Goal: Task Accomplishment & Management: Complete application form

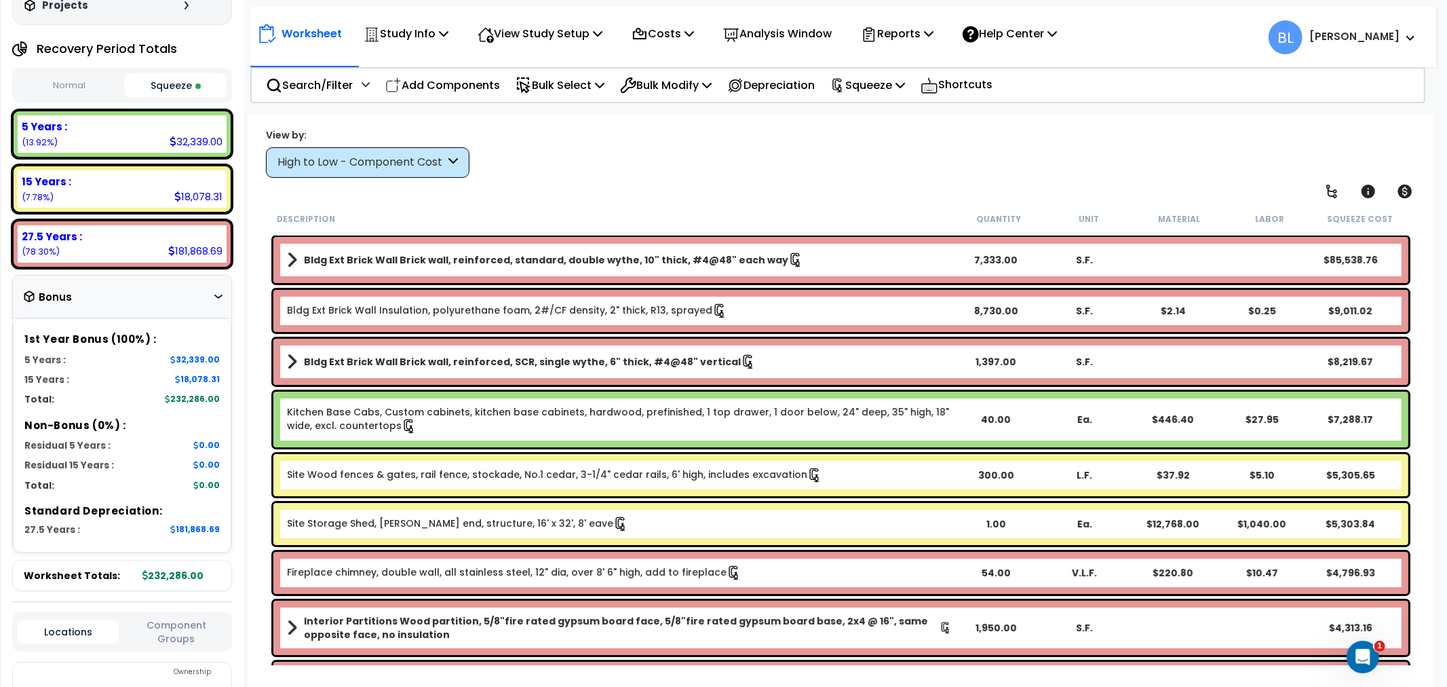
drag, startPoint x: 795, startPoint y: 178, endPoint x: 757, endPoint y: 178, distance: 38.0
drag, startPoint x: 757, startPoint y: 178, endPoint x: 716, endPoint y: 161, distance: 44.7
click at [716, 161] on div "View by: High to Low - Component Cost High to Low - Component Cost" at bounding box center [841, 153] width 1160 height 50
click at [911, 28] on p "Reports" at bounding box center [897, 33] width 73 height 18
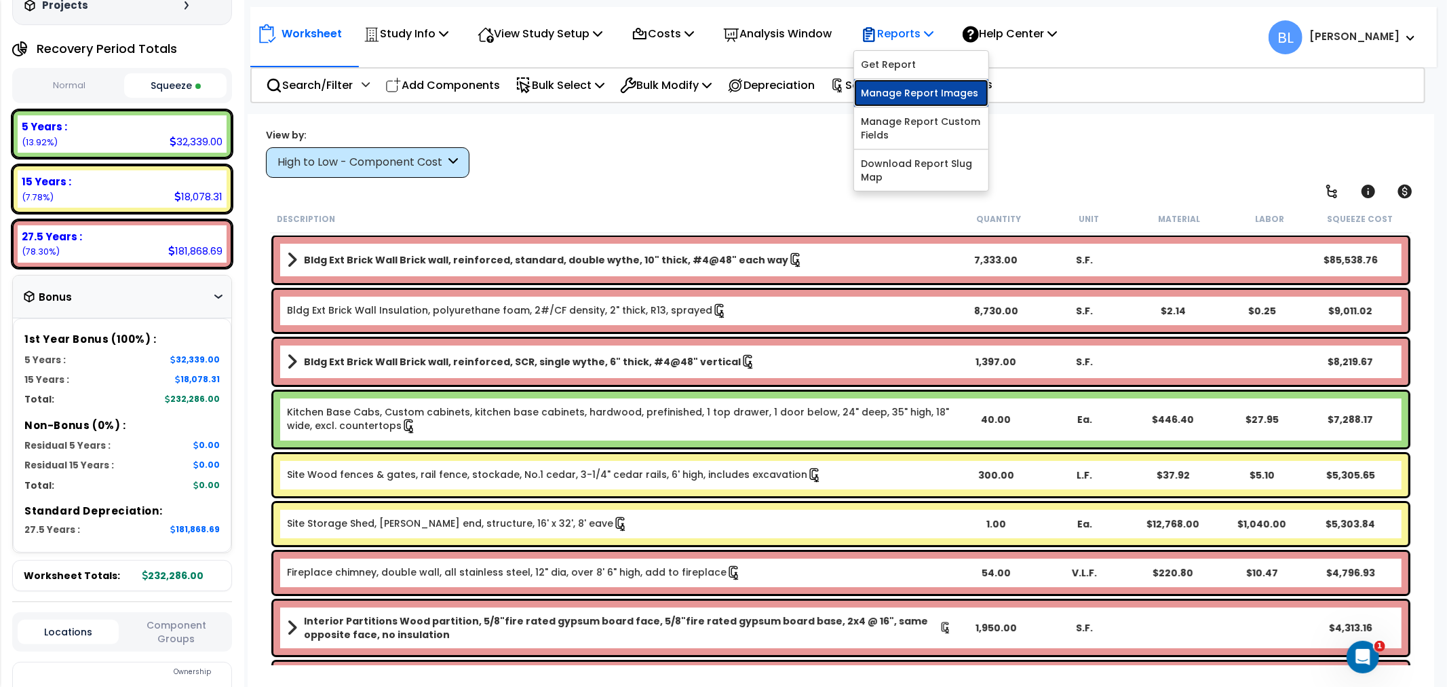
click at [928, 88] on link "Manage Report Images" at bounding box center [921, 92] width 134 height 27
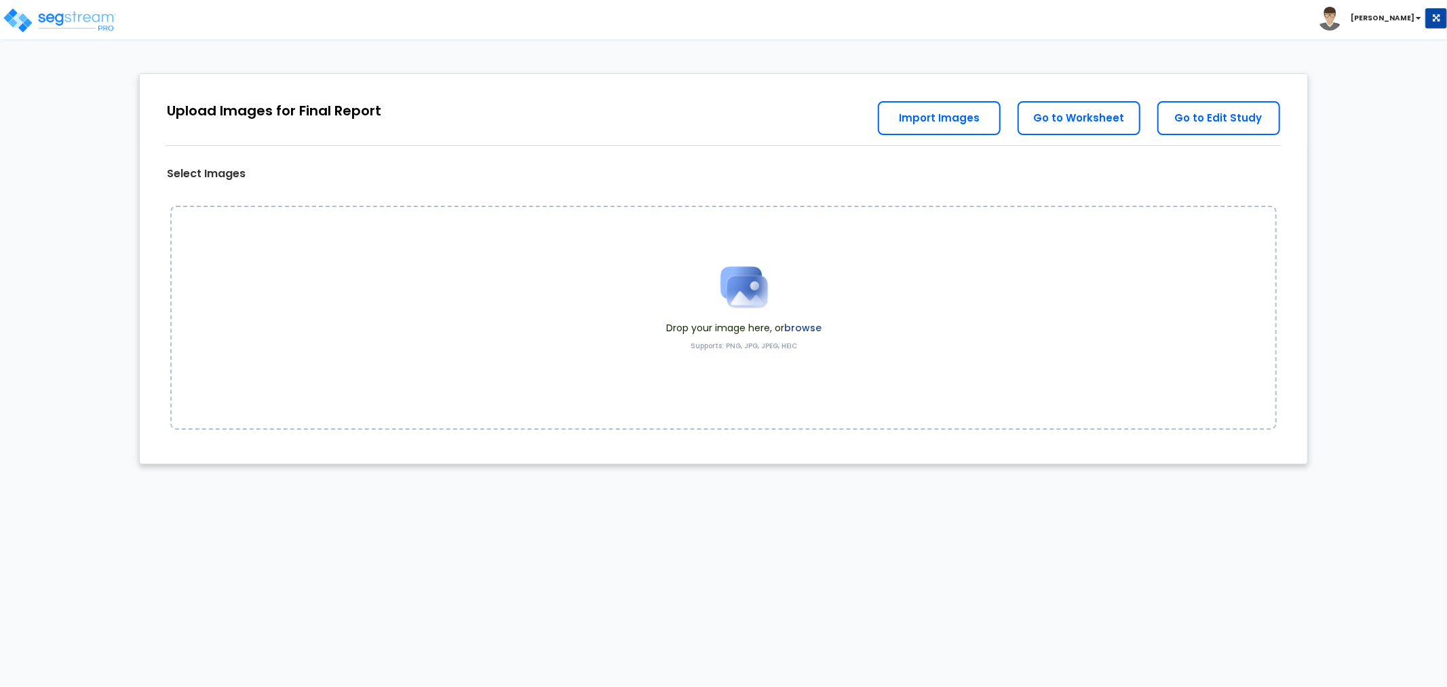
click at [916, 307] on div "Drop your image here, or browse Supports: PNG, JPG, JPEG, HEIC" at bounding box center [723, 318] width 1107 height 224
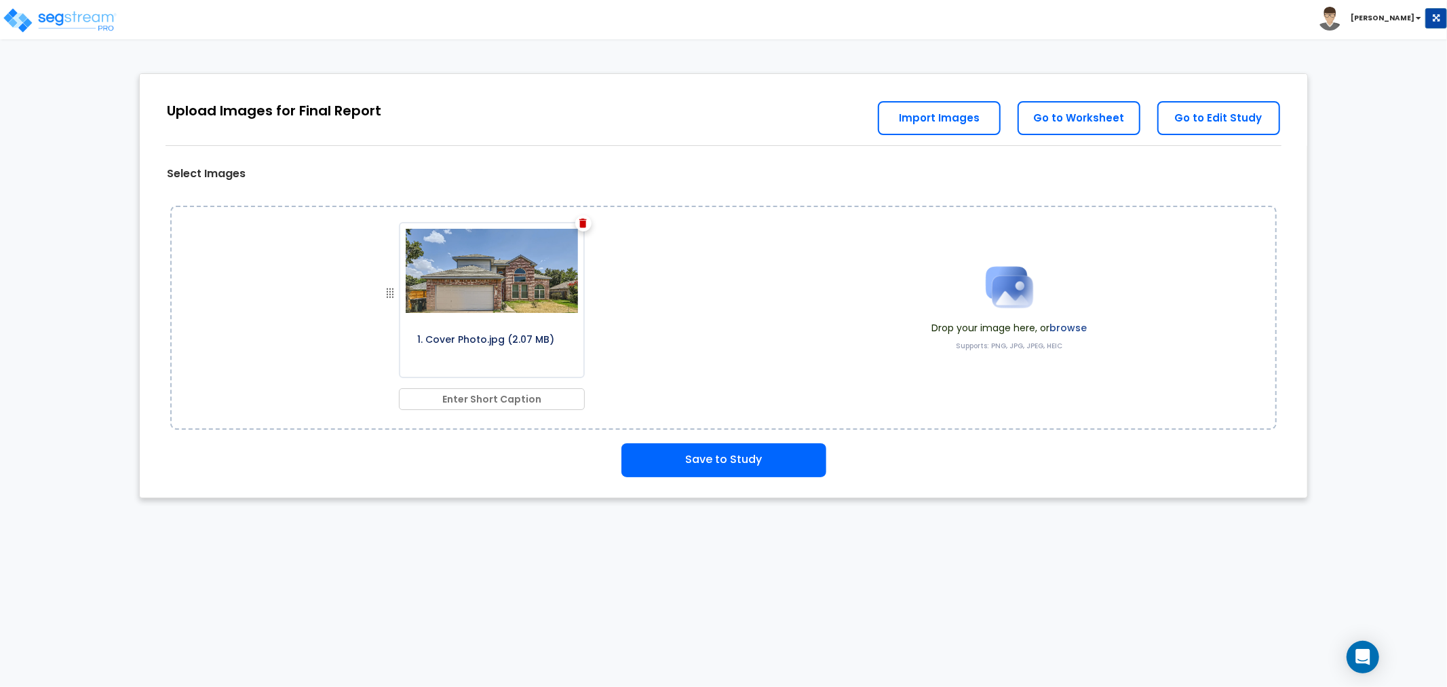
click at [677, 263] on div "1. Cover Photo.jpg (2.07 MB)" at bounding box center [498, 311] width 531 height 204
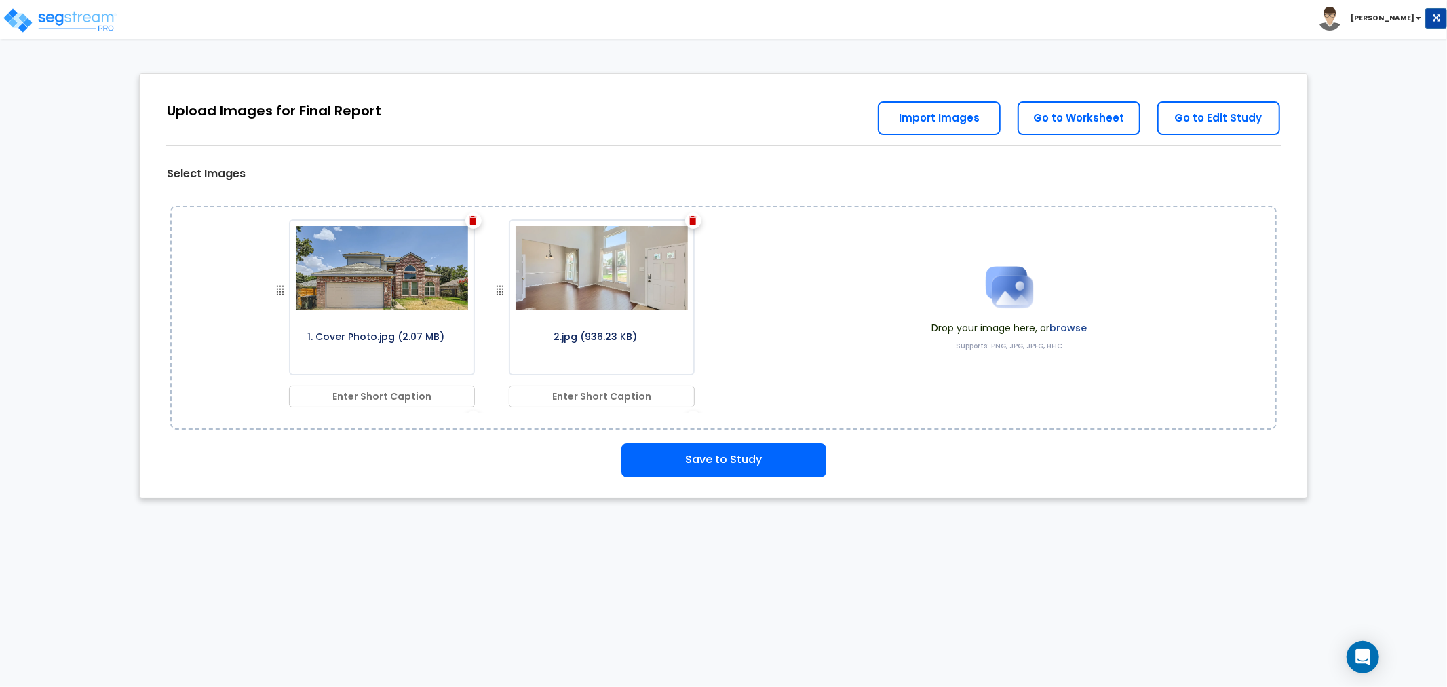
drag, startPoint x: 761, startPoint y: 64, endPoint x: 750, endPoint y: 60, distance: 12.2
drag, startPoint x: 750, startPoint y: 60, endPoint x: 688, endPoint y: 41, distance: 64.6
click at [680, 29] on div "Toggle navigation Brian" at bounding box center [723, 19] width 1447 height 39
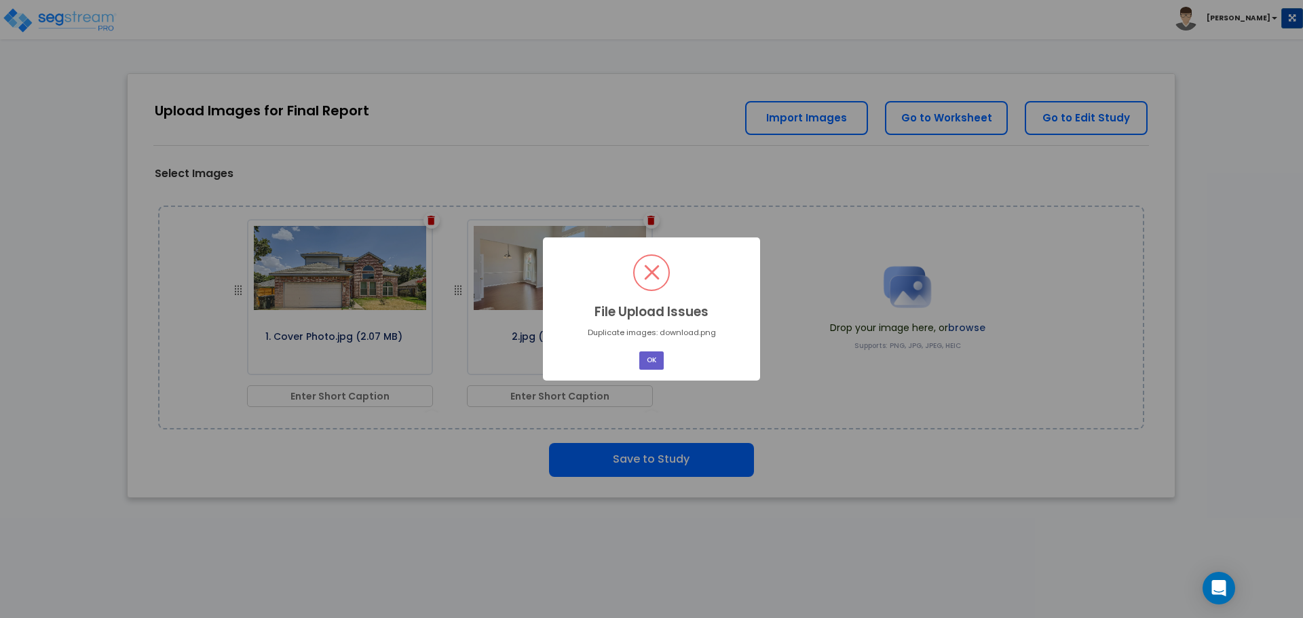
click at [643, 357] on button "OK" at bounding box center [651, 360] width 24 height 18
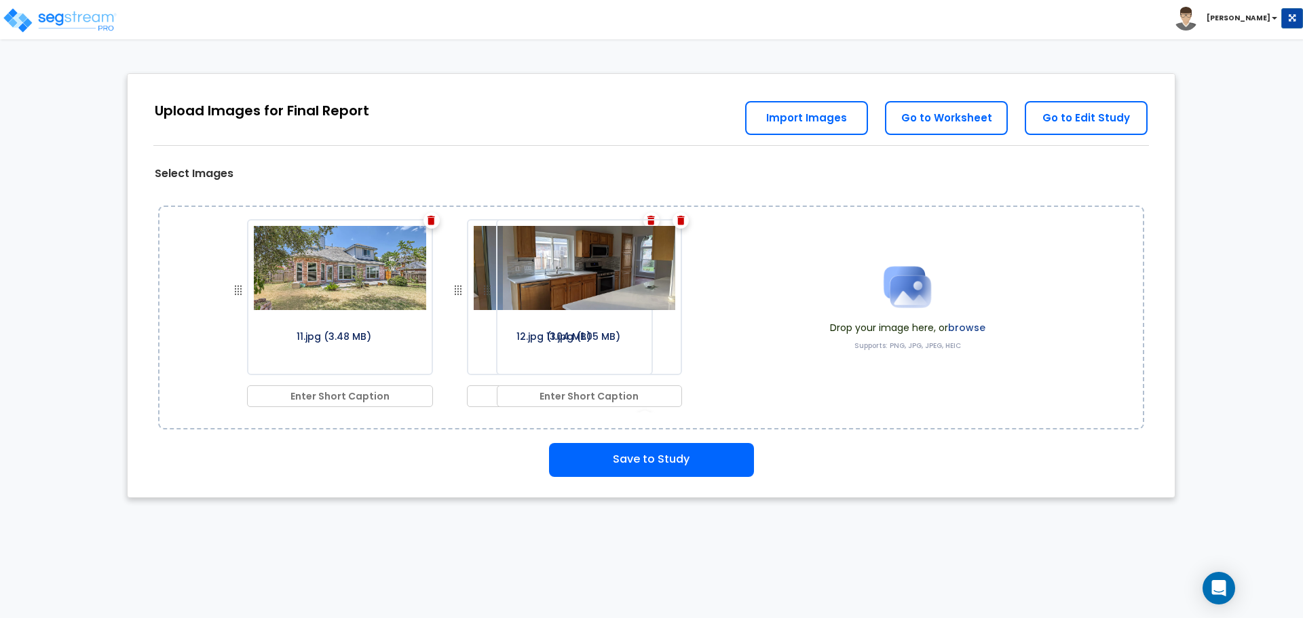
scroll to position [950, 0]
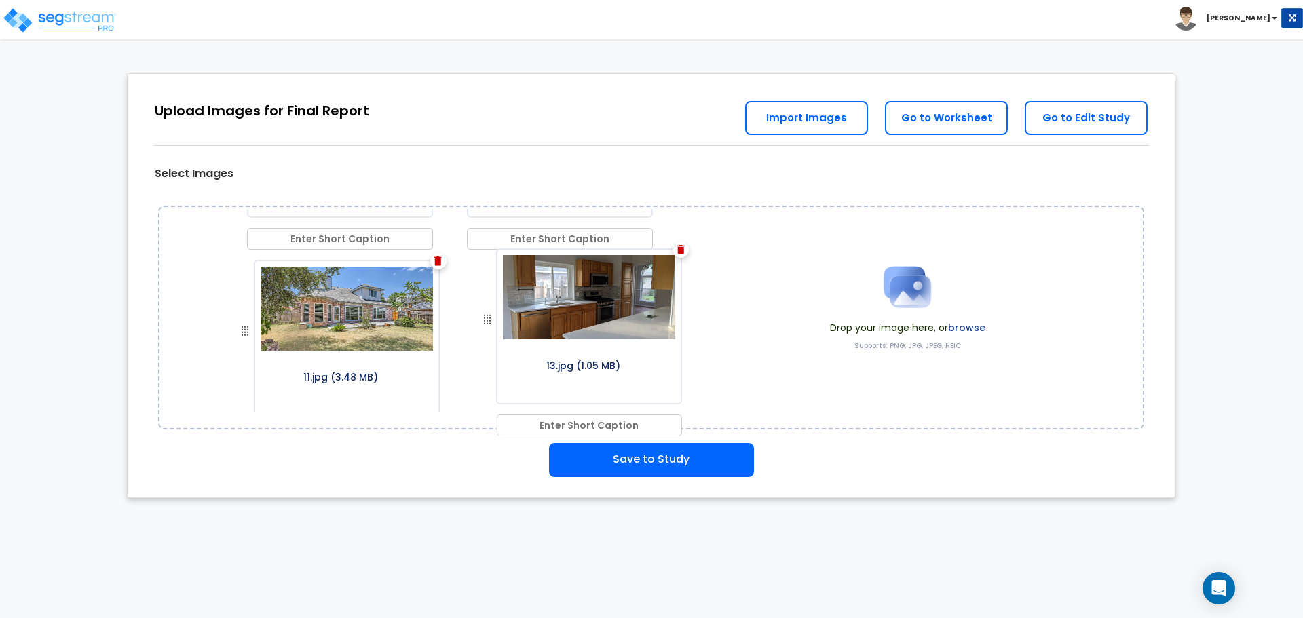
drag, startPoint x: 236, startPoint y: 250, endPoint x: 489, endPoint y: 305, distance: 258.3
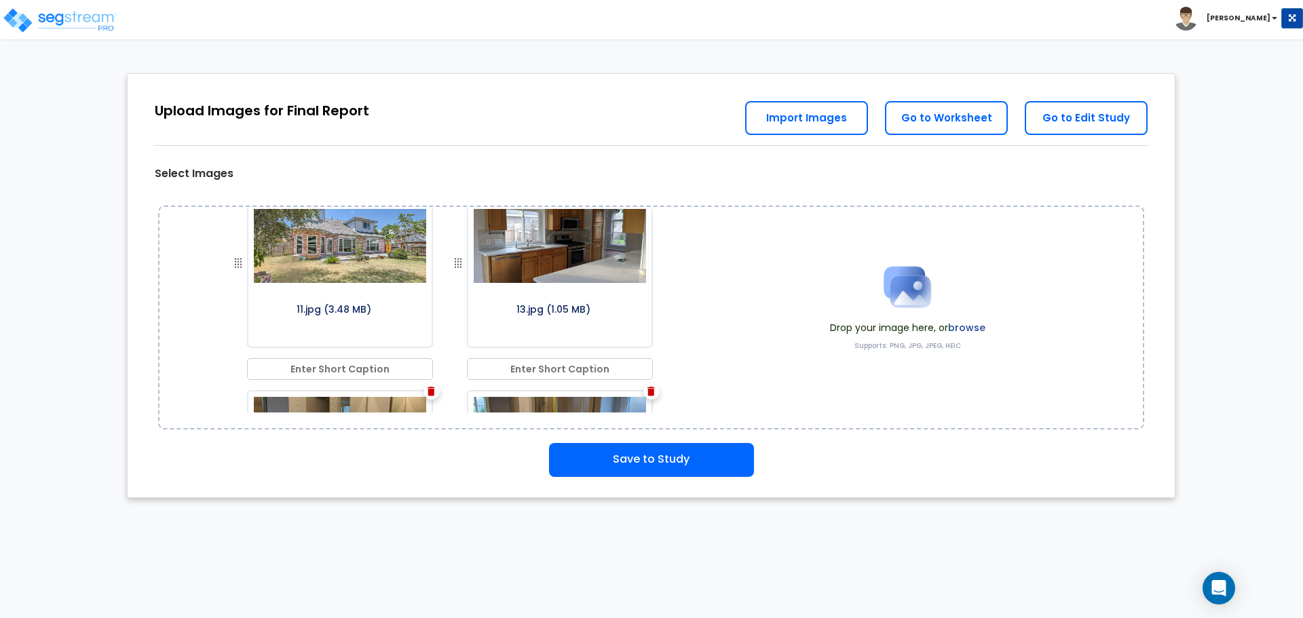
scroll to position [1221, 0]
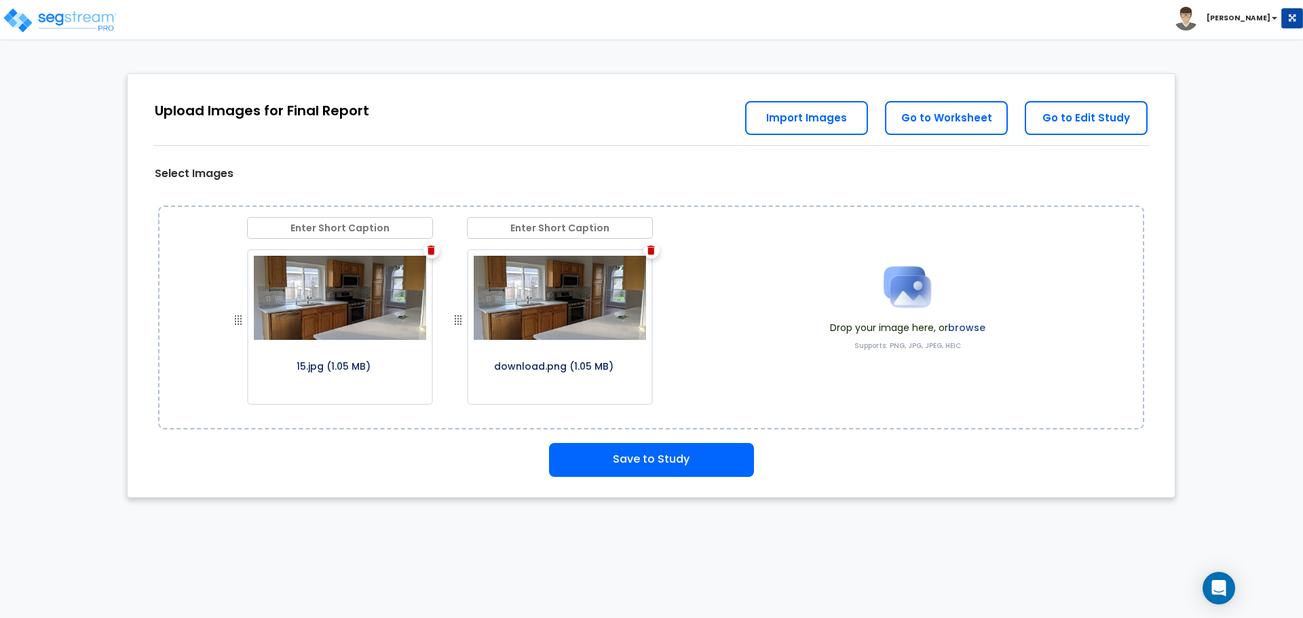
click at [426, 253] on div "15.jpg (1.05 MB)" at bounding box center [340, 327] width 186 height 156
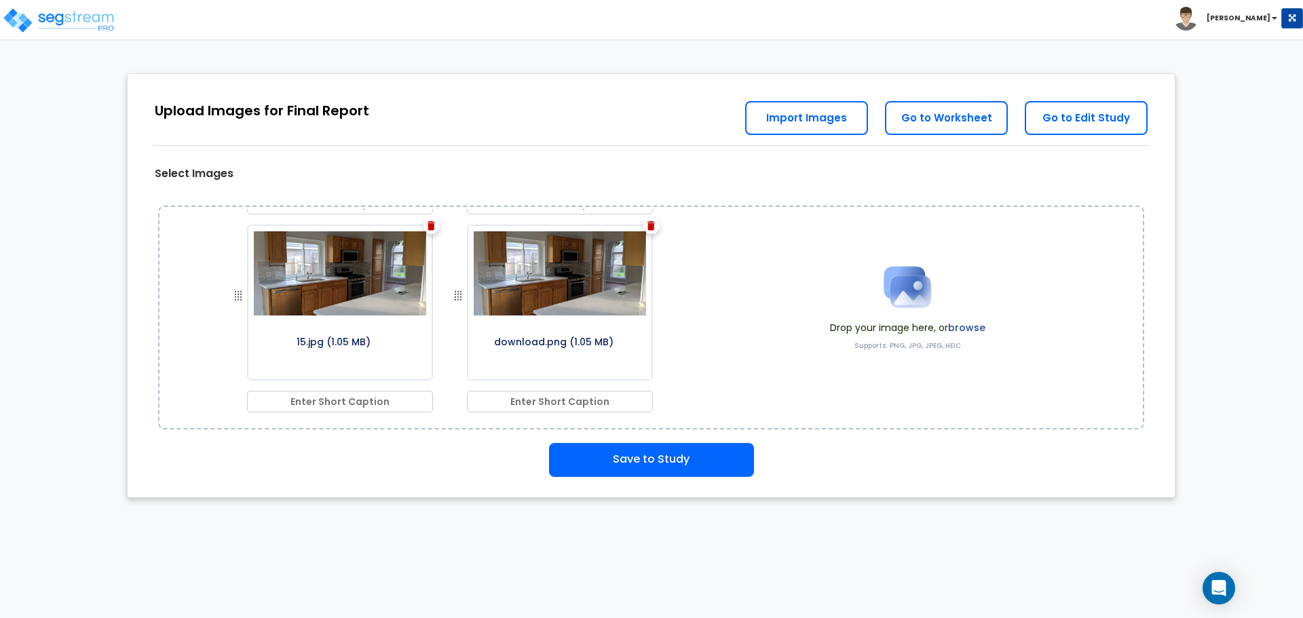
click at [427, 221] on img at bounding box center [430, 225] width 7 height 9
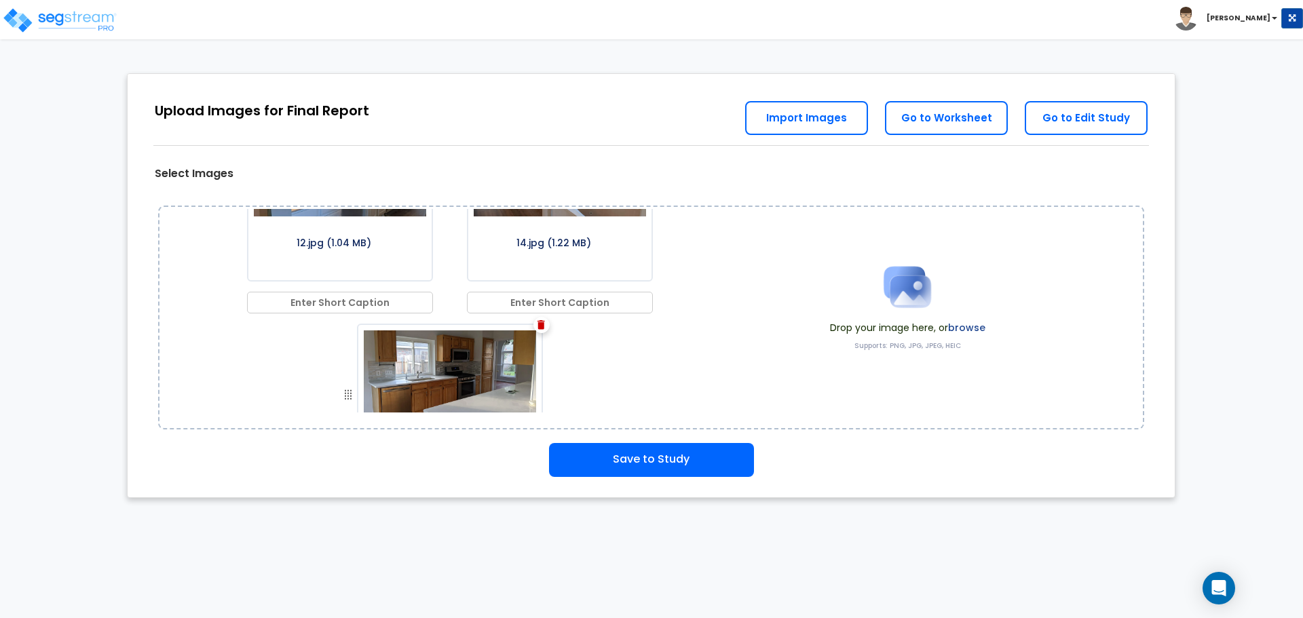
scroll to position [1289, 0]
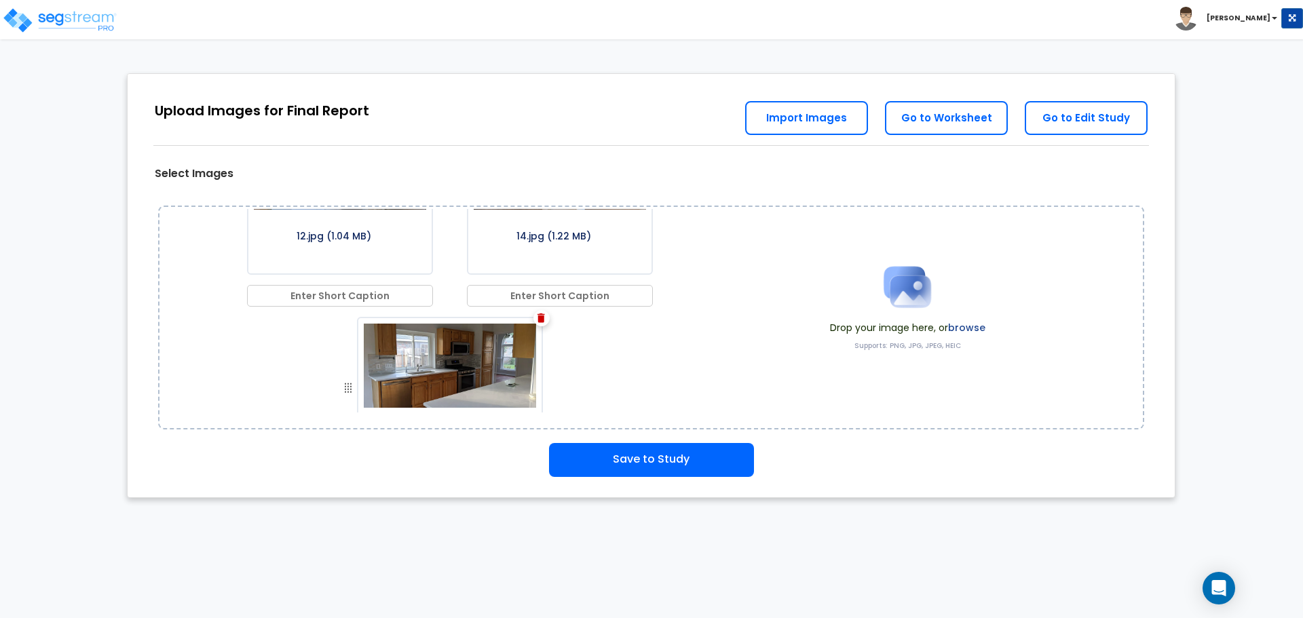
click at [540, 316] on img at bounding box center [540, 317] width 7 height 9
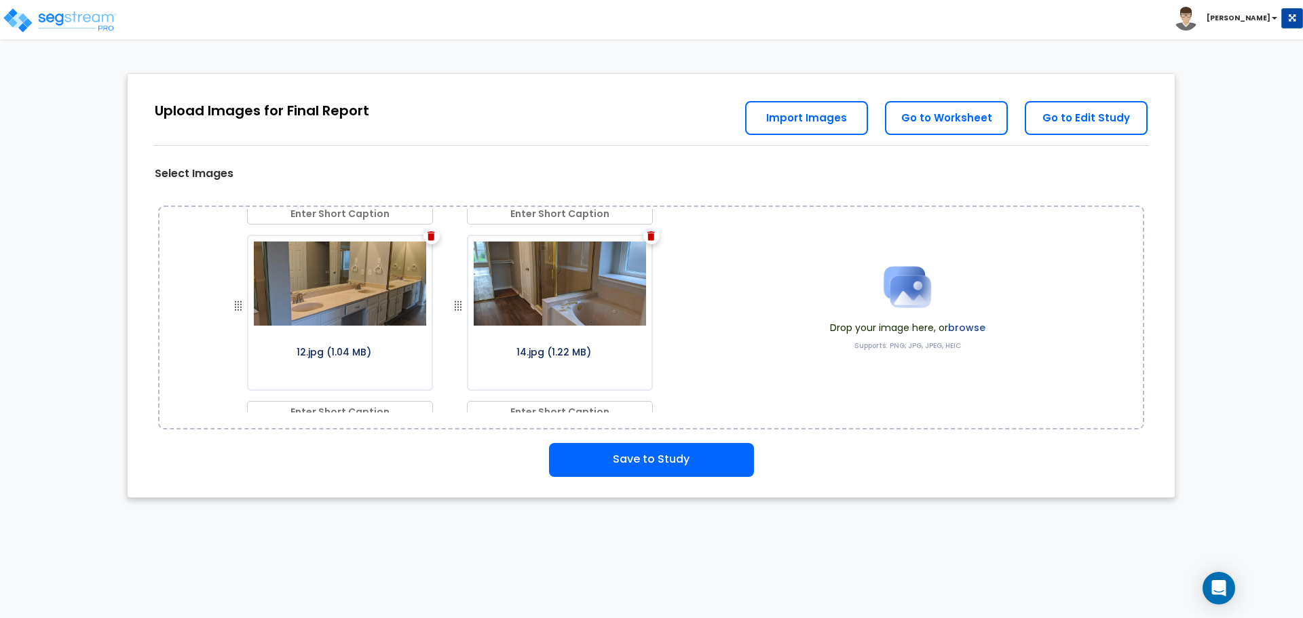
scroll to position [1183, 0]
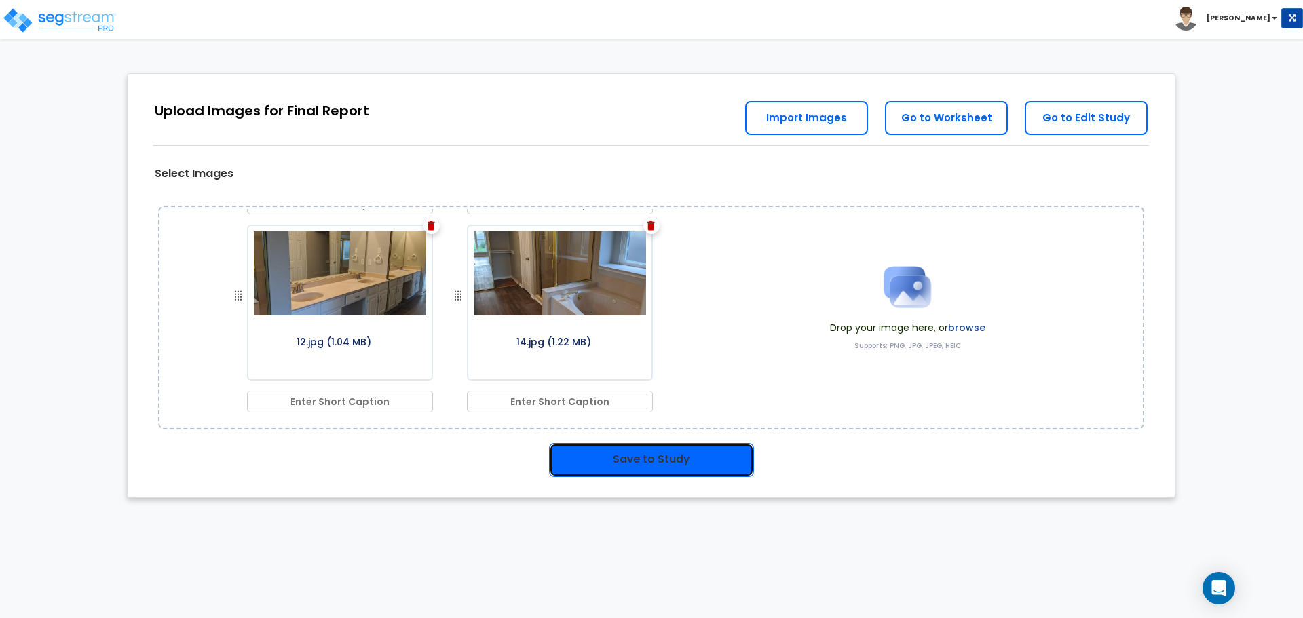
click at [693, 463] on button "Save to Study" at bounding box center [651, 460] width 205 height 34
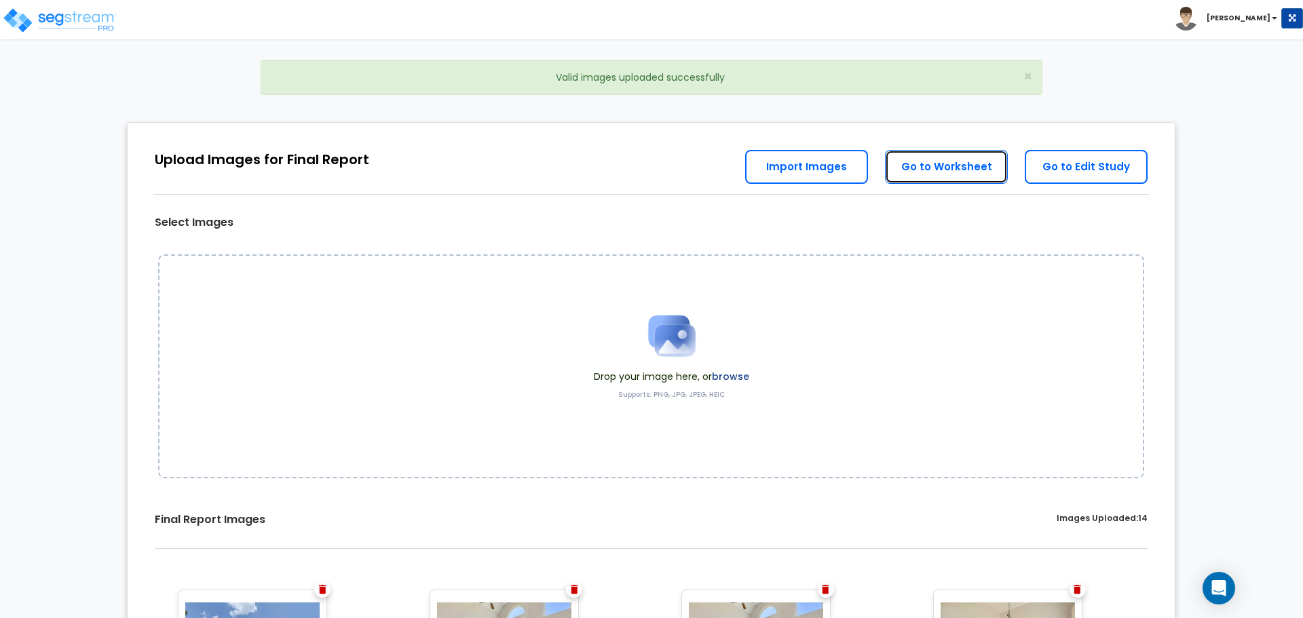
click at [951, 176] on link "Go to Worksheet" at bounding box center [946, 167] width 123 height 34
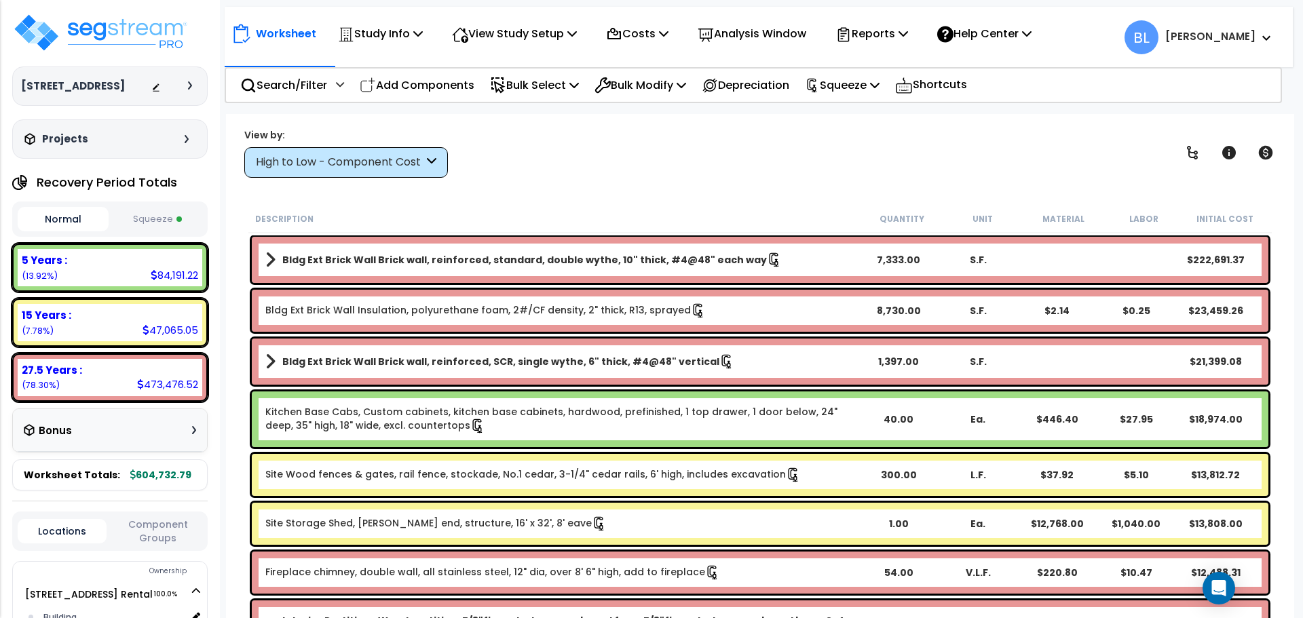
click at [169, 215] on button "Squeeze" at bounding box center [157, 220] width 91 height 24
click at [893, 23] on div "Reports" at bounding box center [871, 34] width 73 height 32
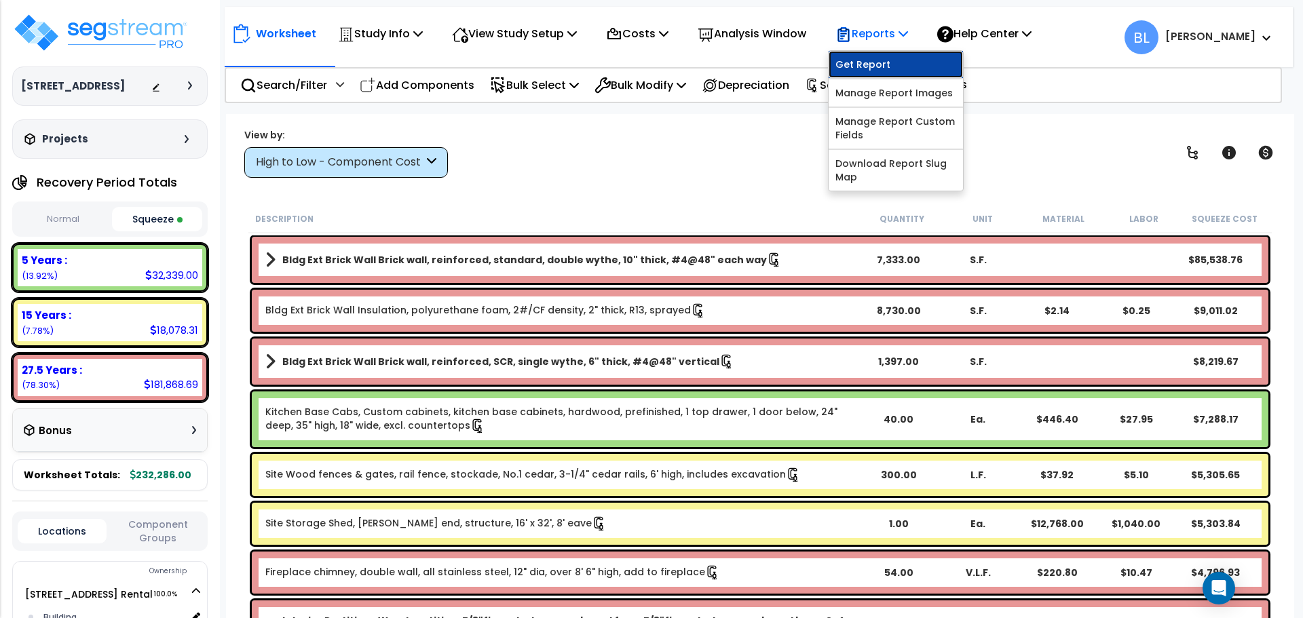
click at [890, 68] on link "Get Report" at bounding box center [896, 64] width 134 height 27
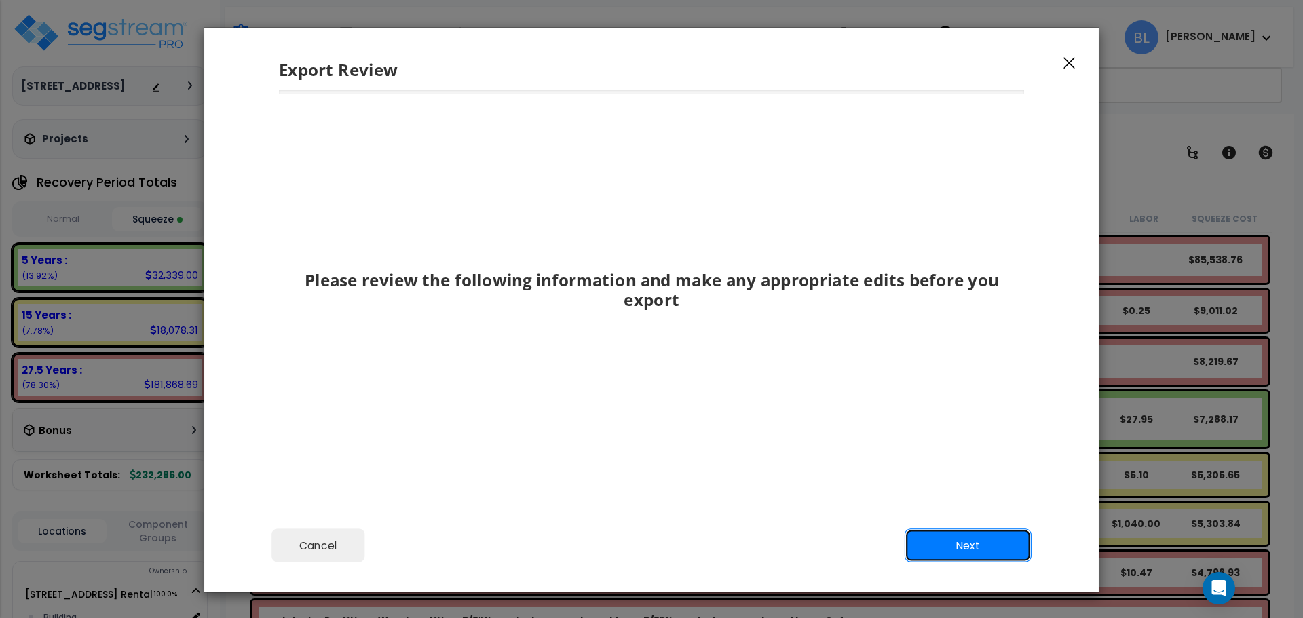
click at [1011, 538] on button "Next" at bounding box center [968, 546] width 127 height 34
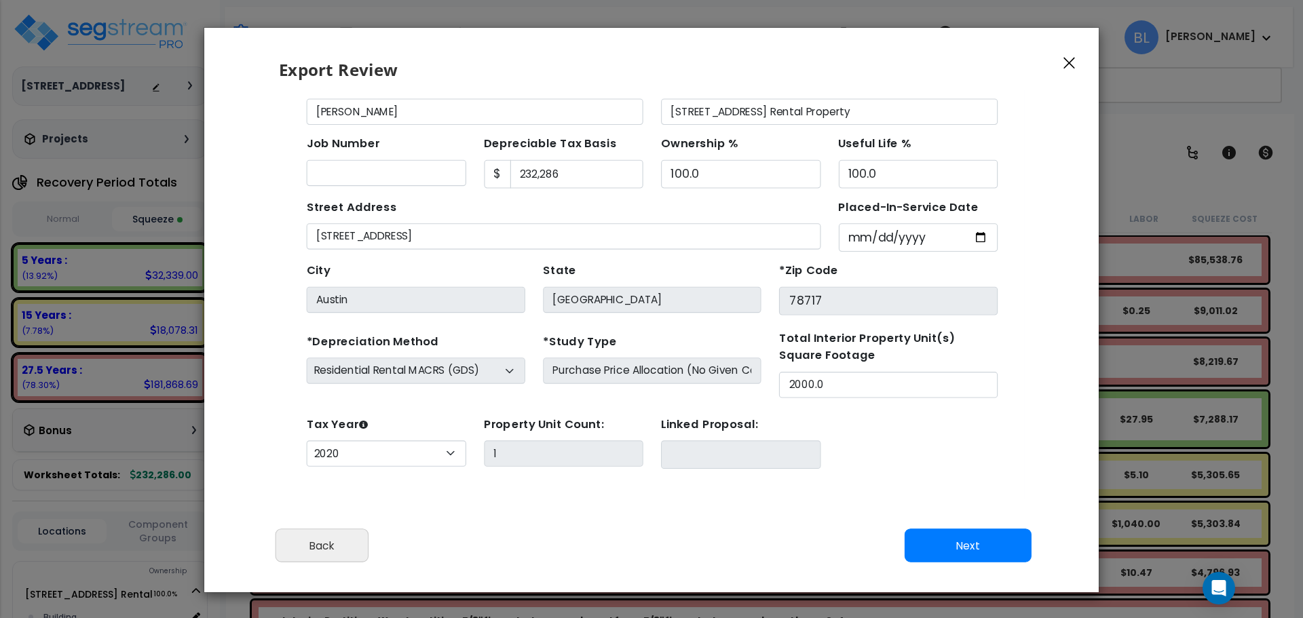
scroll to position [50, 0]
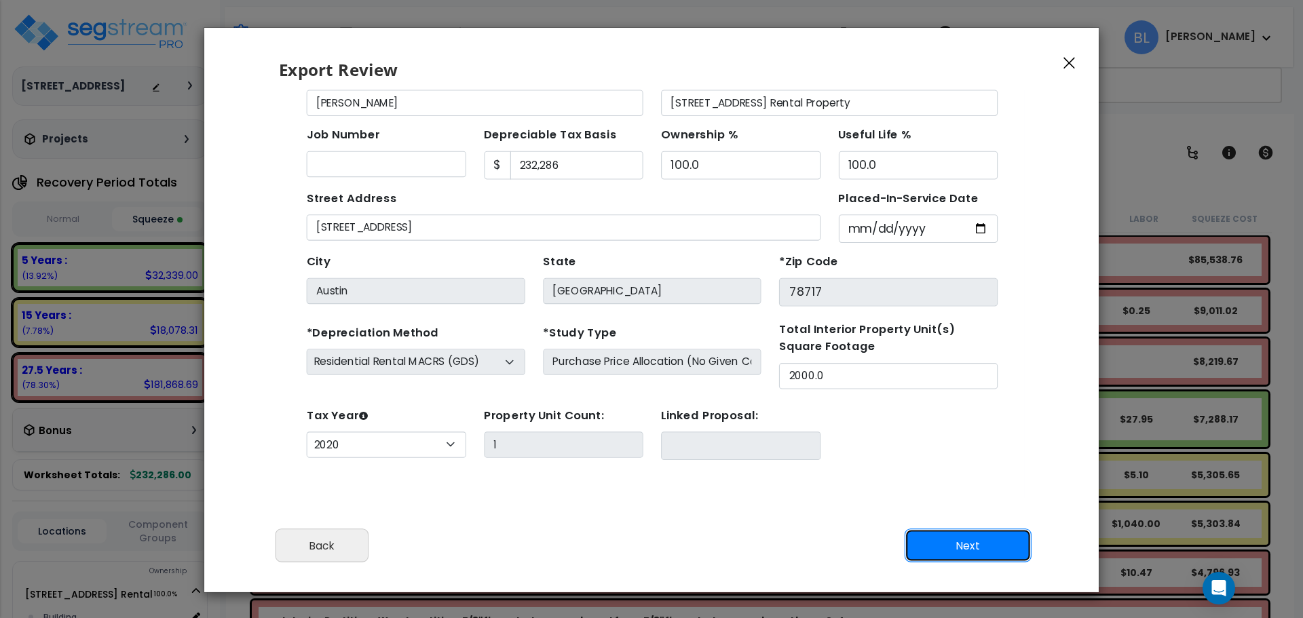
click at [955, 539] on button "Next" at bounding box center [968, 546] width 127 height 34
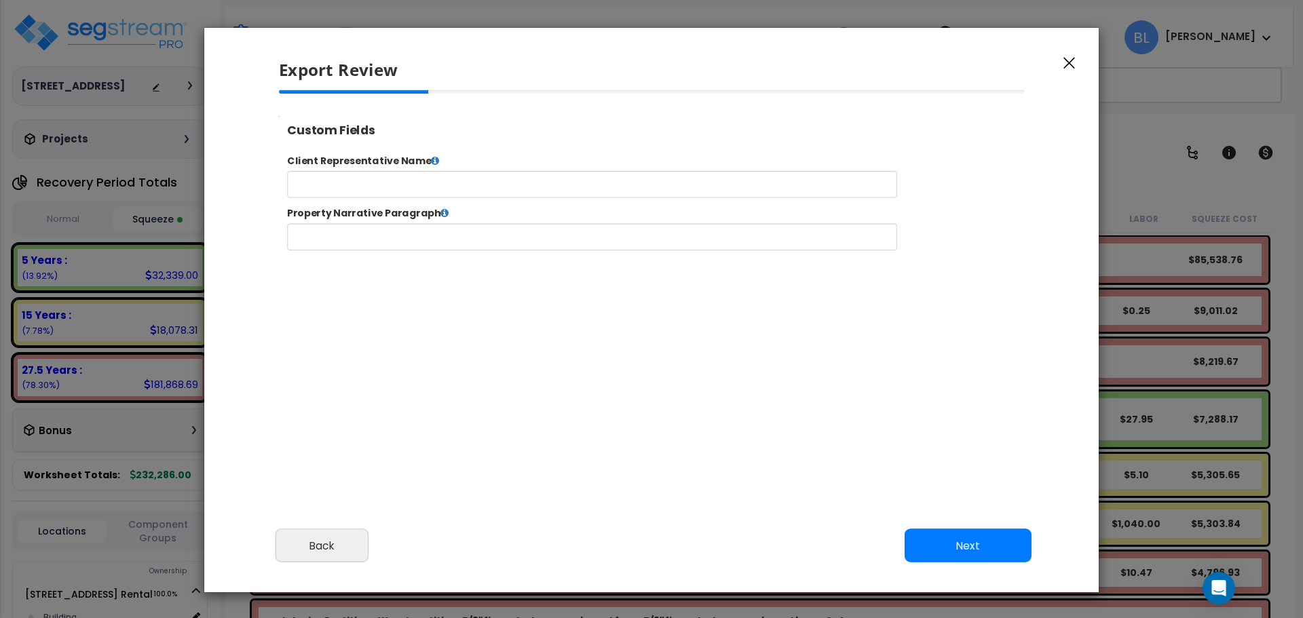
select select "2020"
click at [621, 164] on label "Client Representative Name" at bounding box center [706, 168] width 856 height 16
click at [619, 181] on input "text" at bounding box center [634, 193] width 693 height 31
click at [489, 194] on input "text" at bounding box center [634, 193] width 693 height 31
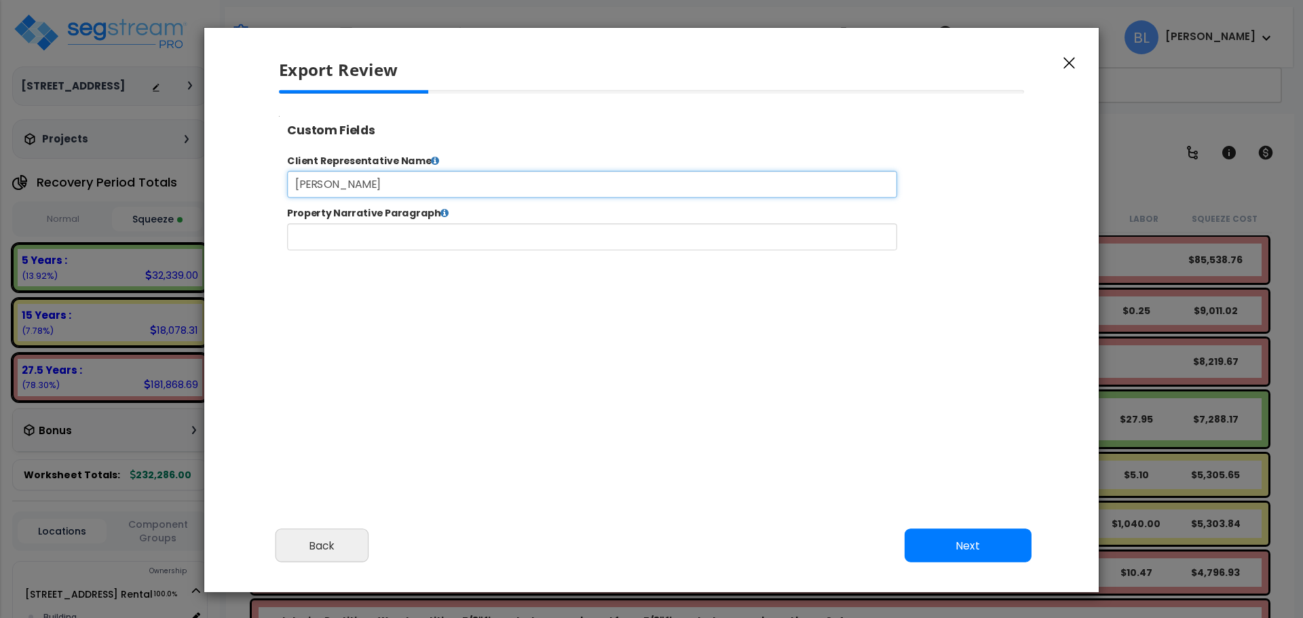
type input "Brian E. Leyde"
click at [962, 567] on div "Cancel Back Next Export Edit Images" at bounding box center [651, 555] width 894 height 74
drag, startPoint x: 956, startPoint y: 545, endPoint x: 942, endPoint y: 549, distance: 14.8
click at [956, 546] on button "Next" at bounding box center [968, 546] width 127 height 34
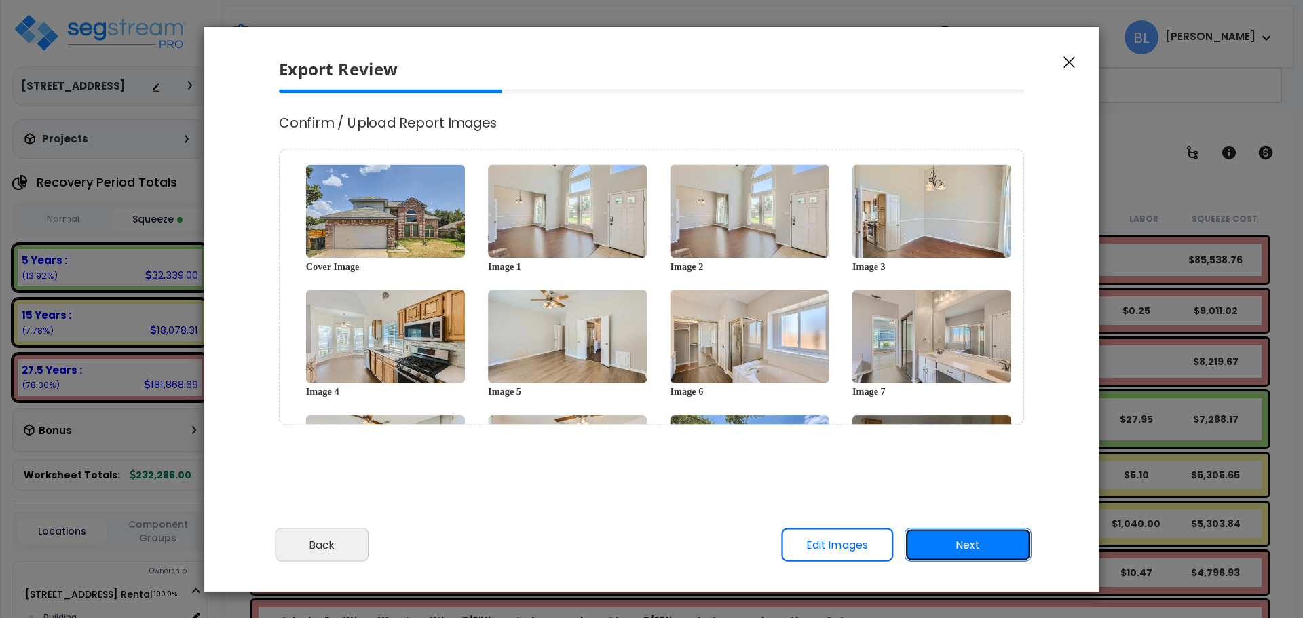
scroll to position [0, 0]
click at [850, 556] on link "Edit Images" at bounding box center [837, 546] width 112 height 34
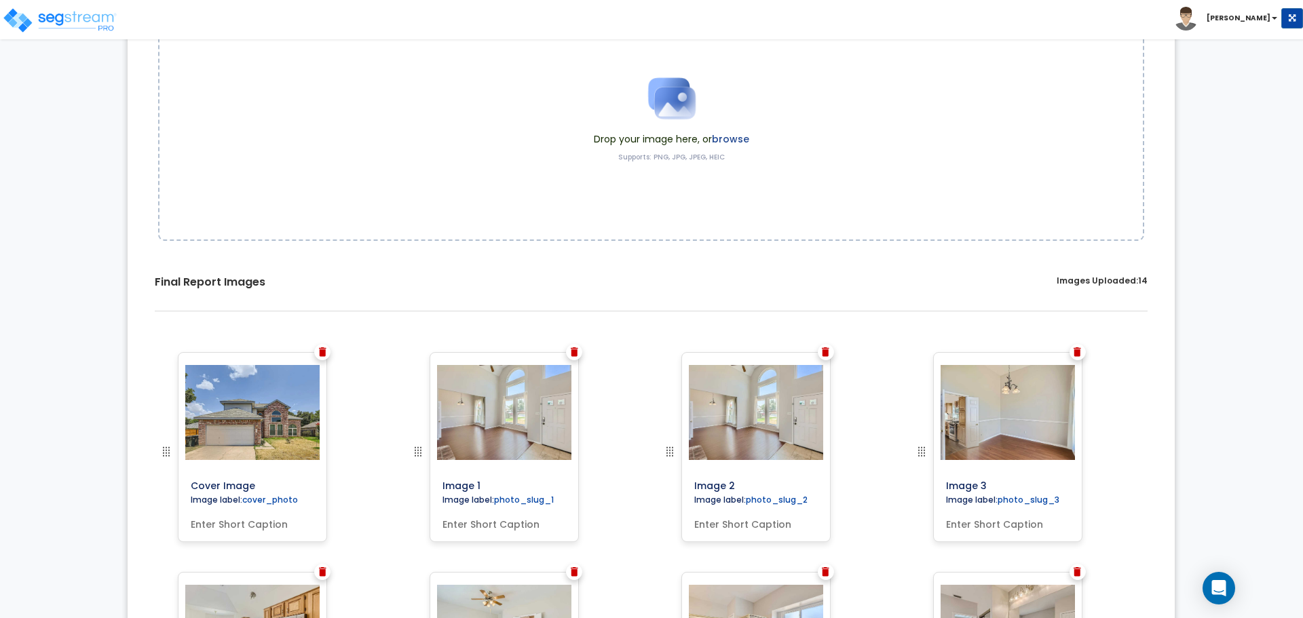
scroll to position [204, 0]
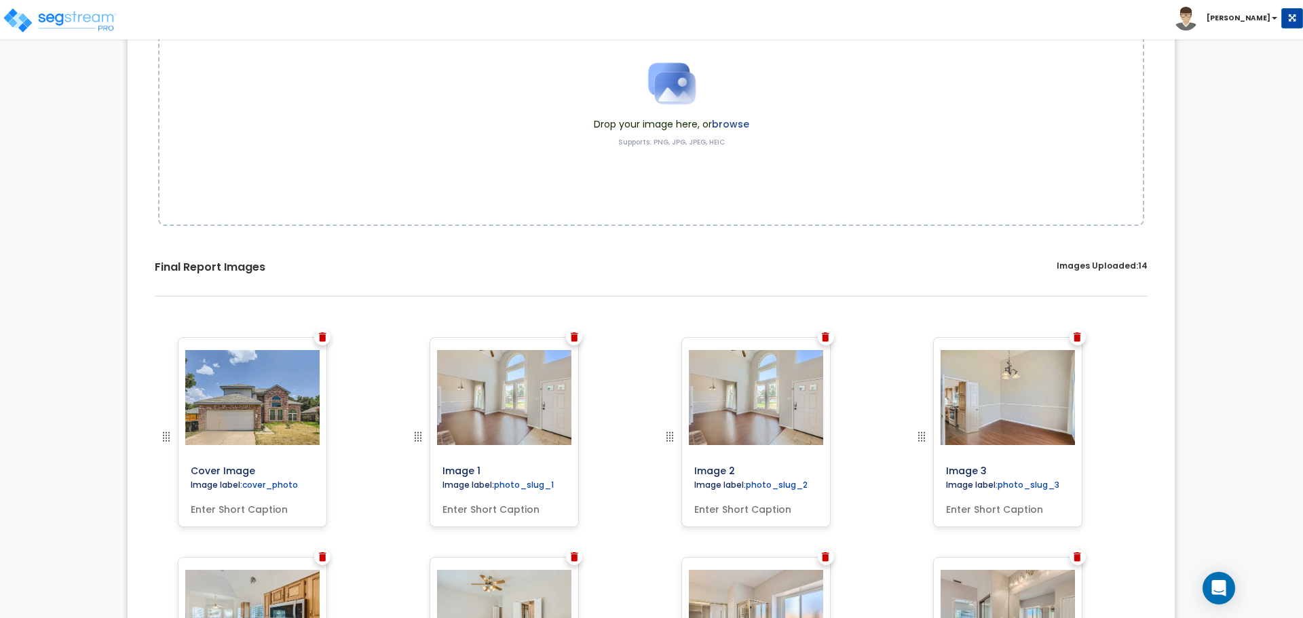
click at [827, 339] on img at bounding box center [825, 336] width 7 height 9
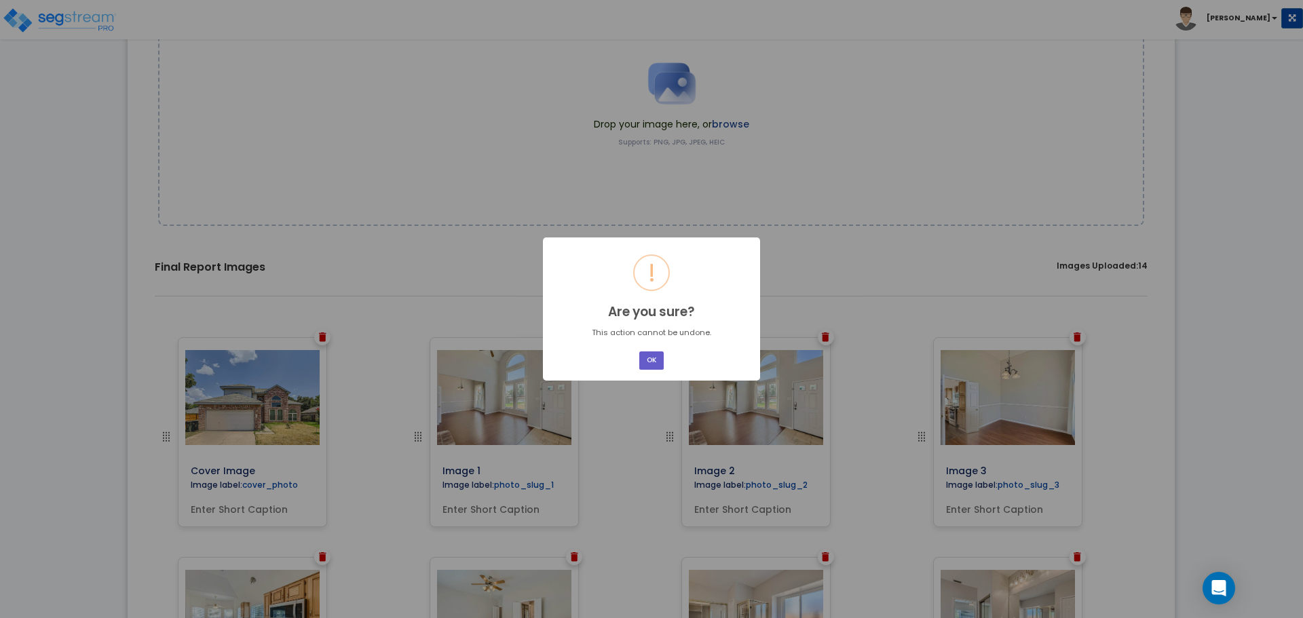
click at [650, 365] on button "OK" at bounding box center [651, 360] width 24 height 18
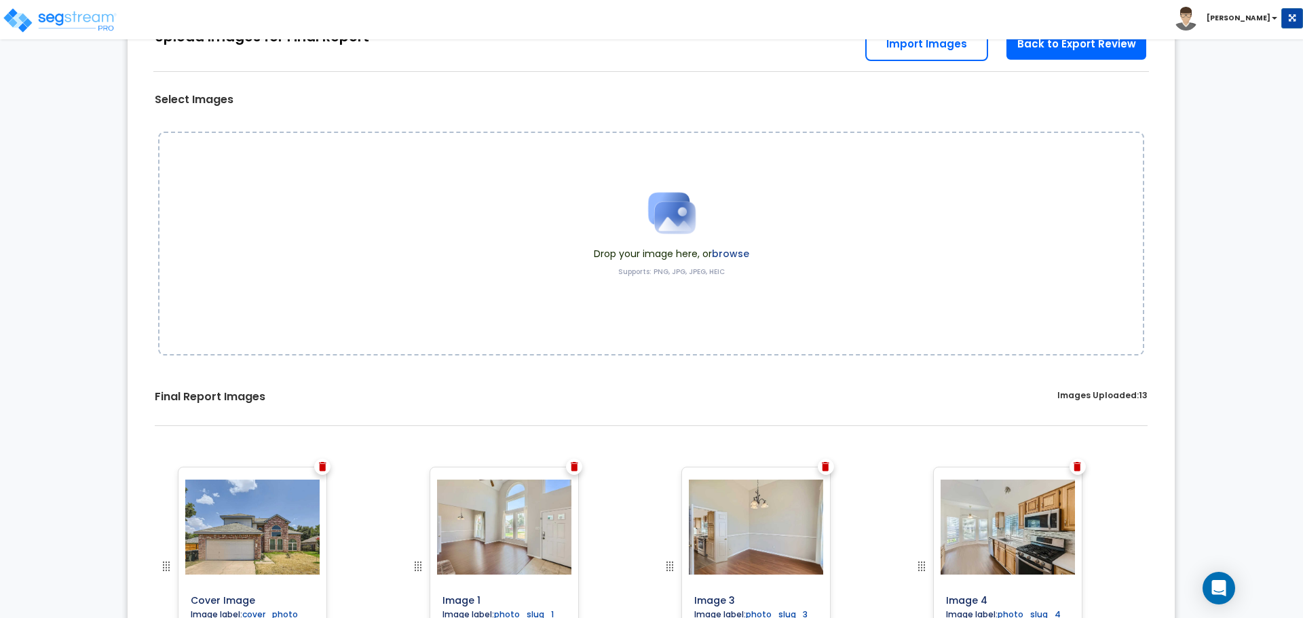
scroll to position [0, 0]
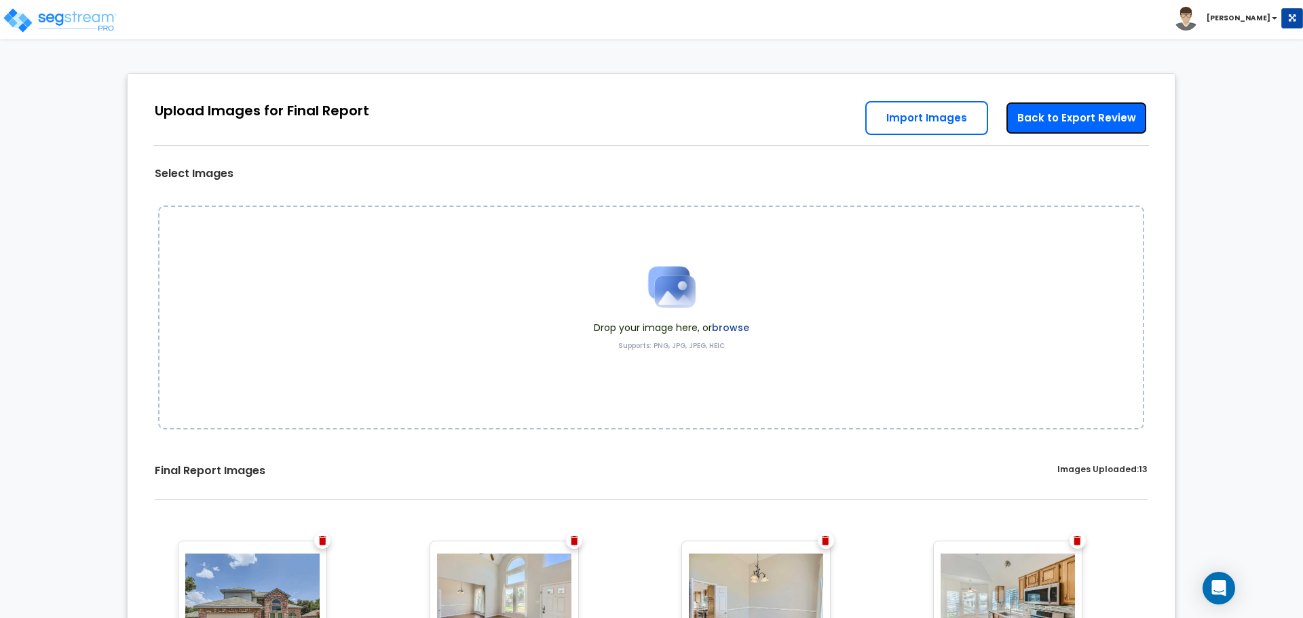
click at [1113, 128] on link "Back to Export Review" at bounding box center [1076, 118] width 142 height 34
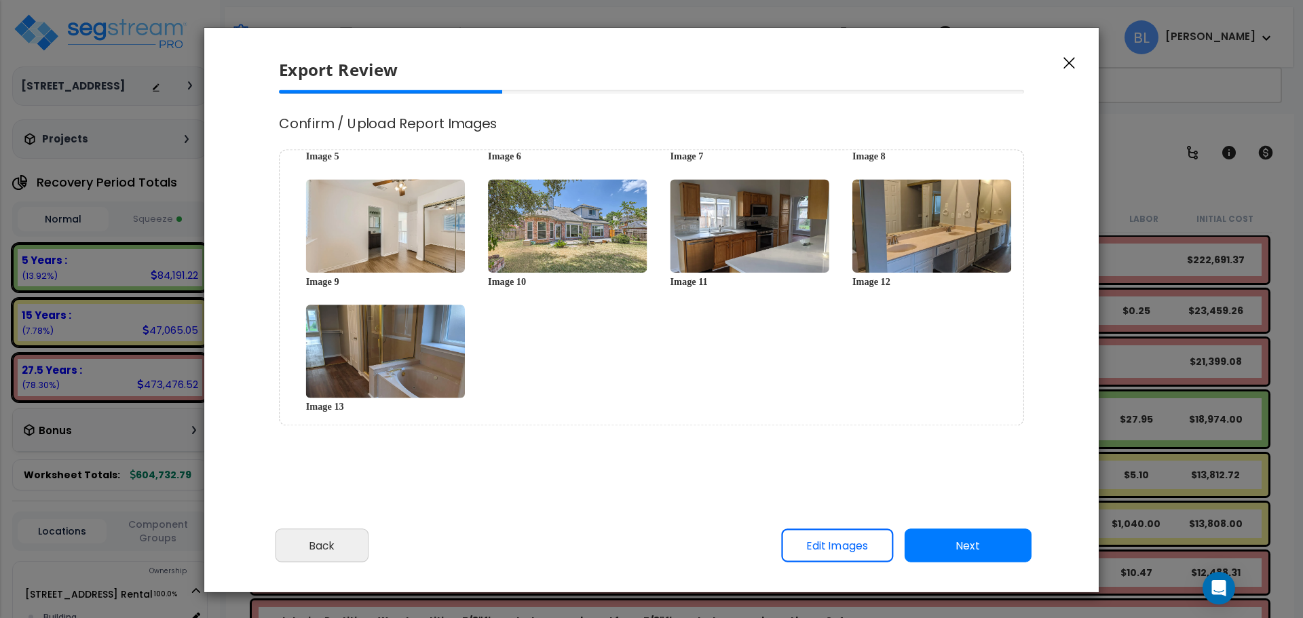
scroll to position [220, 0]
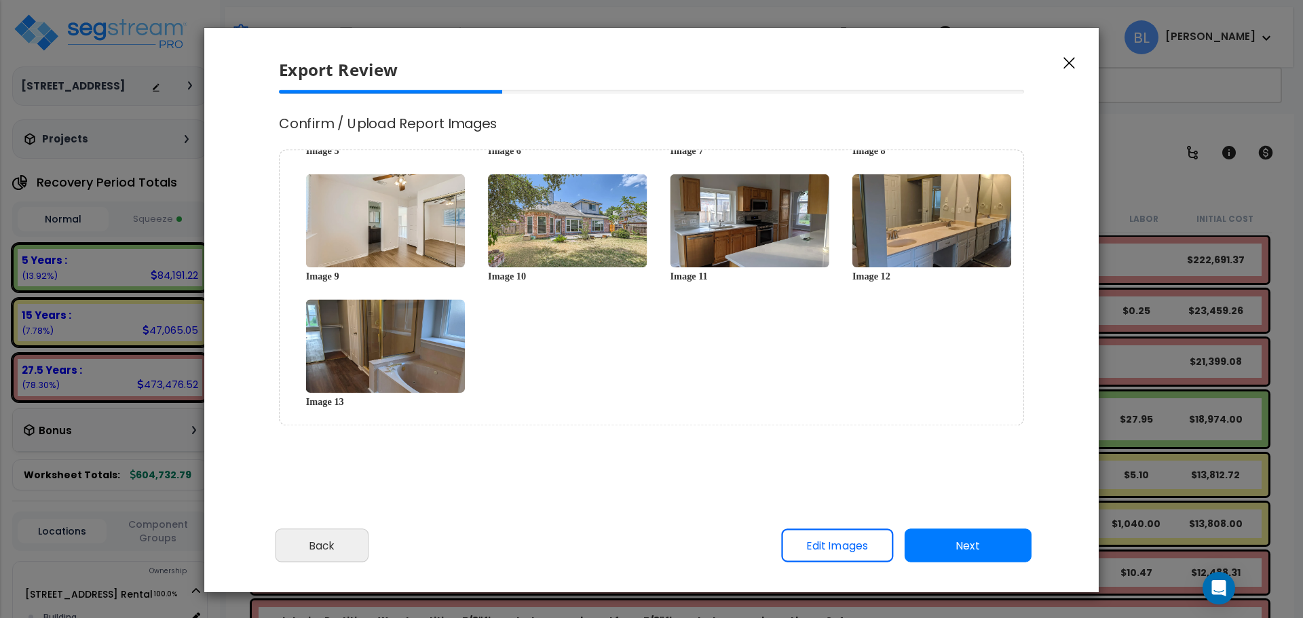
drag, startPoint x: 892, startPoint y: 399, endPoint x: 822, endPoint y: 373, distance: 75.1
click at [822, 373] on div "Cover Image Image 1 Image 3 Image 4 Image 5 Image 6 Image 7" at bounding box center [651, 288] width 745 height 276
drag, startPoint x: 822, startPoint y: 373, endPoint x: 782, endPoint y: 354, distance: 44.0
click at [782, 354] on div "Cover Image Image 1 Image 3 Image 4 Image 5 Image 6 Image 7" at bounding box center [651, 288] width 745 height 276
drag, startPoint x: 793, startPoint y: 343, endPoint x: 651, endPoint y: 331, distance: 142.3
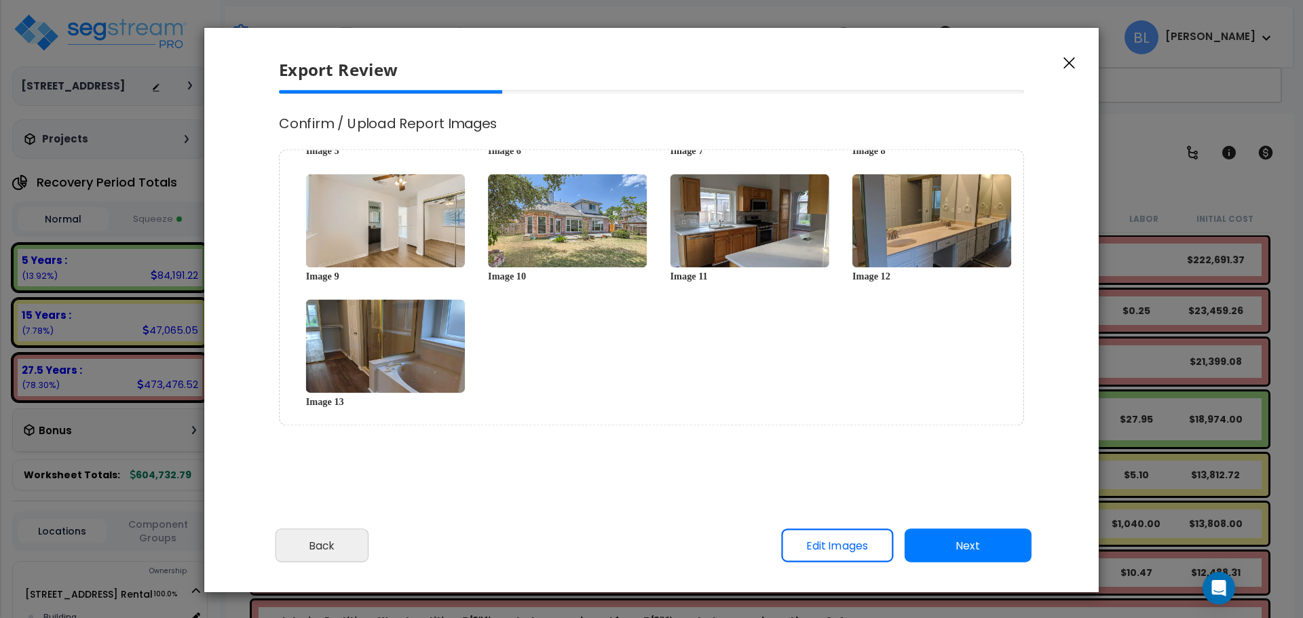
click at [651, 330] on div "Cover Image Image 1 Image 3 Image 4 Image 5 Image 6 Image 7" at bounding box center [651, 288] width 745 height 276
drag, startPoint x: 761, startPoint y: 457, endPoint x: 771, endPoint y: 419, distance: 38.5
click at [1012, 550] on button "Next" at bounding box center [968, 547] width 127 height 34
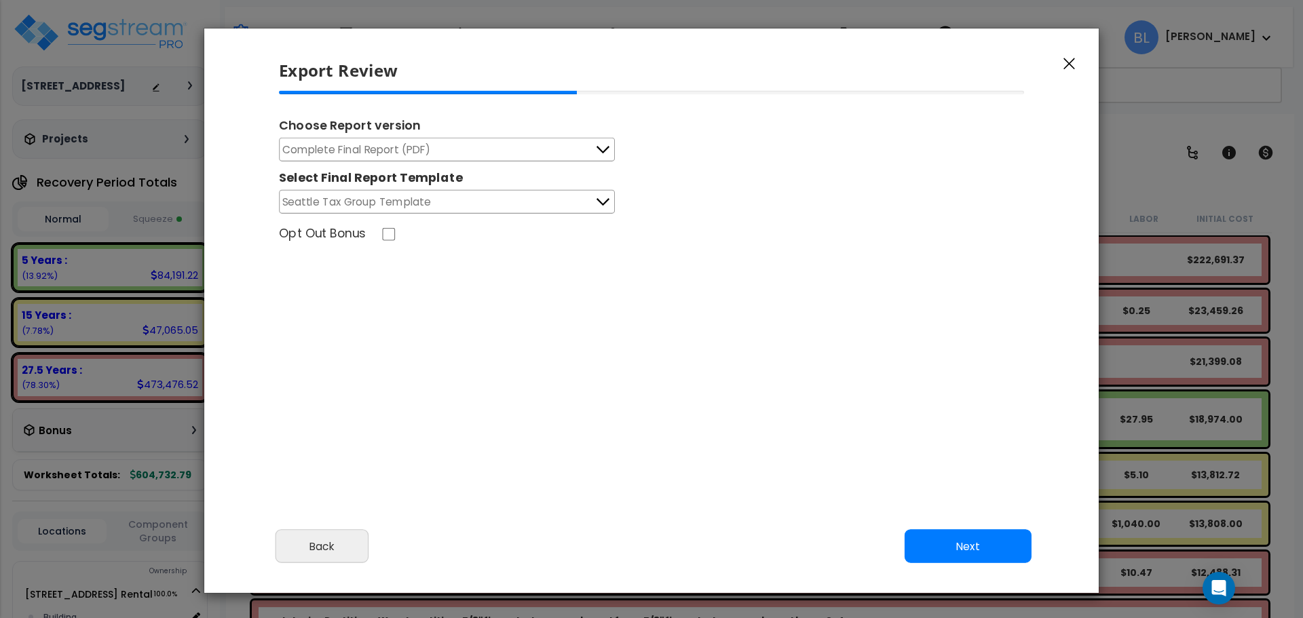
click at [538, 152] on button "Complete Final Report (PDF)" at bounding box center [447, 150] width 336 height 24
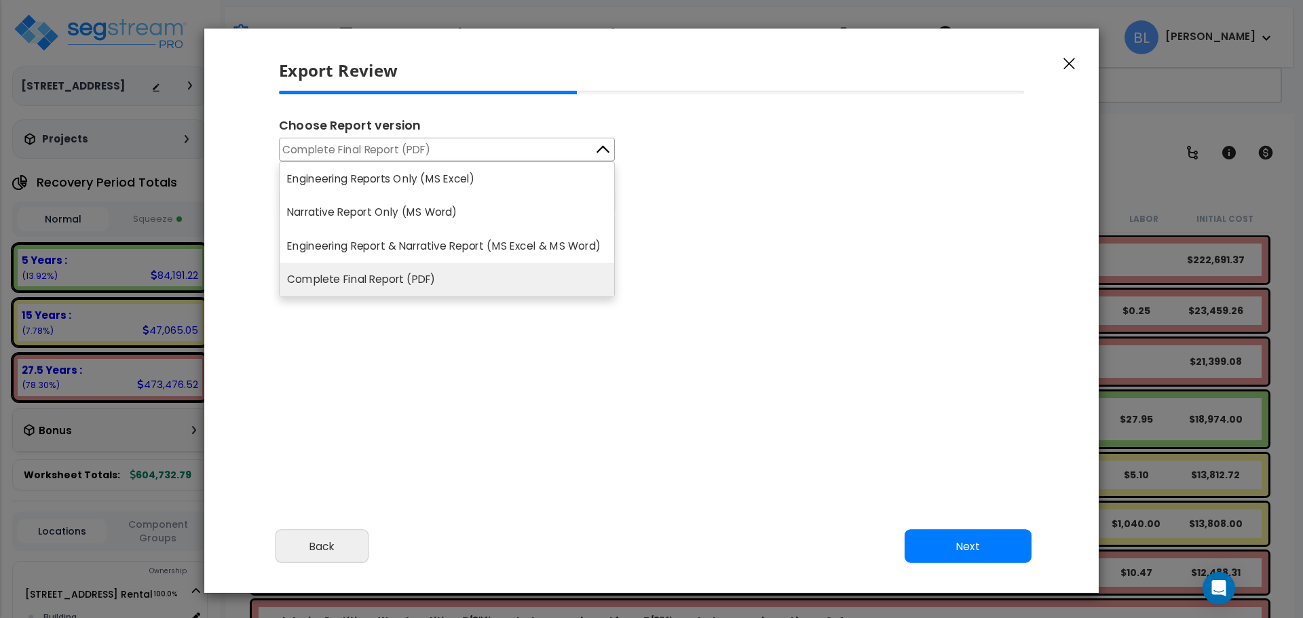
click at [537, 152] on button "Complete Final Report (PDF)" at bounding box center [447, 150] width 336 height 24
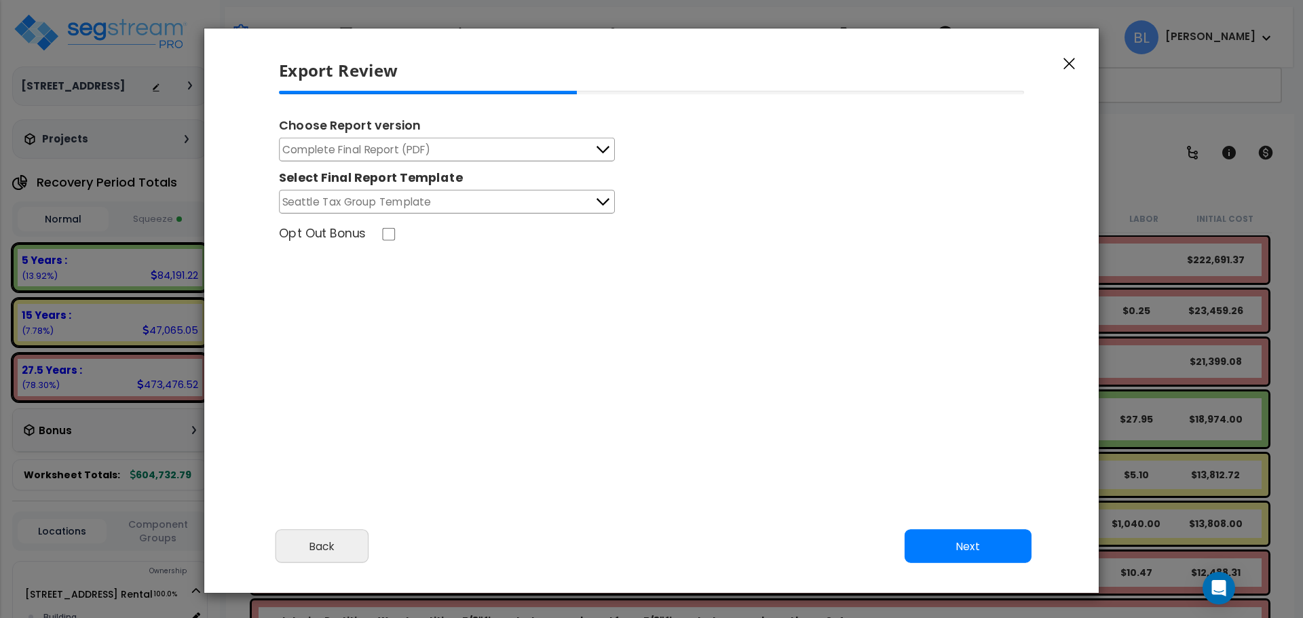
drag, startPoint x: 757, startPoint y: 402, endPoint x: 686, endPoint y: 387, distance: 72.0
drag, startPoint x: 686, startPoint y: 387, endPoint x: 619, endPoint y: 383, distance: 67.3
click at [609, 376] on div "Choose Report version Complete Final Report (PDF) Engineering Reports Only (MS …" at bounding box center [651, 277] width 767 height 373
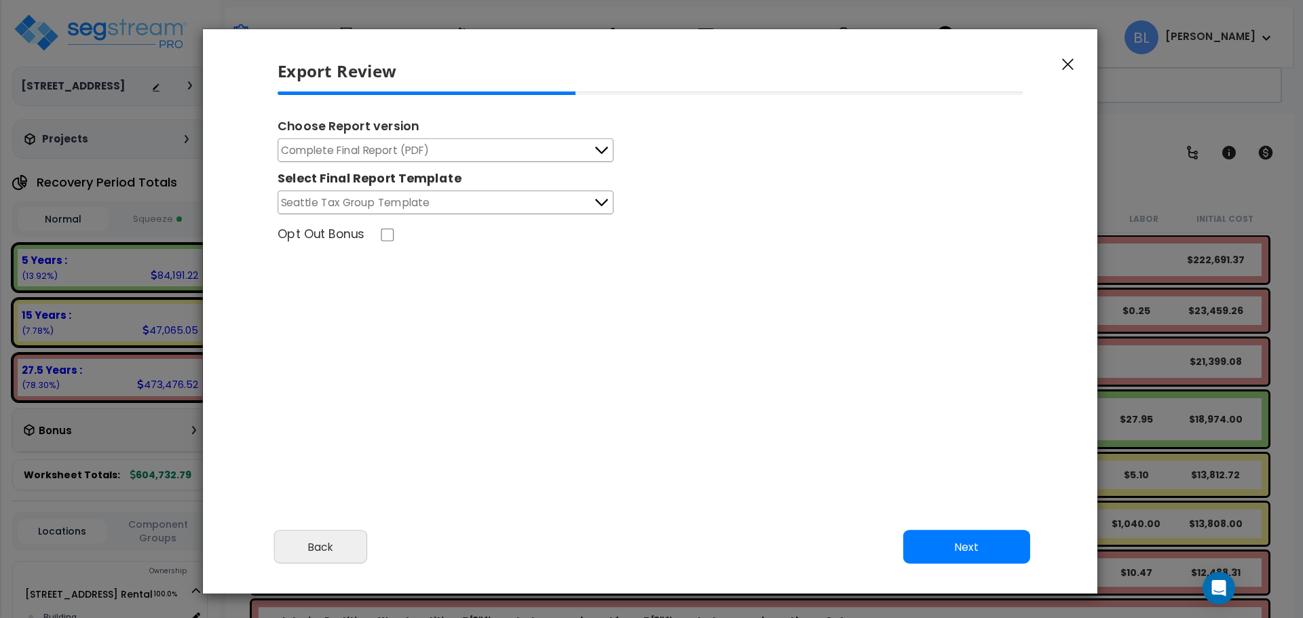
click at [953, 565] on div "Cancel Back Next Export Edit Images" at bounding box center [650, 557] width 894 height 74
click at [945, 558] on button "Next" at bounding box center [966, 548] width 127 height 34
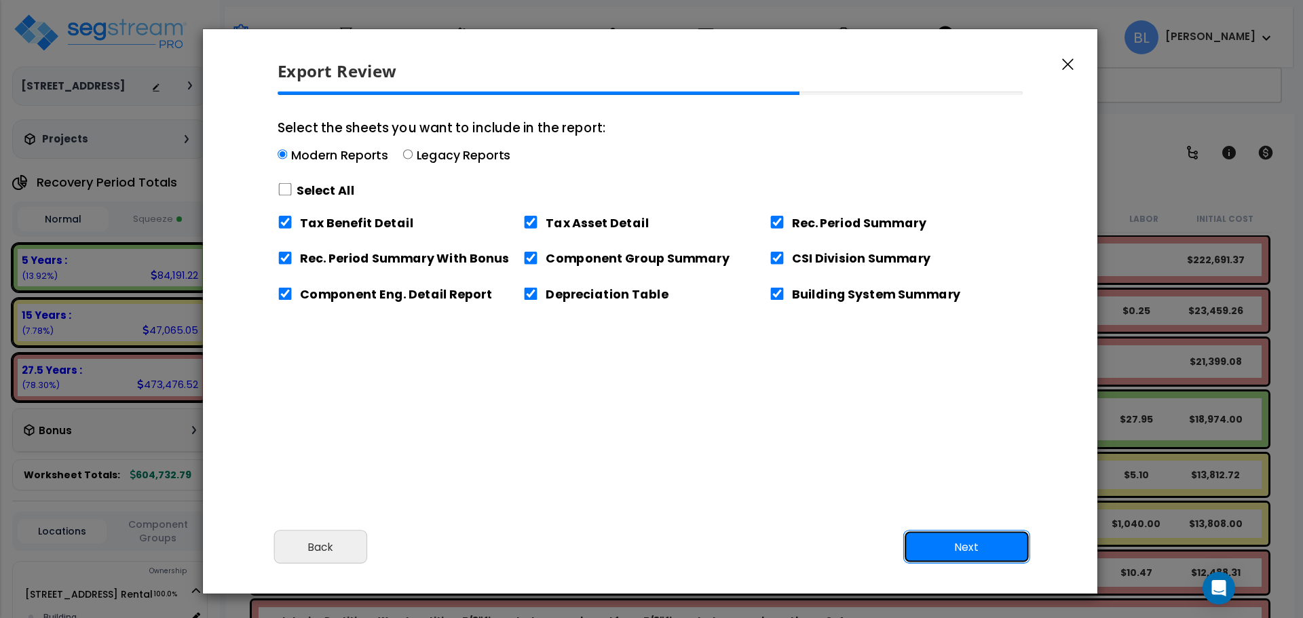
click at [955, 541] on button "Next" at bounding box center [966, 548] width 127 height 34
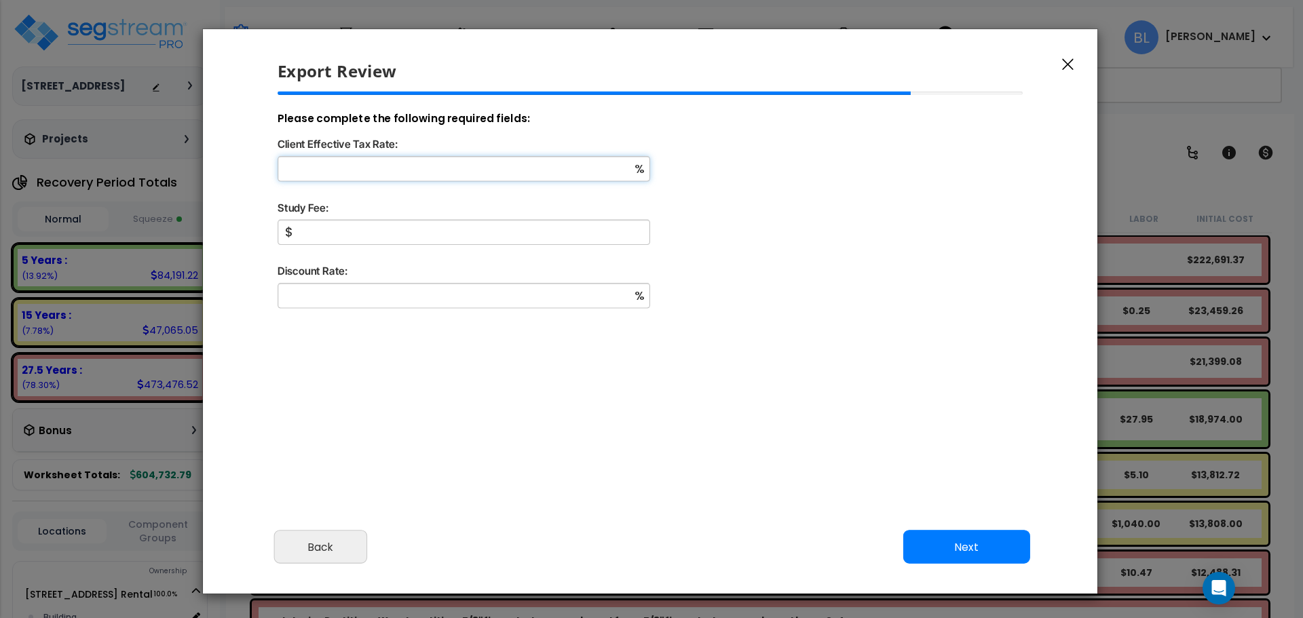
click at [476, 168] on input "Client Effective Tax Rate:" at bounding box center [464, 168] width 373 height 25
type input "25"
click at [478, 232] on input "Study Fee:" at bounding box center [464, 232] width 373 height 25
type input "4,500"
click at [454, 290] on input "Discount Rate:" at bounding box center [464, 295] width 373 height 25
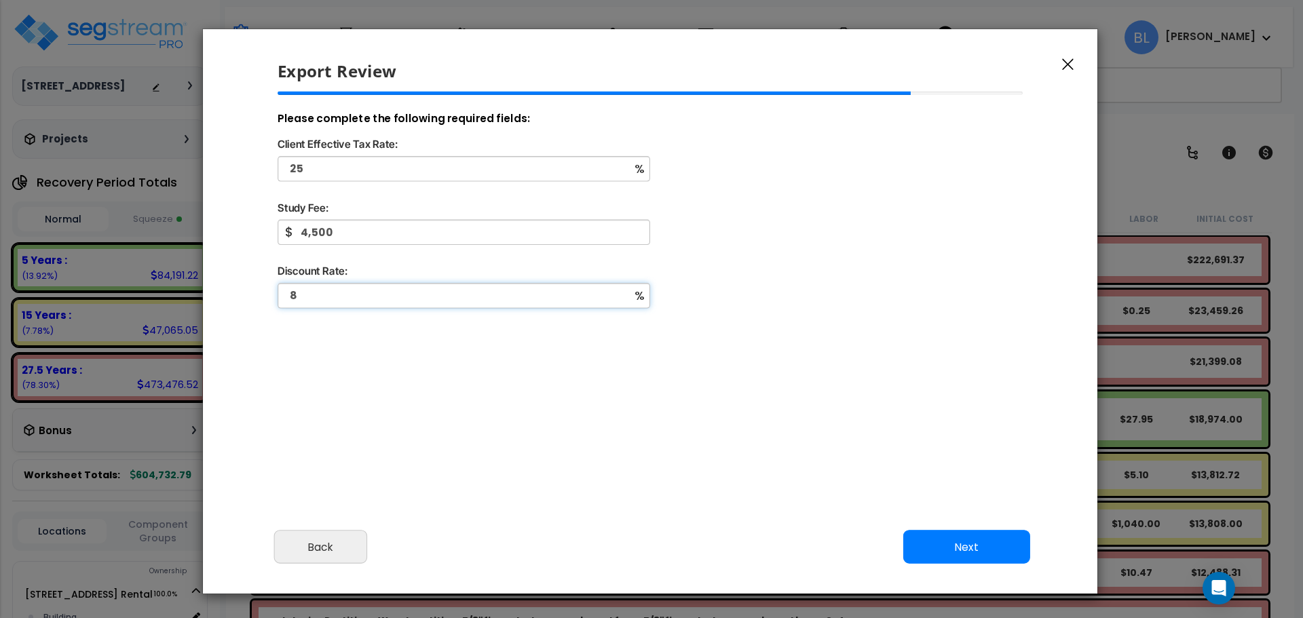
type input "8"
click at [974, 544] on button "Next" at bounding box center [966, 548] width 127 height 34
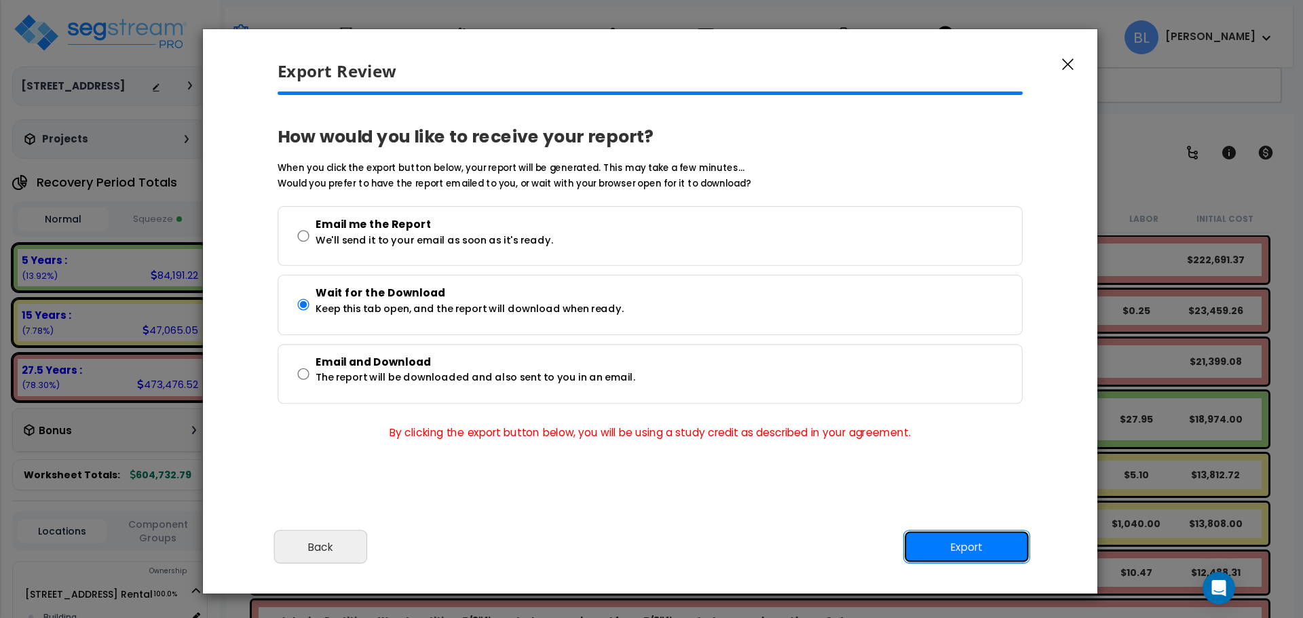
click at [1012, 550] on button "Export" at bounding box center [966, 548] width 127 height 34
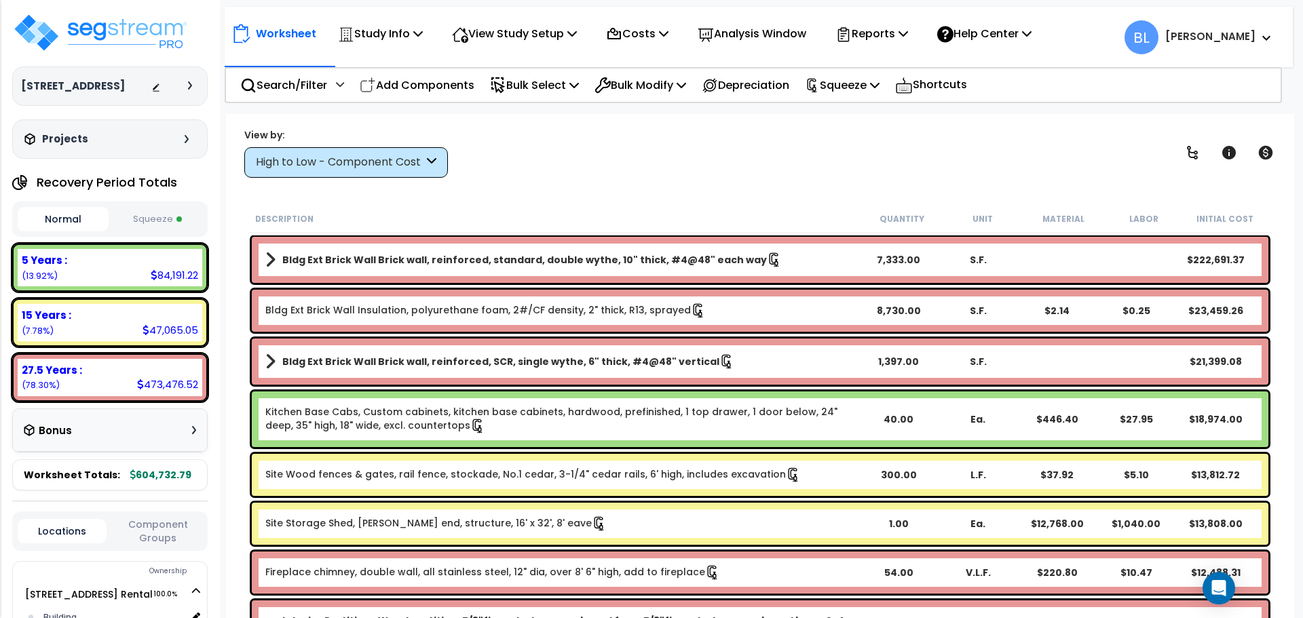
click at [957, 174] on div "View by: High to Low - Component Cost High to Low - Component Cost" at bounding box center [760, 153] width 1041 height 50
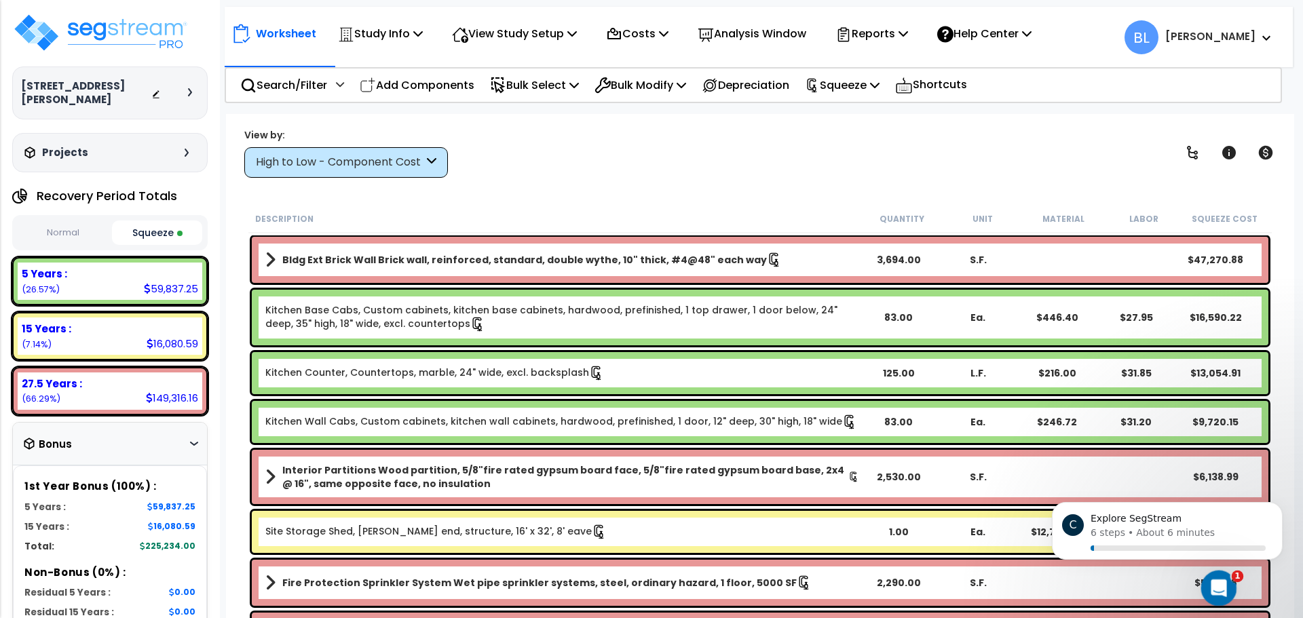
click at [1213, 588] on icon "Open Intercom Messenger" at bounding box center [1216, 586] width 9 height 11
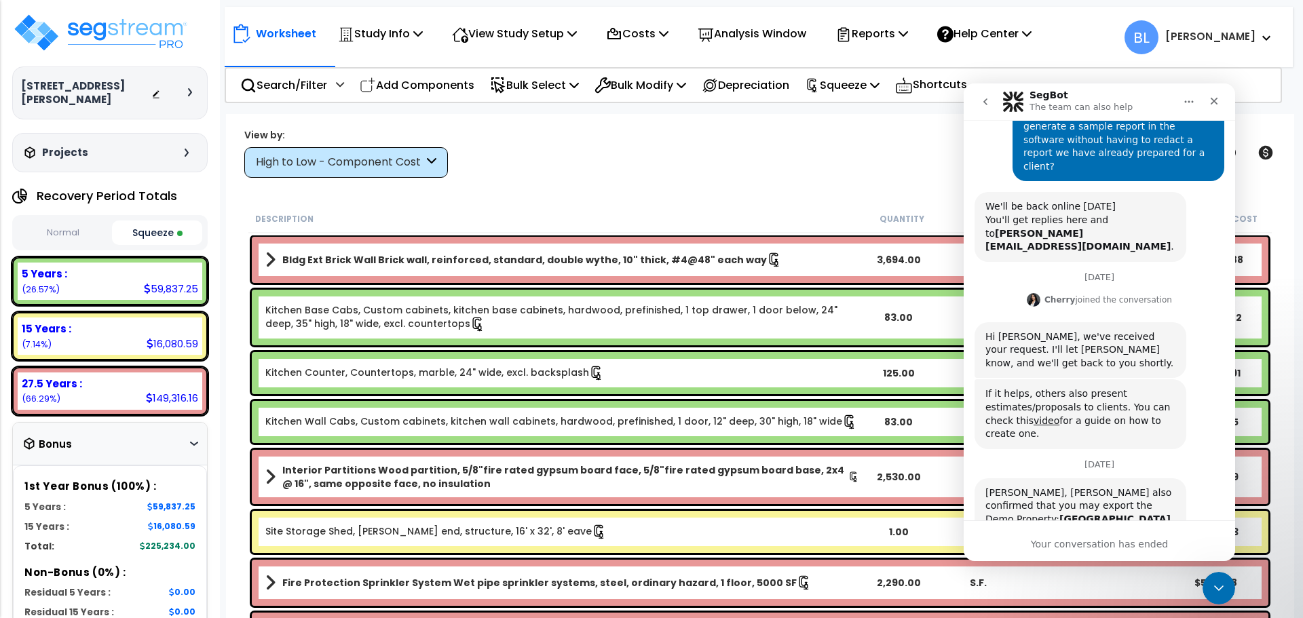
scroll to position [291, 0]
click at [1097, 510] on div "September 27 Hi there! I’m your friendly AI assistant, SegBot. How can I help y…" at bounding box center [1099, 227] width 271 height 746
click at [1107, 512] on b "Visayan Tower - MF Res Building to show your client." at bounding box center [1077, 530] width 185 height 37
drag, startPoint x: 1096, startPoint y: 457, endPoint x: 1088, endPoint y: 455, distance: 8.4
drag, startPoint x: 1088, startPoint y: 455, endPoint x: 1070, endPoint y: 462, distance: 18.9
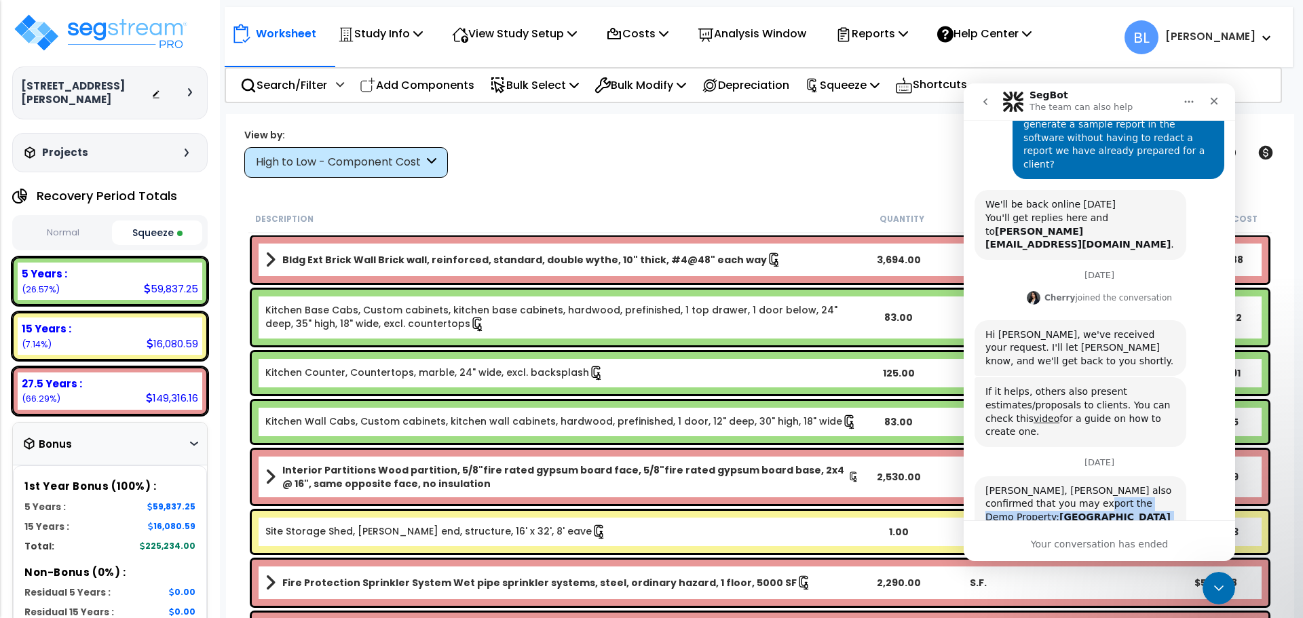
click at [1070, 484] on div "Brian, Richard also confirmed that you may export the Demo Property: Visayan To…" at bounding box center [1080, 517] width 190 height 66
click at [1162, 484] on div "Brian, Richard also confirmed that you may export the Demo Property: Visayan To…" at bounding box center [1080, 517] width 190 height 66
drag, startPoint x: 1151, startPoint y: 472, endPoint x: 1140, endPoint y: 510, distance: 40.2
click at [1099, 537] on div "Your conversation has ended" at bounding box center [1099, 540] width 271 height 41
click at [1102, 548] on div "Your conversation has ended" at bounding box center [1099, 544] width 271 height 14
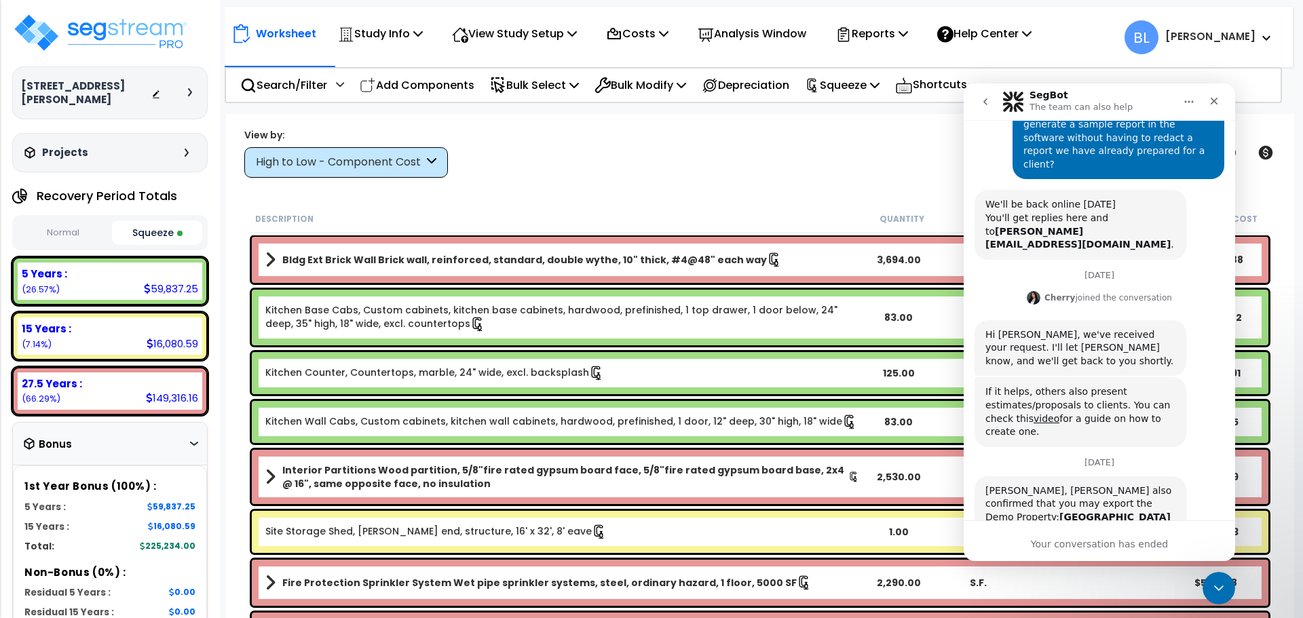
click at [983, 109] on button "go back" at bounding box center [985, 102] width 26 height 26
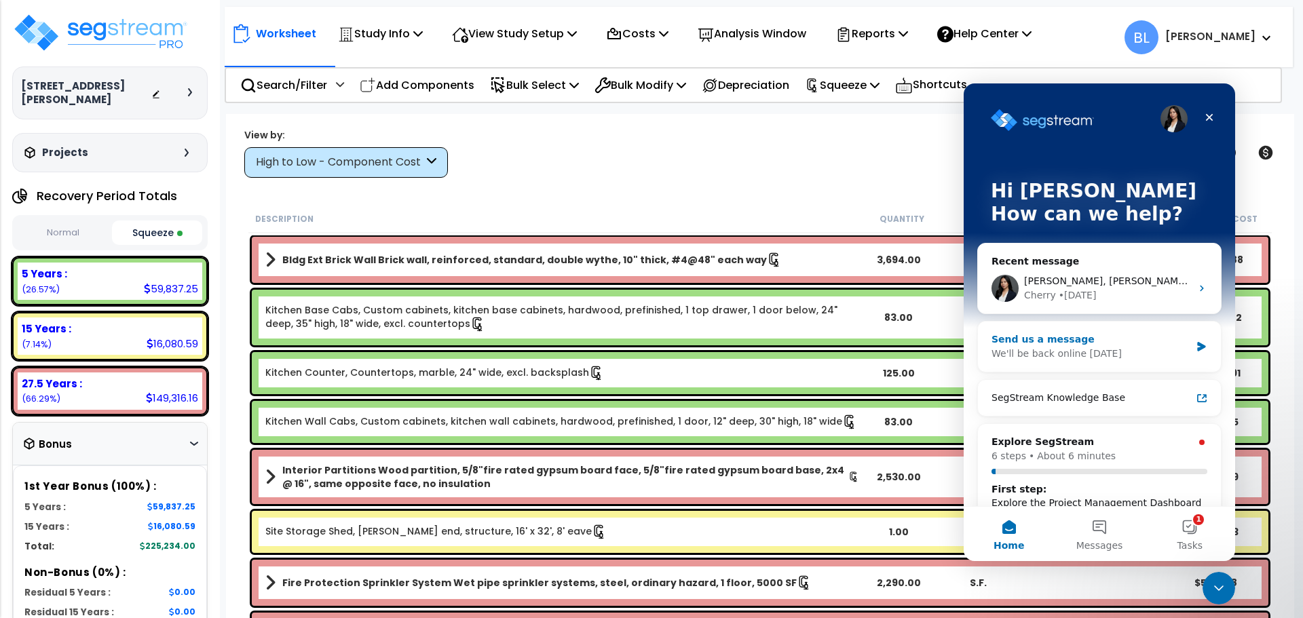
click at [1160, 343] on div "Send us a message" at bounding box center [1090, 339] width 199 height 14
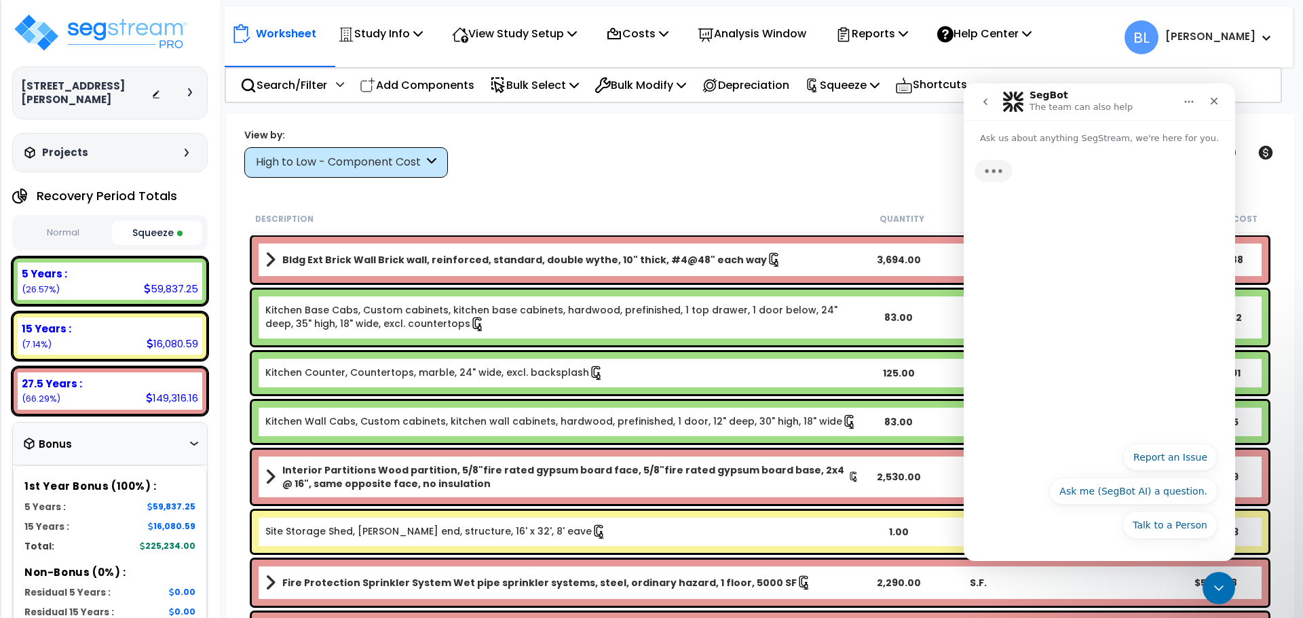
click at [677, 185] on div "Worksheet Study Info Study Setup Add Property Unit Template study Clone study BL" at bounding box center [760, 423] width 1068 height 618
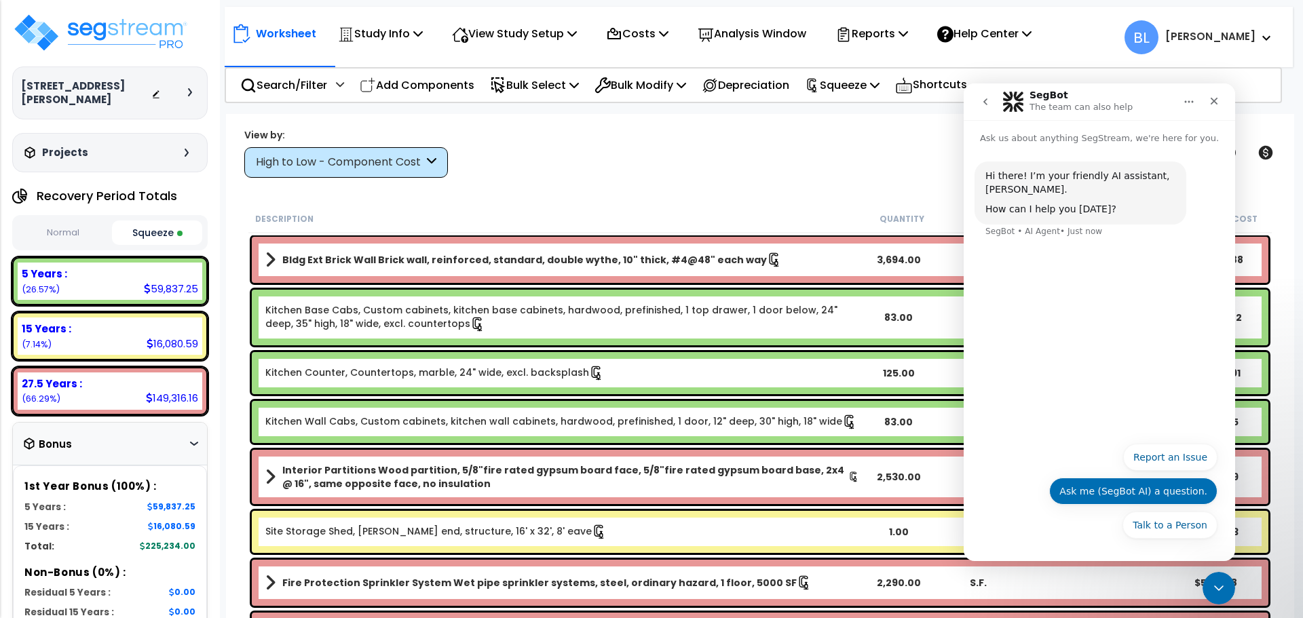
click at [1185, 491] on button "Ask me (SegBot AI) a question." at bounding box center [1133, 491] width 168 height 27
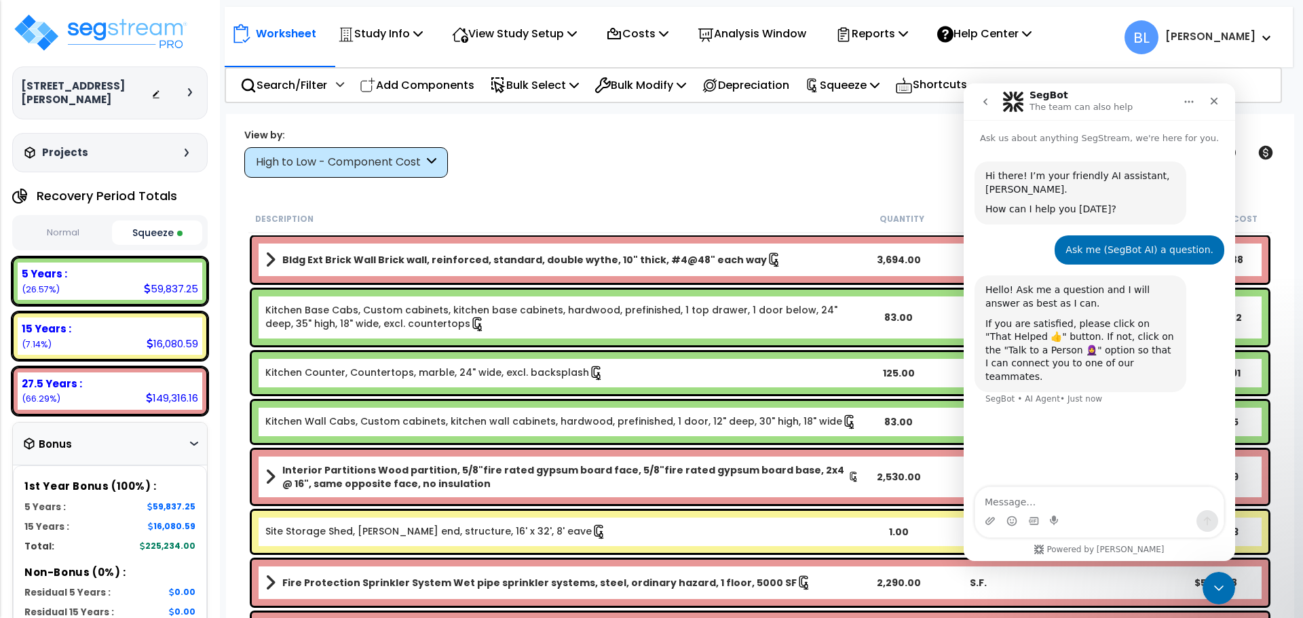
click at [1102, 521] on div "Intercom messenger" at bounding box center [1099, 521] width 248 height 22
drag, startPoint x: 1100, startPoint y: 512, endPoint x: 1092, endPoint y: 510, distance: 7.7
drag, startPoint x: 1092, startPoint y: 510, endPoint x: 1058, endPoint y: 495, distance: 37.7
click at [1077, 503] on textarea "Message…" at bounding box center [1099, 498] width 248 height 23
drag, startPoint x: 742, startPoint y: 147, endPoint x: 884, endPoint y: 118, distance: 145.5
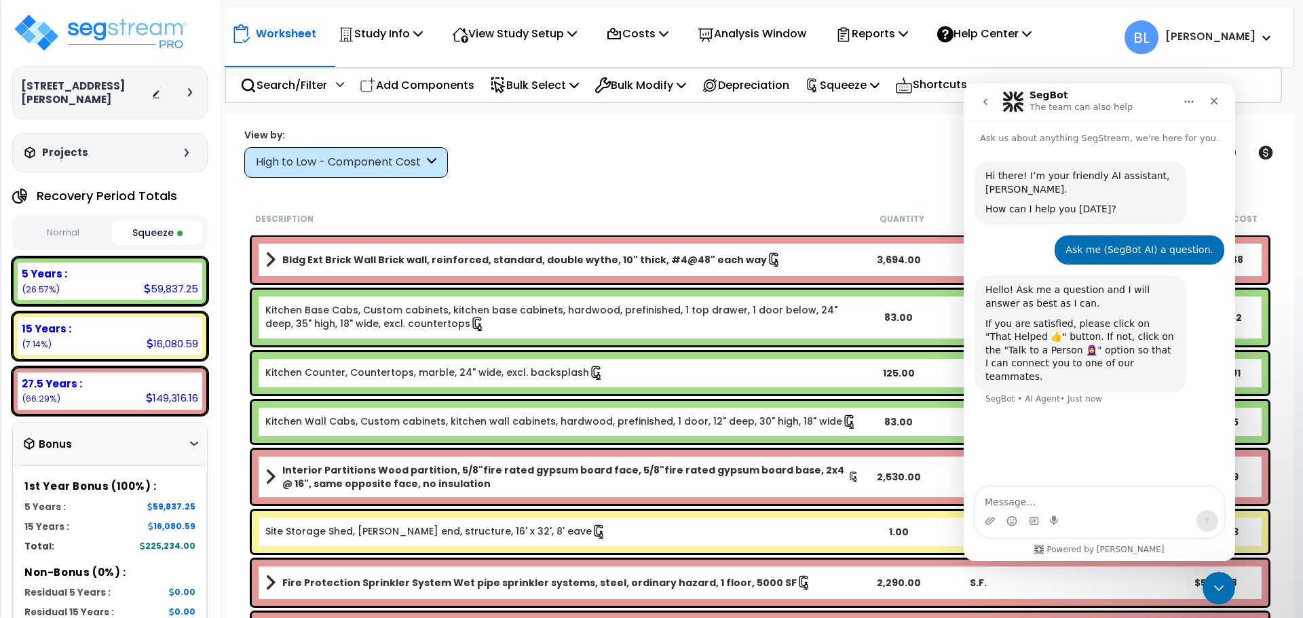
click at [741, 149] on div "View by: High to Low - Component Cost High to Low - Component Cost" at bounding box center [760, 153] width 1041 height 50
click at [1213, 105] on icon "Close" at bounding box center [1214, 101] width 11 height 11
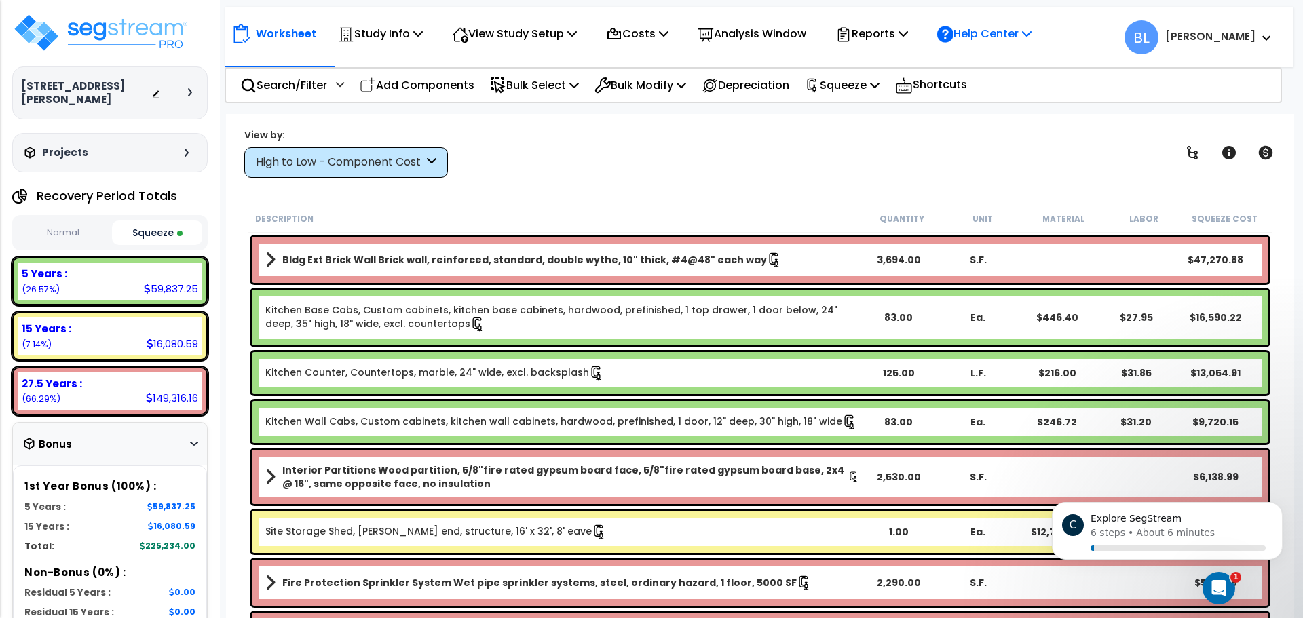
click at [1031, 39] on p "Help Center" at bounding box center [984, 33] width 94 height 18
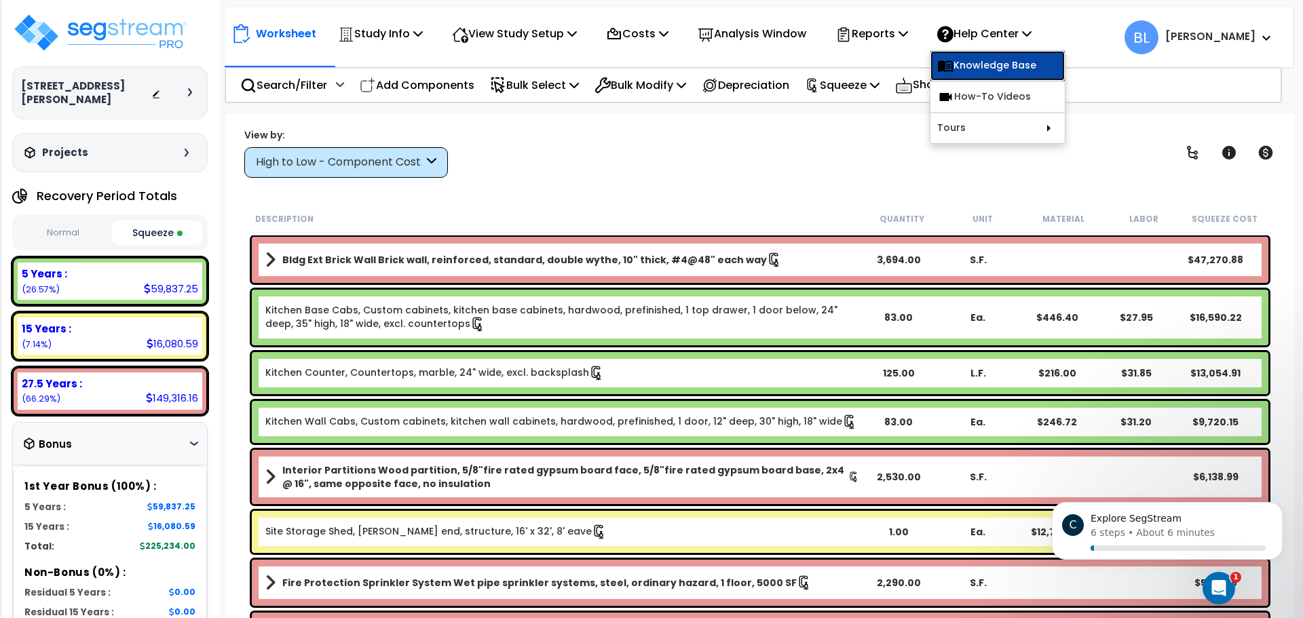
click at [1054, 65] on link "Knowledge Base" at bounding box center [997, 66] width 134 height 30
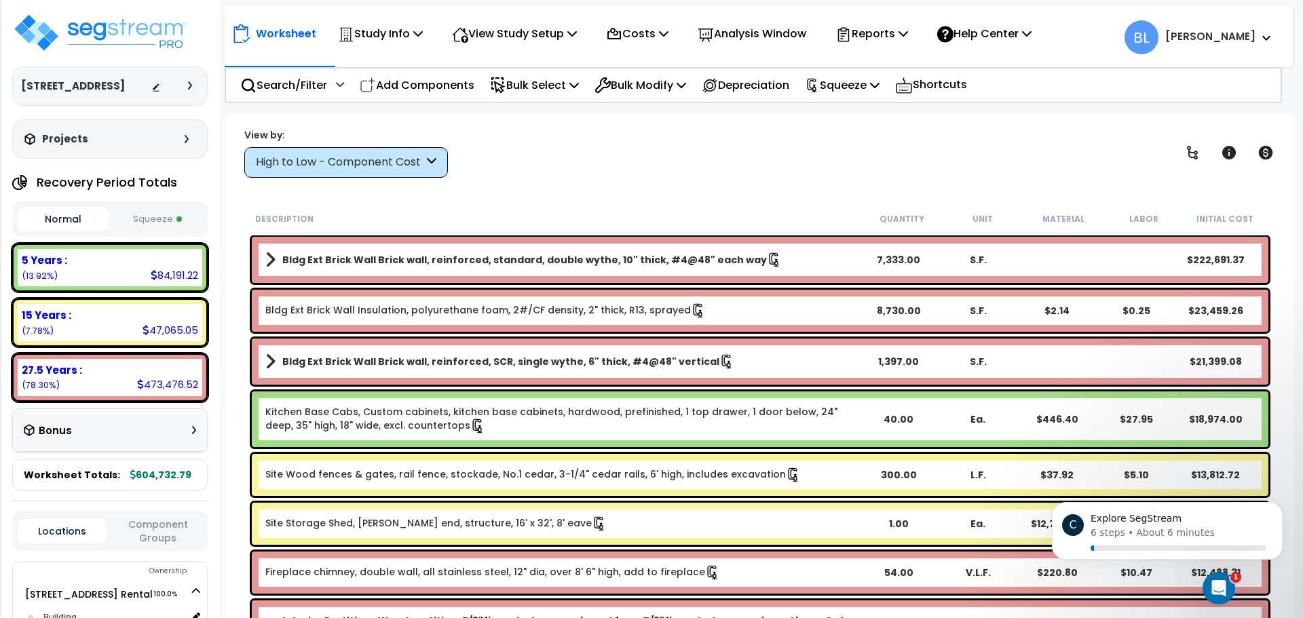
click at [280, 36] on p "Worksheet" at bounding box center [286, 33] width 60 height 18
click at [1190, 526] on p "About 6 minutes" at bounding box center [1175, 533] width 79 height 14
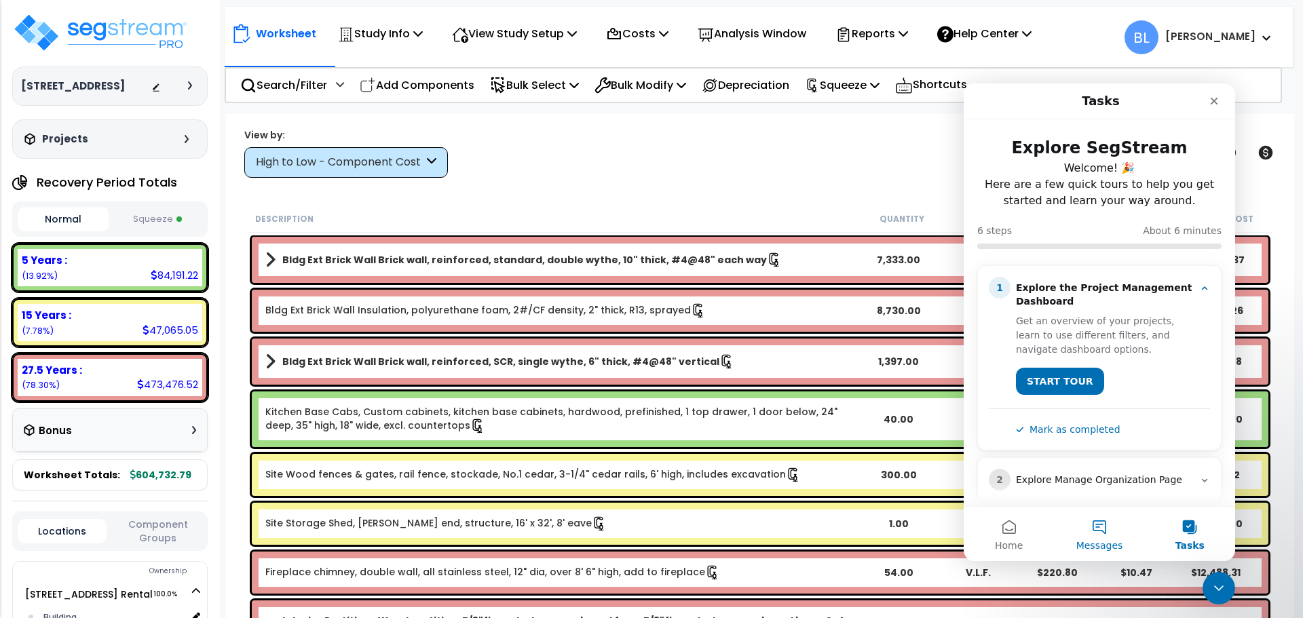
click at [1079, 541] on span "Messages" at bounding box center [1099, 545] width 47 height 9
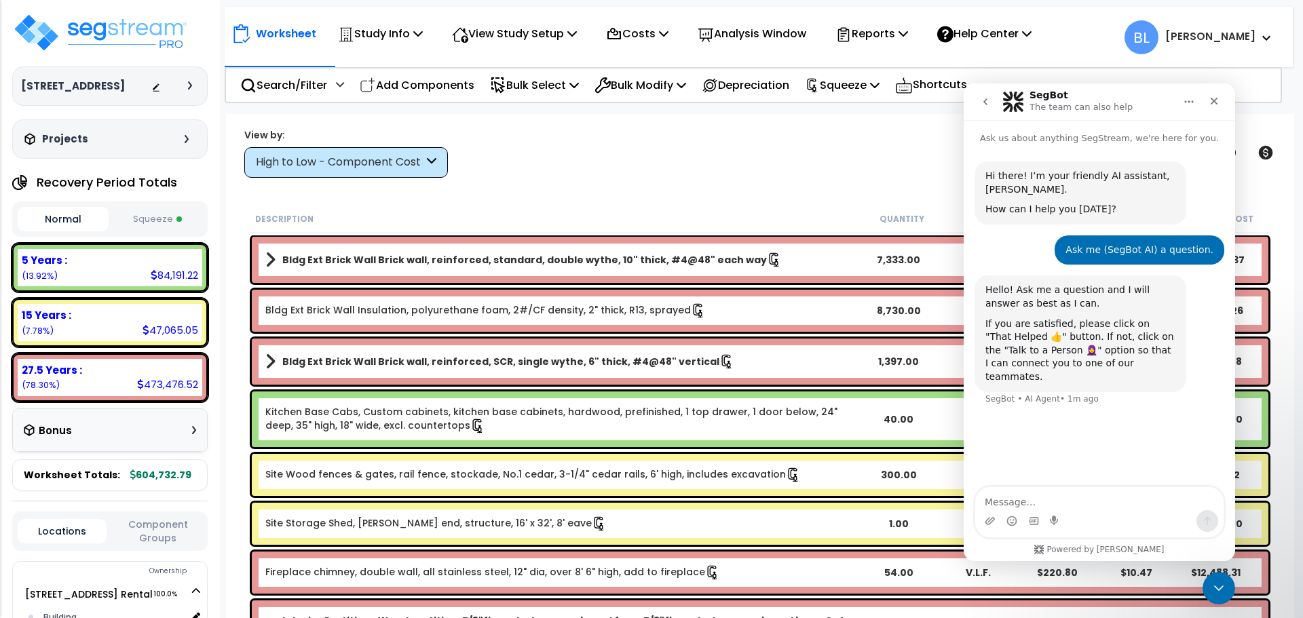
click at [1086, 493] on textarea "Message…" at bounding box center [1099, 498] width 248 height 23
type textarea "All good now. Thank you"
drag, startPoint x: 640, startPoint y: 180, endPoint x: 563, endPoint y: 161, distance: 79.7
click at [608, 178] on div "Worksheet Study Info Study Setup Add Property Unit Template study Clone study BL" at bounding box center [760, 423] width 1068 height 618
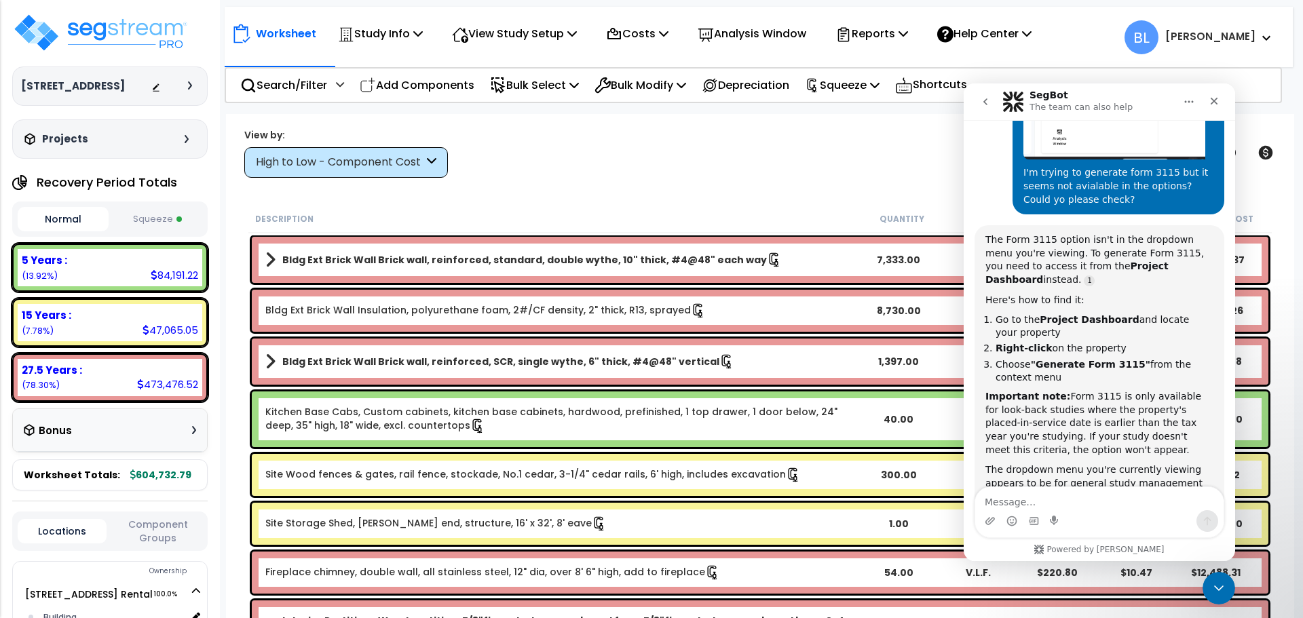
scroll to position [841, 0]
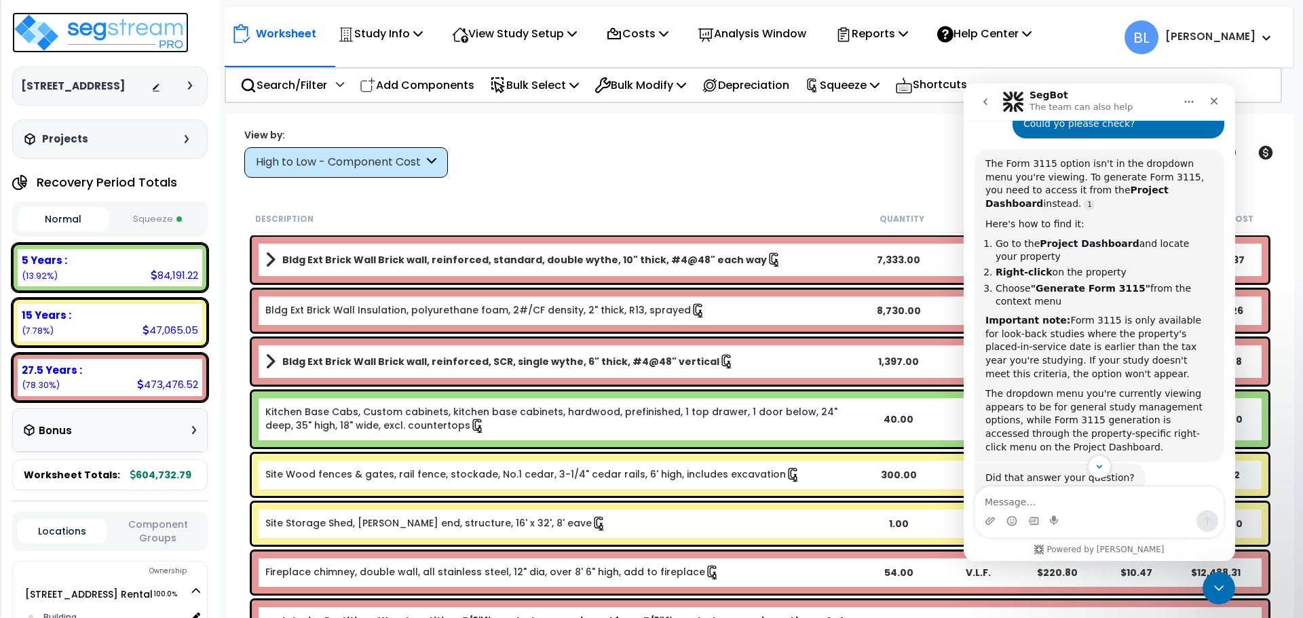
click at [91, 37] on img at bounding box center [100, 32] width 176 height 41
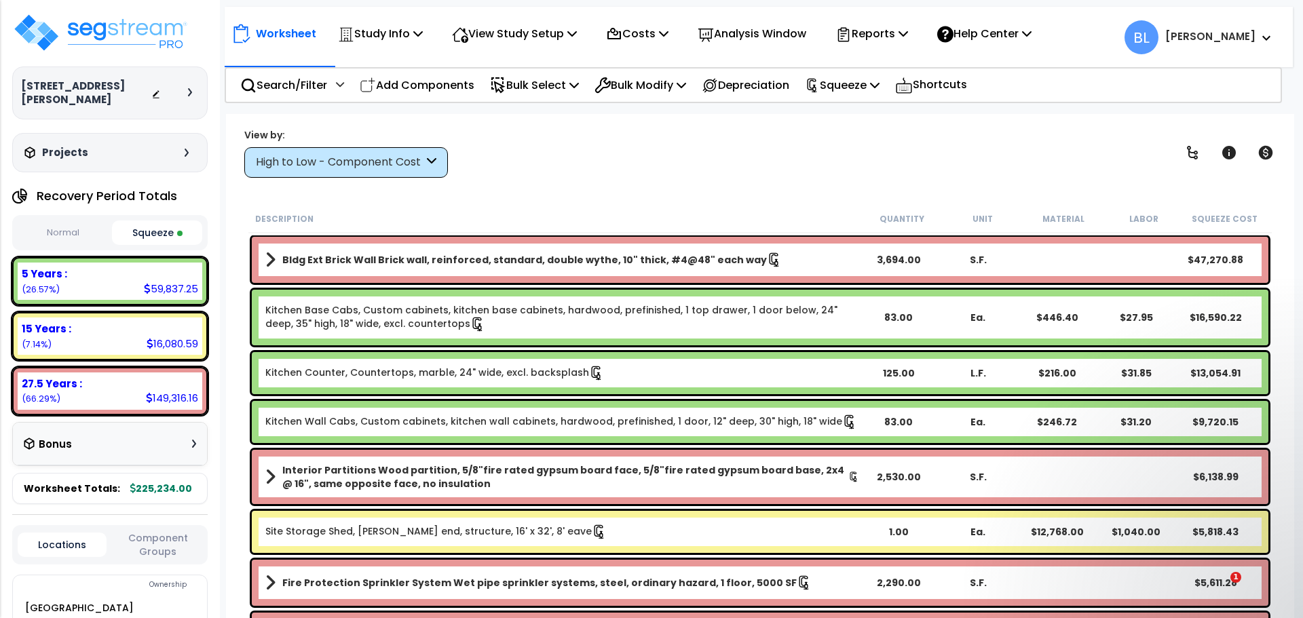
select select "2020"
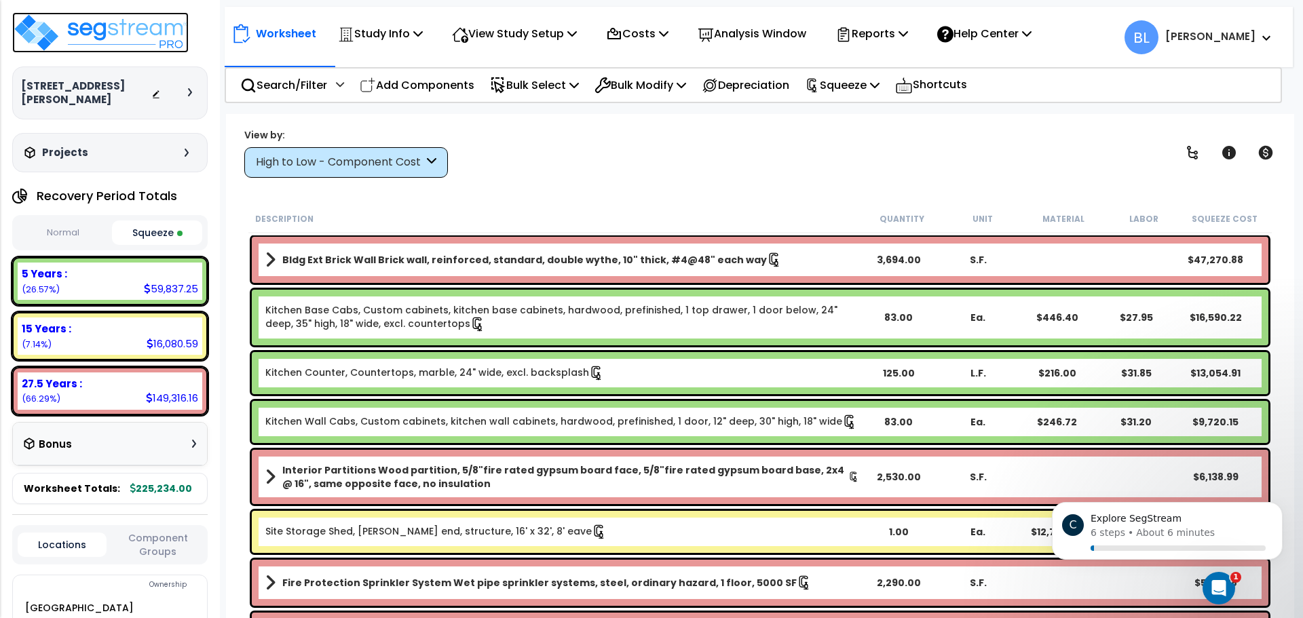
click at [100, 49] on img at bounding box center [100, 32] width 176 height 41
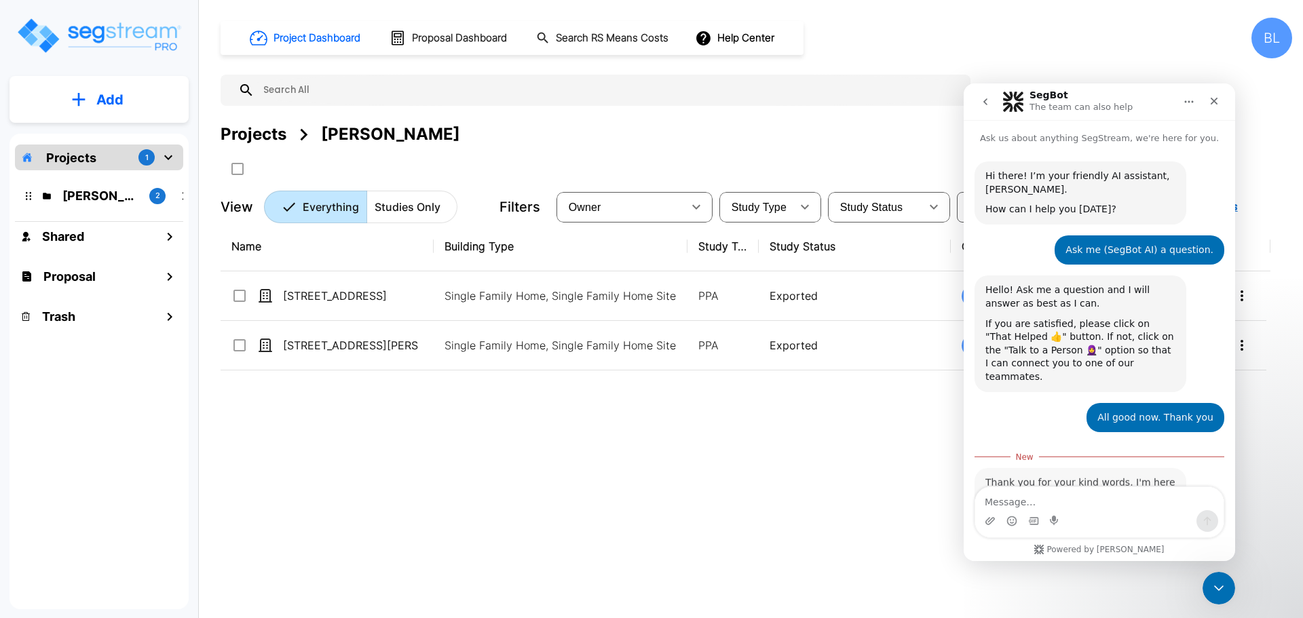
scroll to position [37, 0]
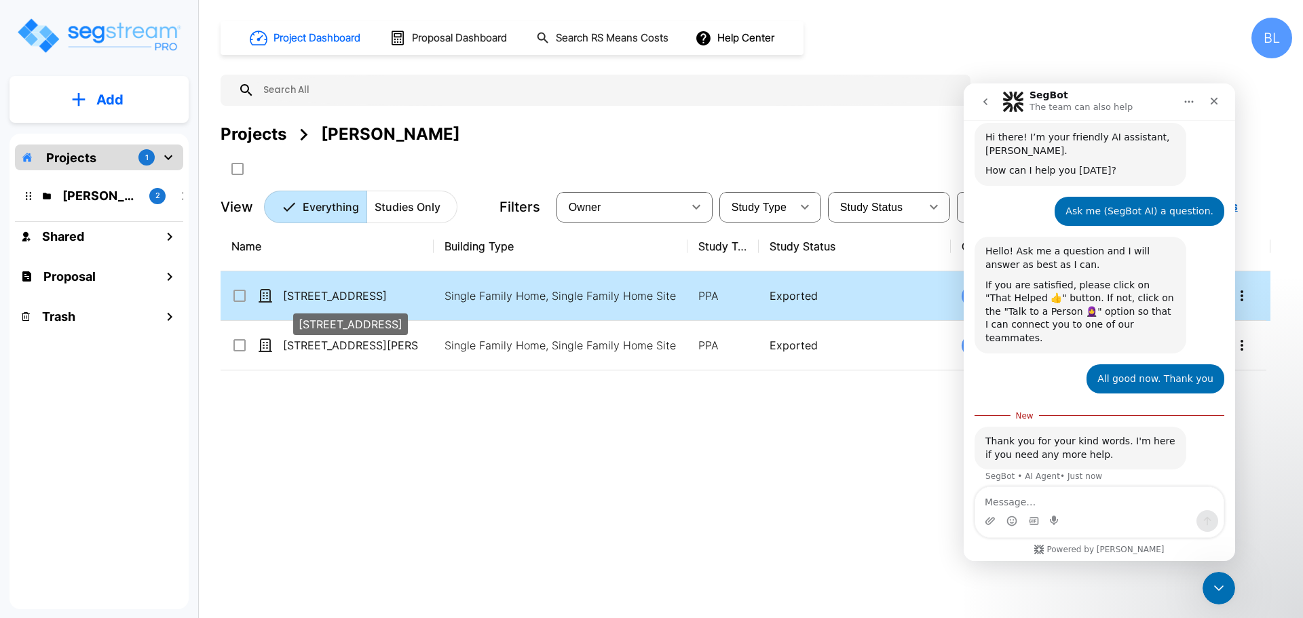
click at [349, 299] on p "[STREET_ADDRESS]" at bounding box center [351, 296] width 136 height 16
checkbox input "false"
click at [349, 299] on p "[STREET_ADDRESS]" at bounding box center [351, 296] width 136 height 16
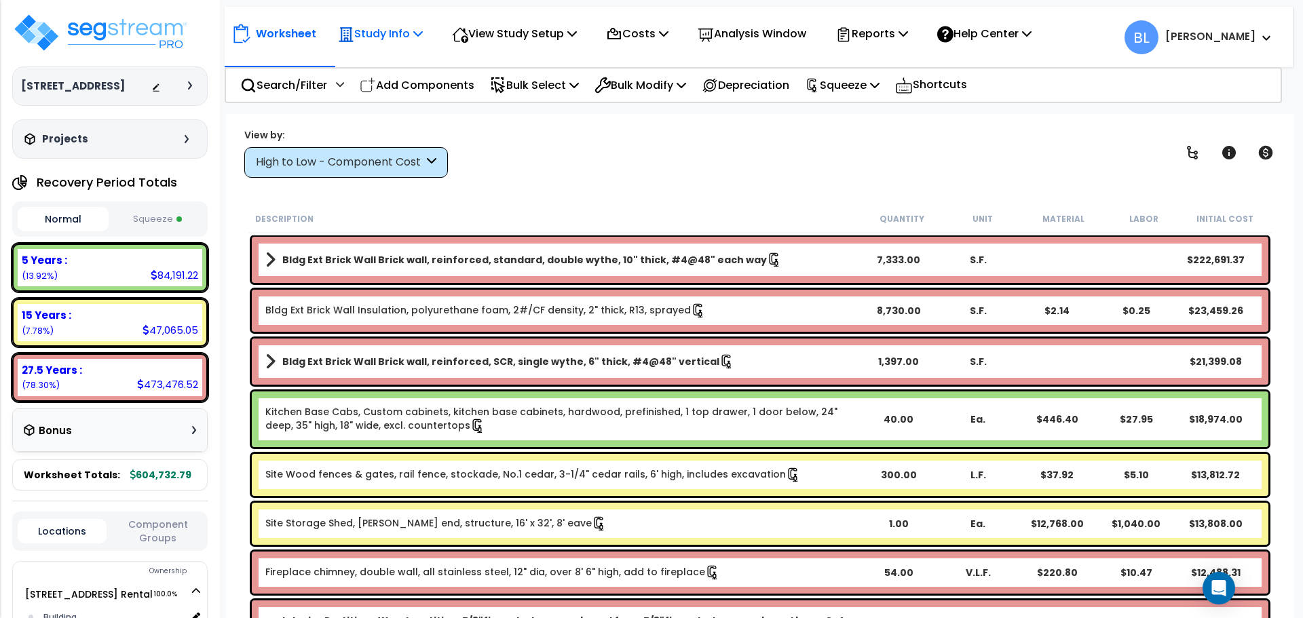
click at [377, 37] on p "Study Info" at bounding box center [380, 33] width 85 height 18
click at [300, 37] on p "Worksheet" at bounding box center [286, 33] width 60 height 18
drag, startPoint x: 603, startPoint y: 174, endPoint x: 590, endPoint y: 174, distance: 12.2
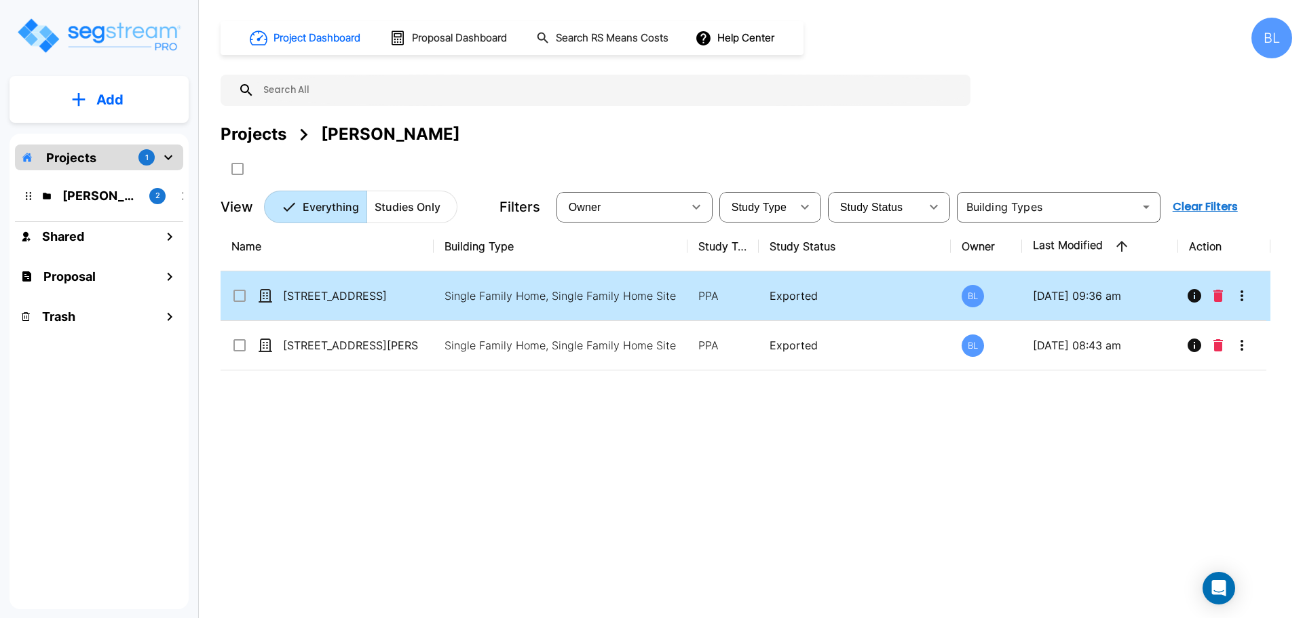
click at [233, 304] on td "[STREET_ADDRESS]" at bounding box center [327, 296] width 213 height 50
checkbox input "true"
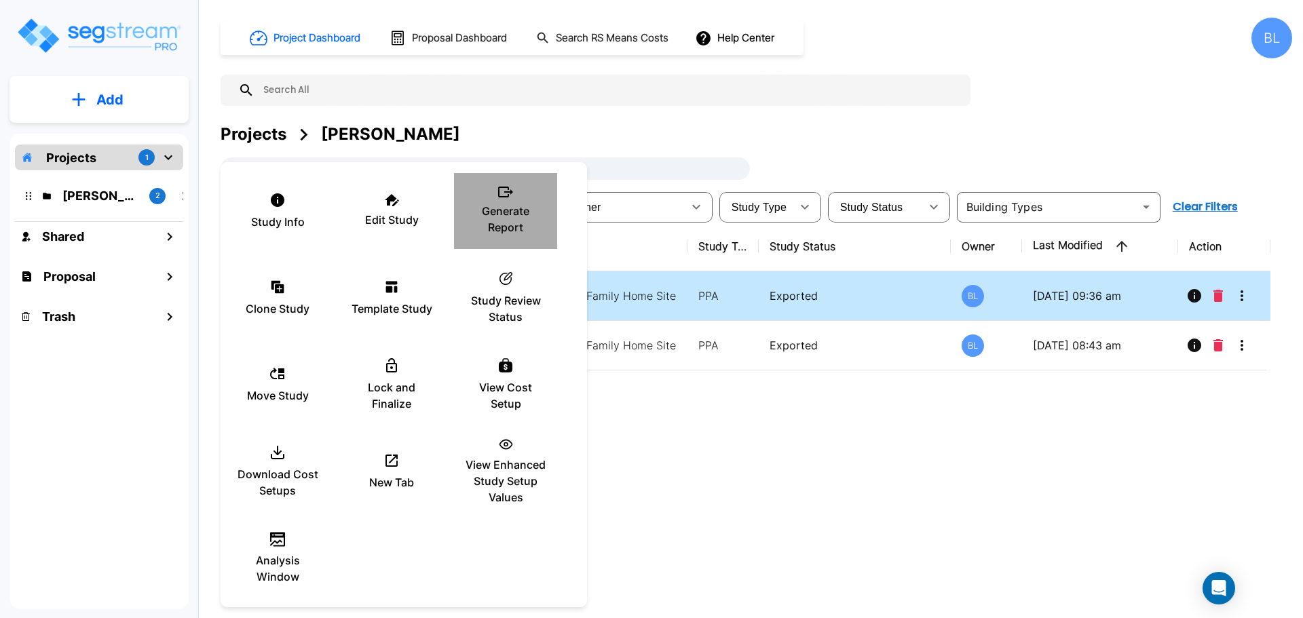
click at [508, 202] on div "Generate Report" at bounding box center [505, 211] width 81 height 68
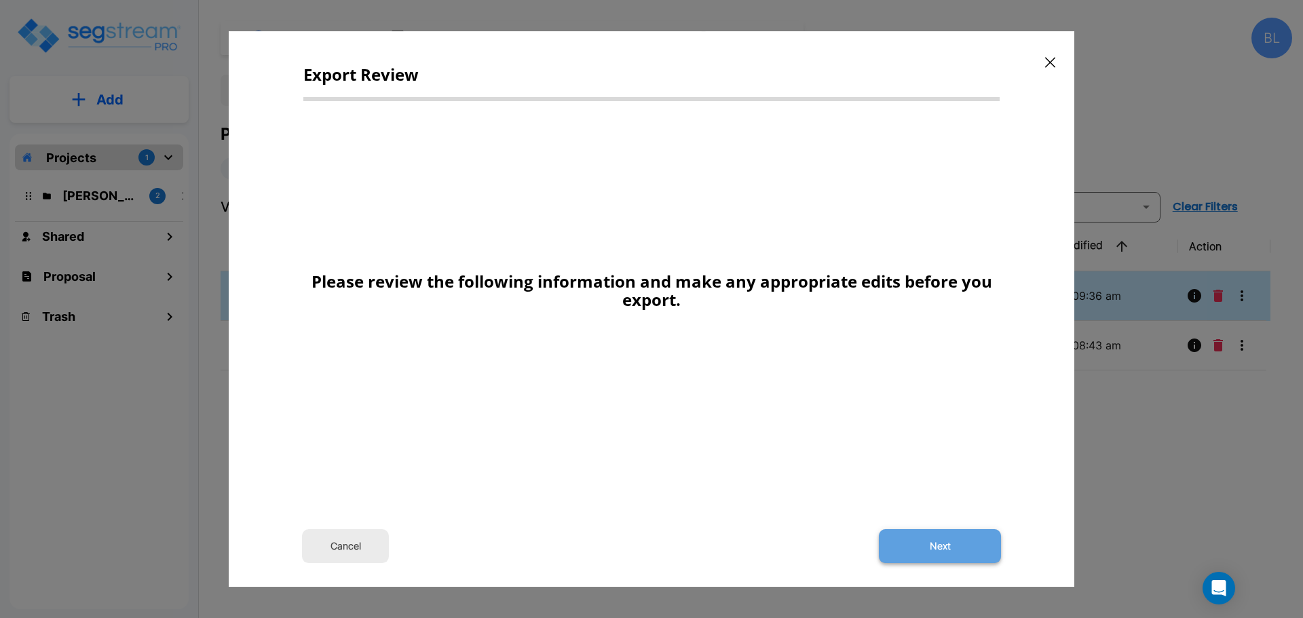
click at [964, 534] on button "Next" at bounding box center [940, 546] width 122 height 34
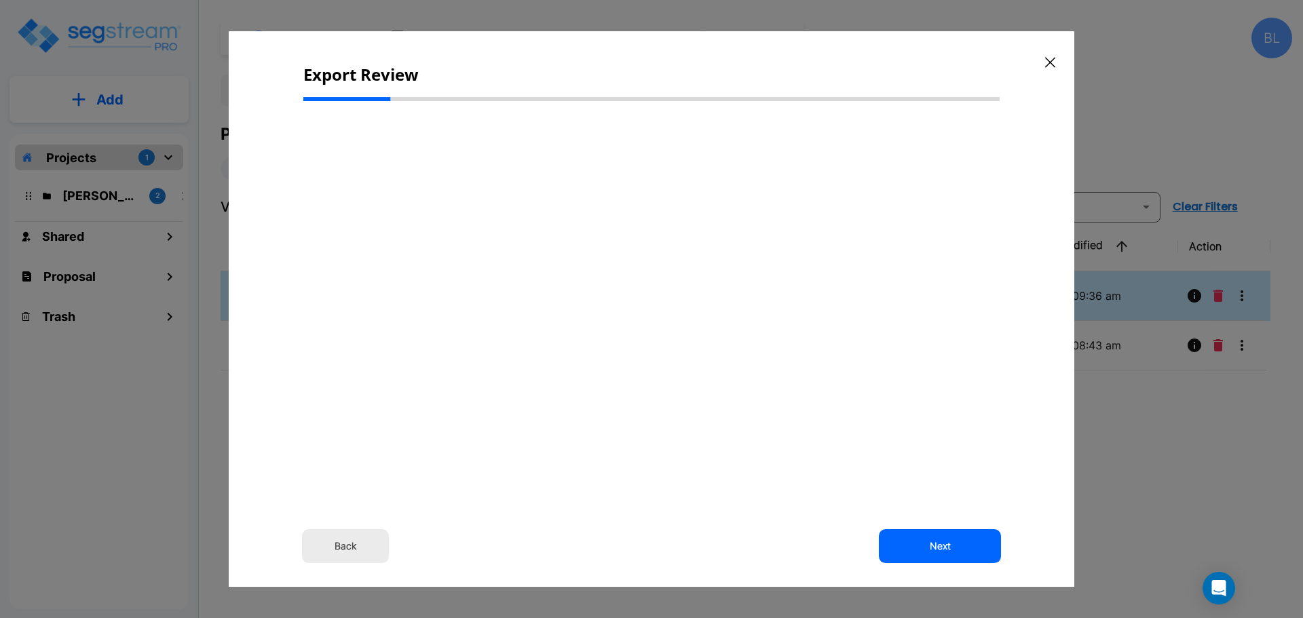
select select "2020"
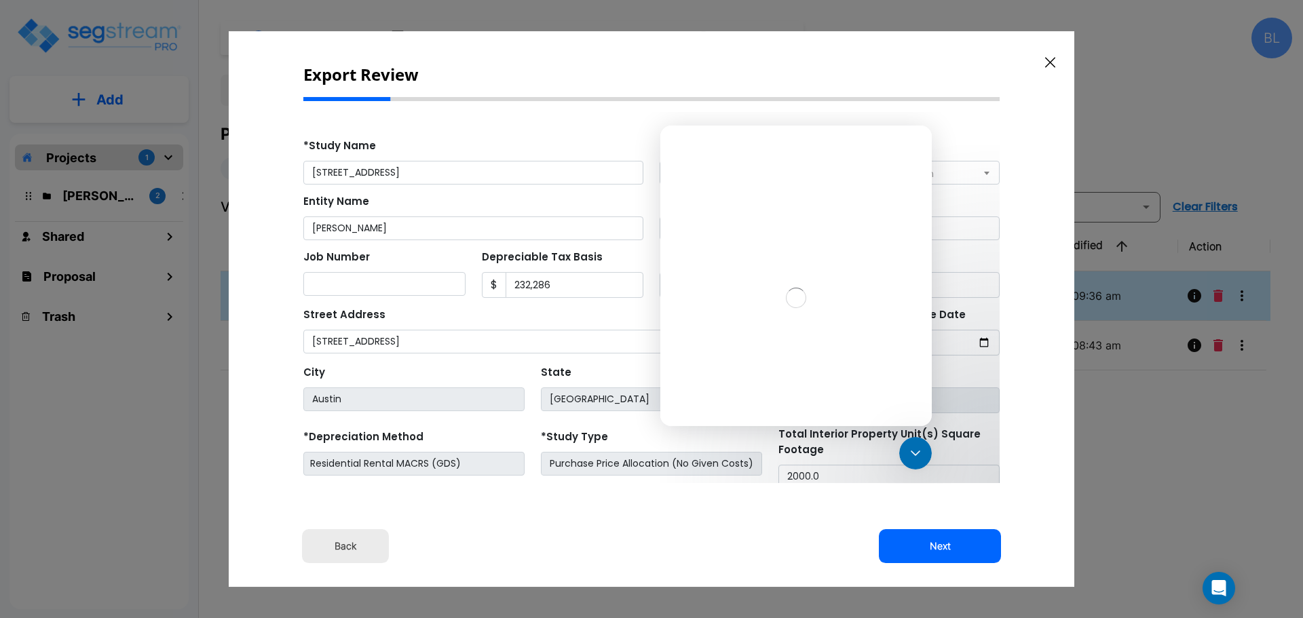
click at [1050, 69] on button "button" at bounding box center [1050, 63] width 21 height 22
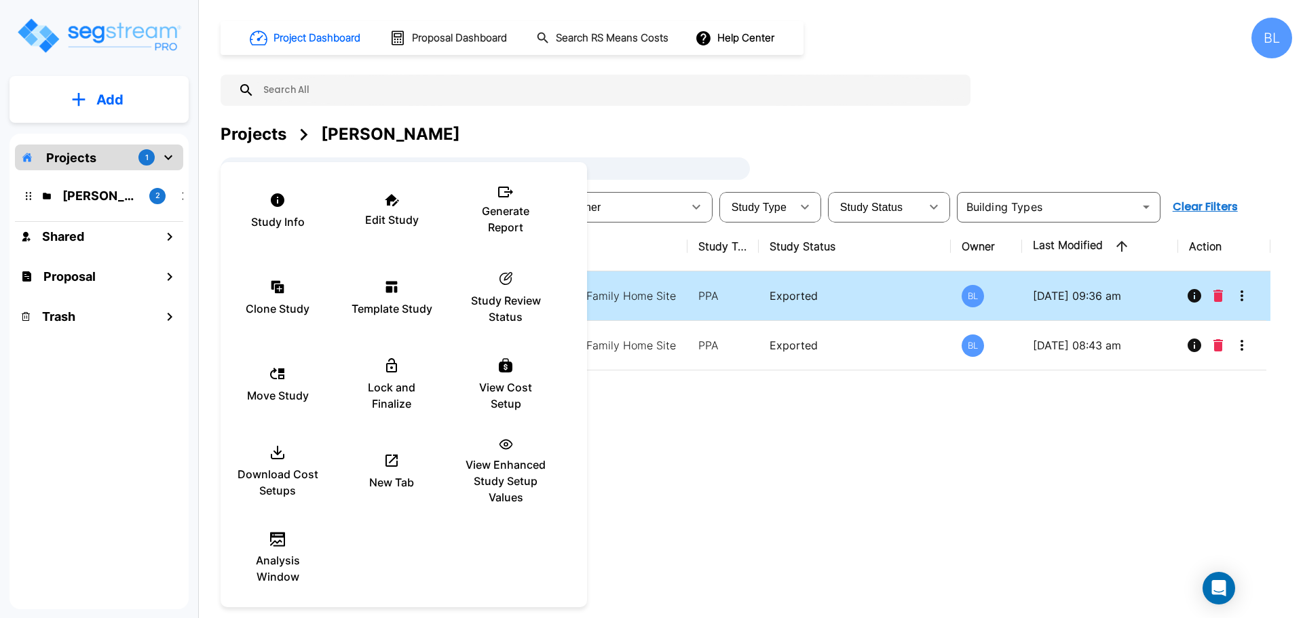
click at [833, 491] on div at bounding box center [651, 309] width 1303 height 618
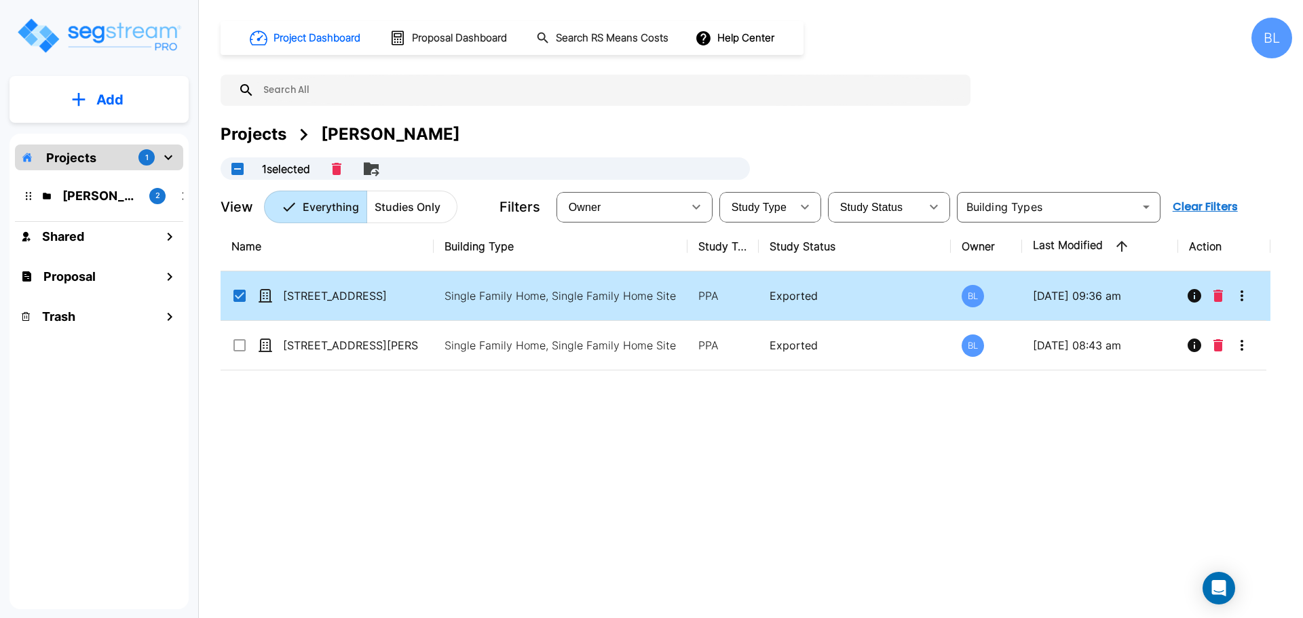
drag, startPoint x: 357, startPoint y: 394, endPoint x: 349, endPoint y: 372, distance: 23.0
click at [357, 393] on div "Name Building Type Study Type Study Status Owner Last Modified Action 8904 Mart…" at bounding box center [746, 413] width 1050 height 383
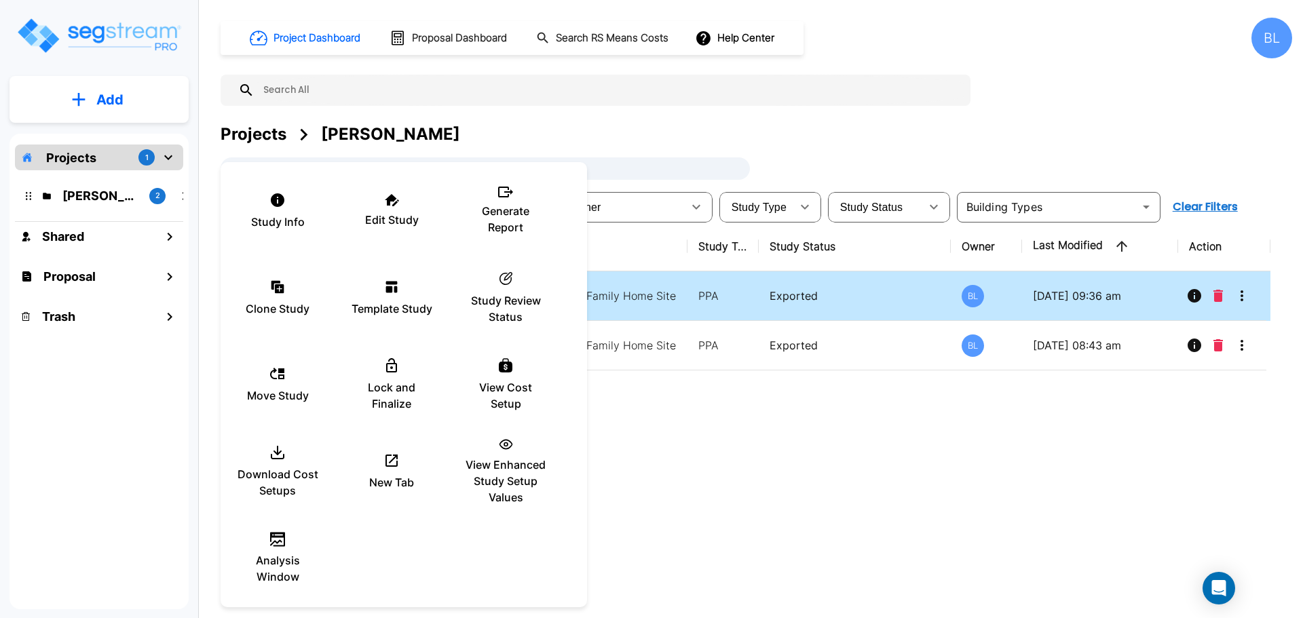
drag, startPoint x: 804, startPoint y: 465, endPoint x: 1107, endPoint y: 550, distance: 314.1
click at [809, 471] on div at bounding box center [651, 309] width 1303 height 618
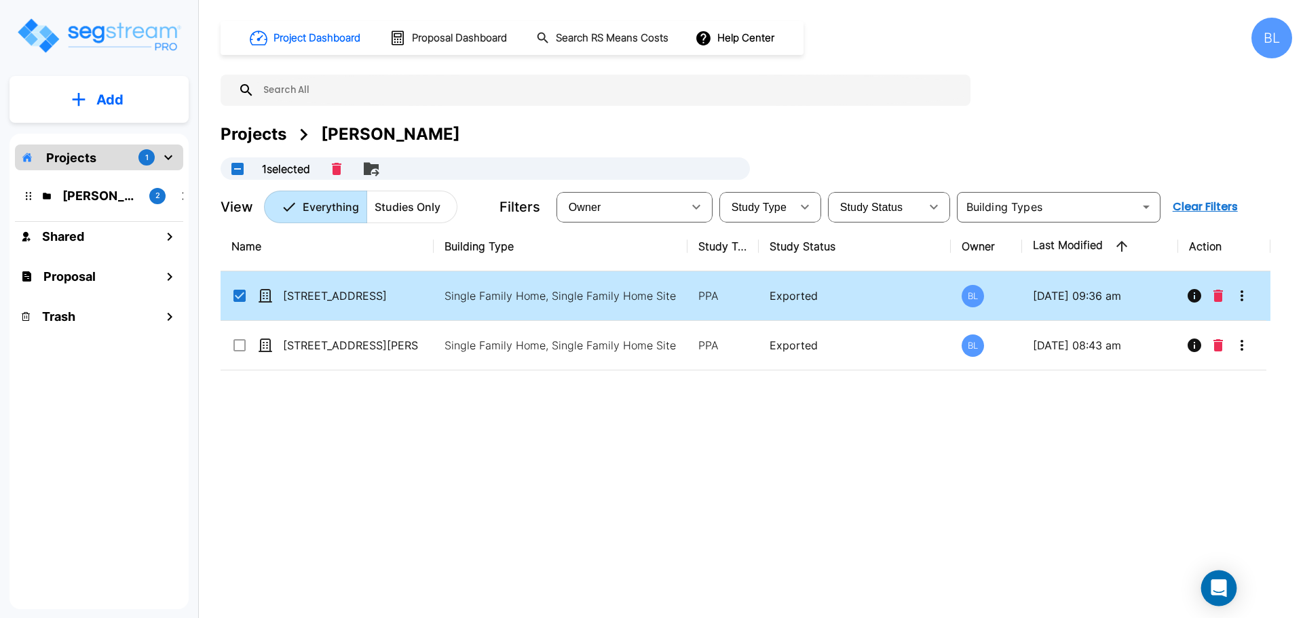
click at [1221, 575] on div "Open Intercom Messenger" at bounding box center [1219, 589] width 36 height 36
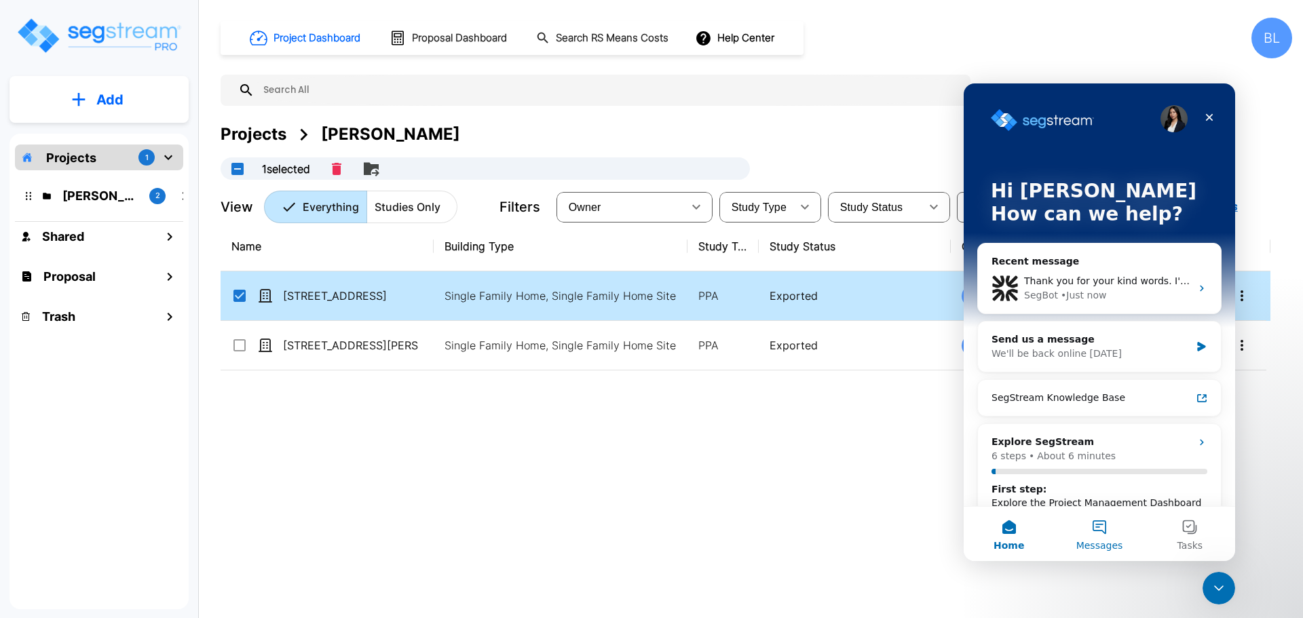
click at [1084, 534] on button "Messages" at bounding box center [1099, 534] width 90 height 54
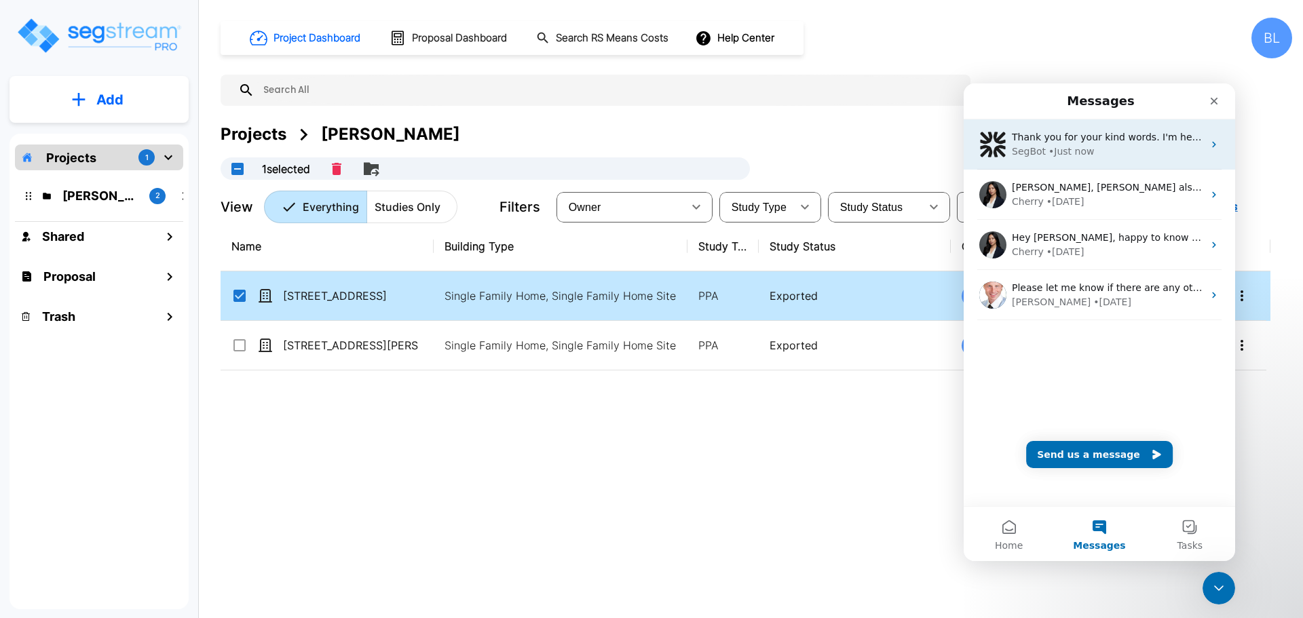
click at [1038, 161] on div "Thank you for your kind words. I'm here if you need any more help. SegBot • Jus…" at bounding box center [1099, 144] width 271 height 50
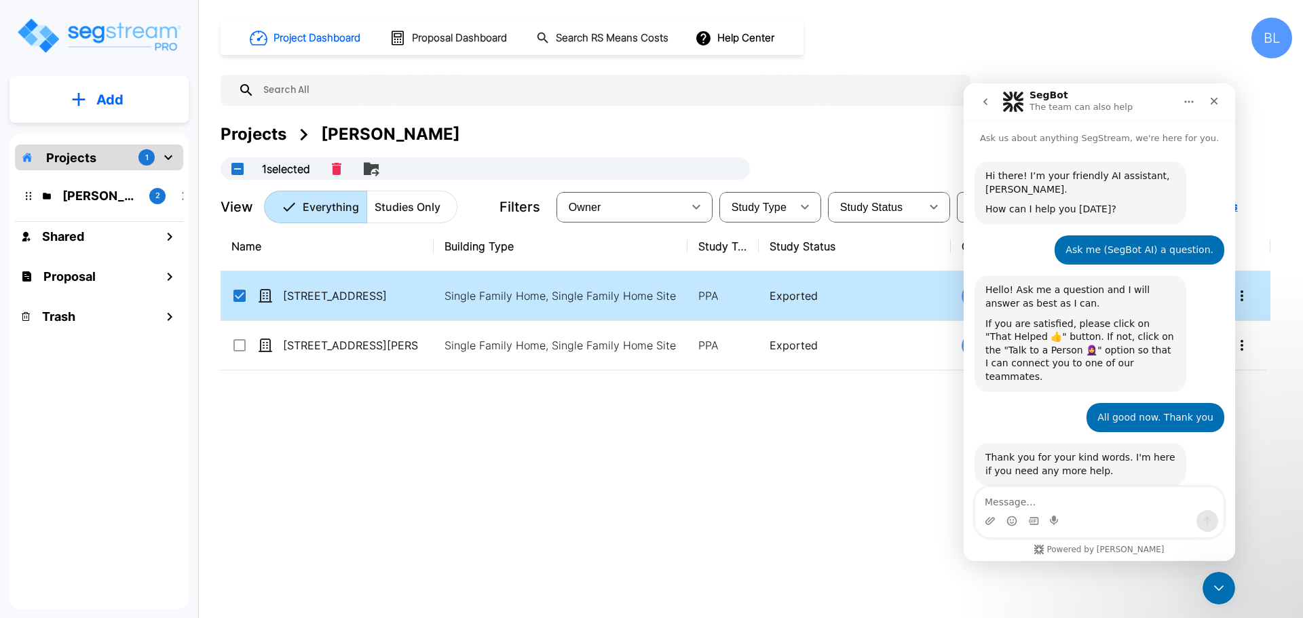
scroll to position [14, 0]
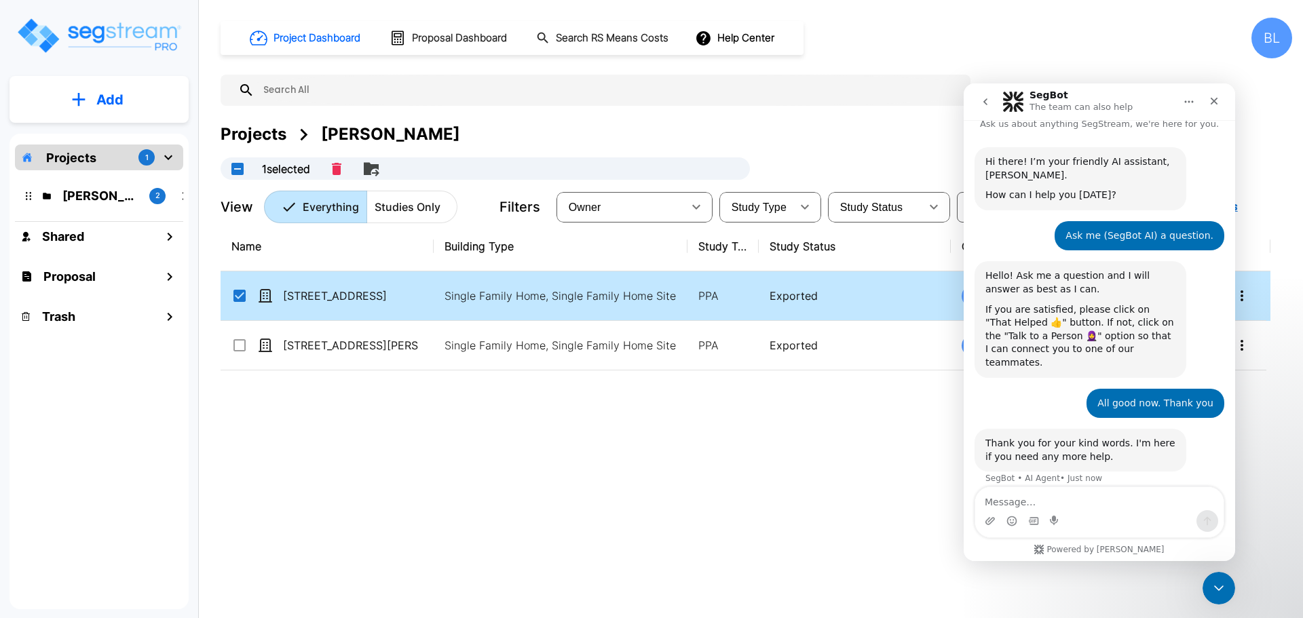
click at [1045, 504] on textarea "Message…" at bounding box center [1099, 498] width 248 height 23
type textarea "Yes I do"
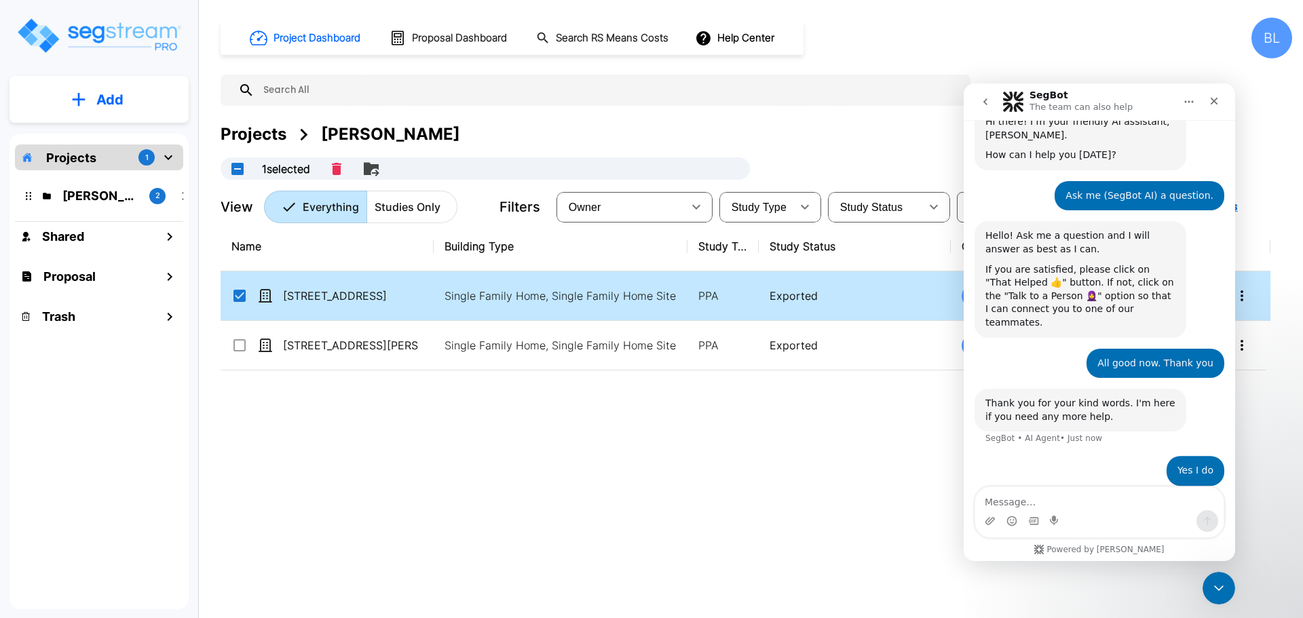
scroll to position [98, 0]
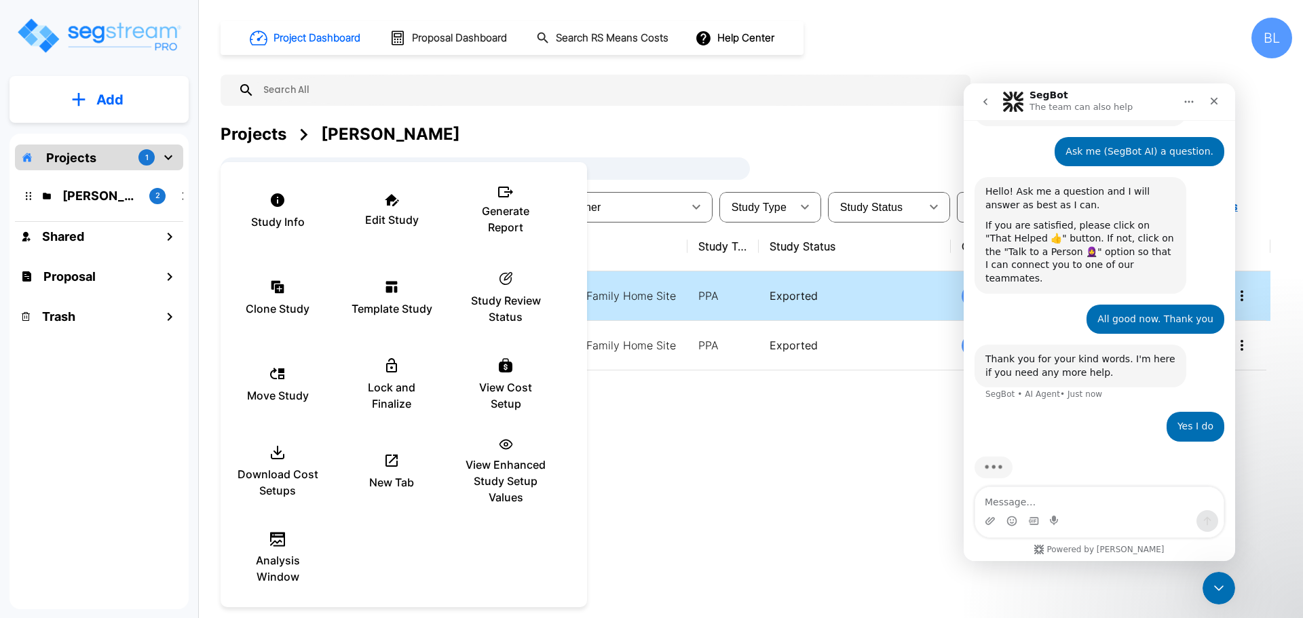
drag, startPoint x: 1105, startPoint y: 461, endPoint x: 1097, endPoint y: 509, distance: 48.3
click at [1103, 466] on div "Typing" at bounding box center [1099, 476] width 250 height 52
click at [1097, 509] on textarea "Message…" at bounding box center [1099, 498] width 248 height 23
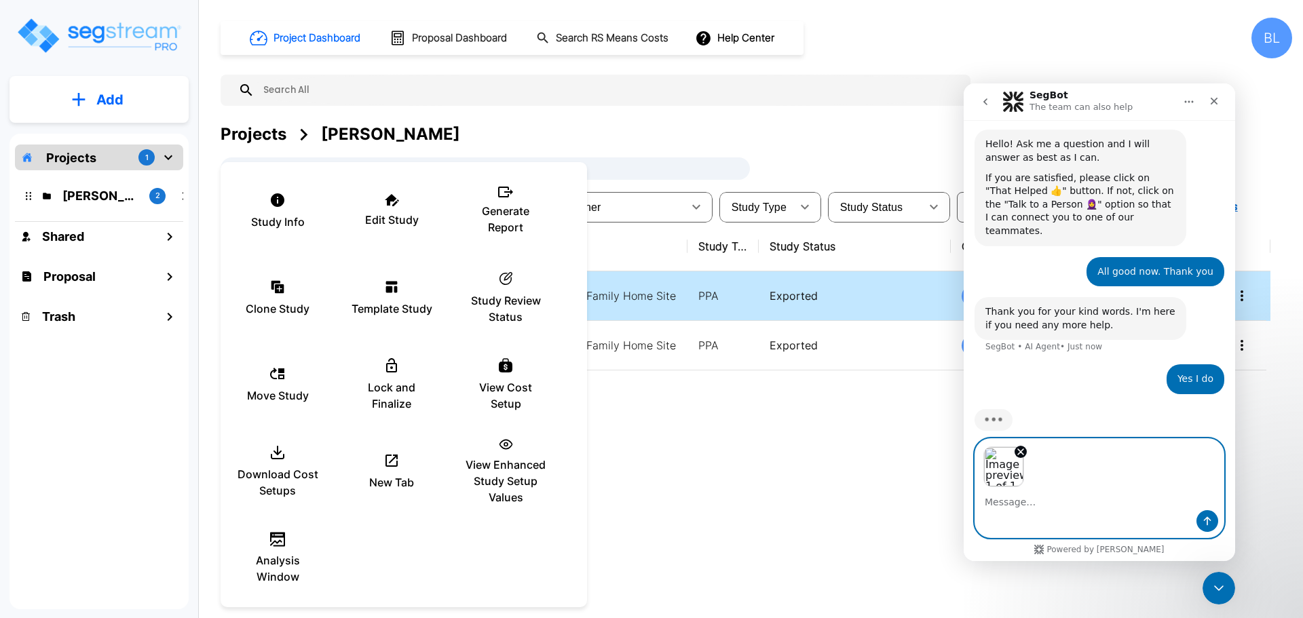
scroll to position [147, 0]
type textarea "Why"
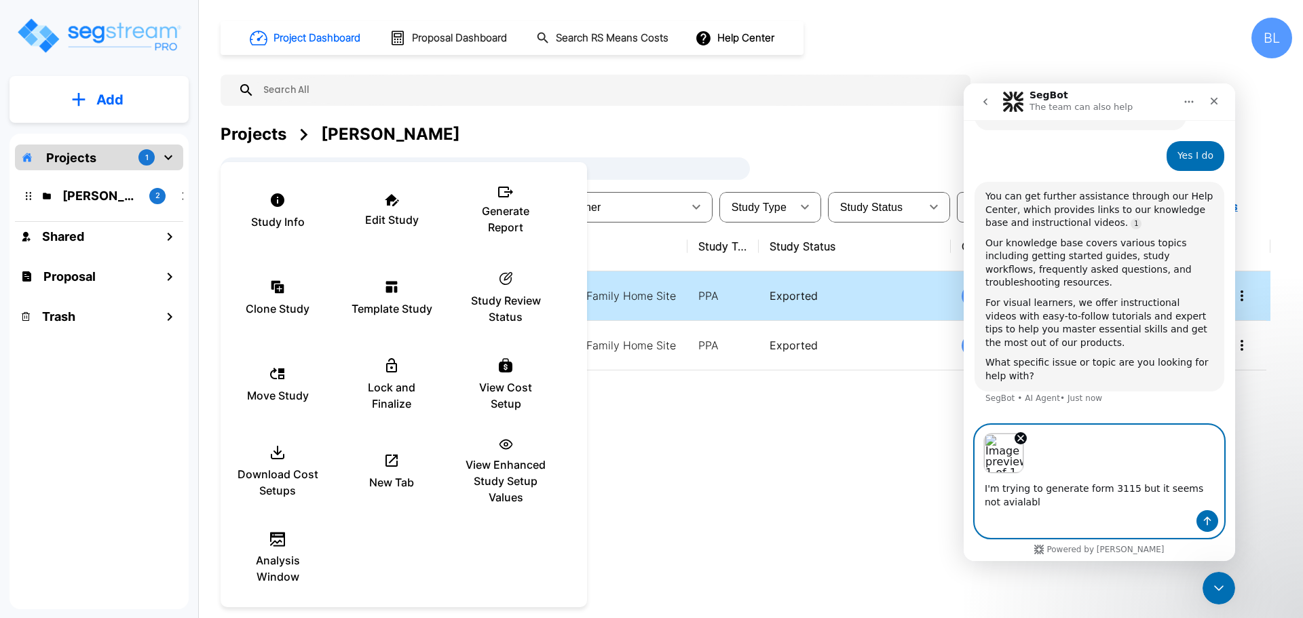
scroll to position [354, 0]
type textarea "I'm trying to generate form 3115 but it seems not avialable in the options? Cou…"
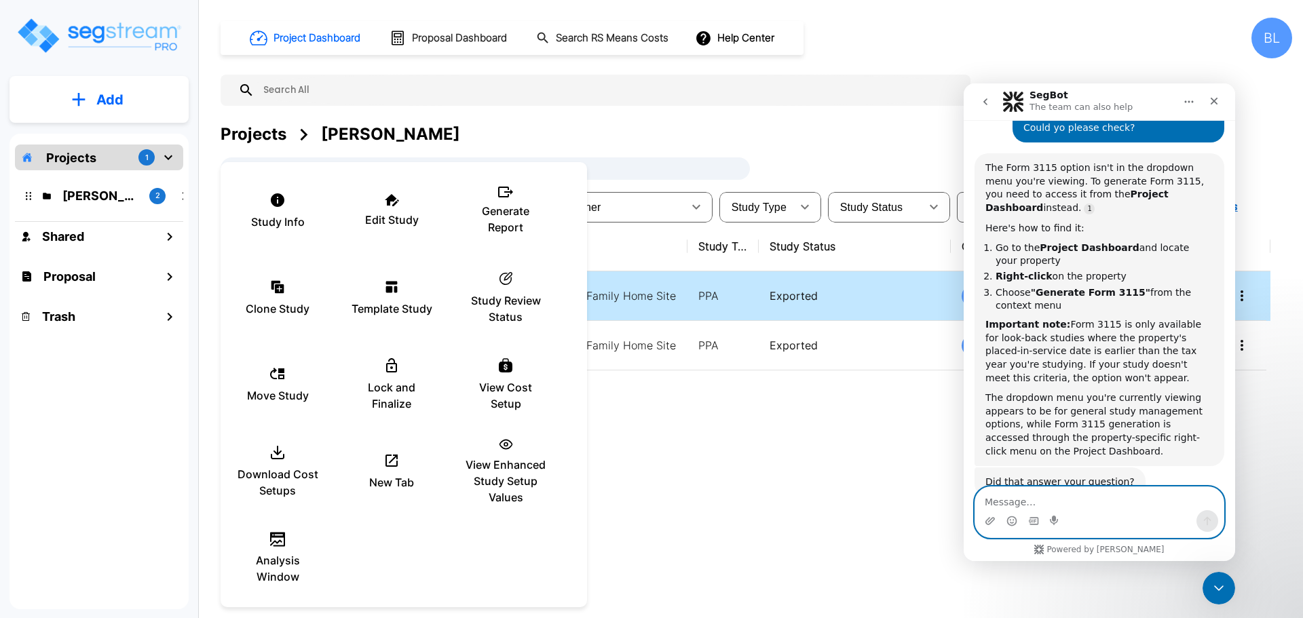
scroll to position [838, 0]
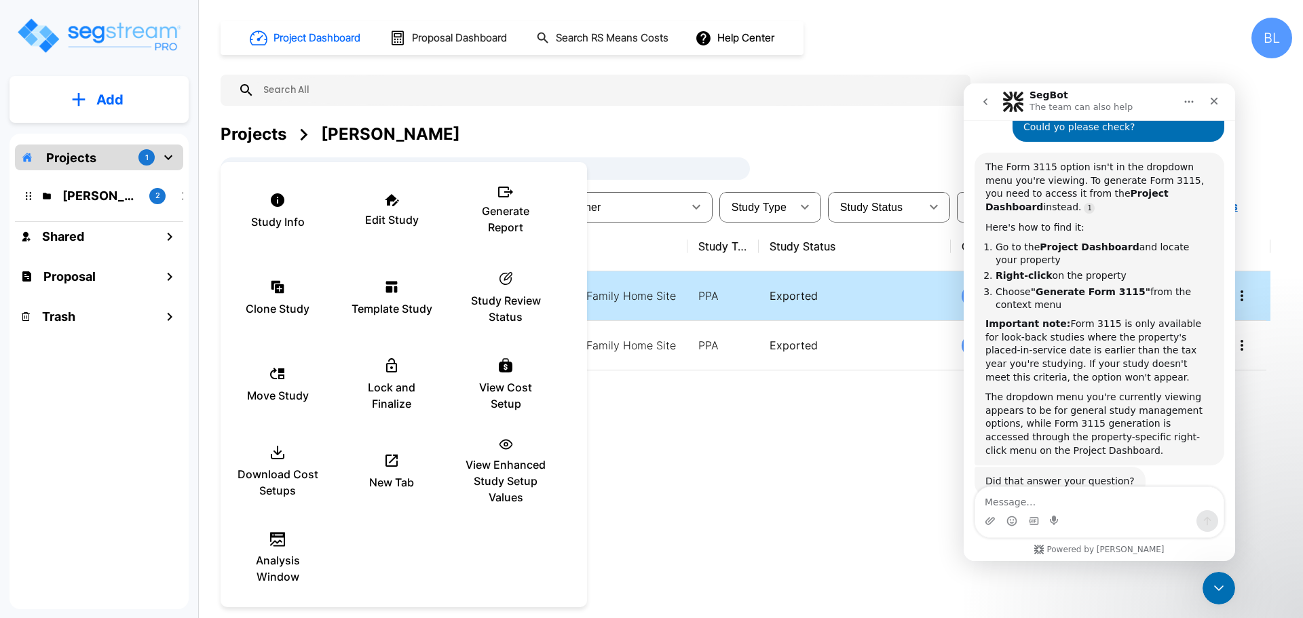
click at [1118, 391] on div "The dropdown menu you're currently viewing appears to be for general study mana…" at bounding box center [1099, 424] width 228 height 66
drag, startPoint x: 1118, startPoint y: 383, endPoint x: 1111, endPoint y: 380, distance: 7.9
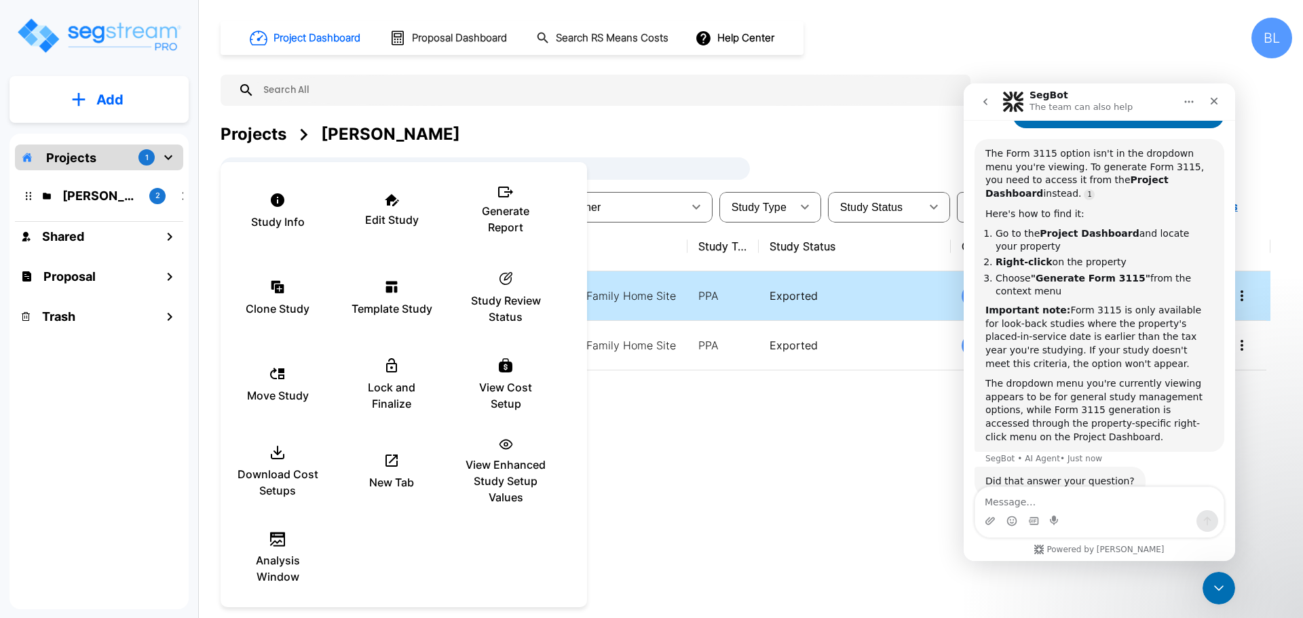
drag, startPoint x: 1111, startPoint y: 380, endPoint x: 1130, endPoint y: 413, distance: 37.7
click at [1130, 413] on div "The Form 3115 option isn't in the dropdown menu you're viewing. To generate For…" at bounding box center [1099, 303] width 250 height 328
drag, startPoint x: 715, startPoint y: 500, endPoint x: 708, endPoint y: 532, distance: 32.5
click at [712, 510] on div at bounding box center [651, 309] width 1303 height 618
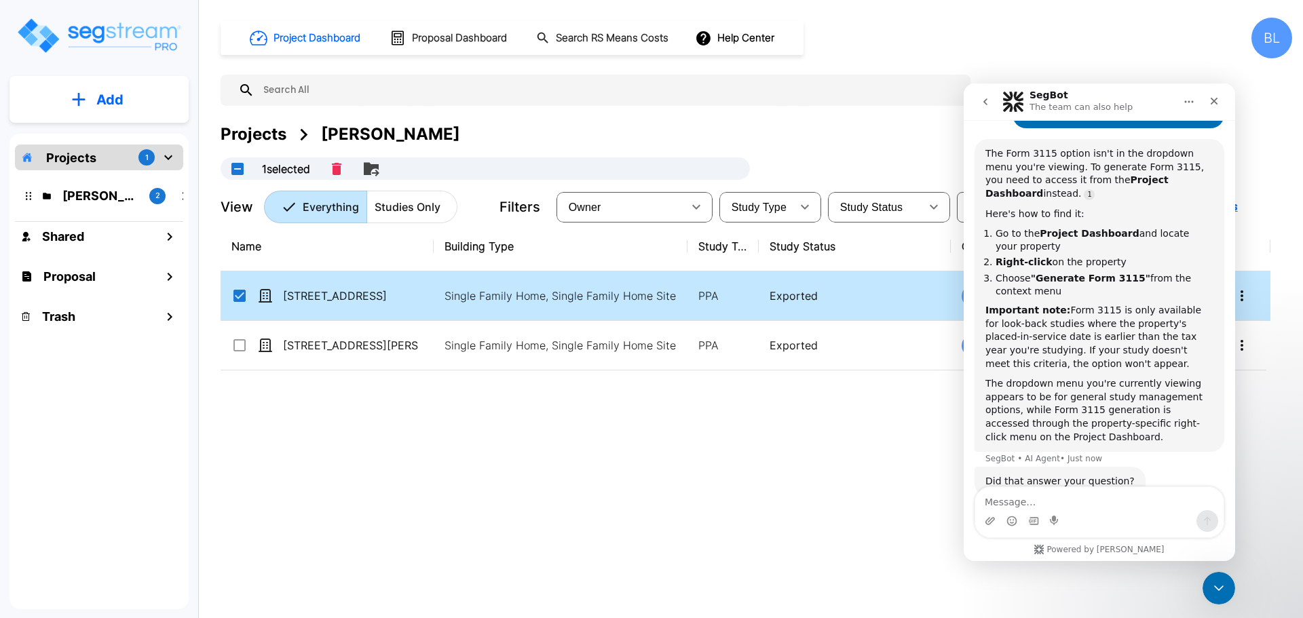
click at [326, 296] on p "[STREET_ADDRESS]" at bounding box center [351, 296] width 136 height 16
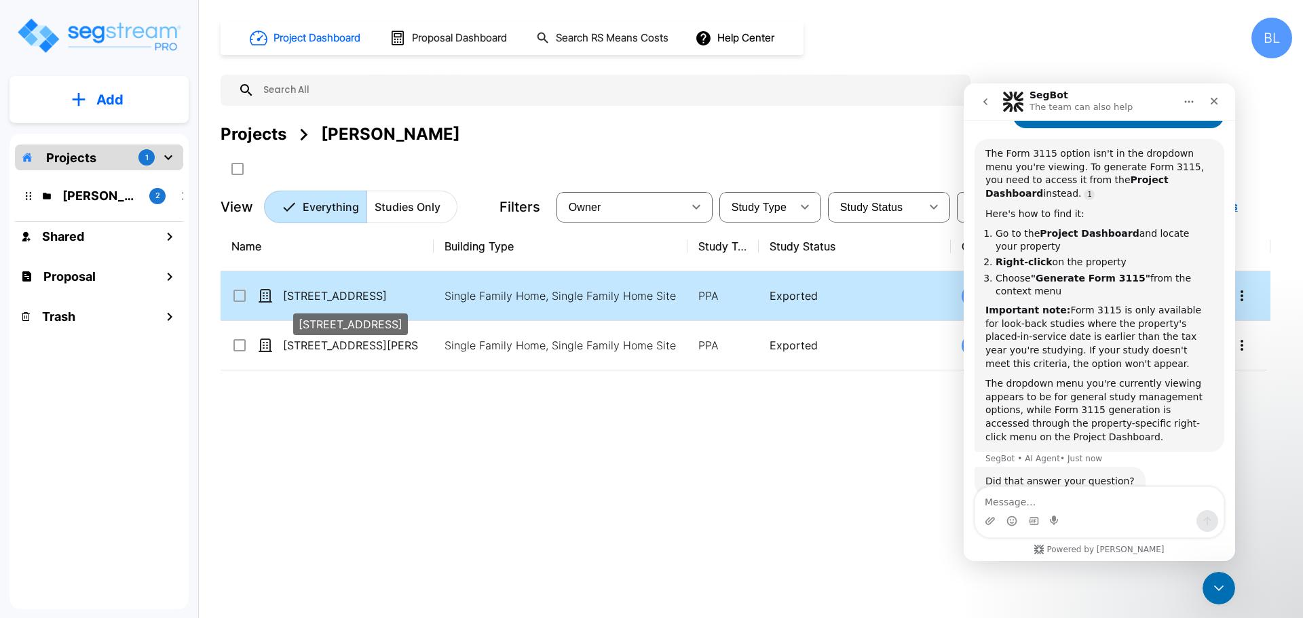
click at [326, 296] on p "[STREET_ADDRESS]" at bounding box center [351, 296] width 136 height 16
click at [339, 296] on p "[STREET_ADDRESS]" at bounding box center [351, 296] width 136 height 16
click at [339, 296] on p "8904 Martha's Drive" at bounding box center [351, 296] width 136 height 16
click at [339, 292] on p "8904 Martha's Drive" at bounding box center [351, 296] width 136 height 16
checkbox input "false"
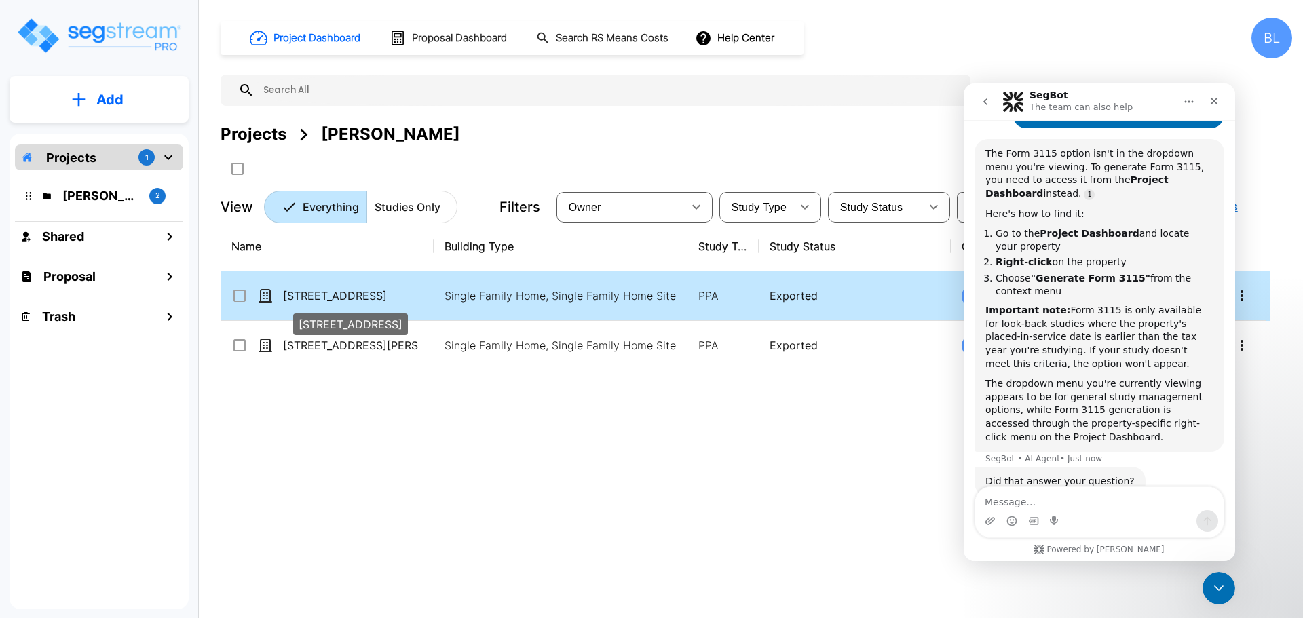
click at [339, 292] on p "[STREET_ADDRESS]" at bounding box center [351, 296] width 136 height 16
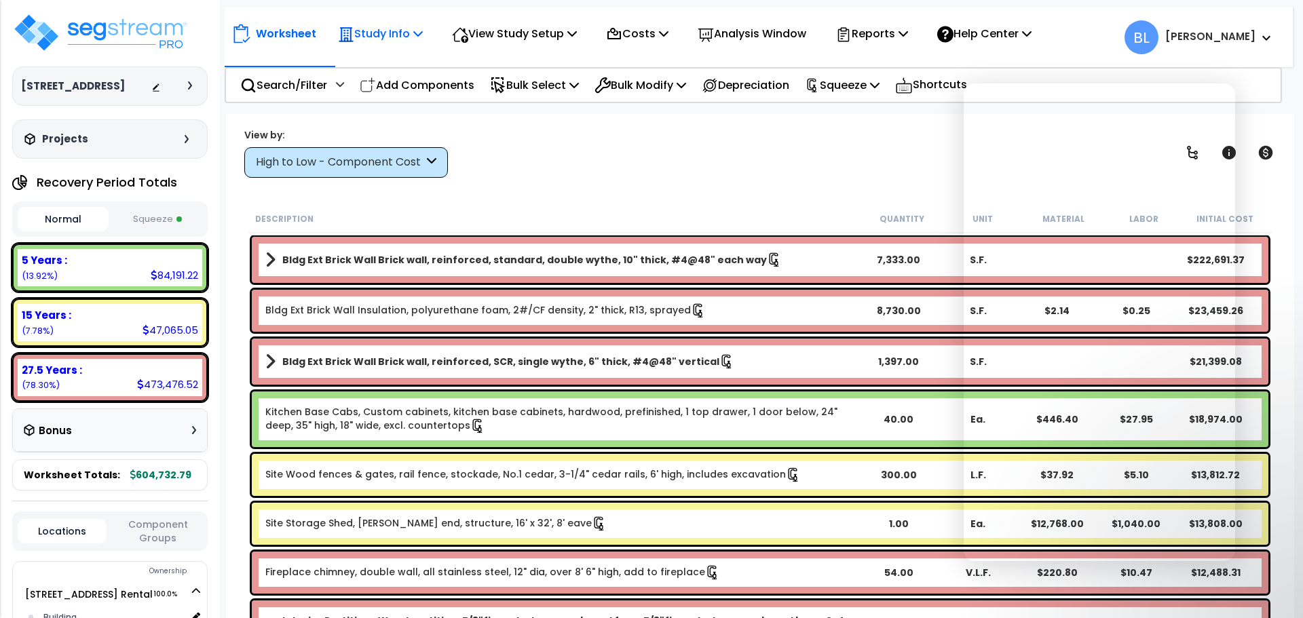
click at [408, 26] on p "Study Info" at bounding box center [380, 33] width 85 height 18
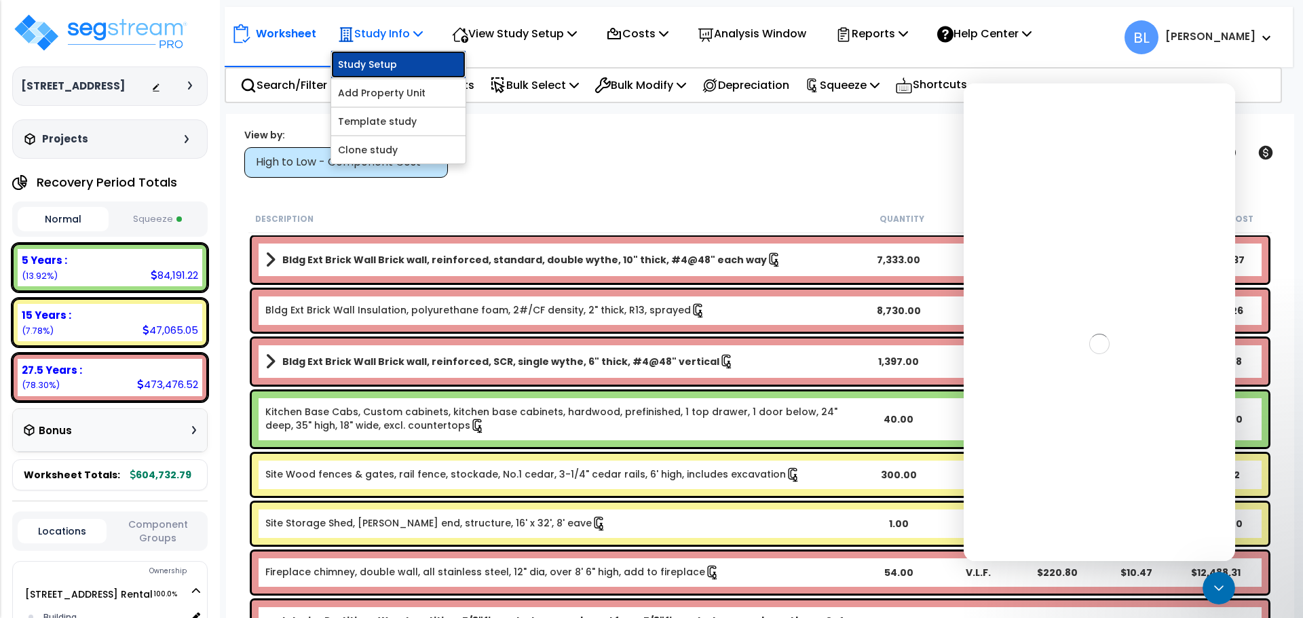
click at [405, 66] on link "Study Setup" at bounding box center [398, 64] width 134 height 27
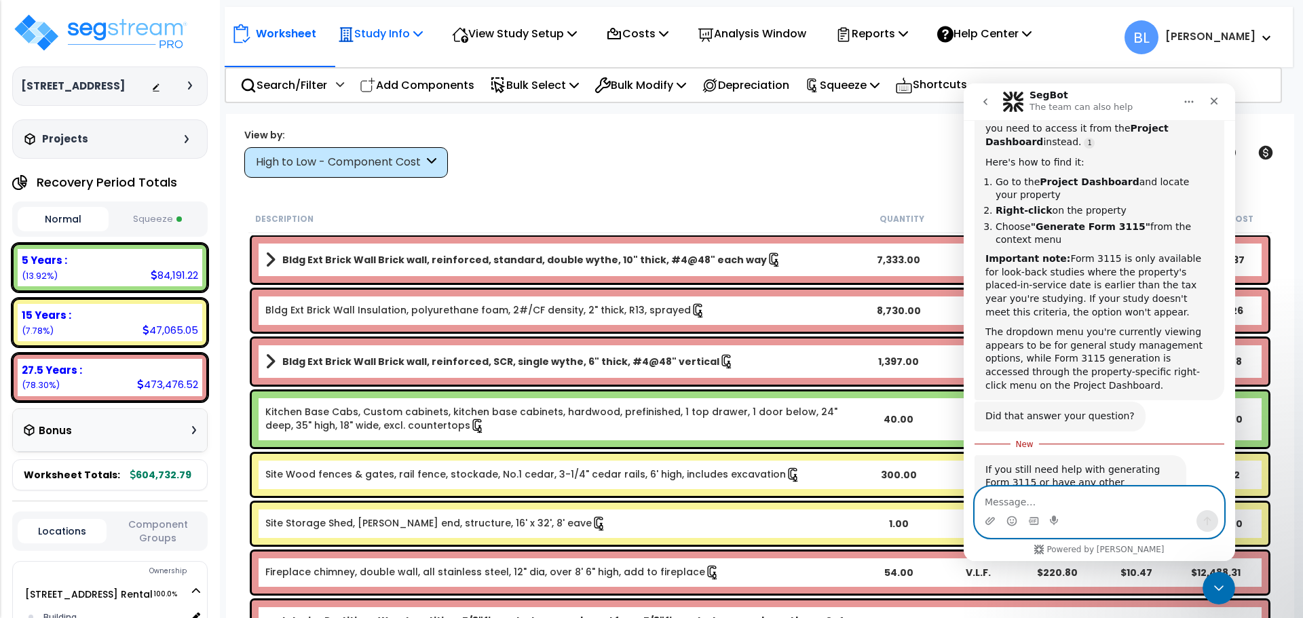
scroll to position [931, 0]
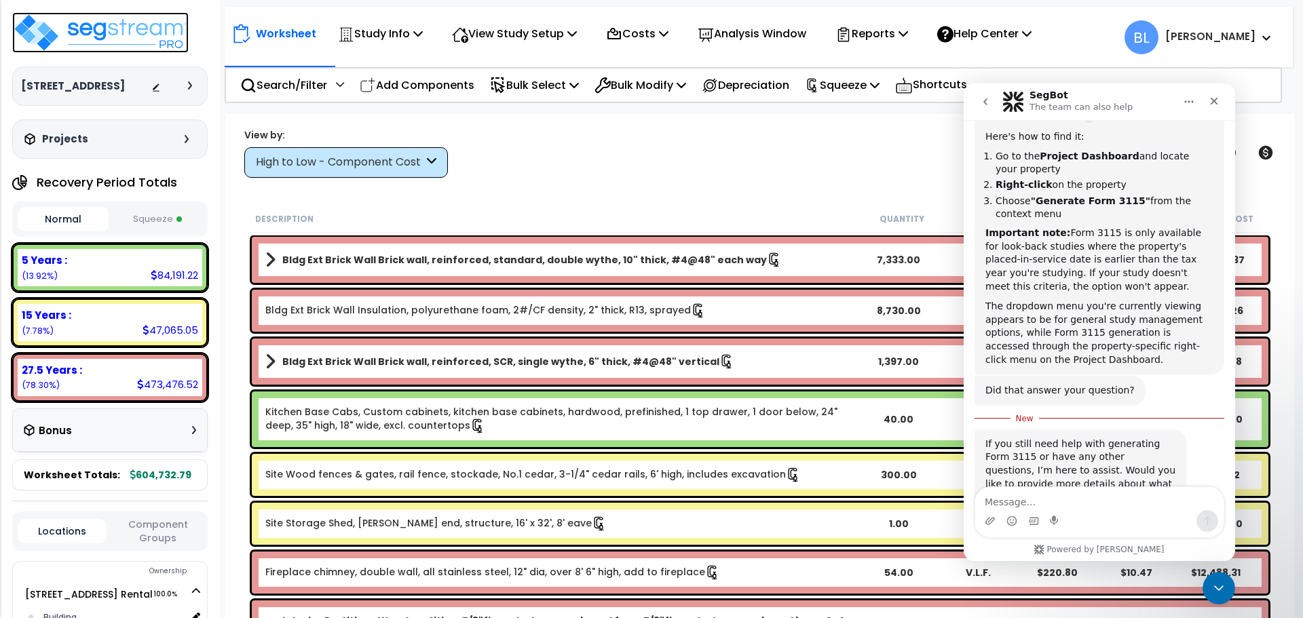
click at [87, 41] on img at bounding box center [100, 32] width 176 height 41
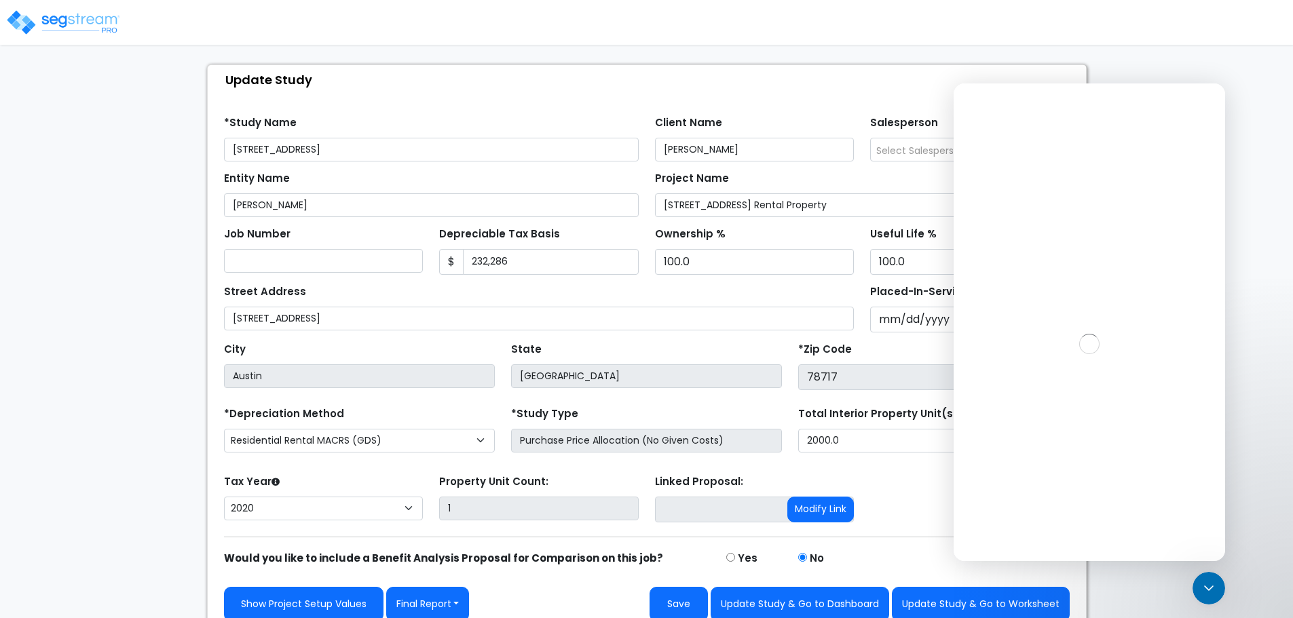
scroll to position [68, 0]
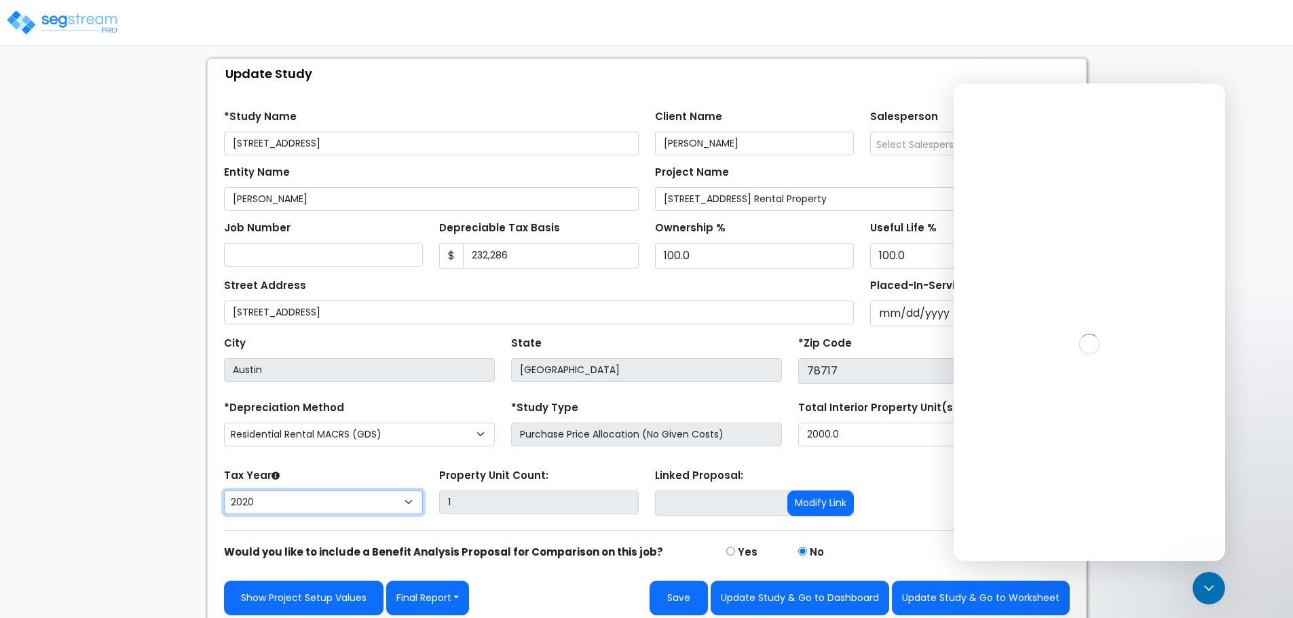
click at [332, 499] on select "2026 2025 2024 2023 2022 2021 2020" at bounding box center [323, 503] width 199 height 24
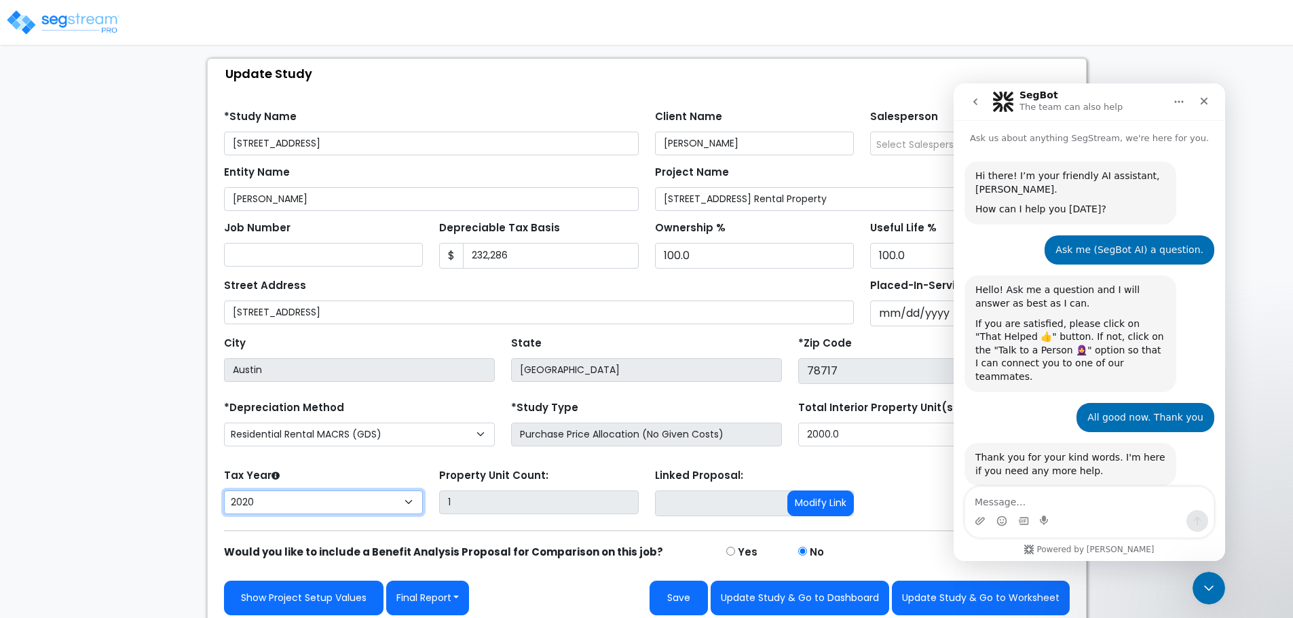
click at [336, 504] on select "2026 2025 2024 2023 2022 2021 2020" at bounding box center [323, 503] width 199 height 24
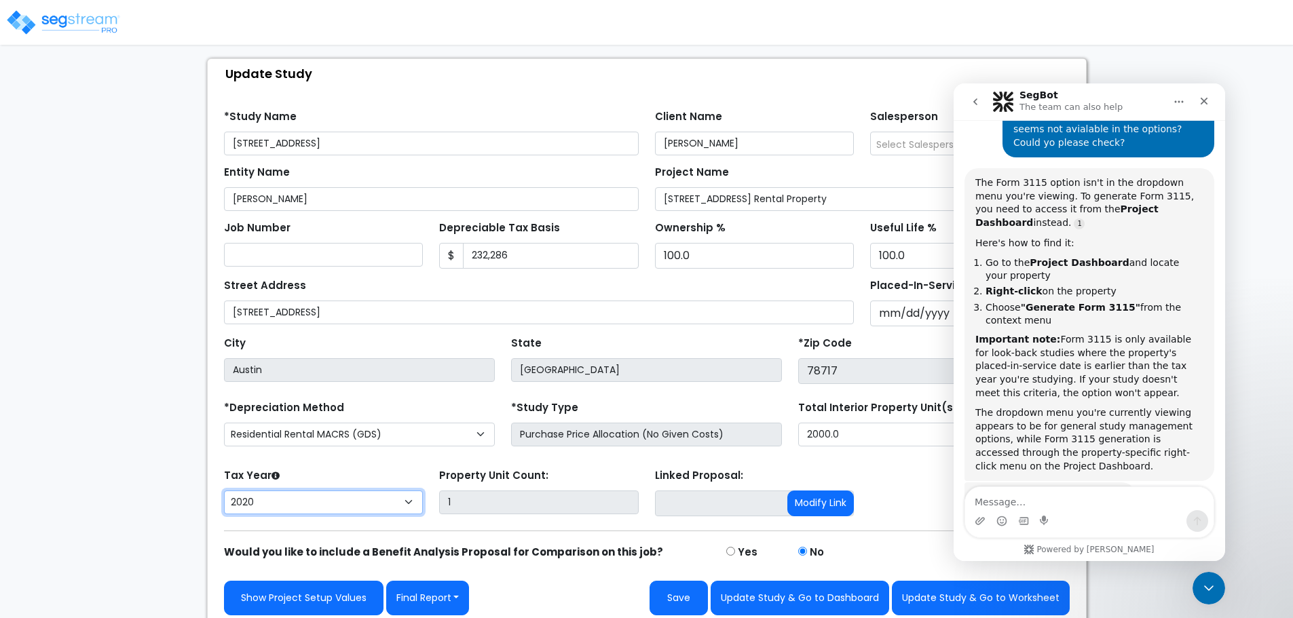
scroll to position [838, 0]
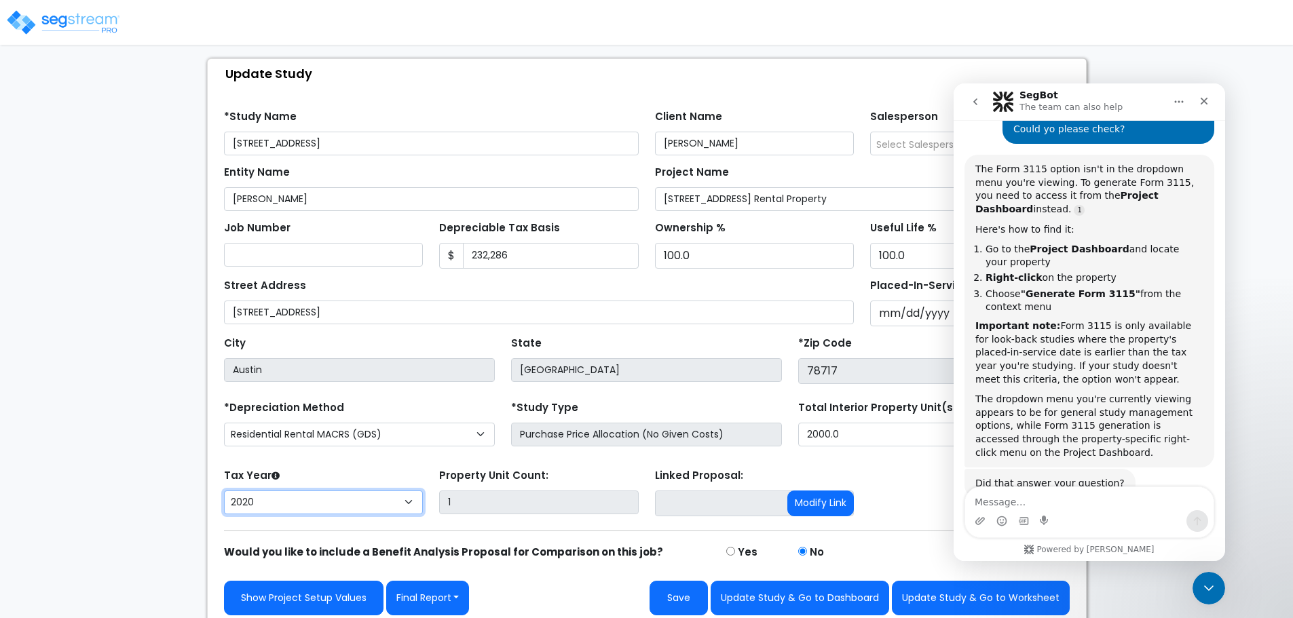
select select "2024"
click at [224, 491] on select "2026 2025 2024 2023 2022 2021 2020" at bounding box center [323, 503] width 199 height 24
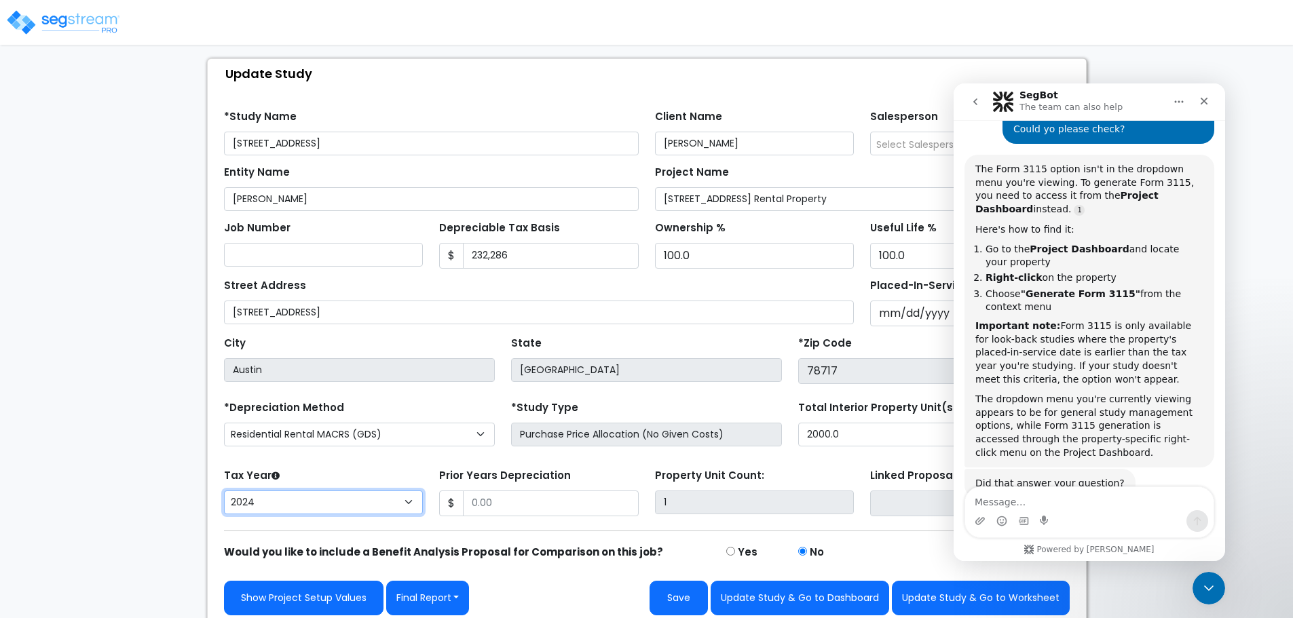
click at [384, 503] on select "2026 2025 2024 2023 2022 2021 2020" at bounding box center [323, 503] width 199 height 24
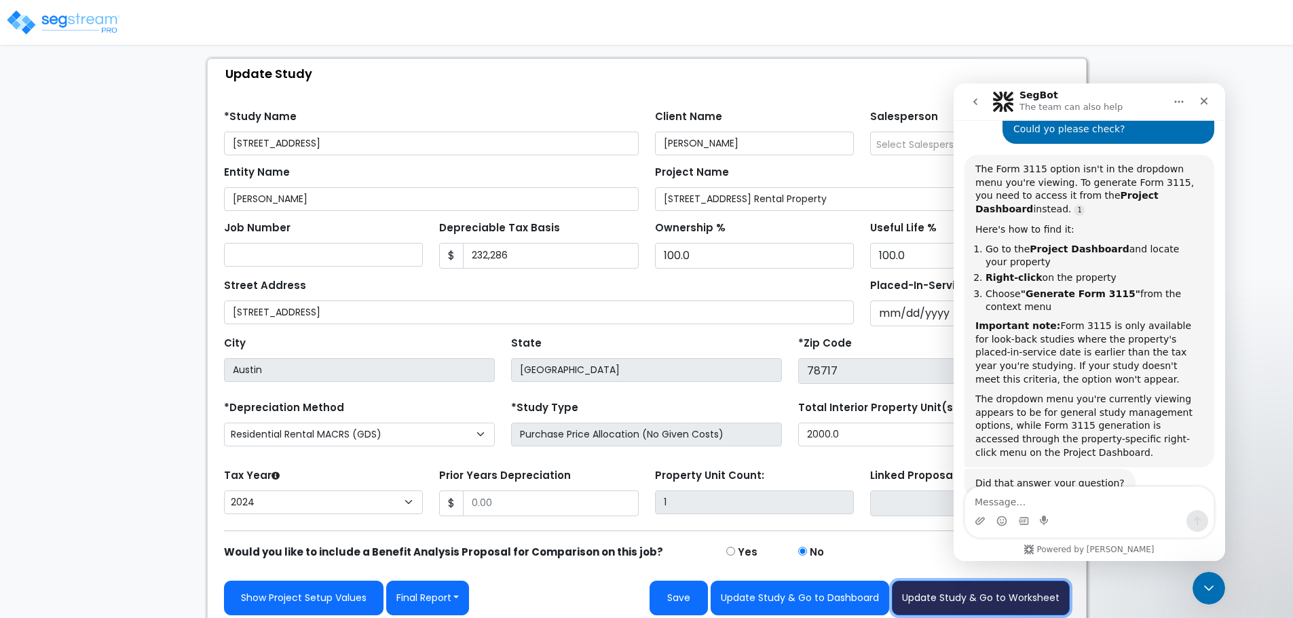
click at [924, 601] on button "Update Study & Go to Worksheet" at bounding box center [981, 598] width 178 height 35
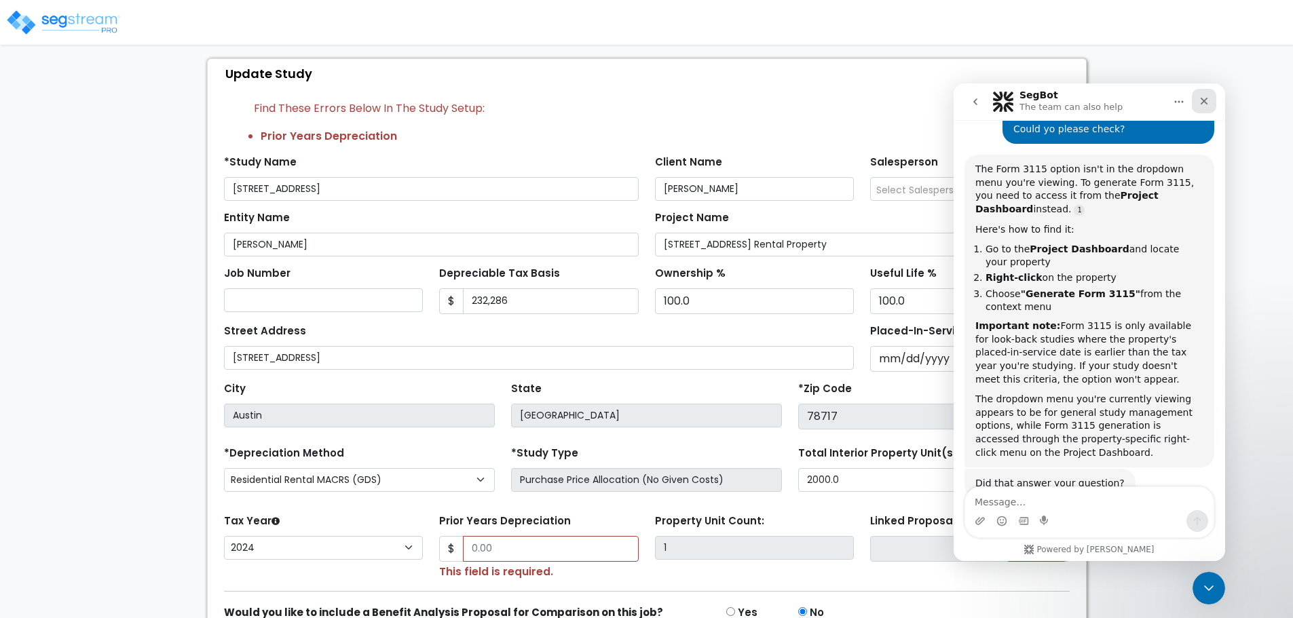
click at [1205, 96] on icon "Close" at bounding box center [1203, 101] width 11 height 11
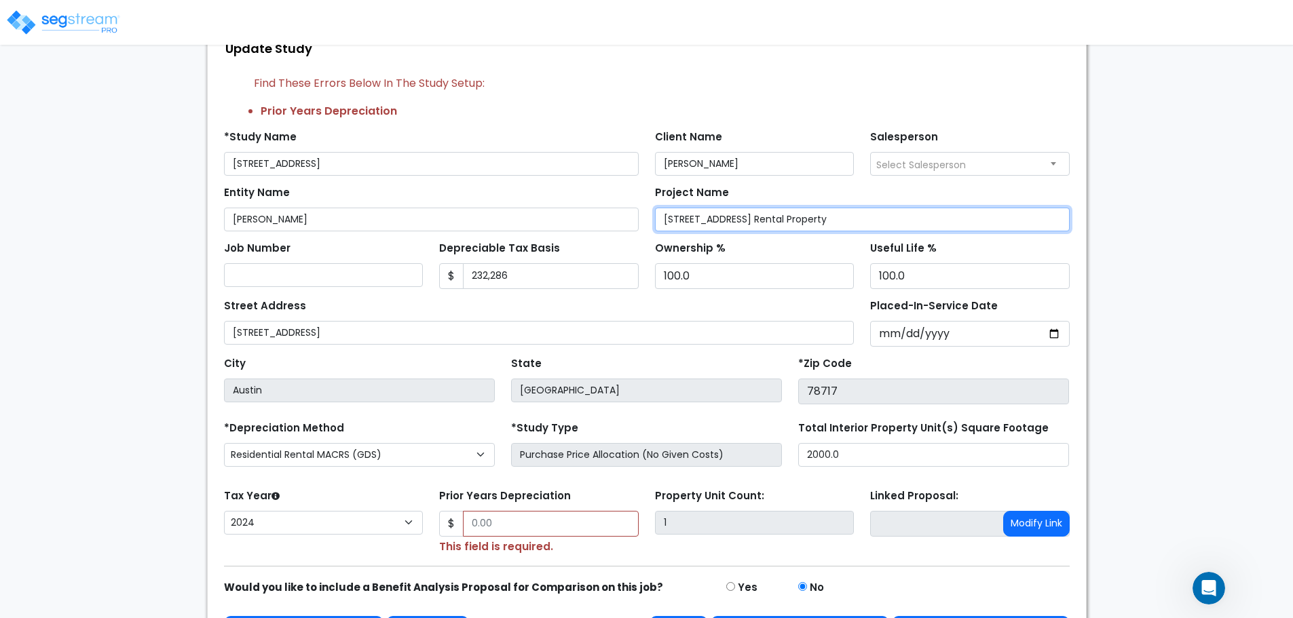
scroll to position [137, 0]
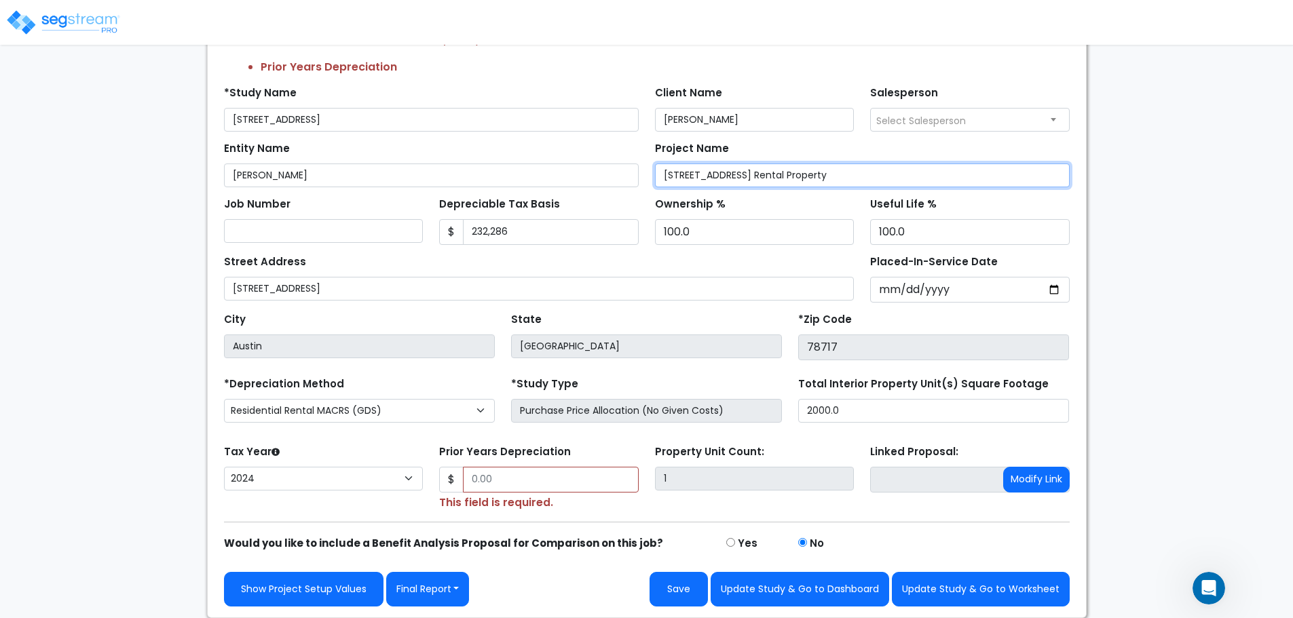
drag, startPoint x: 686, startPoint y: 262, endPoint x: 784, endPoint y: 295, distance: 103.2
click at [552, 471] on div "Prior Years Depreciation $ This field is required." at bounding box center [538, 476] width 199 height 69
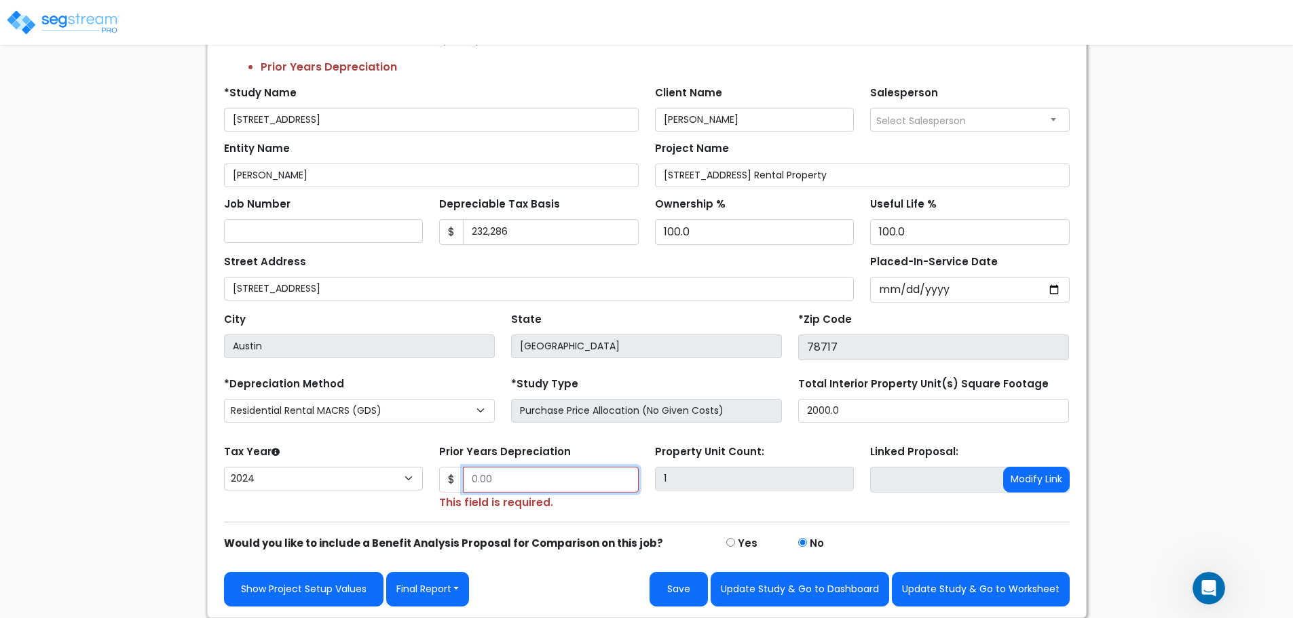
click at [557, 478] on input "Prior Years Depreciation" at bounding box center [551, 480] width 176 height 26
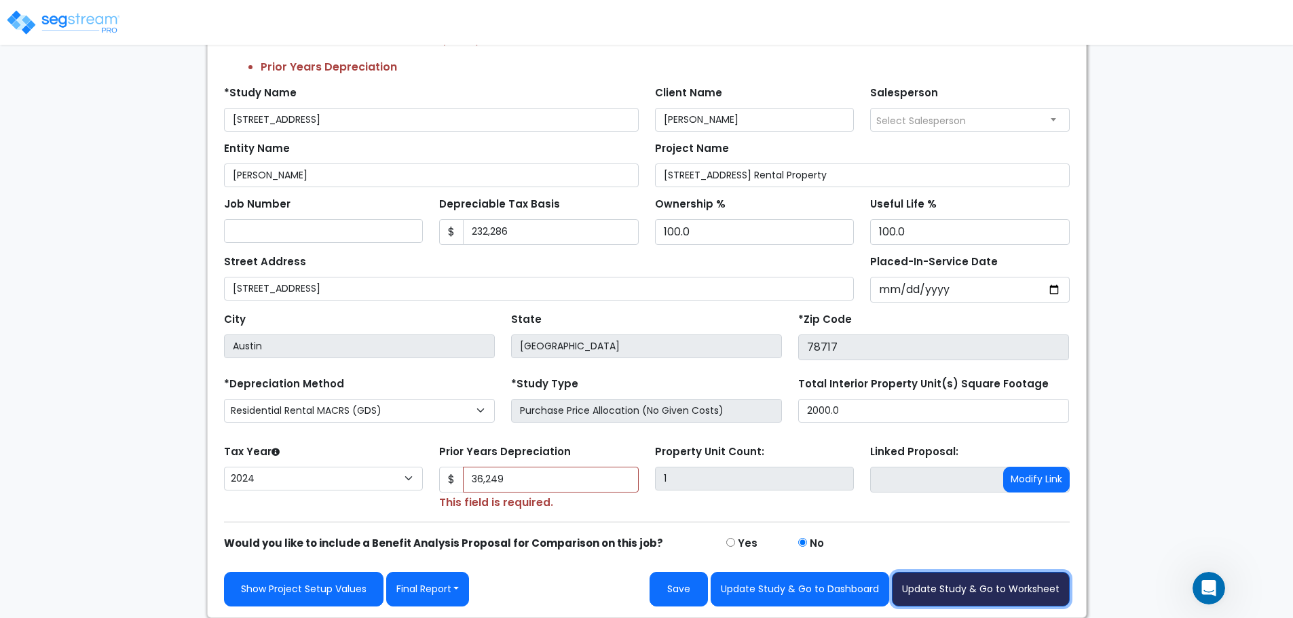
click at [974, 586] on button "Update Study & Go to Worksheet" at bounding box center [981, 589] width 178 height 35
type input "36249"
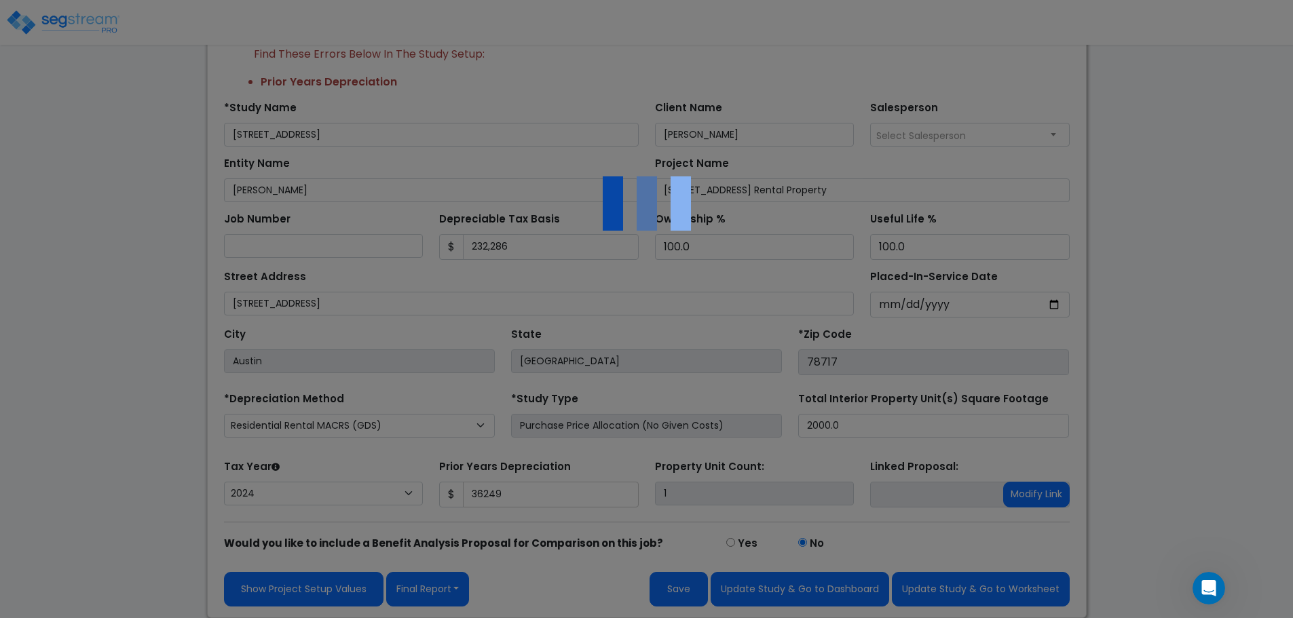
drag, startPoint x: 620, startPoint y: 547, endPoint x: 556, endPoint y: 541, distance: 64.0
click at [556, 541] on div at bounding box center [646, 309] width 1293 height 618
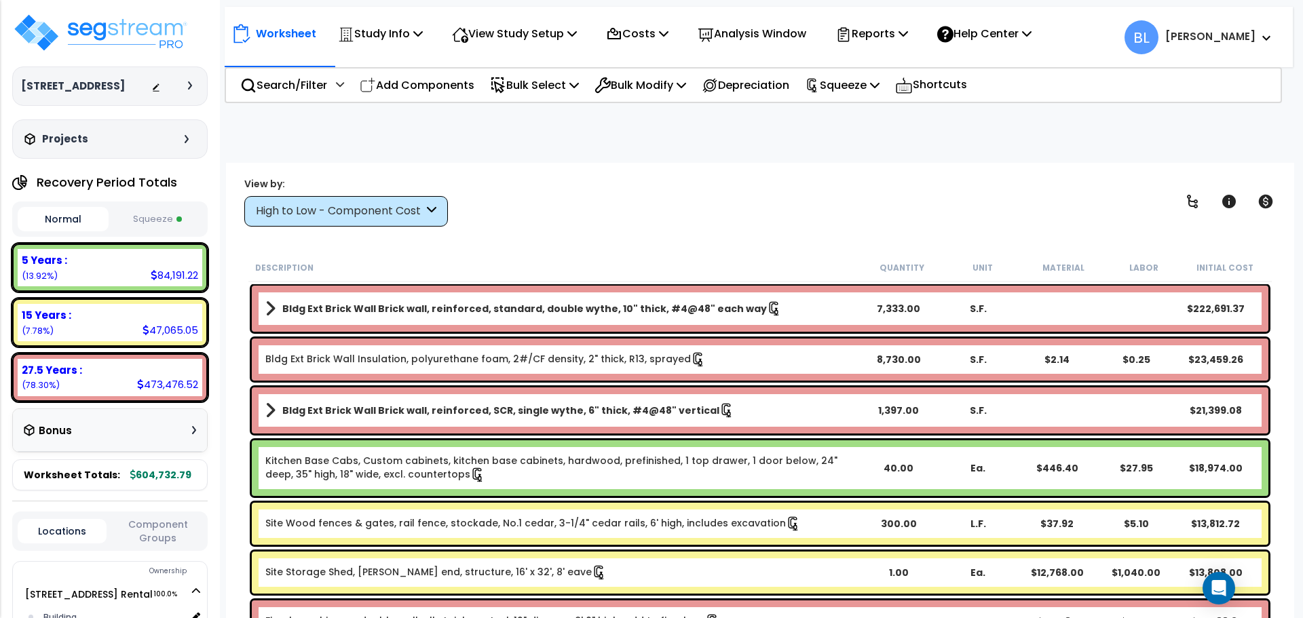
click at [176, 220] on span at bounding box center [178, 218] width 5 height 5
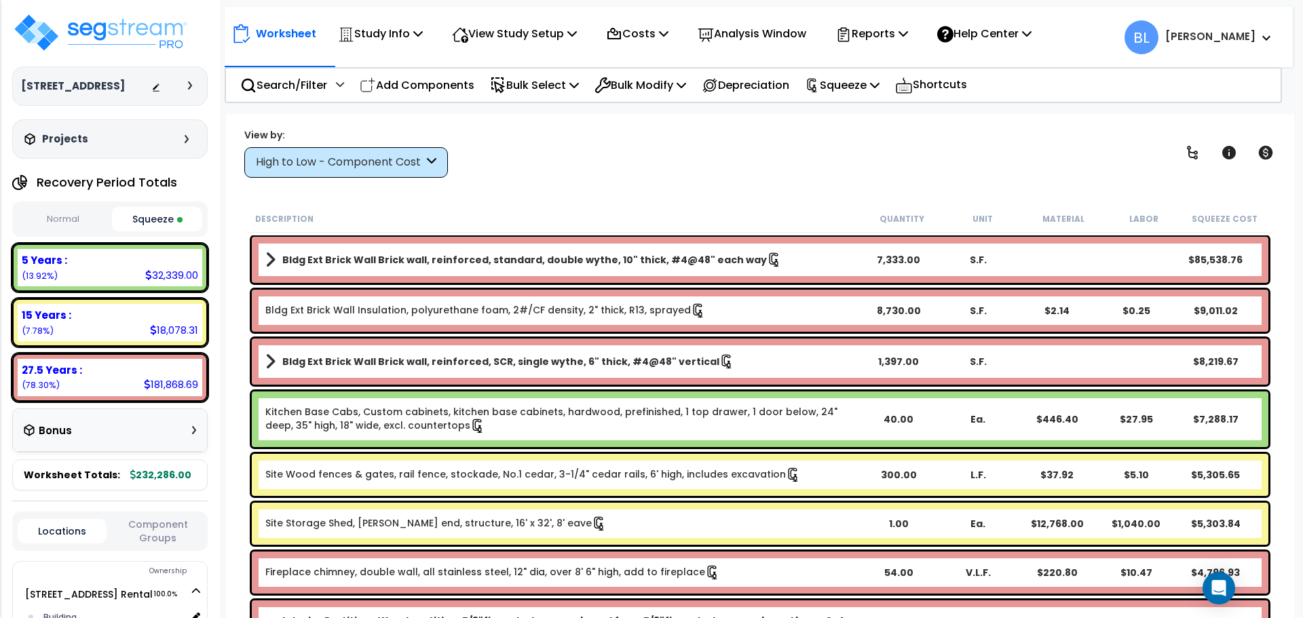
drag, startPoint x: 771, startPoint y: 197, endPoint x: 714, endPoint y: 191, distance: 57.3
click at [714, 191] on div "Worksheet Study Info Study Setup Add Property Unit Template study Clone study BL" at bounding box center [760, 423] width 1068 height 618
drag, startPoint x: 710, startPoint y: 190, endPoint x: 672, endPoint y: 176, distance: 39.7
click at [672, 176] on div "View by: High to Low - Component Cost High to Low - Component Cost" at bounding box center [760, 153] width 1041 height 50
drag, startPoint x: 672, startPoint y: 176, endPoint x: 651, endPoint y: 170, distance: 21.9
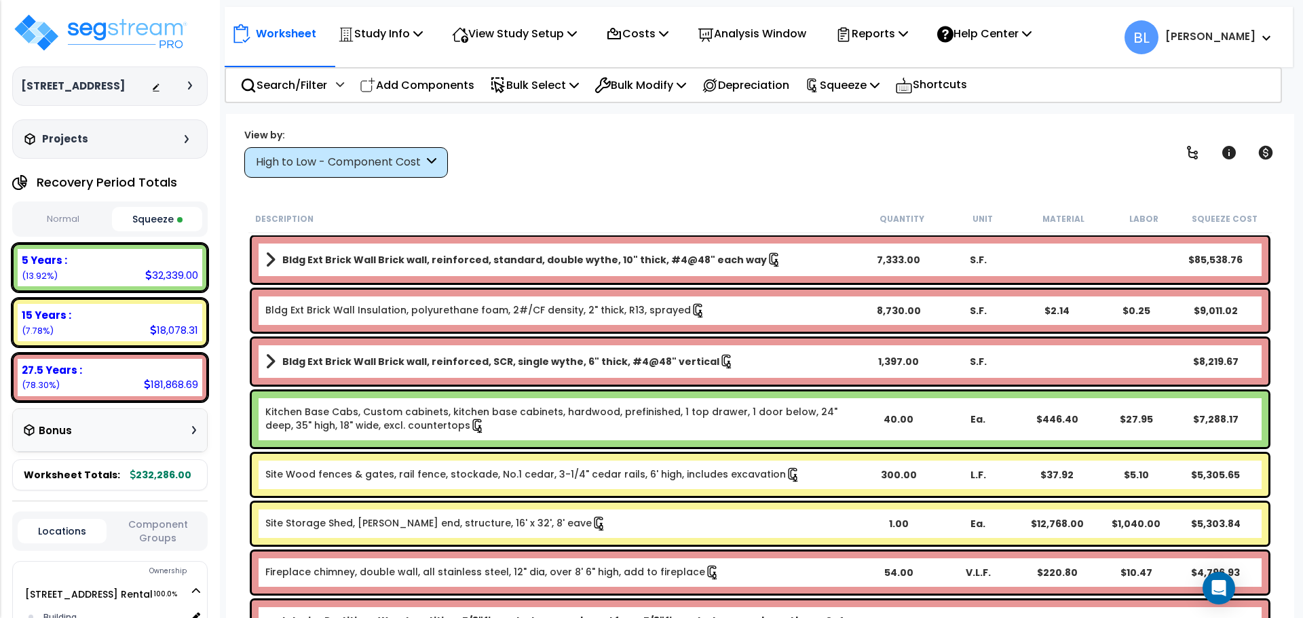
click at [651, 170] on div "View by: High to Low - Component Cost High to Low - Component Cost" at bounding box center [760, 153] width 1041 height 50
drag, startPoint x: 710, startPoint y: 172, endPoint x: 701, endPoint y: 136, distance: 37.7
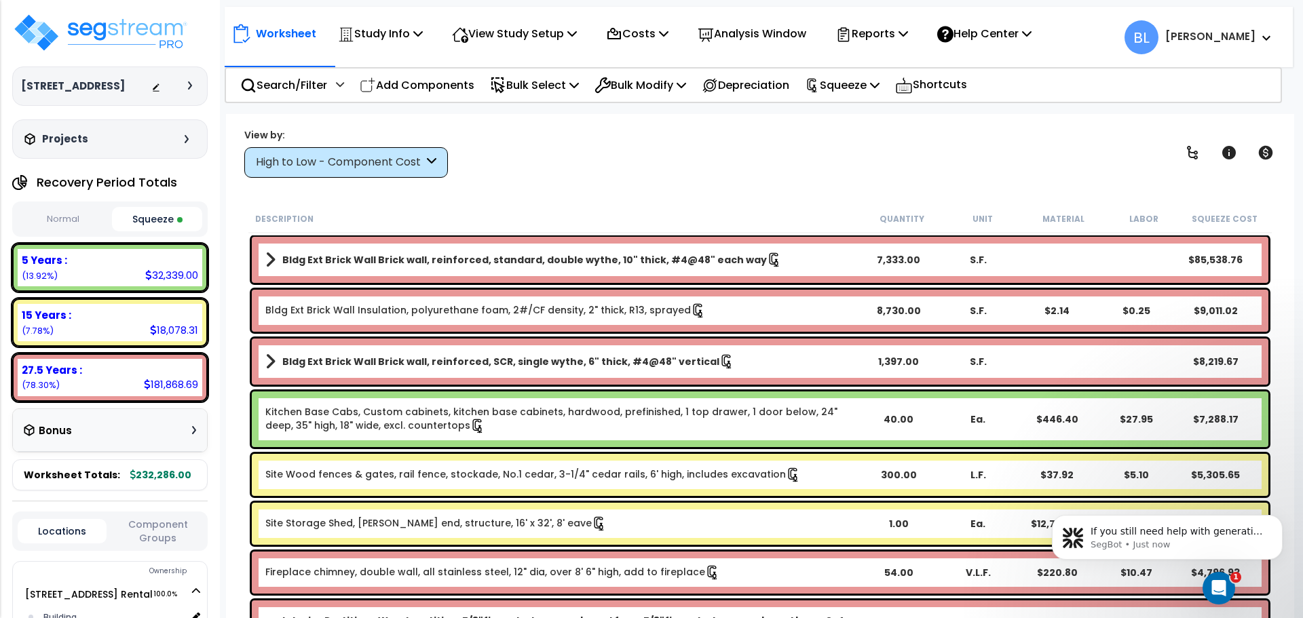
drag, startPoint x: 698, startPoint y: 171, endPoint x: 667, endPoint y: 170, distance: 31.2
drag, startPoint x: 667, startPoint y: 170, endPoint x: 628, endPoint y: 186, distance: 42.3
click at [647, 166] on div "View by: High to Low - Component Cost High to Low - Component Cost" at bounding box center [760, 153] width 1041 height 50
click at [890, 34] on p "Reports" at bounding box center [871, 33] width 73 height 18
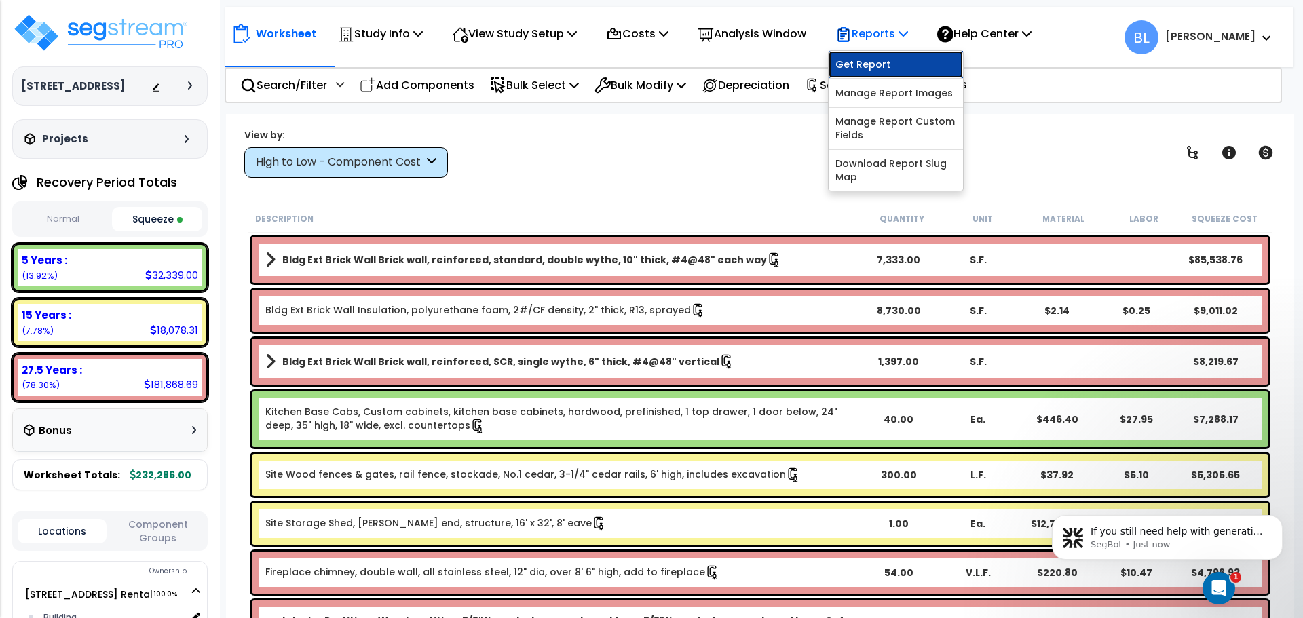
click at [883, 58] on link "Get Report" at bounding box center [896, 64] width 134 height 27
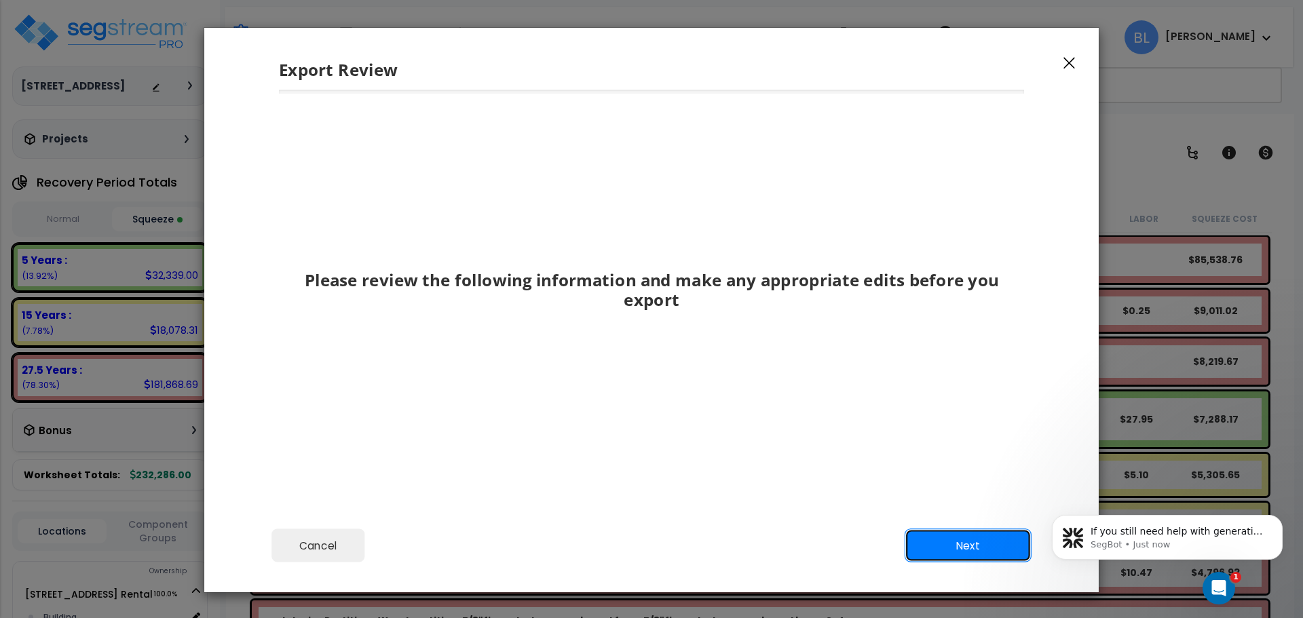
click at [950, 544] on button "Next" at bounding box center [968, 546] width 127 height 34
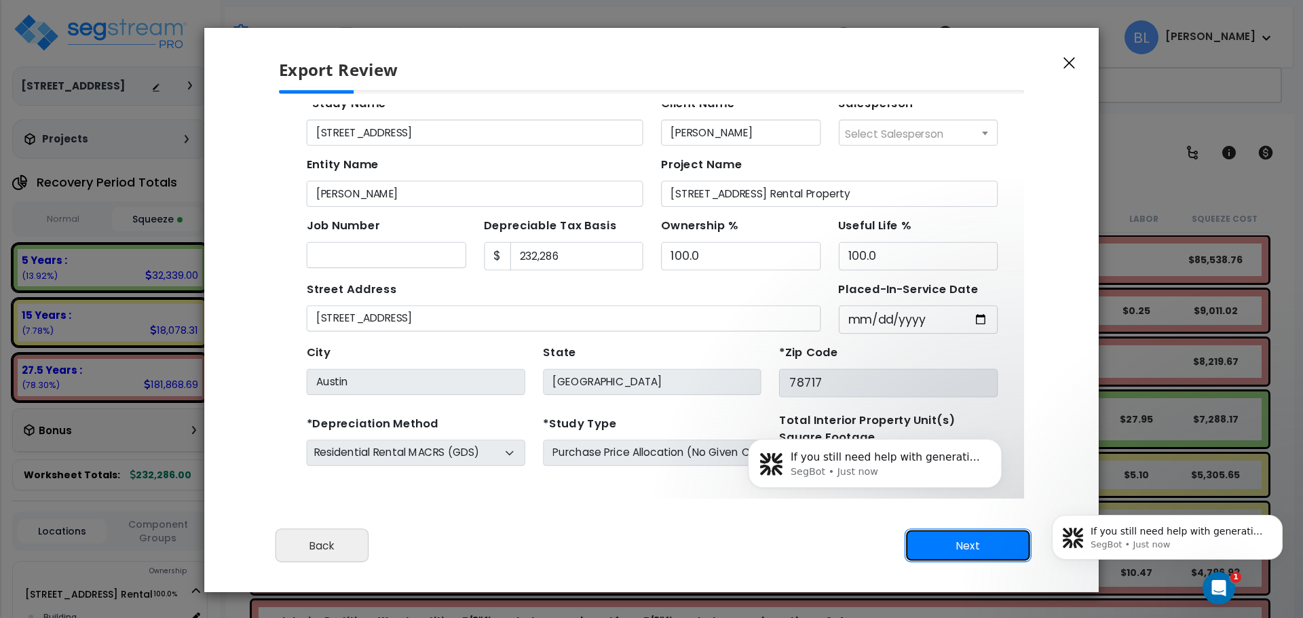
scroll to position [62, 0]
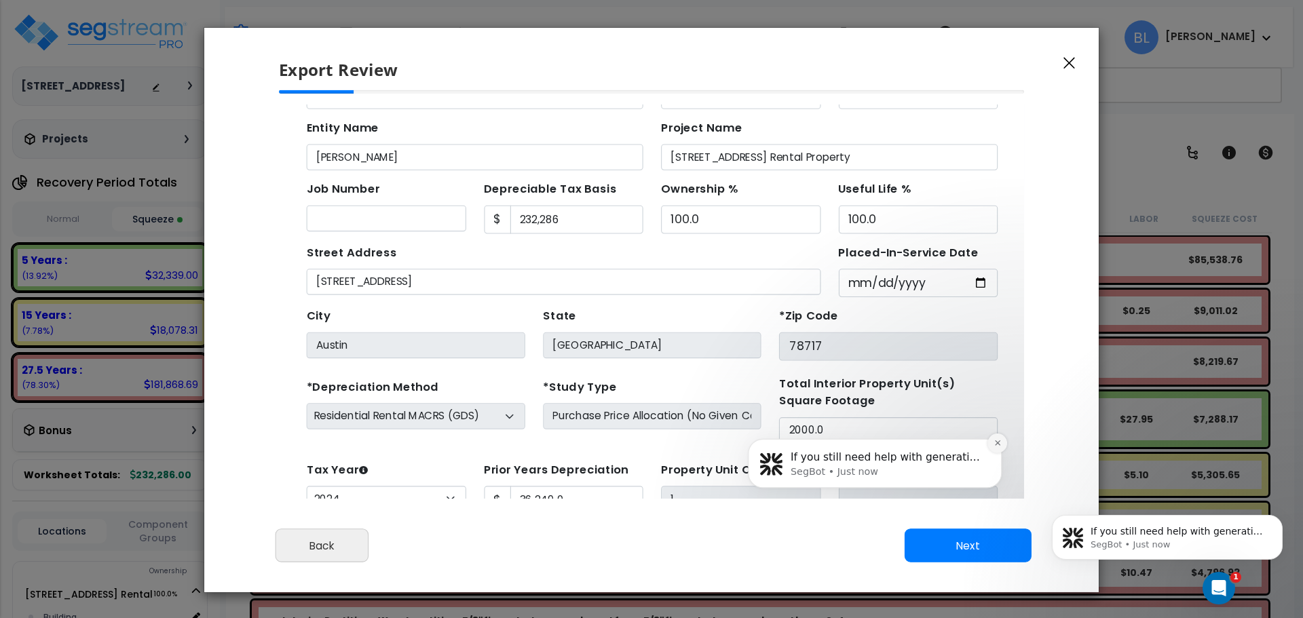
click at [970, 434] on icon "Dismiss notification" at bounding box center [971, 434] width 7 height 7
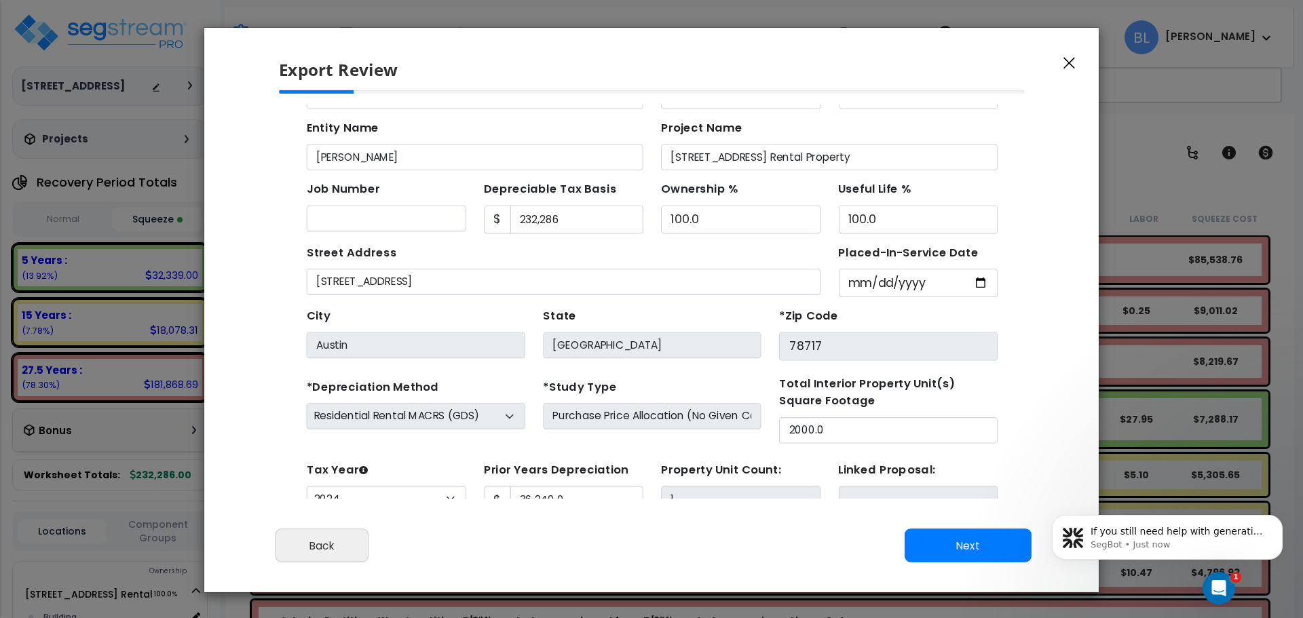
scroll to position [50, 0]
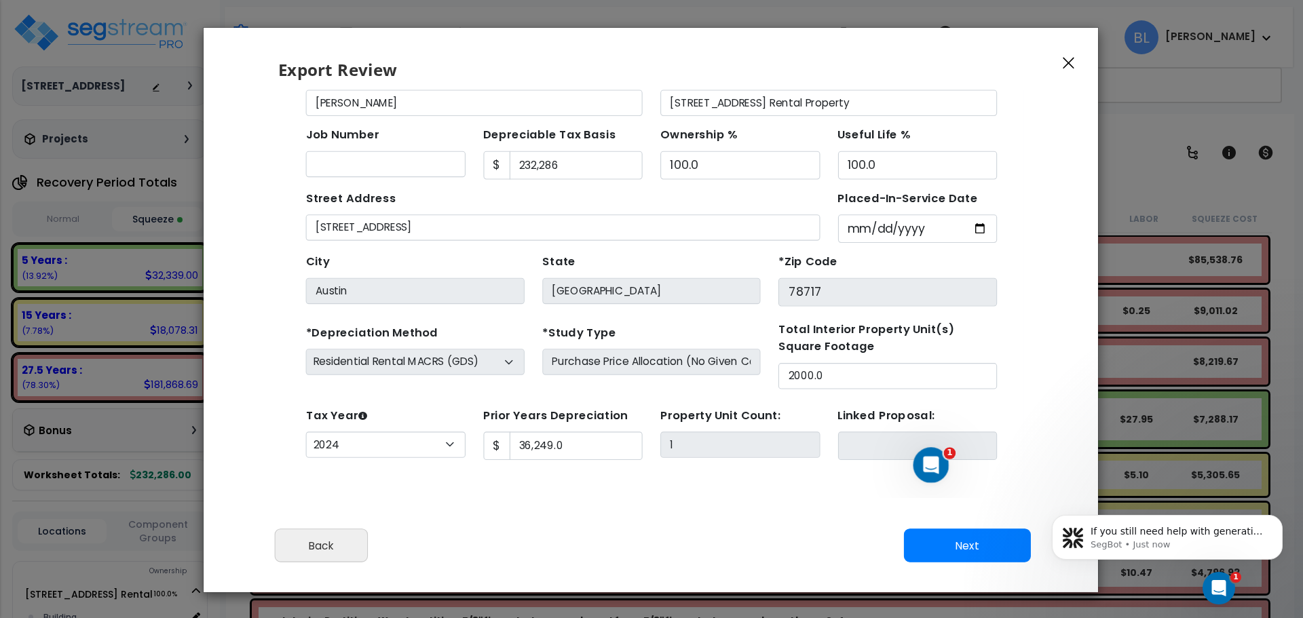
click at [964, 567] on div "Cancel Back Next Export Edit Images" at bounding box center [651, 555] width 894 height 74
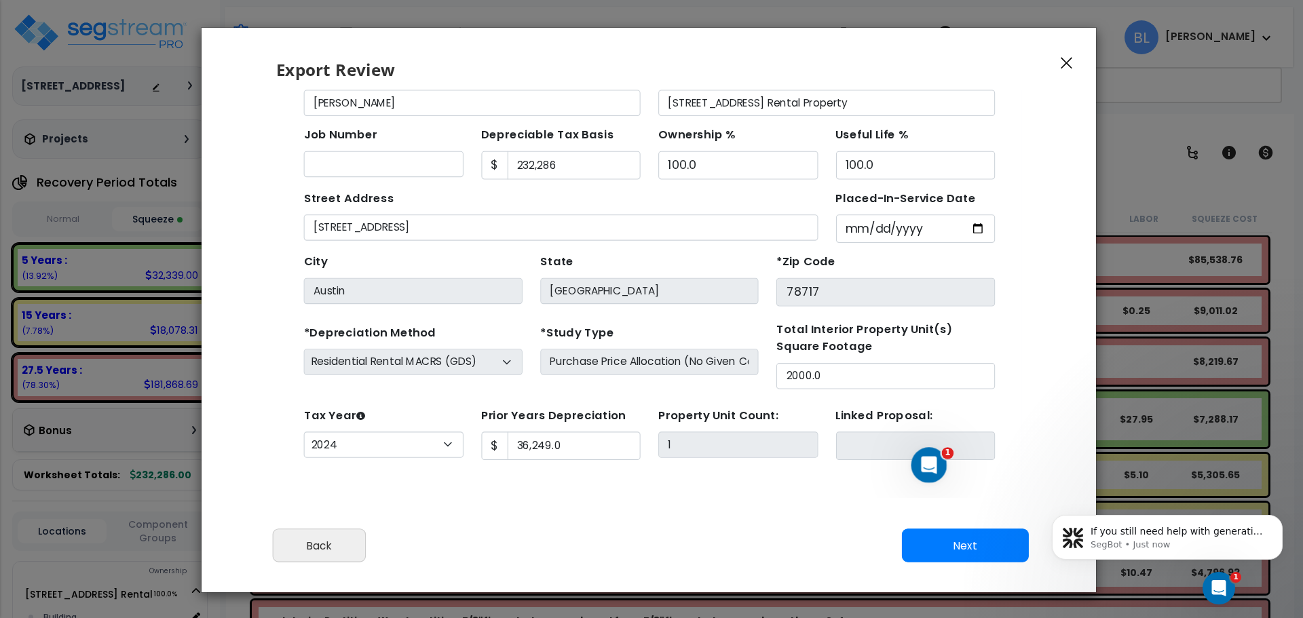
drag, startPoint x: 784, startPoint y: 549, endPoint x: 776, endPoint y: 549, distance: 8.8
drag, startPoint x: 776, startPoint y: 549, endPoint x: 692, endPoint y: 550, distance: 83.5
click at [692, 550] on div "Cancel Back Next Export Edit Images" at bounding box center [649, 555] width 894 height 74
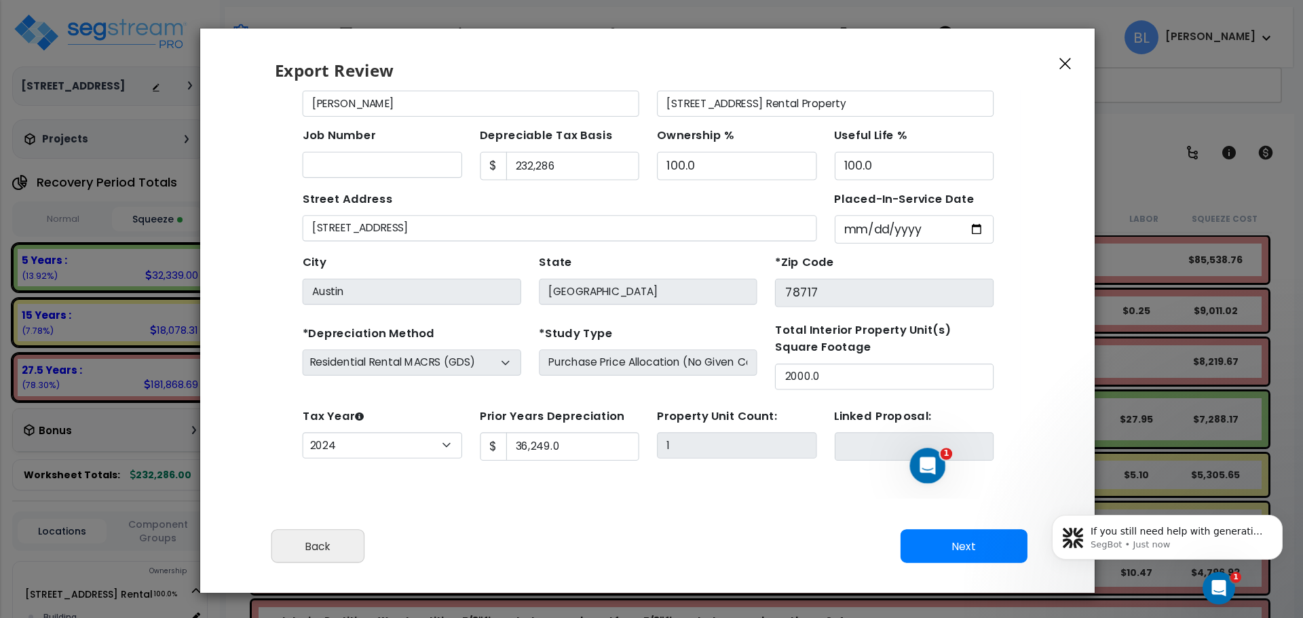
click at [1042, 556] on body "If you still need help with generating Form 3115 or have any other questions, I…" at bounding box center [1167, 534] width 261 height 84
click at [1279, 525] on button "Dismiss notification" at bounding box center [1279, 519] width 18 height 18
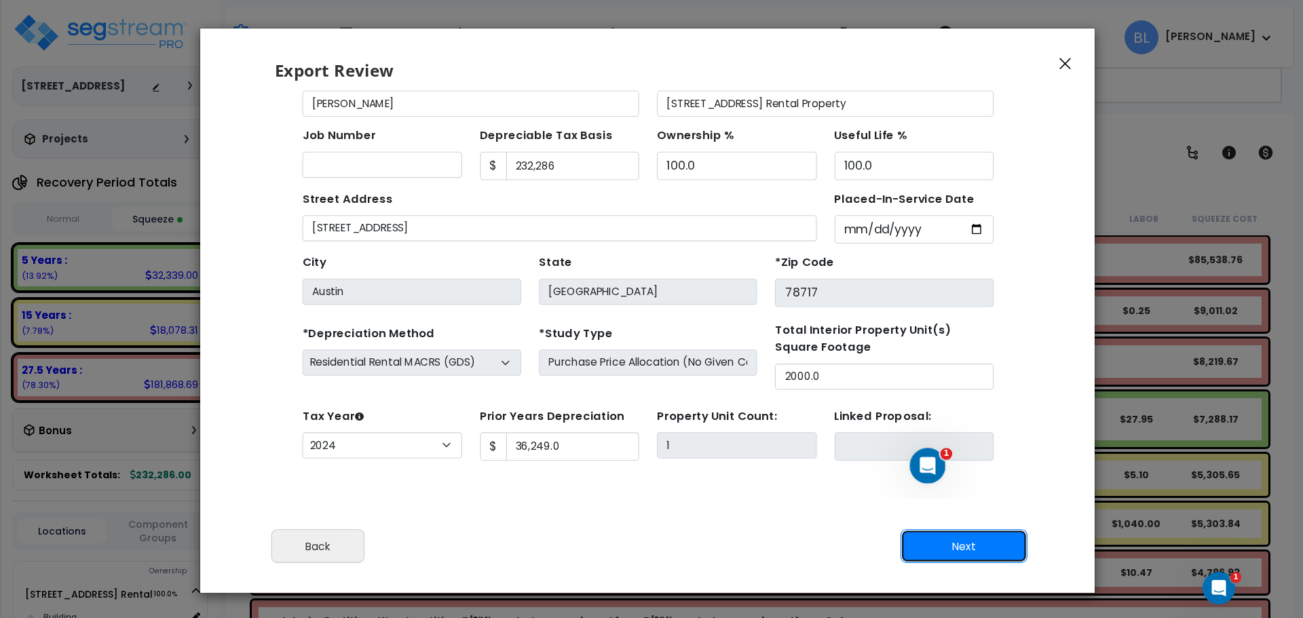
click at [1002, 556] on button "Next" at bounding box center [963, 547] width 127 height 34
type input "36249"
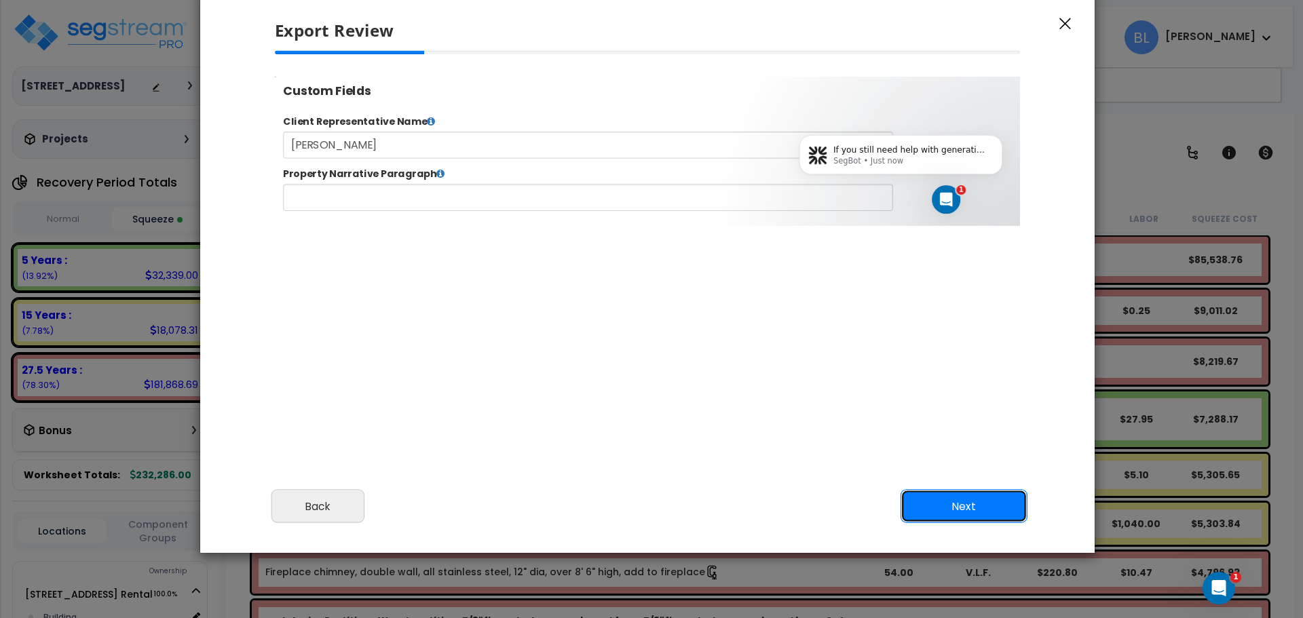
scroll to position [1, 0]
drag, startPoint x: 760, startPoint y: 452, endPoint x: 728, endPoint y: 440, distance: 33.9
type input "36,249.0"
select select "2024"
drag, startPoint x: 728, startPoint y: 440, endPoint x: 641, endPoint y: 459, distance: 88.8
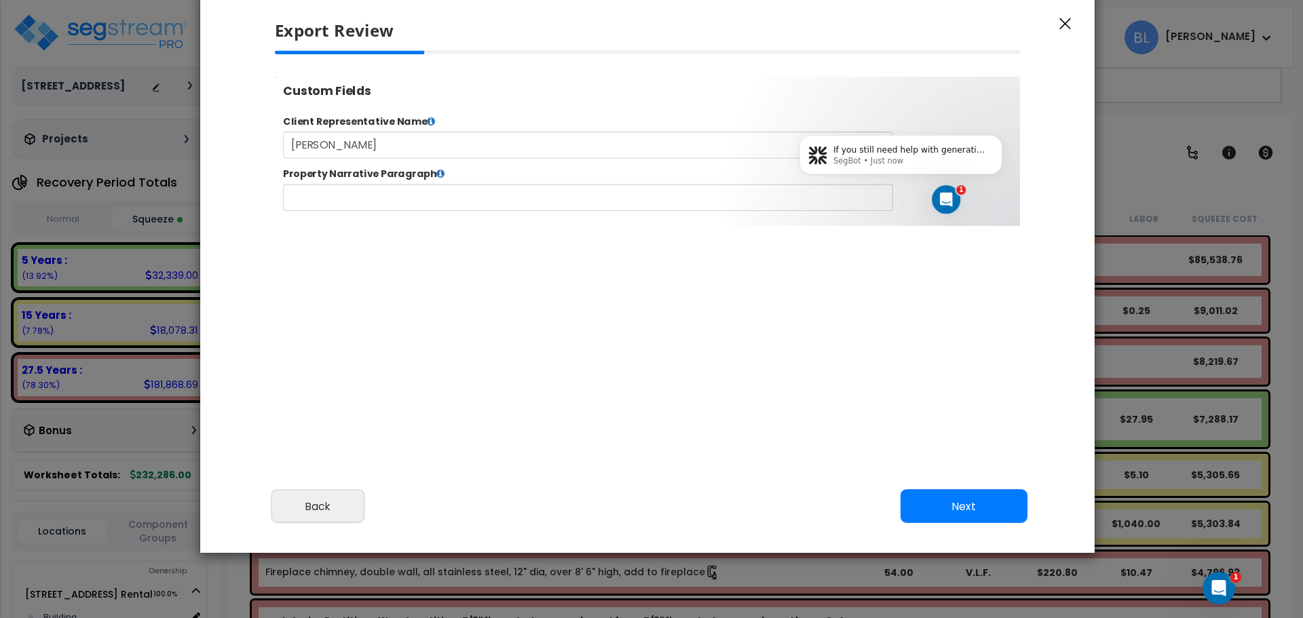
click at [604, 441] on div "Please review the following information and make any appropriate edits before y…" at bounding box center [647, 265] width 894 height 428
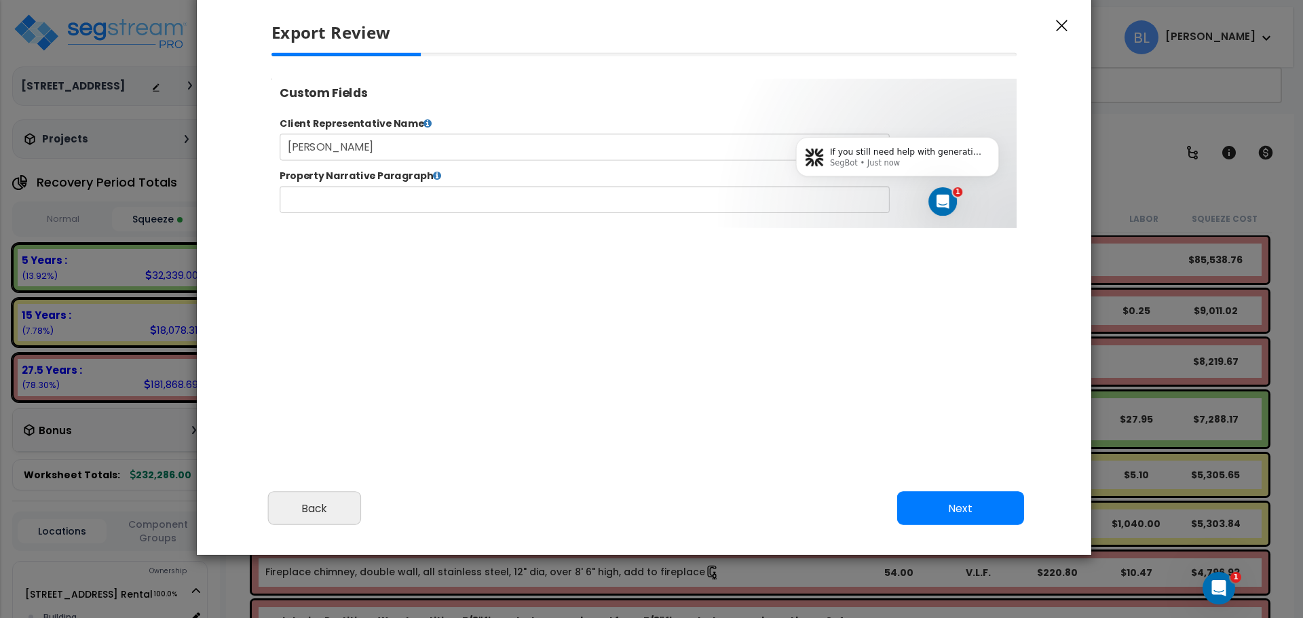
scroll to position [553, 34]
click at [960, 501] on button "Next" at bounding box center [960, 509] width 127 height 34
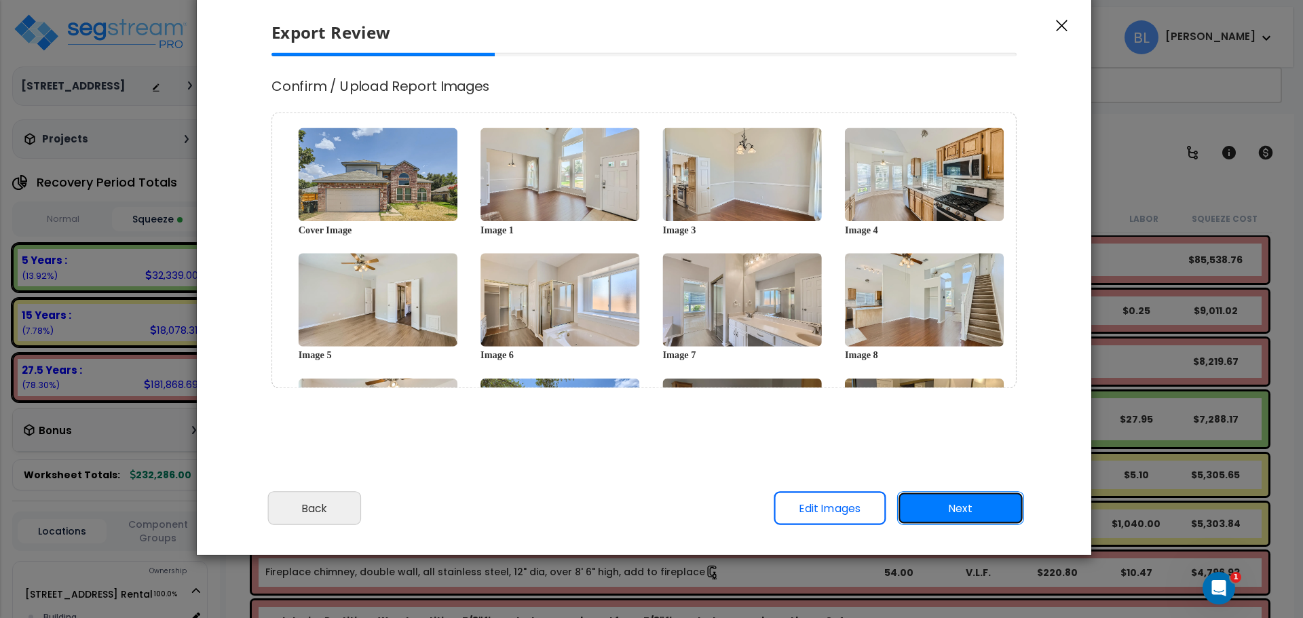
scroll to position [0, 0]
drag, startPoint x: 945, startPoint y: 503, endPoint x: 564, endPoint y: 456, distance: 384.2
click at [564, 456] on div "Export Review Please review the following information and make any appropriate …" at bounding box center [644, 273] width 896 height 566
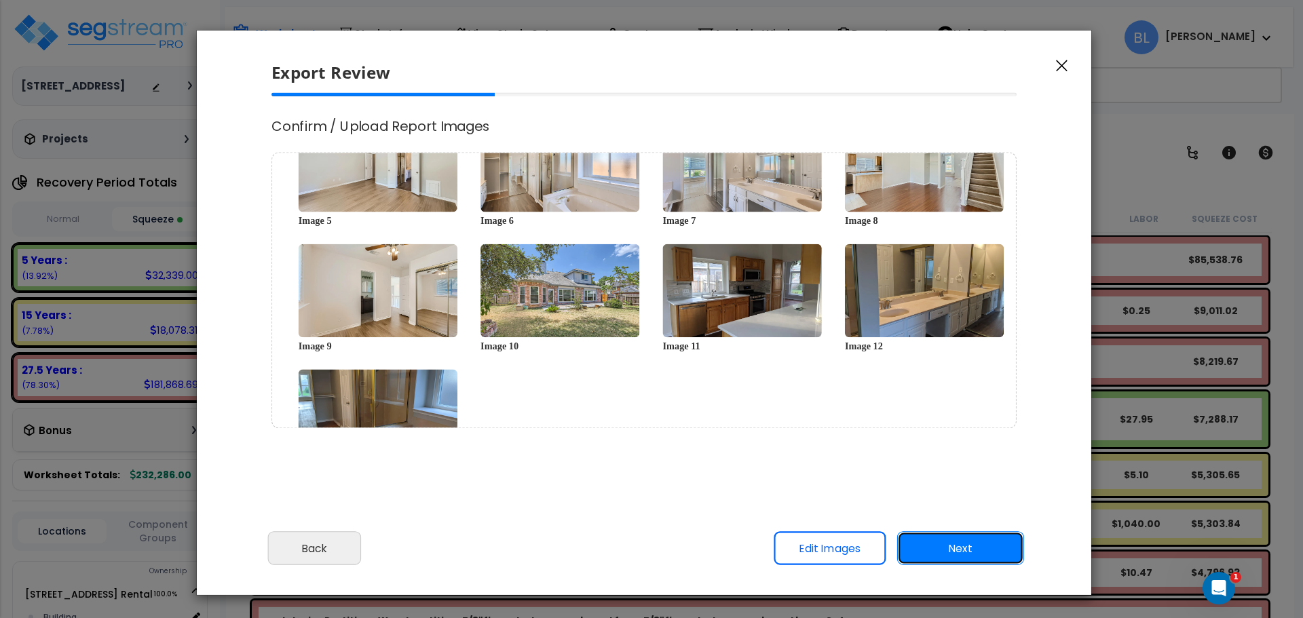
scroll to position [136, 0]
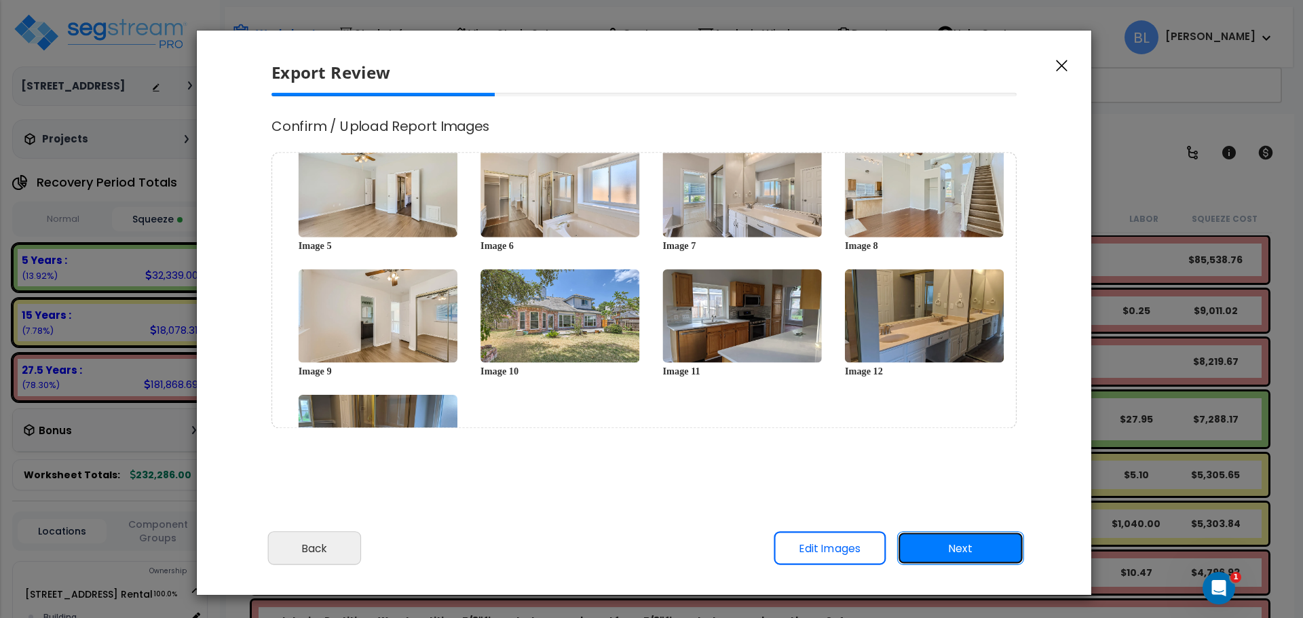
click at [976, 551] on button "Next" at bounding box center [960, 549] width 127 height 34
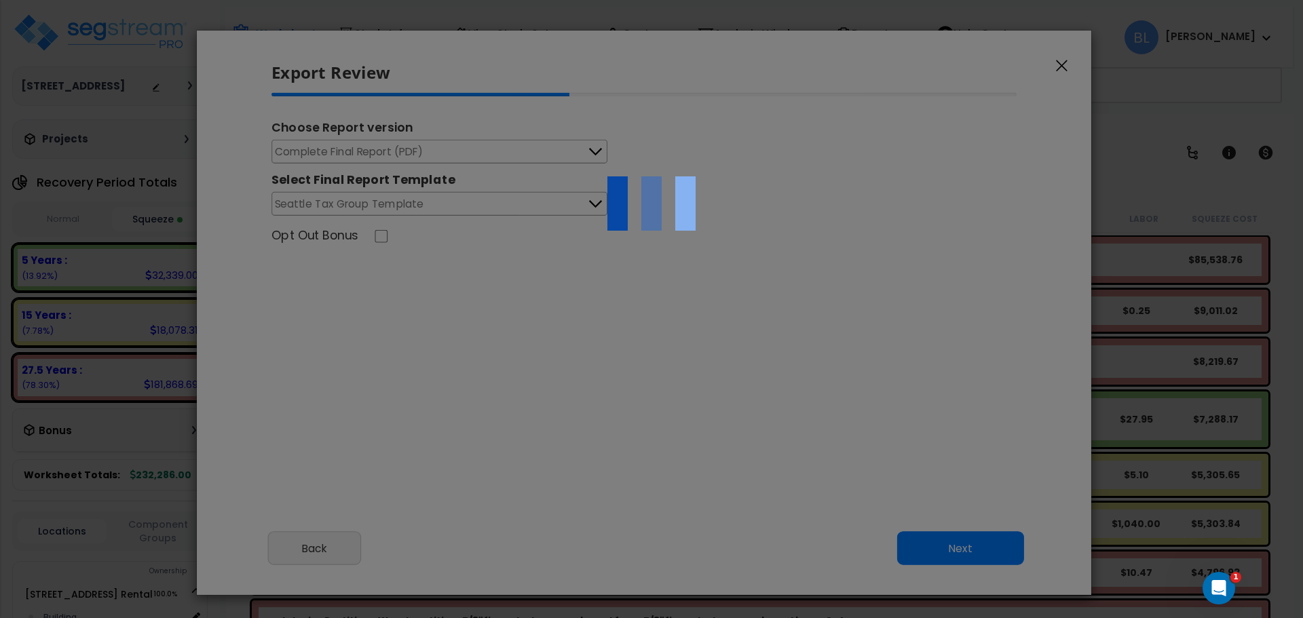
drag, startPoint x: 801, startPoint y: 449, endPoint x: 782, endPoint y: 444, distance: 20.4
drag, startPoint x: 782, startPoint y: 444, endPoint x: 640, endPoint y: 411, distance: 145.5
click at [640, 411] on div at bounding box center [651, 309] width 1303 height 618
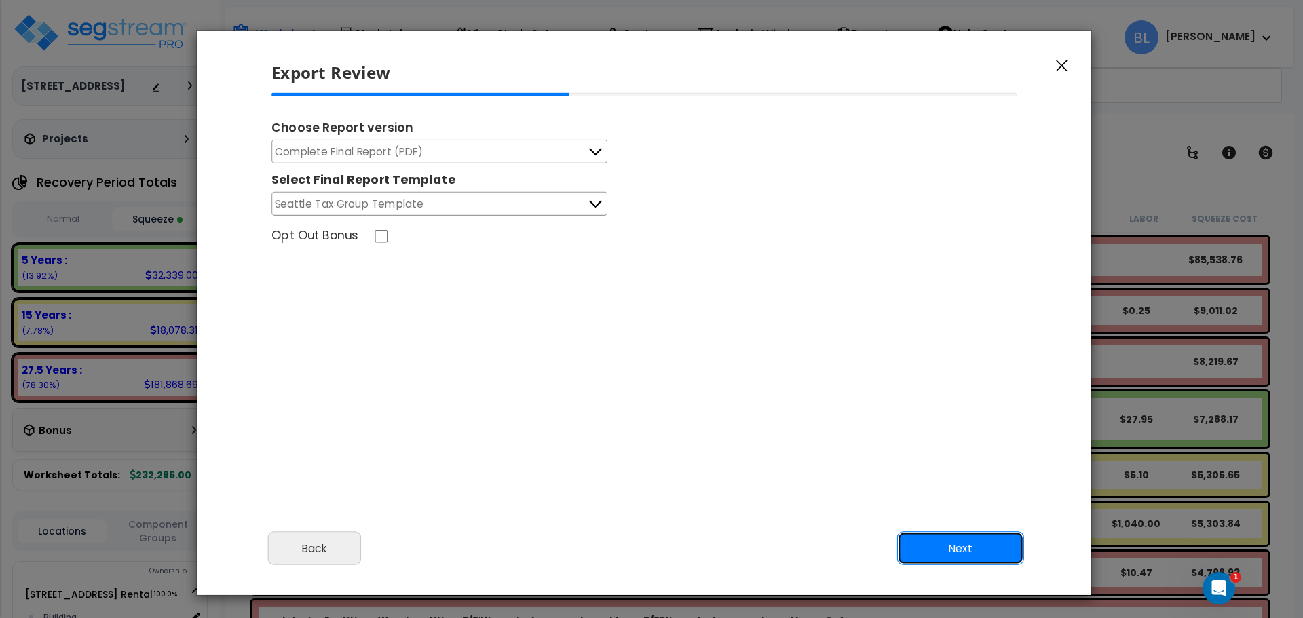
click at [962, 546] on button "Next" at bounding box center [960, 549] width 127 height 34
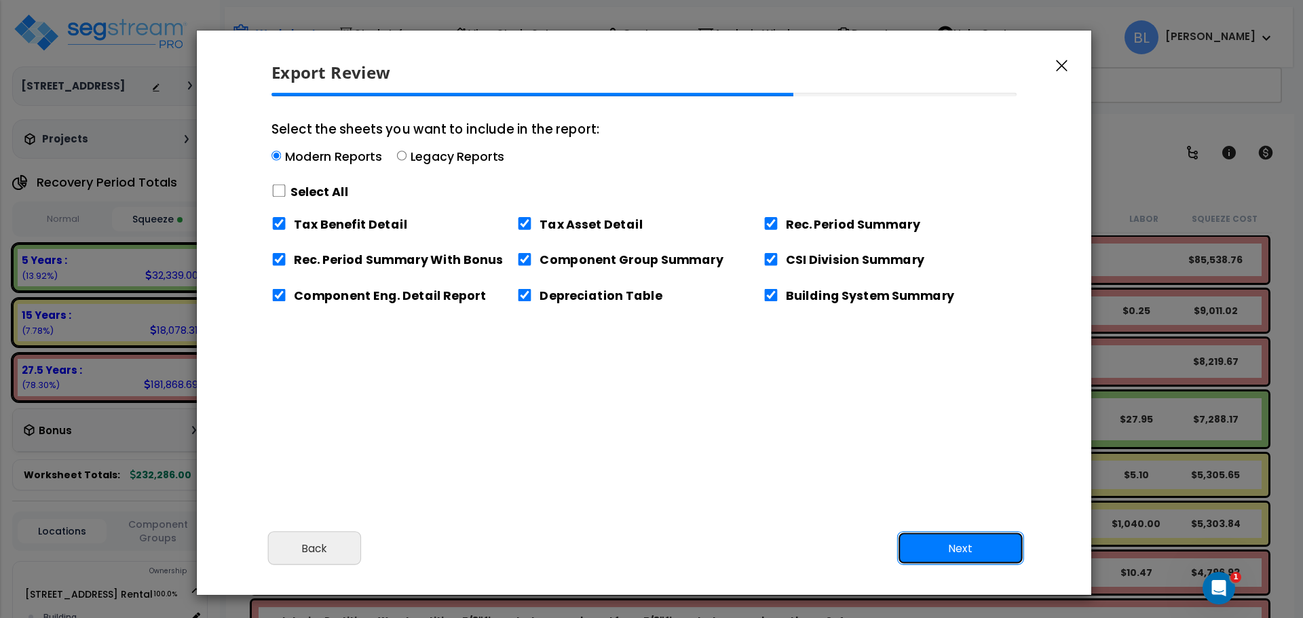
click at [944, 537] on button "Next" at bounding box center [960, 549] width 127 height 34
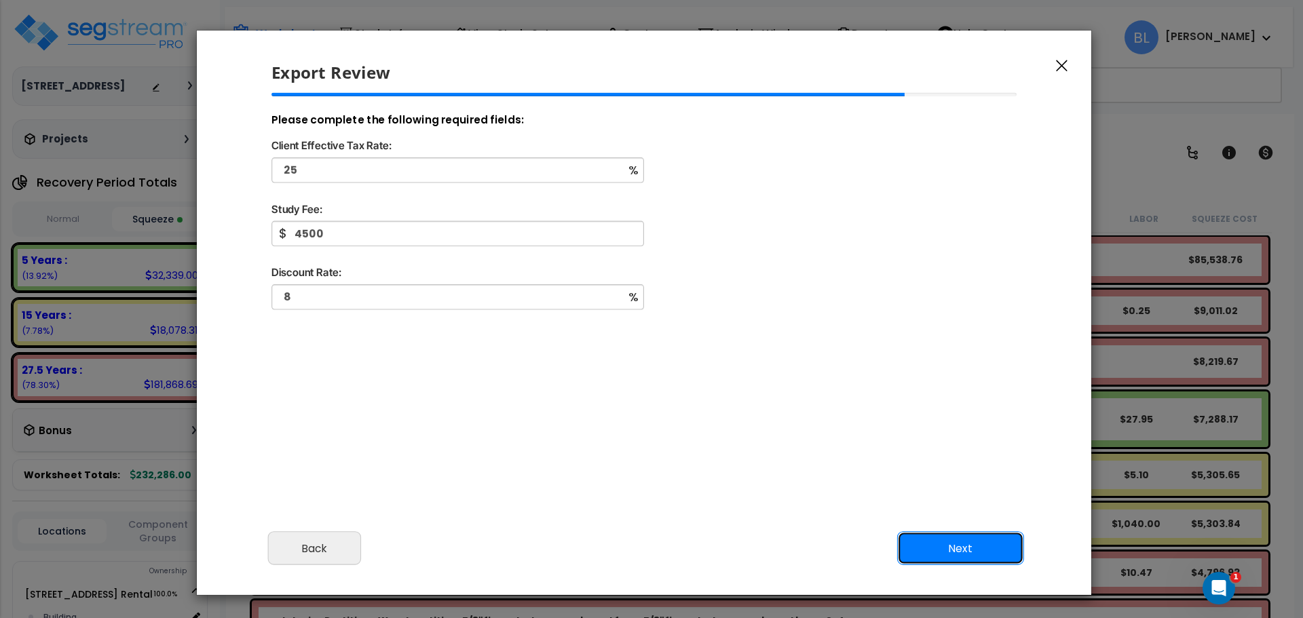
click at [930, 551] on button "Next" at bounding box center [960, 549] width 127 height 34
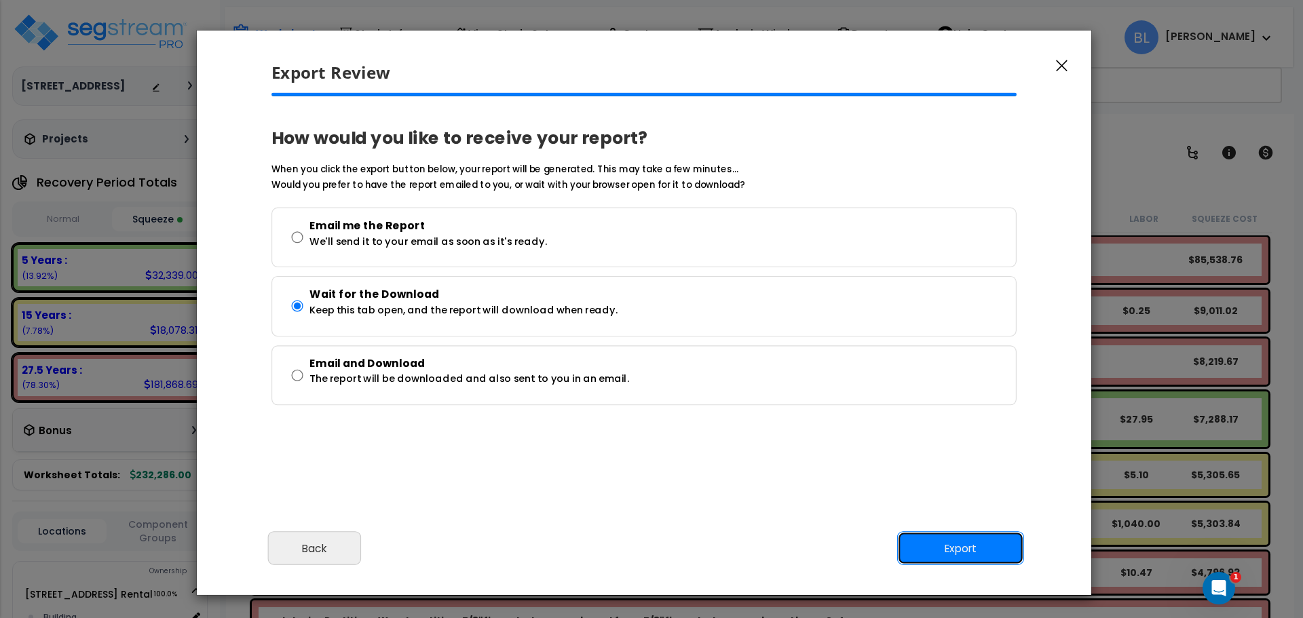
click at [951, 546] on button "Export" at bounding box center [960, 549] width 127 height 34
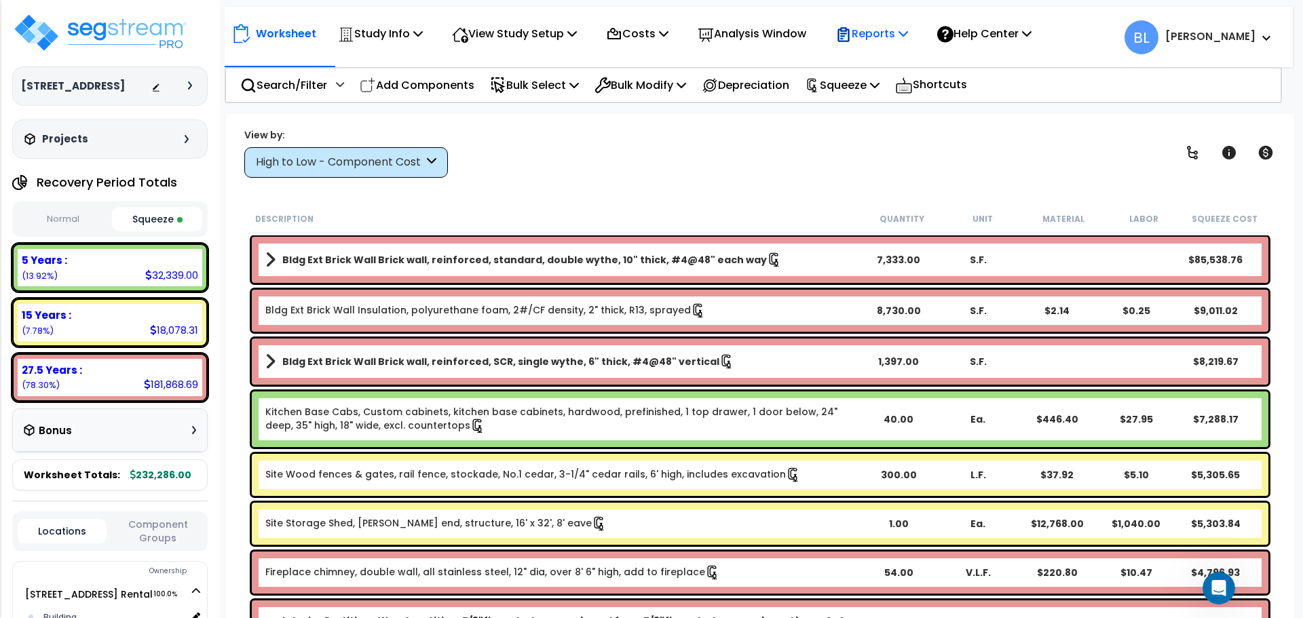
click at [891, 40] on p "Reports" at bounding box center [871, 33] width 73 height 18
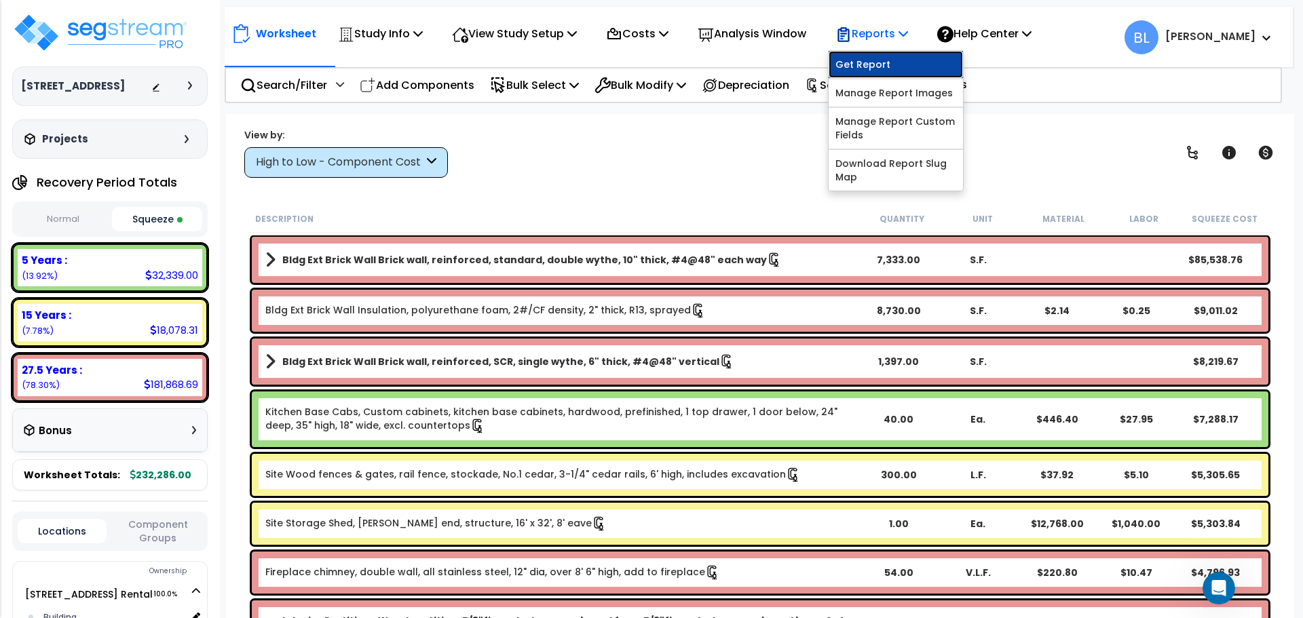
click at [877, 66] on link "Get Report" at bounding box center [896, 64] width 134 height 27
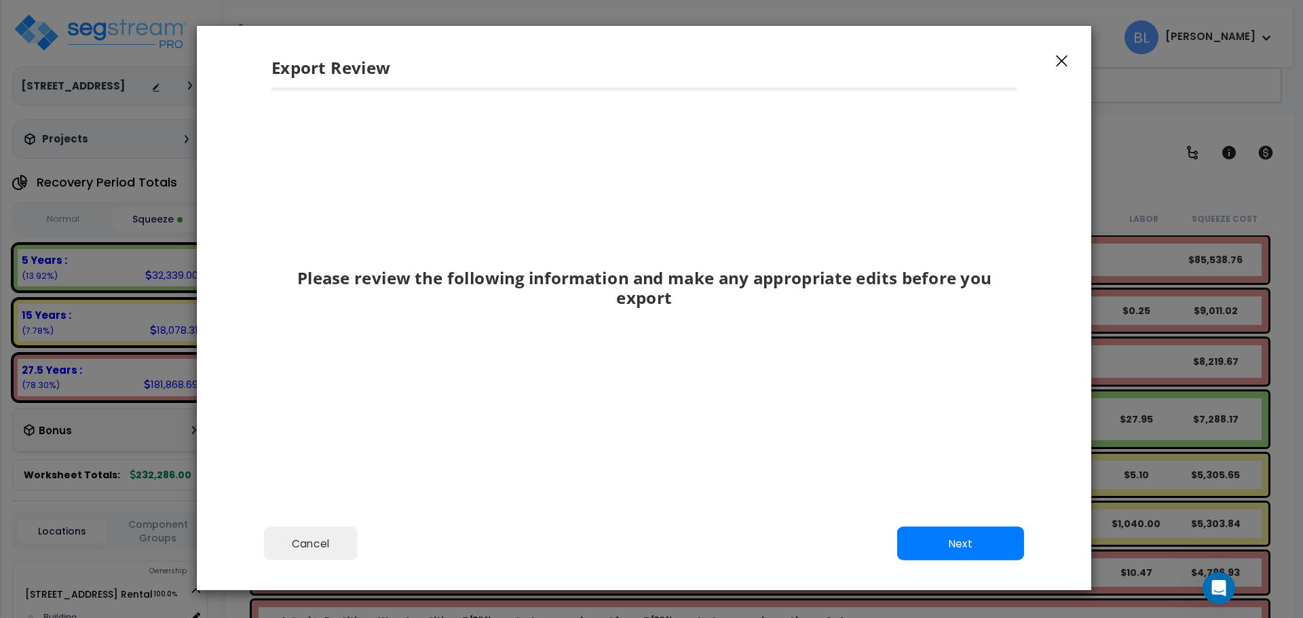
scroll to position [0, 0]
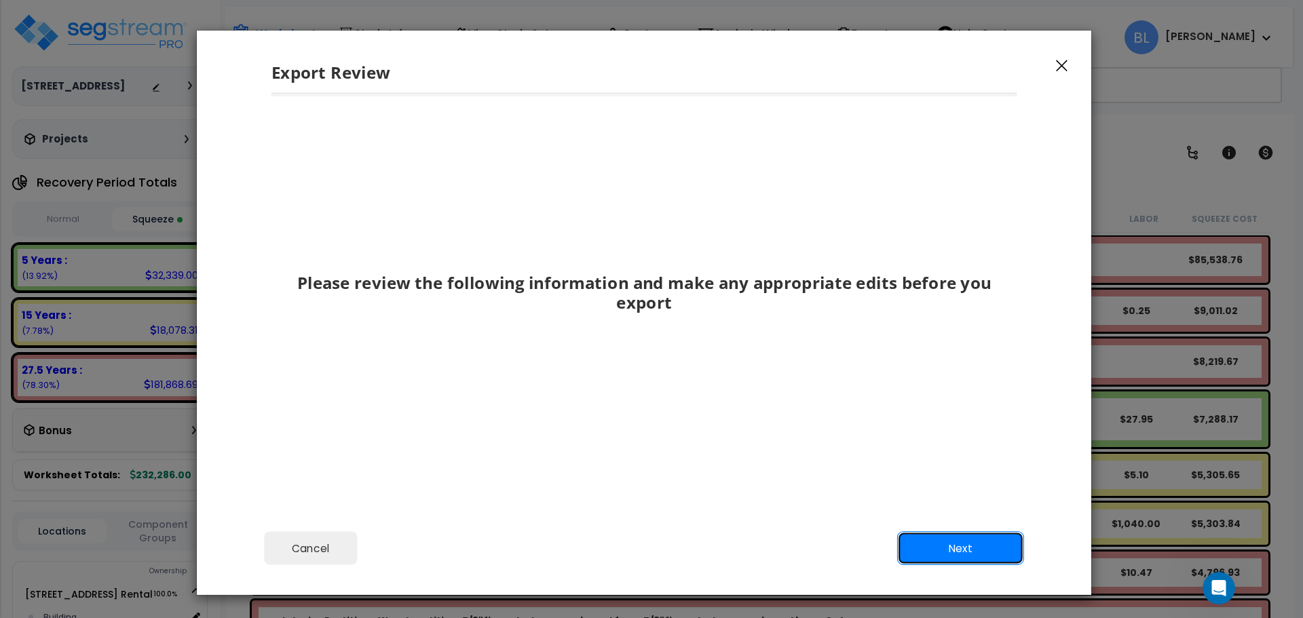
click at [938, 550] on button "Next" at bounding box center [960, 549] width 127 height 34
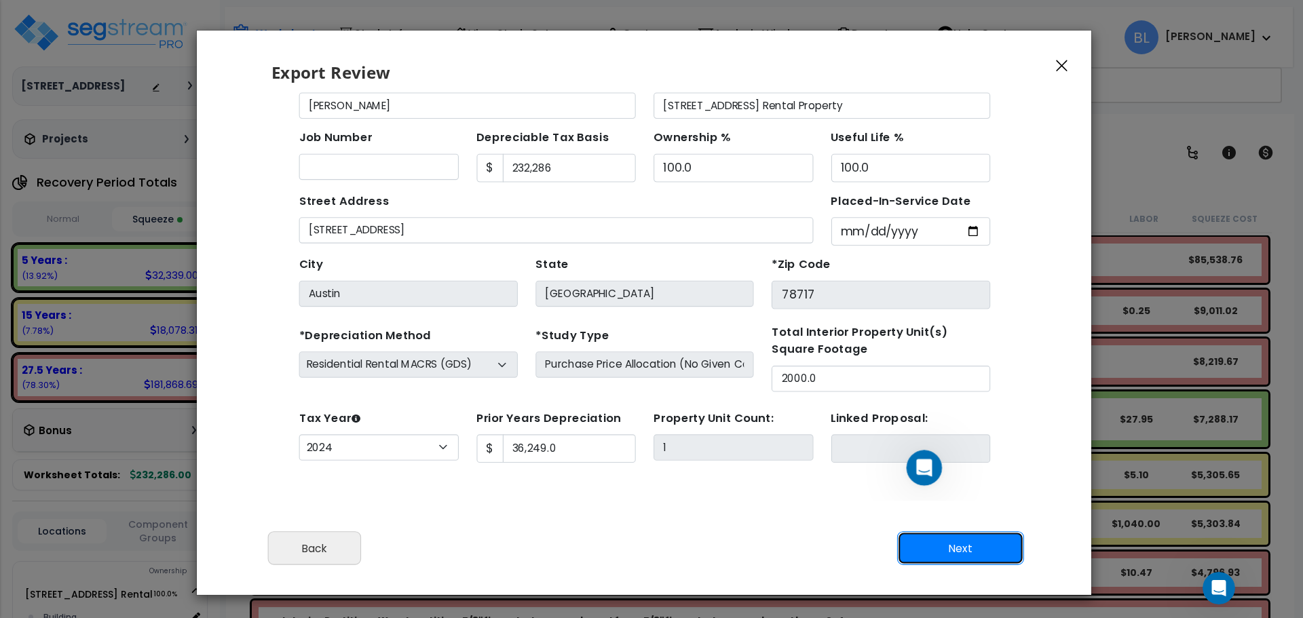
scroll to position [40, 0]
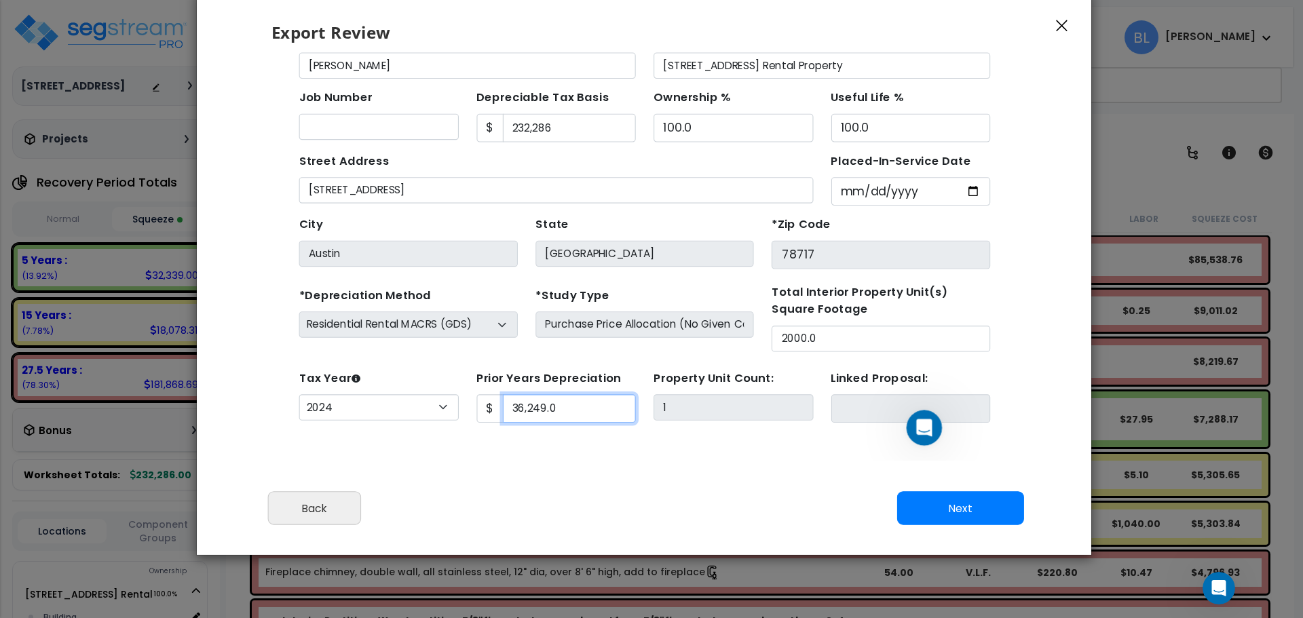
drag, startPoint x: 562, startPoint y: 360, endPoint x: 915, endPoint y: 319, distance: 355.3
click at [563, 360] on input "36,249.0" at bounding box center [541, 373] width 121 height 26
drag, startPoint x: 537, startPoint y: 377, endPoint x: 304, endPoint y: 408, distance: 234.9
click at [305, 383] on div "Tax Year Please Enter The Placed In Service Date First. 2026 2025 2024 2023 202…" at bounding box center [610, 362] width 645 height 54
click at [987, 508] on button "Next" at bounding box center [960, 509] width 127 height 34
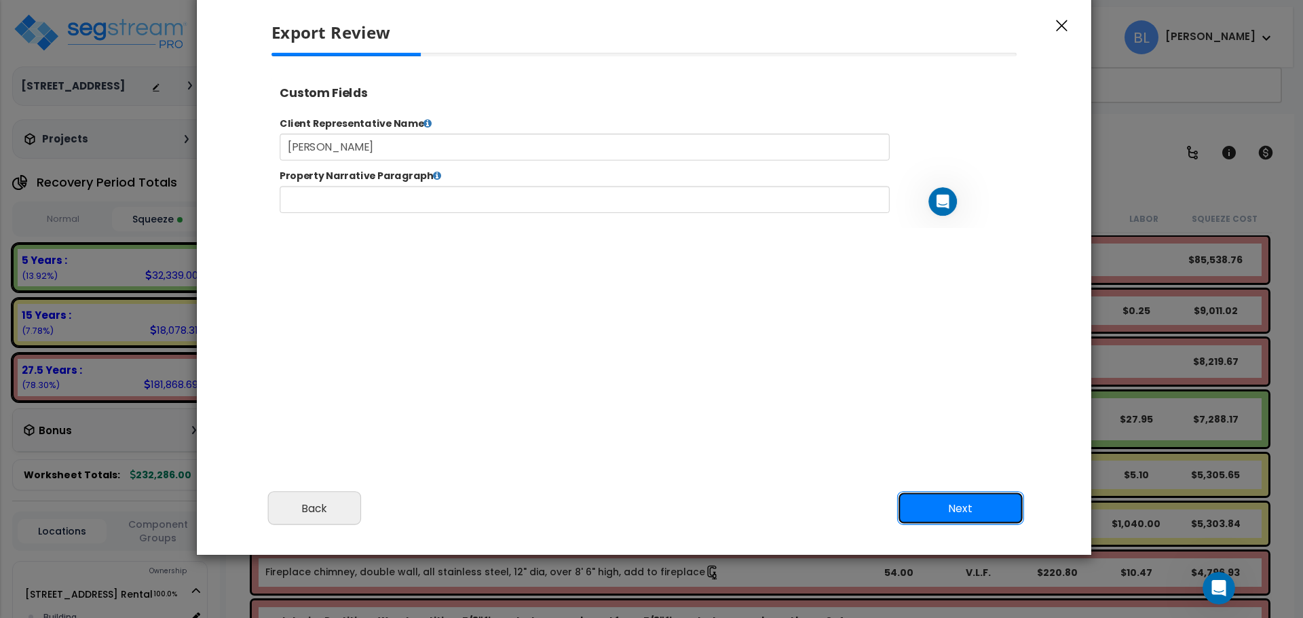
scroll to position [1, 0]
click at [913, 500] on button "Next" at bounding box center [960, 509] width 127 height 34
type input "27,803.0"
select select "2024"
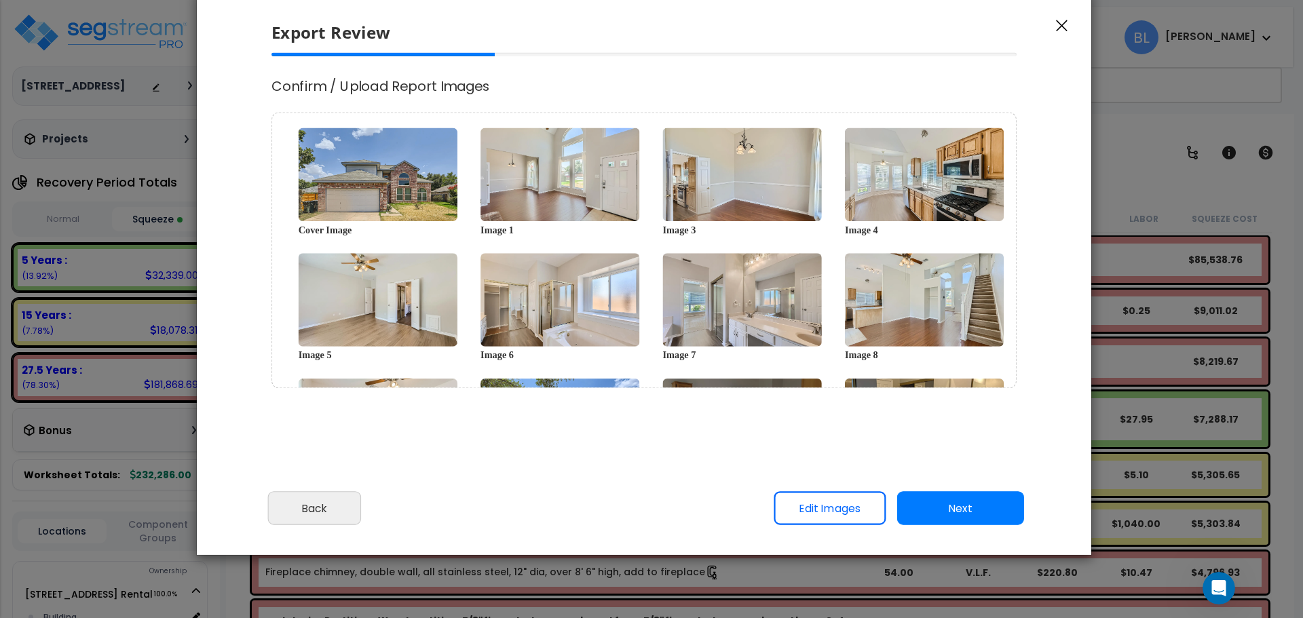
scroll to position [0, 0]
click at [913, 504] on button "Next" at bounding box center [960, 509] width 127 height 34
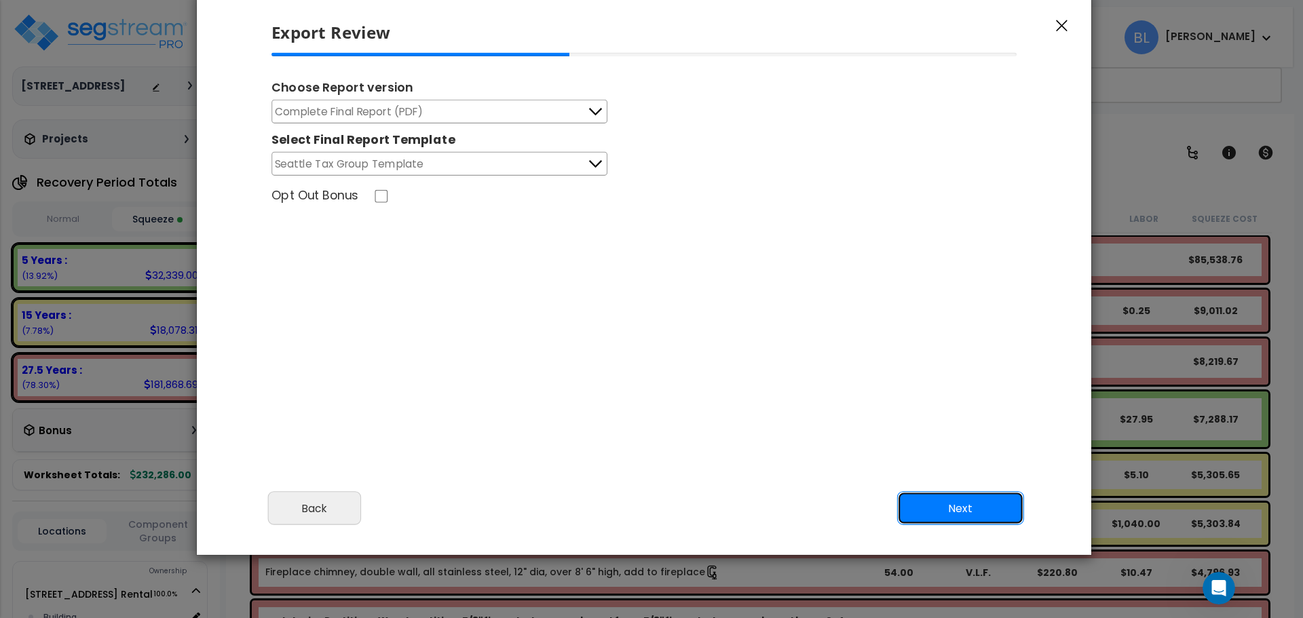
click at [982, 512] on button "Next" at bounding box center [960, 509] width 127 height 34
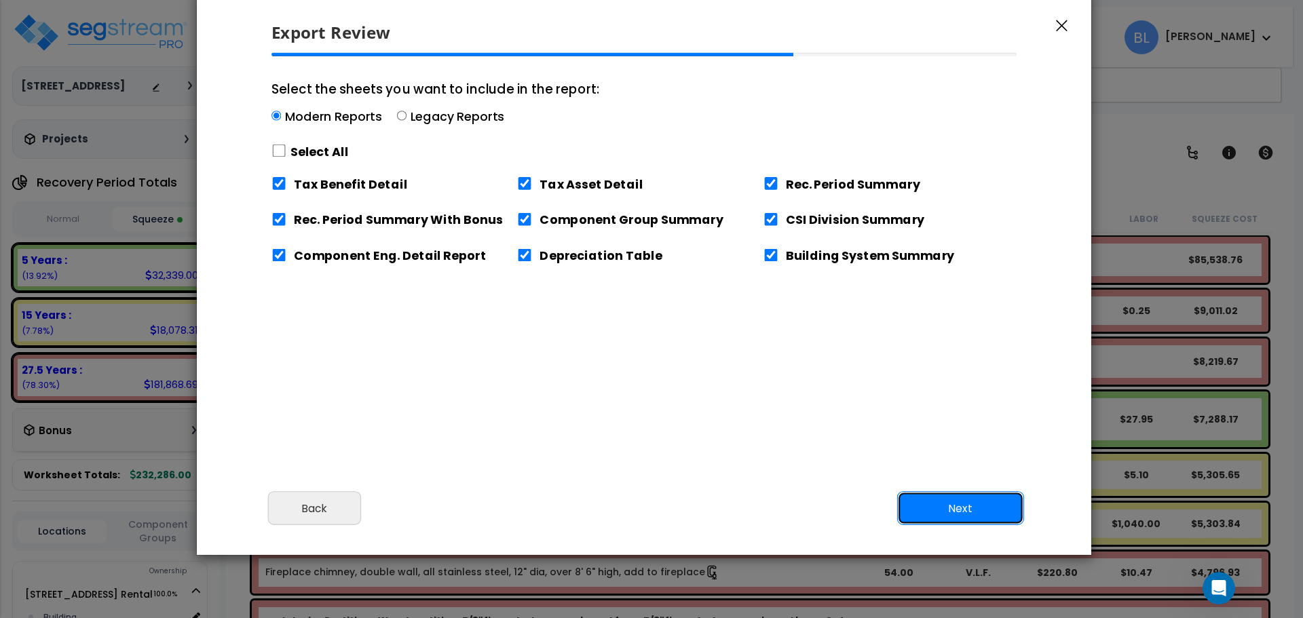
click at [953, 507] on button "Next" at bounding box center [960, 509] width 127 height 34
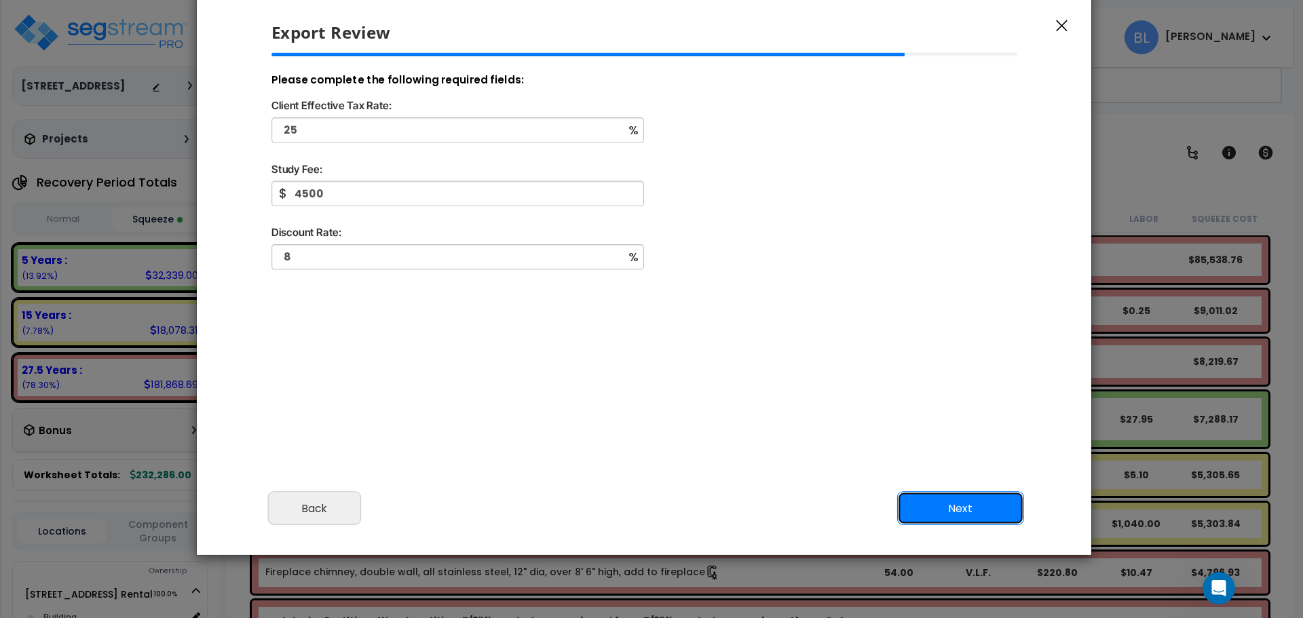
click at [934, 494] on button "Next" at bounding box center [960, 509] width 127 height 34
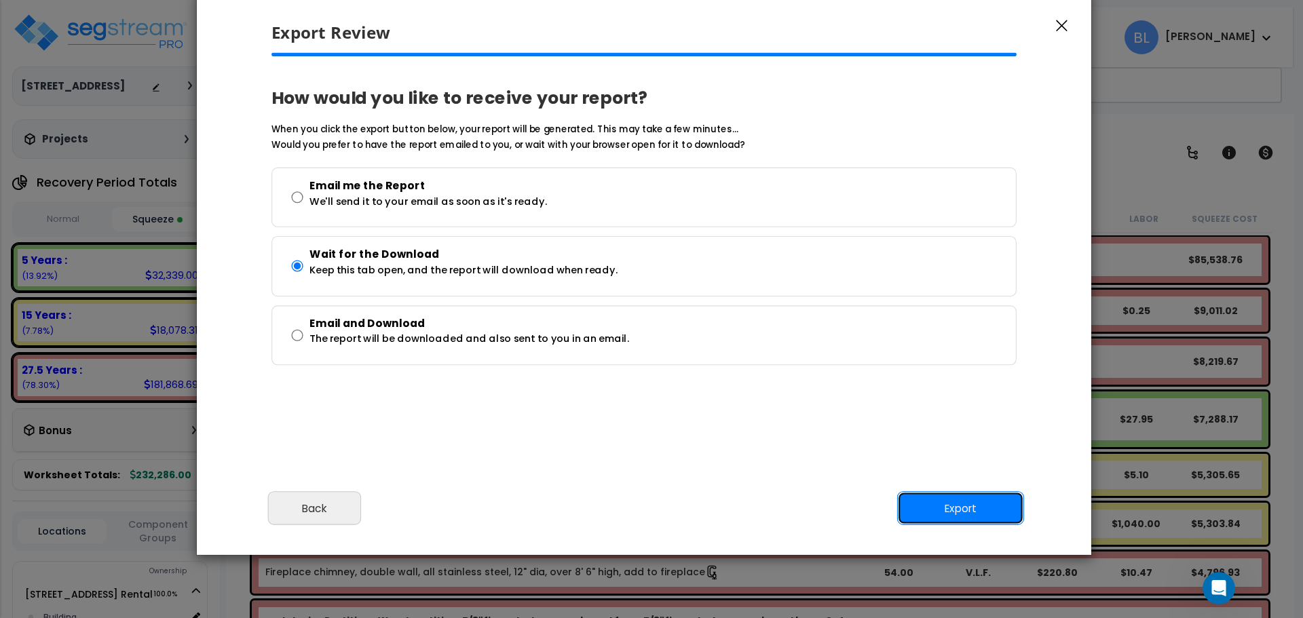
click at [957, 497] on button "Export" at bounding box center [960, 509] width 127 height 34
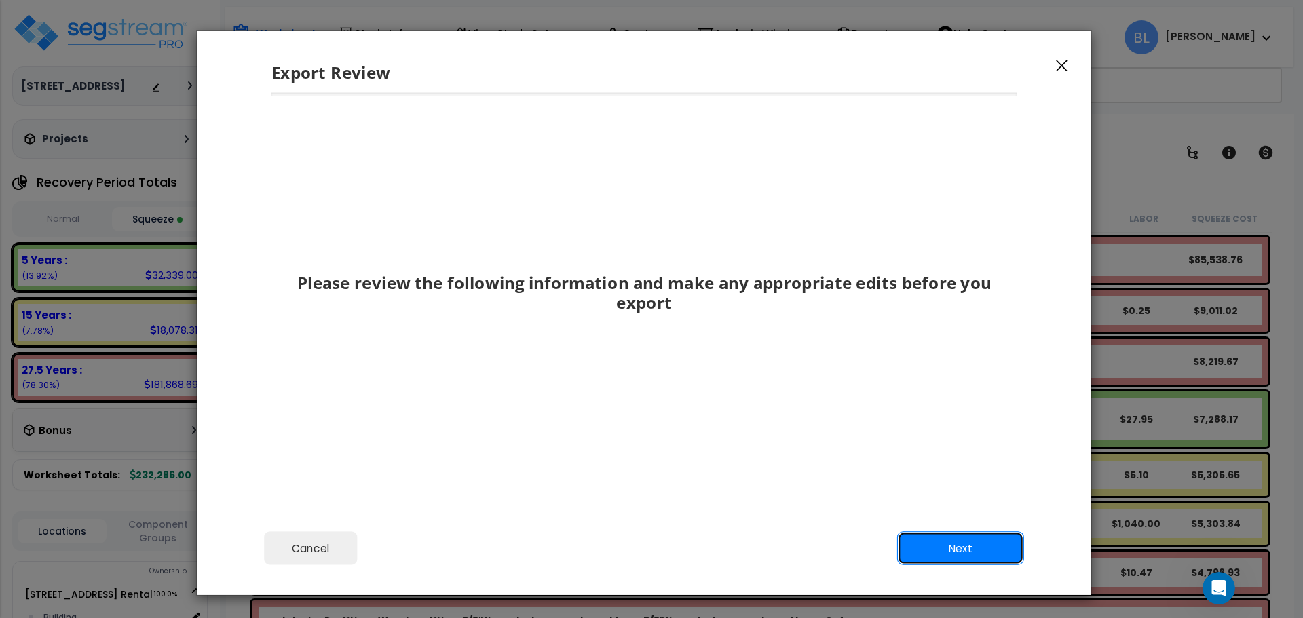
click at [974, 560] on button "Next" at bounding box center [960, 549] width 127 height 34
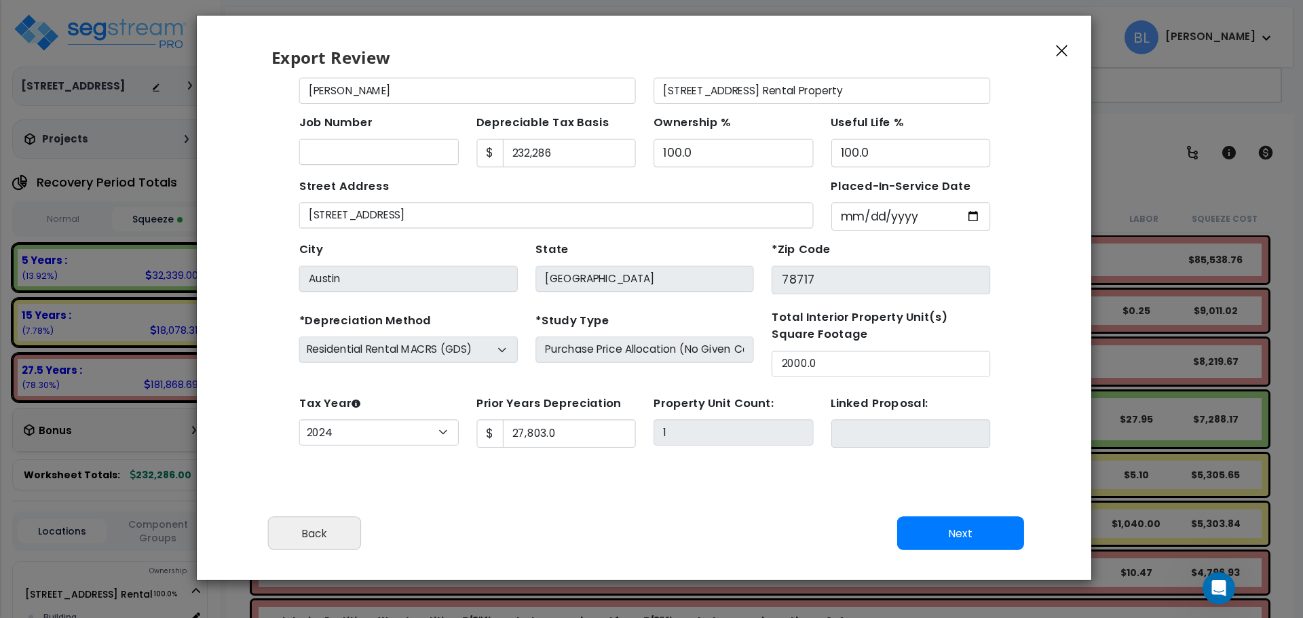
scroll to position [40, 0]
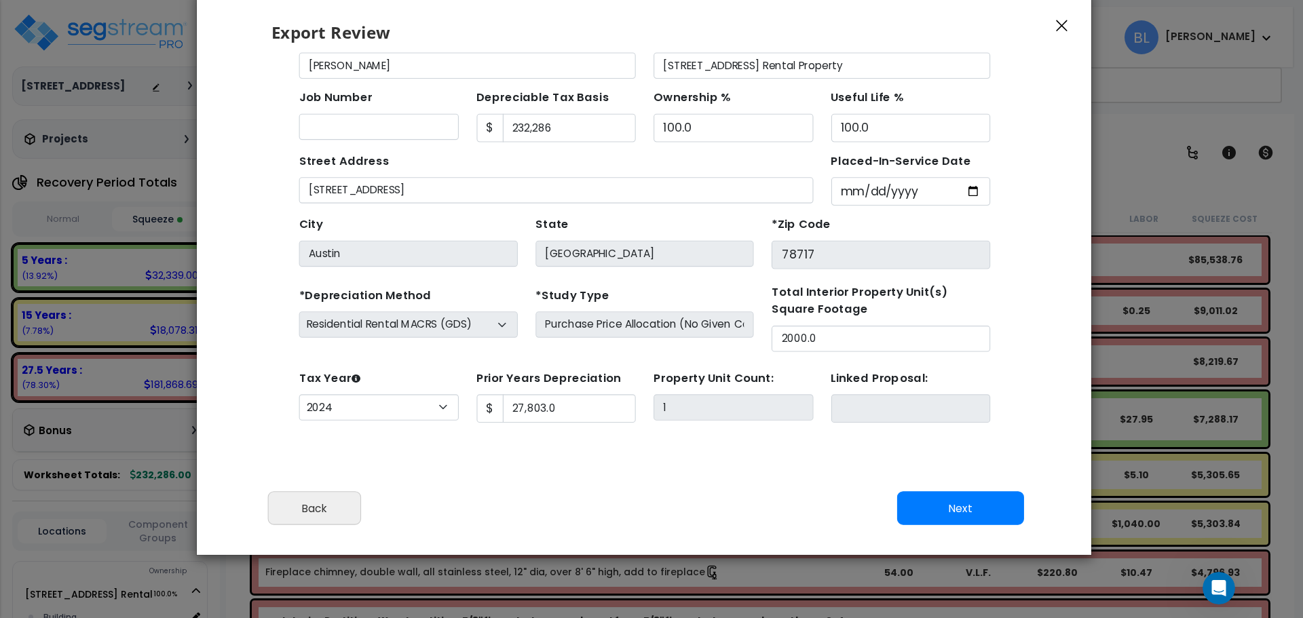
drag, startPoint x: 761, startPoint y: 330, endPoint x: 767, endPoint y: 389, distance: 59.4
click at [938, 497] on button "Next" at bounding box center [960, 509] width 127 height 34
type input "27803"
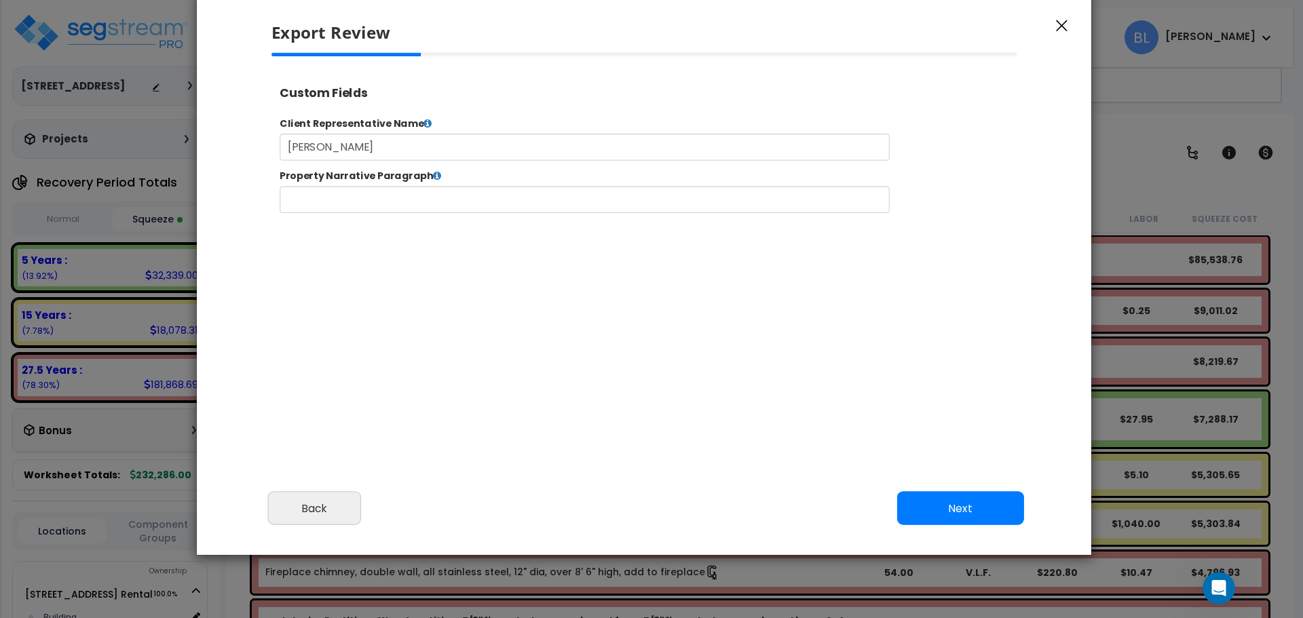
select select "2024"
click at [931, 501] on button "Next" at bounding box center [960, 509] width 127 height 34
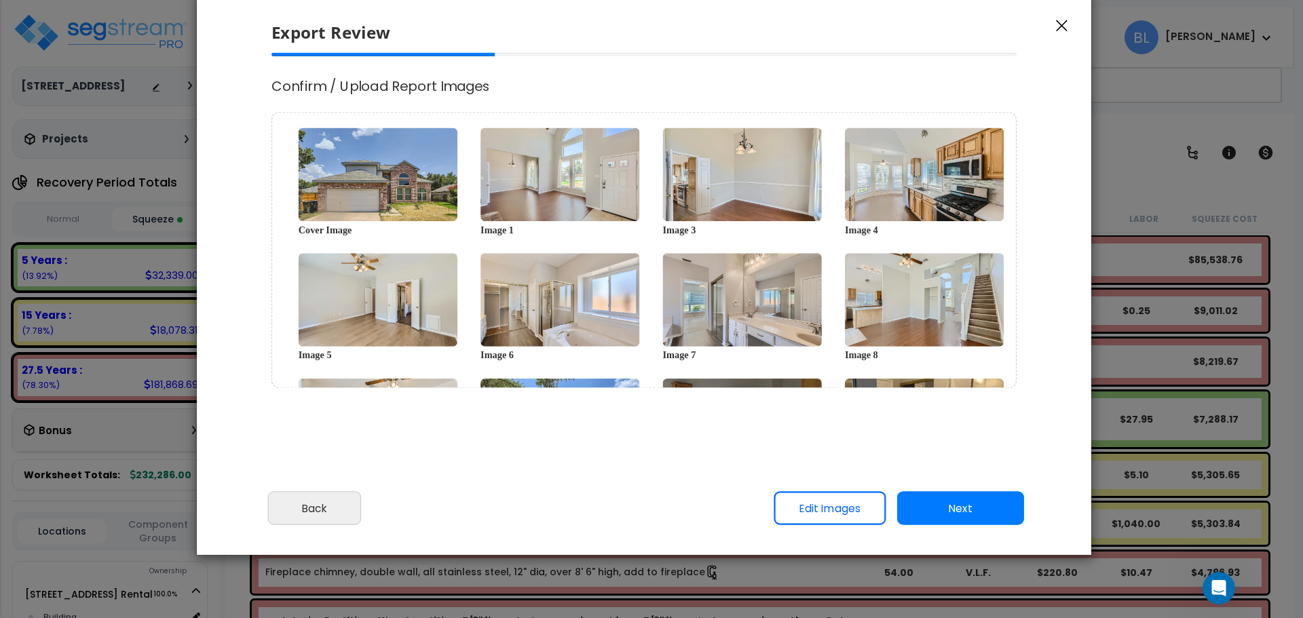
scroll to position [0, 0]
click at [928, 506] on button "Next" at bounding box center [960, 509] width 127 height 34
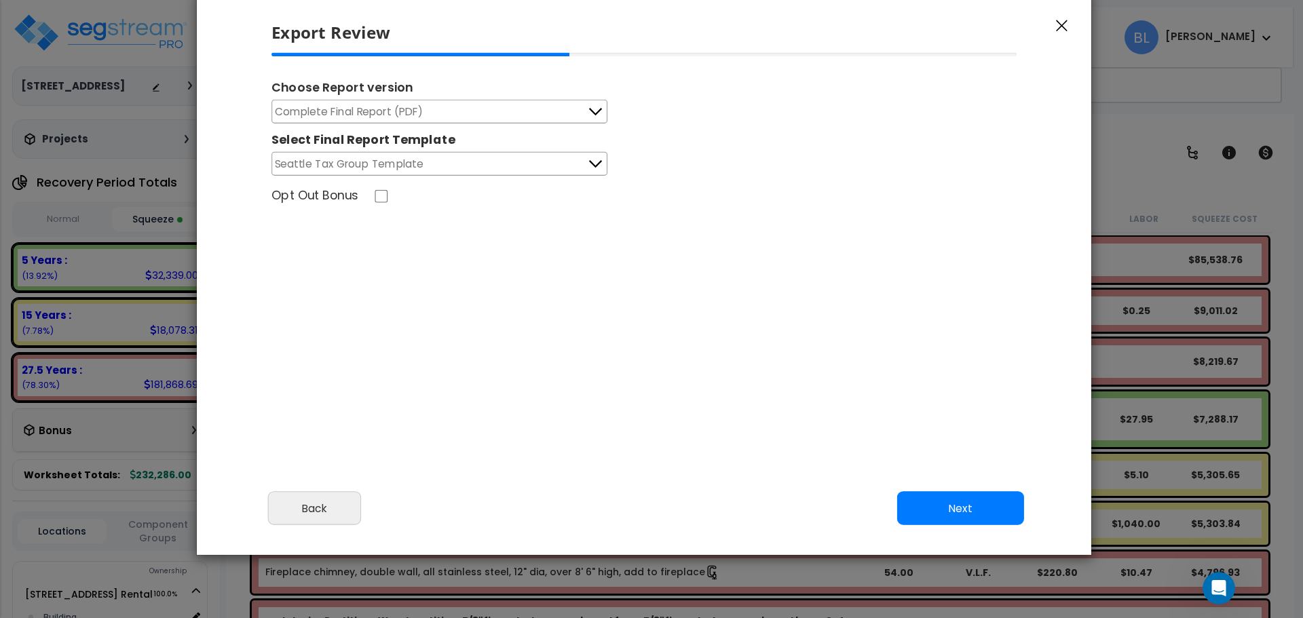
click at [982, 519] on button "Next" at bounding box center [960, 509] width 127 height 34
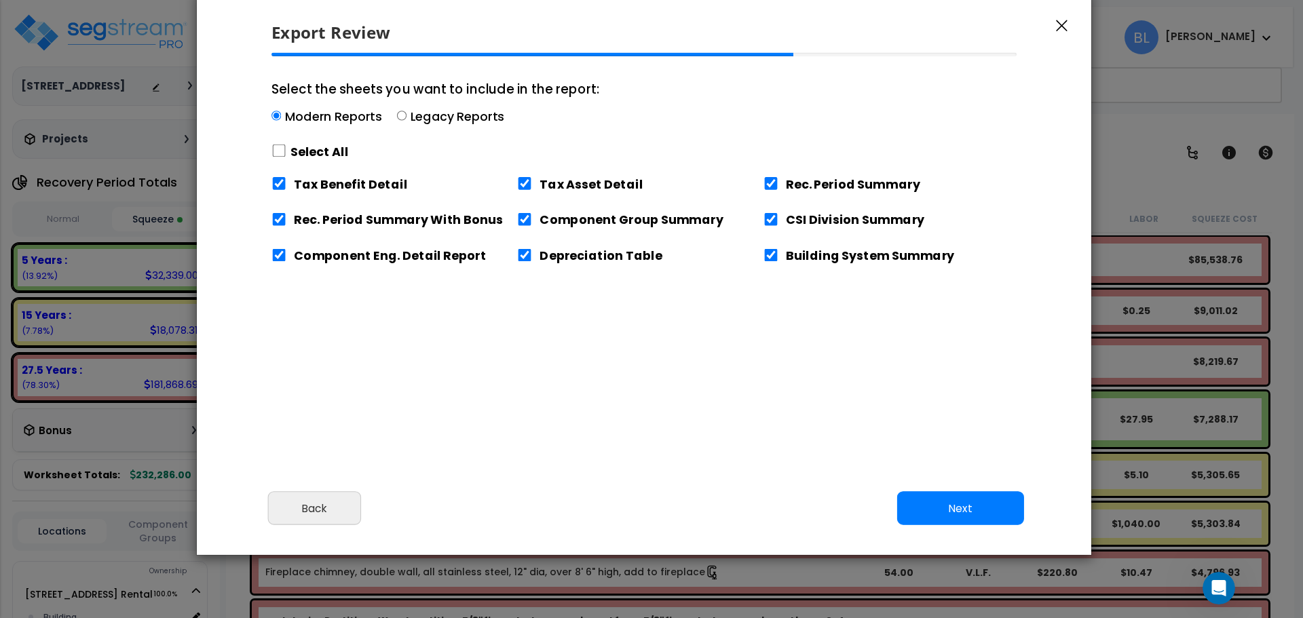
click at [979, 518] on button "Next" at bounding box center [960, 509] width 127 height 34
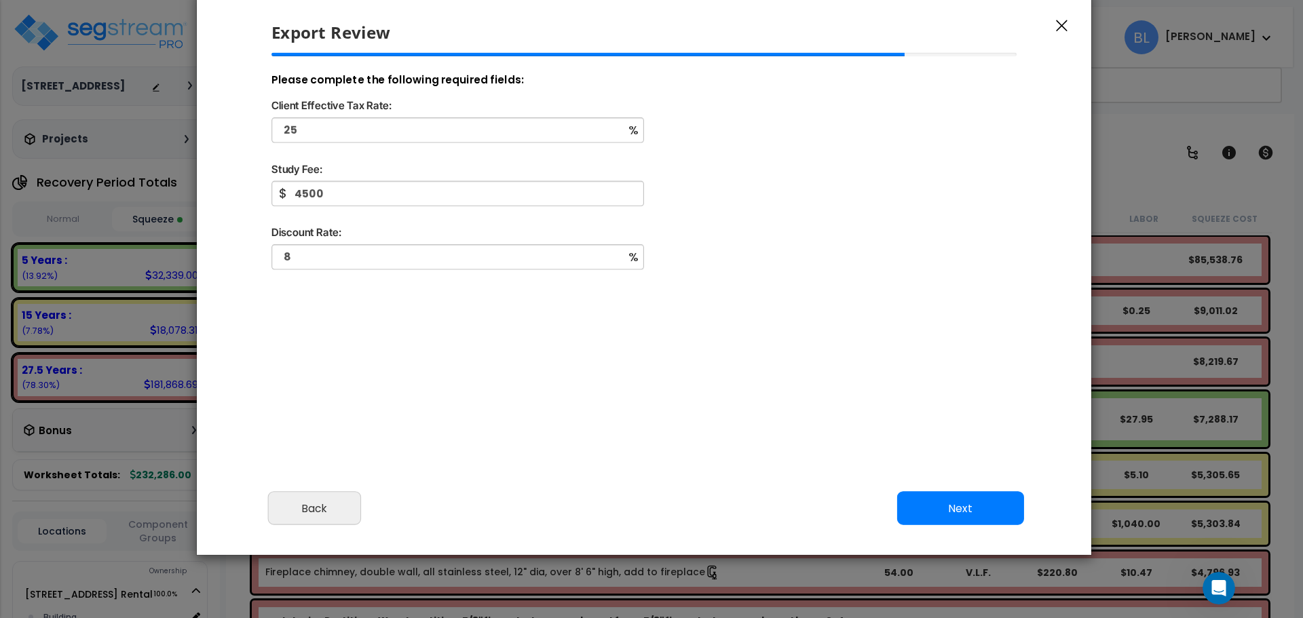
click at [976, 517] on button "Next" at bounding box center [960, 509] width 127 height 34
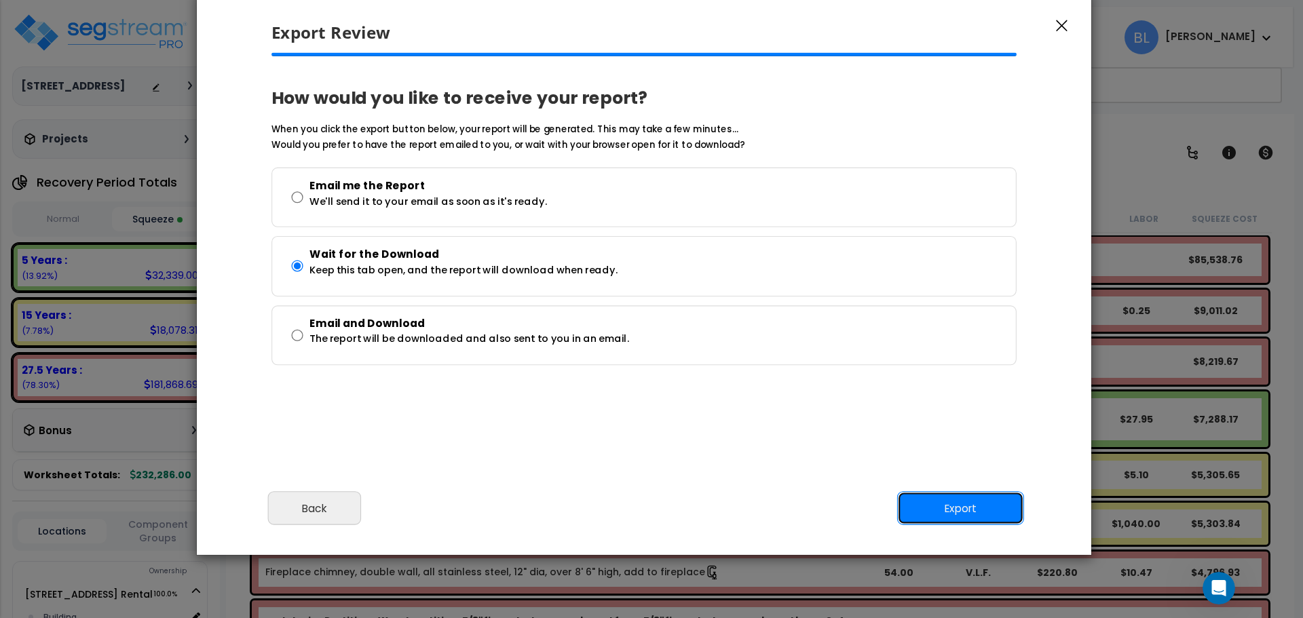
drag, startPoint x: 969, startPoint y: 517, endPoint x: 947, endPoint y: 508, distance: 23.7
click at [947, 508] on button "Export" at bounding box center [960, 509] width 127 height 34
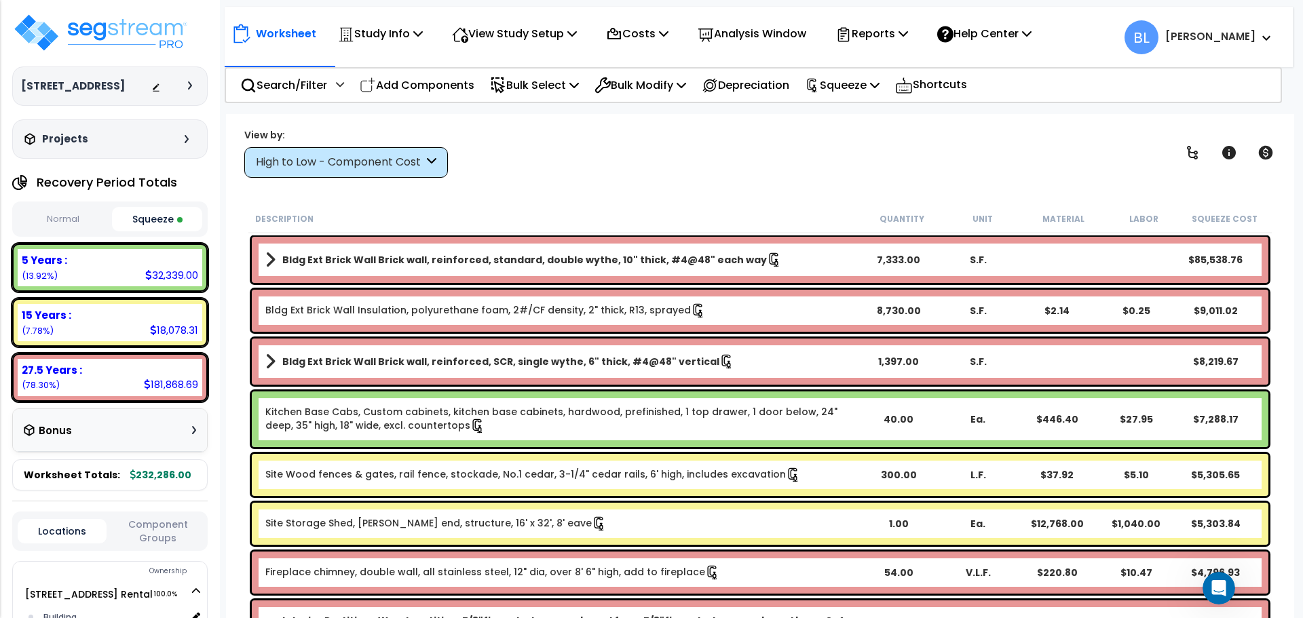
click at [878, 168] on div "View by: High to Low - Component Cost High to Low - Component Cost" at bounding box center [760, 153] width 1041 height 50
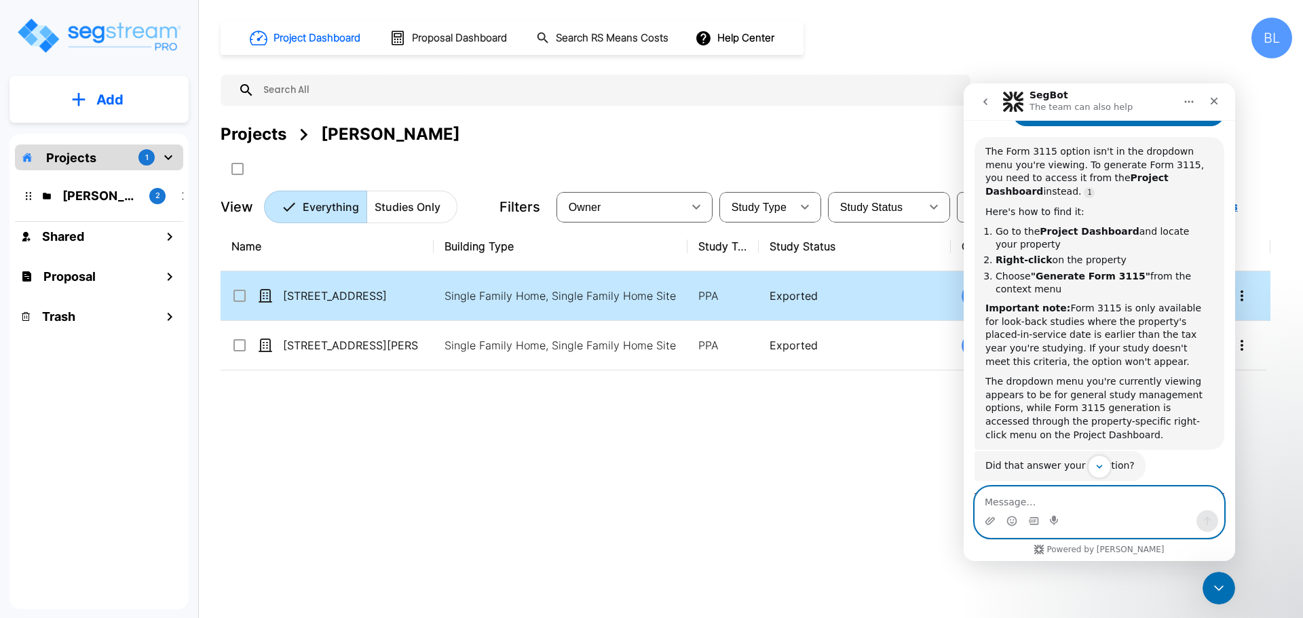
scroll to position [931, 0]
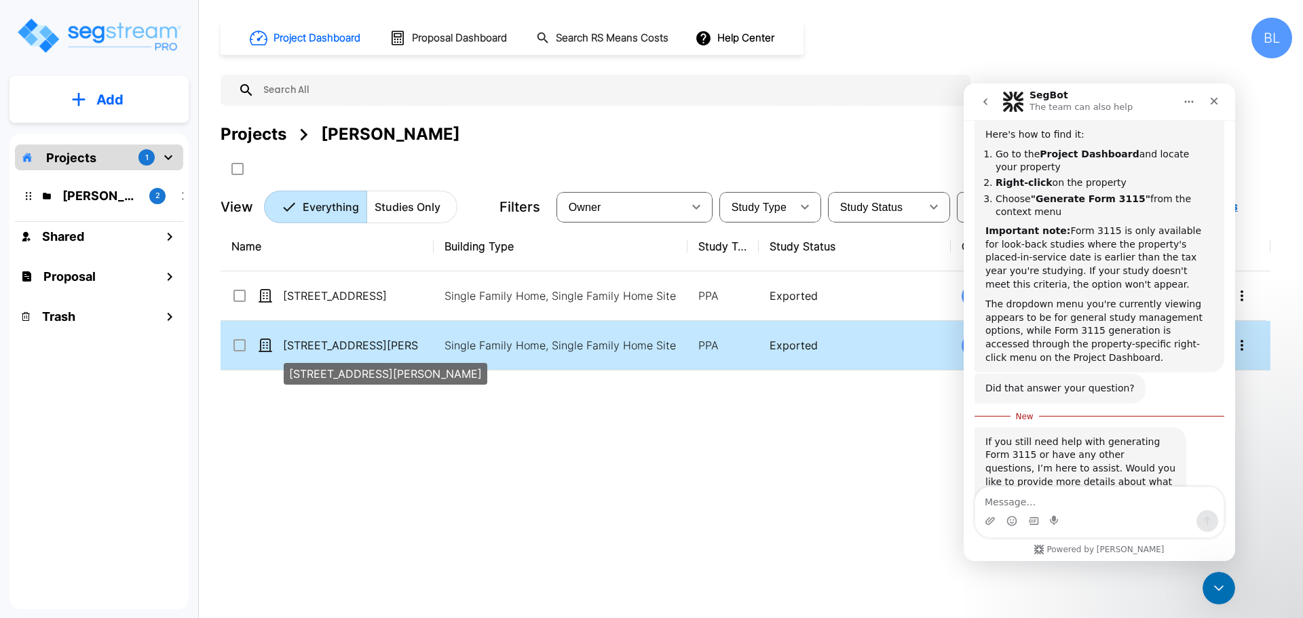
click at [351, 353] on p "[STREET_ADDRESS][PERSON_NAME]" at bounding box center [351, 345] width 136 height 16
checkbox input "true"
click at [351, 353] on p "[STREET_ADDRESS][PERSON_NAME]" at bounding box center [351, 345] width 136 height 16
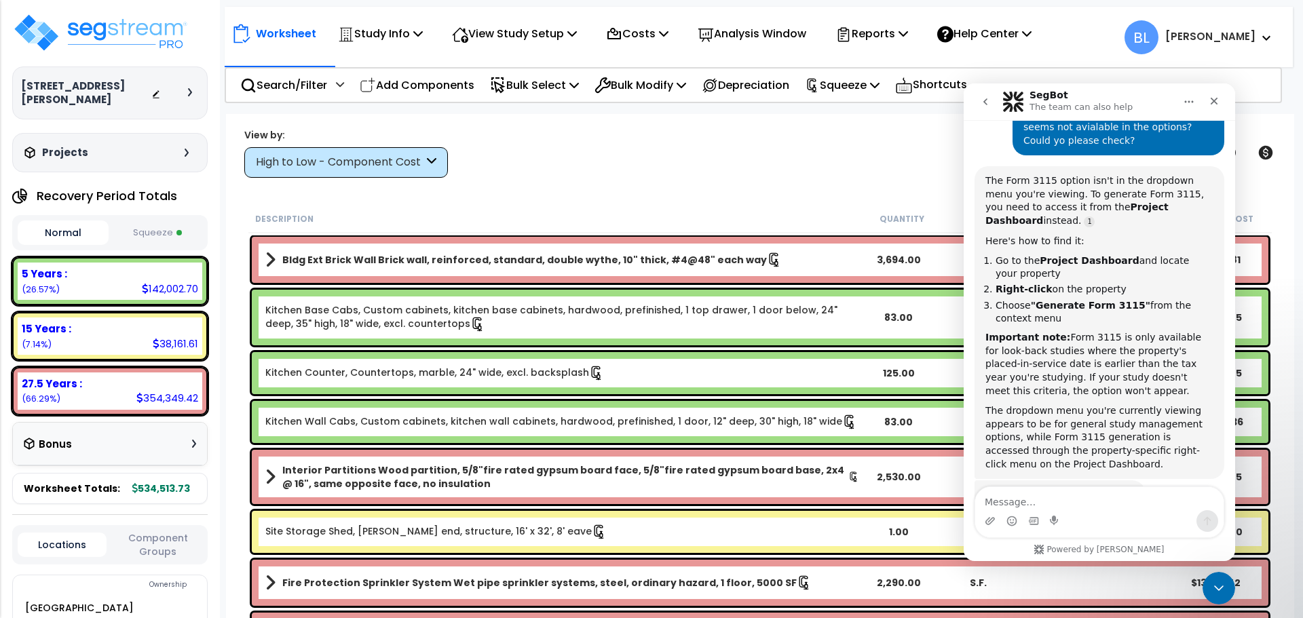
scroll to position [909, 0]
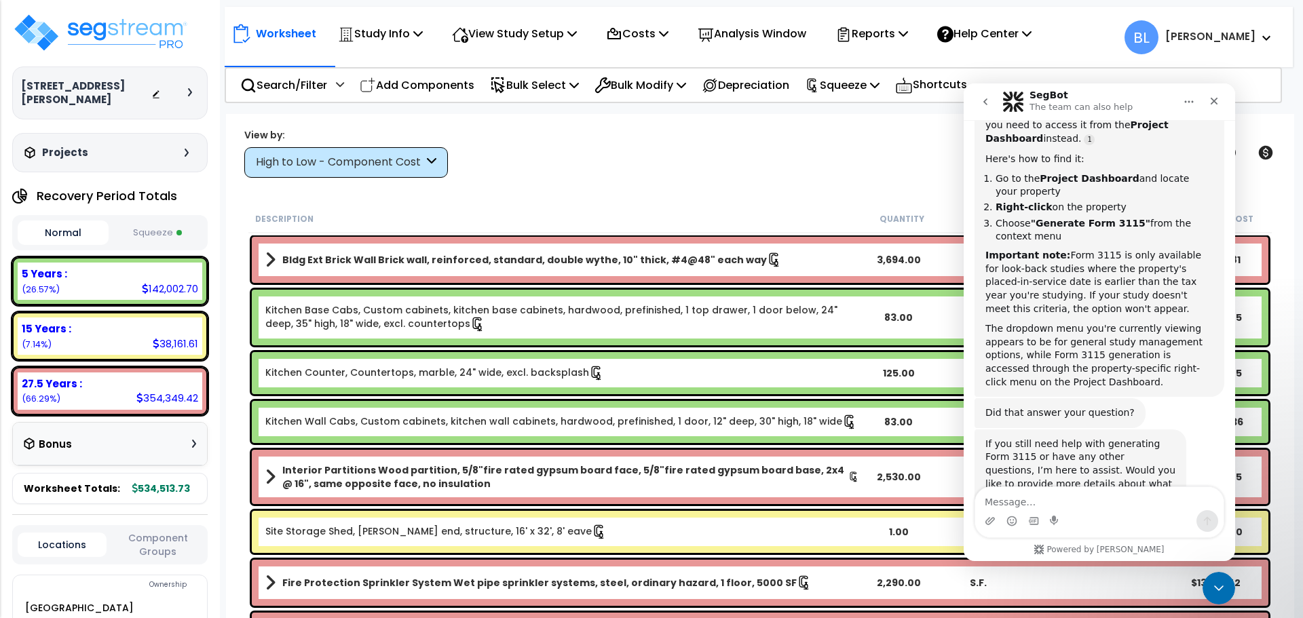
drag, startPoint x: 783, startPoint y: 185, endPoint x: 769, endPoint y: 185, distance: 14.3
drag, startPoint x: 769, startPoint y: 185, endPoint x: 712, endPoint y: 178, distance: 56.8
click at [713, 178] on div "Worksheet Study Info Study Setup Add Property Unit Template study Clone study BL" at bounding box center [760, 423] width 1068 height 618
click at [1219, 98] on icon "Close" at bounding box center [1214, 101] width 11 height 11
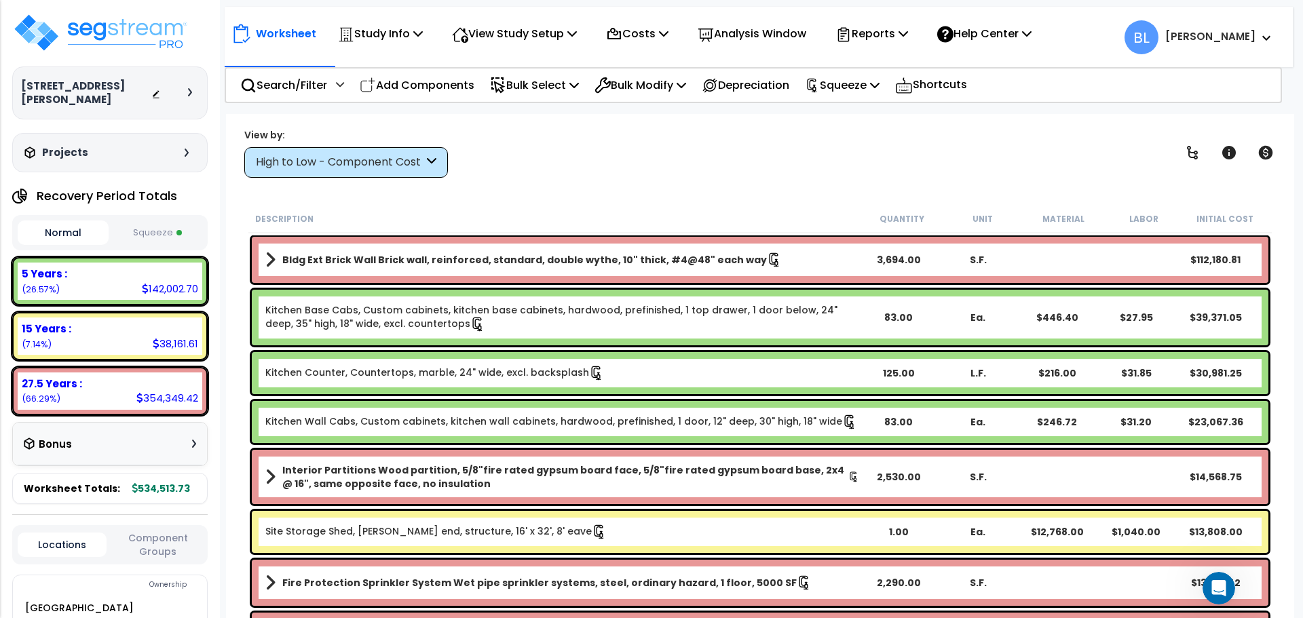
drag, startPoint x: 731, startPoint y: 204, endPoint x: 678, endPoint y: 195, distance: 54.4
drag, startPoint x: 678, startPoint y: 195, endPoint x: 588, endPoint y: 166, distance: 94.6
click at [677, 195] on div "Worksheet Study Info Study Setup Add Property Unit Template study Clone study BL" at bounding box center [760, 423] width 1068 height 618
click at [360, 35] on p "Study Info" at bounding box center [380, 33] width 85 height 18
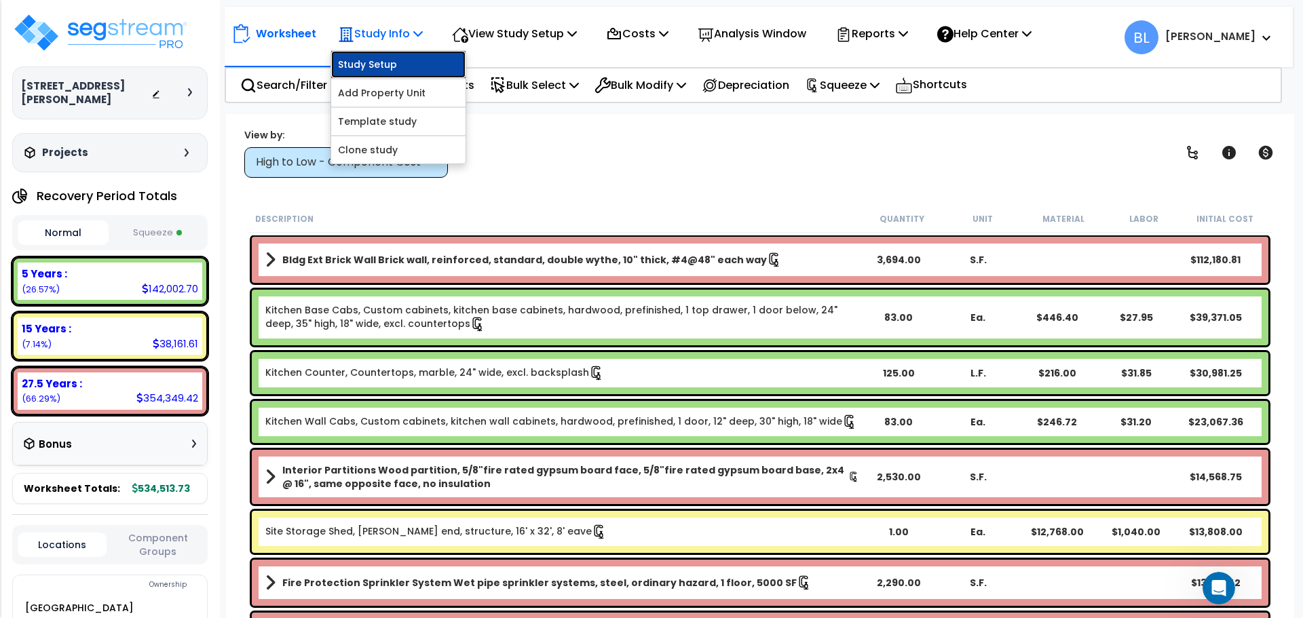
click at [383, 75] on link "Study Setup" at bounding box center [398, 64] width 134 height 27
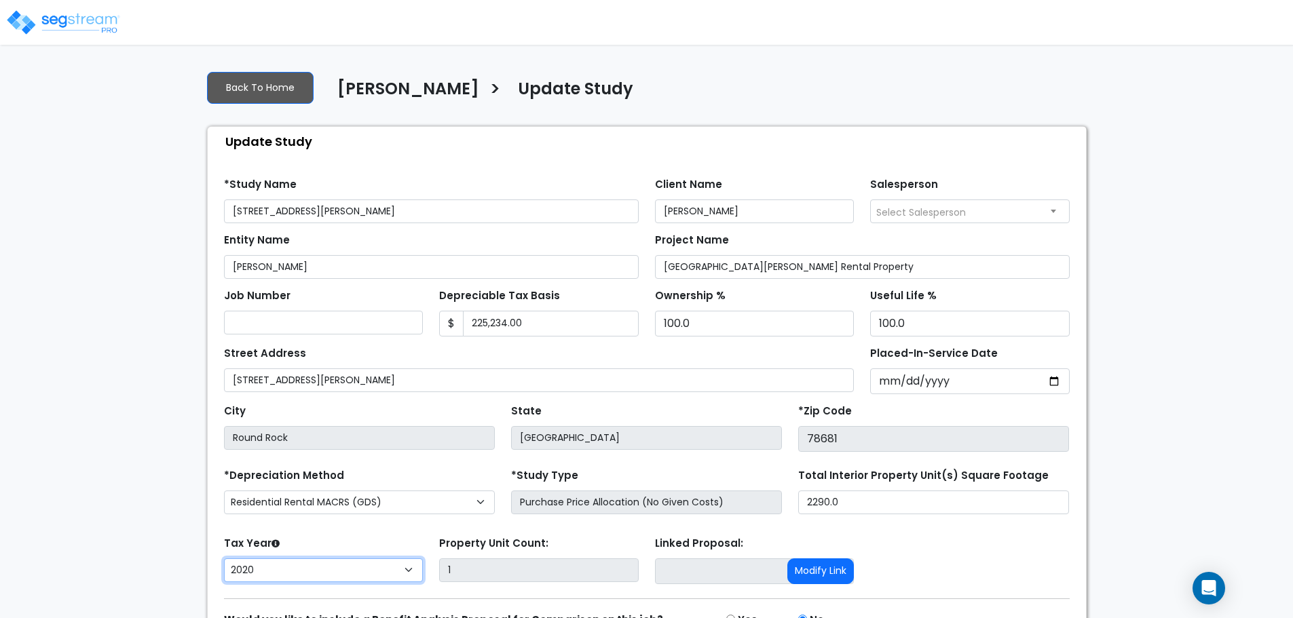
click at [364, 565] on select "2026 2025 2024 2023 2022 2021 2020" at bounding box center [323, 570] width 199 height 24
select select "2024"
click at [224, 558] on select "2026 2025 2024 2023 2022 2021 2020" at bounding box center [323, 570] width 199 height 24
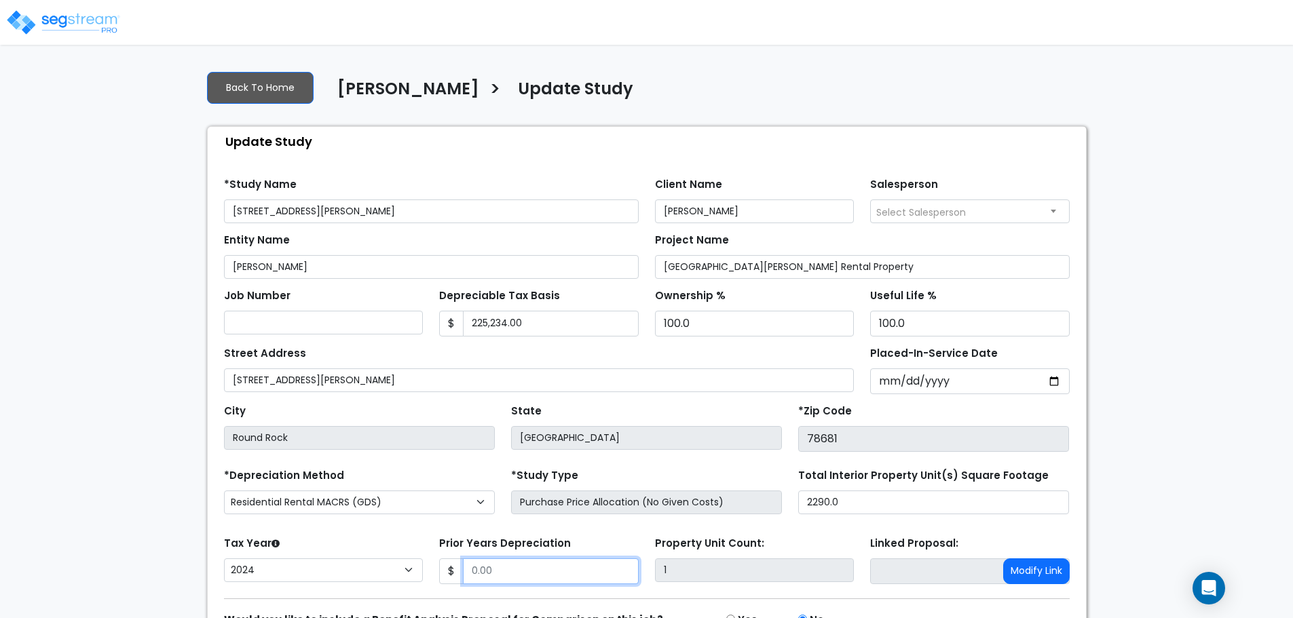
click at [529, 574] on input "Prior Years Depreciation" at bounding box center [551, 571] width 176 height 26
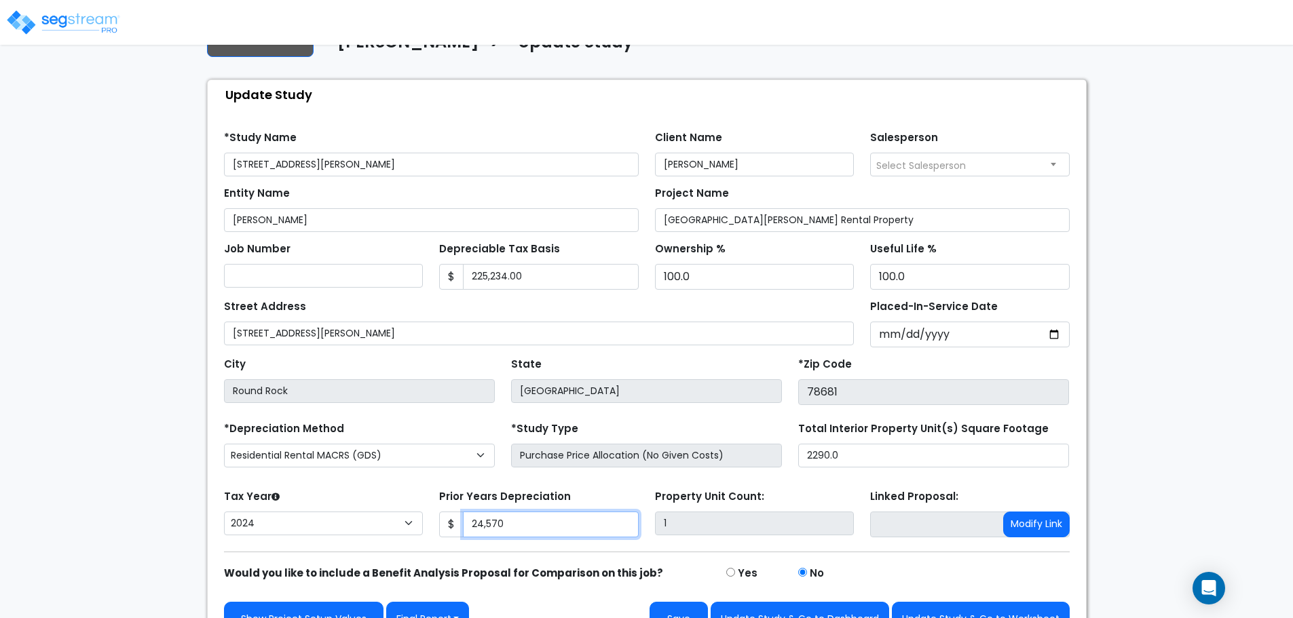
scroll to position [77, 0]
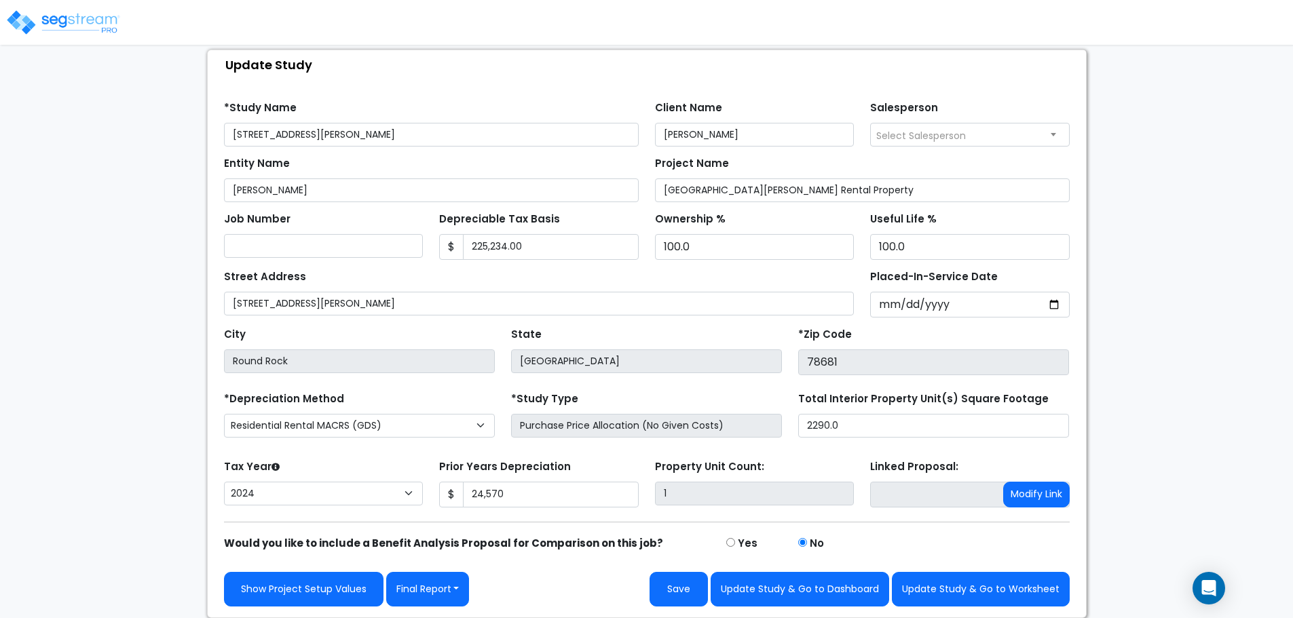
drag, startPoint x: 1173, startPoint y: 493, endPoint x: 1177, endPoint y: 528, distance: 34.8
drag, startPoint x: 1171, startPoint y: 522, endPoint x: 1158, endPoint y: 542, distance: 23.5
click at [1158, 542] on div "We are Building your Study. So please grab a coffee and let us do the heavy lif…" at bounding box center [646, 300] width 1293 height 635
click at [432, 601] on button "Final Report" at bounding box center [427, 589] width 83 height 35
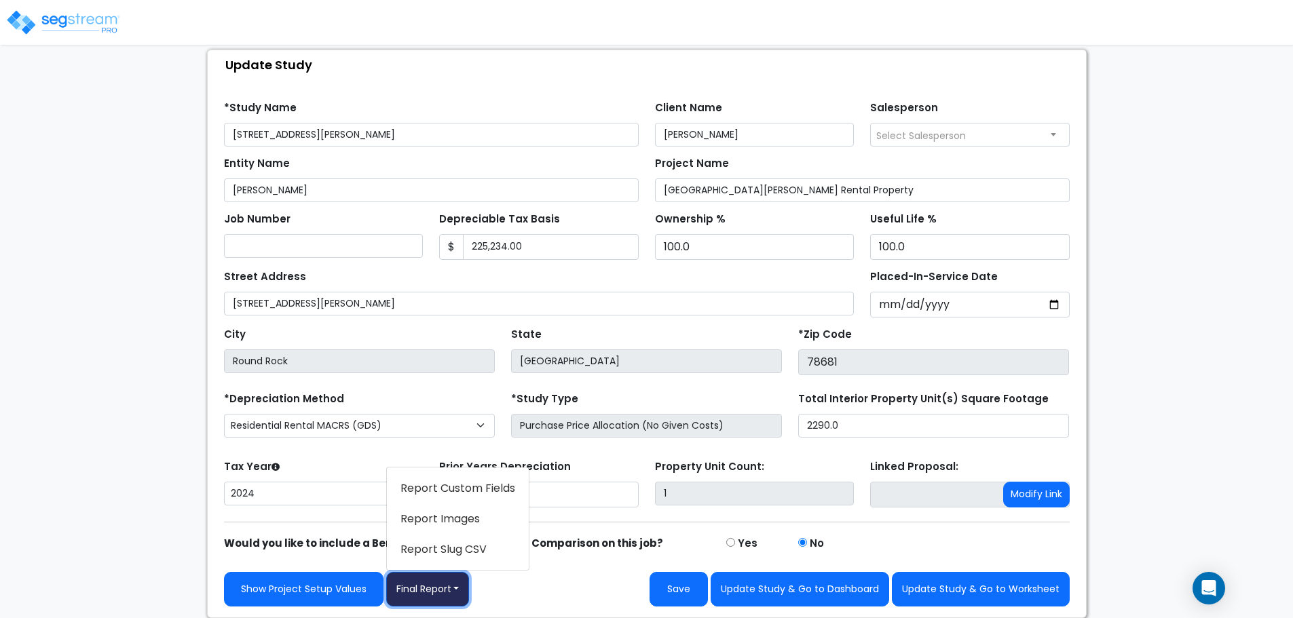
click at [432, 601] on button "Final Report" at bounding box center [427, 589] width 83 height 35
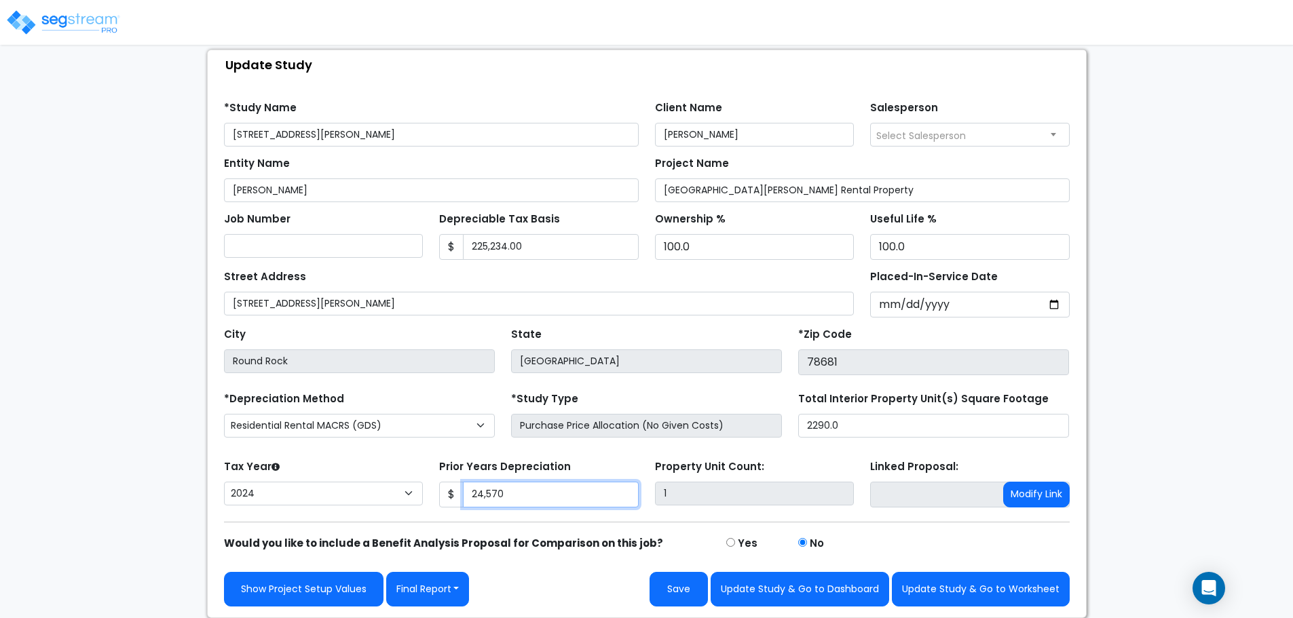
click at [596, 488] on input "24,570" at bounding box center [551, 495] width 176 height 26
drag, startPoint x: 591, startPoint y: 492, endPoint x: 425, endPoint y: 498, distance: 165.7
click at [424, 498] on div "Tax Year Please Enter The Placed In Service Date First. 2026 2025 2024 2023 202…" at bounding box center [647, 484] width 862 height 54
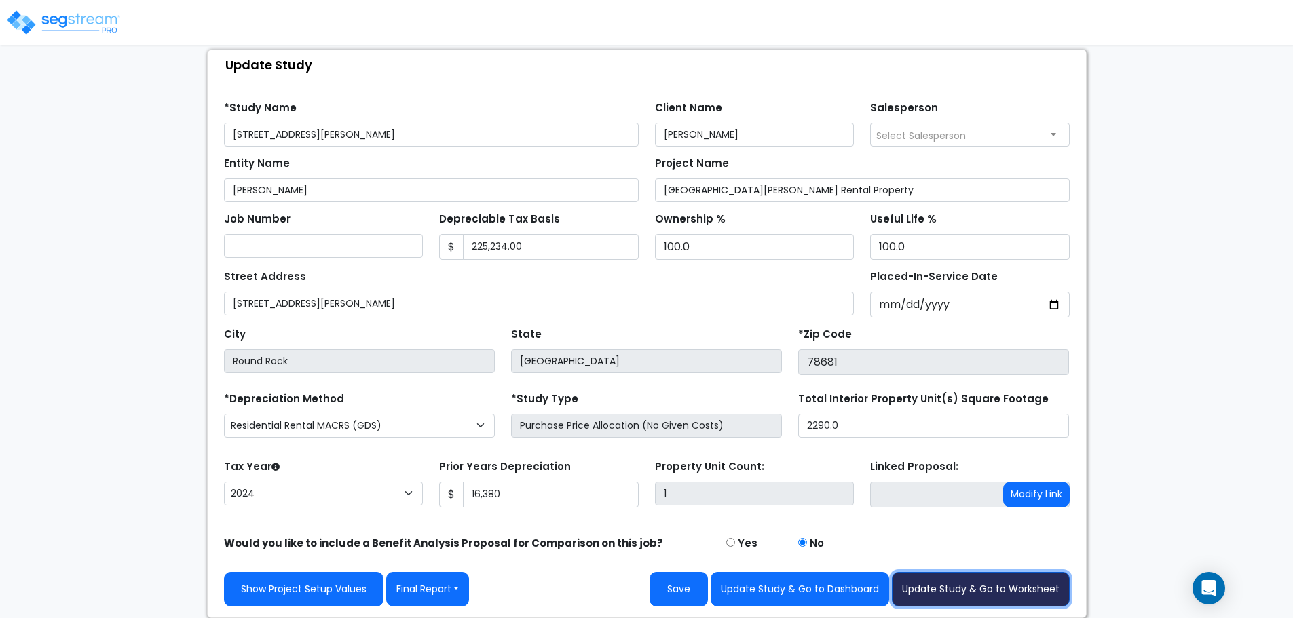
click at [997, 595] on button "Update Study & Go to Worksheet" at bounding box center [981, 589] width 178 height 35
type input "16380"
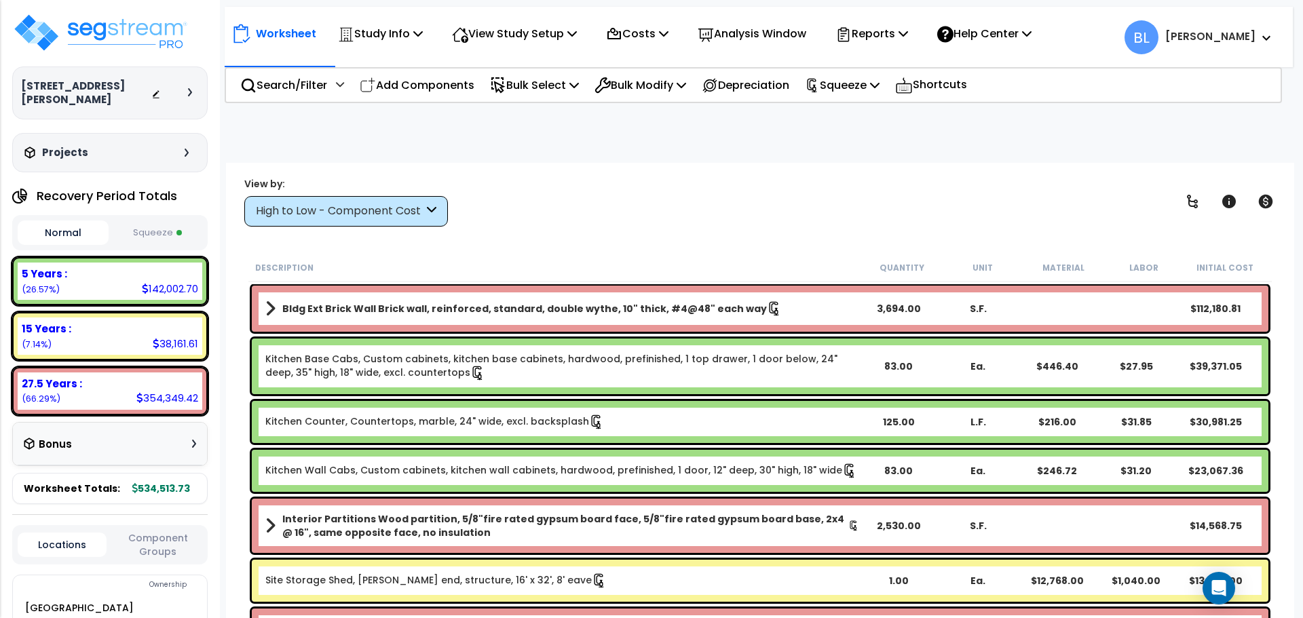
click at [160, 221] on button "Squeeze" at bounding box center [157, 233] width 91 height 24
drag, startPoint x: 677, startPoint y: 197, endPoint x: 654, endPoint y: 149, distance: 53.1
click at [610, 175] on div "Worksheet Study Info Study Setup Add Property Unit Template study Clone study BL" at bounding box center [760, 472] width 1068 height 618
drag, startPoint x: 896, startPoint y: 36, endPoint x: 901, endPoint y: 43, distance: 9.2
click at [895, 36] on p "Reports" at bounding box center [871, 33] width 73 height 18
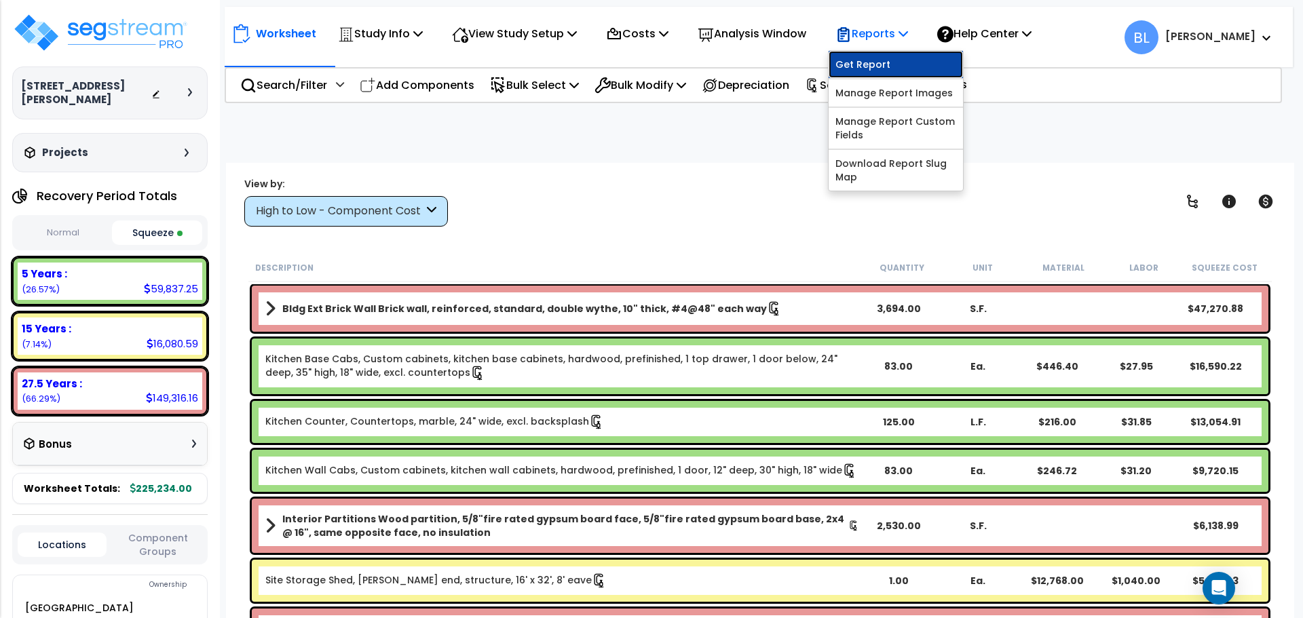
click at [910, 75] on link "Get Report" at bounding box center [896, 64] width 134 height 27
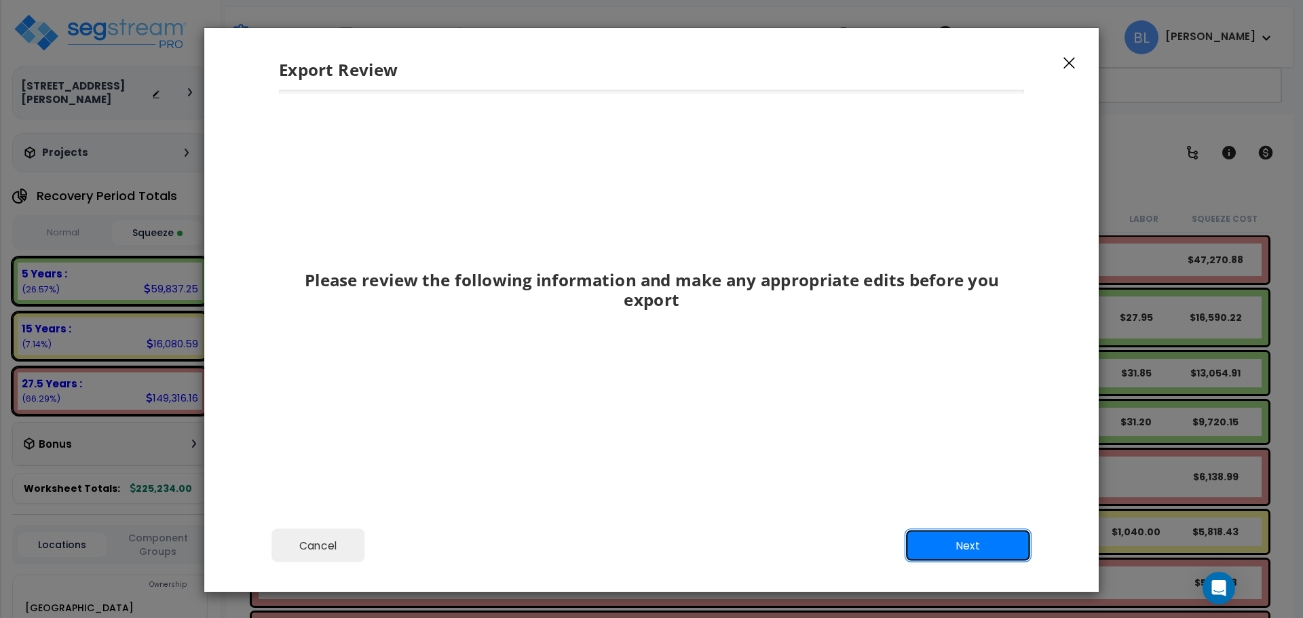
click at [977, 567] on div "Cancel Back Next Export Edit Images" at bounding box center [651, 555] width 894 height 74
click at [962, 556] on button "Next" at bounding box center [968, 546] width 127 height 34
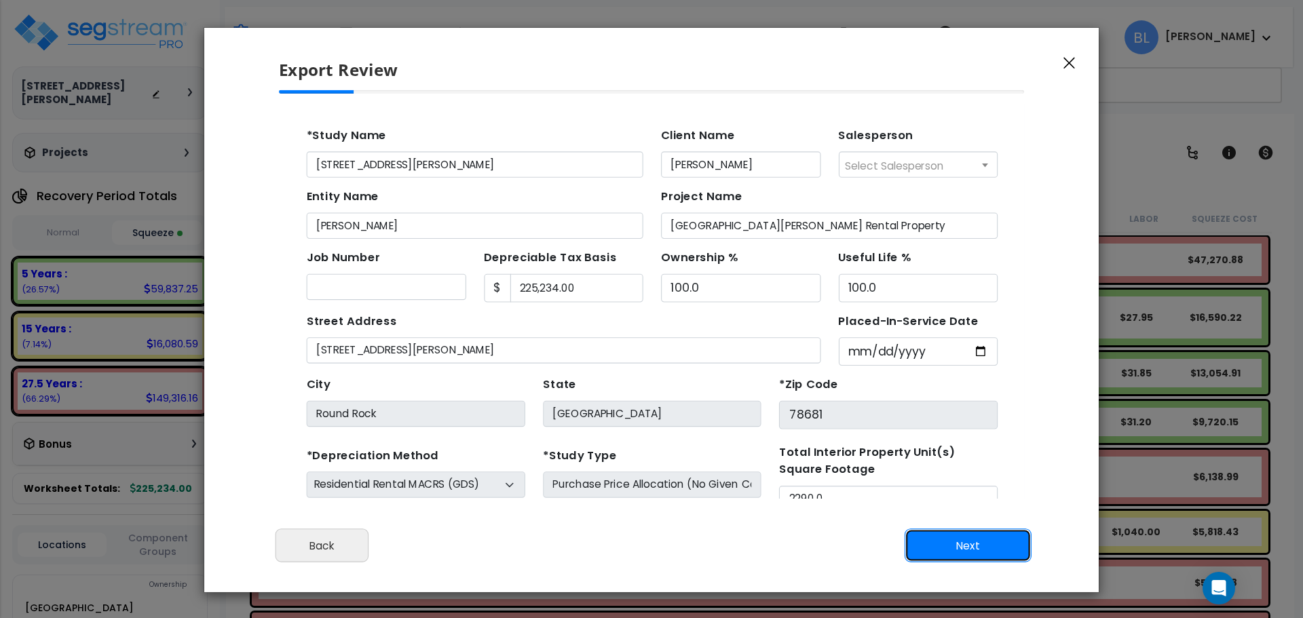
drag, startPoint x: 961, startPoint y: 556, endPoint x: 631, endPoint y: 547, distance: 329.9
click at [634, 554] on div "Cancel Back Next Export Edit Images" at bounding box center [651, 555] width 894 height 74
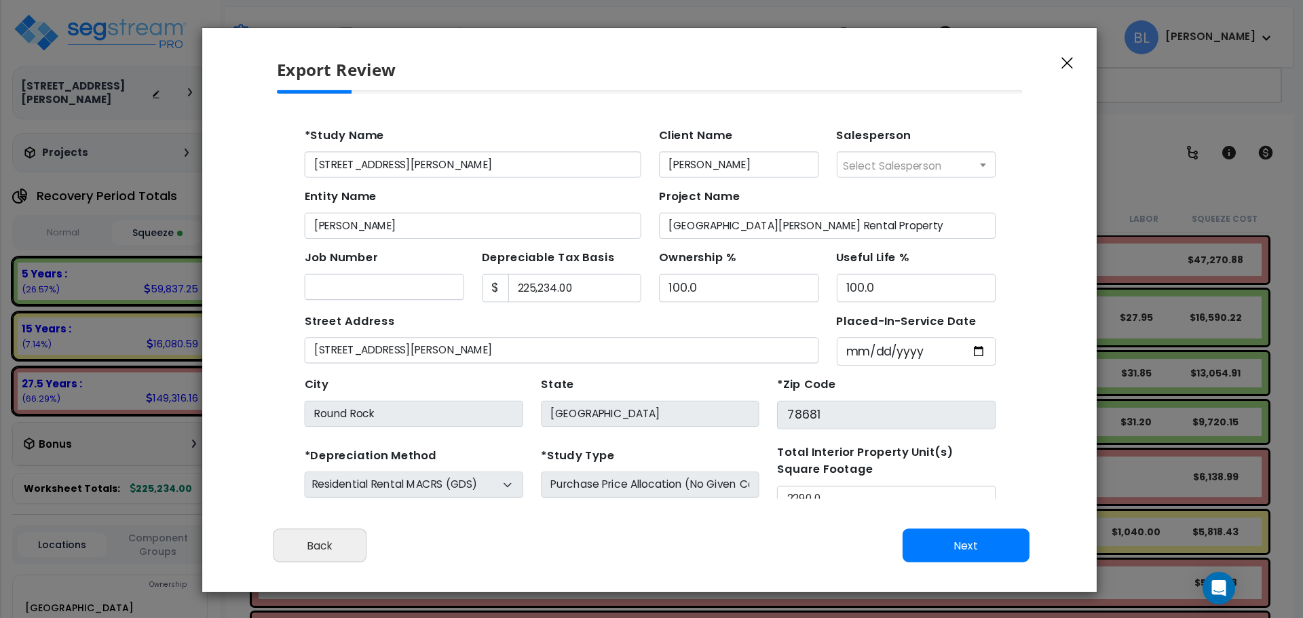
drag, startPoint x: 630, startPoint y: 546, endPoint x: 576, endPoint y: 538, distance: 54.9
click at [577, 538] on div "Cancel Back Next Export Edit Images" at bounding box center [649, 555] width 894 height 74
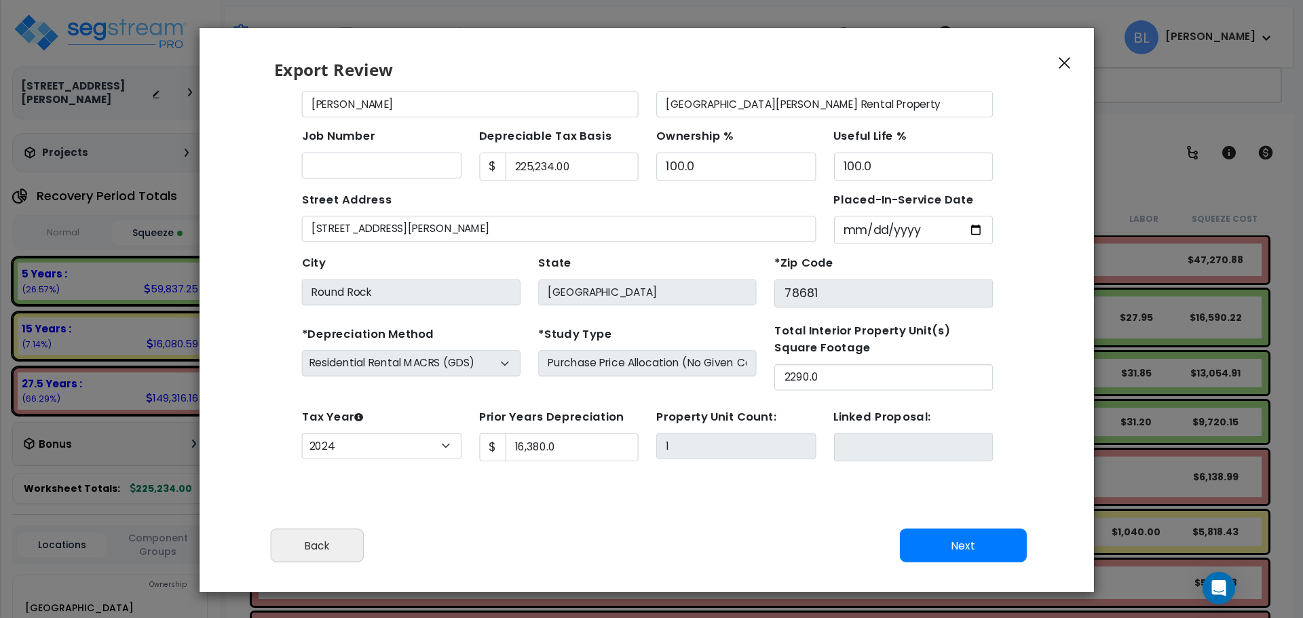
scroll to position [50, 0]
click at [962, 537] on button "Next" at bounding box center [963, 546] width 127 height 34
type input "16380"
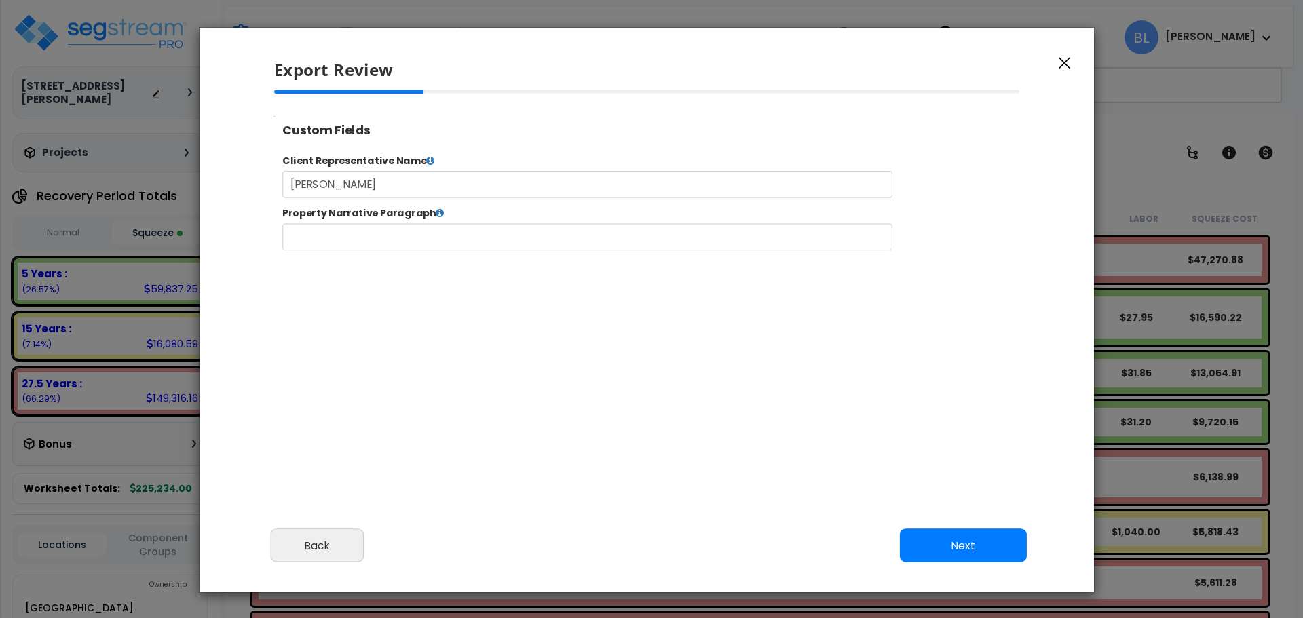
select select "2024"
click at [937, 554] on button "Next" at bounding box center [963, 546] width 127 height 34
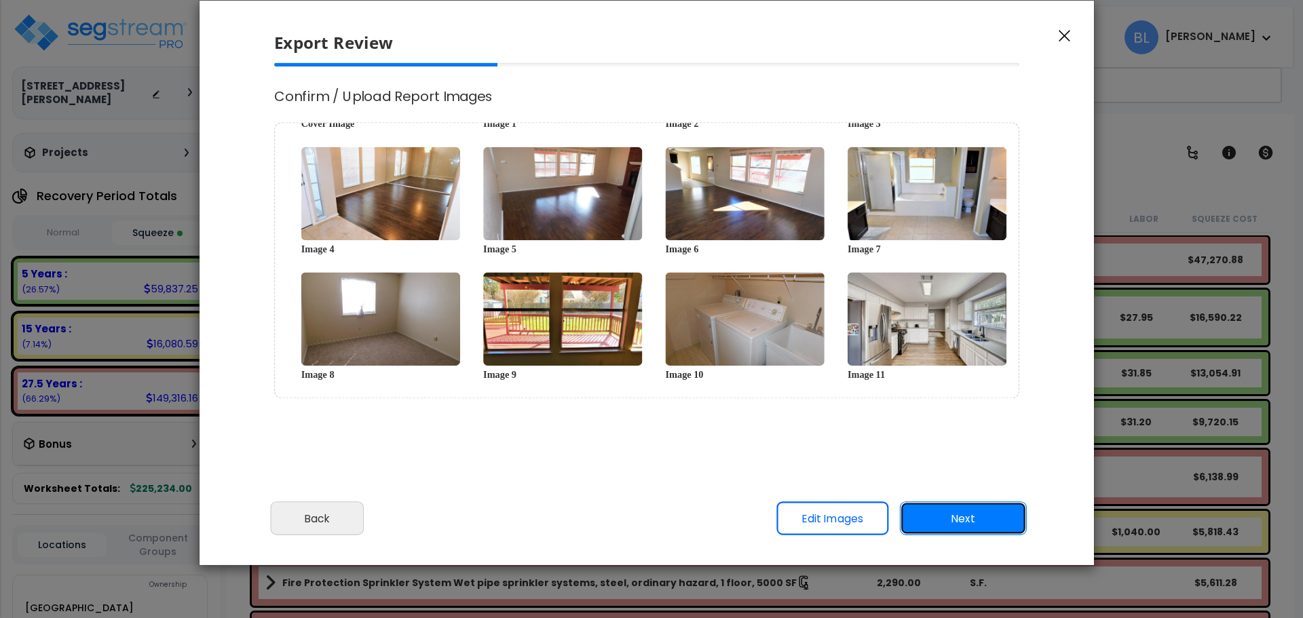
scroll to position [0, 0]
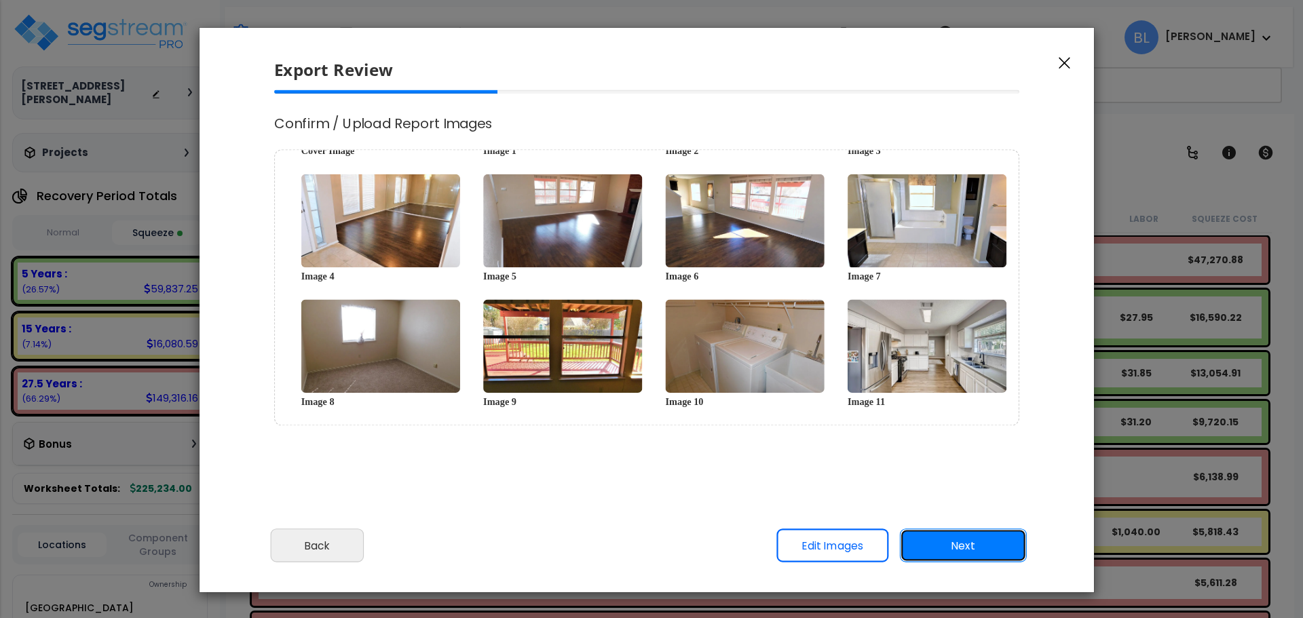
click at [966, 532] on button "Next" at bounding box center [963, 546] width 127 height 34
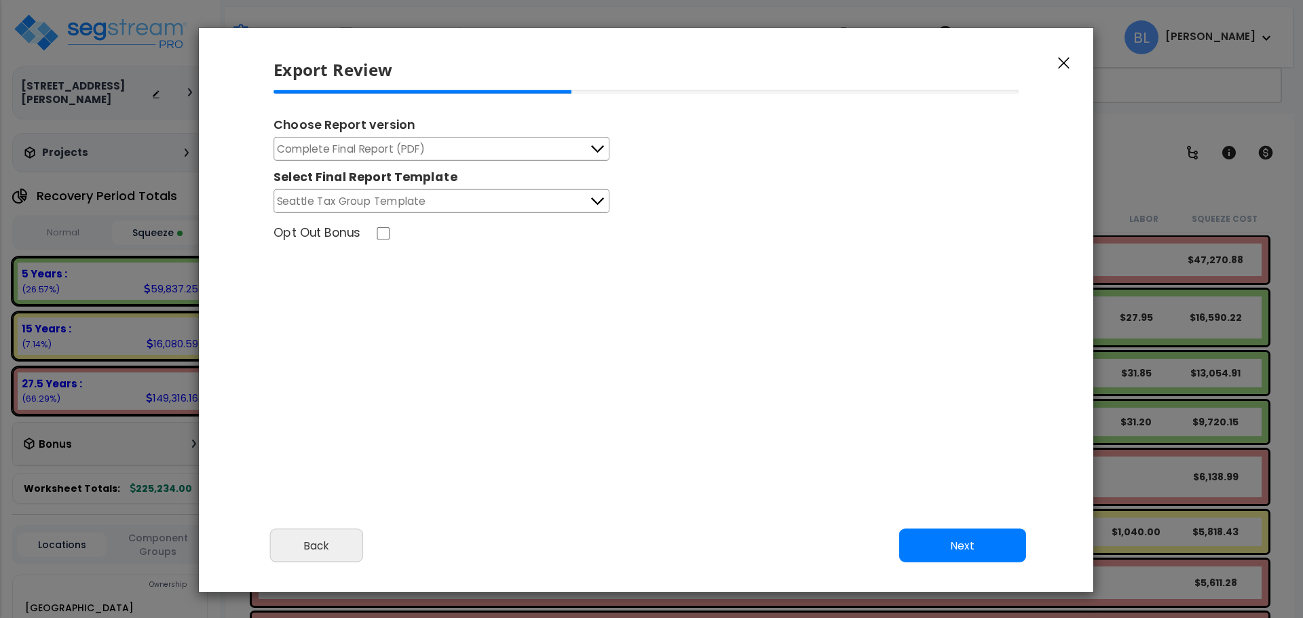
click at [948, 569] on div "Cancel Back Next Export Edit Images" at bounding box center [646, 555] width 894 height 74
click at [957, 543] on button "Next" at bounding box center [962, 546] width 127 height 34
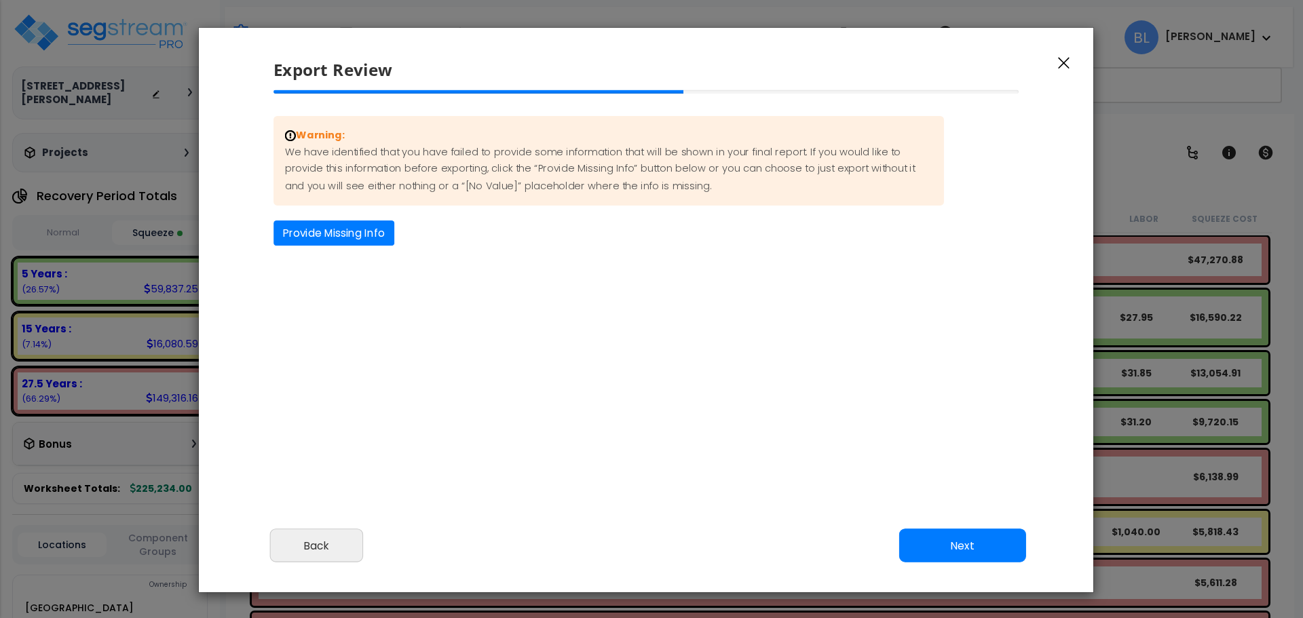
drag, startPoint x: 734, startPoint y: 496, endPoint x: 691, endPoint y: 489, distance: 42.6
drag, startPoint x: 691, startPoint y: 489, endPoint x: 596, endPoint y: 491, distance: 95.0
click at [597, 484] on div "Please review the following information and make any appropriate edits before y…" at bounding box center [645, 304] width 894 height 428
click at [349, 221] on div "Warning: We have identified that you have failed to provide some information th…" at bounding box center [645, 182] width 767 height 130
click at [354, 227] on button "Provide Missing Info" at bounding box center [333, 233] width 121 height 25
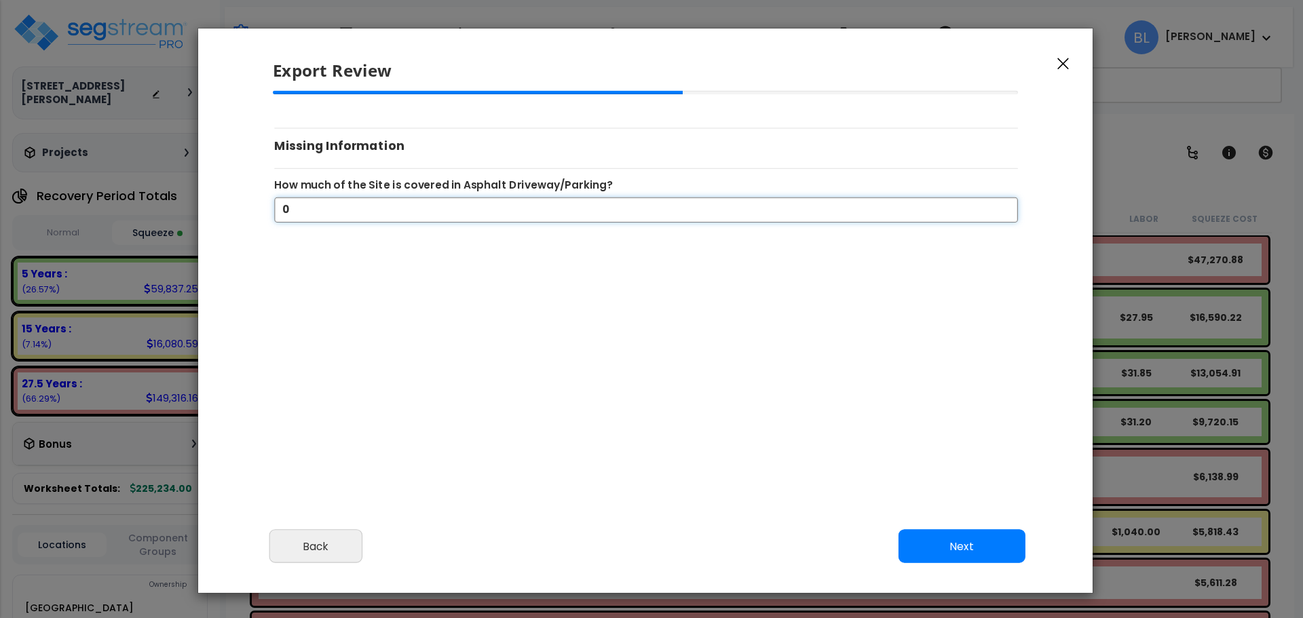
drag, startPoint x: 352, startPoint y: 212, endPoint x: 188, endPoint y: 245, distance: 167.4
click at [188, 245] on div "Export Review Please review the following information and make any appropriate …" at bounding box center [651, 309] width 1303 height 618
click at [949, 542] on button "Next" at bounding box center [961, 547] width 127 height 34
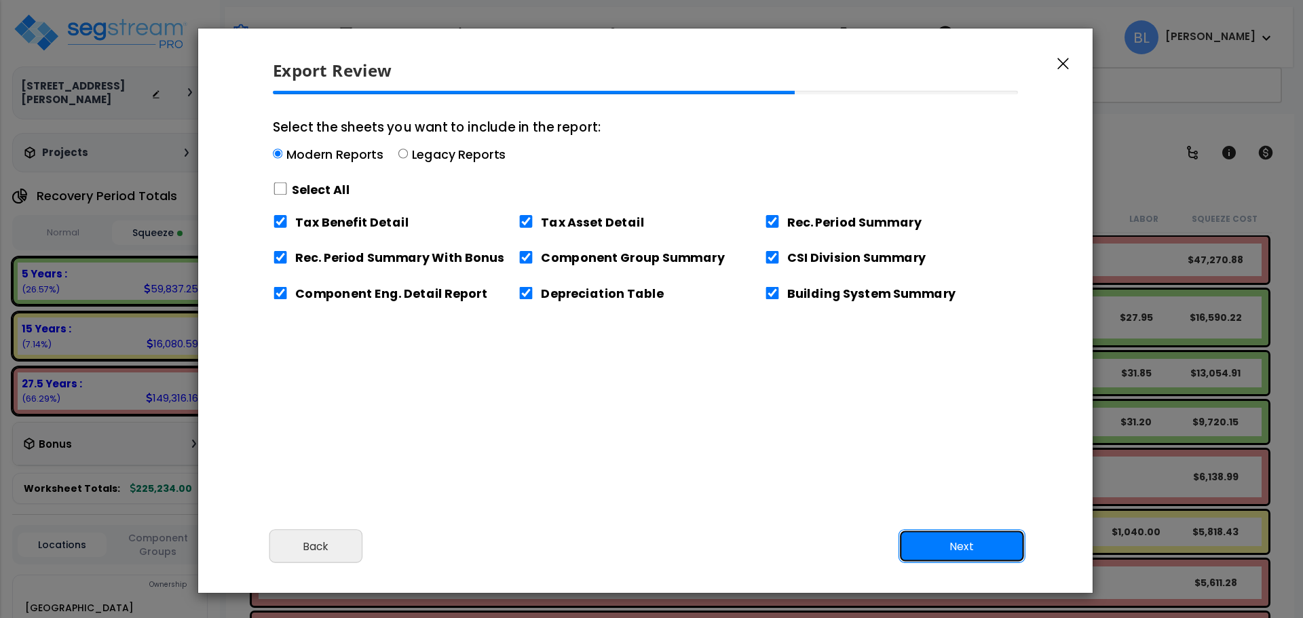
click at [911, 549] on button "Next" at bounding box center [961, 547] width 127 height 34
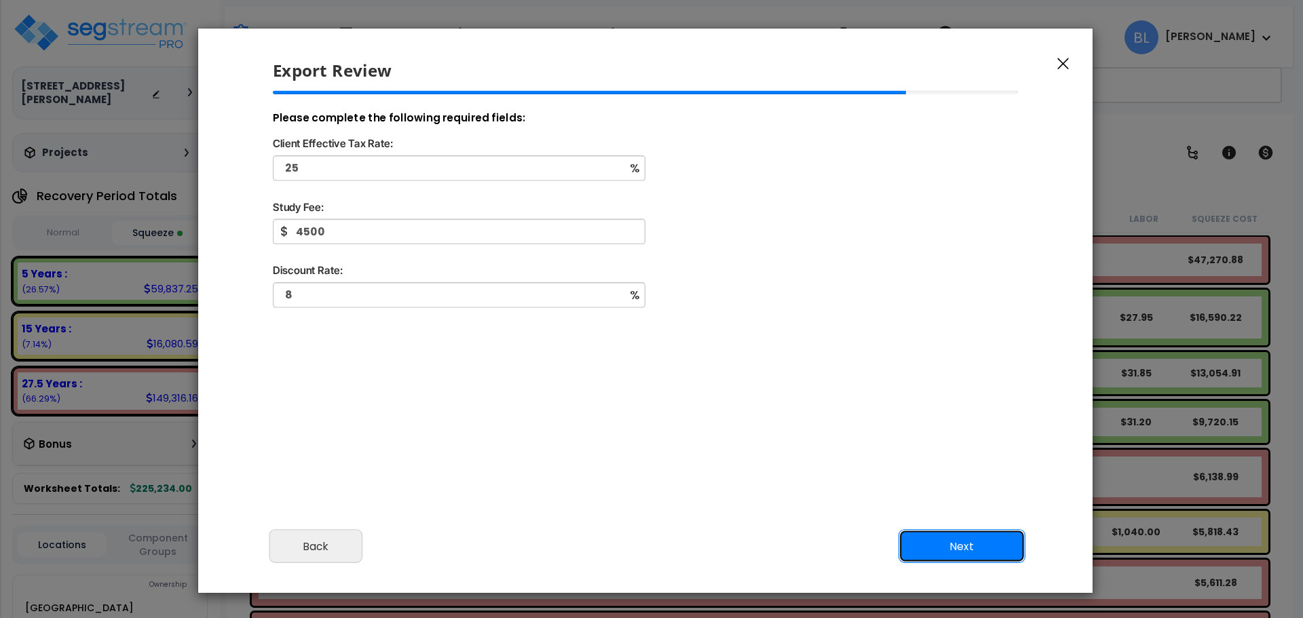
drag, startPoint x: 921, startPoint y: 561, endPoint x: 915, endPoint y: 563, distance: 7.1
click at [919, 563] on button "Next" at bounding box center [961, 547] width 127 height 34
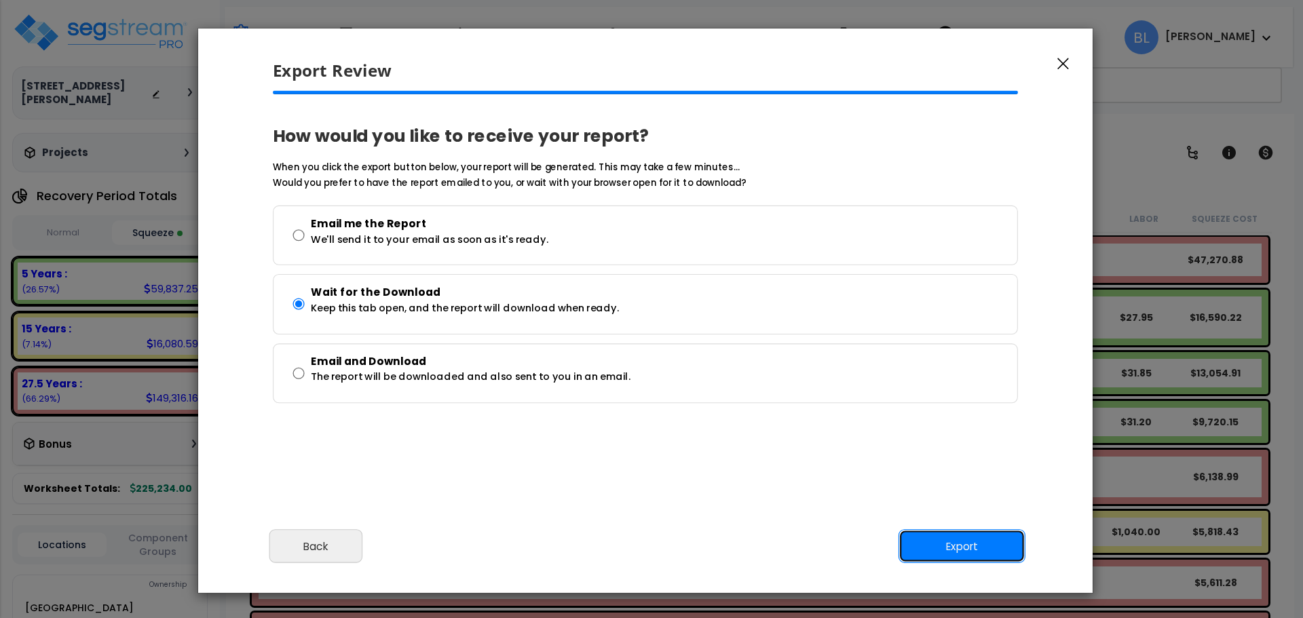
click at [934, 563] on button "Export" at bounding box center [961, 547] width 127 height 34
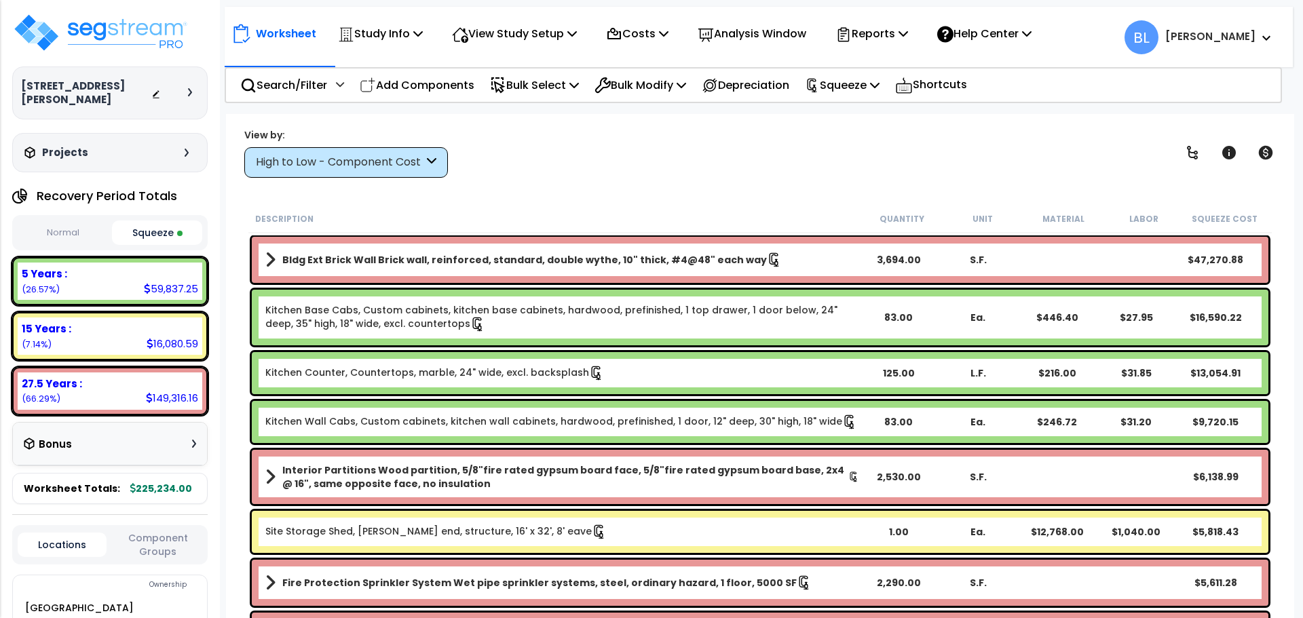
drag, startPoint x: 763, startPoint y: 178, endPoint x: 753, endPoint y: 174, distance: 10.3
click at [759, 176] on div "Worksheet Study Info Study Setup Add Property Unit Template study Clone study BL" at bounding box center [760, 423] width 1068 height 618
drag, startPoint x: 753, startPoint y: 174, endPoint x: 730, endPoint y: 162, distance: 25.8
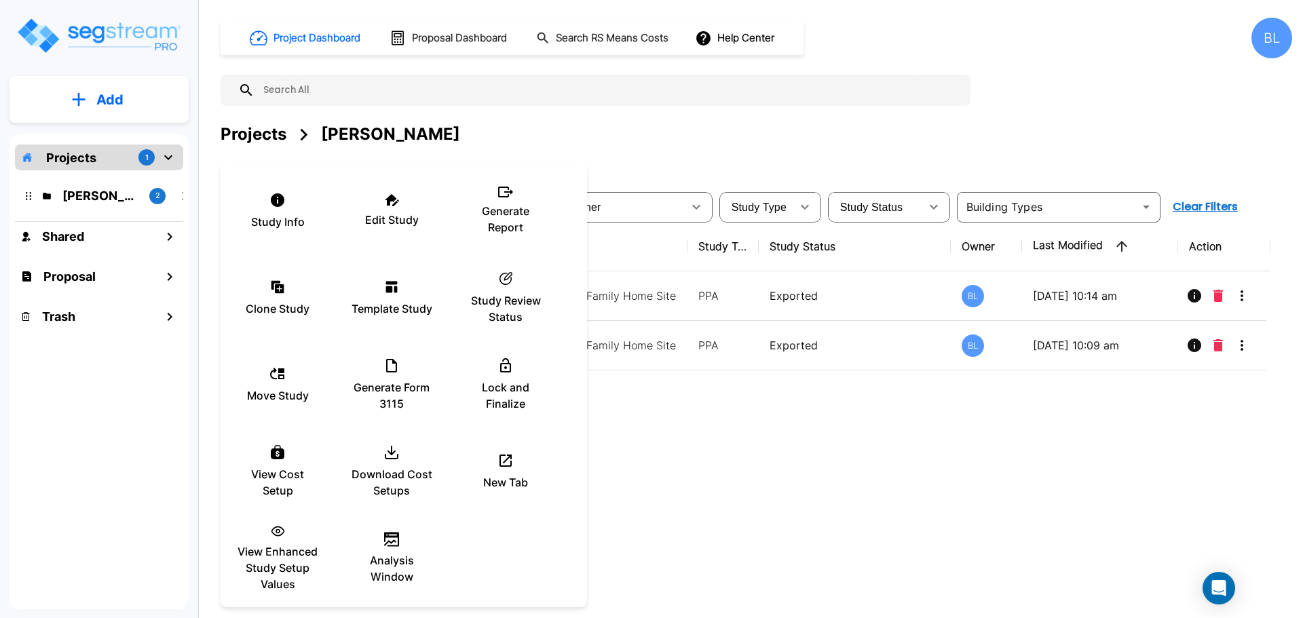
click at [523, 563] on div "Study Info Edit Study Generate Report Clone Study Template Study ic_fluent_stat…" at bounding box center [404, 385] width 366 height 434
checkbox input "true"
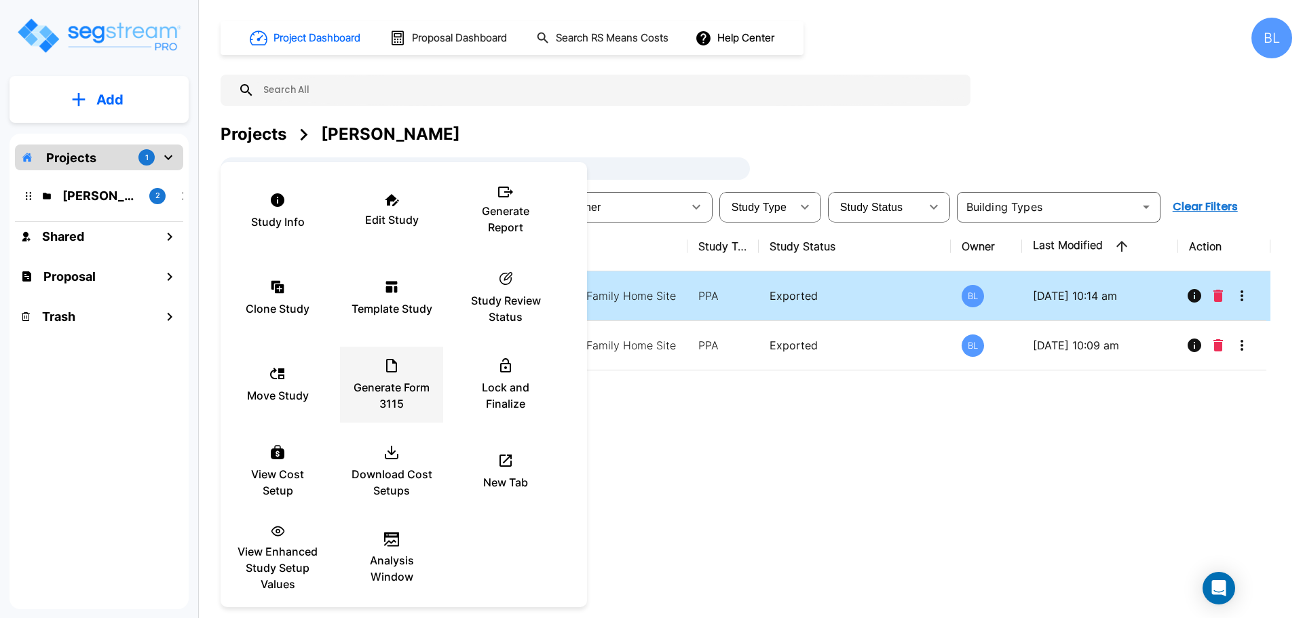
click at [399, 389] on p "Generate Form 3115" at bounding box center [391, 395] width 81 height 33
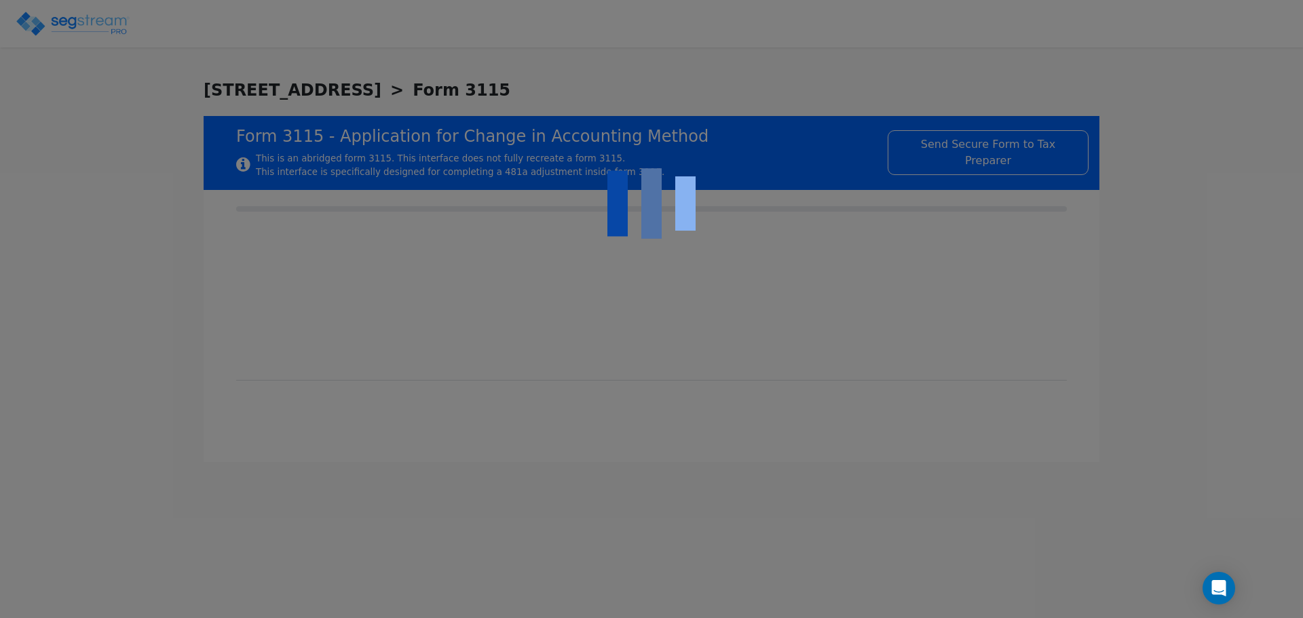
type input "[DATE]"
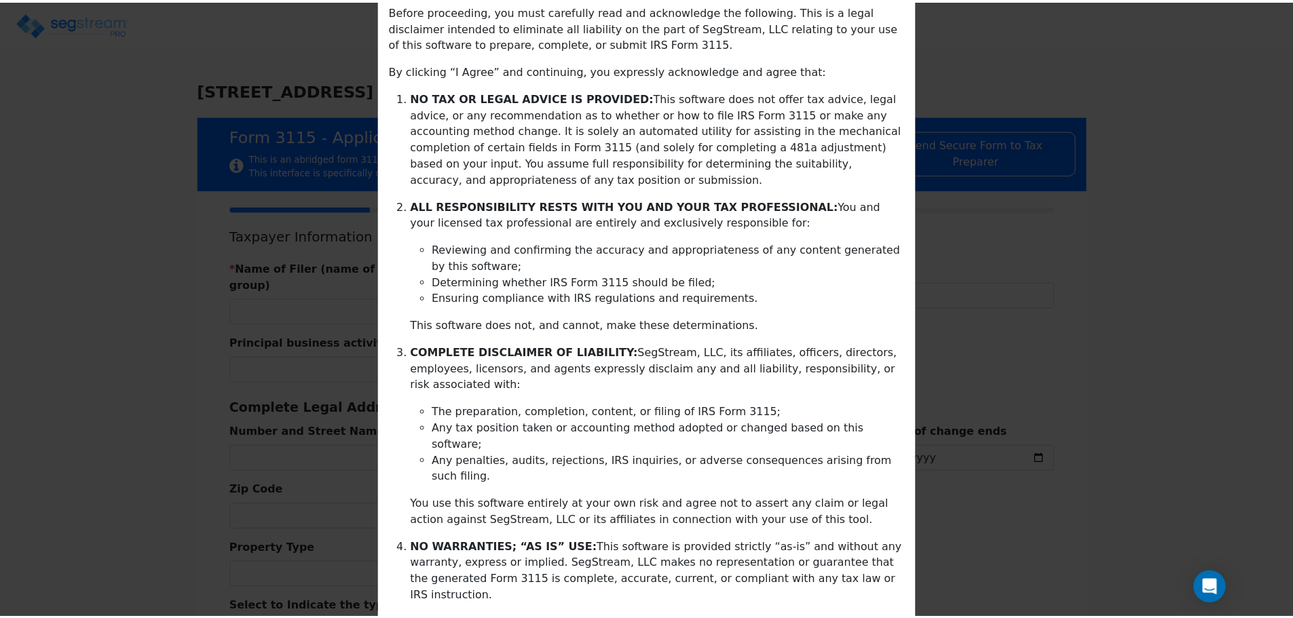
scroll to position [220, 0]
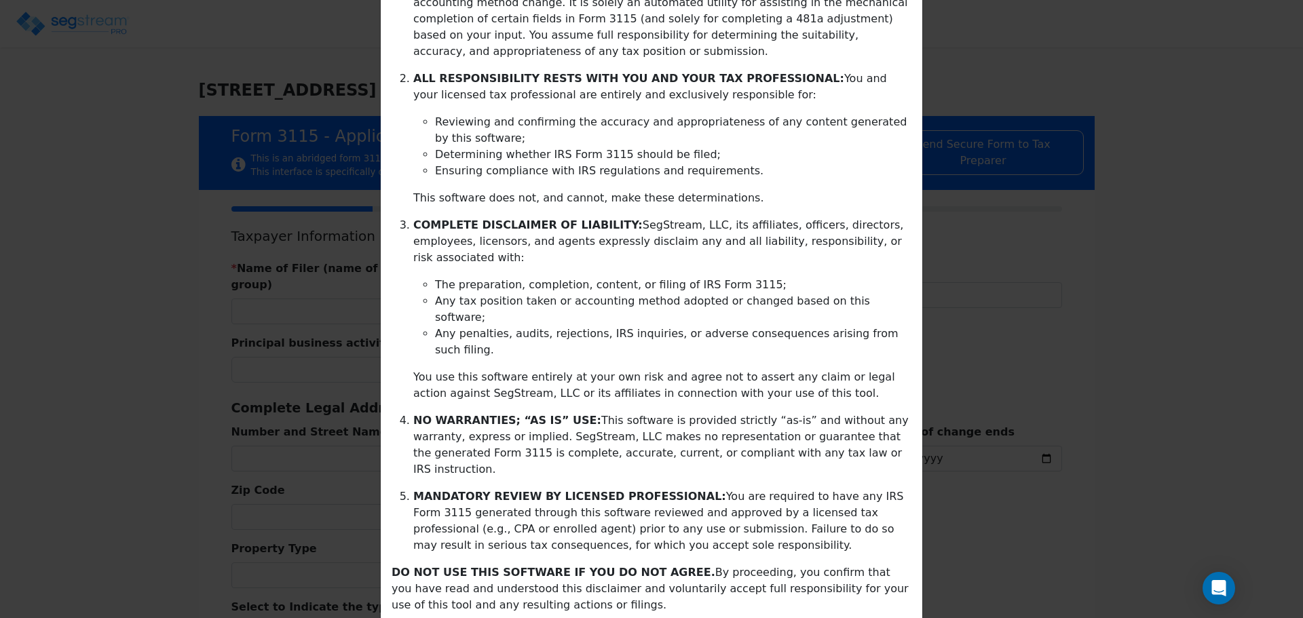
drag, startPoint x: 746, startPoint y: 444, endPoint x: 750, endPoint y: 588, distance: 143.2
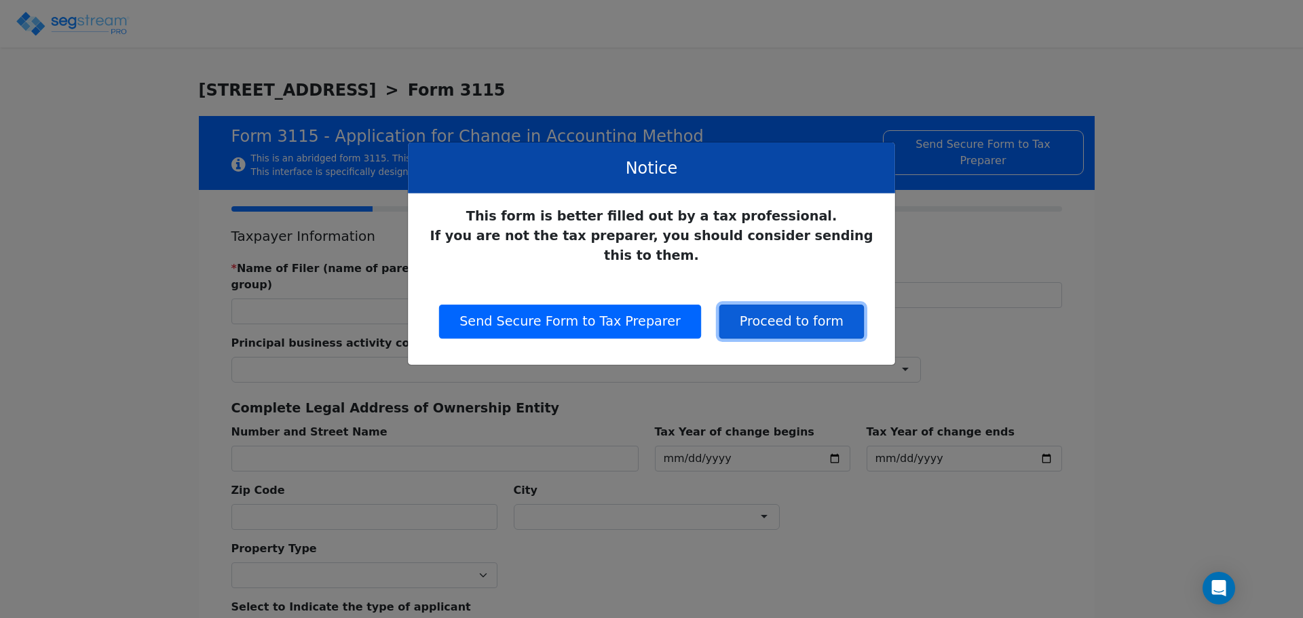
click at [815, 305] on button "Proceed to form" at bounding box center [791, 322] width 145 height 34
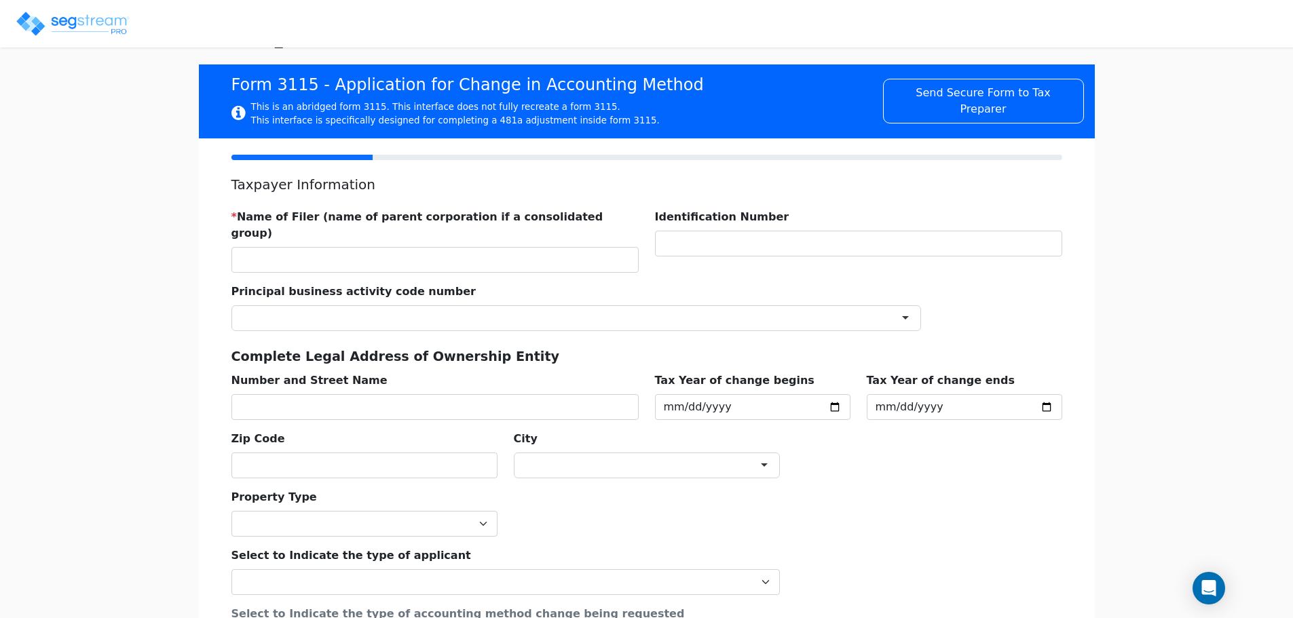
drag, startPoint x: 591, startPoint y: 286, endPoint x: 590, endPoint y: 280, distance: 6.9
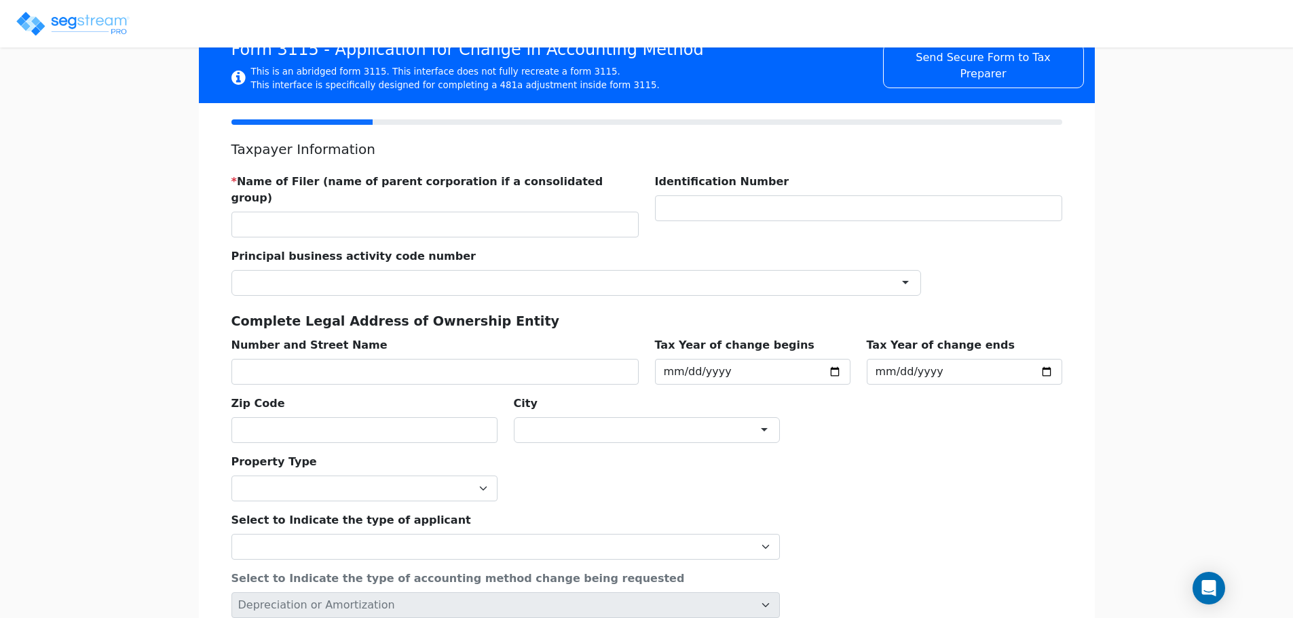
click at [517, 237] on div "Principal business activity code number ×" at bounding box center [576, 266] width 706 height 58
click at [519, 212] on input "text" at bounding box center [434, 225] width 407 height 26
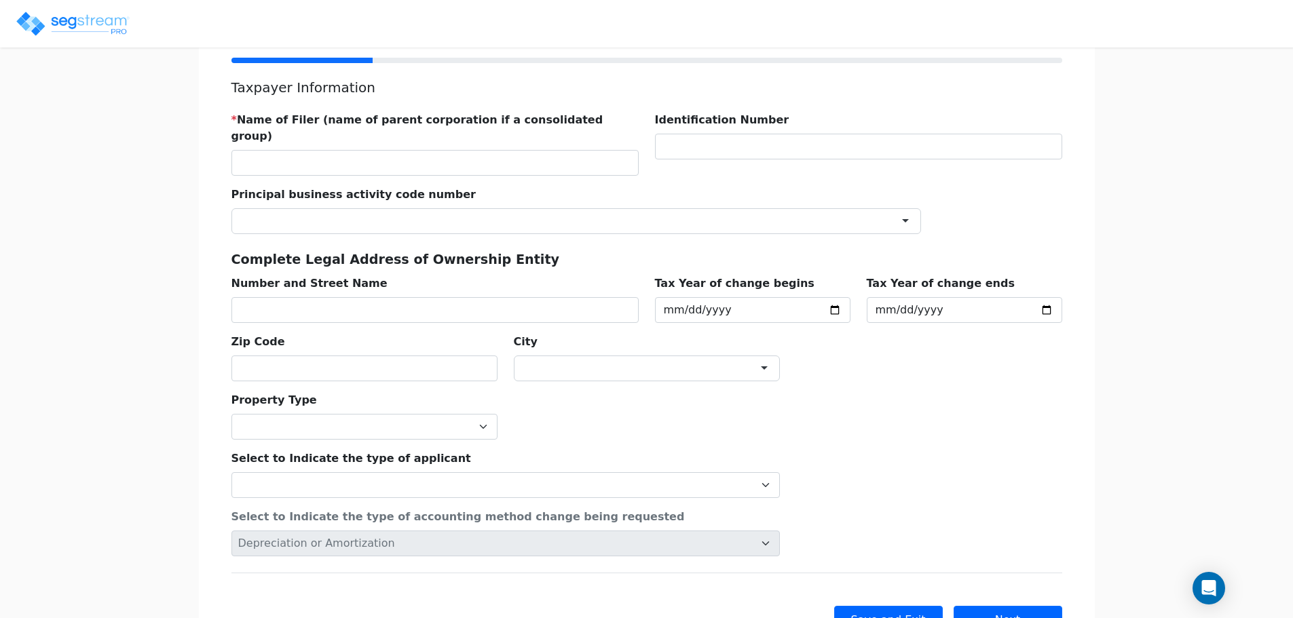
drag, startPoint x: 908, startPoint y: 392, endPoint x: 907, endPoint y: 427, distance: 36.0
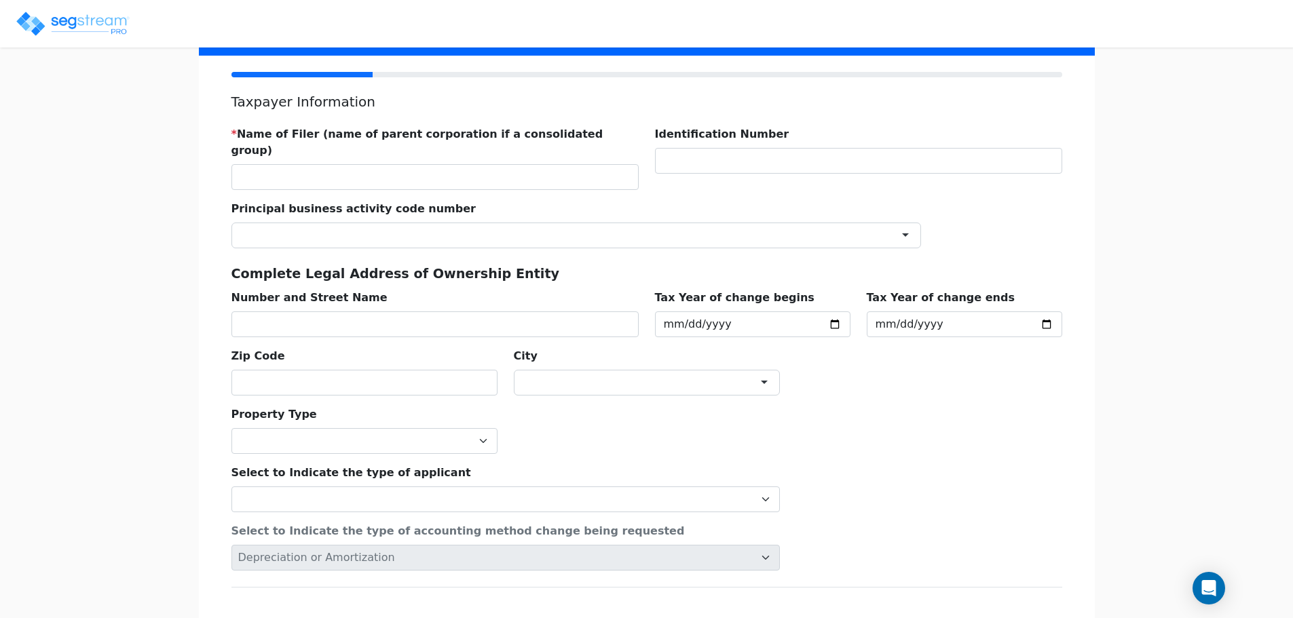
scroll to position [0, 0]
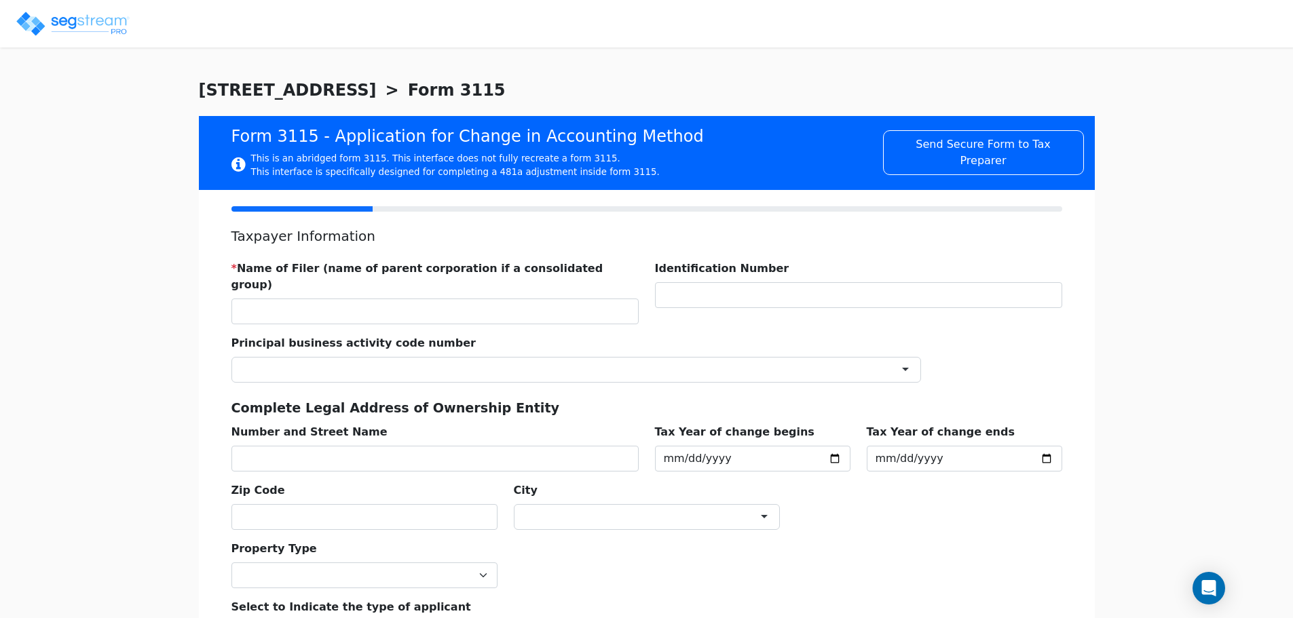
drag, startPoint x: 907, startPoint y: 420, endPoint x: 933, endPoint y: 313, distance: 109.6
click at [480, 307] on input "text" at bounding box center [434, 312] width 407 height 26
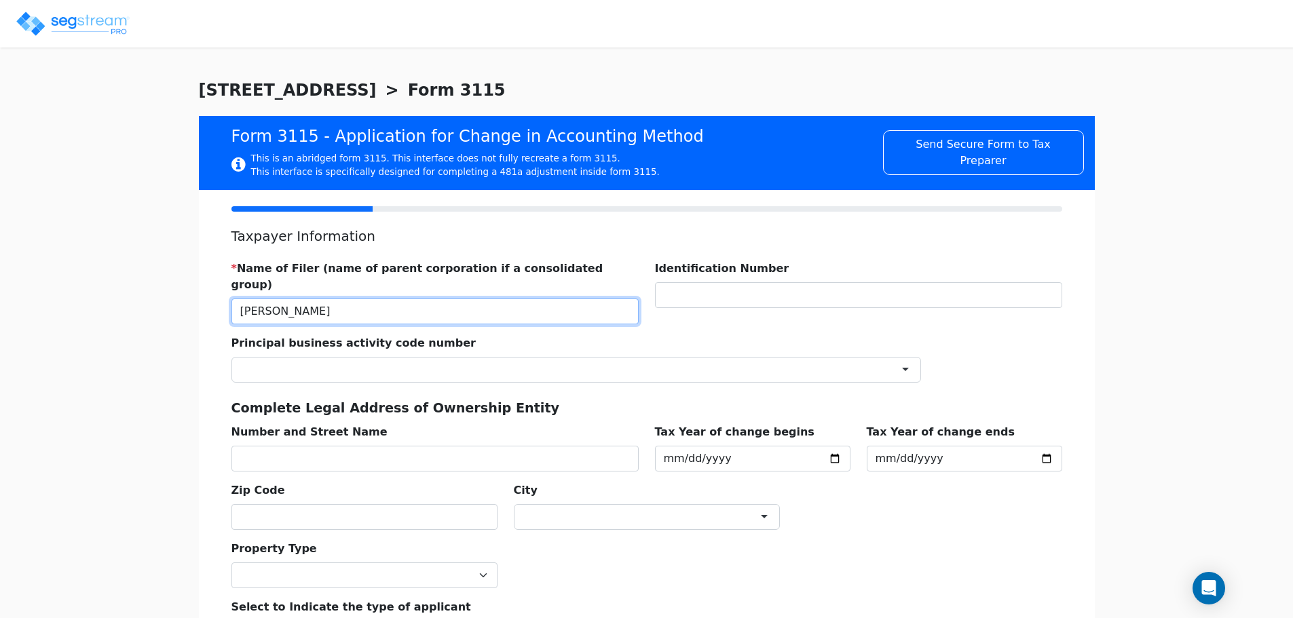
type input "KARIN HOWARD"
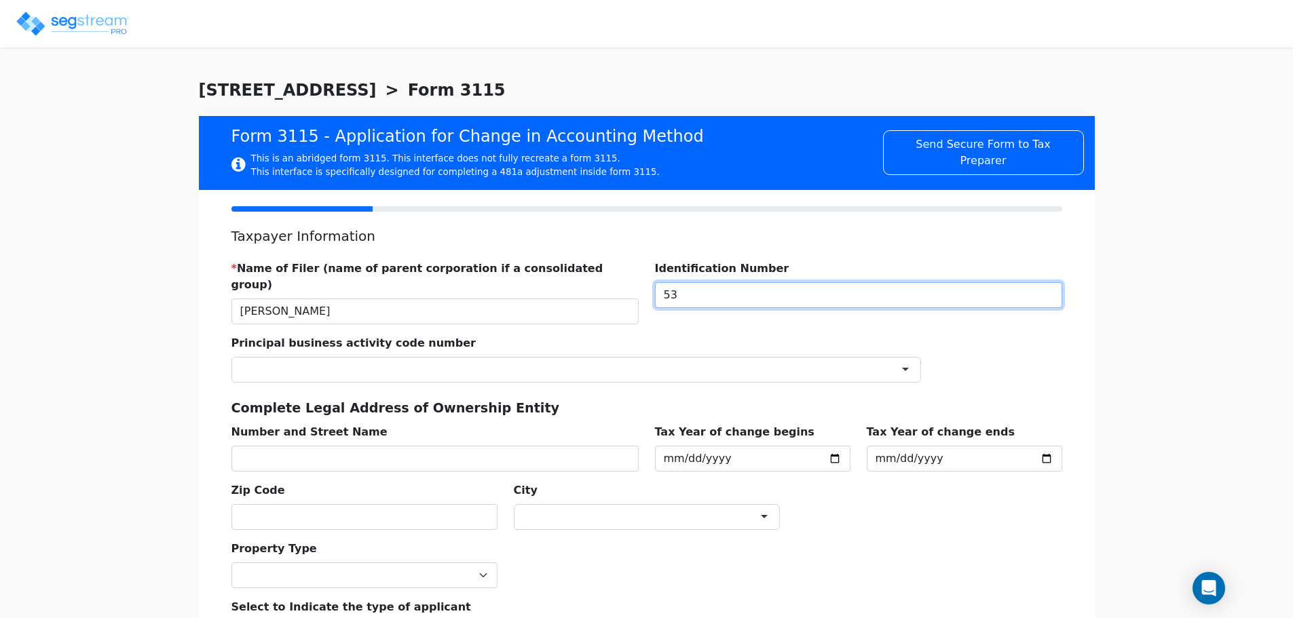
type input "537"
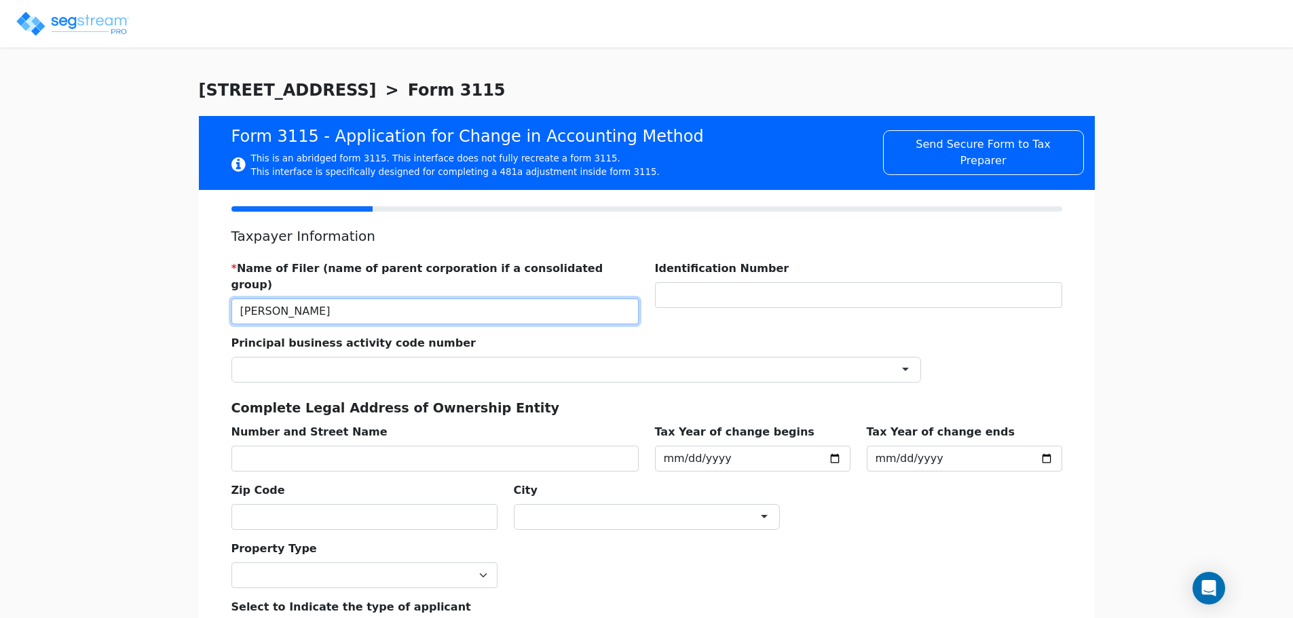
drag, startPoint x: 456, startPoint y: 290, endPoint x: 145, endPoint y: 331, distance: 314.2
click at [145, 331] on div "We are Building your Study. So please grab a coffee and let us do the heavy lif…" at bounding box center [646, 455] width 1293 height 754
drag, startPoint x: 696, startPoint y: 272, endPoint x: 696, endPoint y: 290, distance: 18.3
click at [693, 275] on label "Identification Number" at bounding box center [722, 269] width 134 height 16
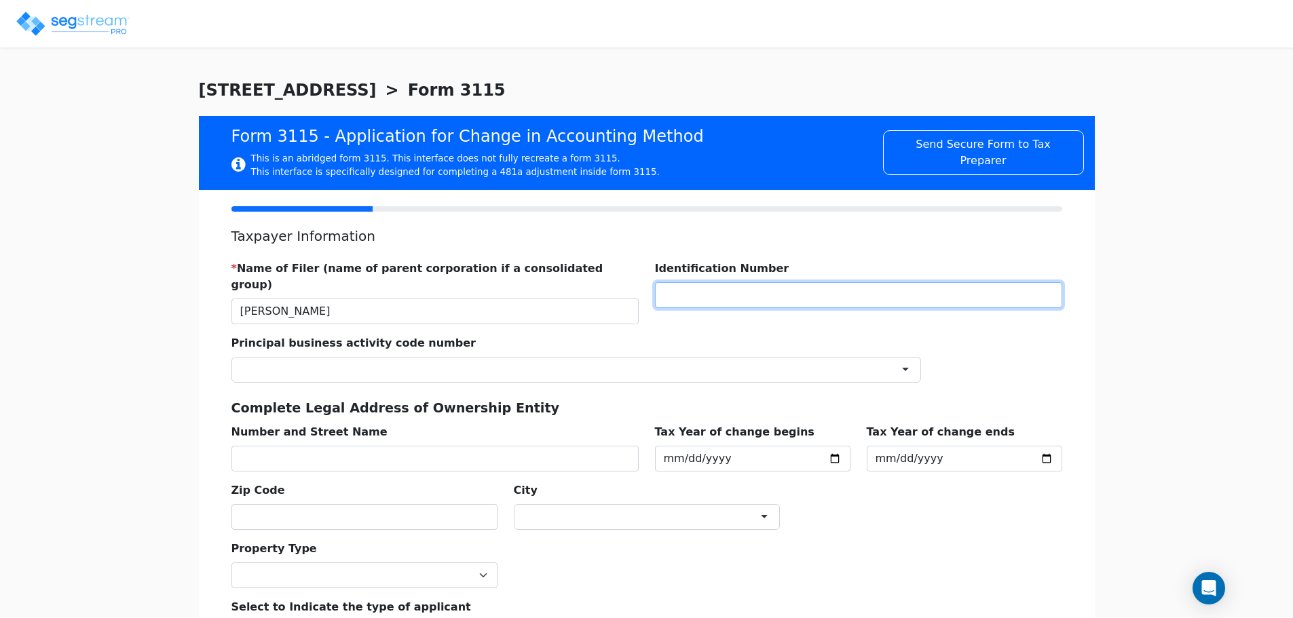
drag, startPoint x: 701, startPoint y: 292, endPoint x: 1301, endPoint y: 187, distance: 609.7
click at [742, 286] on input "text" at bounding box center [858, 295] width 407 height 26
click at [826, 301] on input "text" at bounding box center [858, 295] width 407 height 26
type input "537157248"
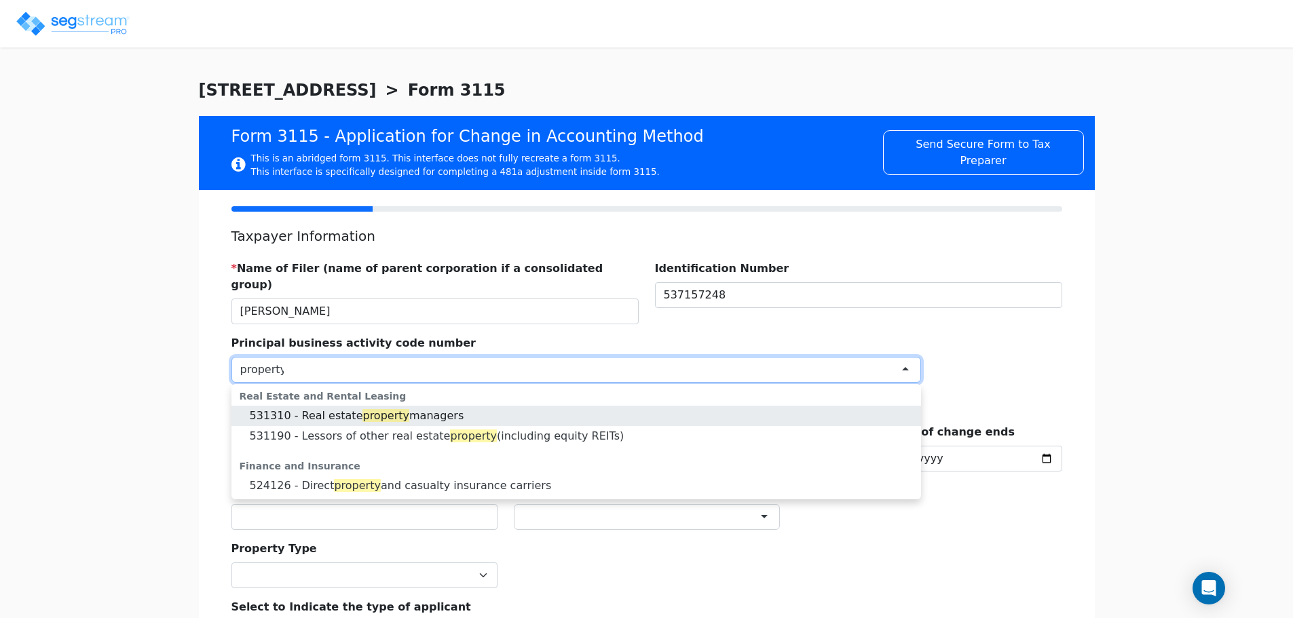
type input "property"
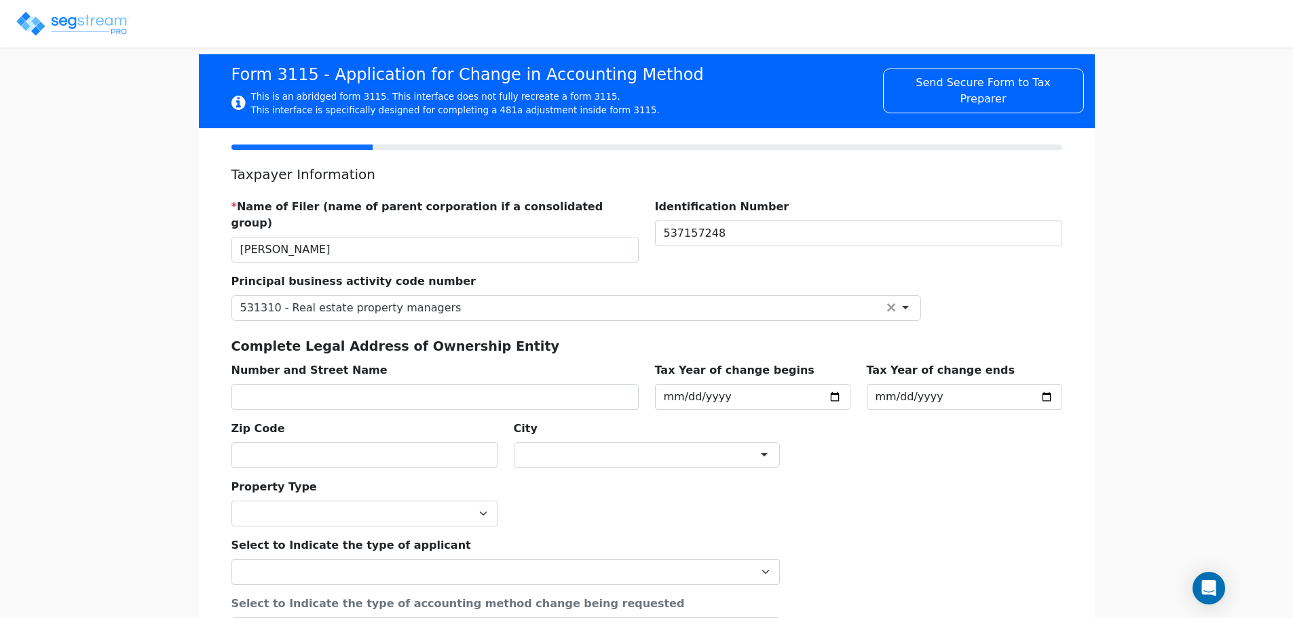
scroll to position [164, 0]
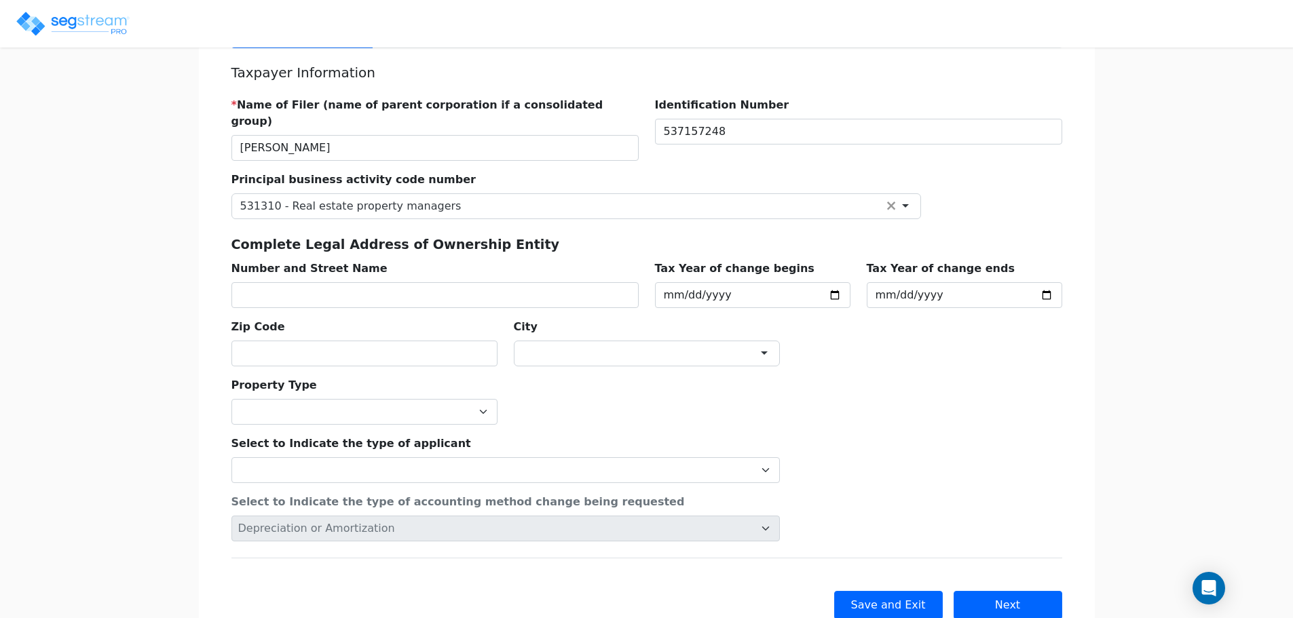
drag, startPoint x: 202, startPoint y: 403, endPoint x: 204, endPoint y: 462, distance: 59.0
click at [384, 282] on input "text" at bounding box center [434, 295] width 407 height 26
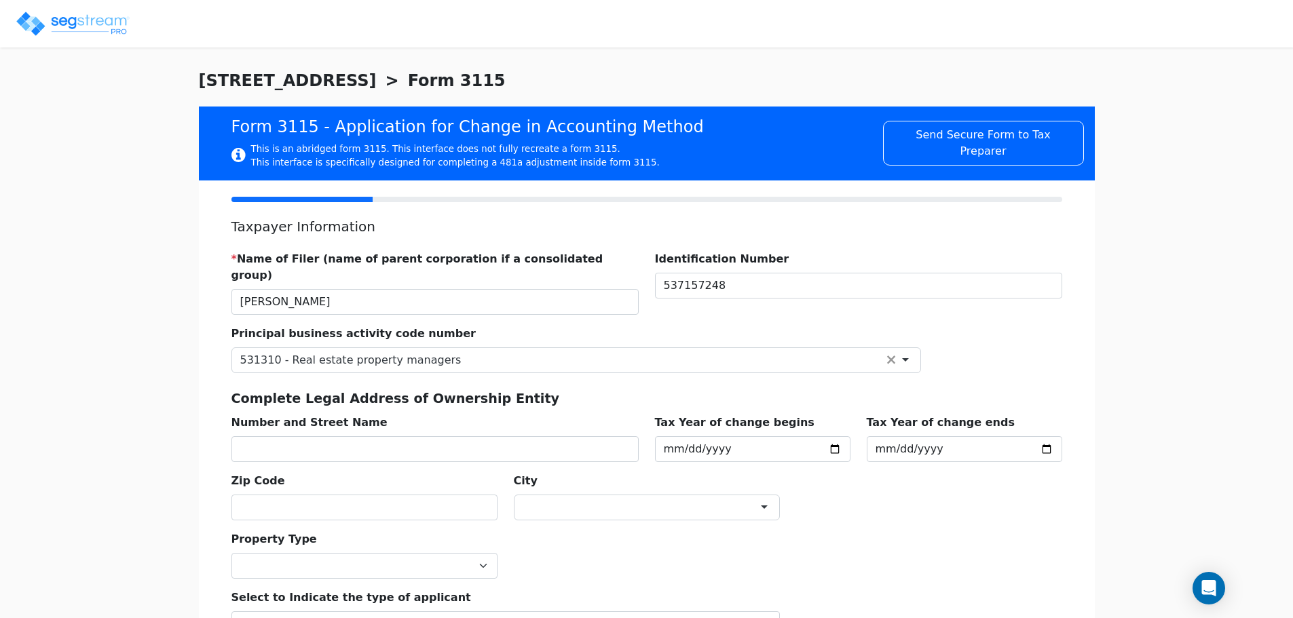
scroll to position [0, 0]
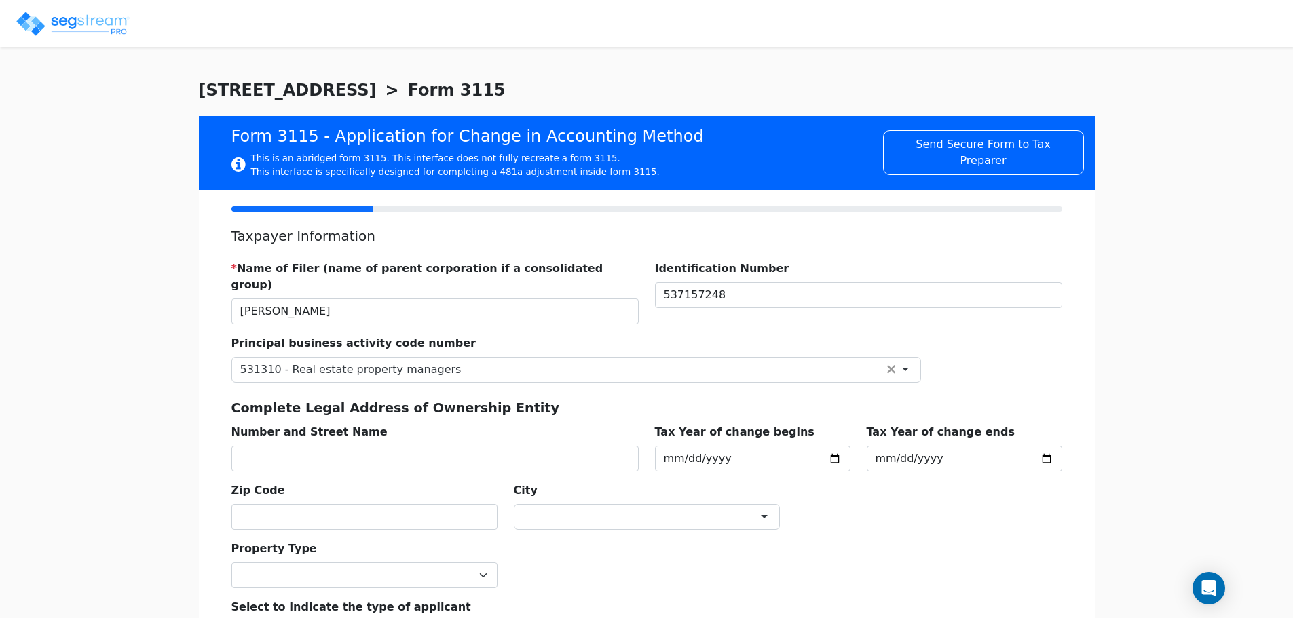
drag, startPoint x: 784, startPoint y: 170, endPoint x: 779, endPoint y: 157, distance: 13.7
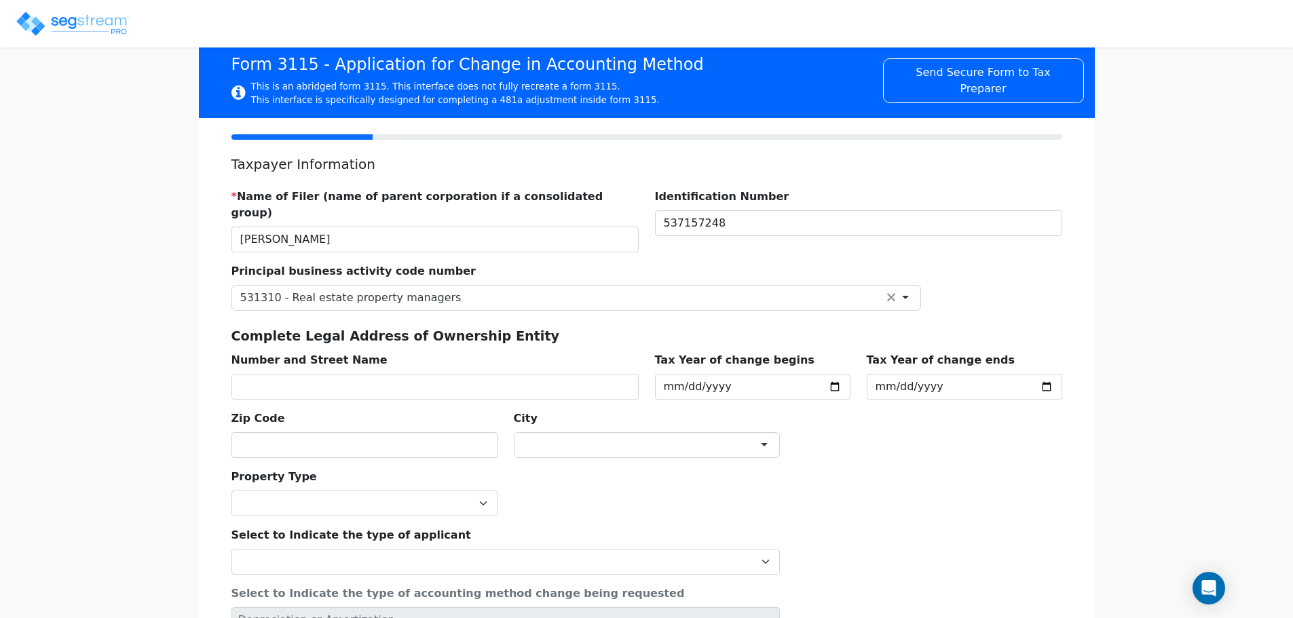
drag, startPoint x: 780, startPoint y: 237, endPoint x: 774, endPoint y: 346, distance: 108.7
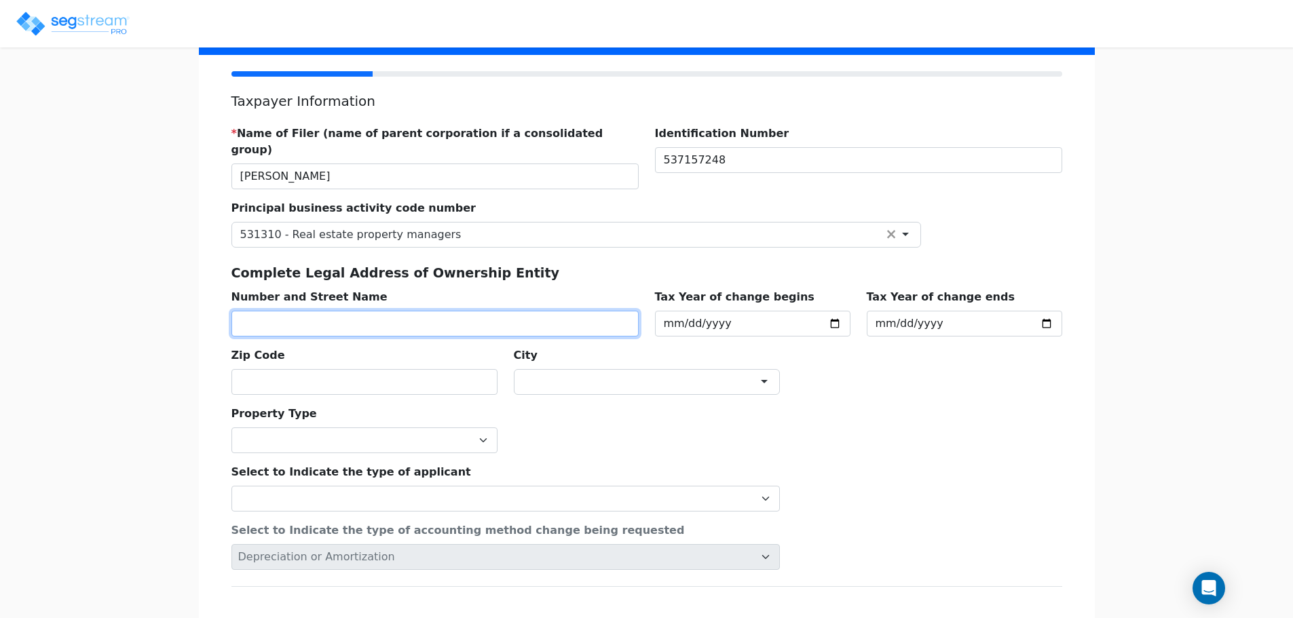
click at [399, 311] on input "text" at bounding box center [434, 324] width 407 height 26
type input "8904 MARTHA RIVE"
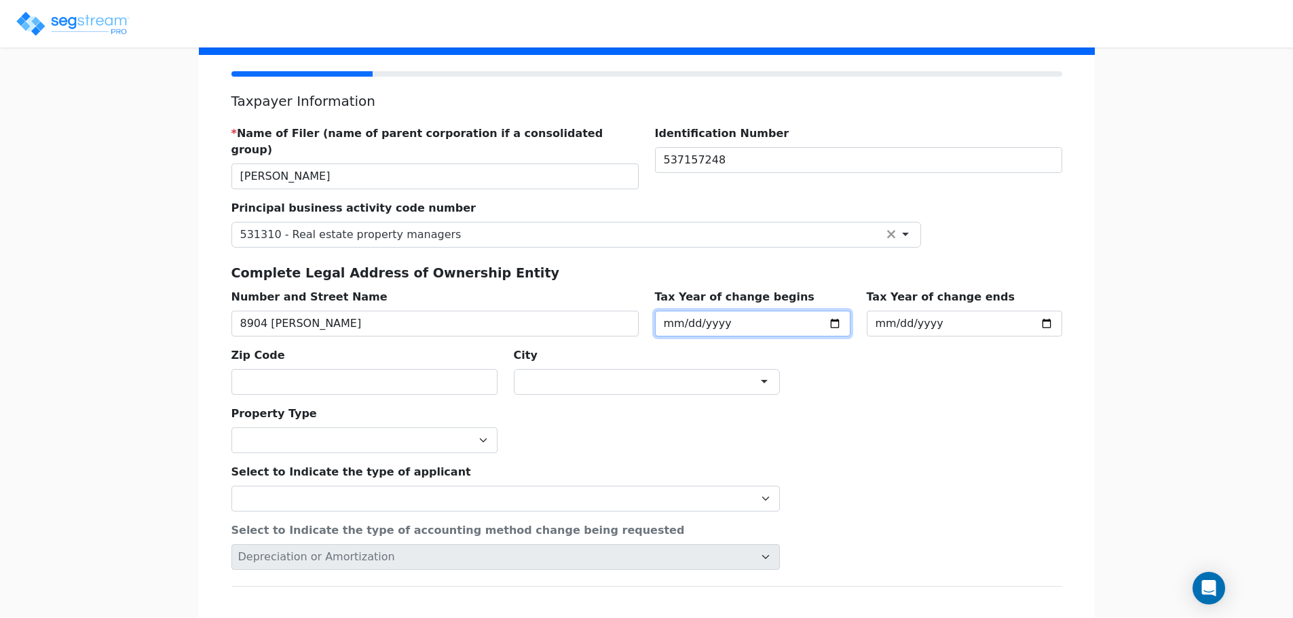
click at [836, 311] on input "[DATE]" at bounding box center [752, 324] width 195 height 26
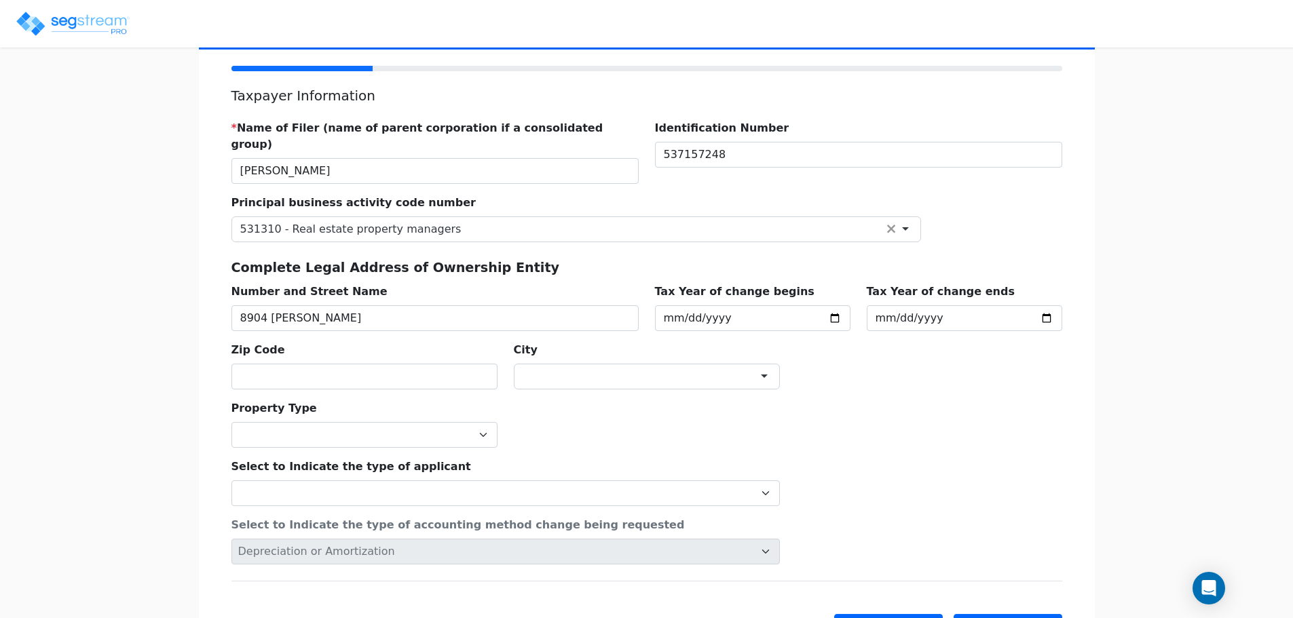
scroll to position [197, 0]
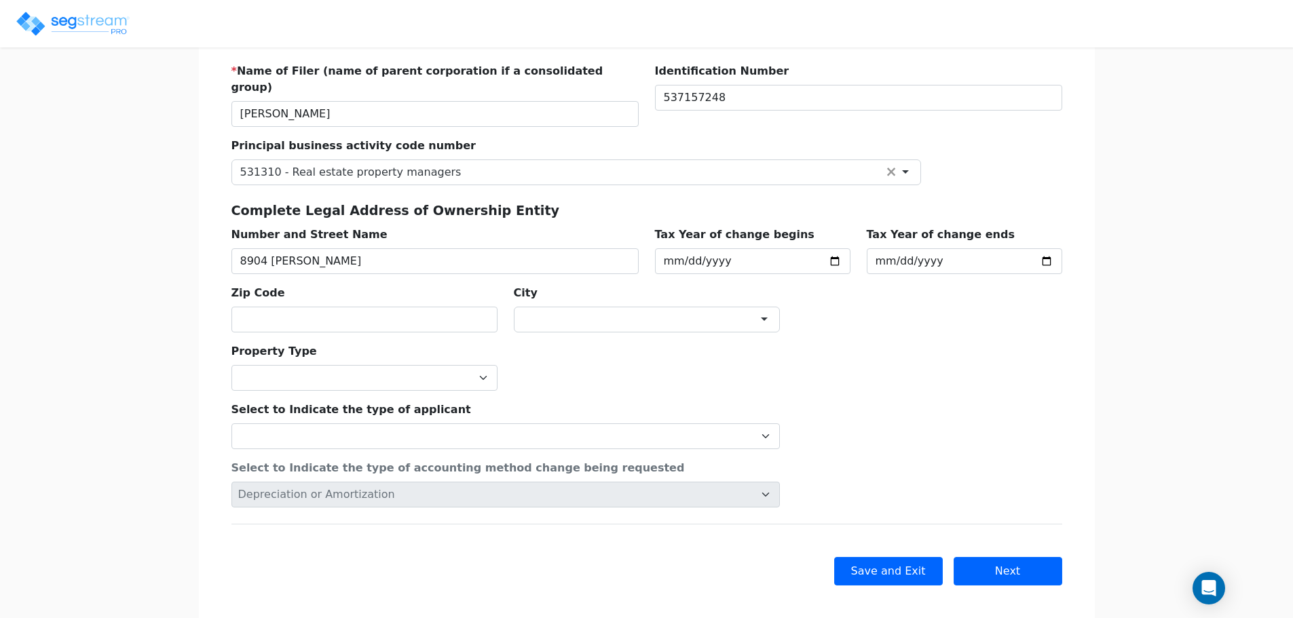
drag, startPoint x: 434, startPoint y: 409, endPoint x: 454, endPoint y: 531, distance: 123.7
drag, startPoint x: 826, startPoint y: 243, endPoint x: 835, endPoint y: 242, distance: 8.8
click at [833, 248] on input "[DATE]" at bounding box center [752, 261] width 195 height 26
click at [835, 248] on input "[DATE]" at bounding box center [752, 261] width 195 height 26
type input "2020-09-15"
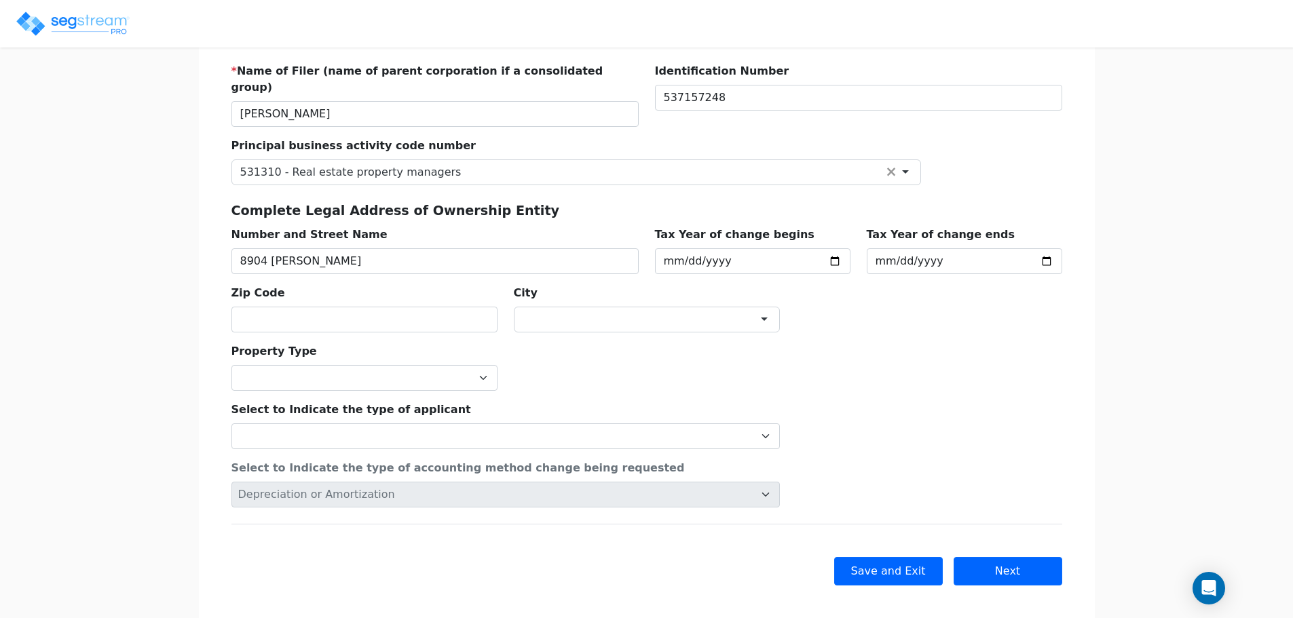
click at [967, 284] on div "* Name of Filer (name of parent corporation if a consolidated group) KARIN HOWA…" at bounding box center [646, 192] width 847 height 280
click at [1051, 248] on input "[DATE]" at bounding box center [964, 261] width 195 height 26
type input "[DATE]"
drag, startPoint x: 1059, startPoint y: 322, endPoint x: 921, endPoint y: 325, distance: 138.5
click at [920, 332] on div "Property Type Commercial Residential" at bounding box center [646, 361] width 847 height 58
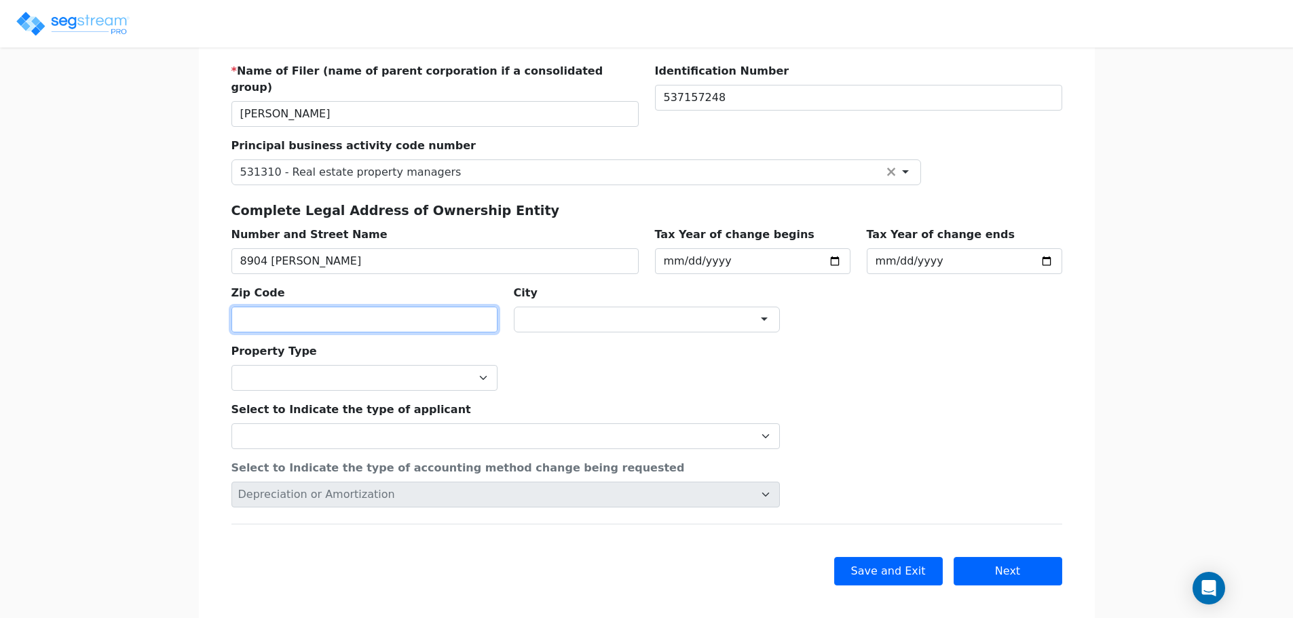
drag, startPoint x: 397, startPoint y: 310, endPoint x: 389, endPoint y: 310, distance: 7.5
click at [392, 310] on input "text" at bounding box center [364, 320] width 266 height 26
click at [408, 307] on input "text" at bounding box center [364, 320] width 266 height 26
type input "78717"
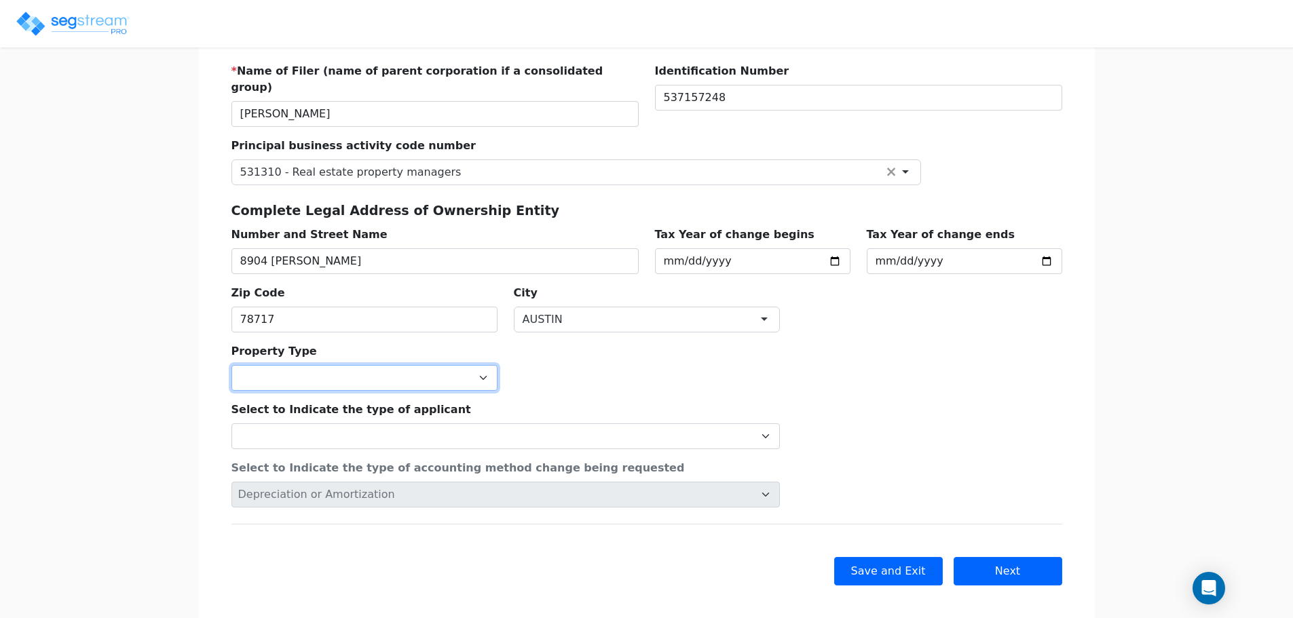
click at [415, 369] on select "Commercial Residential" at bounding box center [364, 378] width 266 height 26
select select "Residential"
click at [231, 365] on select "Commercial Residential" at bounding box center [364, 378] width 266 height 26
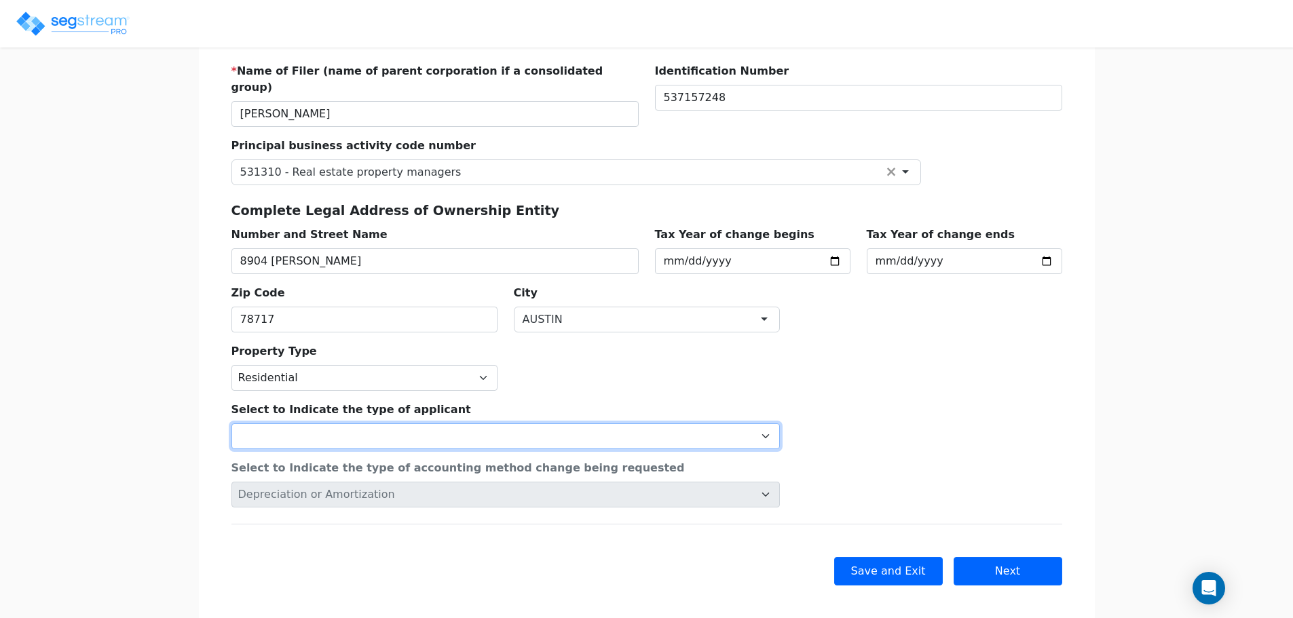
drag, startPoint x: 383, startPoint y: 417, endPoint x: 374, endPoint y: 414, distance: 9.9
click at [383, 423] on select "Individual Corporation Controlled foreign corporation (Sec. 957) 10/50 corporat…" at bounding box center [505, 436] width 548 height 26
select select "Individual"
click at [231, 423] on select "Individual Corporation Controlled foreign corporation (Sec. 957) 10/50 corporat…" at bounding box center [505, 436] width 548 height 26
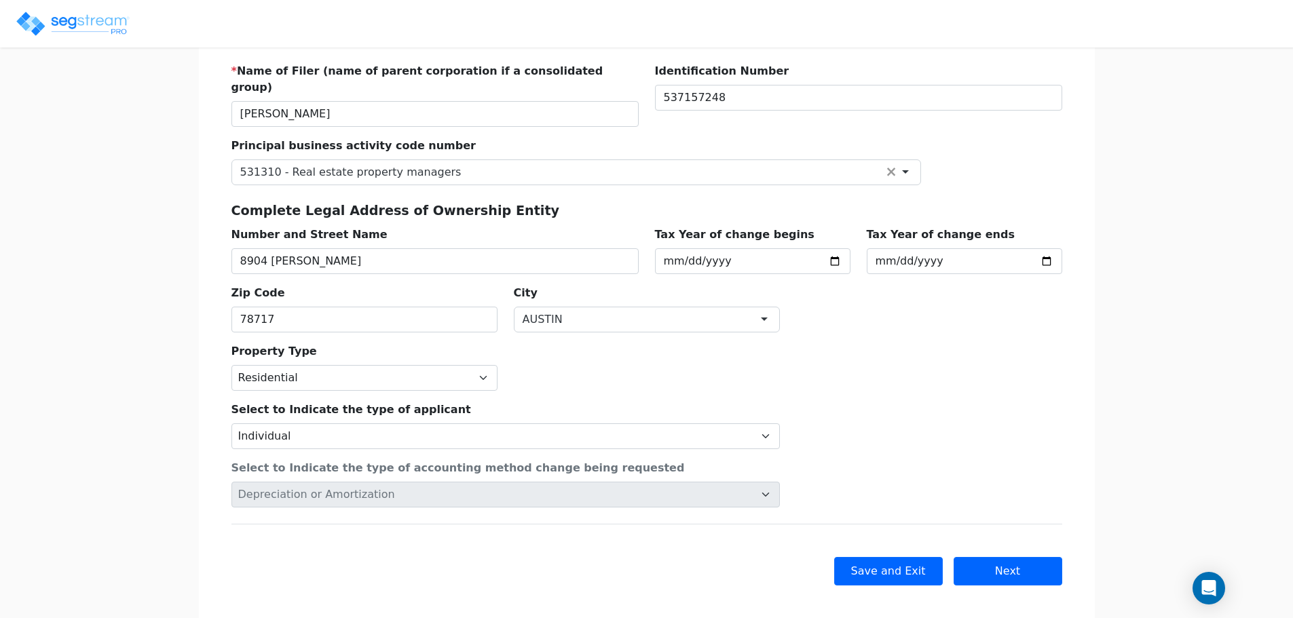
drag, startPoint x: 990, startPoint y: 383, endPoint x: 965, endPoint y: 407, distance: 34.6
drag, startPoint x: 965, startPoint y: 407, endPoint x: 806, endPoint y: 372, distance: 162.7
click at [806, 372] on div "Property Type Commercial Residential" at bounding box center [646, 361] width 847 height 58
drag, startPoint x: 858, startPoint y: 379, endPoint x: 841, endPoint y: 381, distance: 17.8
drag, startPoint x: 841, startPoint y: 381, endPoint x: 789, endPoint y: 392, distance: 52.8
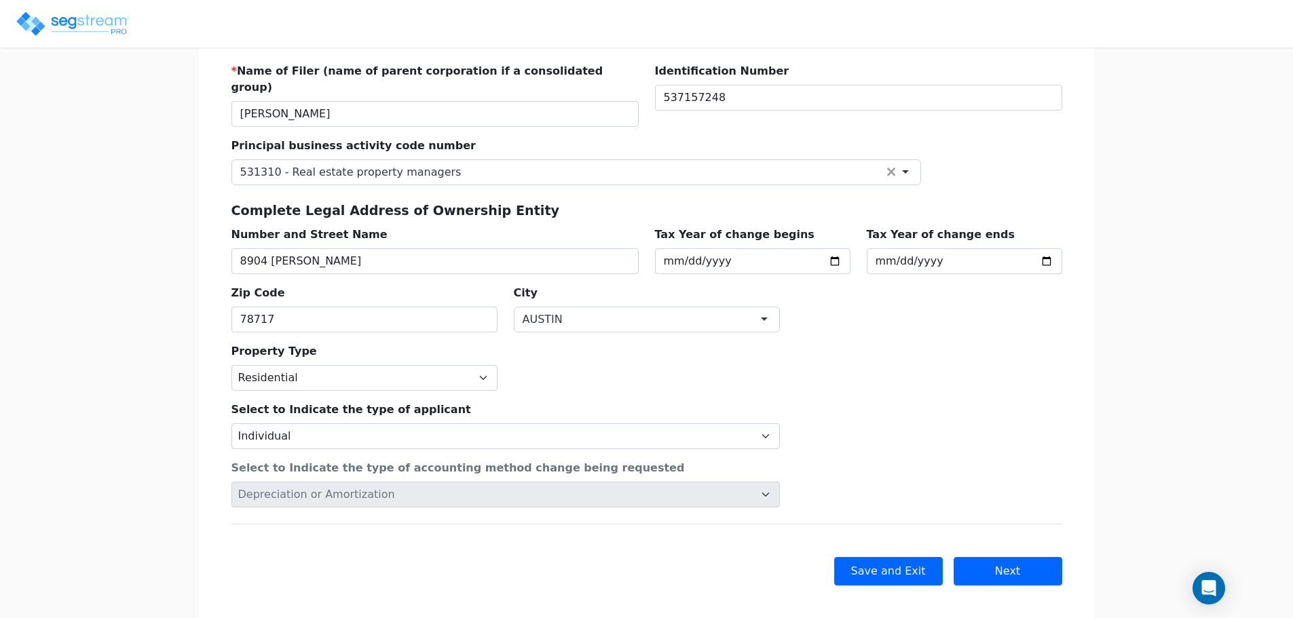
click at [781, 392] on div "Select to Indicate the type of applicant Individual Corporation Controlled fore…" at bounding box center [646, 449] width 847 height 117
click at [311, 248] on input "8904 MARTHA RIVE" at bounding box center [434, 261] width 407 height 26
click at [313, 248] on input "8904 MARTHA RIVE" at bounding box center [434, 261] width 407 height 26
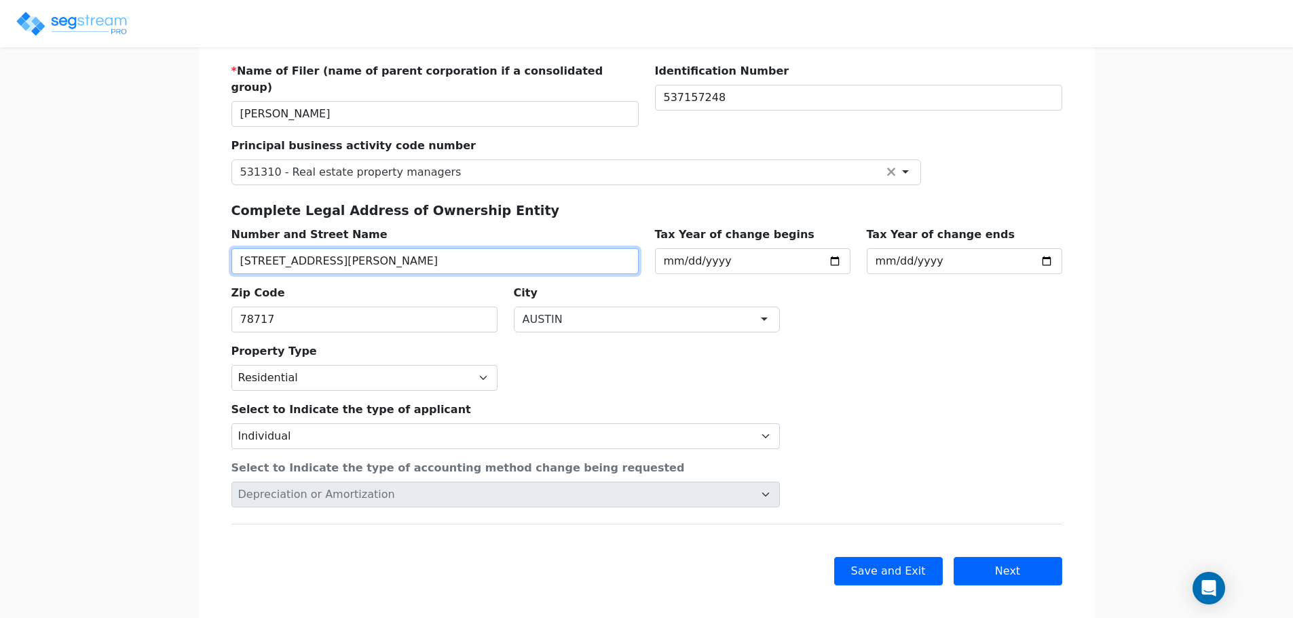
type input "8904 MARTHA DRIVE"
drag, startPoint x: 826, startPoint y: 188, endPoint x: 798, endPoint y: 189, distance: 28.5
drag, startPoint x: 798, startPoint y: 189, endPoint x: 731, endPoint y: 192, distance: 66.6
click at [731, 202] on div "Complete Legal Address of Ownership Entity" at bounding box center [646, 214] width 847 height 25
drag, startPoint x: 955, startPoint y: 321, endPoint x: 881, endPoint y: 289, distance: 80.5
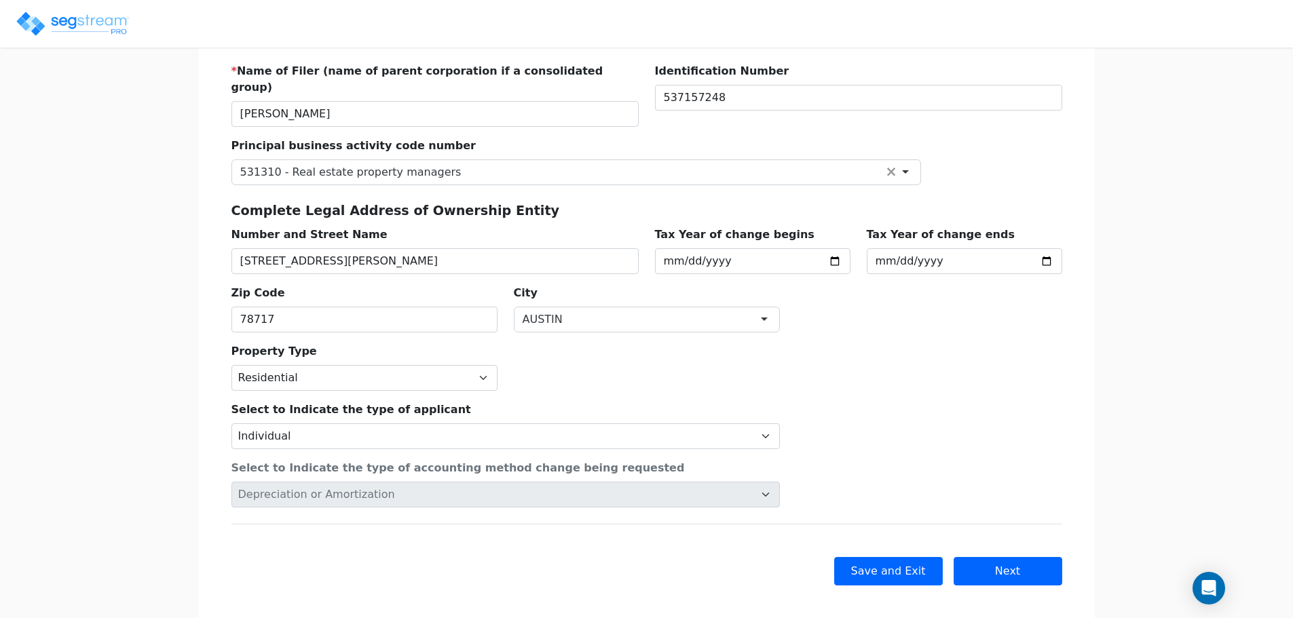
drag, startPoint x: 881, startPoint y: 289, endPoint x: 790, endPoint y: 256, distance: 97.5
click at [843, 276] on div "* Name of Filer (name of parent corporation if a consolidated group) KARIN HOWA…" at bounding box center [646, 192] width 847 height 280
click at [845, 248] on input "2020-09-15" at bounding box center [752, 261] width 195 height 26
click at [831, 248] on input "2020-09-15" at bounding box center [752, 261] width 195 height 26
click at [734, 248] on input "2022-01-15" at bounding box center [752, 261] width 195 height 26
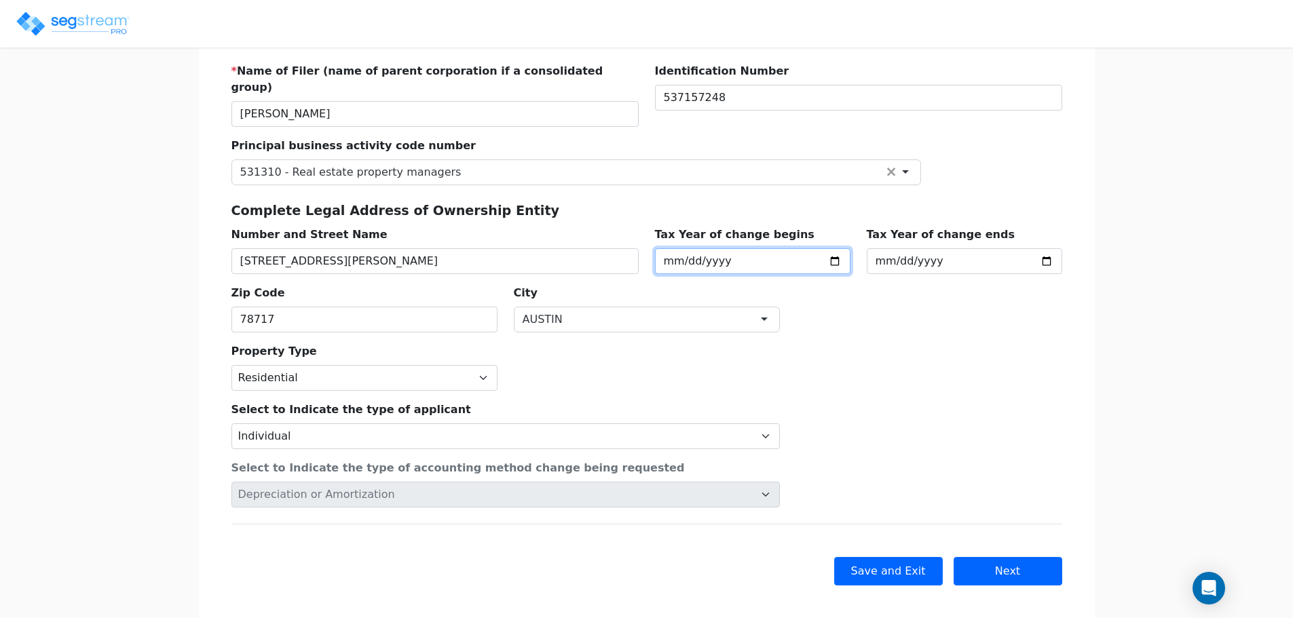
click at [776, 250] on input "2022-01-15" at bounding box center [752, 261] width 195 height 26
click at [840, 248] on input "2022-01-15" at bounding box center [752, 261] width 195 height 26
click at [833, 248] on input "2022-01-15" at bounding box center [752, 261] width 195 height 26
type input "2024-01-01"
drag, startPoint x: 1054, startPoint y: 326, endPoint x: 1008, endPoint y: 316, distance: 47.3
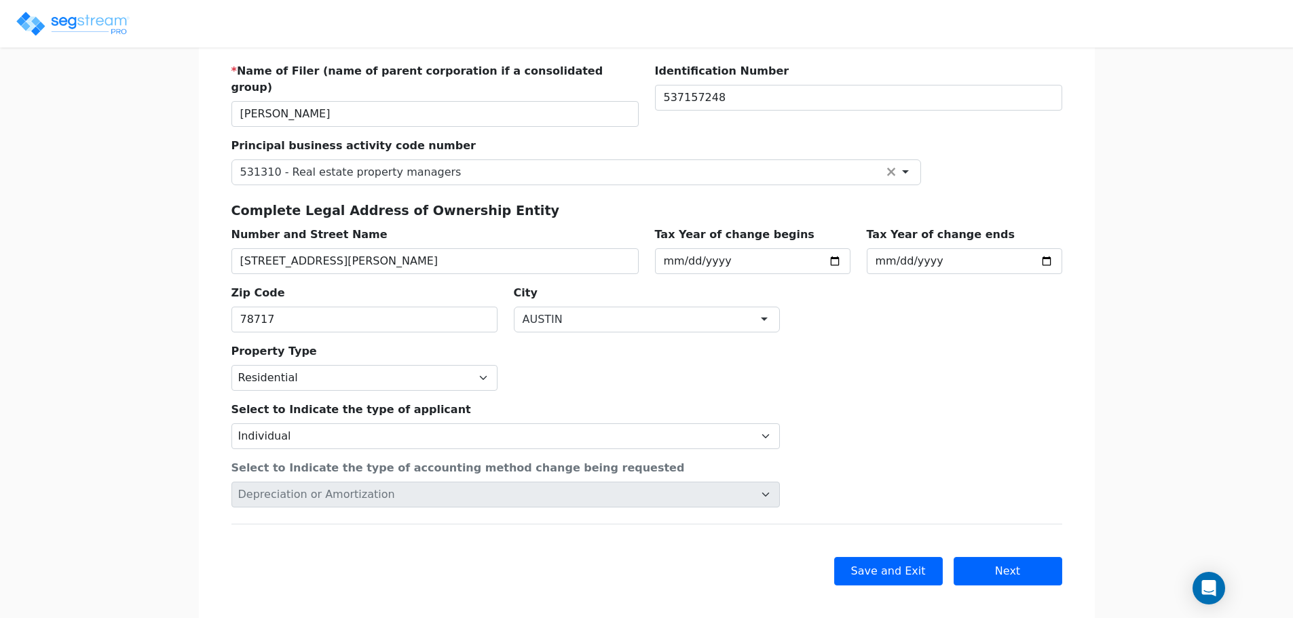
drag, startPoint x: 1008, startPoint y: 316, endPoint x: 914, endPoint y: 304, distance: 94.4
click at [900, 298] on div "* Name of Filer (name of parent corporation if a consolidated group) KARIN HOWA…" at bounding box center [646, 192] width 847 height 280
click at [1029, 558] on button "Next" at bounding box center [1007, 571] width 109 height 28
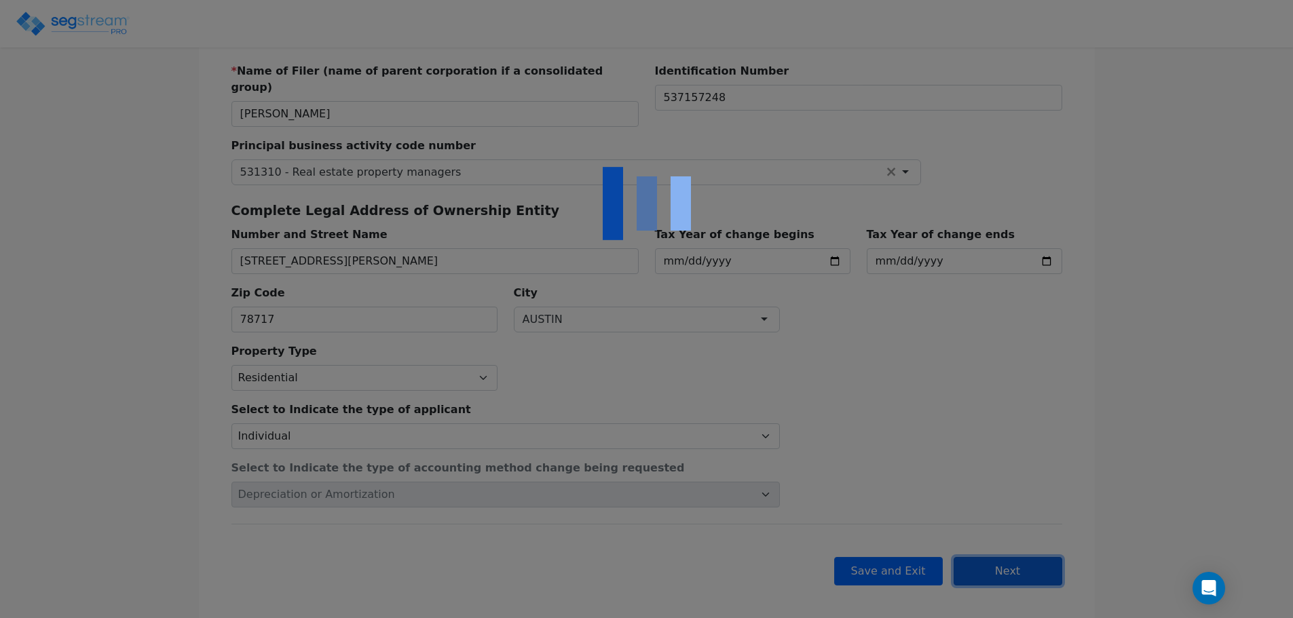
checkbox input "true"
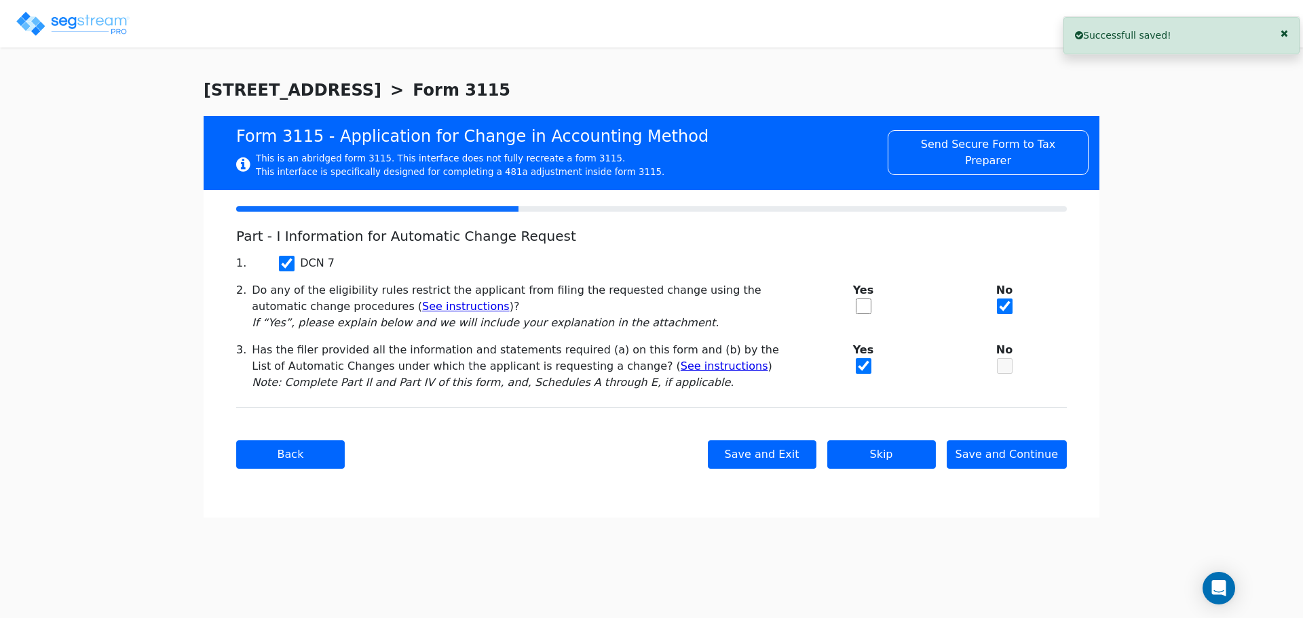
drag, startPoint x: 579, startPoint y: 403, endPoint x: 501, endPoint y: 385, distance: 79.3
click at [508, 391] on div "Taxpayer Information * Name of Filer (name of parent corporation if a consolida…" at bounding box center [652, 354] width 896 height 328
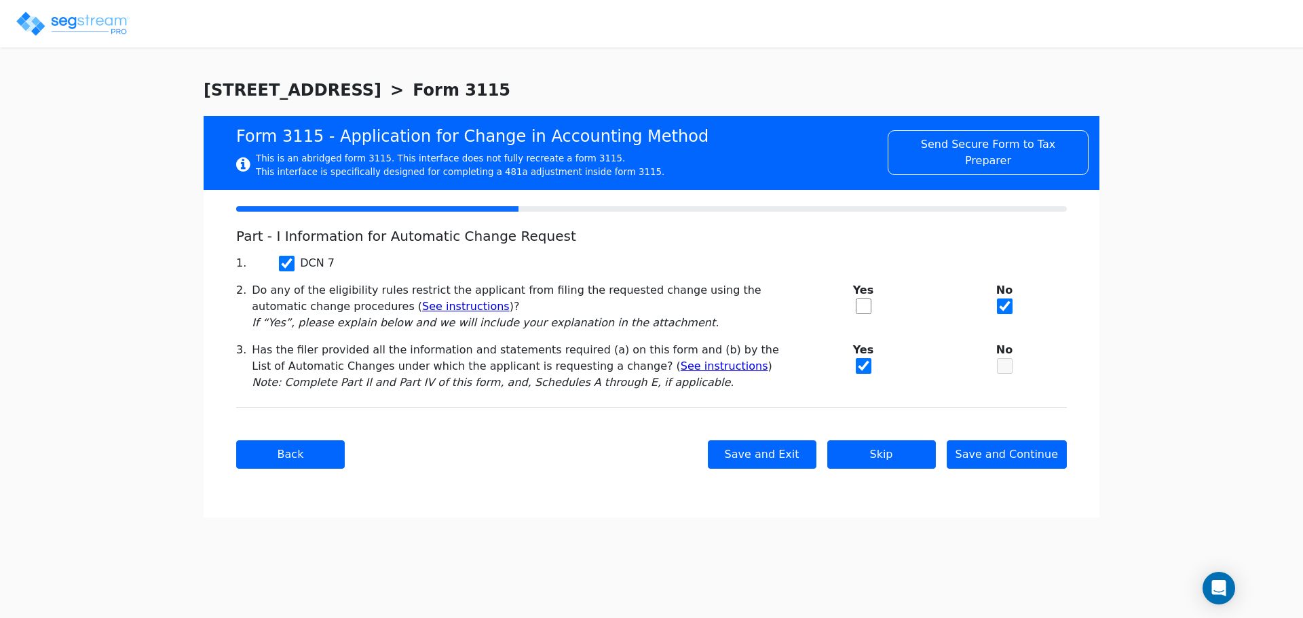
click at [484, 286] on div "Do any of the eligibility rules restrict the applicant from filing the requeste…" at bounding box center [518, 306] width 533 height 49
drag, startPoint x: 579, startPoint y: 307, endPoint x: 573, endPoint y: 311, distance: 8.3
drag, startPoint x: 573, startPoint y: 311, endPoint x: 531, endPoint y: 332, distance: 46.4
click at [532, 329] on icon "If “Yes”, please explain below and we will include your explanation in the atta…" at bounding box center [485, 322] width 467 height 13
drag, startPoint x: 1028, startPoint y: 456, endPoint x: 1020, endPoint y: 452, distance: 9.1
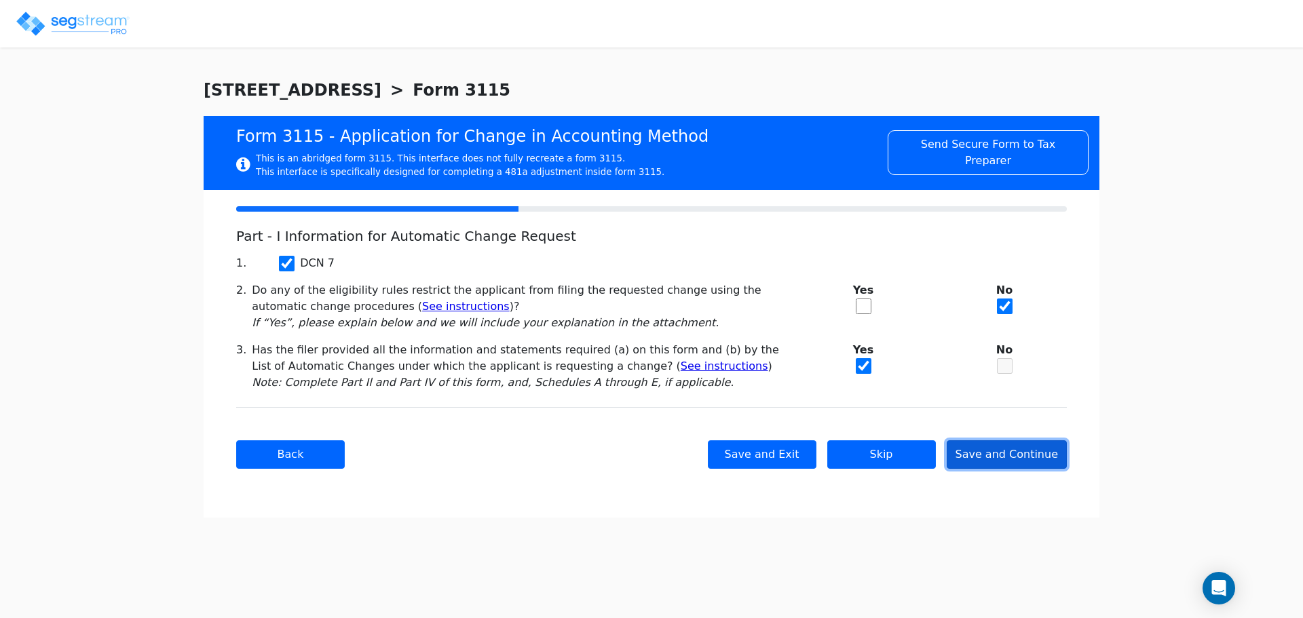
click at [1026, 455] on button "Save and Continue" at bounding box center [1007, 454] width 121 height 28
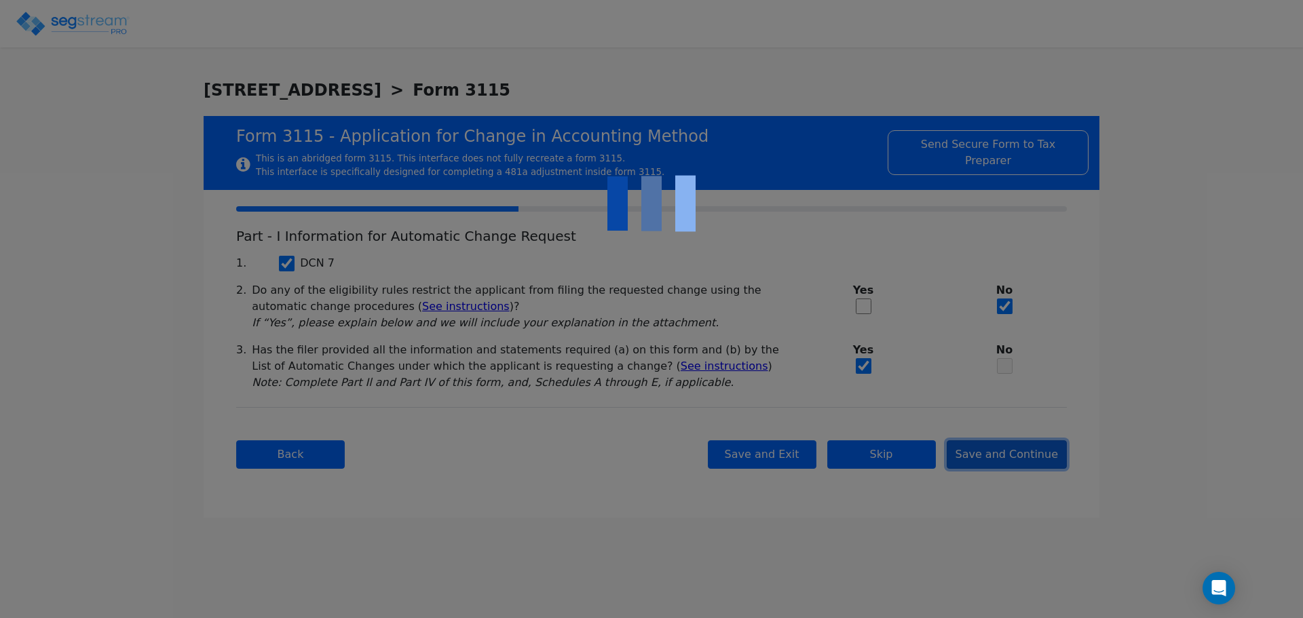
checkbox input "true"
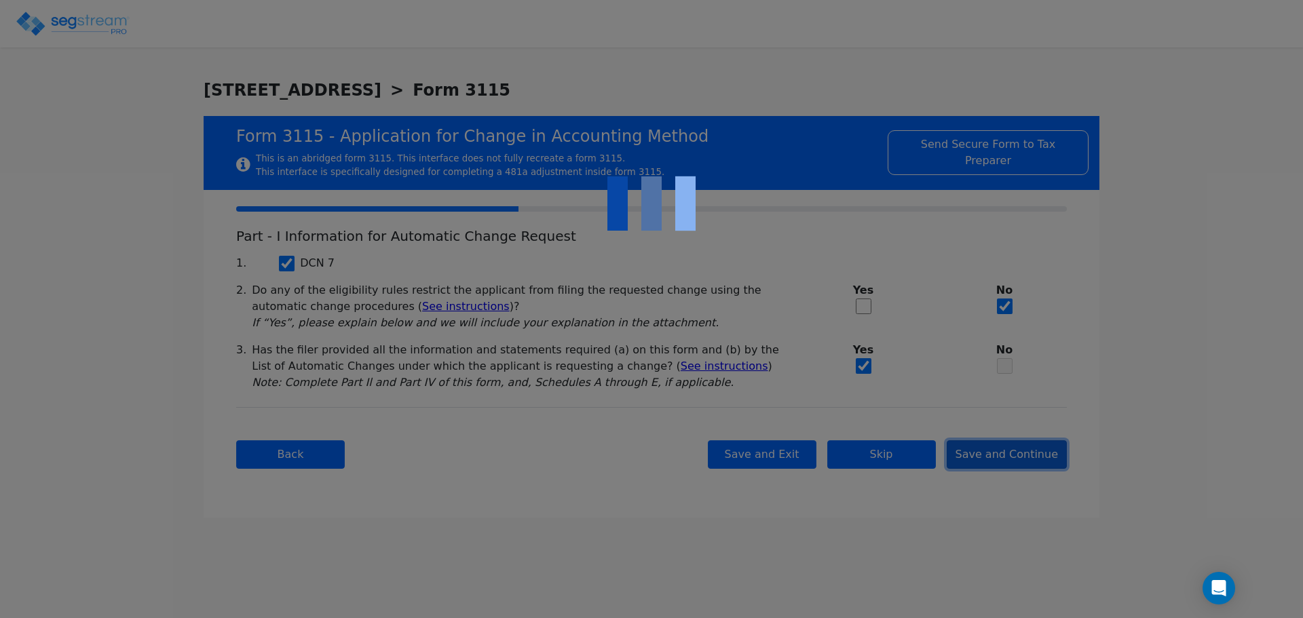
checkbox input "true"
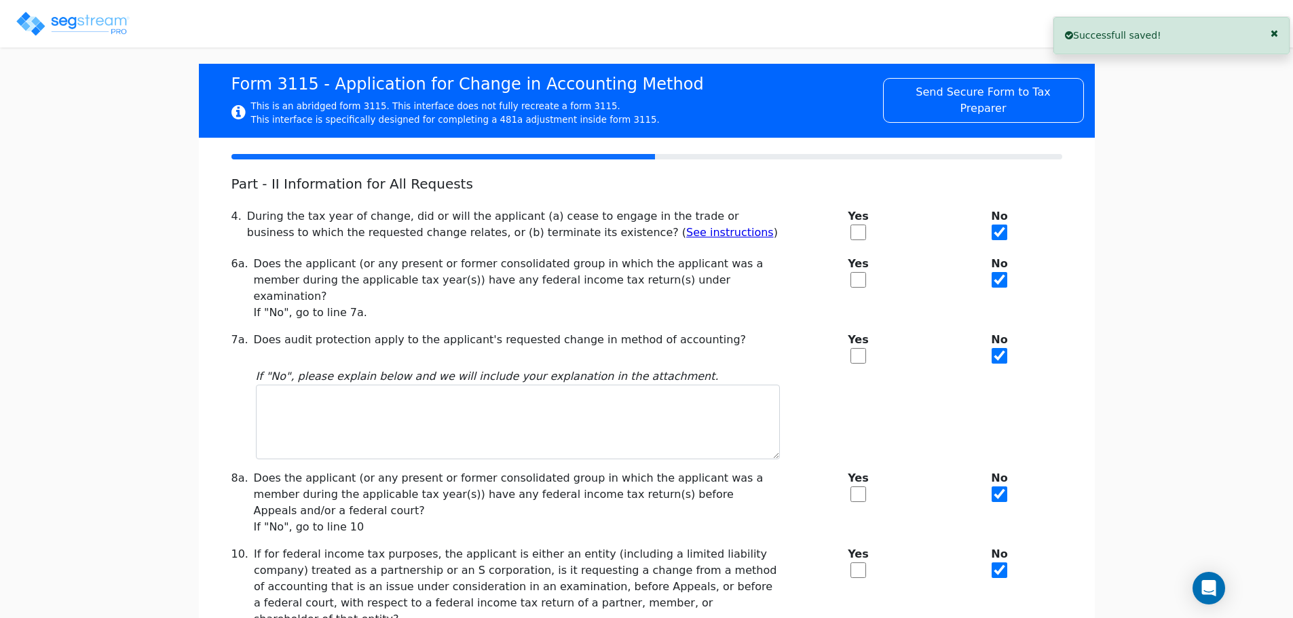
scroll to position [278, 0]
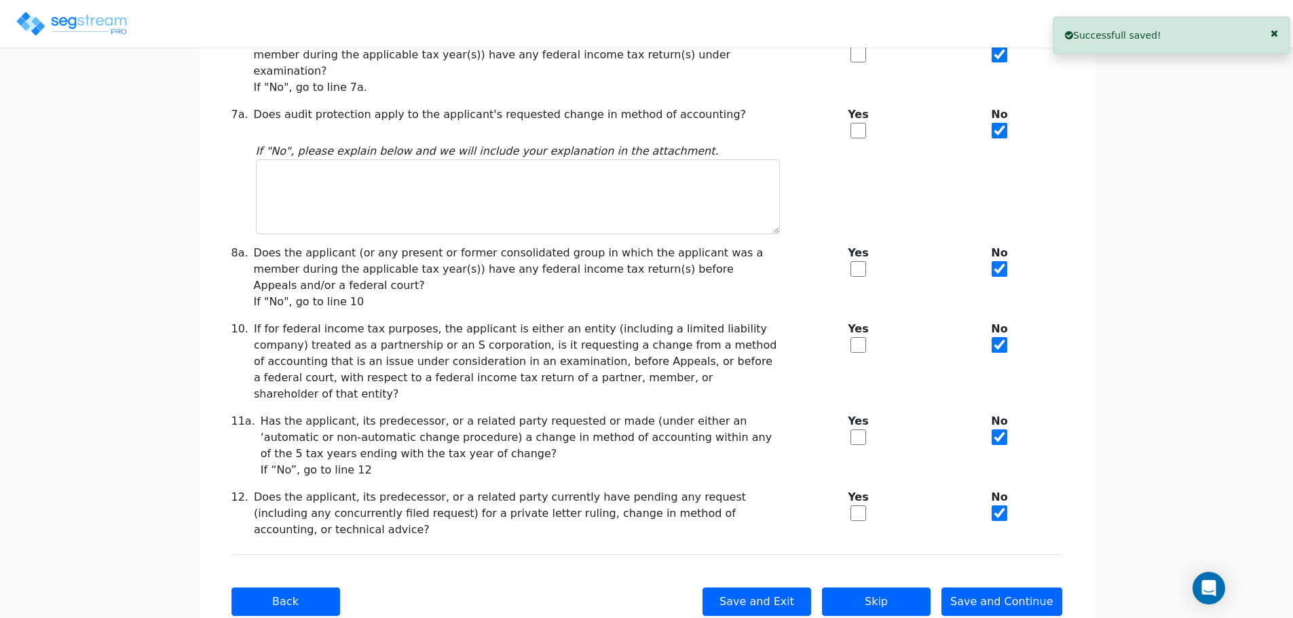
drag, startPoint x: 1190, startPoint y: 385, endPoint x: 1166, endPoint y: 505, distance: 122.4
drag, startPoint x: 1160, startPoint y: 424, endPoint x: 1159, endPoint y: 432, distance: 8.3
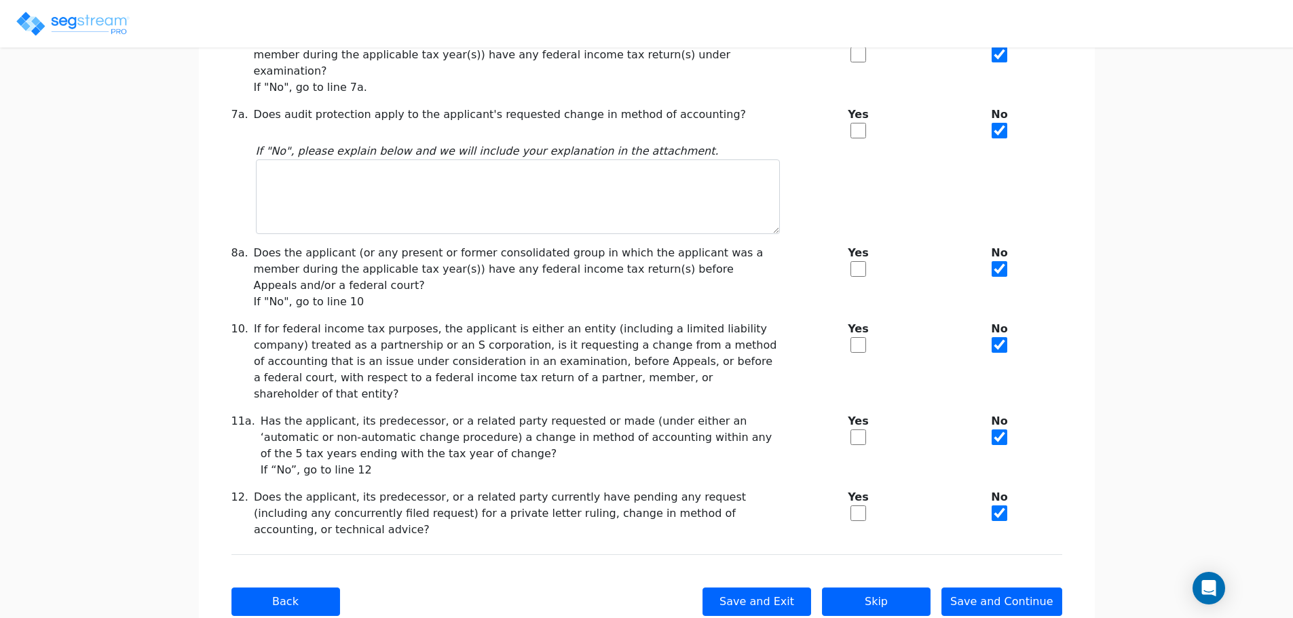
drag, startPoint x: 1159, startPoint y: 432, endPoint x: 1142, endPoint y: 496, distance: 66.0
click at [1183, 481] on div "We are Building your Study. So please grab a coffee and let us do the heavy lif…" at bounding box center [646, 233] width 1293 height 864
drag, startPoint x: 1025, startPoint y: 568, endPoint x: 1022, endPoint y: 559, distance: 9.2
click at [1022, 588] on button "Save and Continue" at bounding box center [1001, 602] width 121 height 28
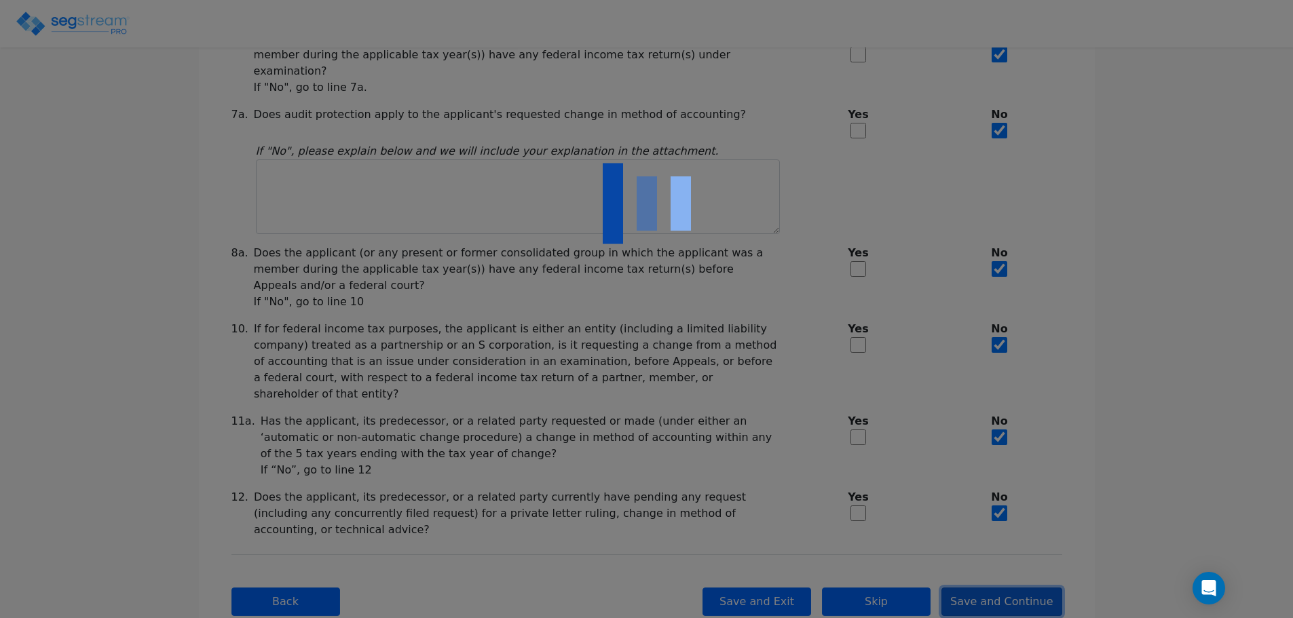
checkbox input "true"
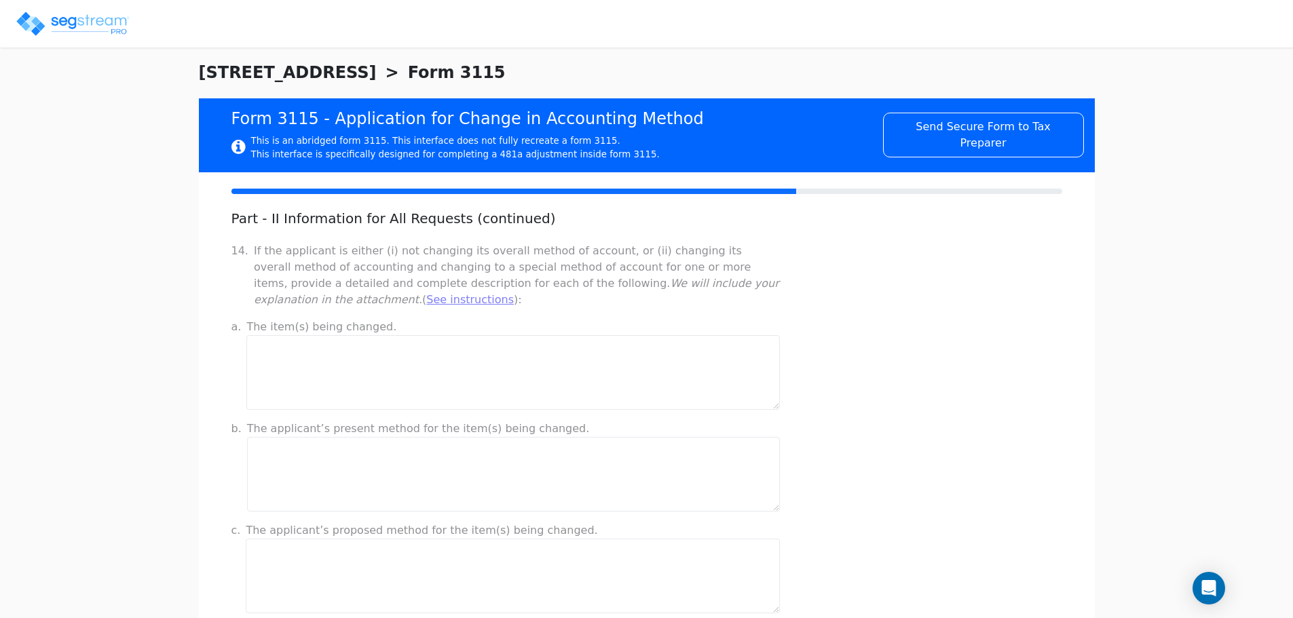
scroll to position [0, 0]
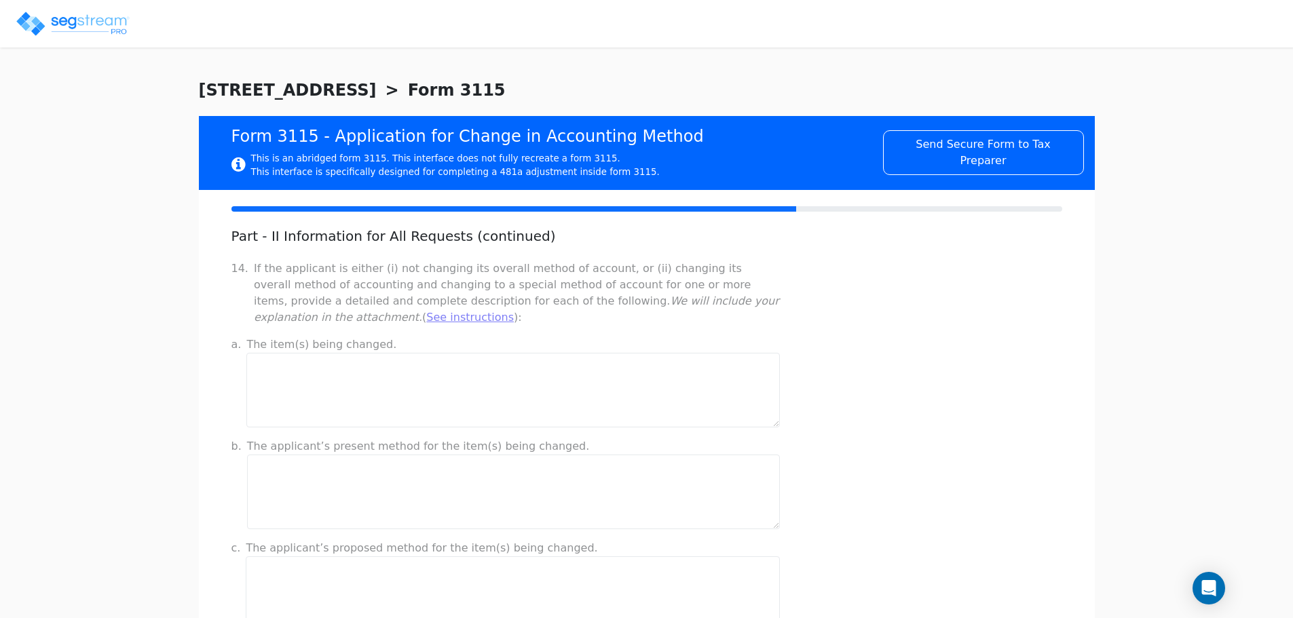
drag, startPoint x: 577, startPoint y: 228, endPoint x: 477, endPoint y: 259, distance: 105.2
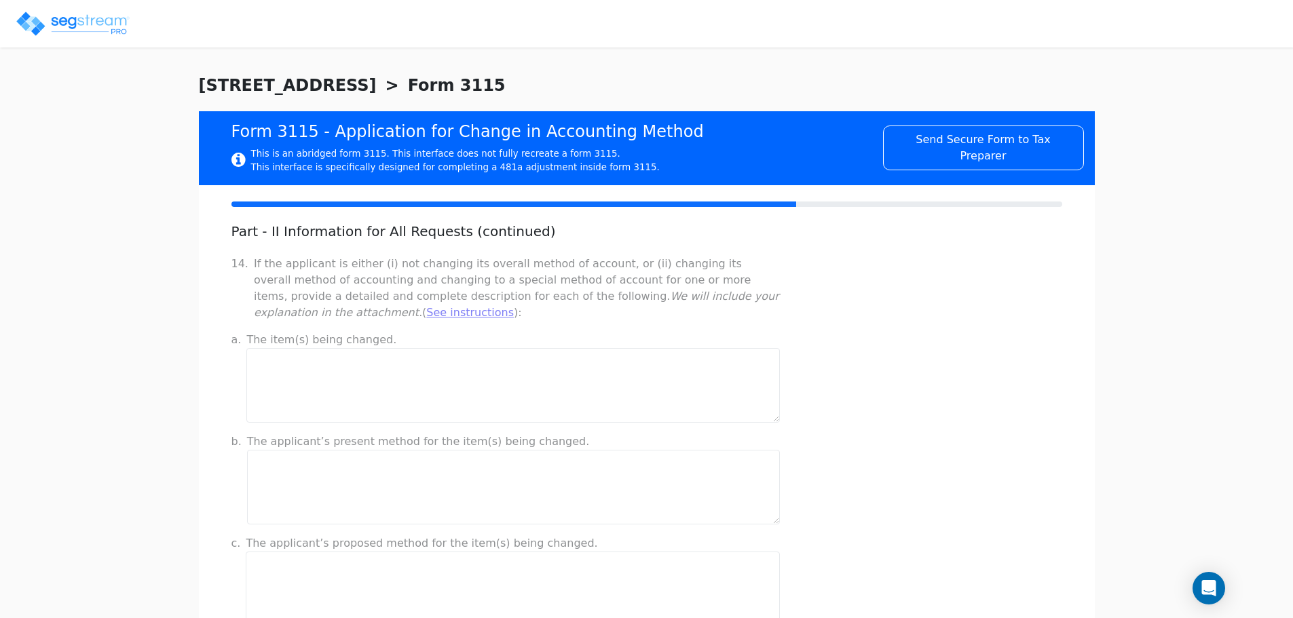
drag, startPoint x: 930, startPoint y: 291, endPoint x: 854, endPoint y: 309, distance: 78.8
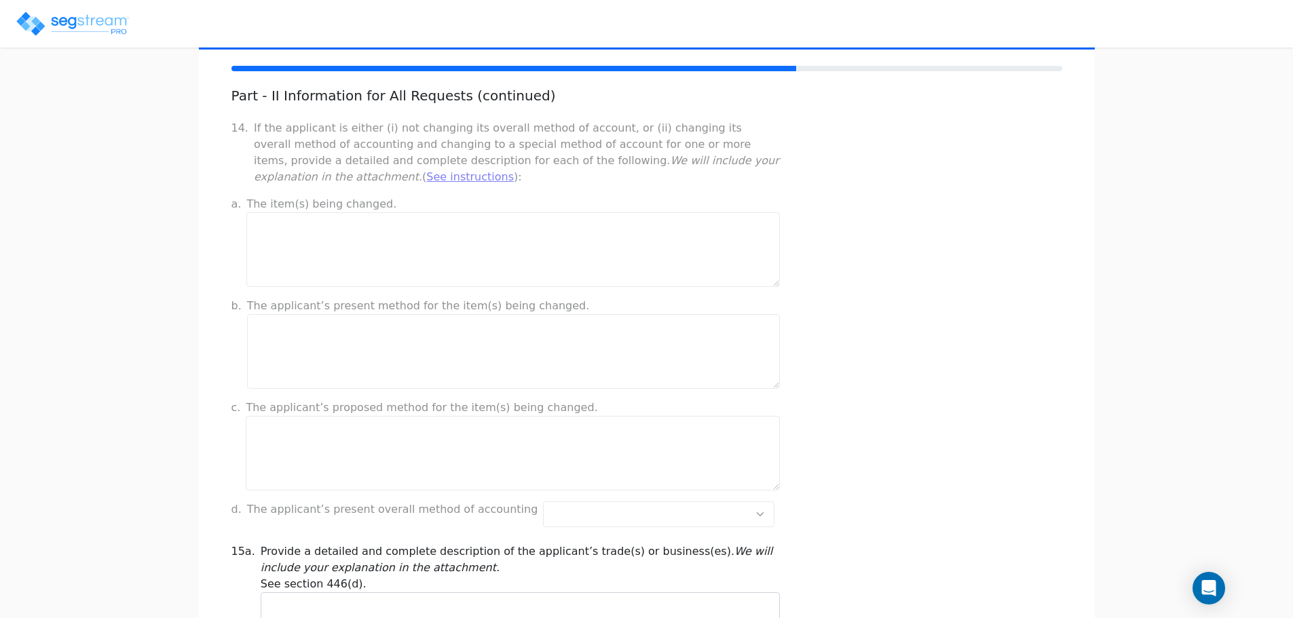
scroll to position [504, 0]
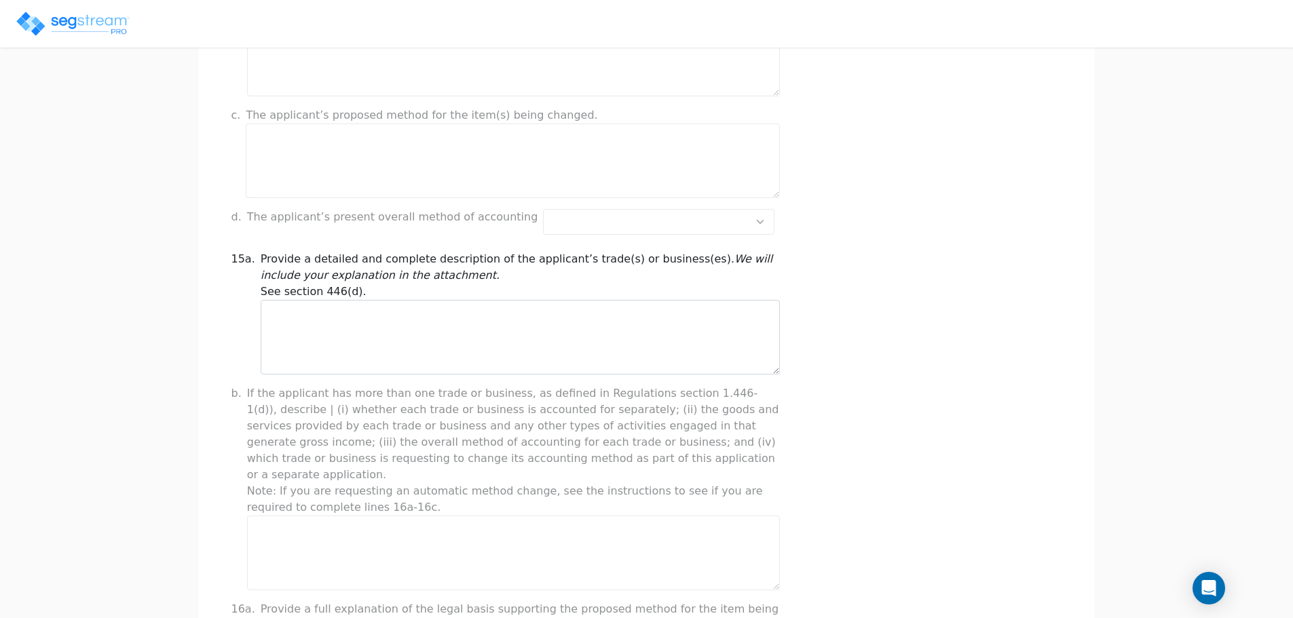
drag, startPoint x: 637, startPoint y: 332, endPoint x: 686, endPoint y: 431, distance: 110.5
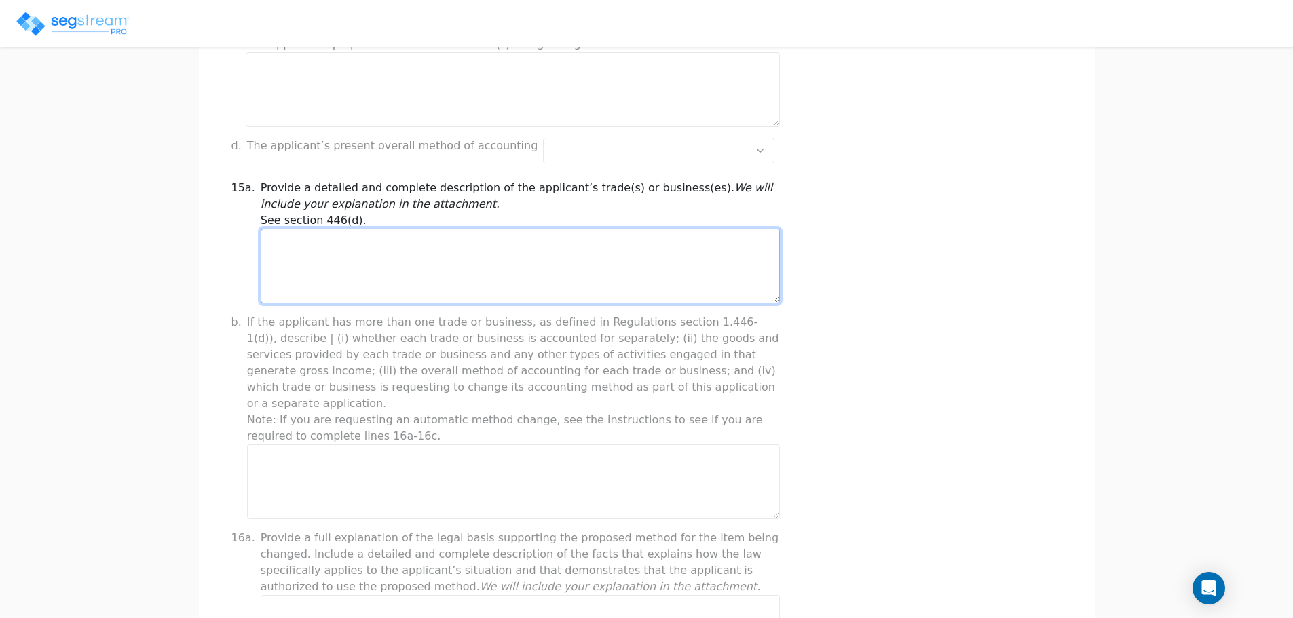
click at [616, 262] on textarea at bounding box center [520, 266] width 519 height 75
drag, startPoint x: 593, startPoint y: 271, endPoint x: 586, endPoint y: 271, distance: 6.8
drag, startPoint x: 586, startPoint y: 271, endPoint x: 495, endPoint y: 263, distance: 91.4
click at [495, 263] on textarea at bounding box center [520, 266] width 519 height 75
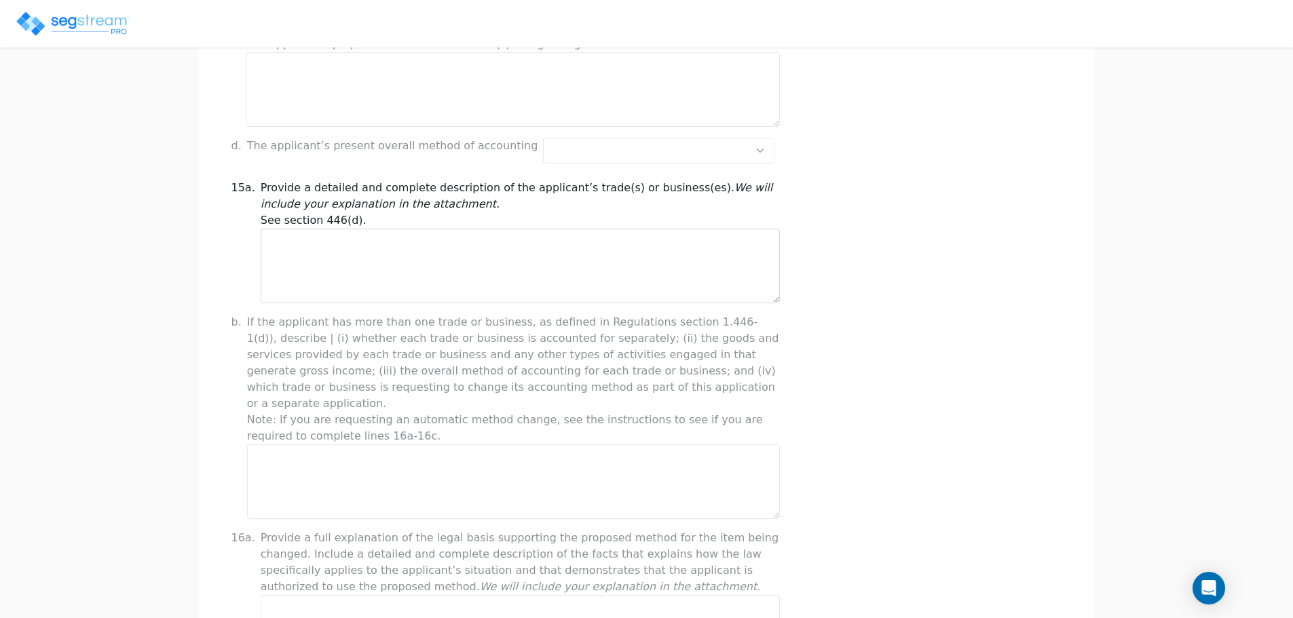
drag, startPoint x: 396, startPoint y: 212, endPoint x: 286, endPoint y: 190, distance: 111.5
click at [287, 190] on div "Provide a detailed and complete description of the applicant’s trade(s) or busi…" at bounding box center [520, 204] width 519 height 49
drag, startPoint x: 880, startPoint y: 242, endPoint x: 838, endPoint y: 221, distance: 47.3
click at [838, 221] on div "15a. Provide a detailed and complete description of the applicant’s trade(s) or…" at bounding box center [646, 241] width 847 height 123
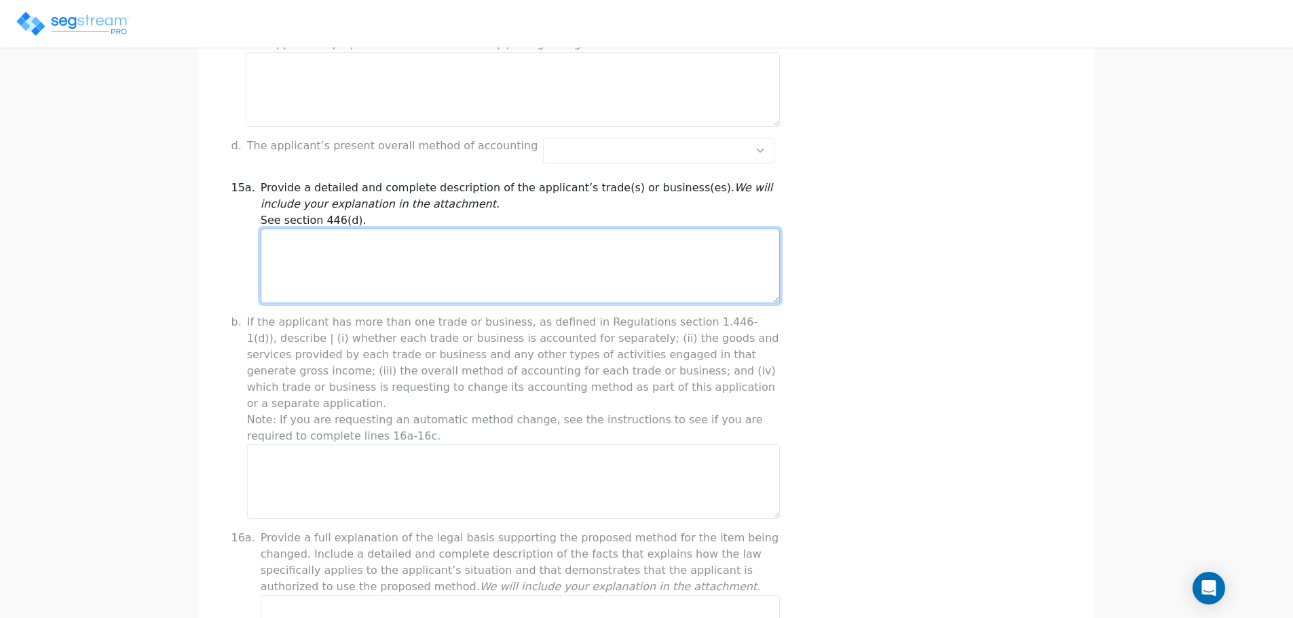
click at [708, 267] on textarea at bounding box center [520, 266] width 519 height 75
drag, startPoint x: 679, startPoint y: 272, endPoint x: 670, endPoint y: 271, distance: 9.6
drag, startPoint x: 670, startPoint y: 271, endPoint x: 617, endPoint y: 248, distance: 57.5
click at [617, 248] on textarea at bounding box center [520, 266] width 519 height 75
type textarea "Resident"
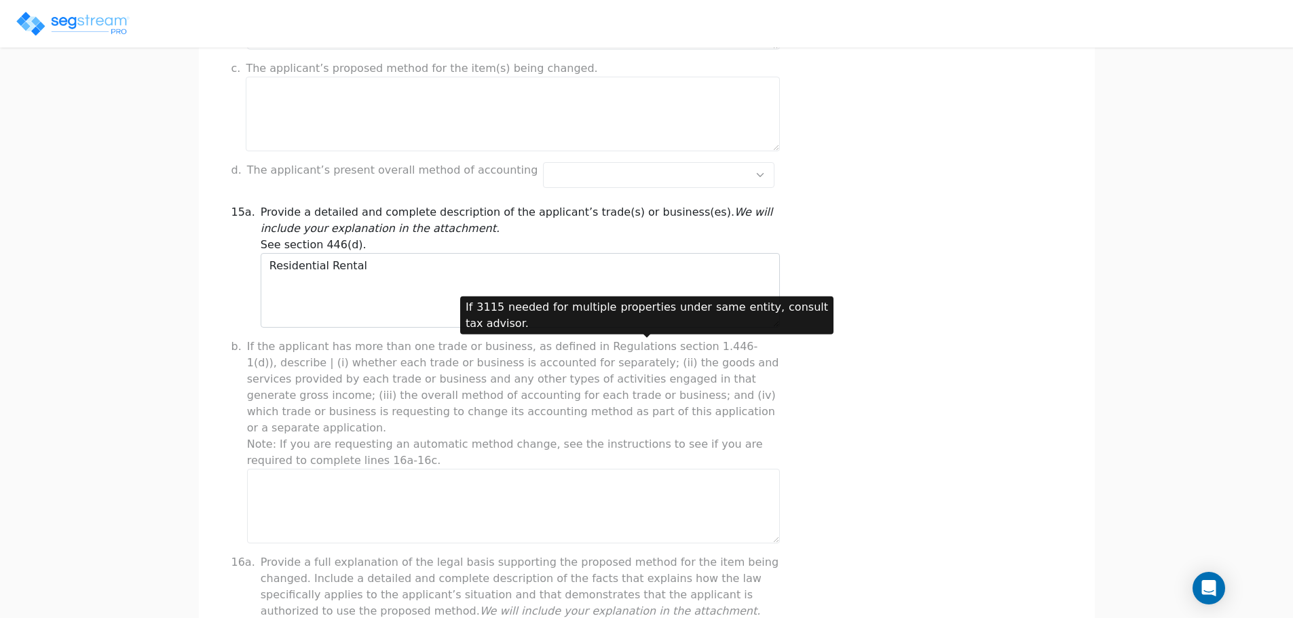
scroll to position [473, 0]
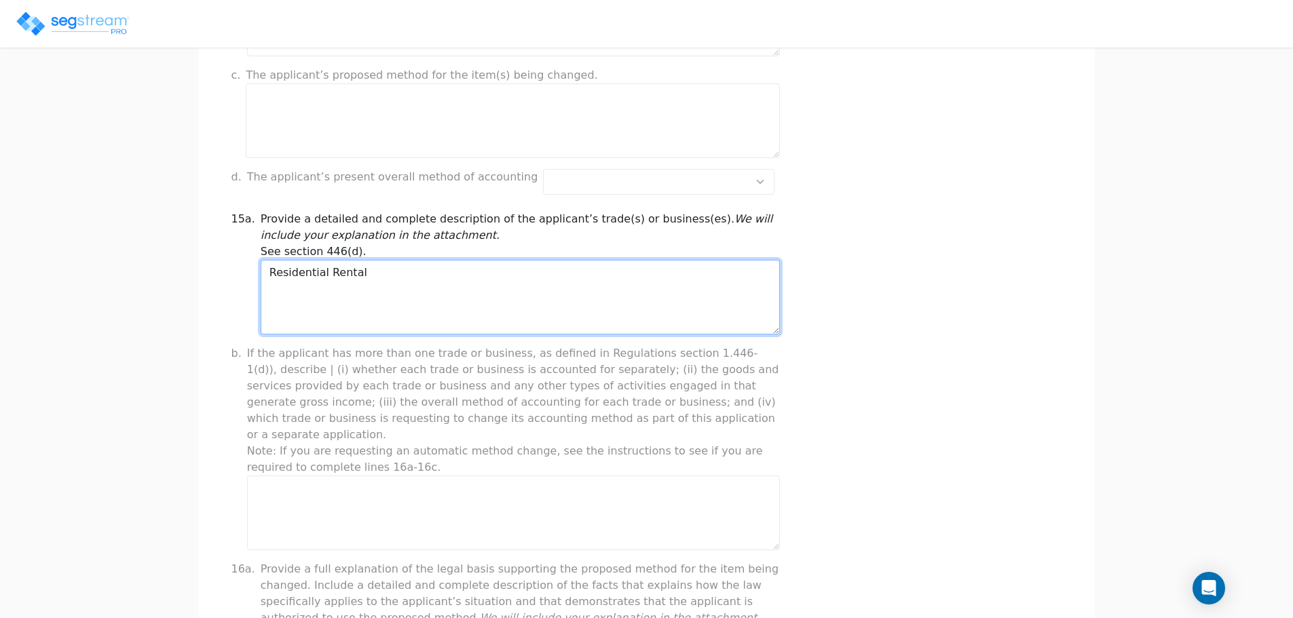
click at [495, 290] on textarea "Residential Rental" at bounding box center [520, 297] width 519 height 75
drag, startPoint x: 319, startPoint y: 271, endPoint x: 377, endPoint y: 281, distance: 59.2
click at [377, 281] on textarea "Residential Rental" at bounding box center [520, 297] width 519 height 75
type textarea "Rental of Residential Property"
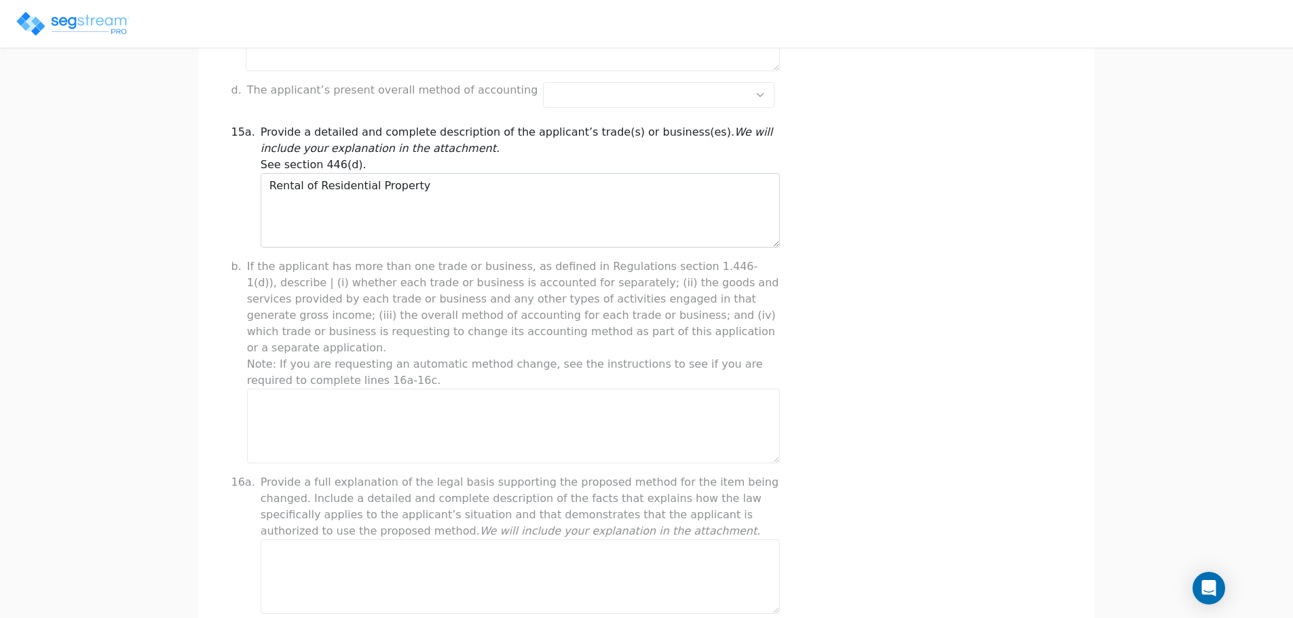
drag, startPoint x: 1071, startPoint y: 271, endPoint x: 1052, endPoint y: 345, distance: 77.0
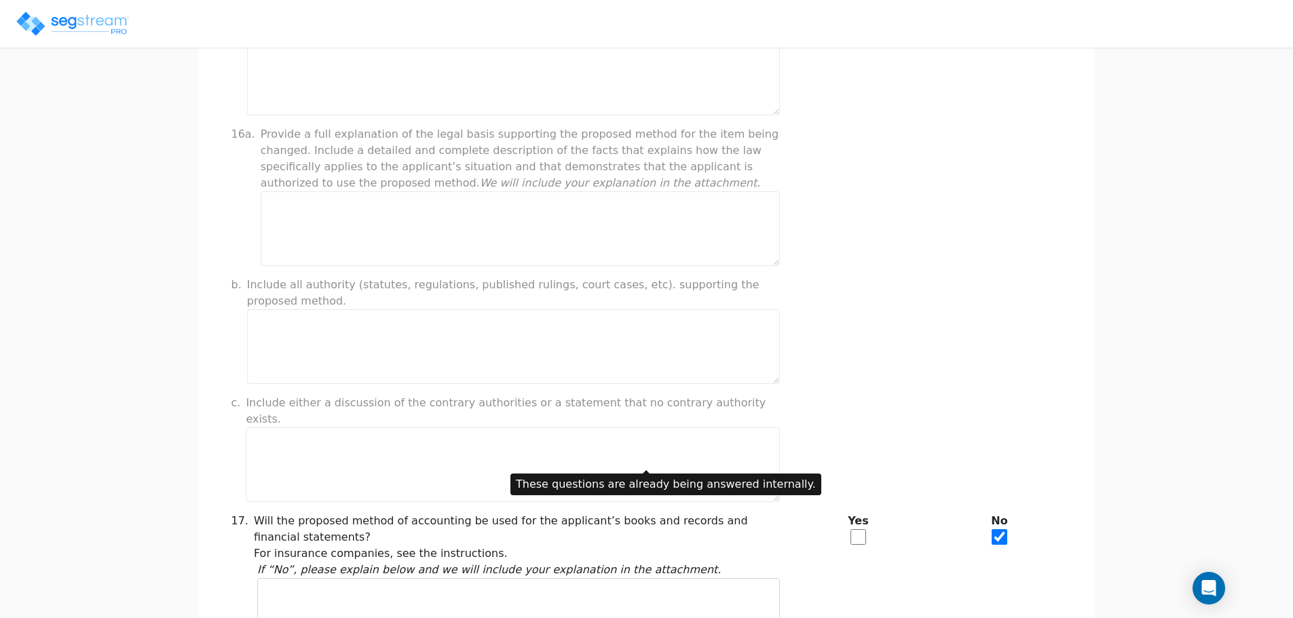
scroll to position [919, 0]
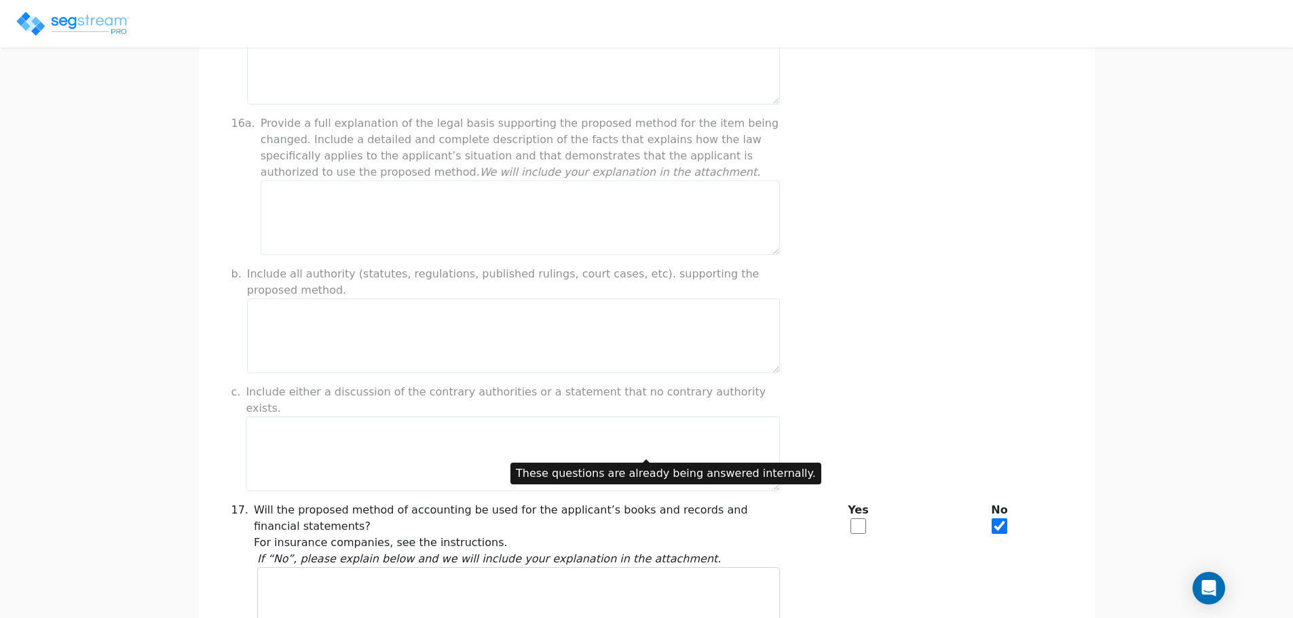
drag, startPoint x: 1065, startPoint y: 280, endPoint x: 1067, endPoint y: 297, distance: 17.0
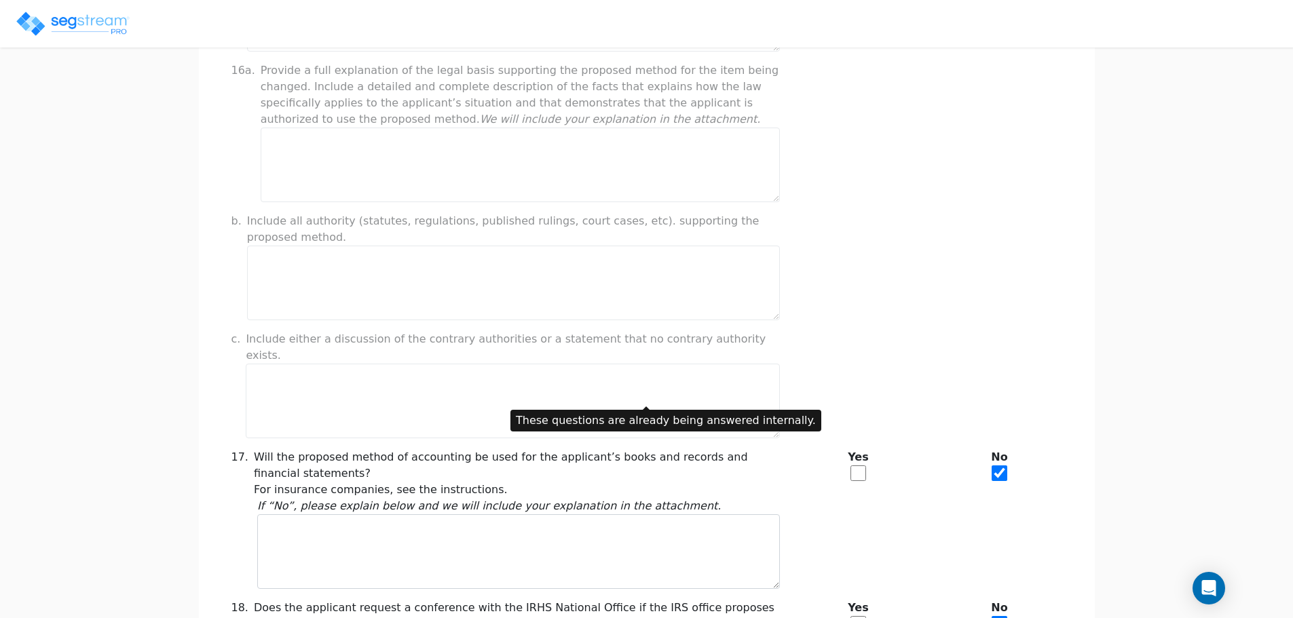
drag, startPoint x: 1054, startPoint y: 261, endPoint x: 1051, endPoint y: 312, distance: 51.6
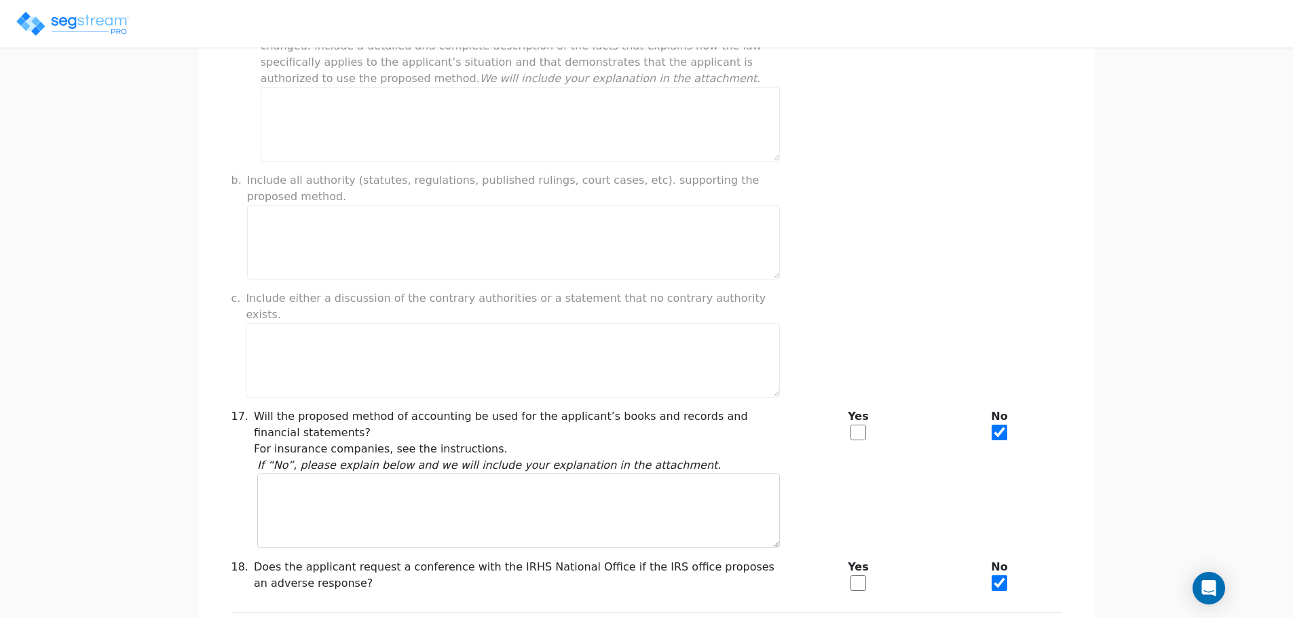
scroll to position [1084, 0]
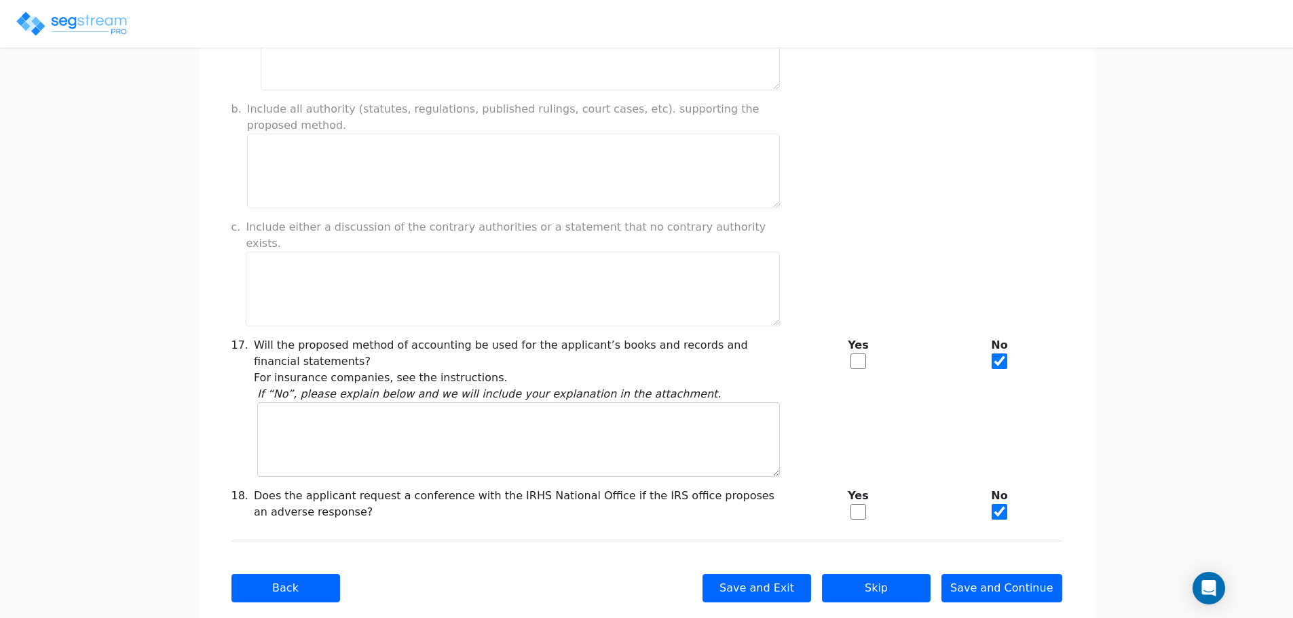
drag, startPoint x: 1169, startPoint y: 235, endPoint x: 1157, endPoint y: 340, distance: 105.2
click at [1029, 574] on button "Save and Continue" at bounding box center [1001, 588] width 121 height 28
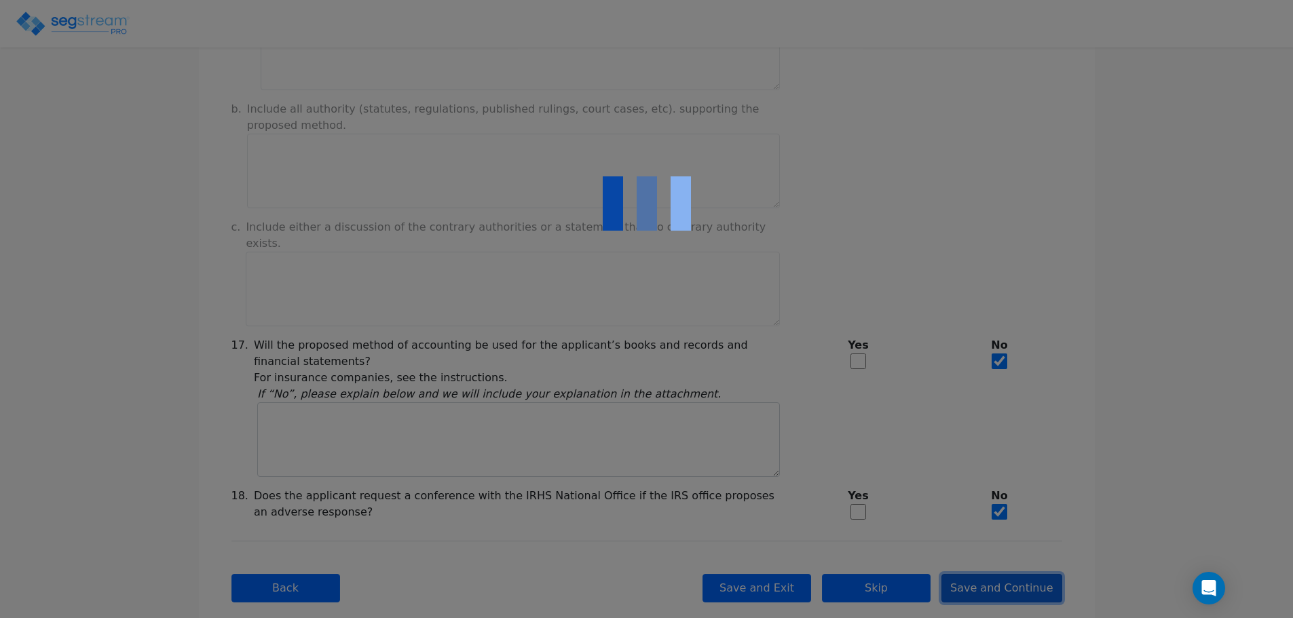
type input "-44,382.17"
checkbox input "true"
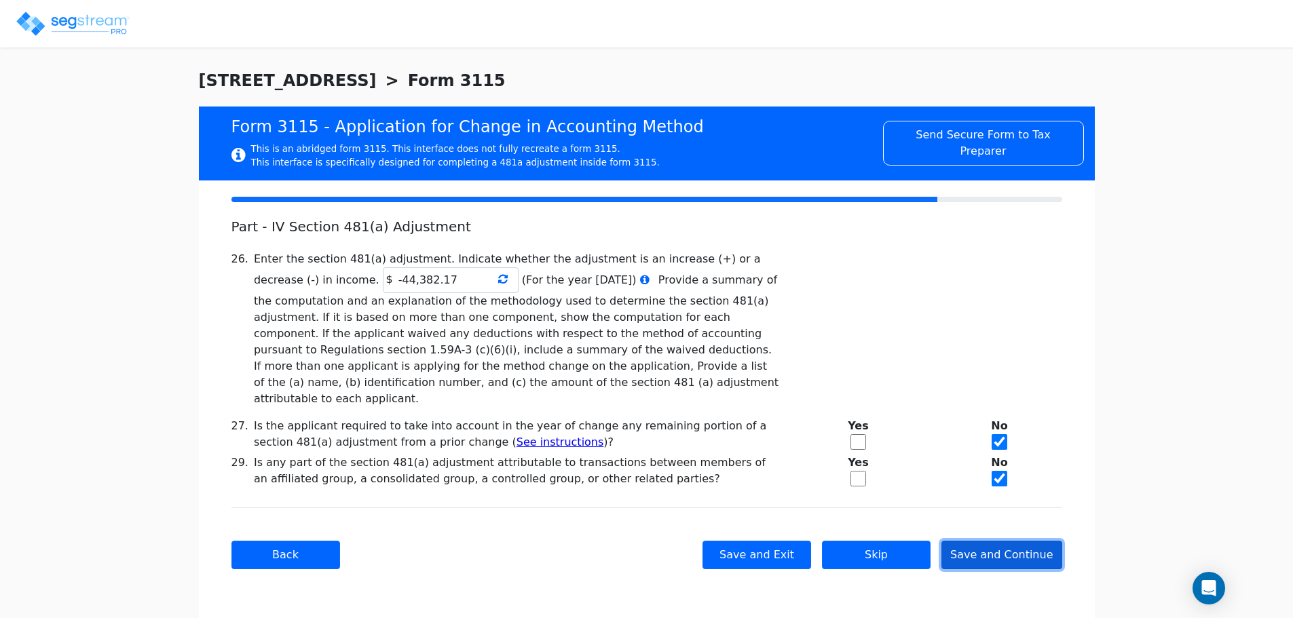
scroll to position [0, 0]
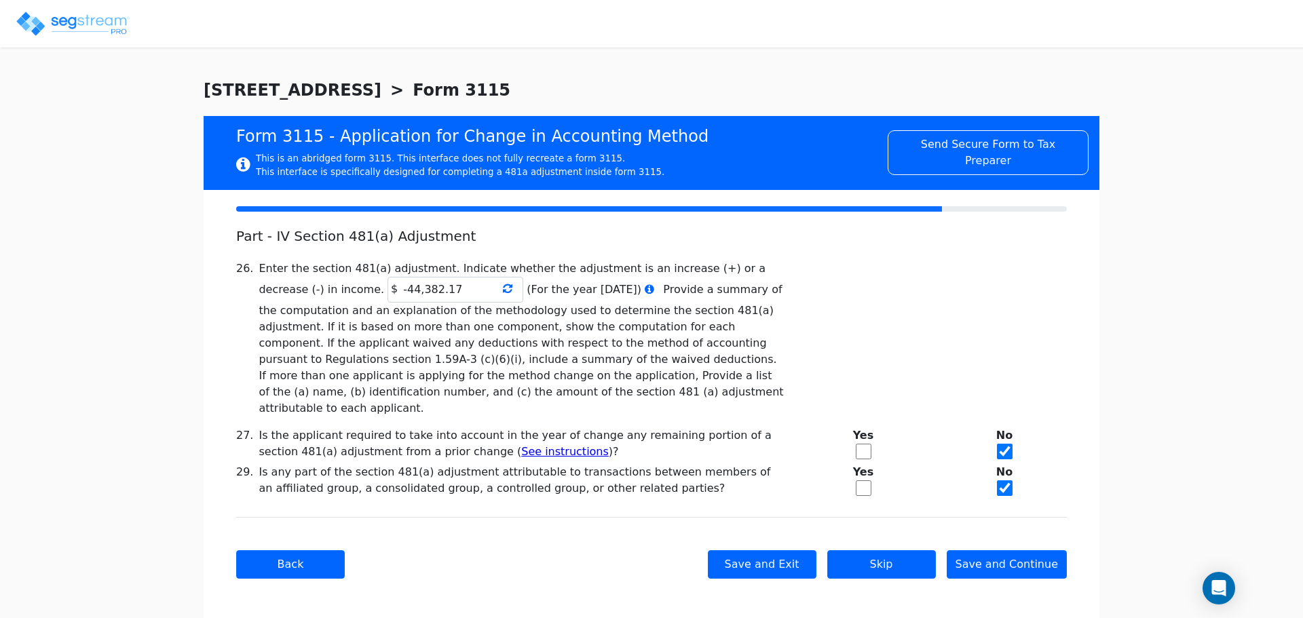
drag, startPoint x: 434, startPoint y: 261, endPoint x: 403, endPoint y: 260, distance: 31.2
click at [403, 261] on div "Enter the section 481(a) adjustment. Indicate whether the adjustment is an incr…" at bounding box center [522, 339] width 526 height 156
click at [389, 311] on div "Enter the section 481(a) adjustment. Indicate whether the adjustment is an incr…" at bounding box center [522, 339] width 526 height 156
click at [388, 288] on input "-44,382.17" at bounding box center [455, 290] width 136 height 26
click at [539, 334] on div "Enter the section 481(a) adjustment. Indicate whether the adjustment is an incr…" at bounding box center [522, 339] width 526 height 156
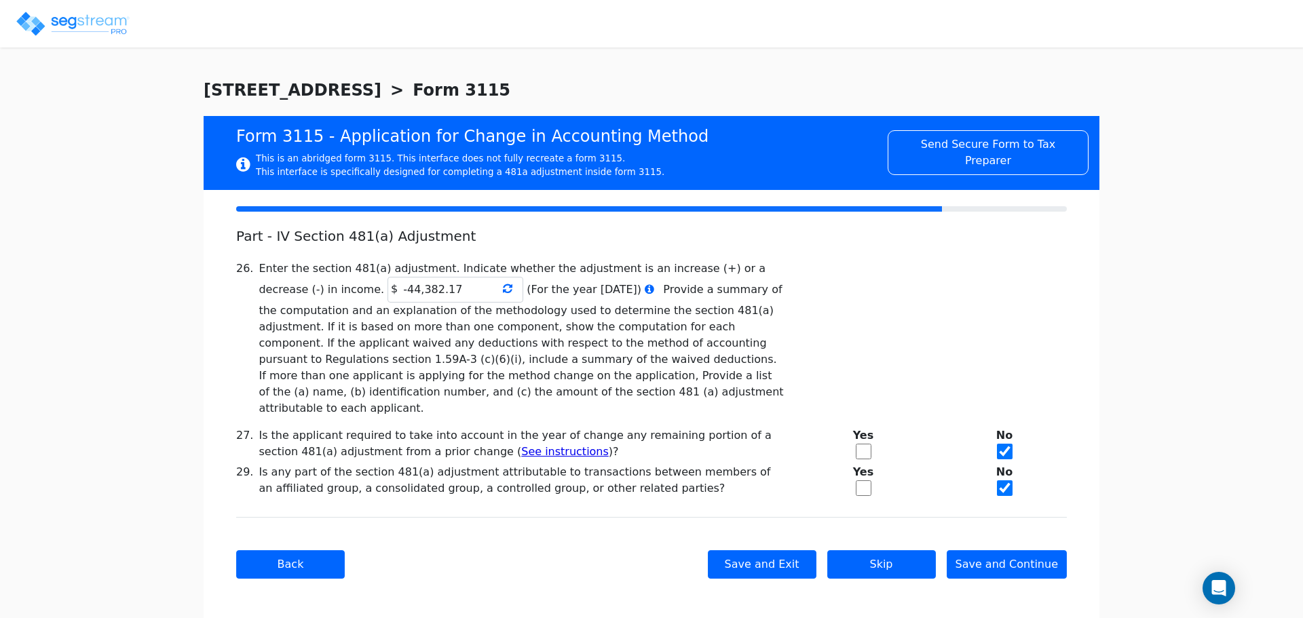
drag, startPoint x: 682, startPoint y: 358, endPoint x: 528, endPoint y: 385, distance: 156.4
click at [528, 385] on div "Enter the section 481(a) adjustment. Indicate whether the adjustment is an incr…" at bounding box center [522, 339] width 526 height 156
drag, startPoint x: 689, startPoint y: 380, endPoint x: 666, endPoint y: 408, distance: 36.6
click at [503, 290] on icon at bounding box center [507, 288] width 9 height 11
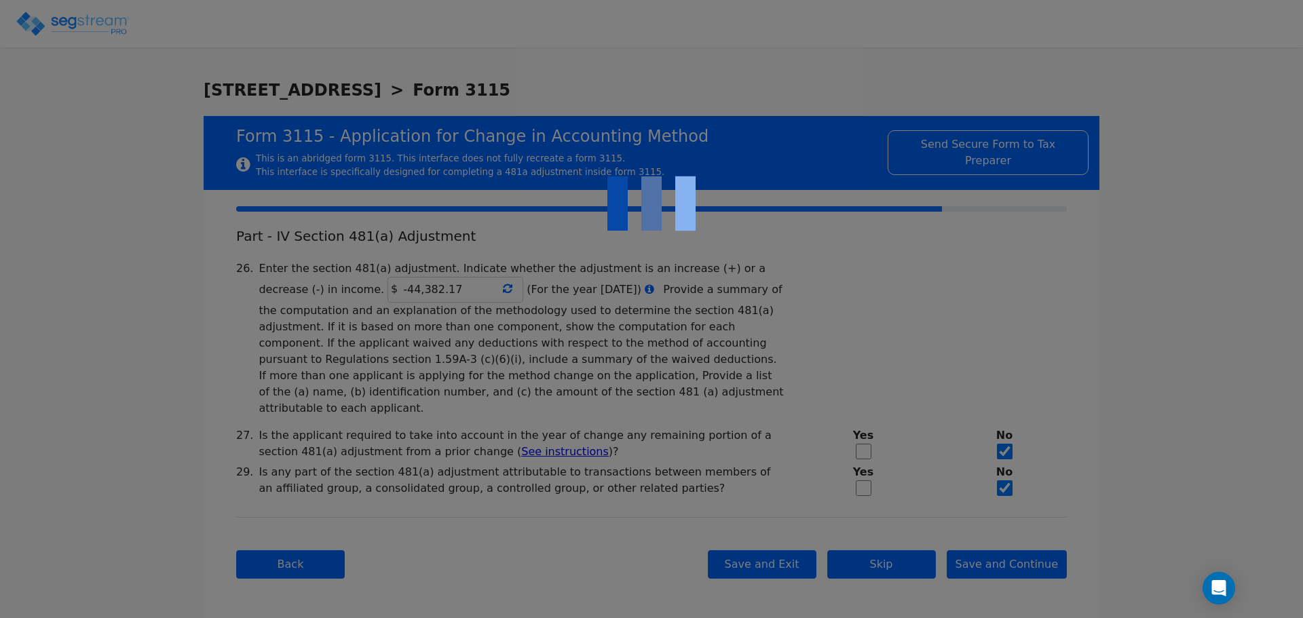
type input "-44,382.17"
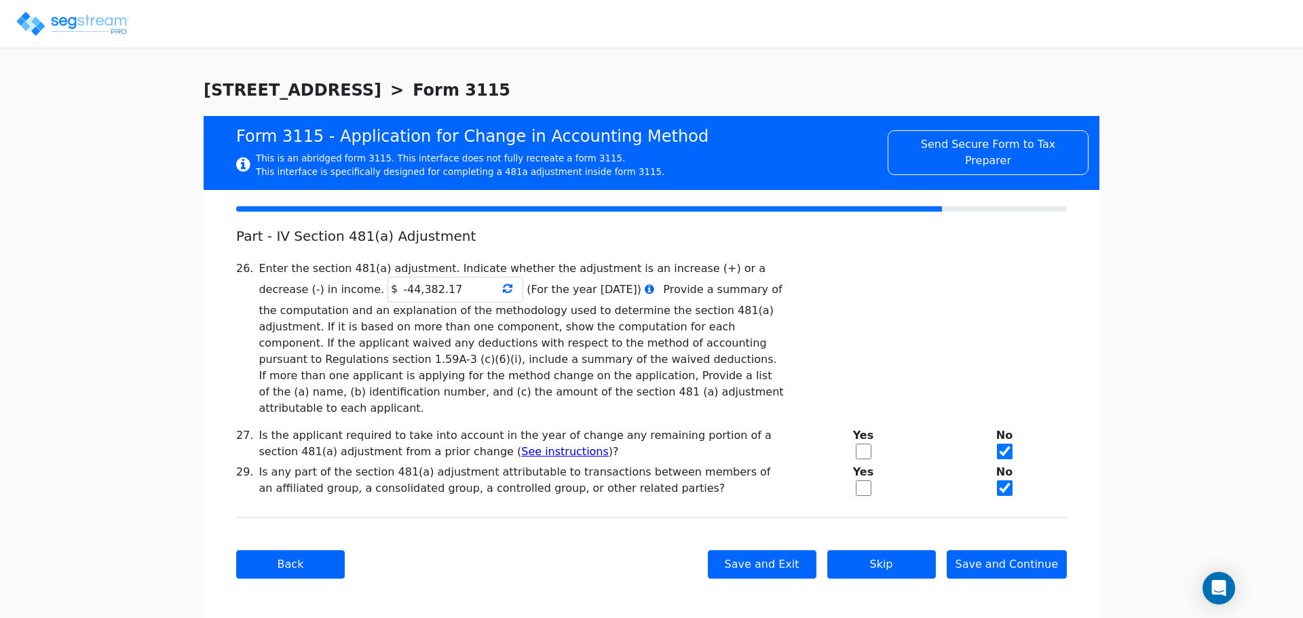
drag, startPoint x: 681, startPoint y: 341, endPoint x: 605, endPoint y: 346, distance: 76.2
click at [601, 343] on div "Enter the section 481(a) adjustment. Indicate whether the adjustment is an incr…" at bounding box center [522, 339] width 526 height 156
click at [1035, 553] on button "Save and Continue" at bounding box center [1007, 564] width 121 height 28
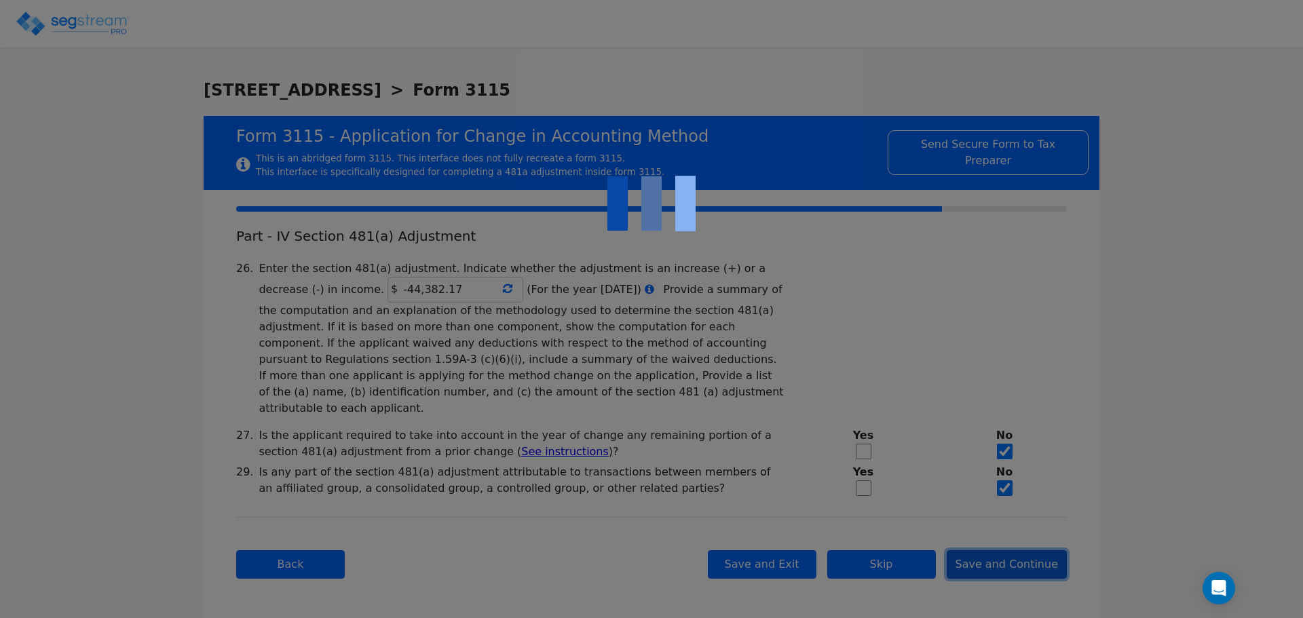
checkbox input "true"
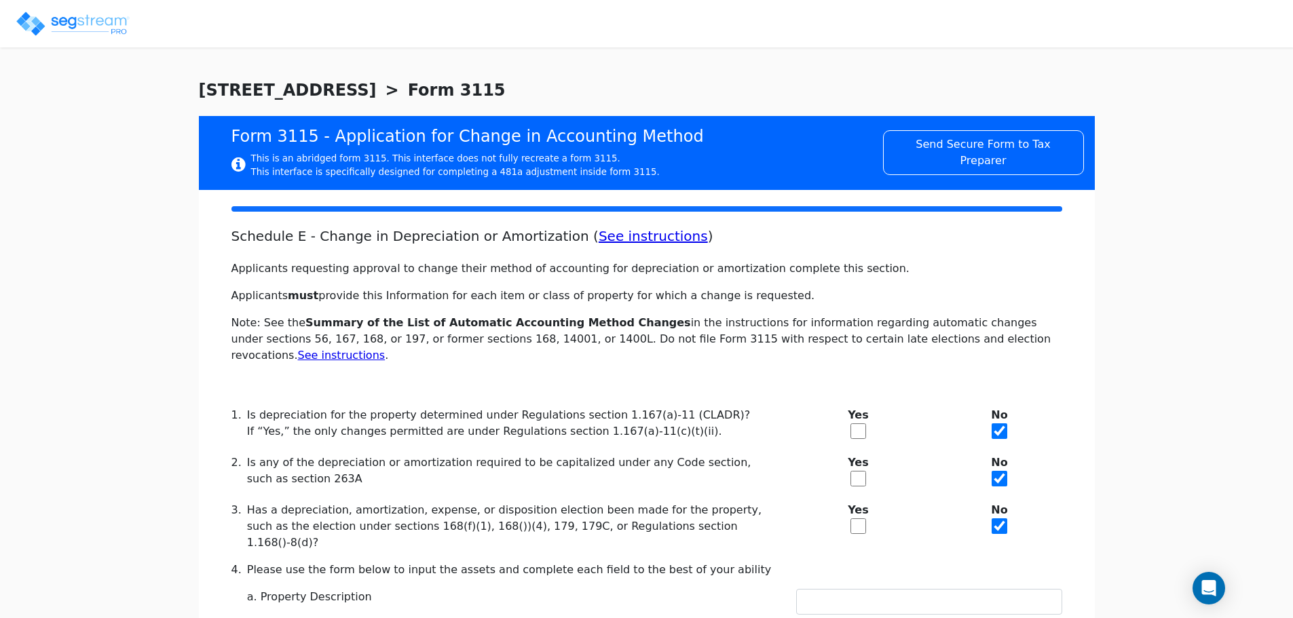
drag, startPoint x: 680, startPoint y: 364, endPoint x: 655, endPoint y: 364, distance: 24.4
drag, startPoint x: 655, startPoint y: 364, endPoint x: 459, endPoint y: 397, distance: 198.8
click at [459, 407] on div "Is depreciation for the property determined under Regulations section 1.167(a)-…" at bounding box center [513, 415] width 533 height 16
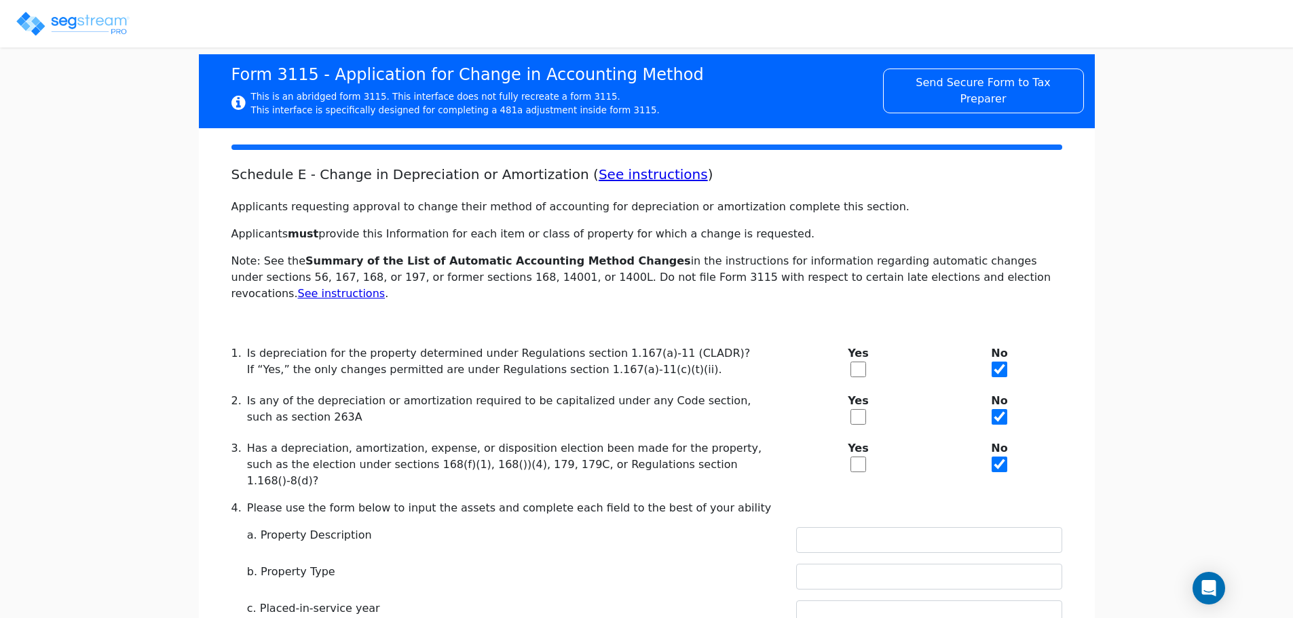
drag, startPoint x: 520, startPoint y: 404, endPoint x: 538, endPoint y: 508, distance: 105.3
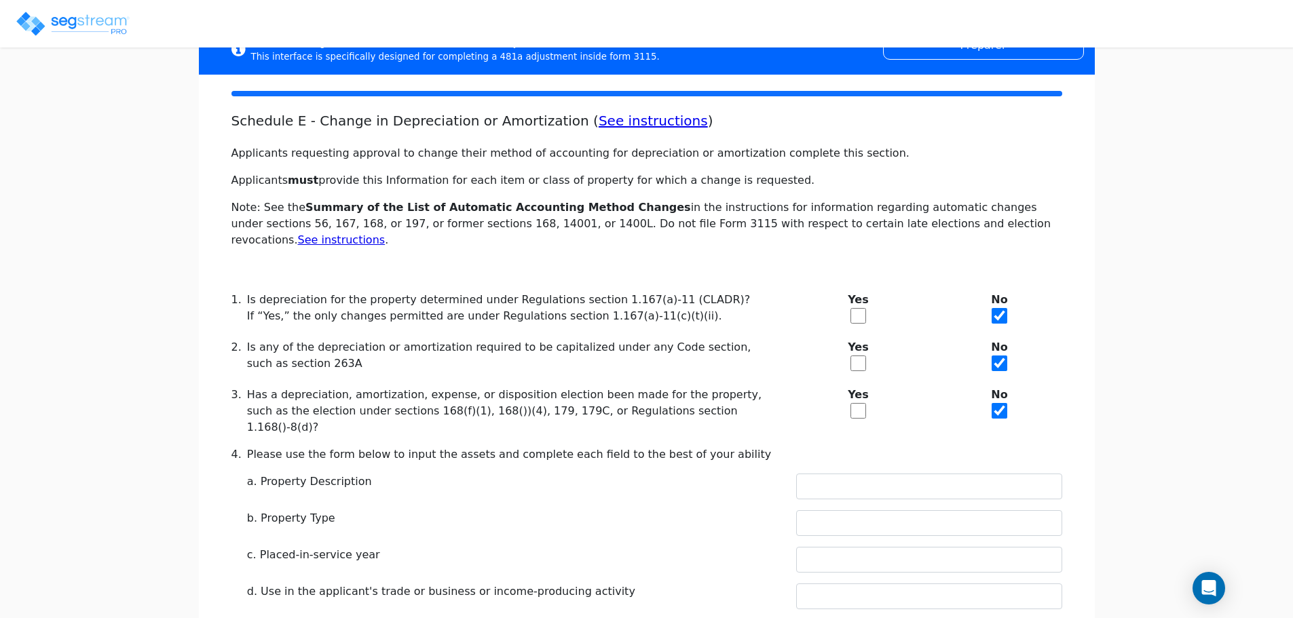
drag, startPoint x: 640, startPoint y: 363, endPoint x: 612, endPoint y: 365, distance: 27.9
drag, startPoint x: 612, startPoint y: 365, endPoint x: 439, endPoint y: 357, distance: 173.2
click at [439, 357] on div "Is any of the depreciation or amortization required to be capitalized under any…" at bounding box center [513, 357] width 533 height 37
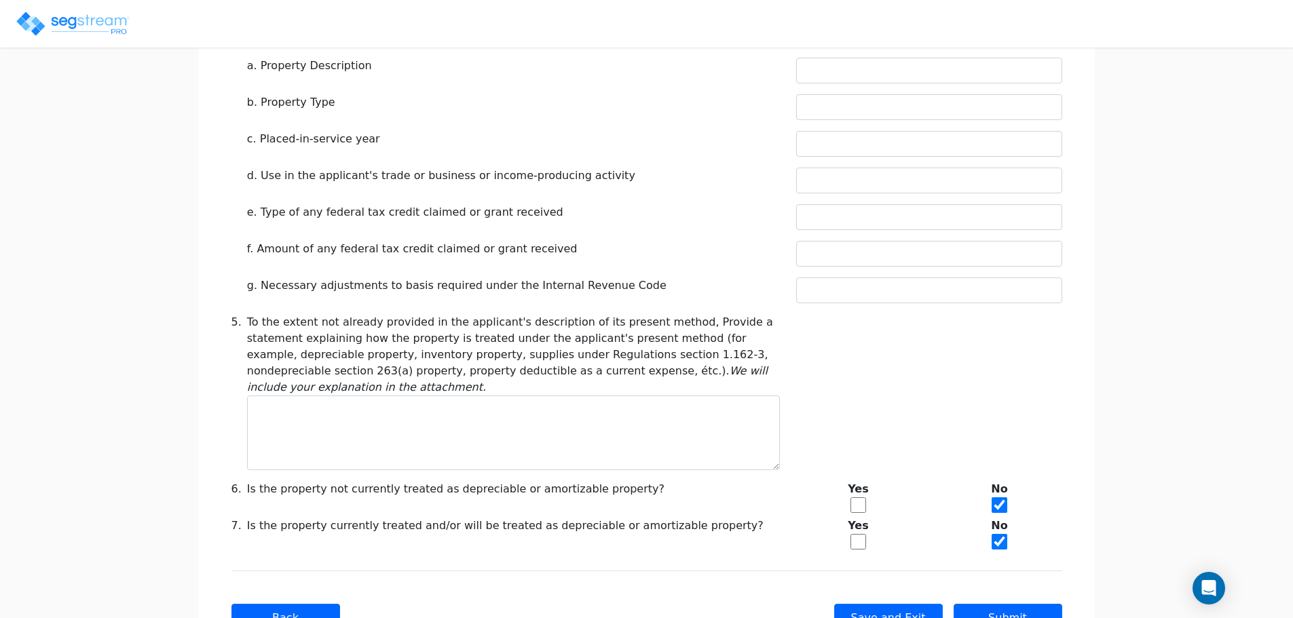
drag, startPoint x: 487, startPoint y: 362, endPoint x: 584, endPoint y: 463, distance: 140.6
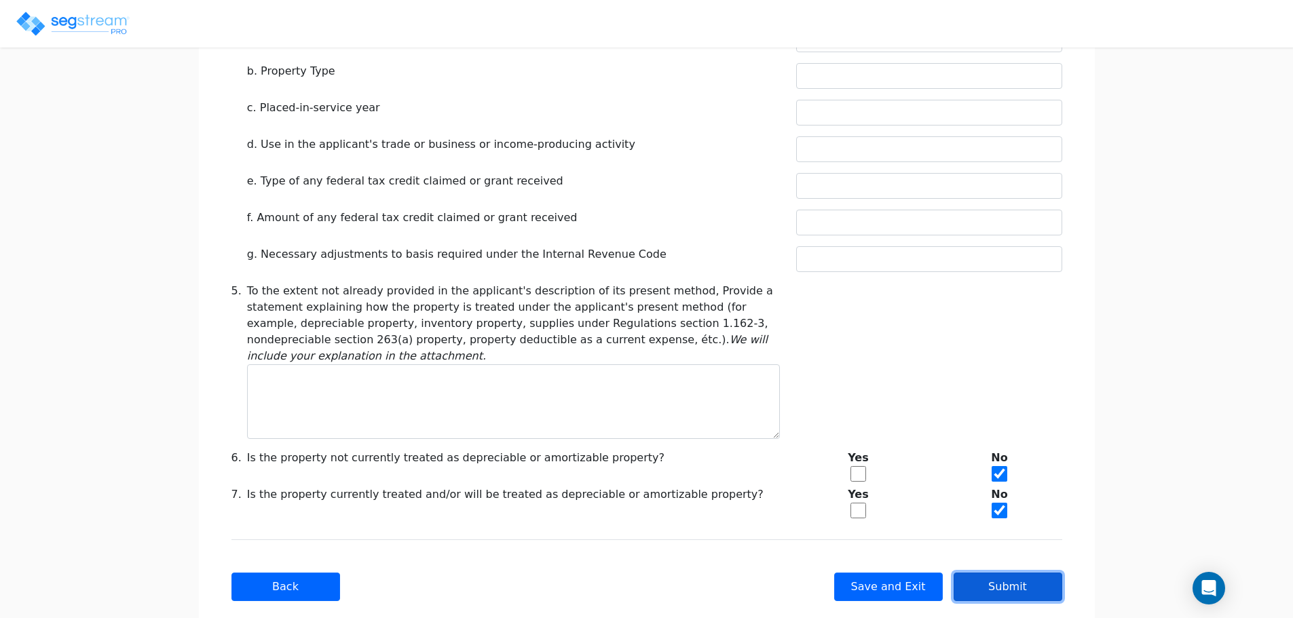
click at [1025, 573] on button "Submit" at bounding box center [1007, 587] width 109 height 28
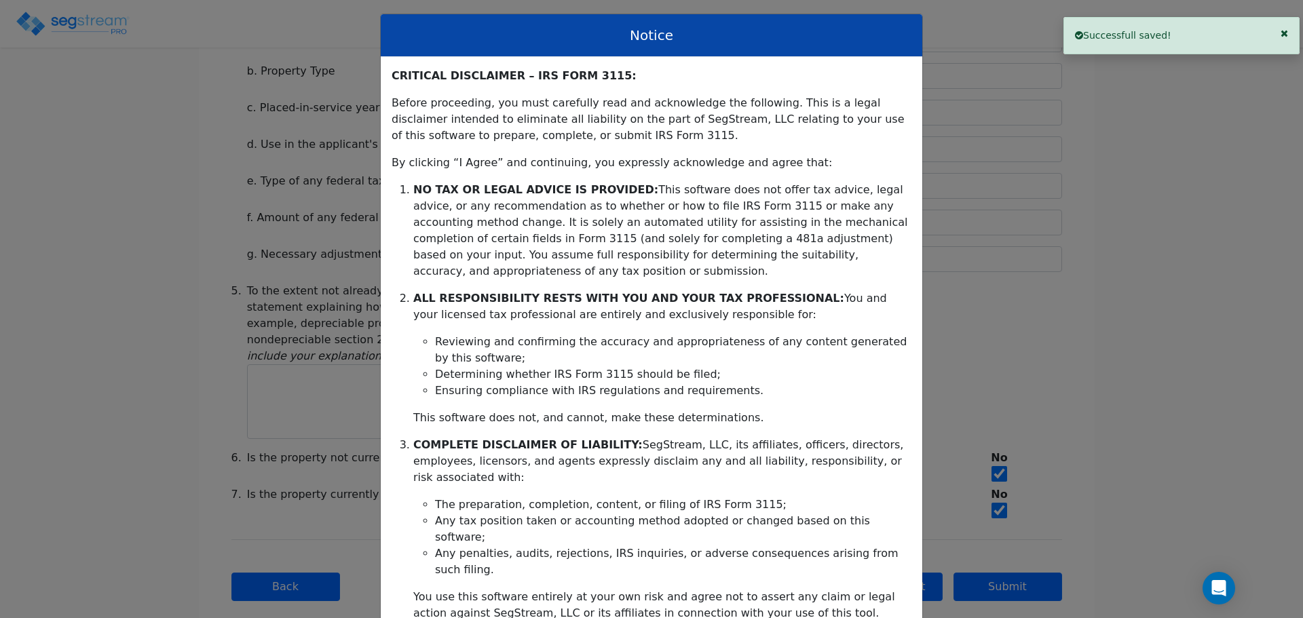
scroll to position [220, 0]
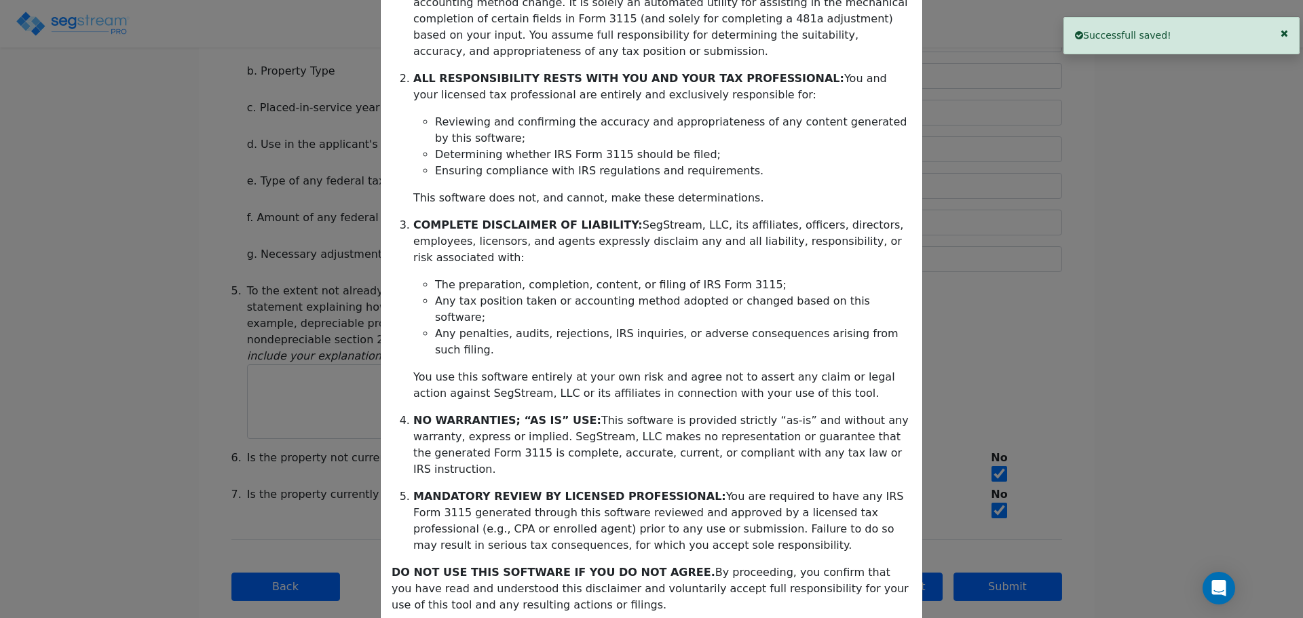
drag, startPoint x: 676, startPoint y: 292, endPoint x: 717, endPoint y: 457, distance: 169.2
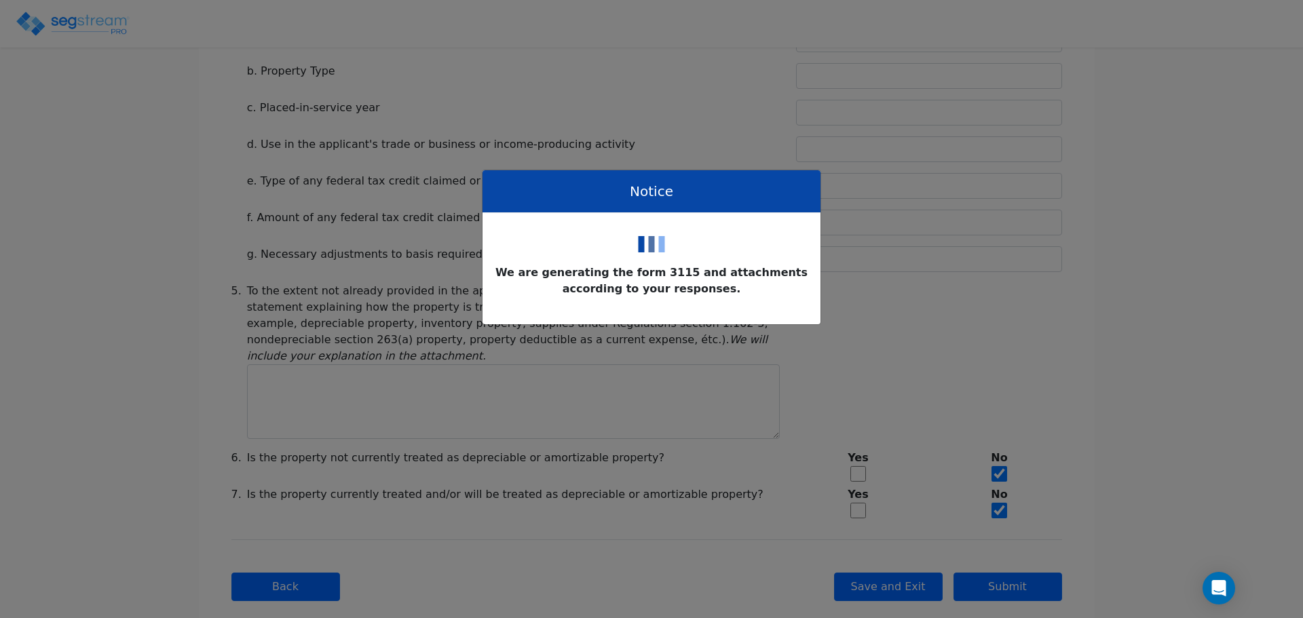
drag, startPoint x: 690, startPoint y: 311, endPoint x: 615, endPoint y: 267, distance: 87.3
click at [615, 267] on div "We are generating the form 3115 and attachments according to your responses." at bounding box center [651, 281] width 316 height 33
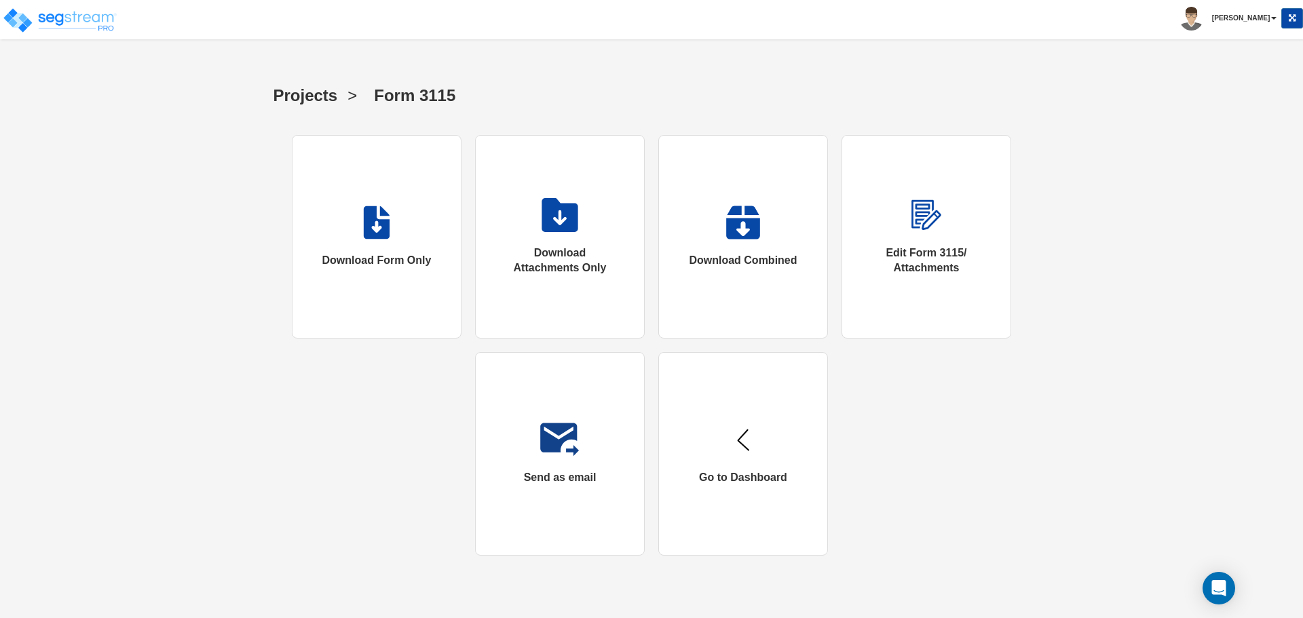
drag, startPoint x: 997, startPoint y: 405, endPoint x: 936, endPoint y: 391, distance: 63.4
click at [936, 391] on div "Download Form Only Download Attachments Only Download Combined Edit Form 3115/ …" at bounding box center [651, 345] width 767 height 421
drag, startPoint x: 895, startPoint y: 399, endPoint x: 880, endPoint y: 398, distance: 14.9
click at [880, 398] on div "Download Form Only Download Attachments Only Download Combined Edit Form 3115/ …" at bounding box center [651, 345] width 767 height 421
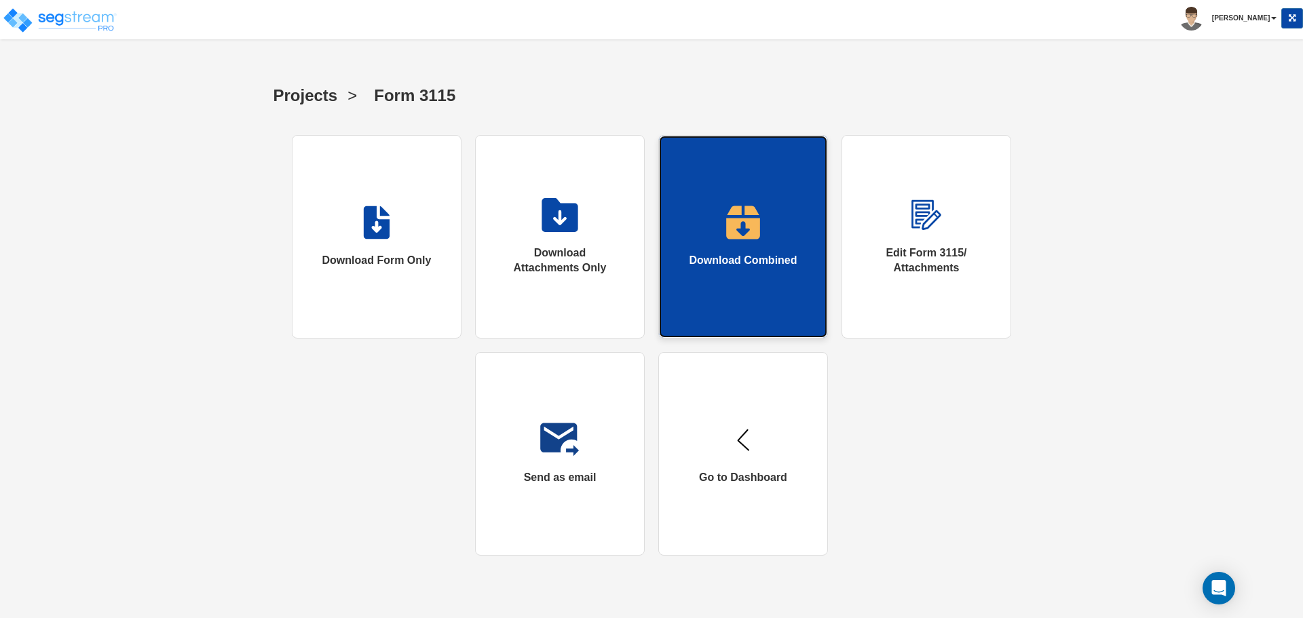
click at [721, 265] on div "Download Combined" at bounding box center [743, 261] width 108 height 16
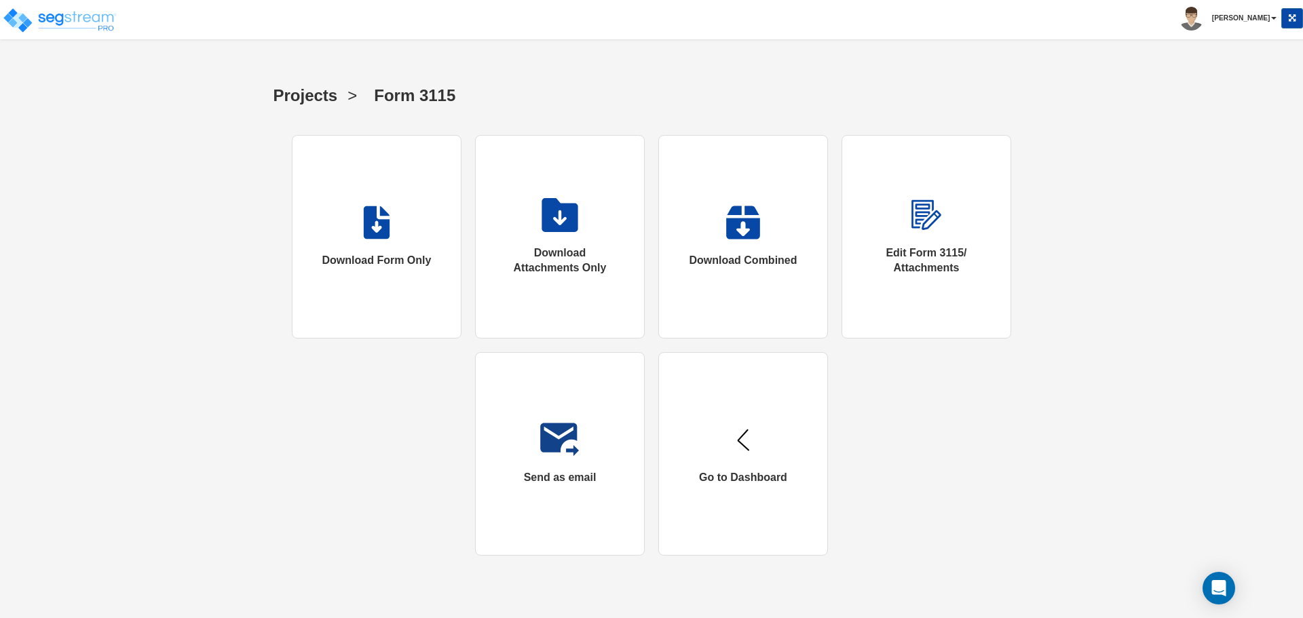
click at [1097, 436] on div "Projects > Form 3115 Download Form Only Download Attachments Only Download Comb…" at bounding box center [651, 321] width 1069 height 496
drag, startPoint x: 1042, startPoint y: 52, endPoint x: 1050, endPoint y: 68, distance: 18.2
click at [1042, 51] on html "Toggle navigation [PERSON_NAME] x" at bounding box center [651, 284] width 1303 height 569
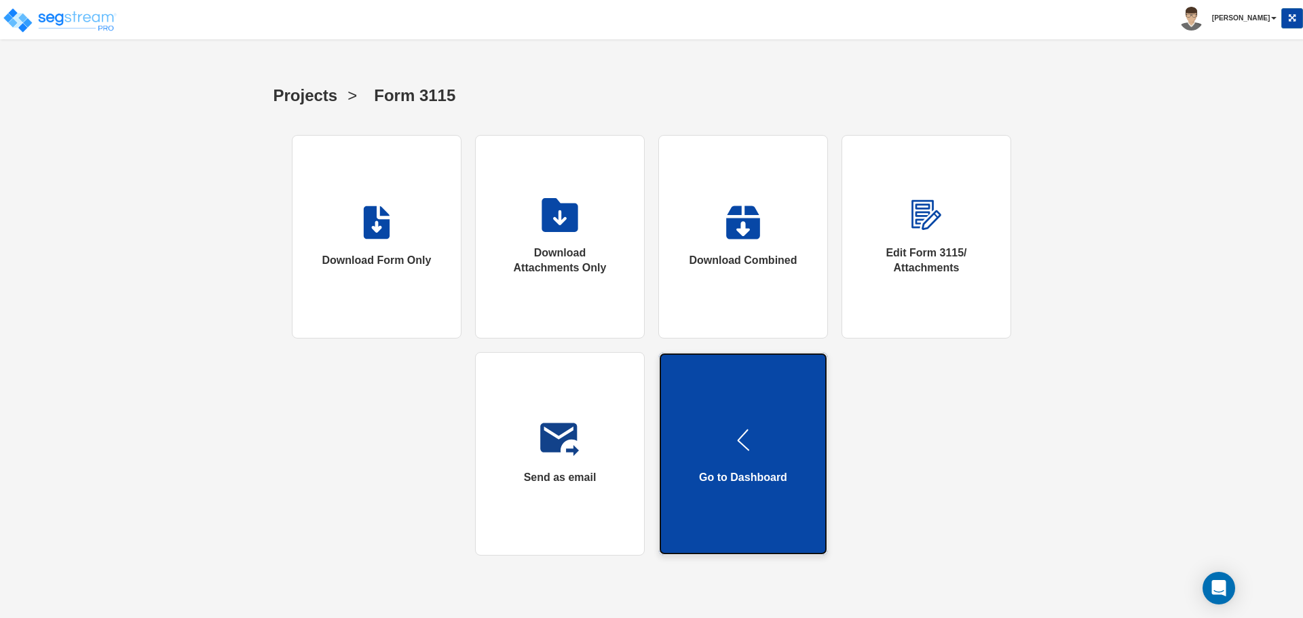
click at [778, 441] on link "Go to Dashboard" at bounding box center [743, 454] width 170 height 204
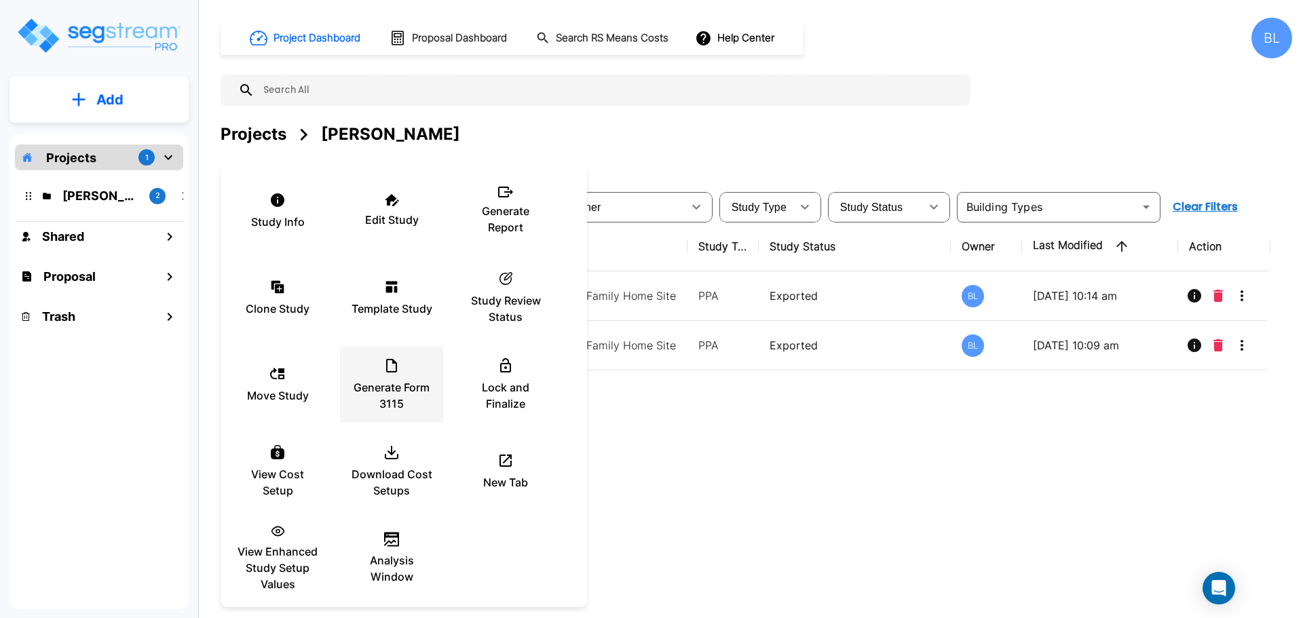
click at [410, 371] on div "Generate Form 3115" at bounding box center [391, 385] width 81 height 68
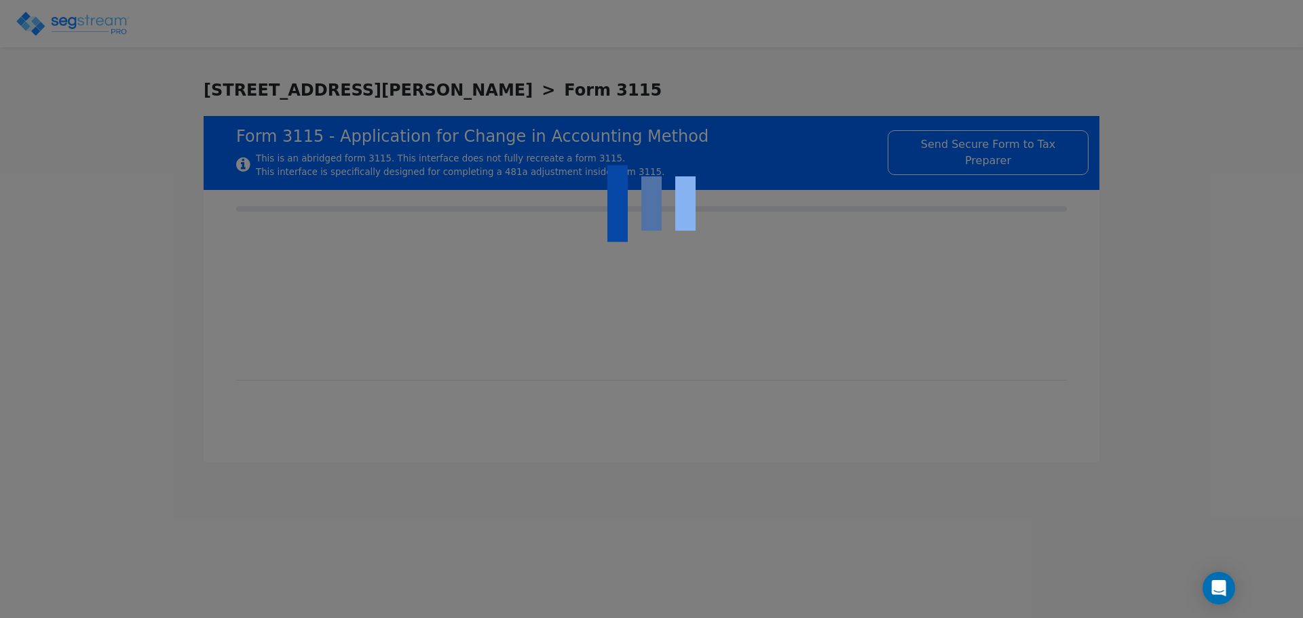
type input "[DATE]"
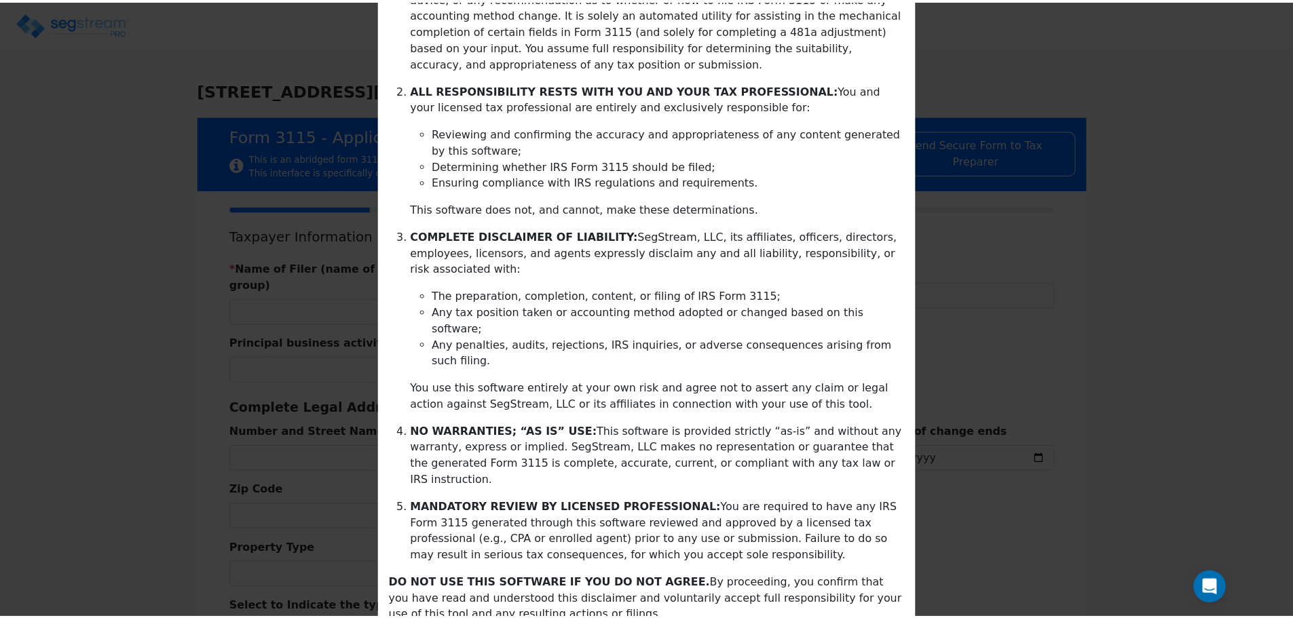
scroll to position [220, 0]
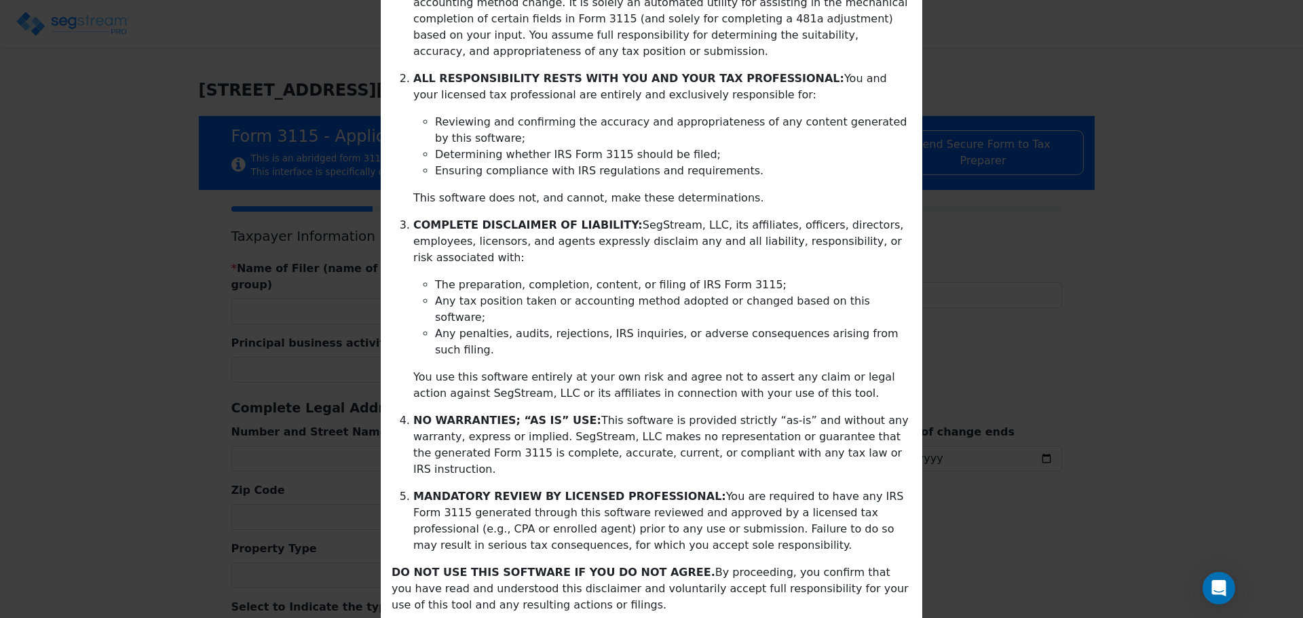
drag, startPoint x: 595, startPoint y: 401, endPoint x: 728, endPoint y: 571, distance: 216.1
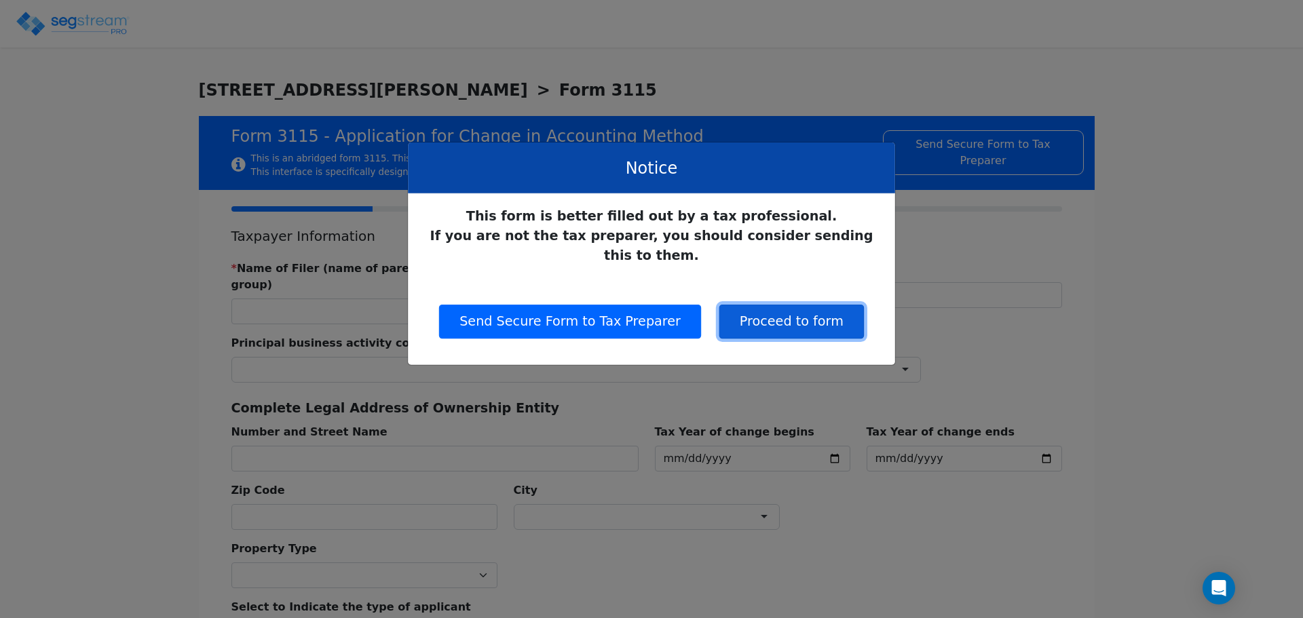
click at [758, 305] on button "Proceed to form" at bounding box center [791, 322] width 145 height 34
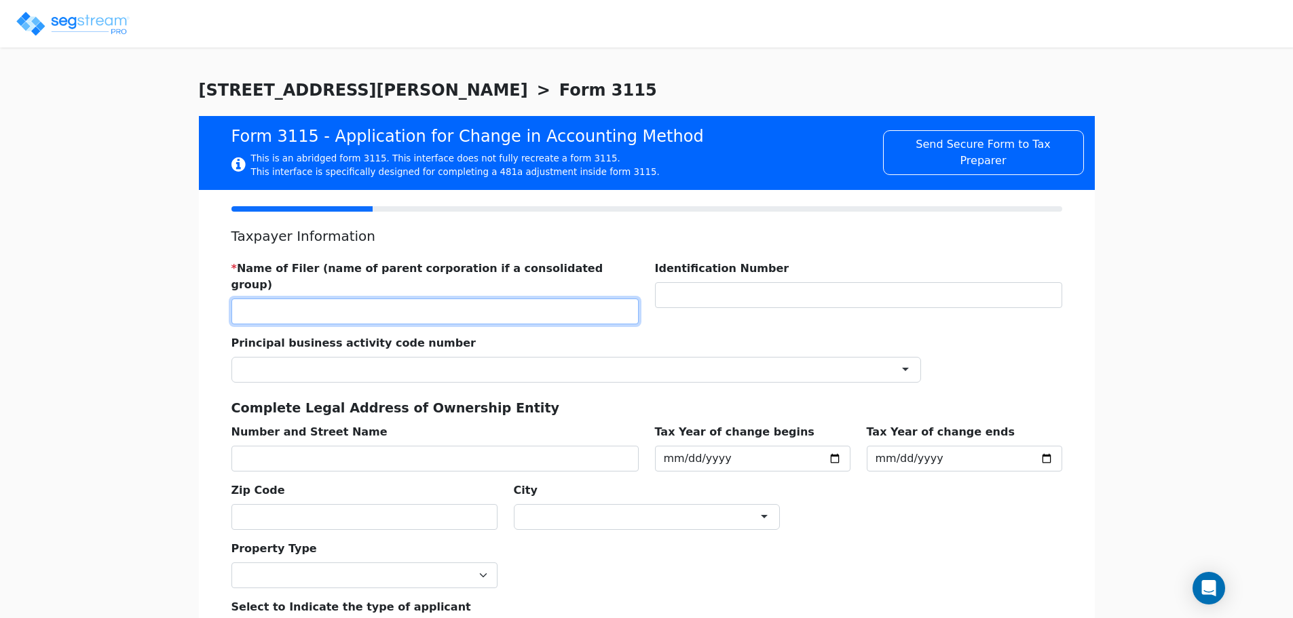
click at [448, 299] on input "text" at bounding box center [434, 312] width 407 height 26
type input "KARIN HOWARD"
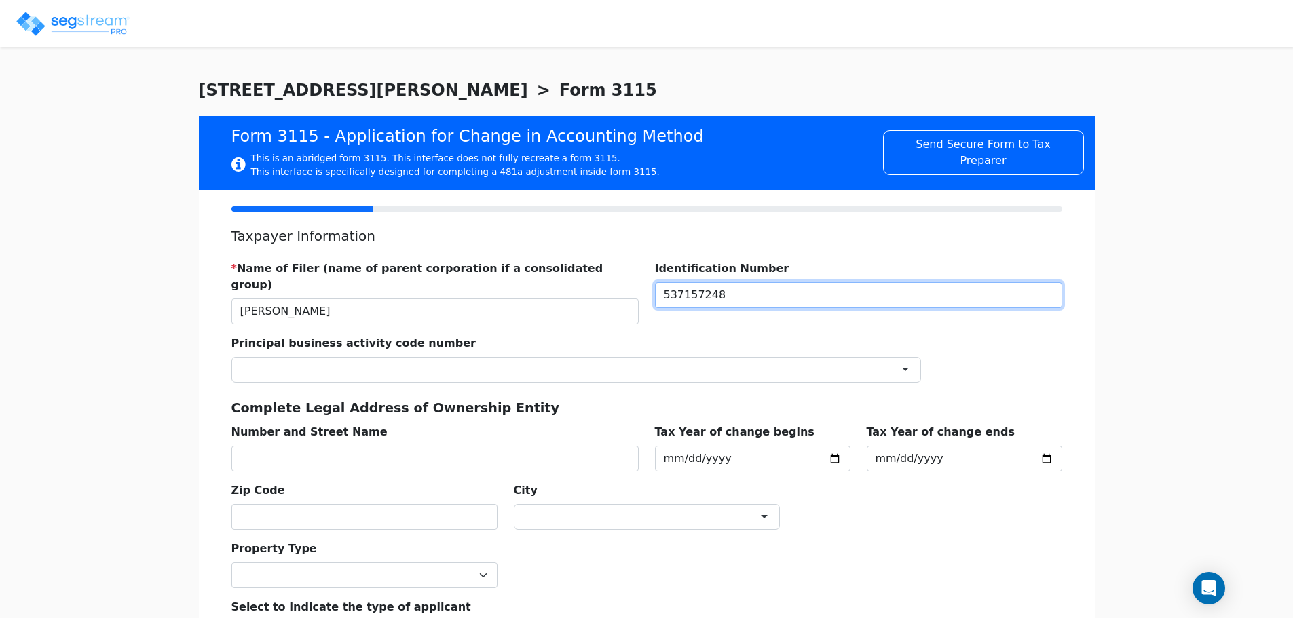
type input "537157248"
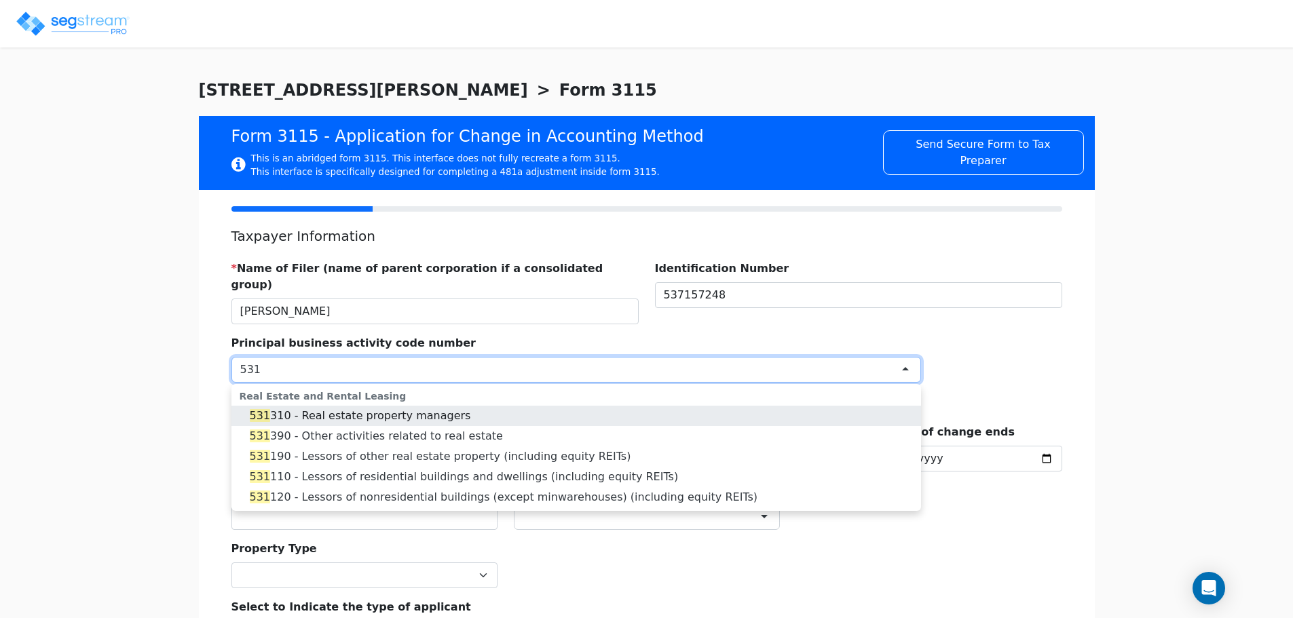
type input "531"
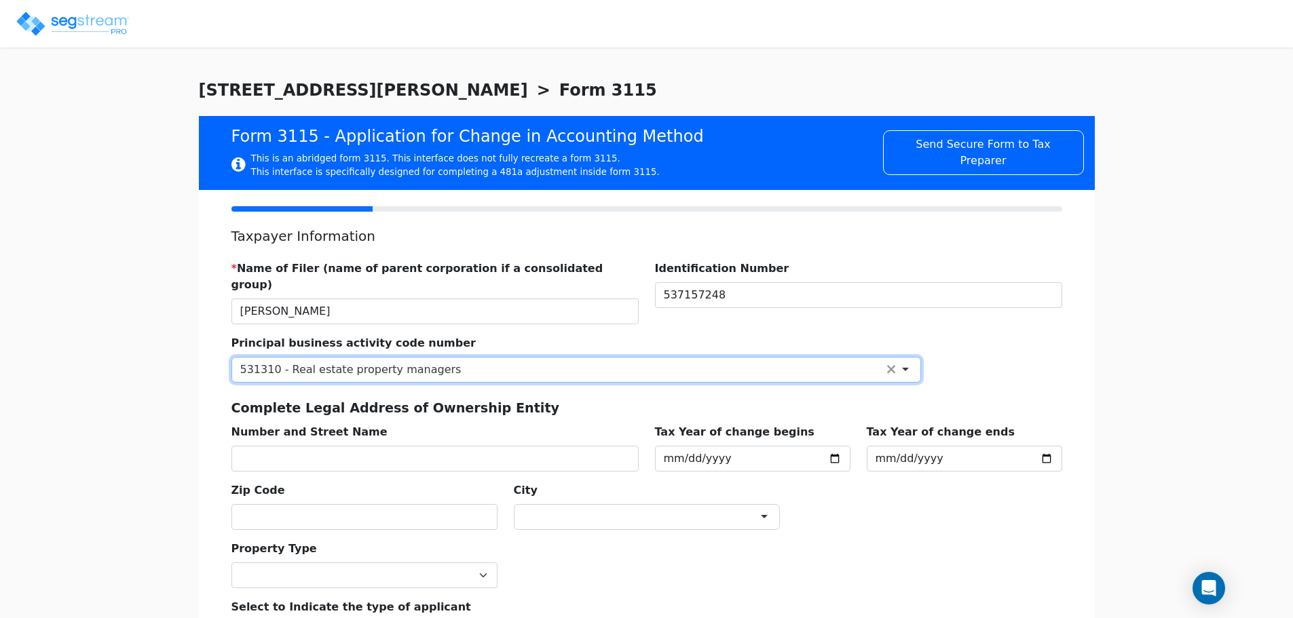
scroll to position [0, 0]
click at [490, 358] on div "531310 - Real estate property managers" at bounding box center [575, 370] width 689 height 26
click at [484, 358] on div "531310 - Real estate property managers" at bounding box center [575, 370] width 689 height 26
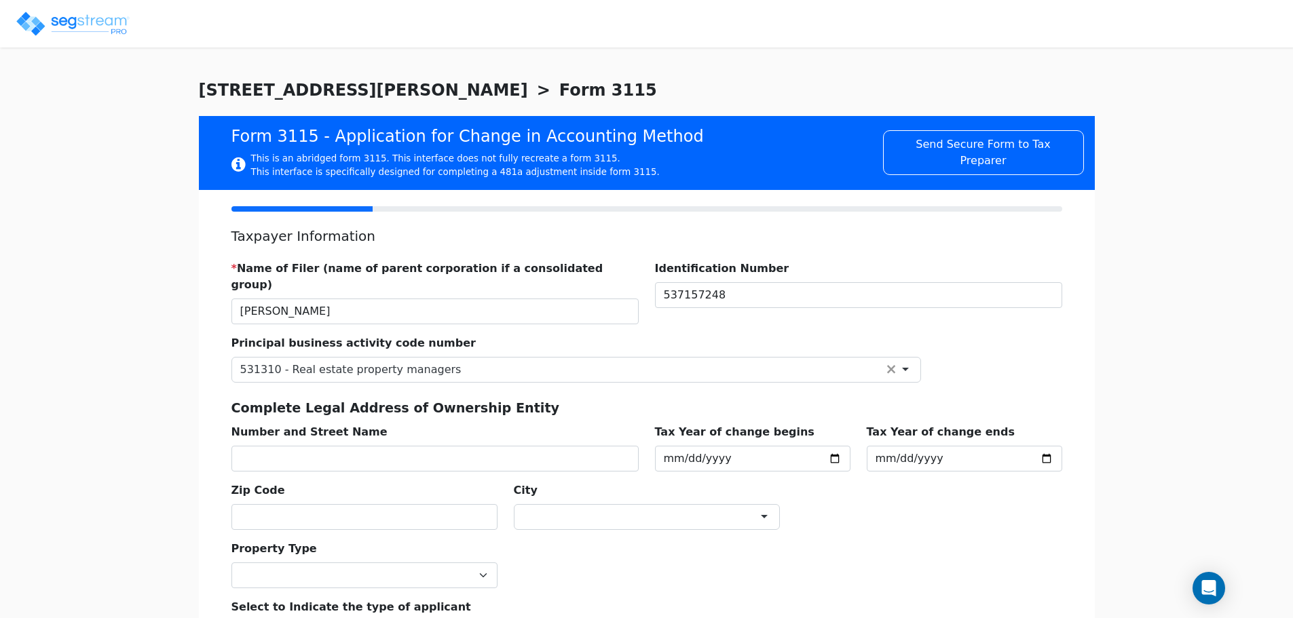
click at [113, 347] on div "We are Building your Study. So please grab a coffee and let us do the heavy lif…" at bounding box center [646, 455] width 1293 height 754
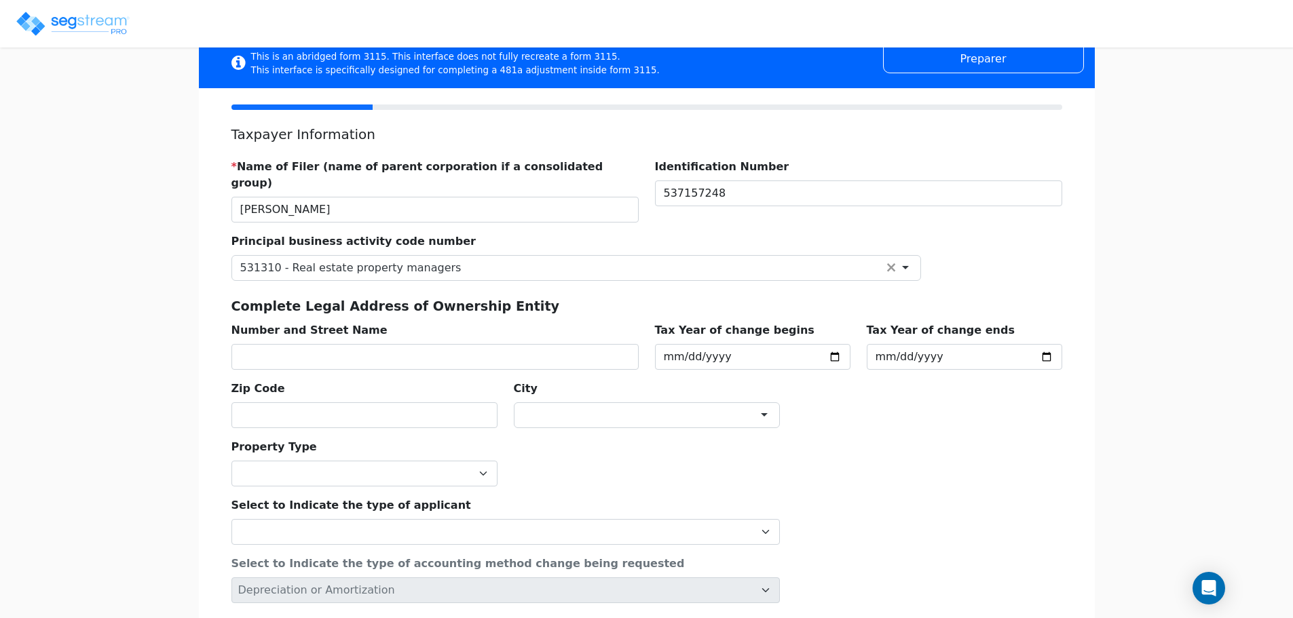
scroll to position [181, 0]
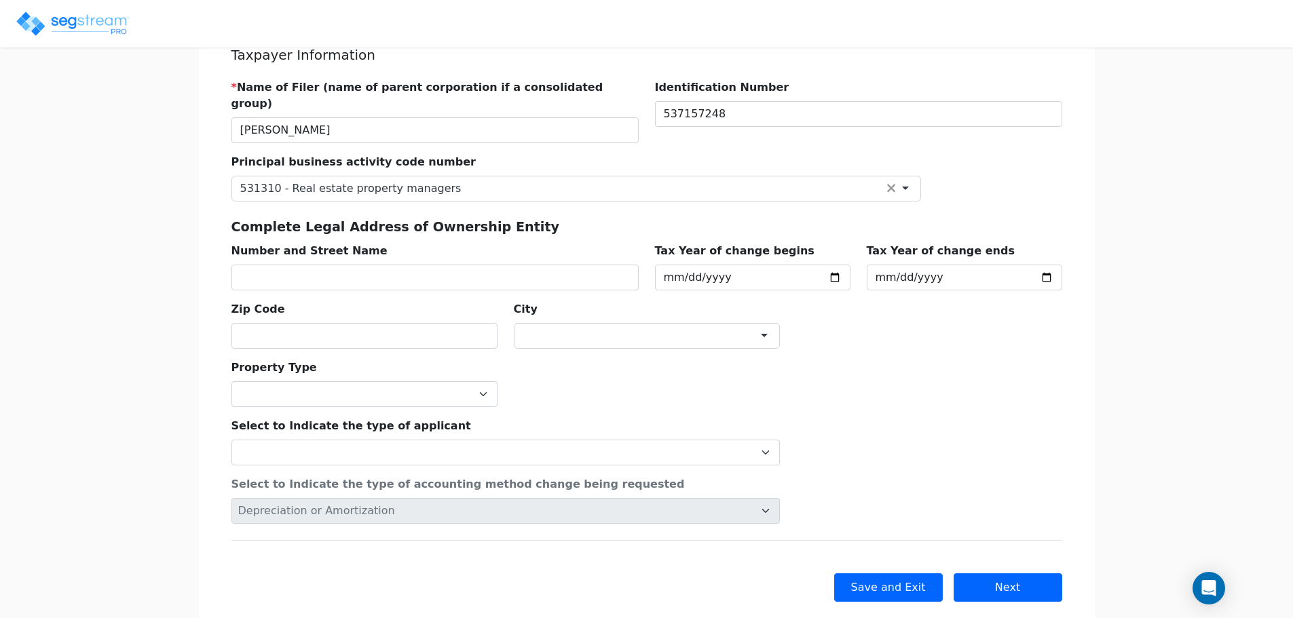
drag, startPoint x: 119, startPoint y: 339, endPoint x: 114, endPoint y: 421, distance: 82.3
click at [305, 265] on input "text" at bounding box center [434, 278] width 407 height 26
click at [446, 269] on input "text" at bounding box center [434, 278] width 407 height 26
click at [408, 265] on input "text" at bounding box center [434, 278] width 407 height 26
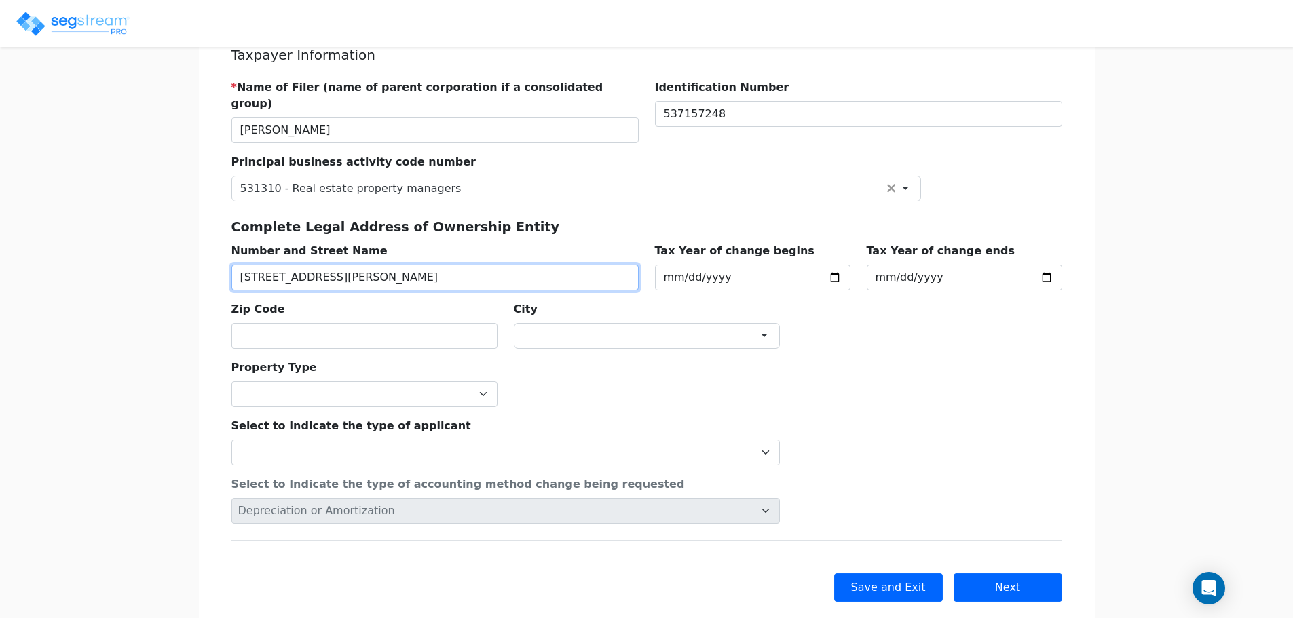
type input "[STREET_ADDRESS][PERSON_NAME]"
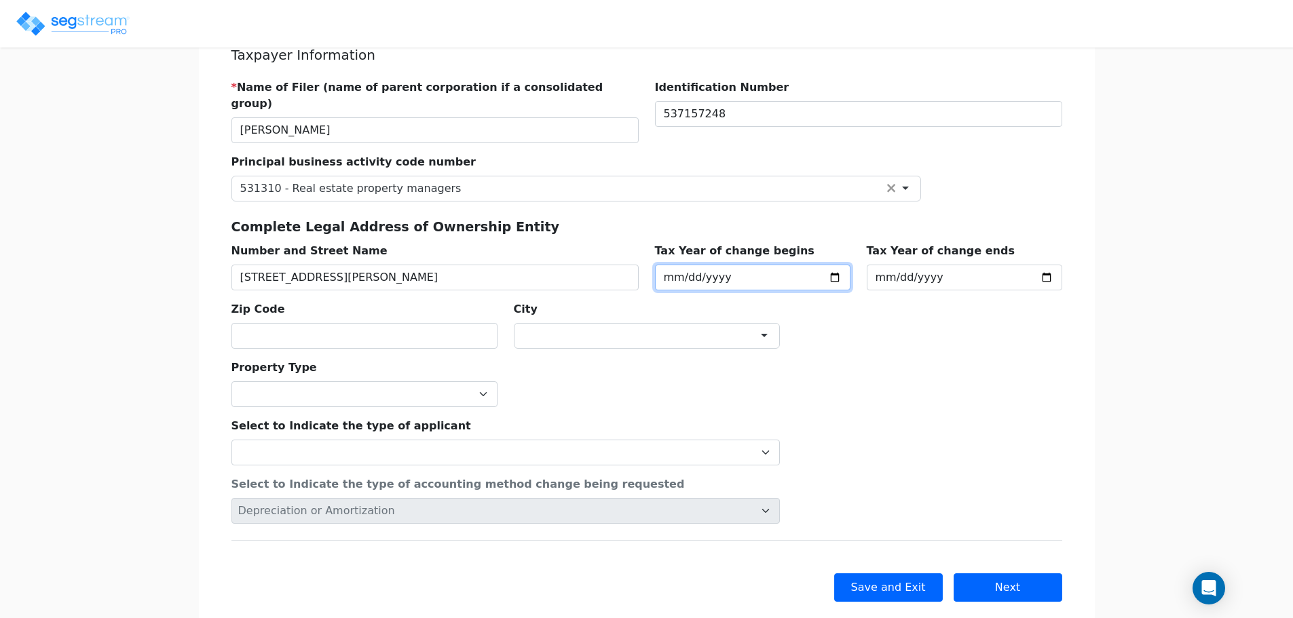
click at [840, 265] on input "2025-01-01" at bounding box center [752, 278] width 195 height 26
type input "[DATE]"
click at [1042, 265] on input "2025-12-31" at bounding box center [964, 278] width 195 height 26
type input "[DATE]"
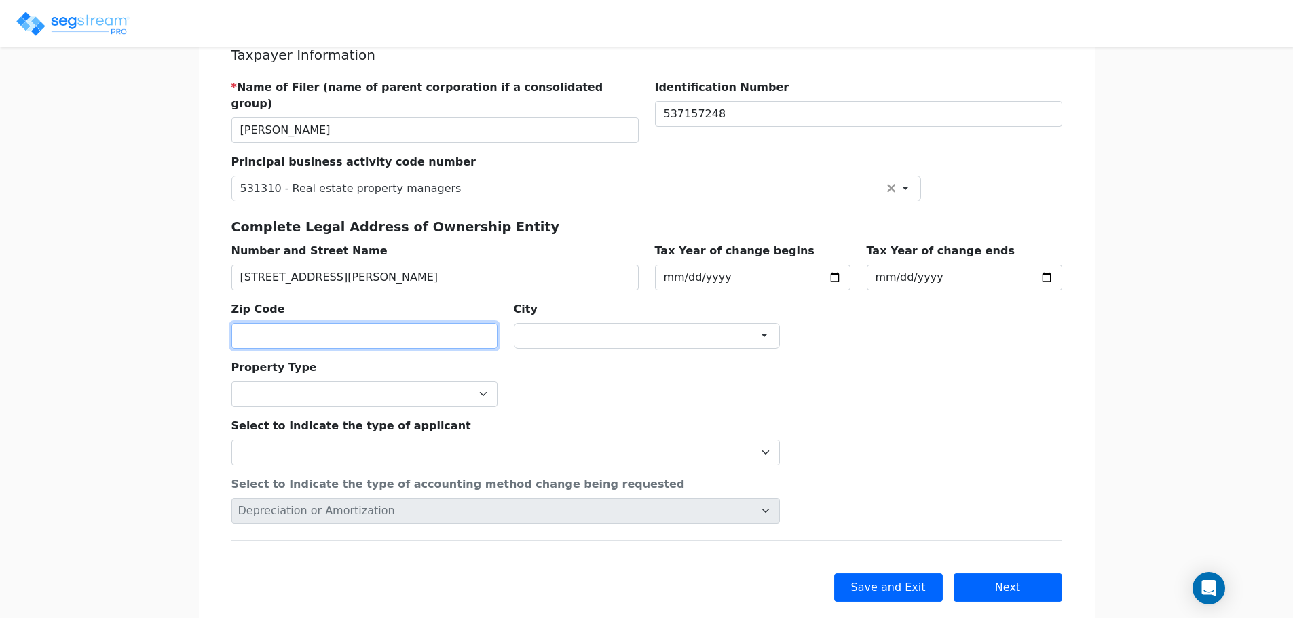
click at [417, 326] on input "text" at bounding box center [364, 336] width 266 height 26
type input "78731"
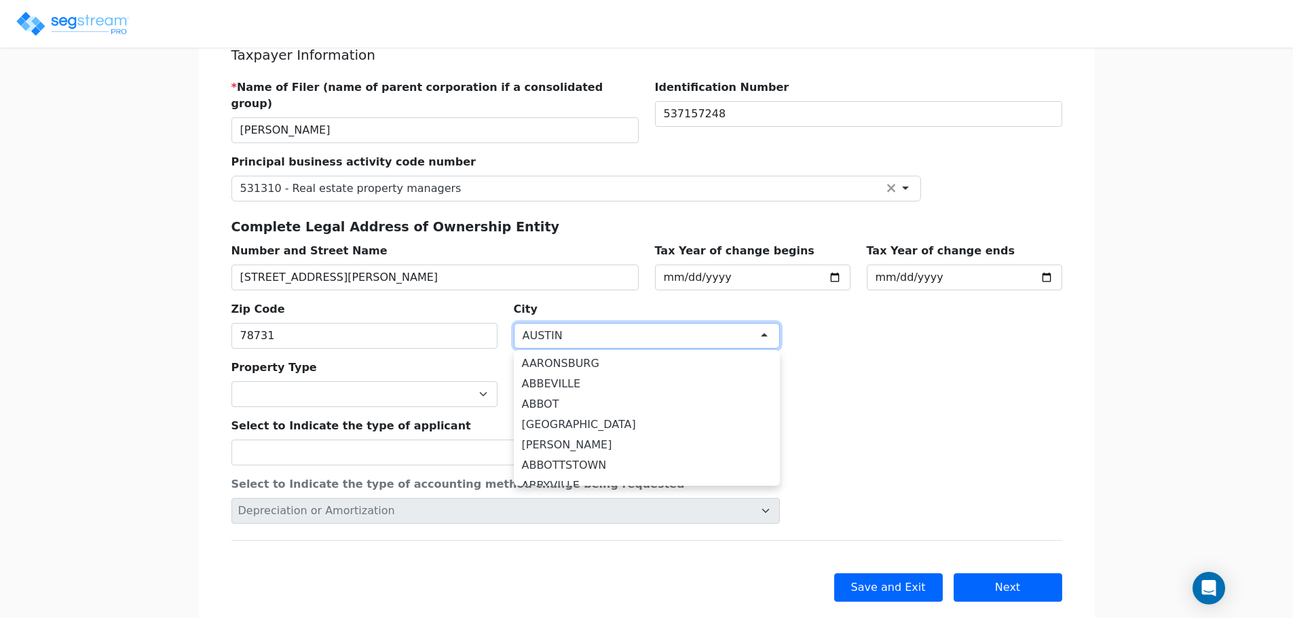
scroll to position [13778, 0]
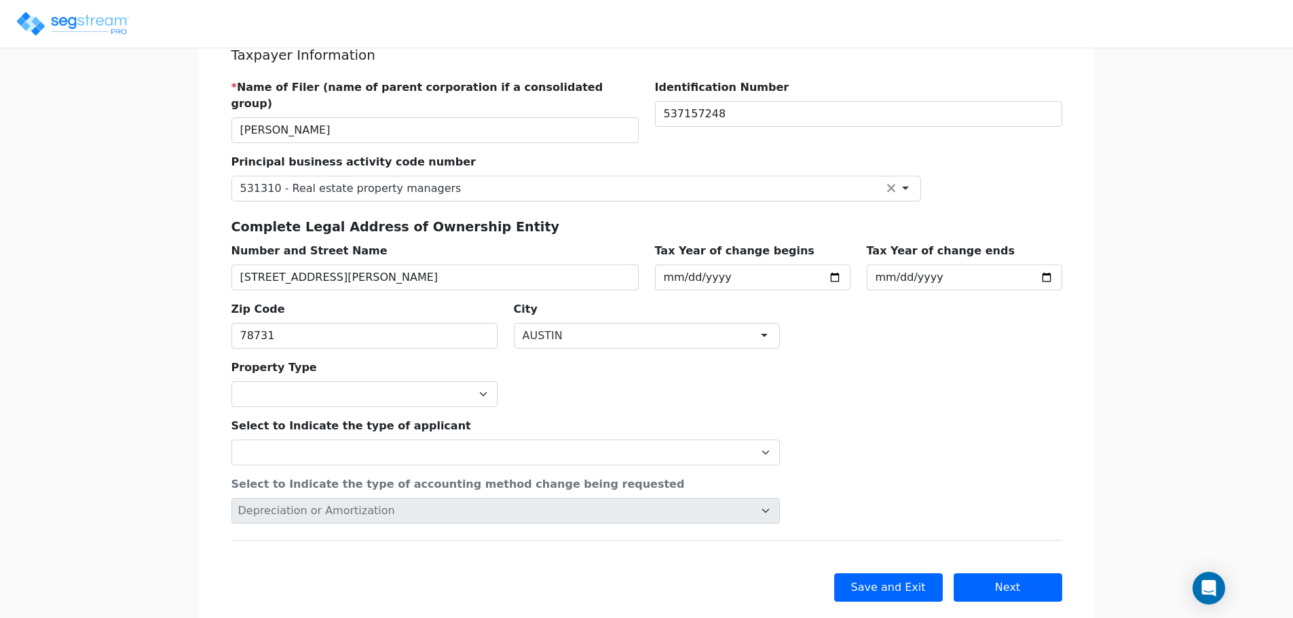
click at [377, 407] on div "Select to Indicate the type of applicant Individual Corporation Controlled fore…" at bounding box center [505, 436] width 565 height 58
click at [383, 387] on select "Commercial Residential" at bounding box center [364, 394] width 266 height 26
select select "Residential"
click at [231, 381] on select "Commercial Residential" at bounding box center [364, 394] width 266 height 26
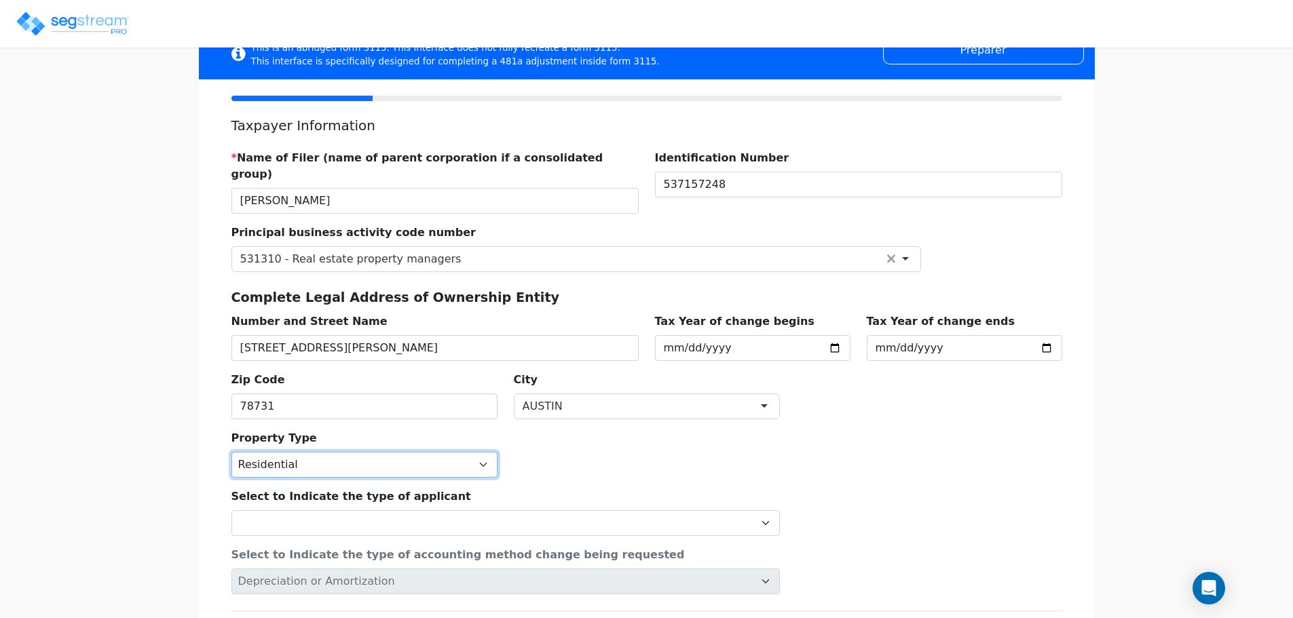
scroll to position [45, 0]
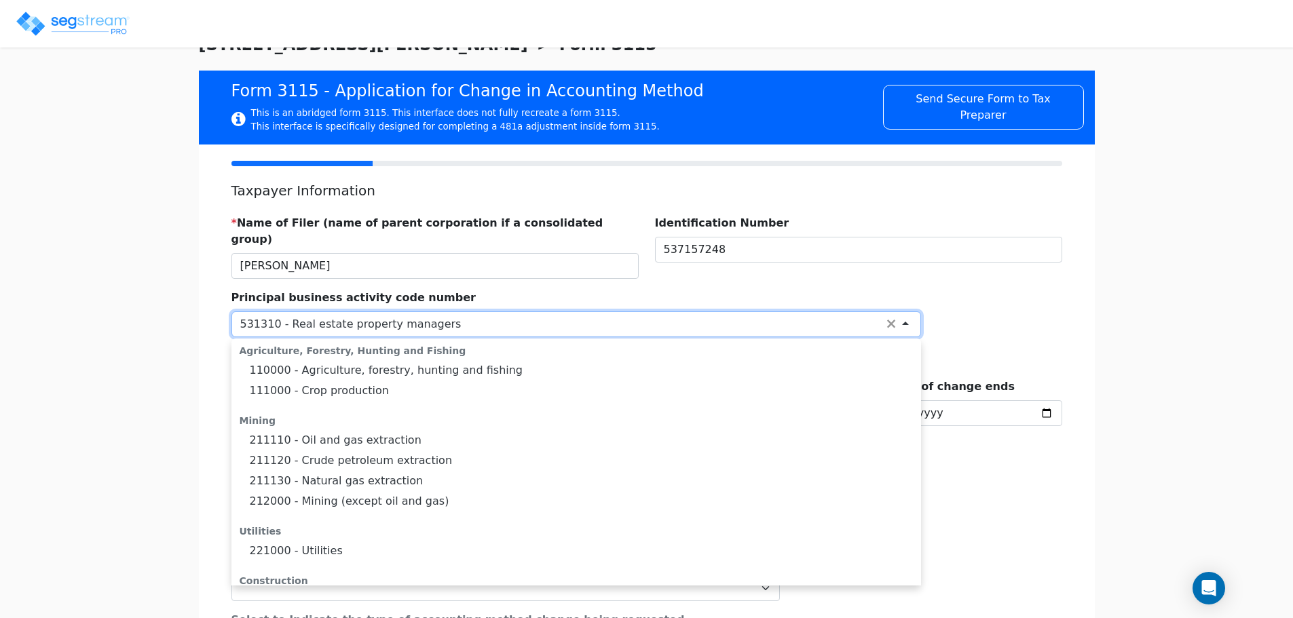
drag, startPoint x: 634, startPoint y: 307, endPoint x: 636, endPoint y: 357, distance: 49.6
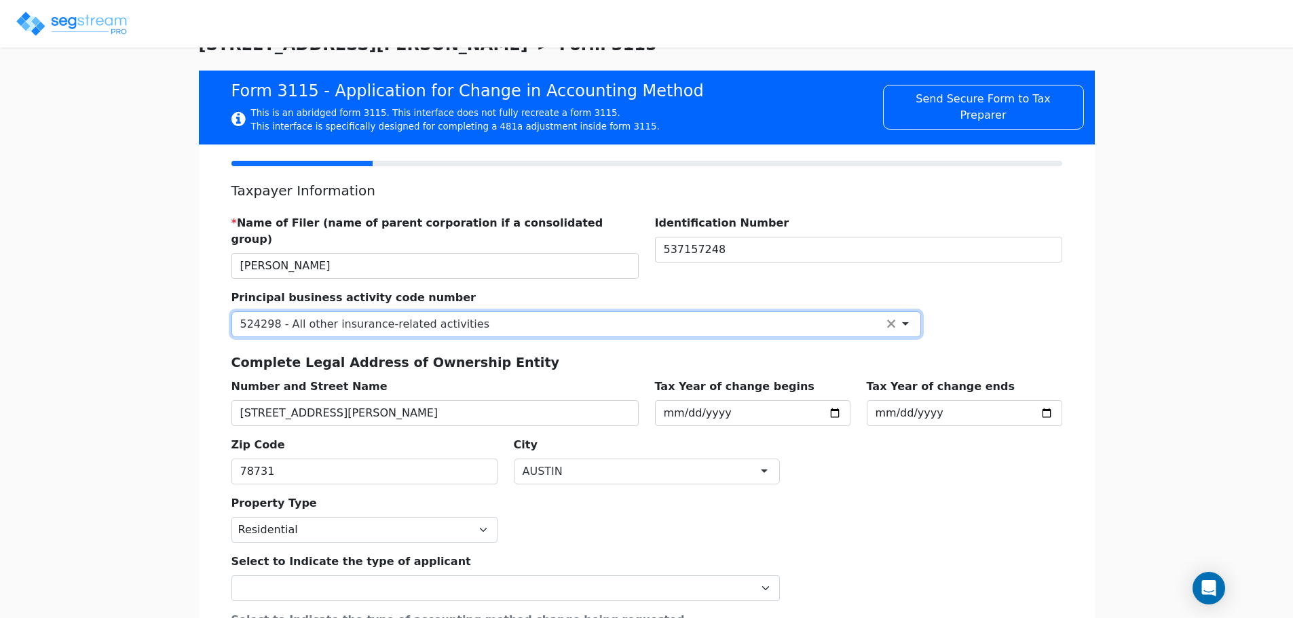
click at [300, 316] on div "524298 - All other insurance-related activities" at bounding box center [364, 324] width 249 height 16
drag, startPoint x: 495, startPoint y: 306, endPoint x: 231, endPoint y: 313, distance: 263.4
click at [242, 312] on div "524298 - All other insurance-related activities" at bounding box center [575, 324] width 689 height 26
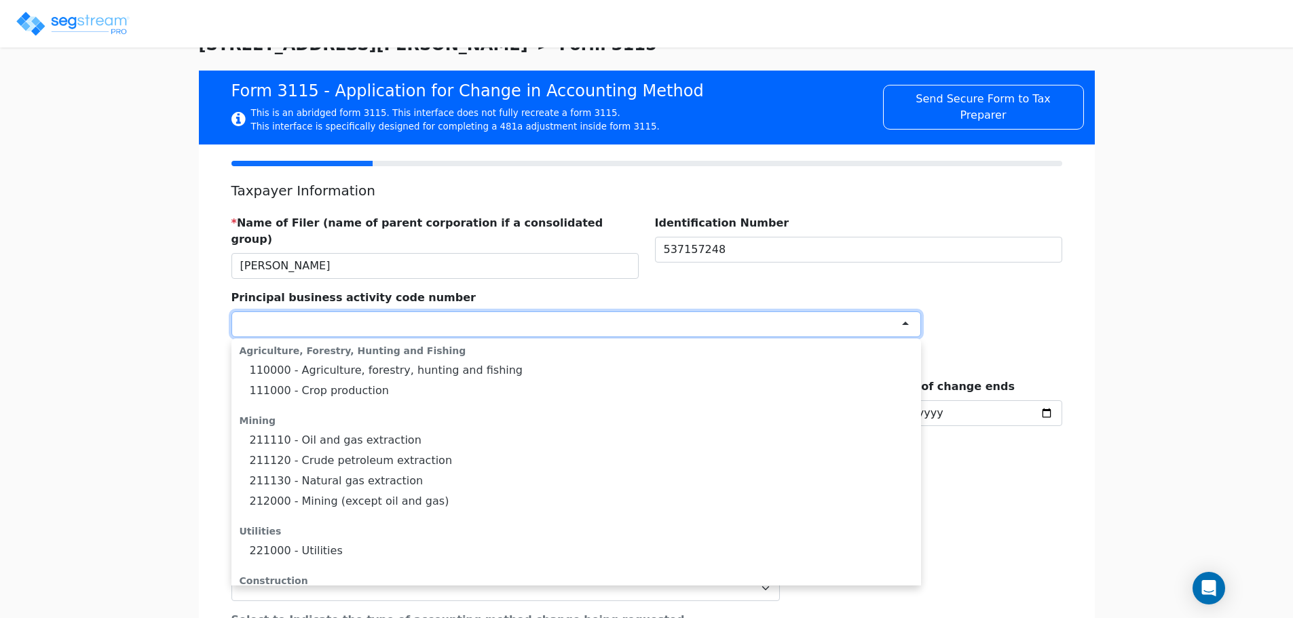
scroll to position [1315, 0]
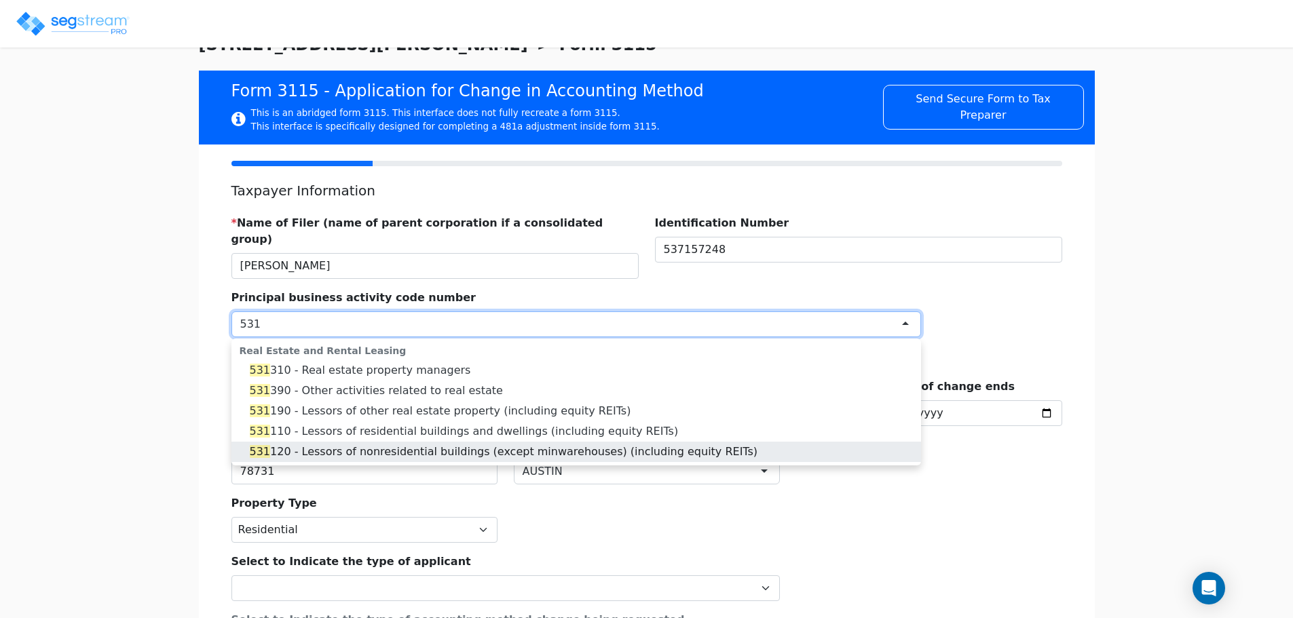
type input "5313"
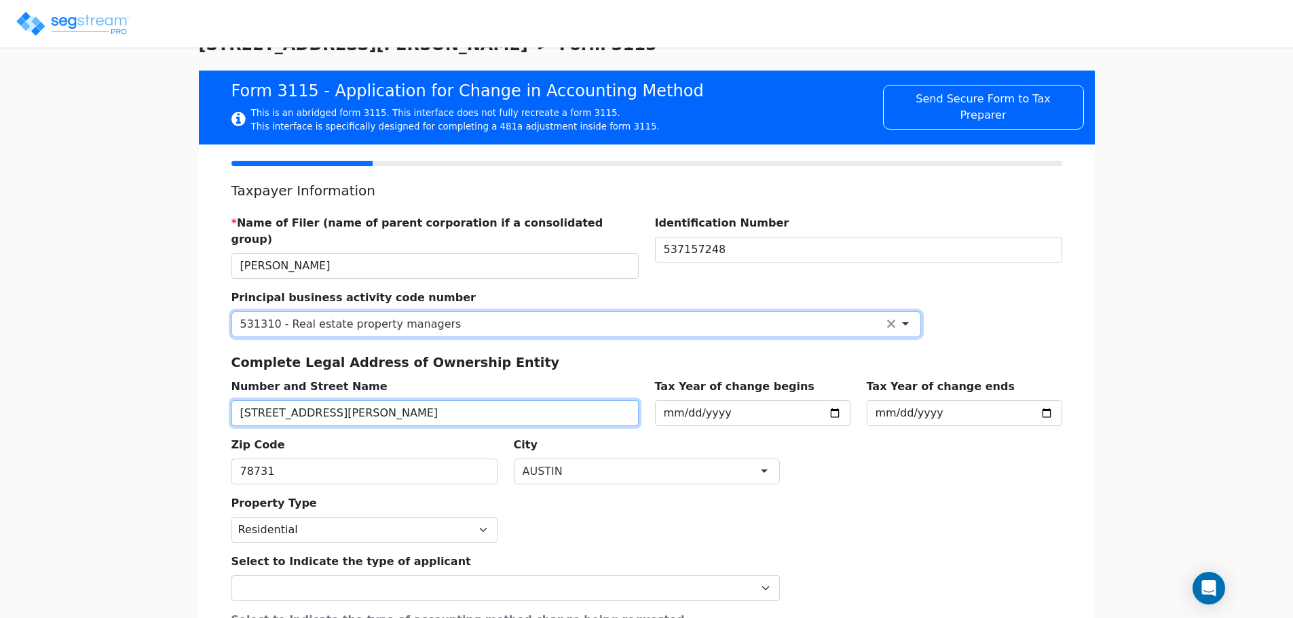
scroll to position [0, 0]
click at [145, 278] on div "We are Building your Study. So please grab a coffee and let us do the heavy lif…" at bounding box center [646, 410] width 1293 height 754
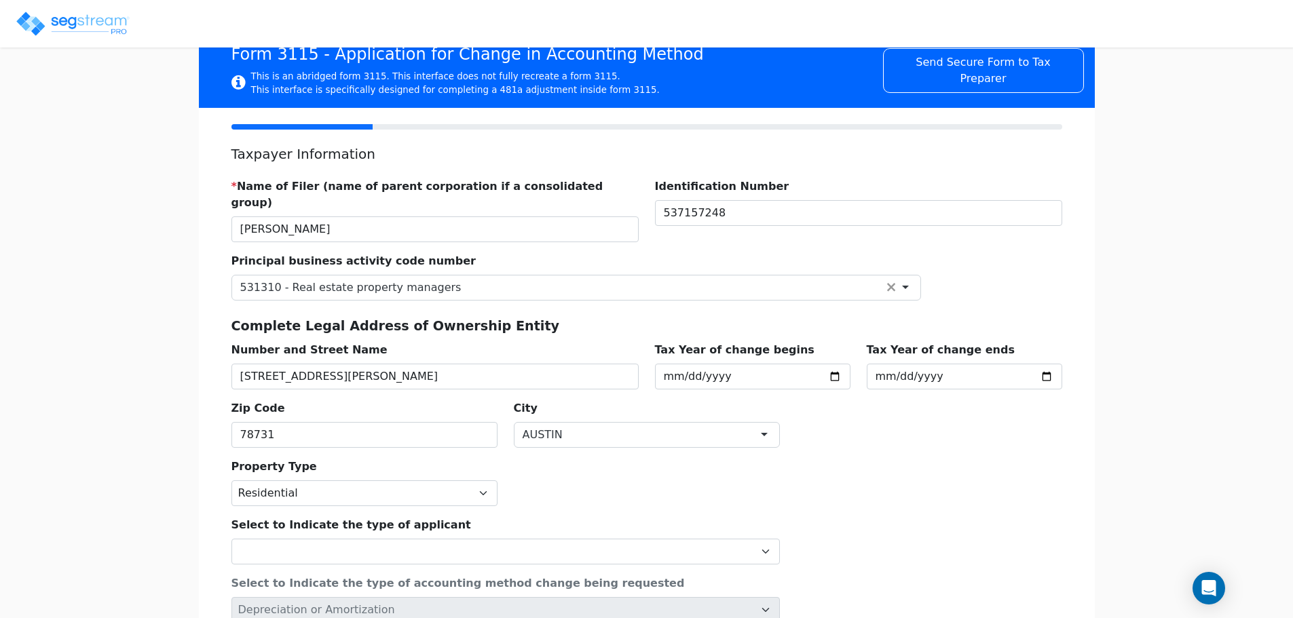
scroll to position [197, 0]
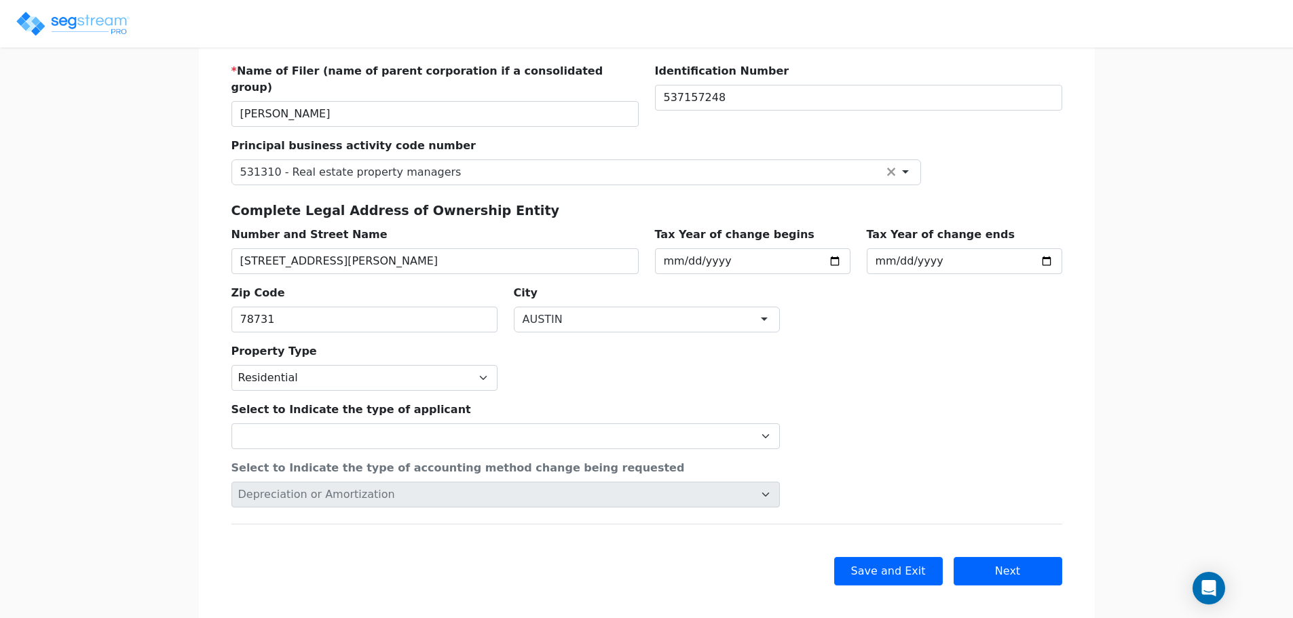
drag, startPoint x: 147, startPoint y: 272, endPoint x: 323, endPoint y: 328, distance: 185.0
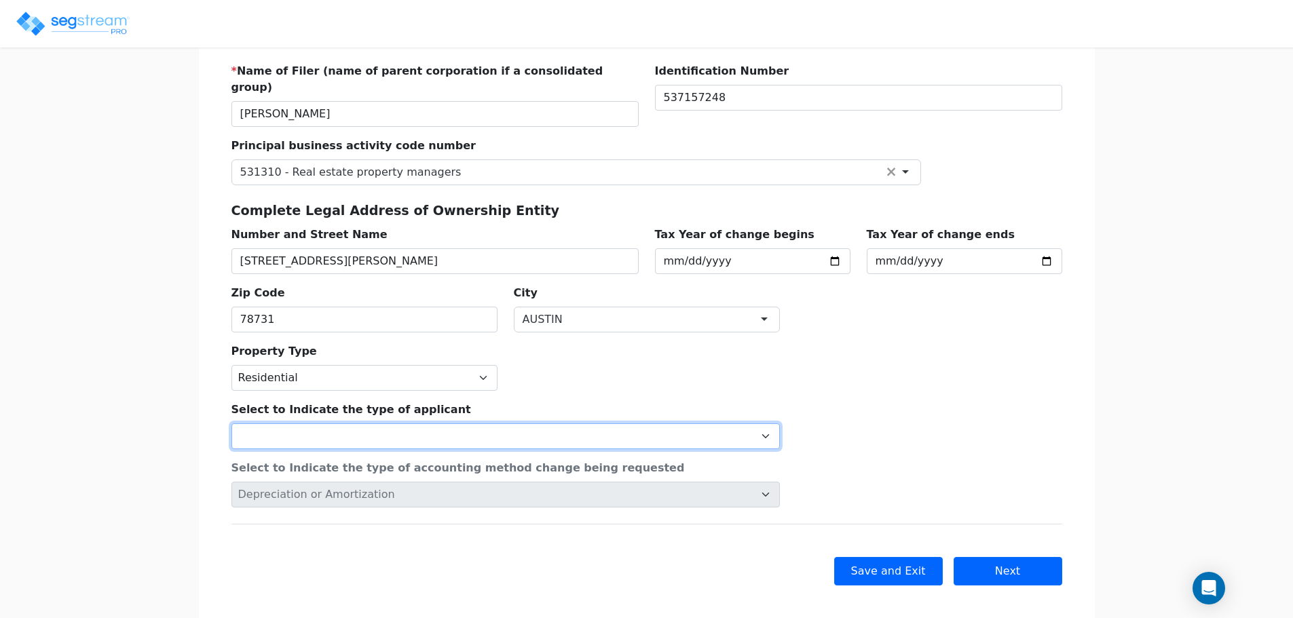
click at [463, 425] on select "Individual Corporation Controlled foreign corporation (Sec. 957) 10/50 corporat…" at bounding box center [505, 436] width 548 height 26
select select "Individual"
click at [231, 423] on select "Individual Corporation Controlled foreign corporation (Sec. 957) 10/50 corporat…" at bounding box center [505, 436] width 548 height 26
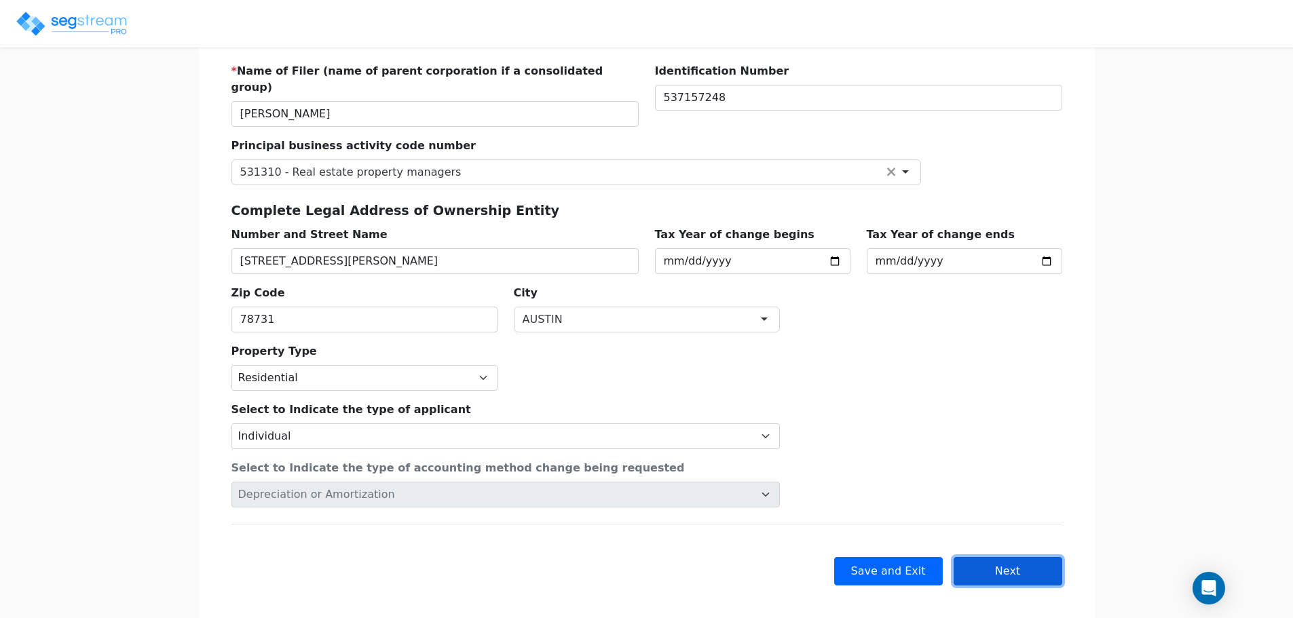
click at [996, 557] on button "Next" at bounding box center [1007, 571] width 109 height 28
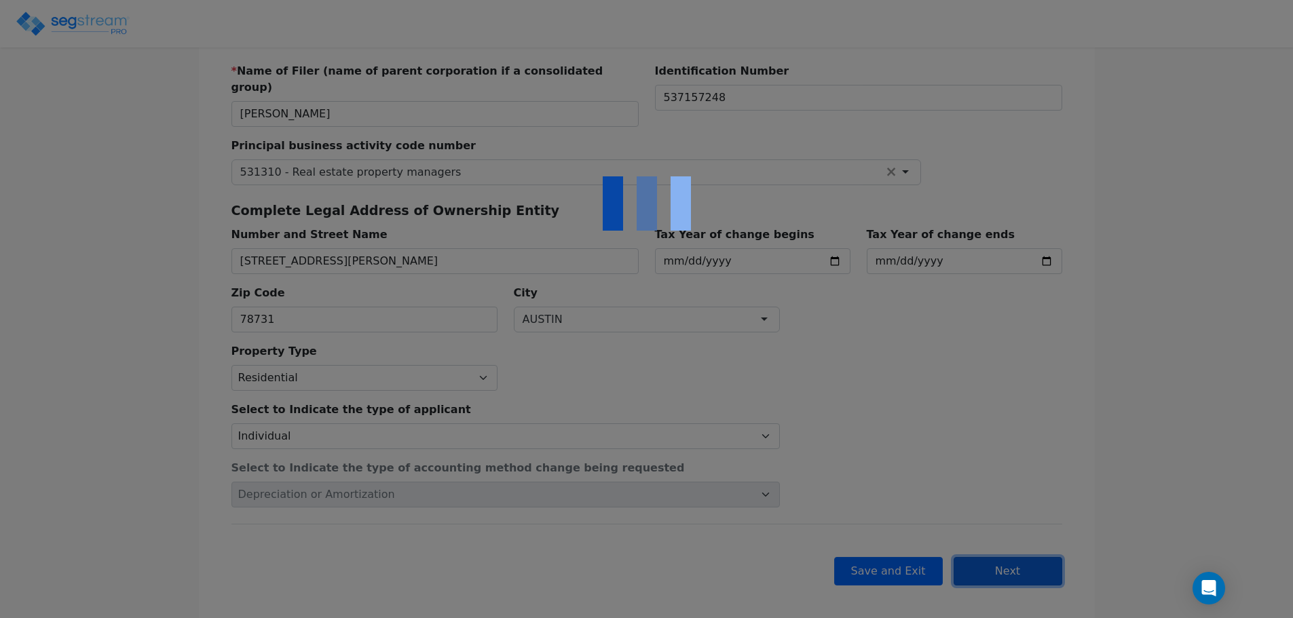
checkbox input "true"
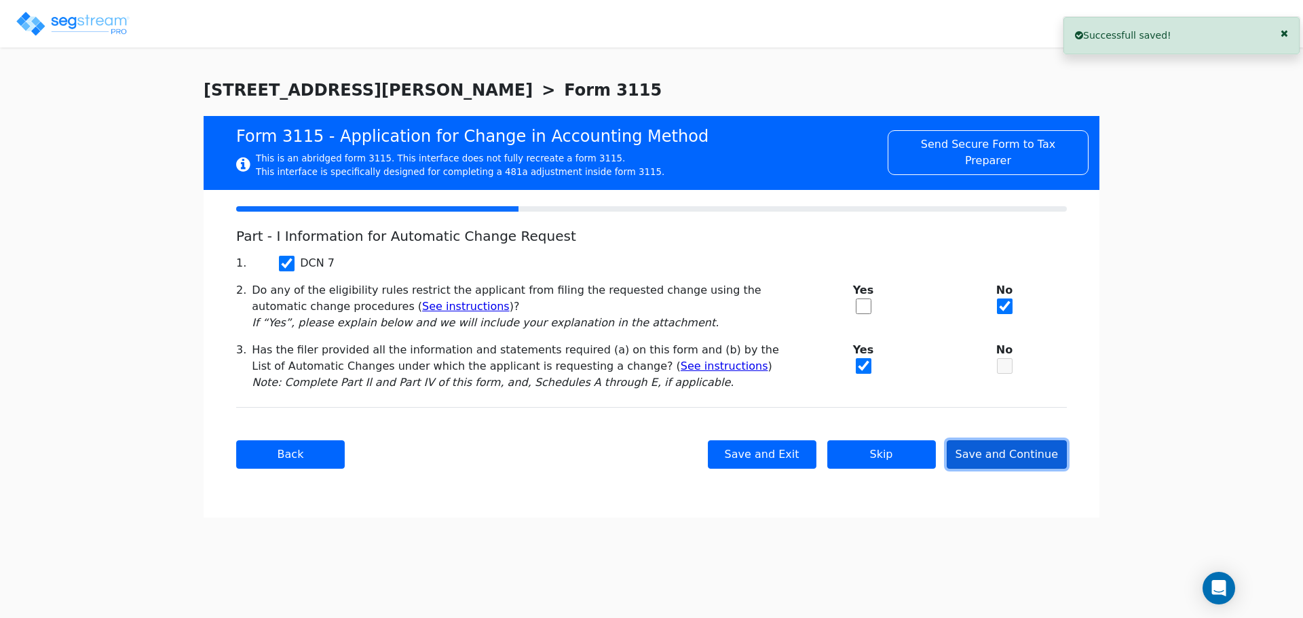
click at [1018, 454] on button "Save and Continue" at bounding box center [1007, 454] width 121 height 28
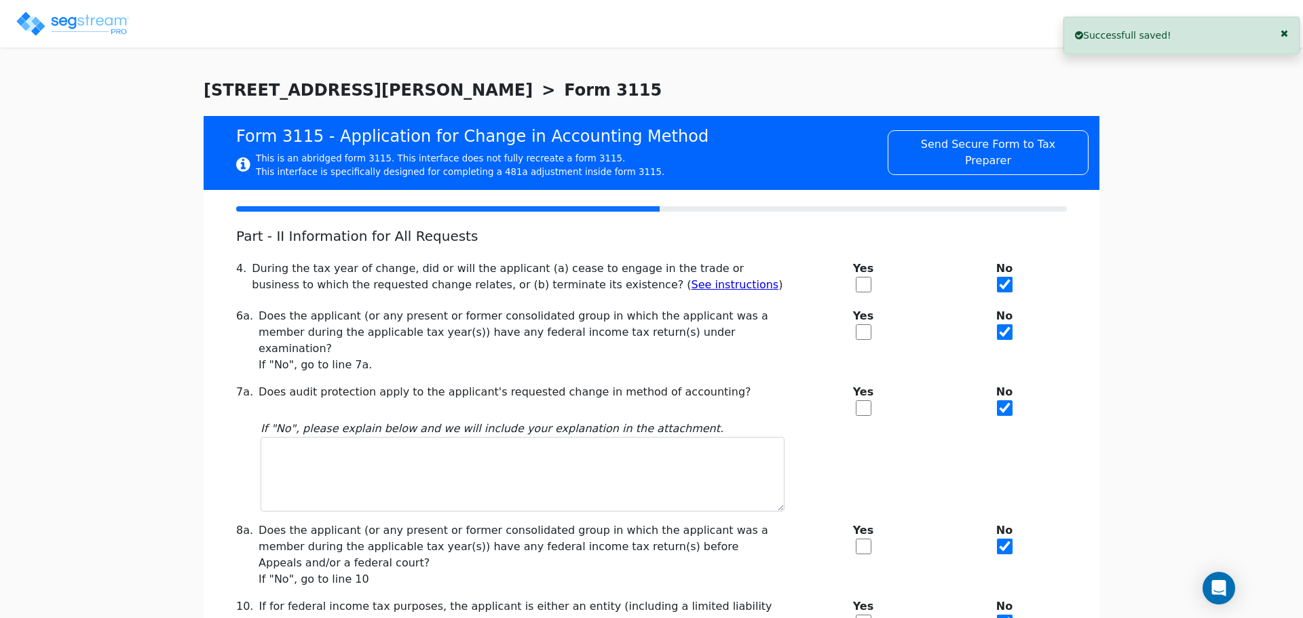
checkbox input "true"
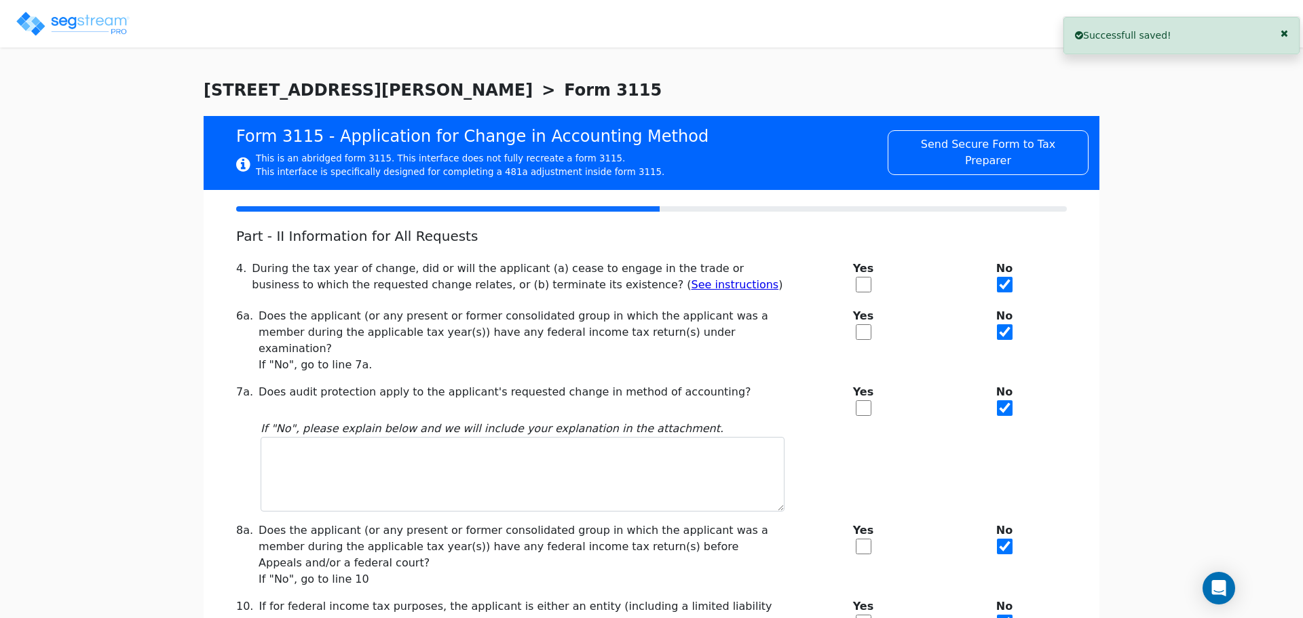
checkbox input "true"
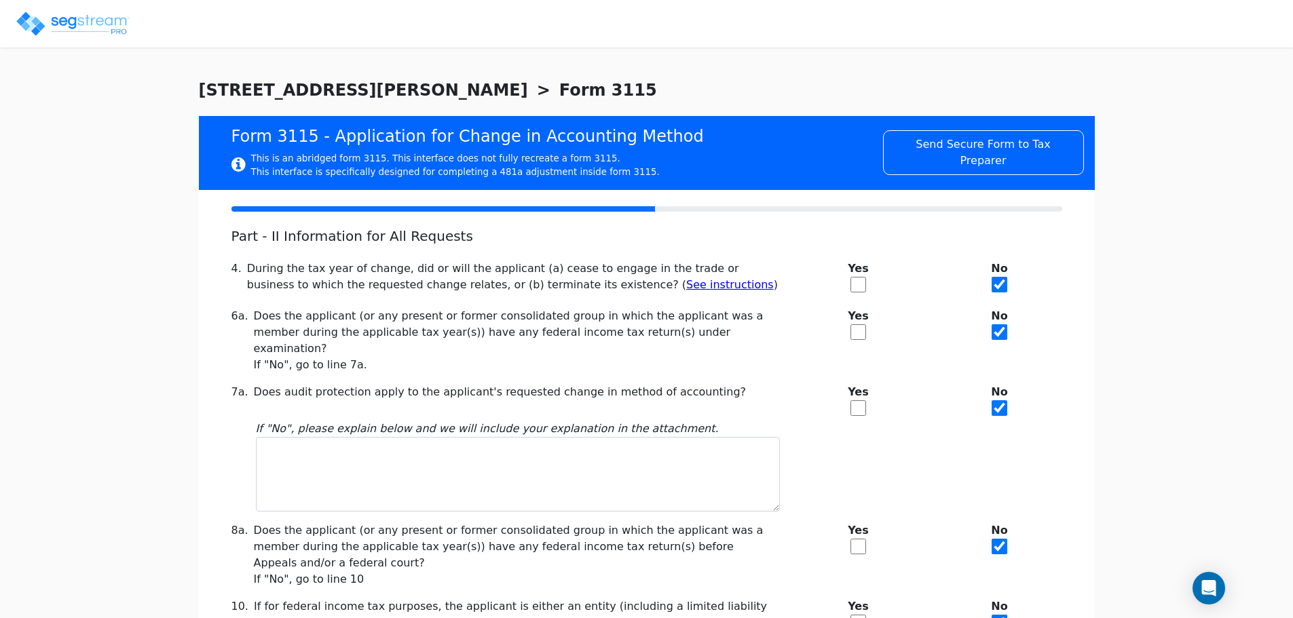
scroll to position [278, 0]
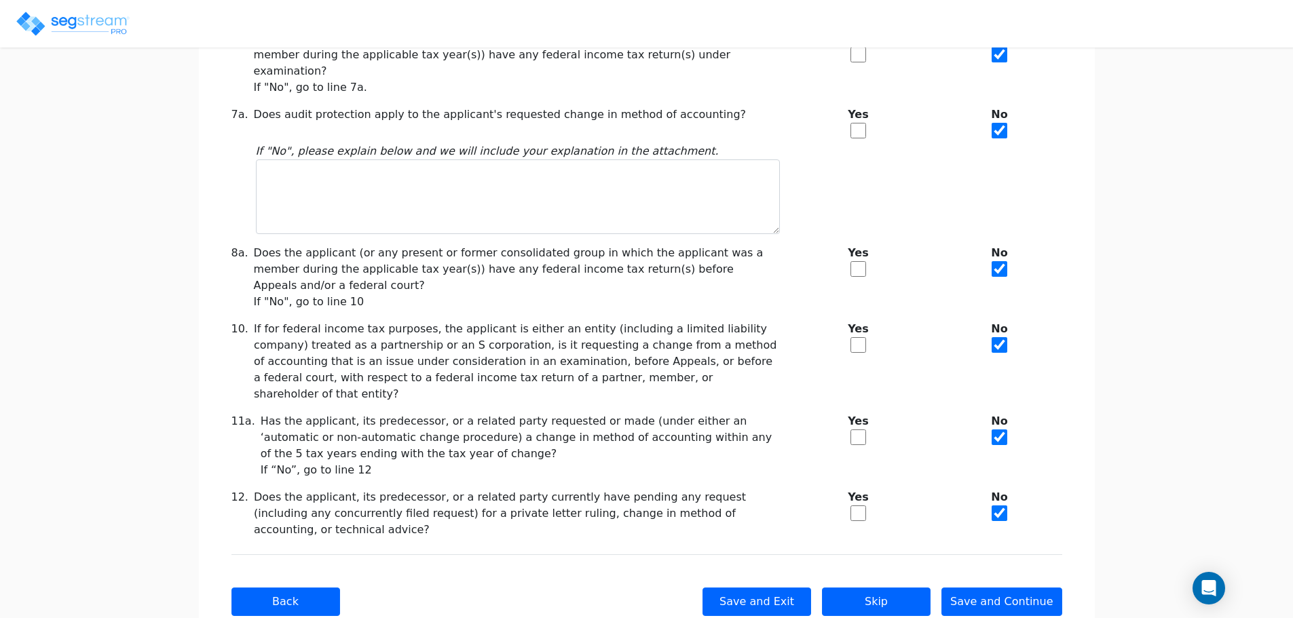
drag, startPoint x: 1011, startPoint y: 440, endPoint x: 1021, endPoint y: 612, distance: 172.6
click at [1019, 588] on button "Save and Continue" at bounding box center [1001, 602] width 121 height 28
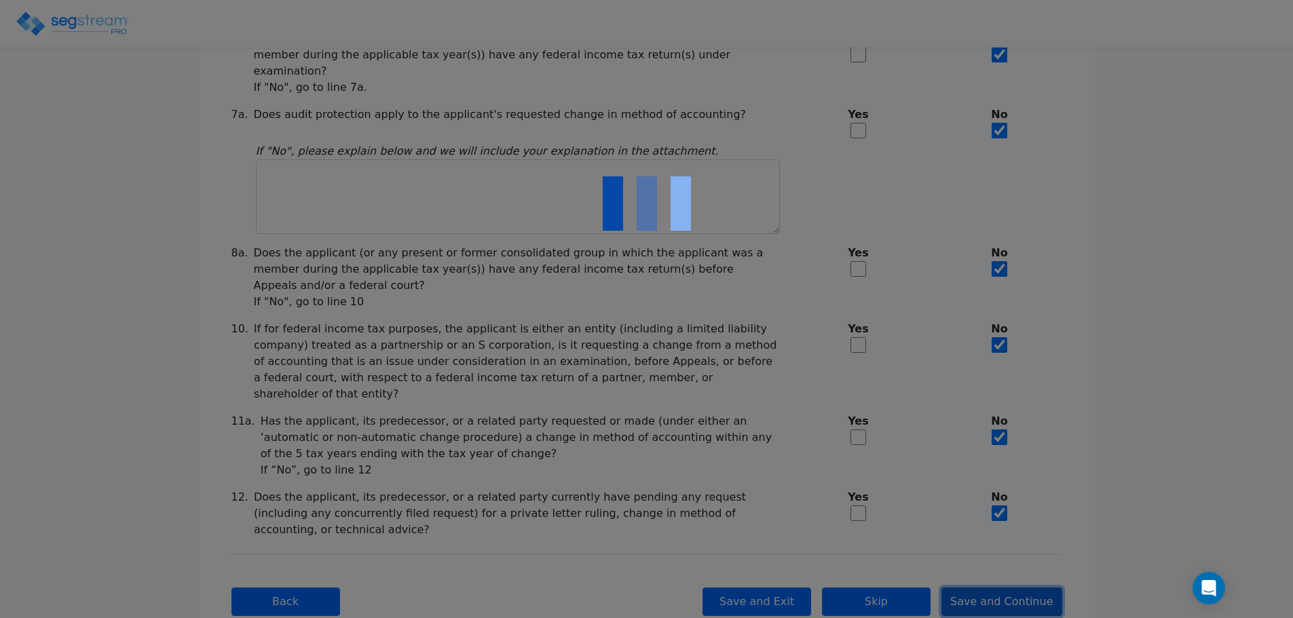
checkbox input "true"
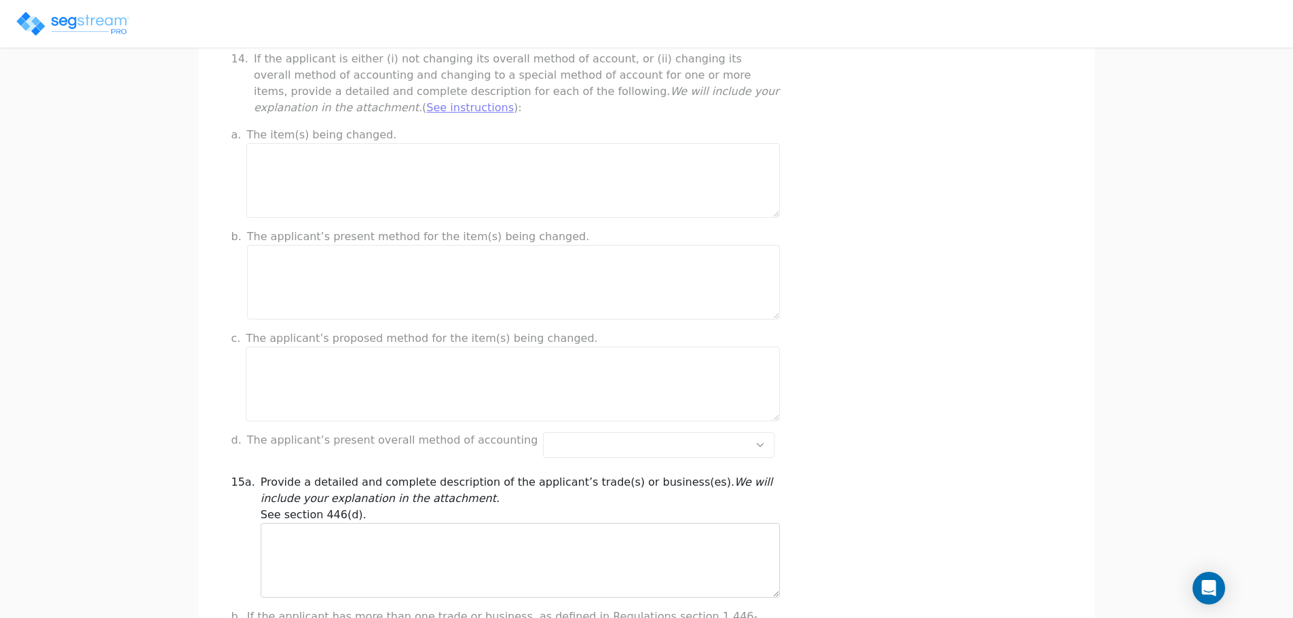
scroll to position [1084, 0]
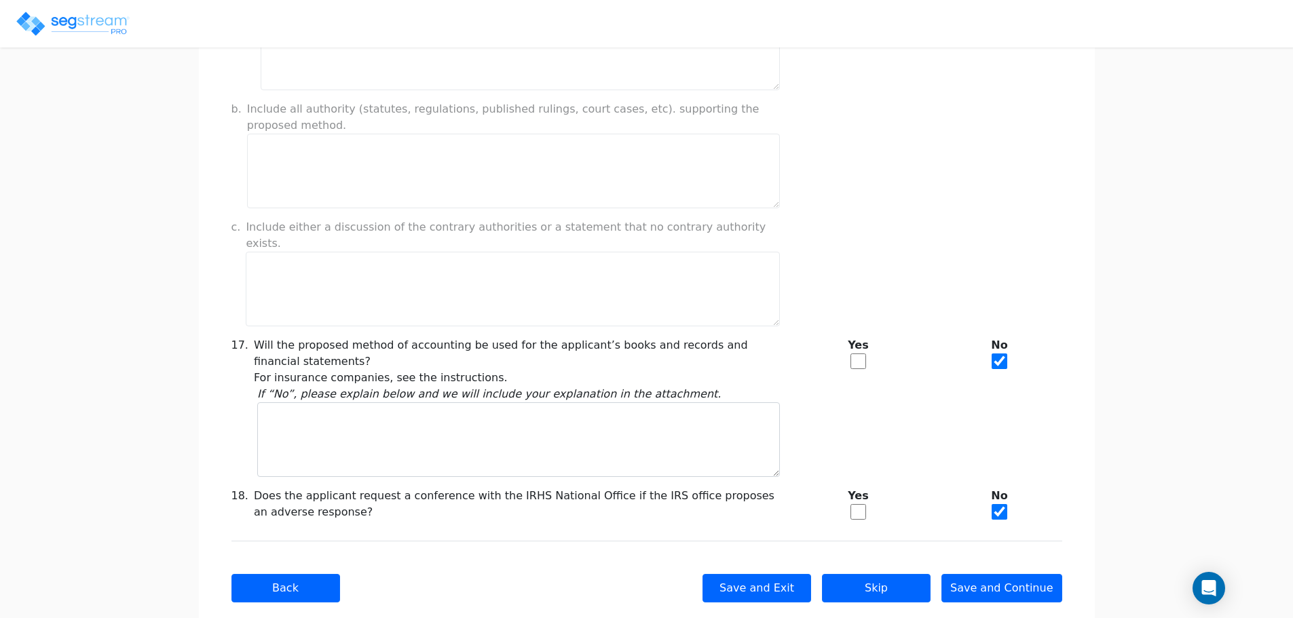
drag, startPoint x: 986, startPoint y: 429, endPoint x: 989, endPoint y: 640, distance: 211.0
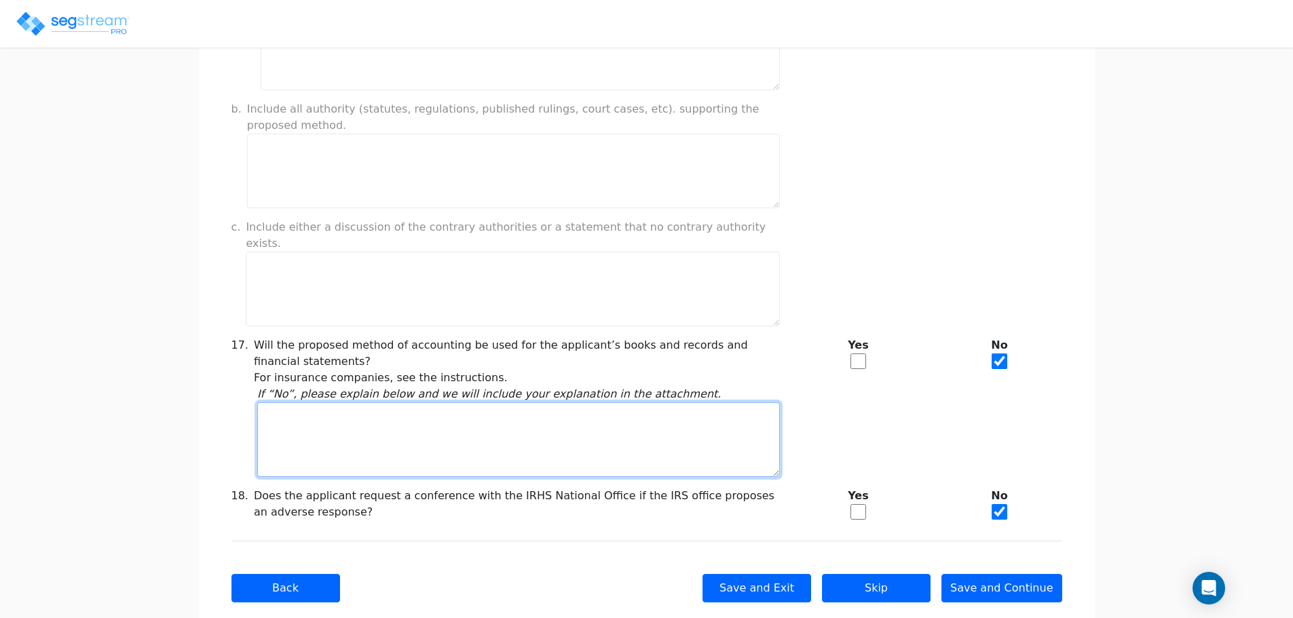
click at [613, 435] on textarea at bounding box center [518, 439] width 522 height 75
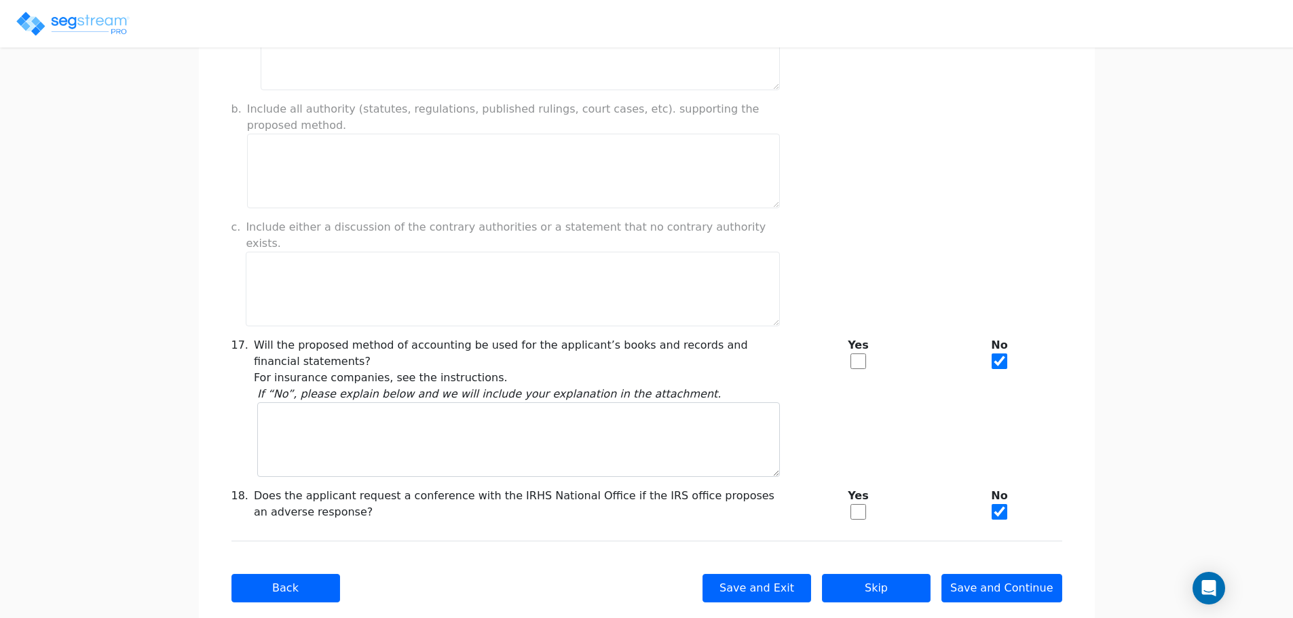
click at [1038, 574] on div "Back Save and Exit Skip Save and Continue Next Submit" at bounding box center [646, 588] width 831 height 94
click at [1036, 574] on button "Save and Continue" at bounding box center [1001, 588] width 121 height 28
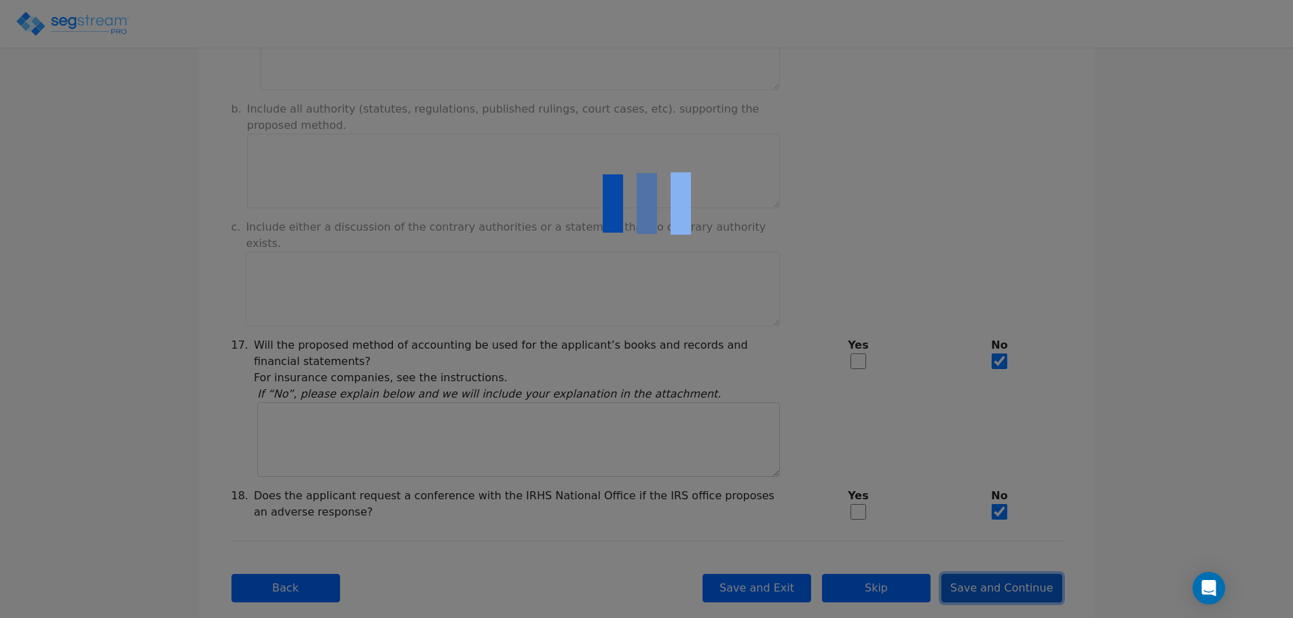
type input "-81,028.91"
checkbox input "true"
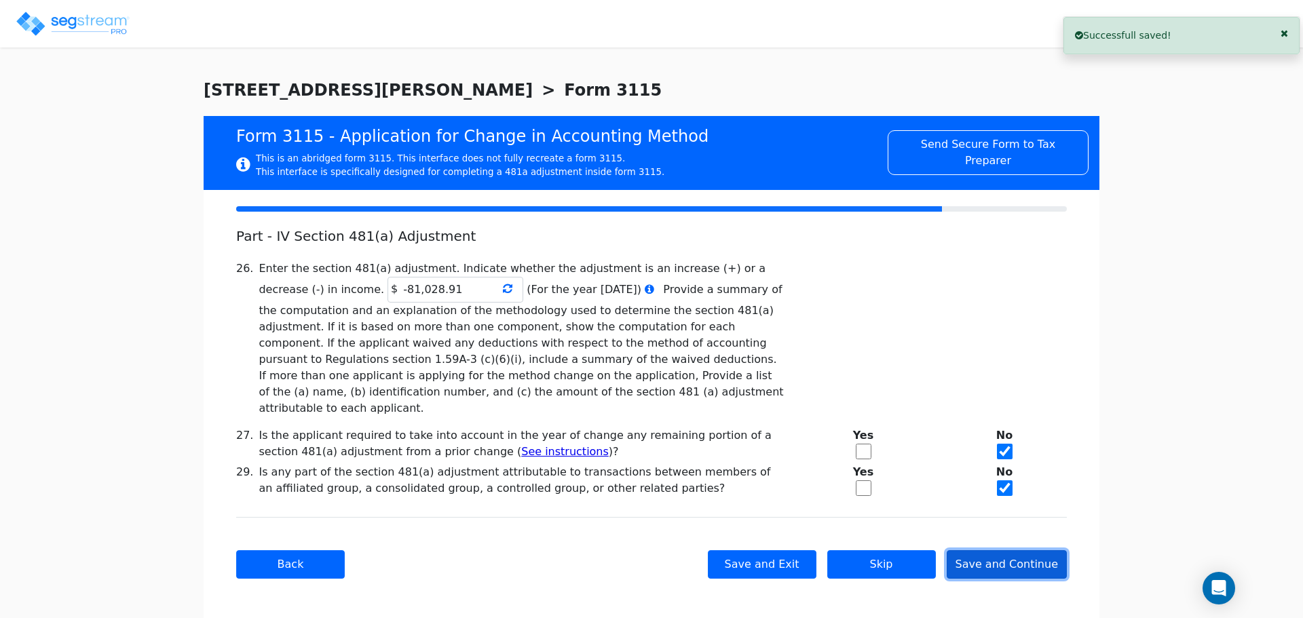
click at [1006, 550] on button "Save and Continue" at bounding box center [1007, 564] width 121 height 28
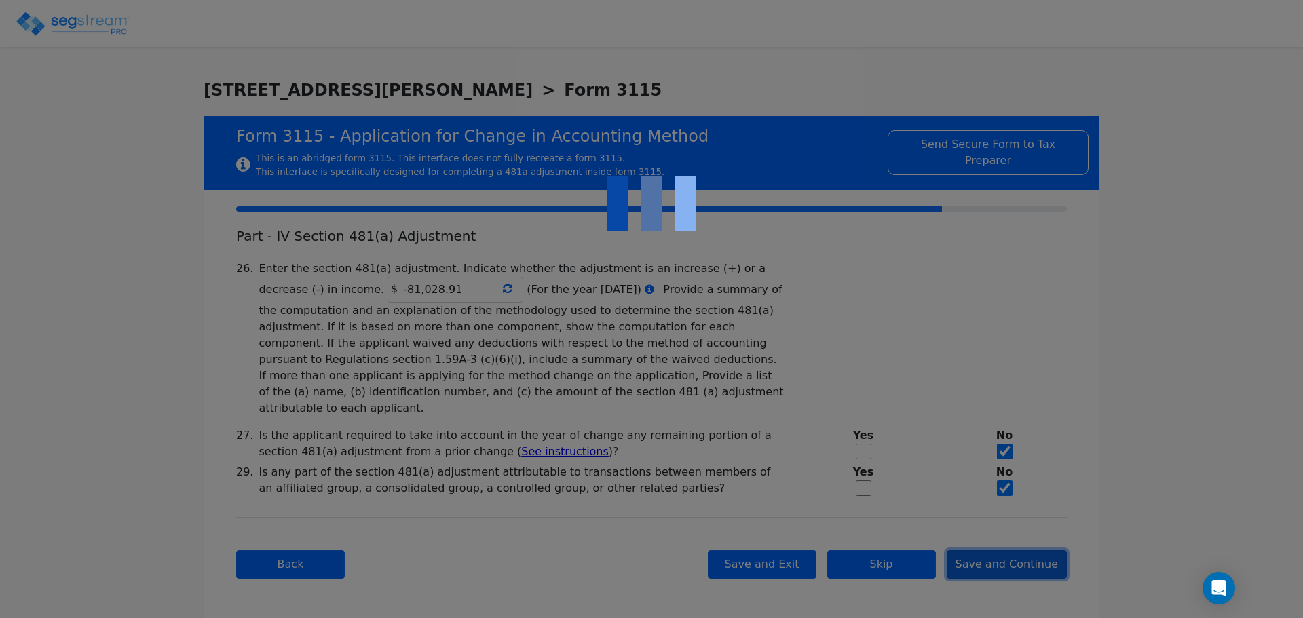
checkbox input "true"
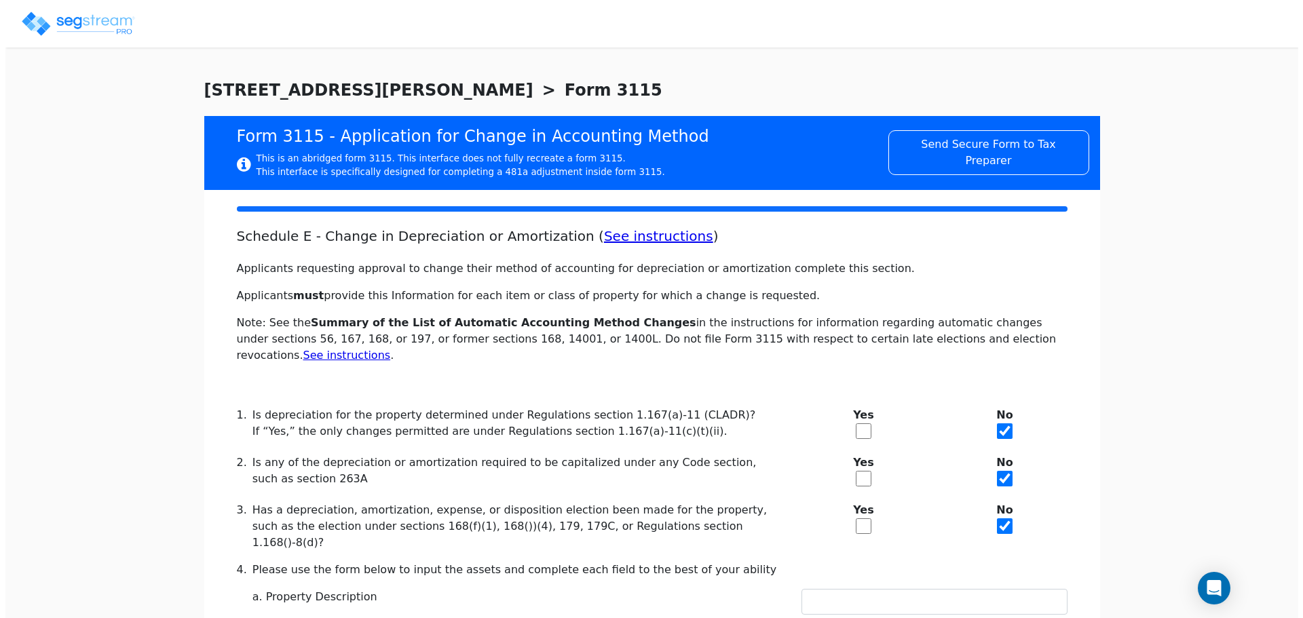
scroll to position [563, 0]
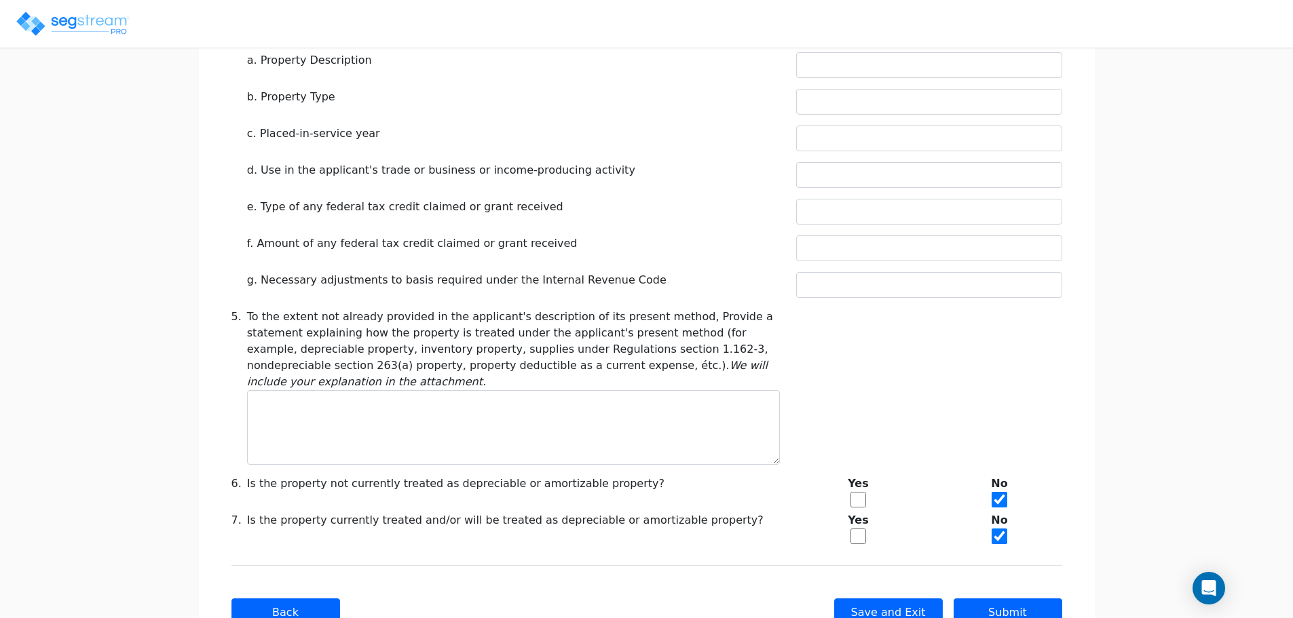
drag, startPoint x: 1031, startPoint y: 343, endPoint x: 1058, endPoint y: 529, distance: 188.5
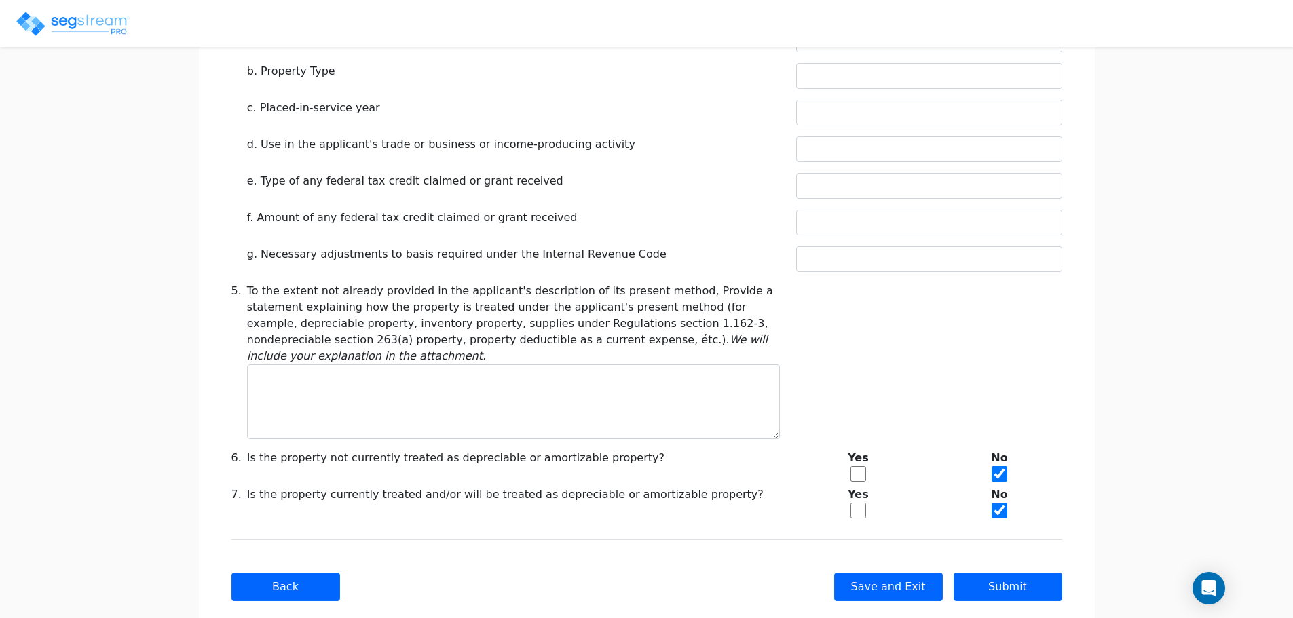
click at [1056, 572] on div "Back Save and Exit Skip Save and Continue Next Submit" at bounding box center [646, 586] width 831 height 94
click at [1046, 573] on button "Submit" at bounding box center [1007, 587] width 109 height 28
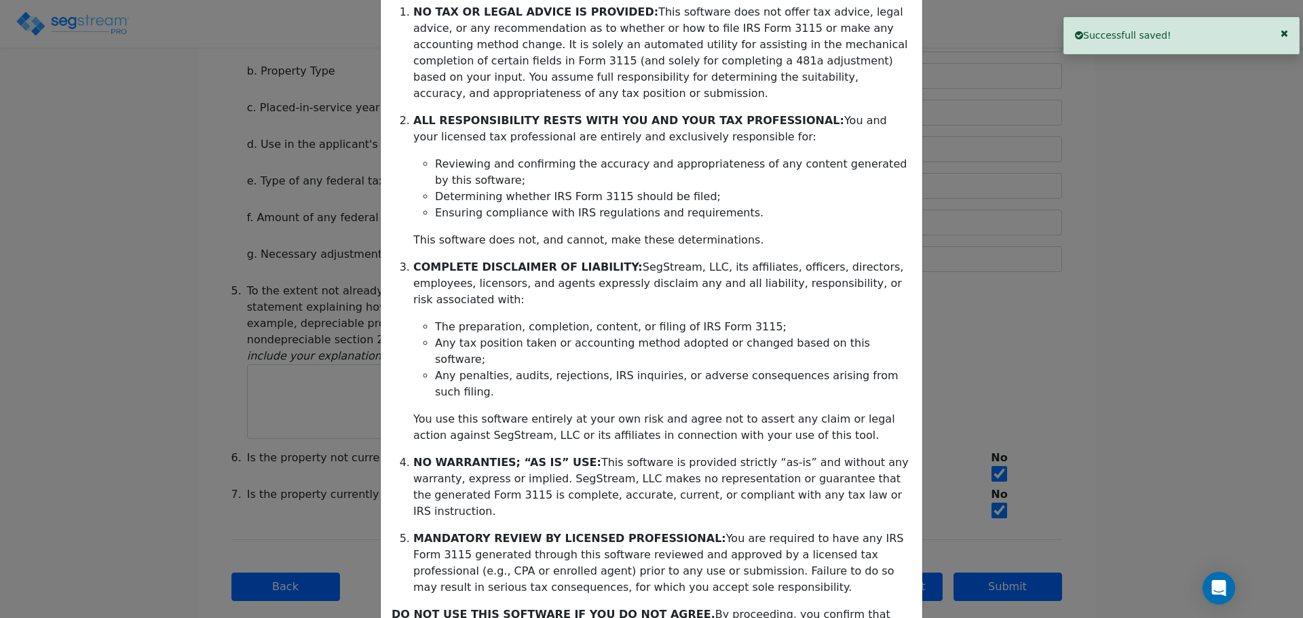
scroll to position [220, 0]
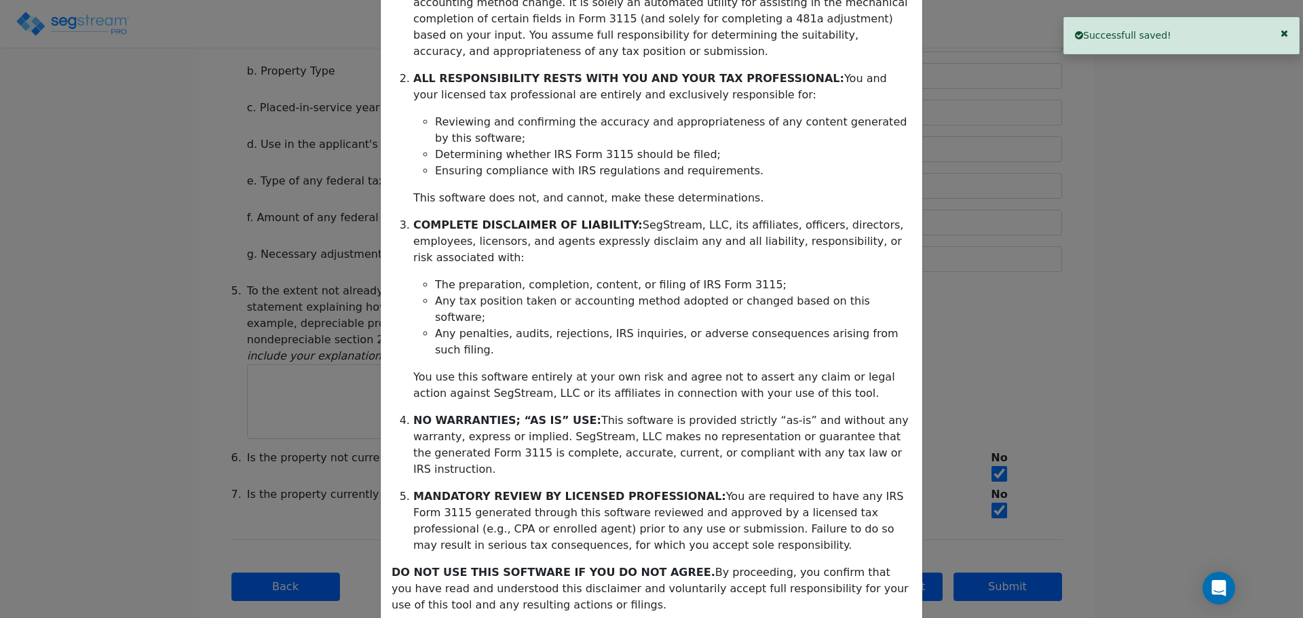
drag, startPoint x: 867, startPoint y: 408, endPoint x: 852, endPoint y: 605, distance: 197.3
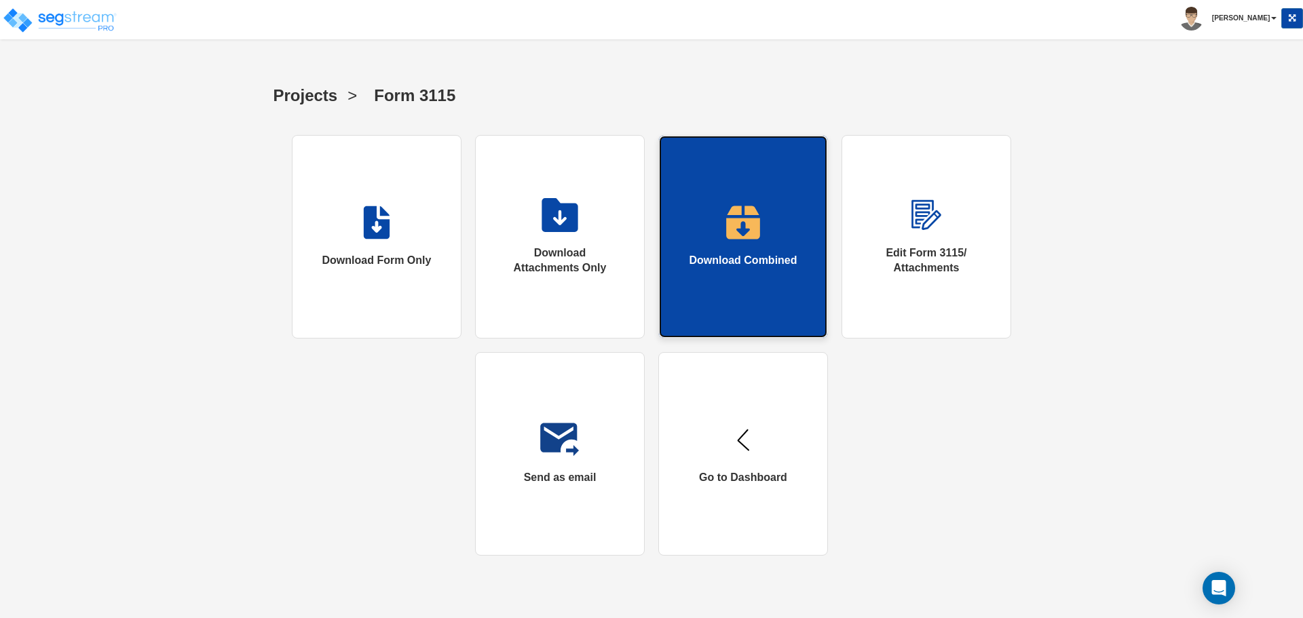
click at [792, 231] on link "Download Combined" at bounding box center [743, 237] width 170 height 204
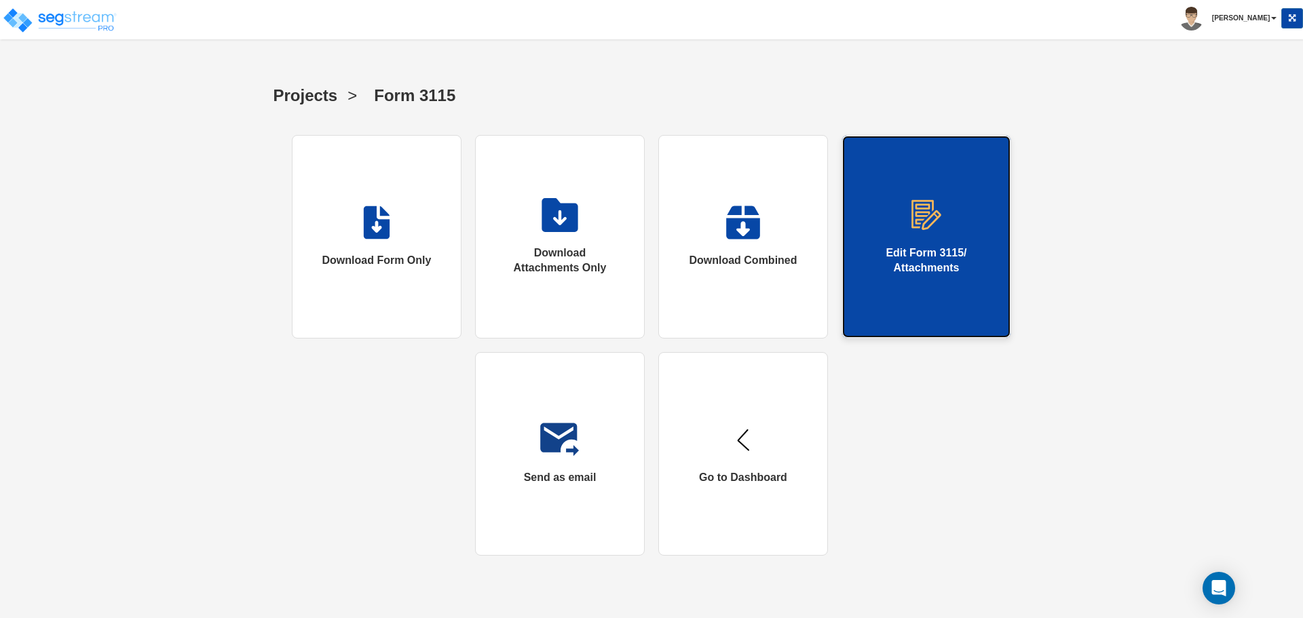
click at [940, 259] on div "Edit Form 3115/ Attachments" at bounding box center [926, 261] width 114 height 31
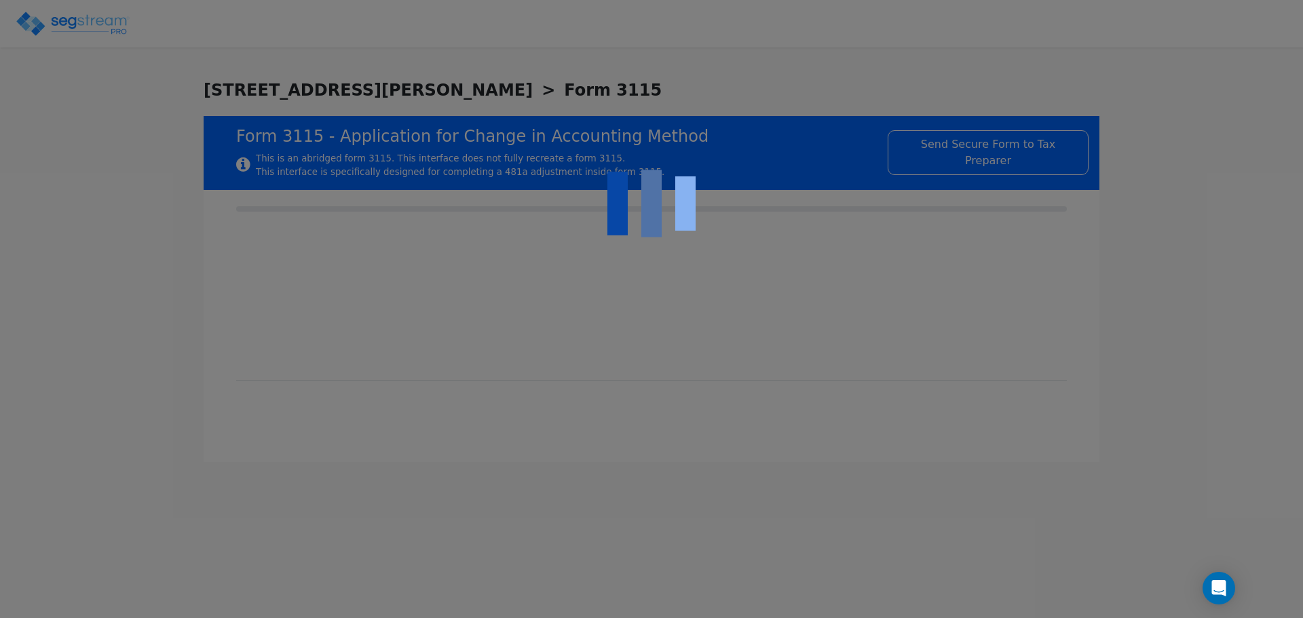
drag, startPoint x: 1024, startPoint y: 423, endPoint x: 1015, endPoint y: 423, distance: 8.8
checkbox input "true"
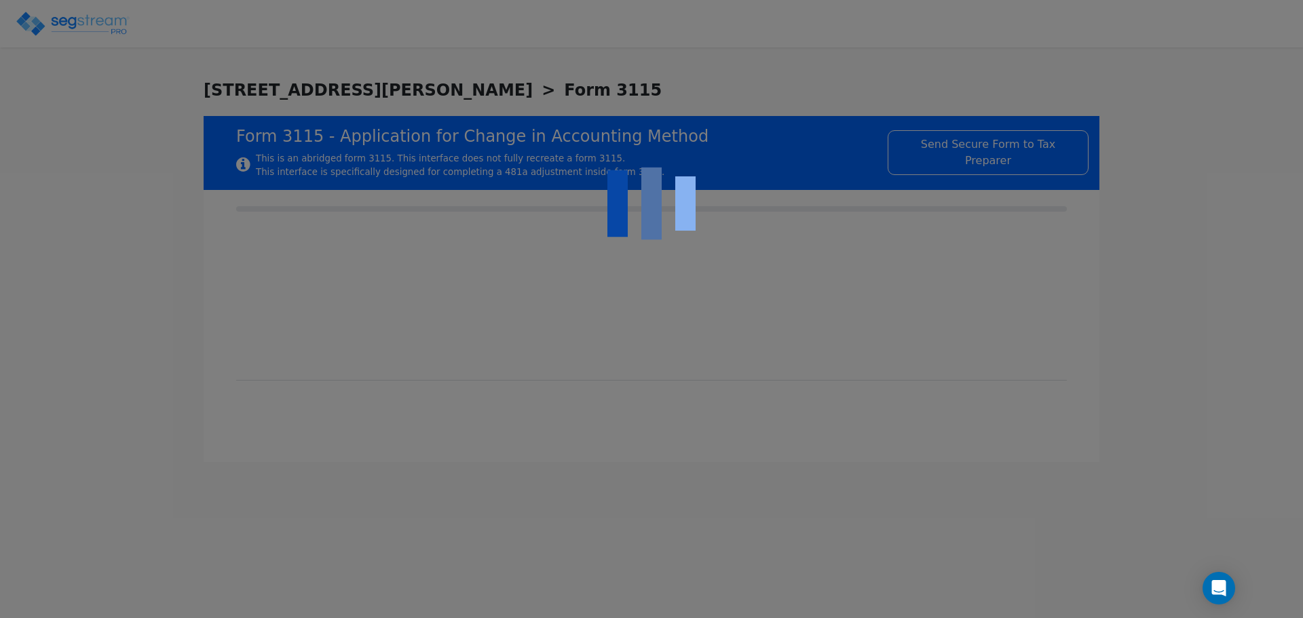
checkbox input "true"
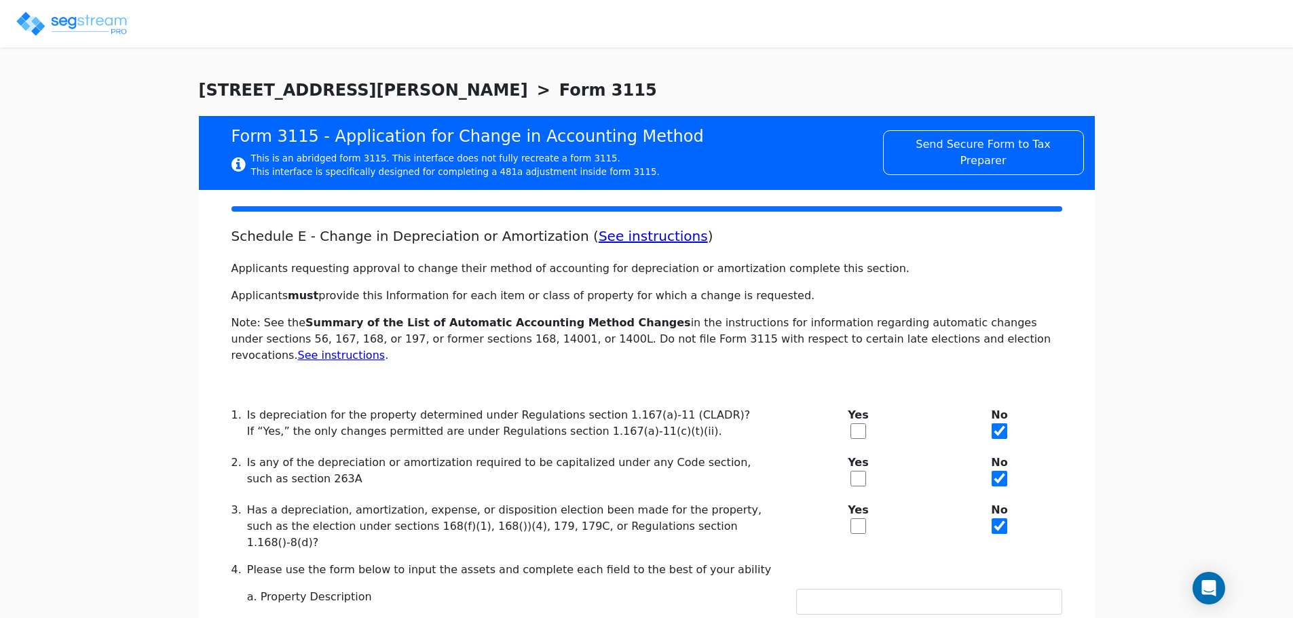
click at [64, 27] on img at bounding box center [72, 23] width 115 height 27
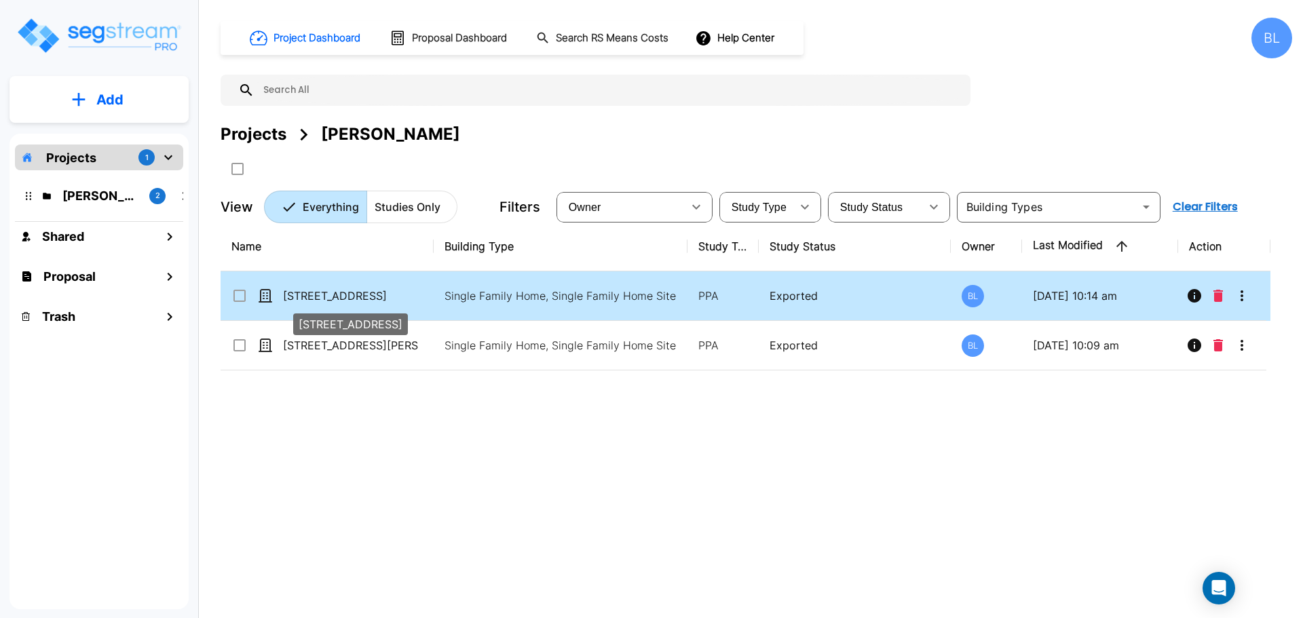
click at [356, 303] on p "8904 Martha's Drive" at bounding box center [351, 296] width 136 height 16
checkbox input "true"
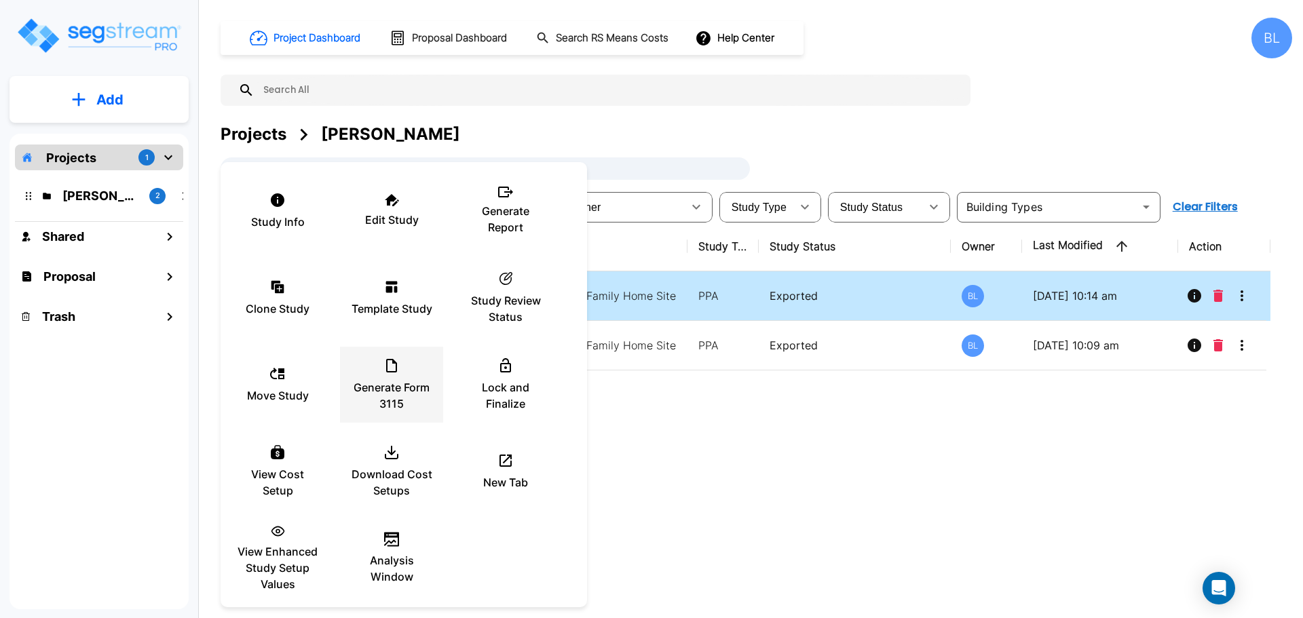
click at [401, 377] on div "Generate Form 3115" at bounding box center [391, 385] width 81 height 68
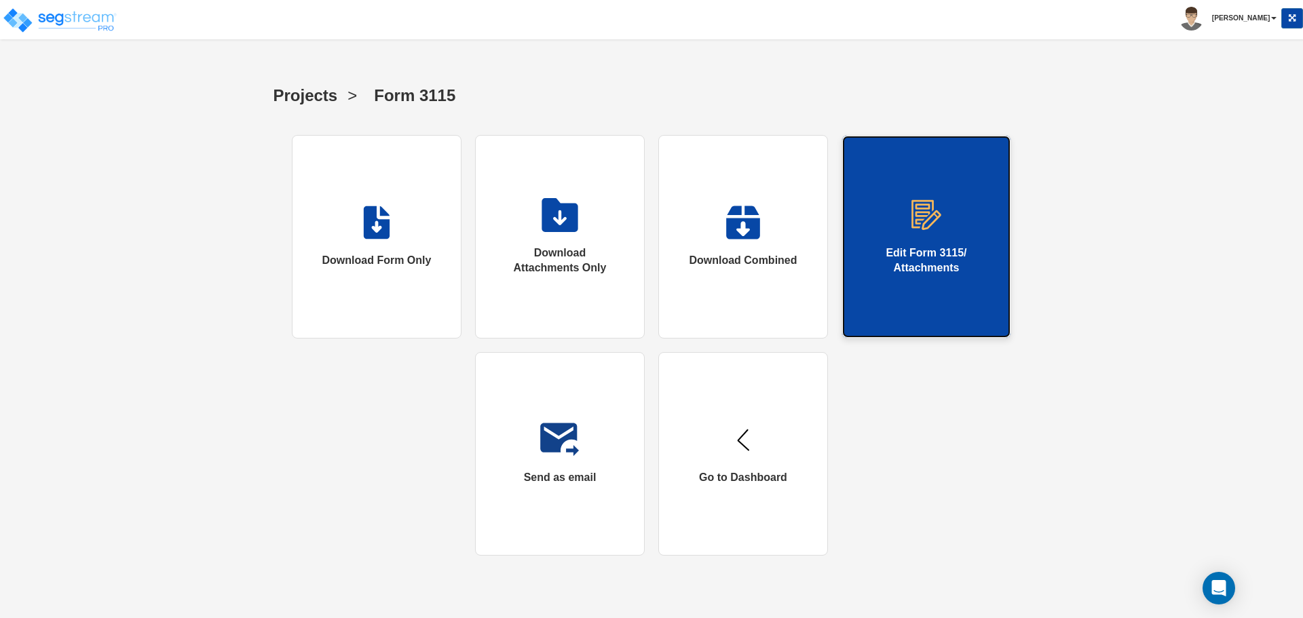
click at [906, 231] on link "Edit Form 3115/ Attachments" at bounding box center [926, 237] width 170 height 204
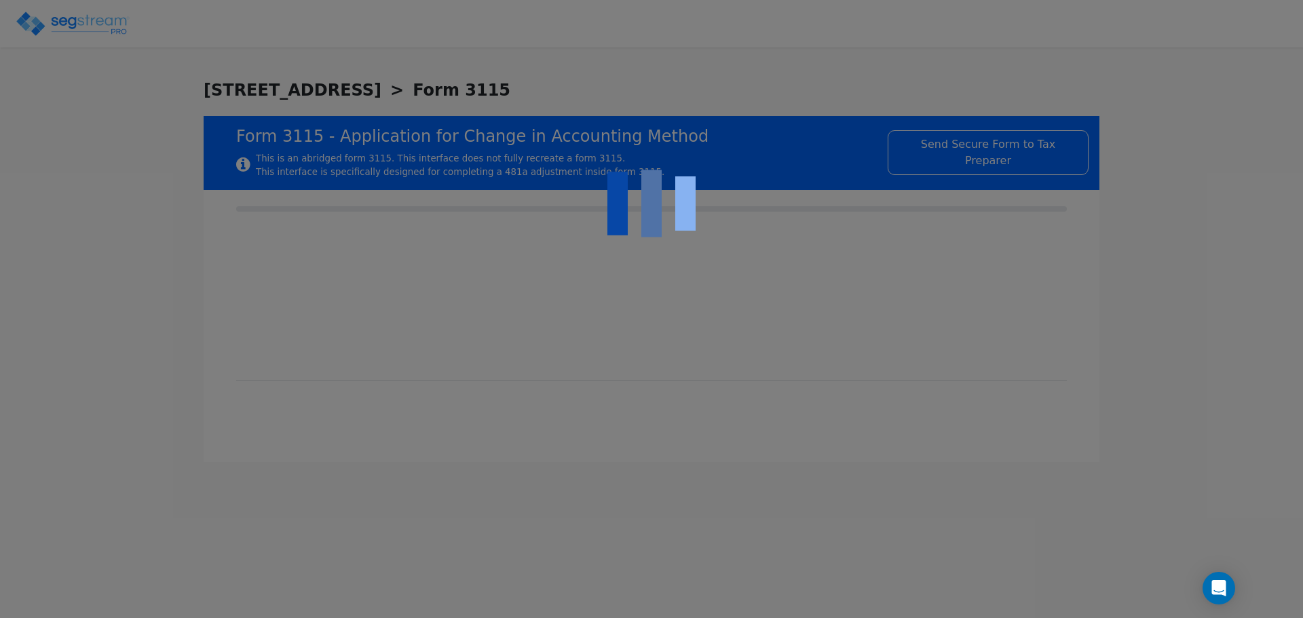
checkbox input "true"
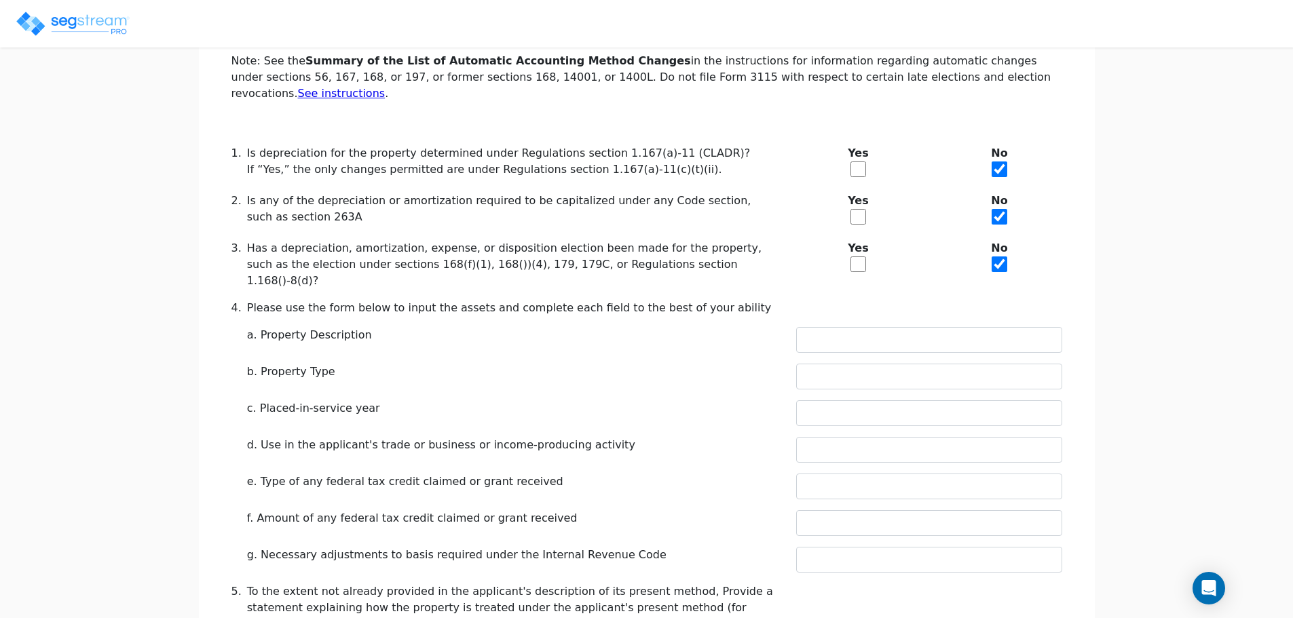
scroll to position [563, 0]
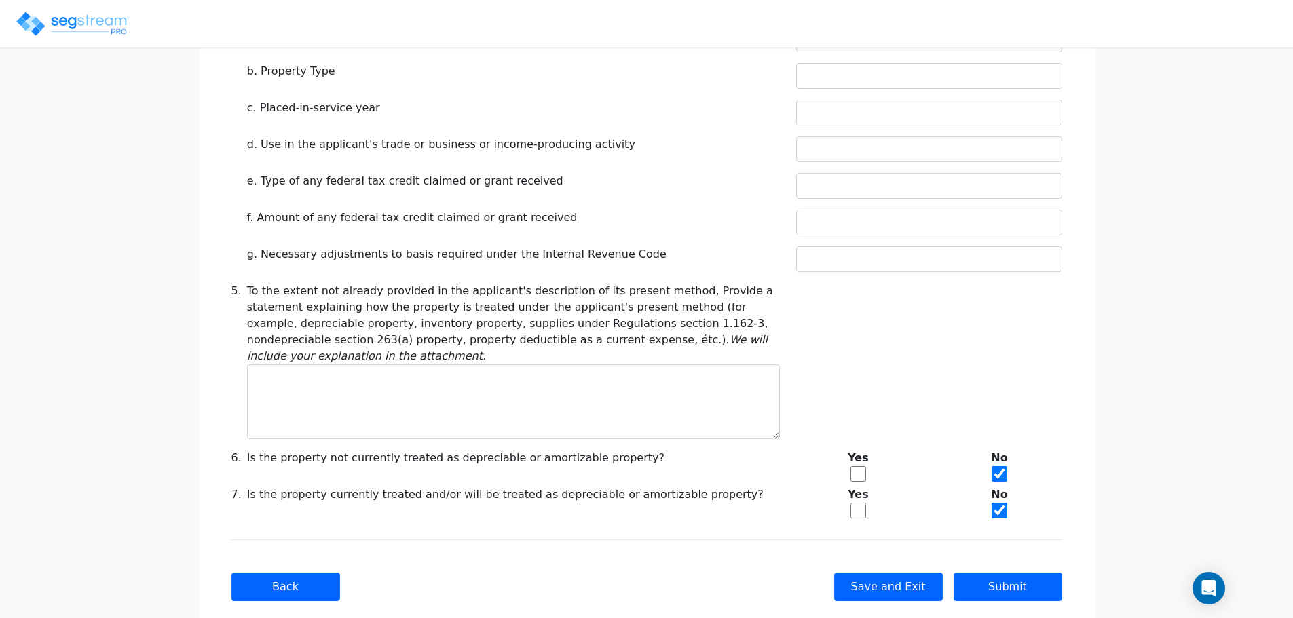
drag, startPoint x: 627, startPoint y: 429, endPoint x: 623, endPoint y: 477, distance: 48.3
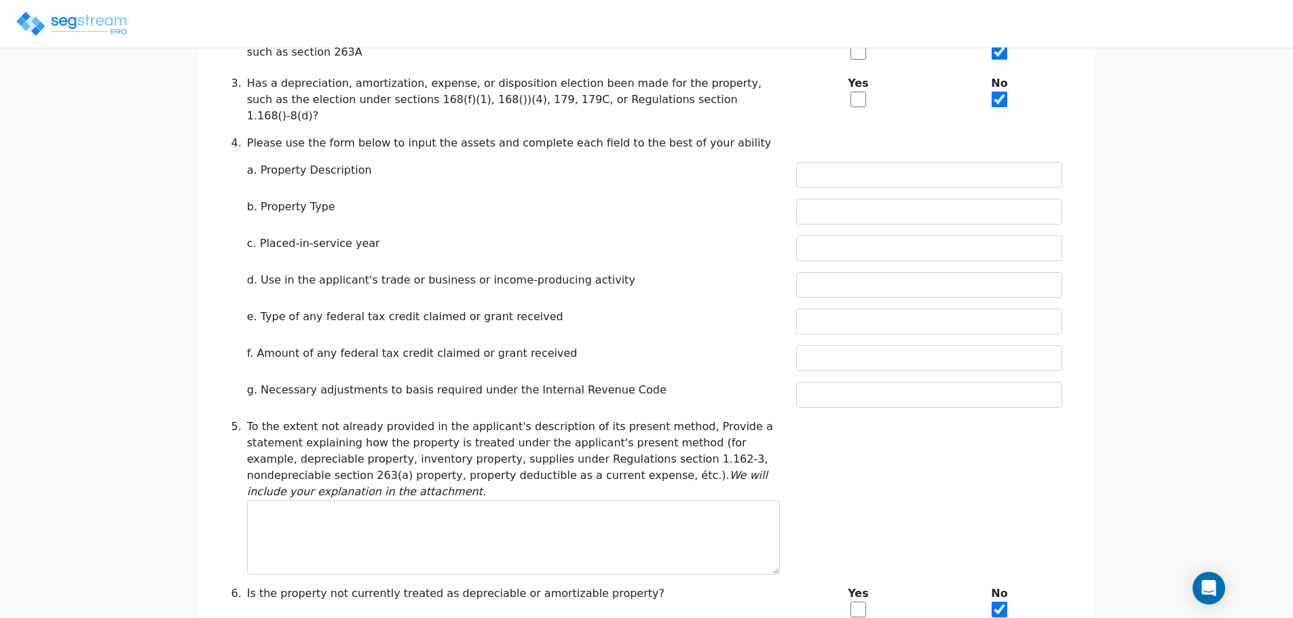
scroll to position [0, 0]
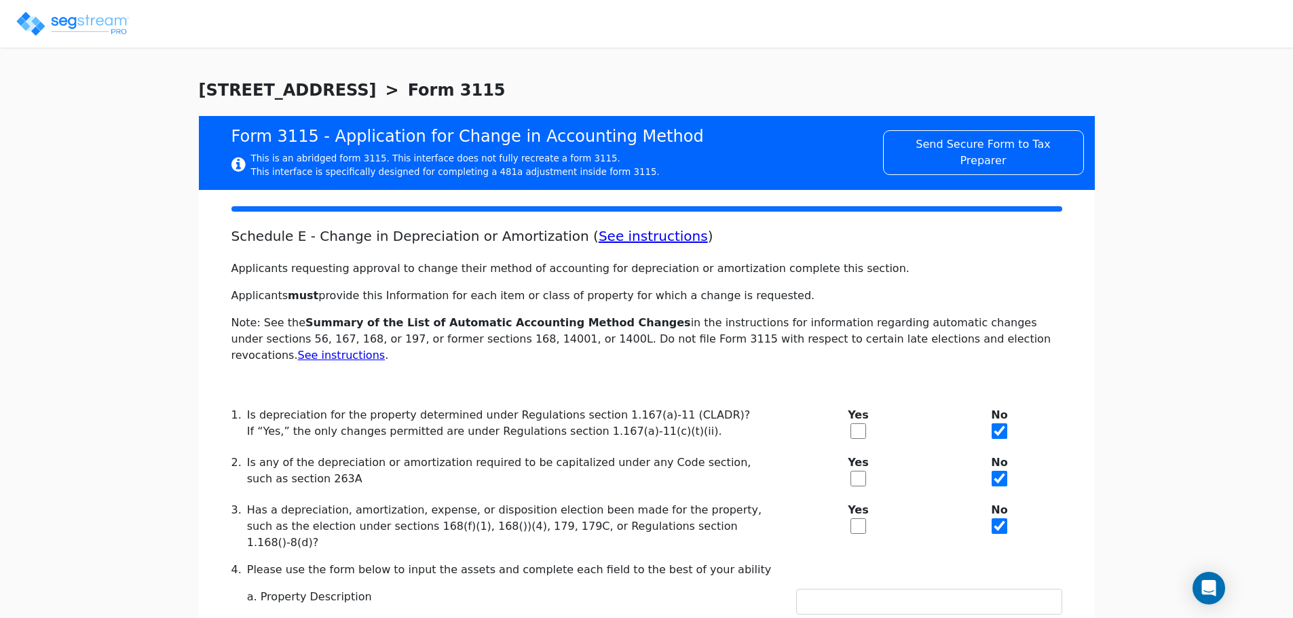
drag, startPoint x: 560, startPoint y: 461, endPoint x: 590, endPoint y: 273, distance: 189.6
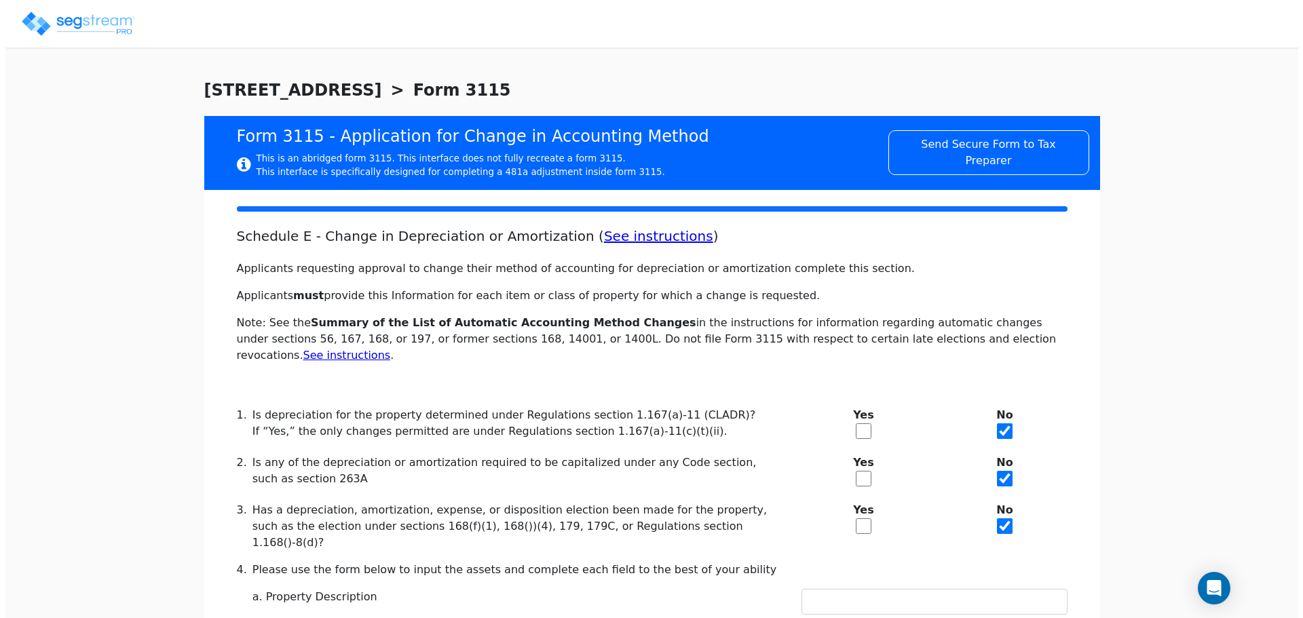
scroll to position [563, 0]
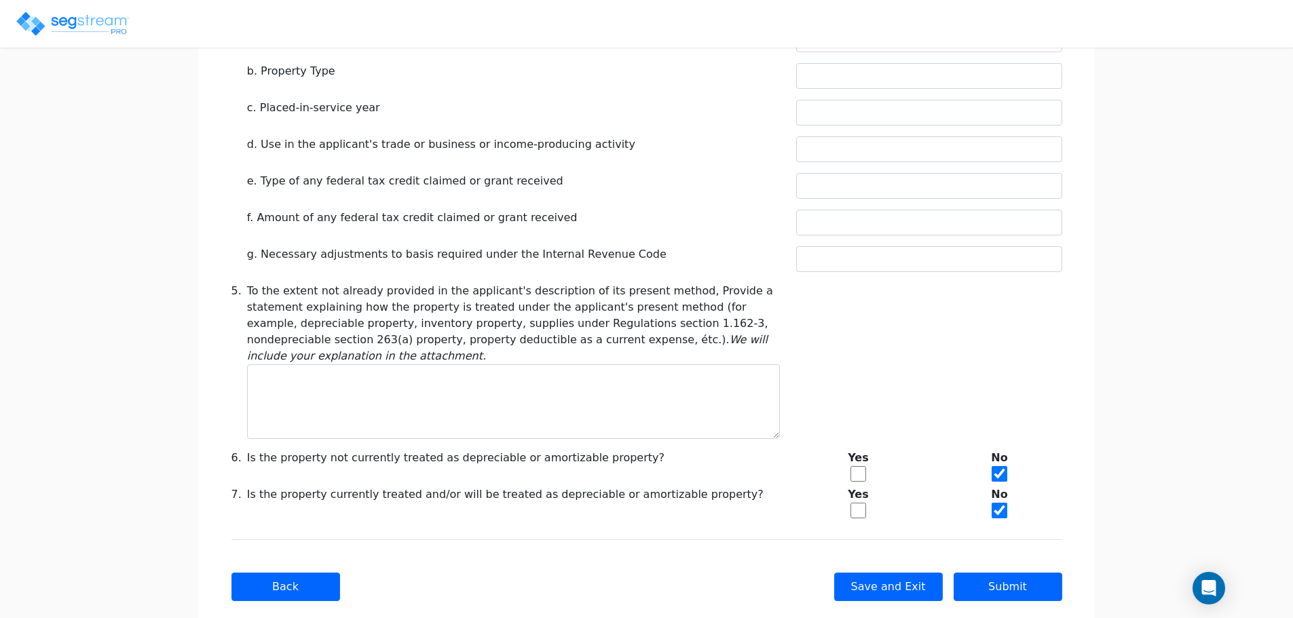
drag, startPoint x: 656, startPoint y: 360, endPoint x: 660, endPoint y: 543, distance: 182.6
click at [1029, 573] on button "Submit" at bounding box center [1007, 587] width 109 height 28
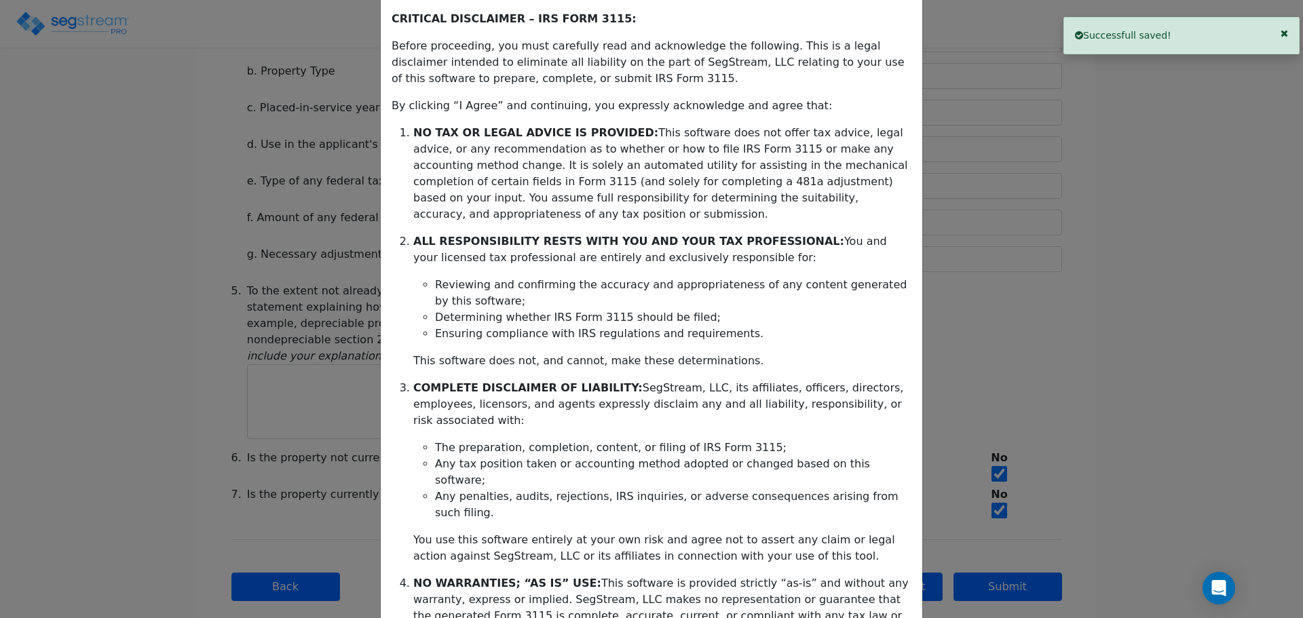
scroll to position [220, 0]
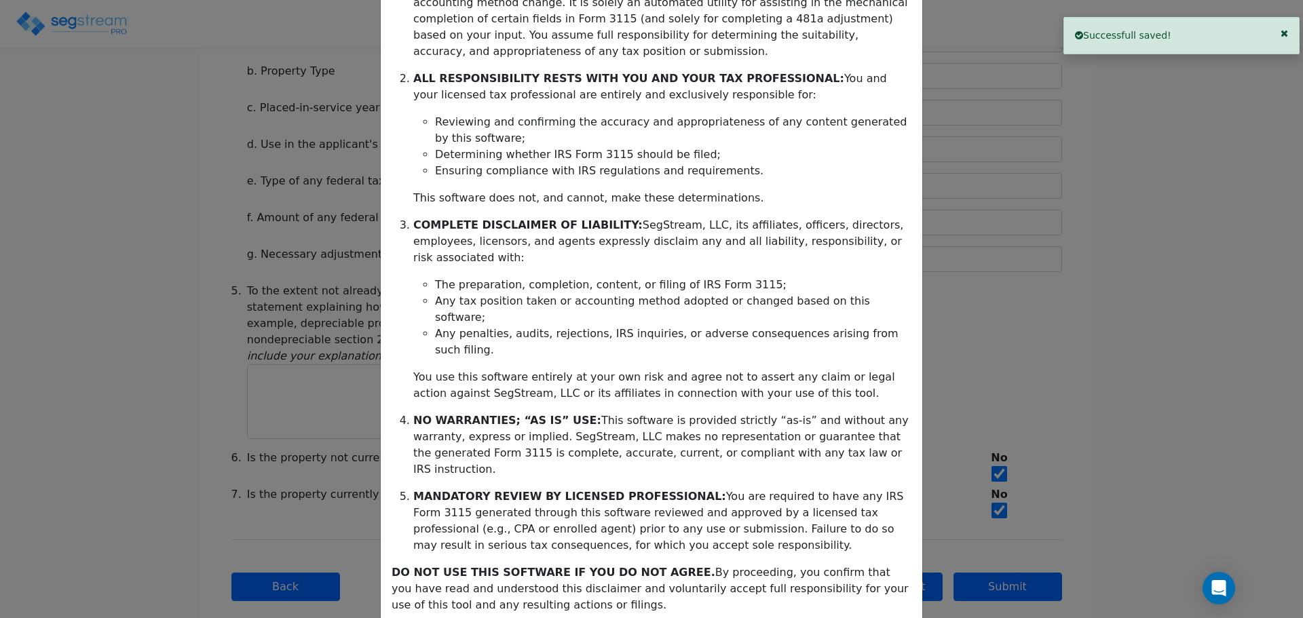
drag, startPoint x: 782, startPoint y: 427, endPoint x: 740, endPoint y: 571, distance: 149.0
click at [717, 535] on div "CRITICAL DISCLAIMER – IRS FORM 3115: Before proceeding, you must carefully read…" at bounding box center [651, 258] width 541 height 843
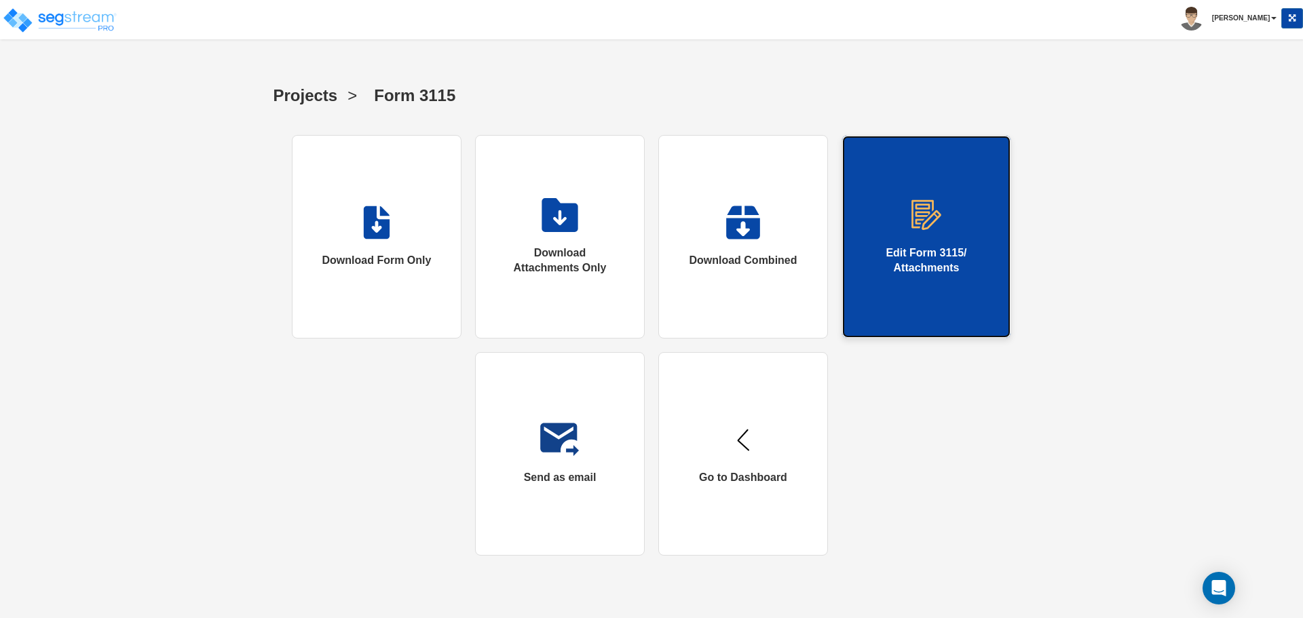
click at [907, 240] on link "Edit Form 3115/ Attachments" at bounding box center [926, 237] width 170 height 204
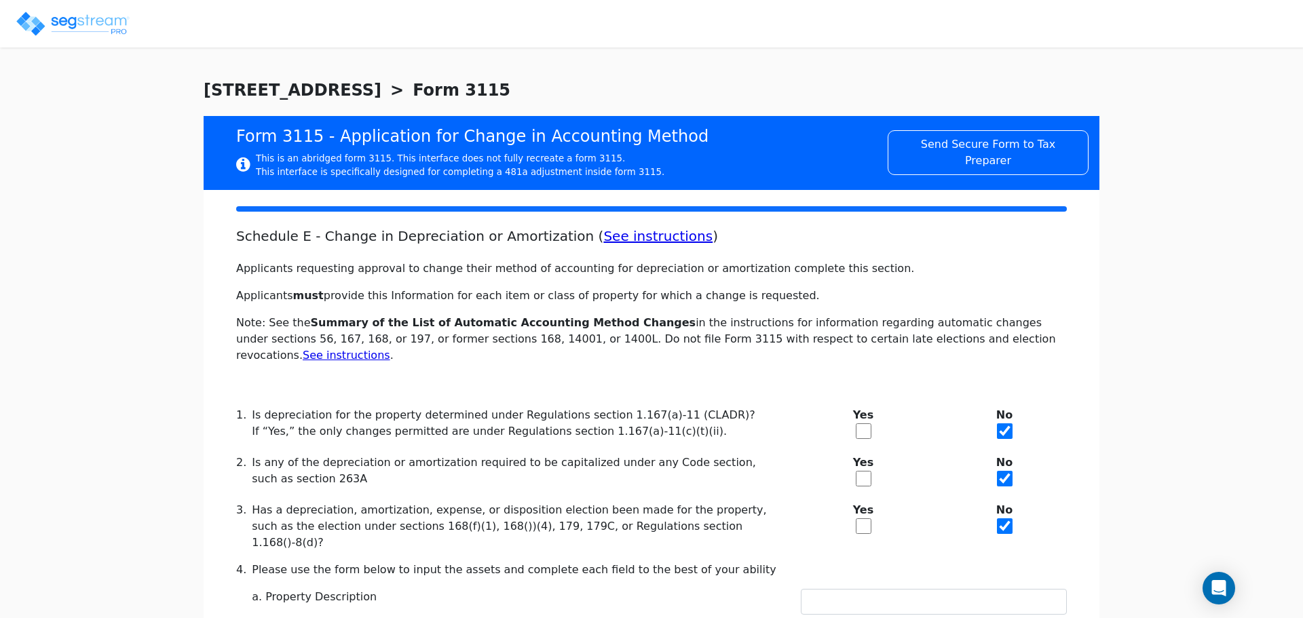
checkbox input "true"
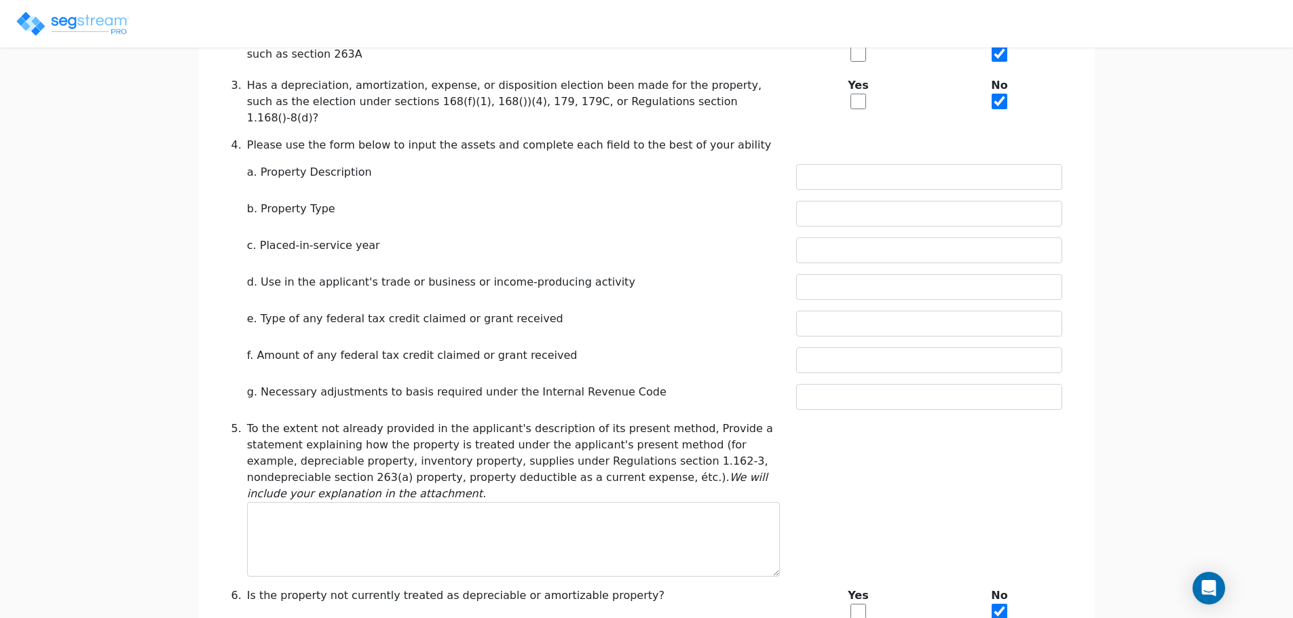
drag, startPoint x: 468, startPoint y: 404, endPoint x: 428, endPoint y: 536, distance: 137.4
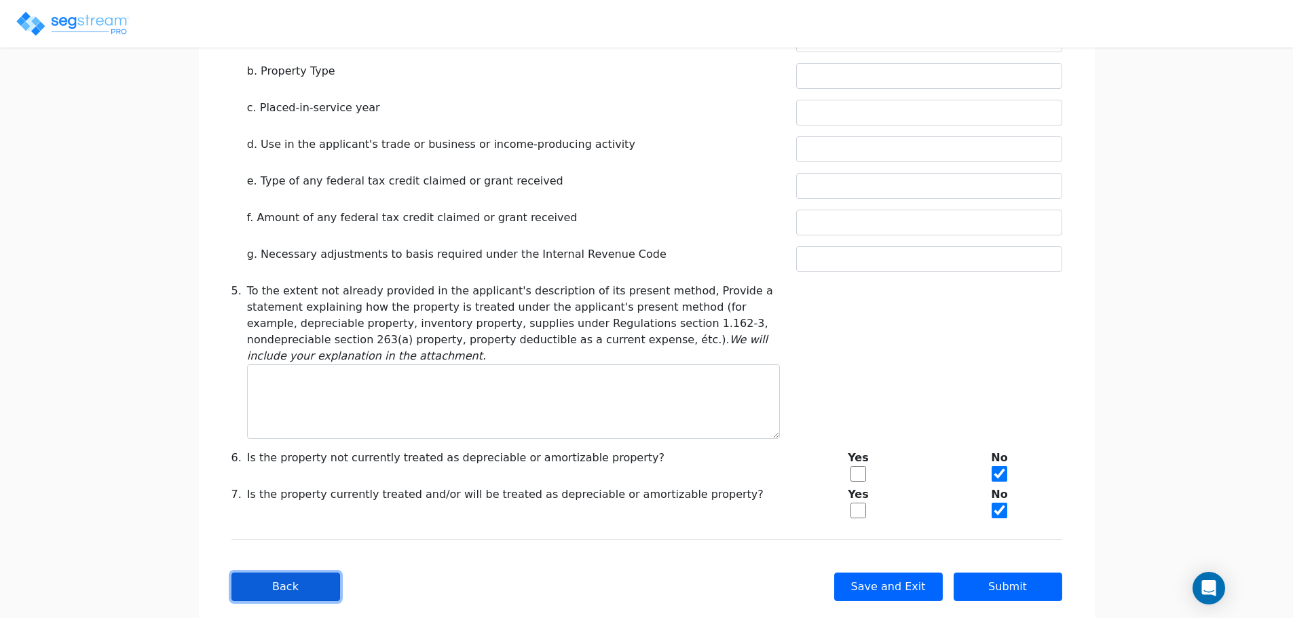
click at [296, 573] on button "Back" at bounding box center [285, 587] width 109 height 28
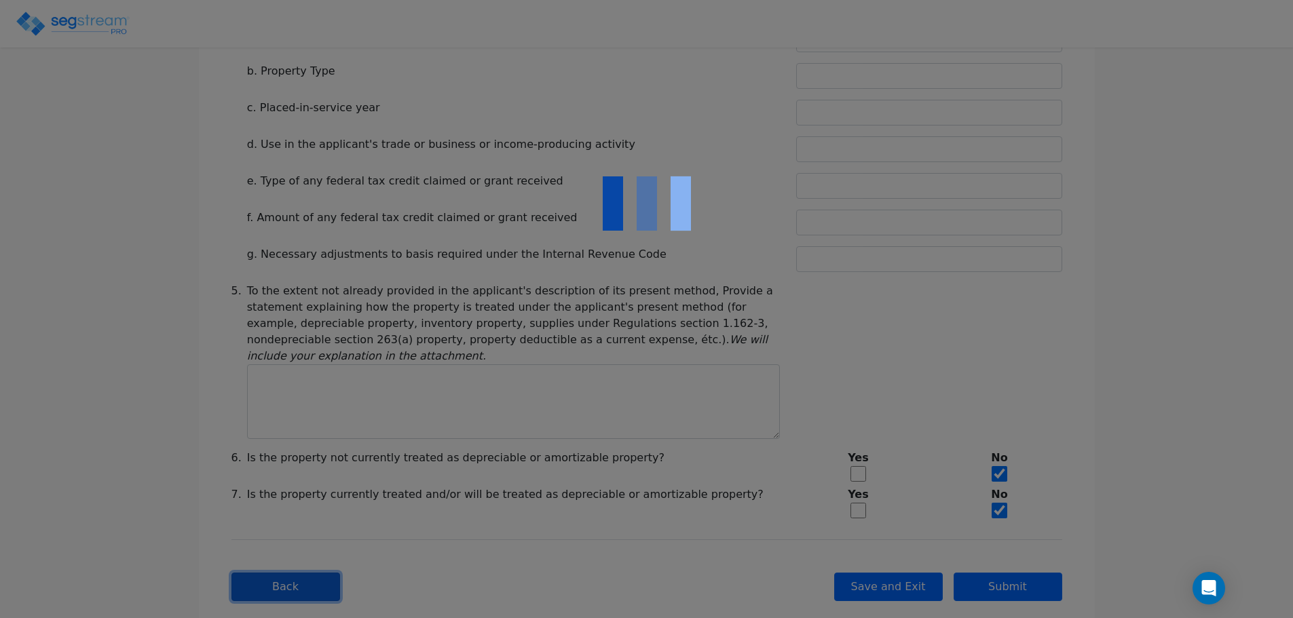
type input "-44,382.17"
checkbox input "true"
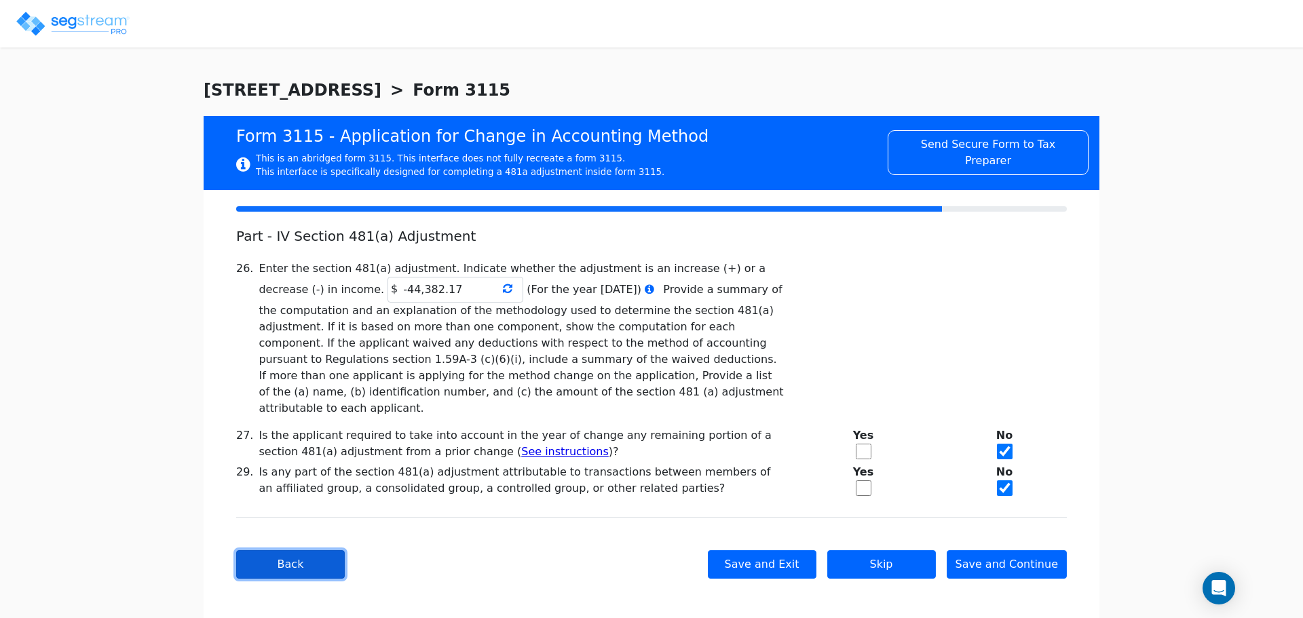
click at [310, 550] on button "Back" at bounding box center [290, 564] width 109 height 28
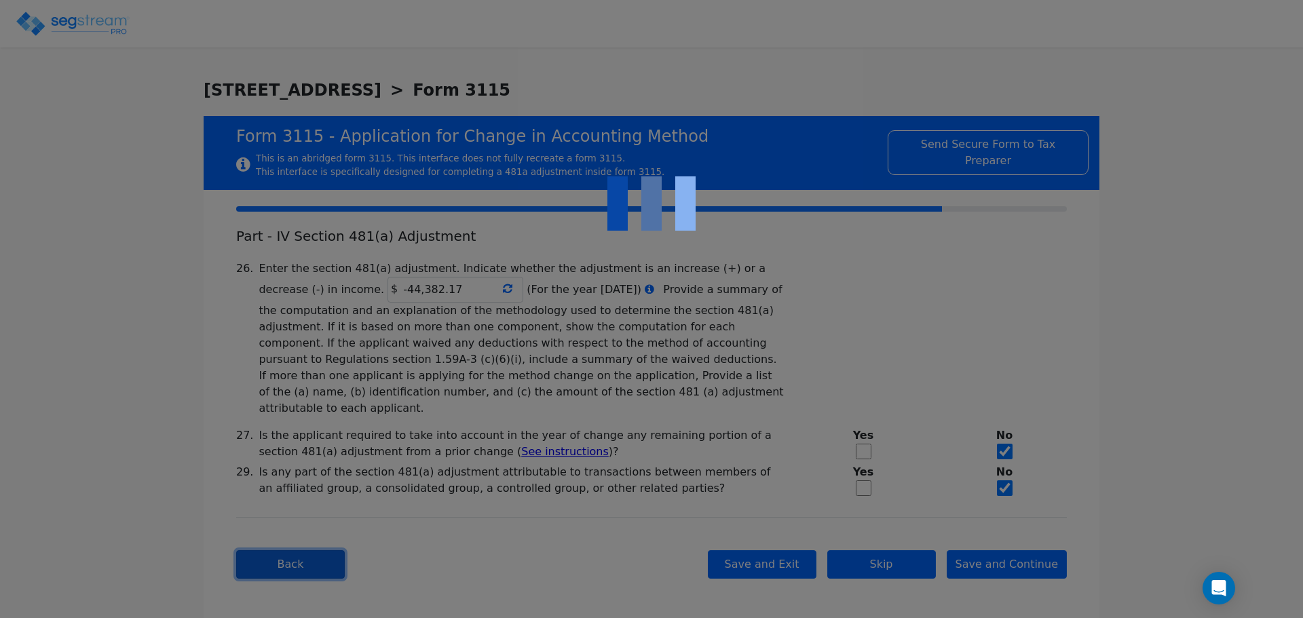
type textarea "Rental of Residential Property"
checkbox input "true"
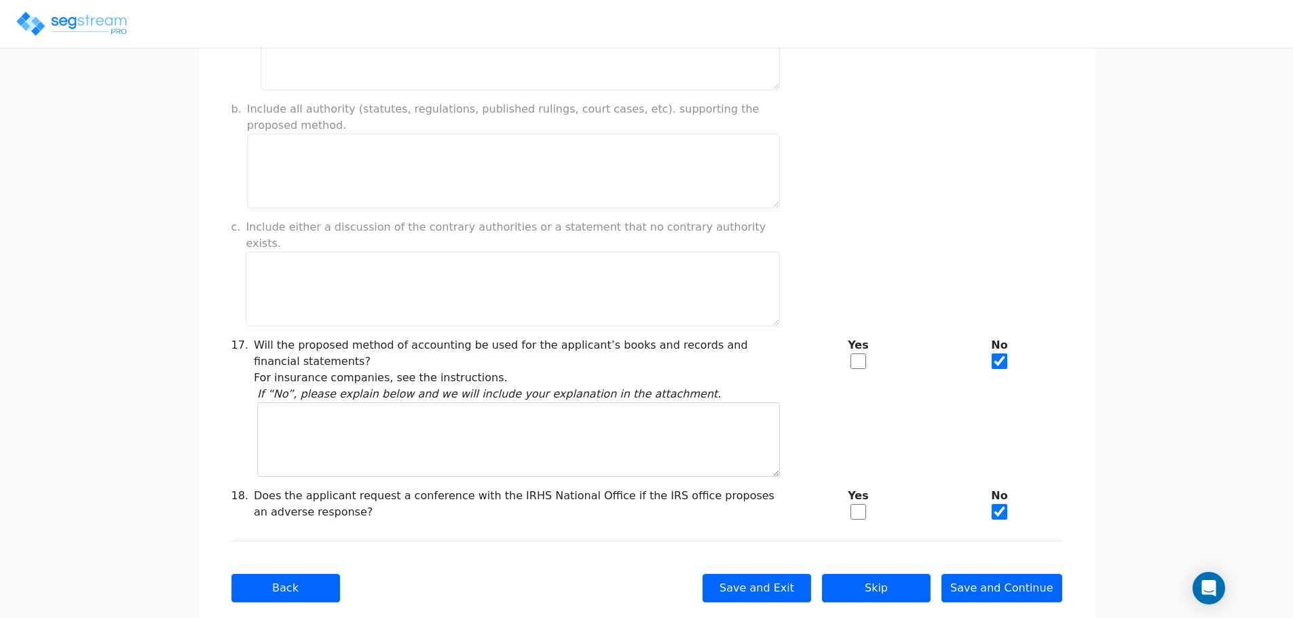
drag, startPoint x: 194, startPoint y: 387, endPoint x: 193, endPoint y: 605, distance: 217.1
click at [307, 574] on button "Back" at bounding box center [285, 588] width 109 height 28
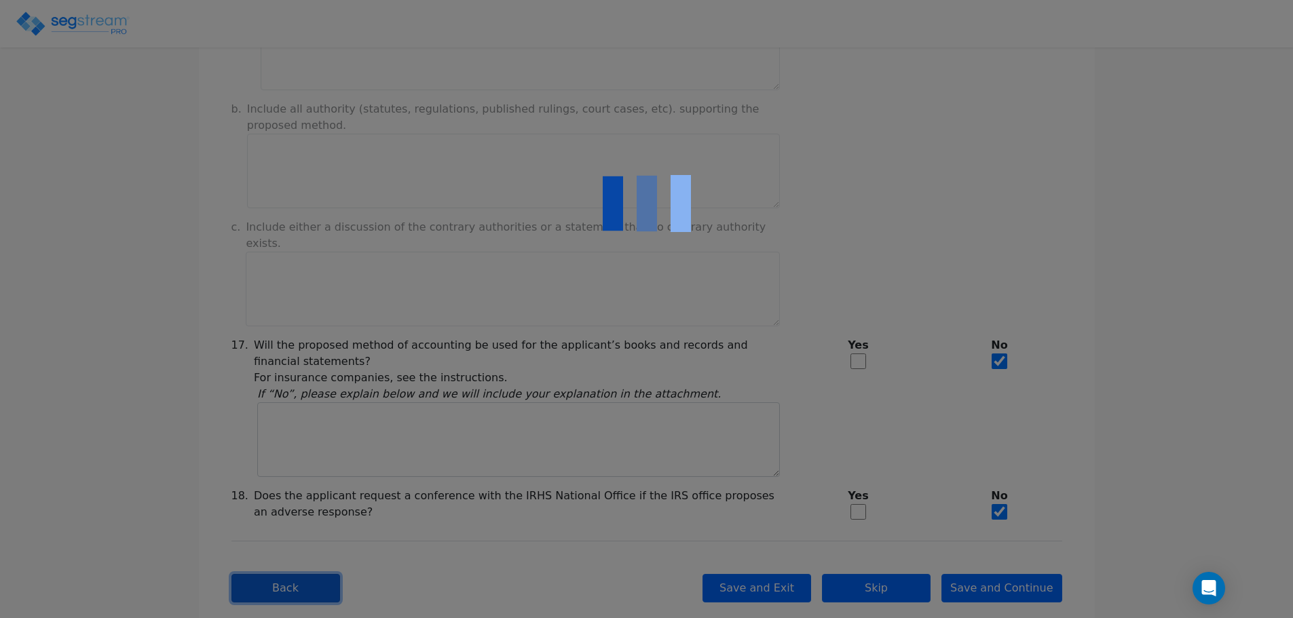
checkbox input "true"
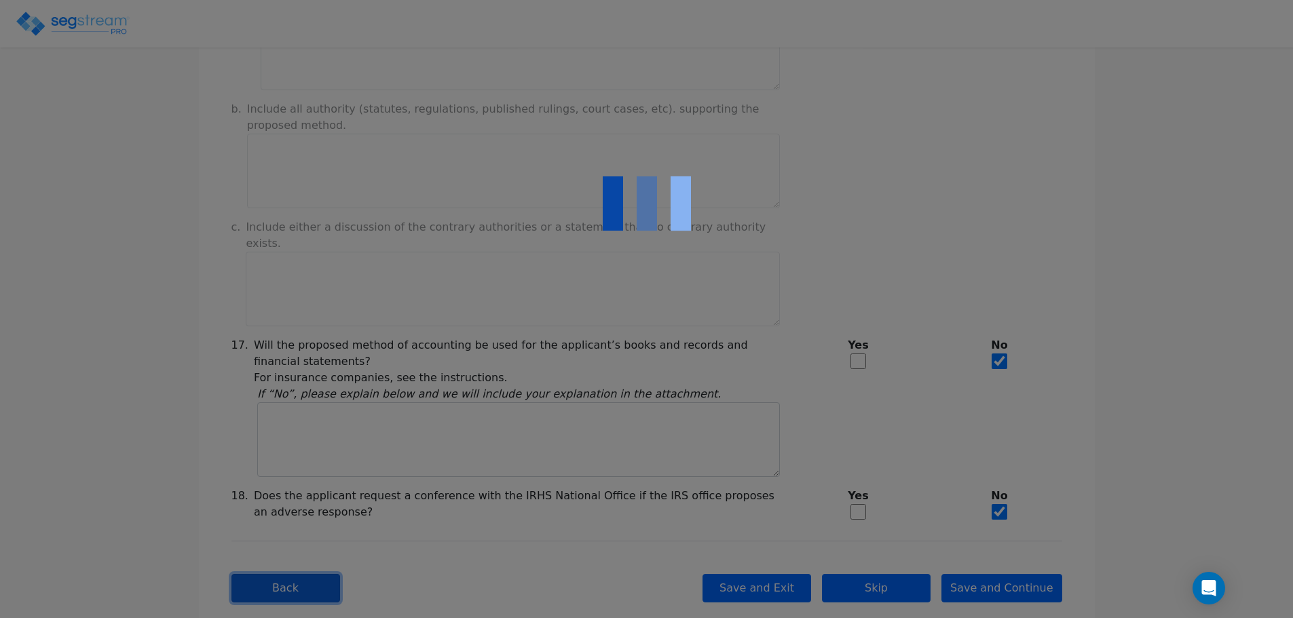
checkbox input "true"
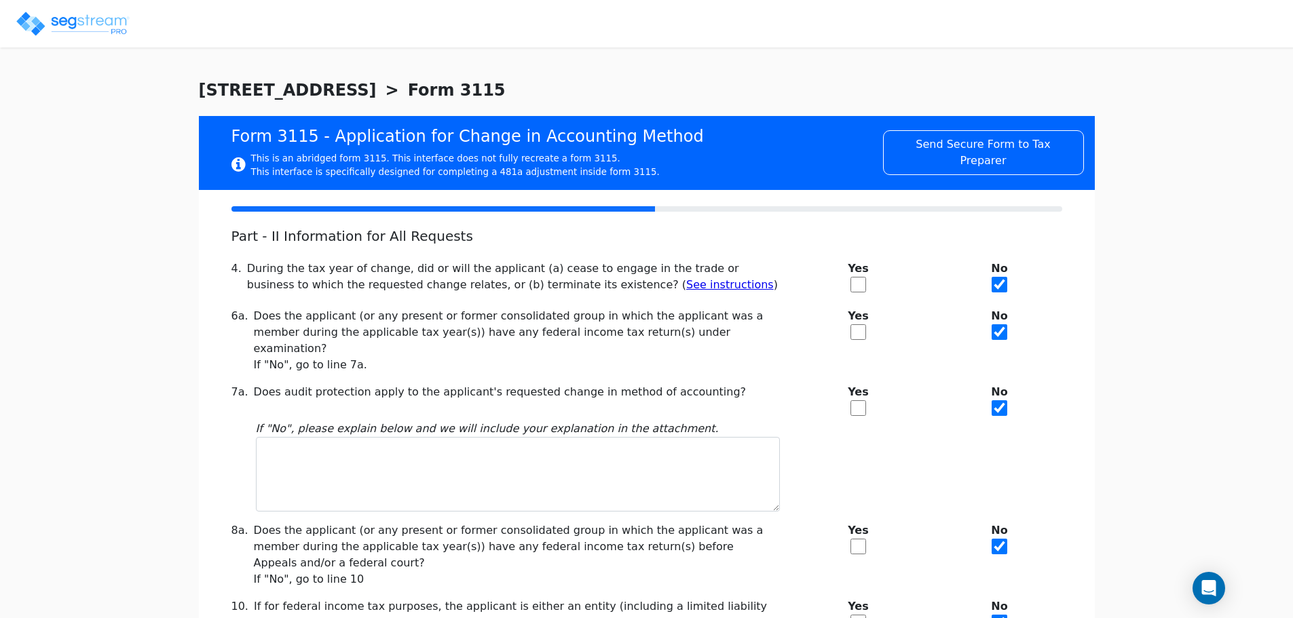
scroll to position [278, 0]
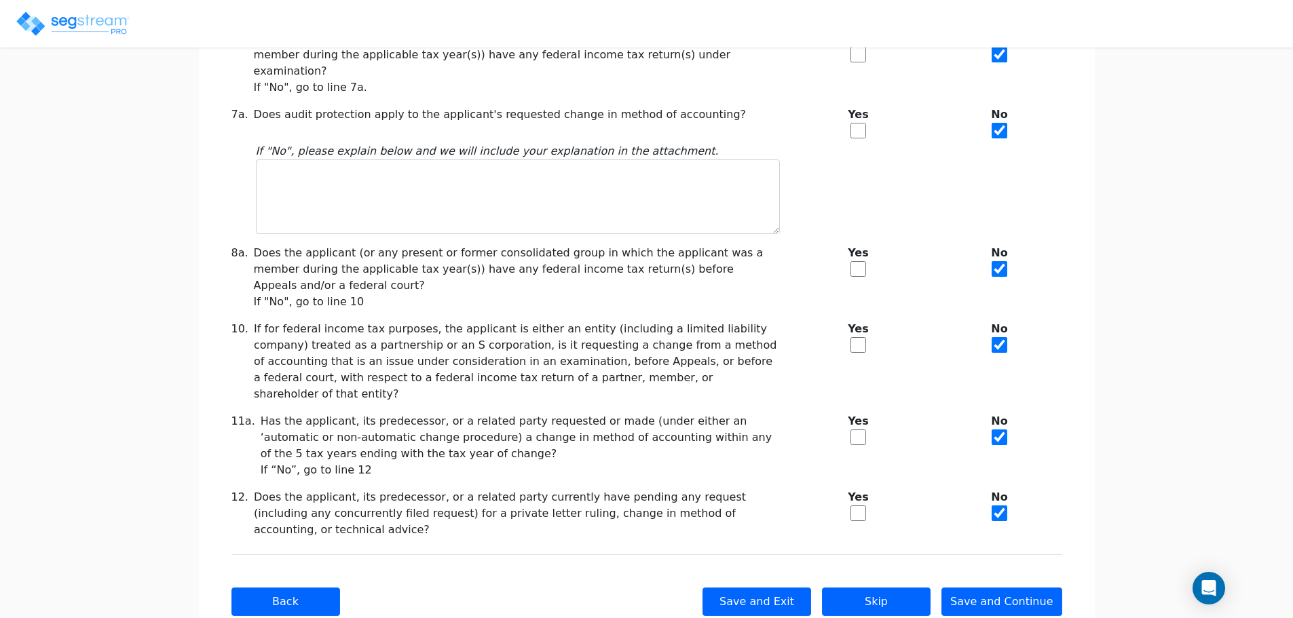
drag, startPoint x: 193, startPoint y: 411, endPoint x: 189, endPoint y: 616, distance: 205.0
click at [284, 588] on button "Back" at bounding box center [285, 602] width 109 height 28
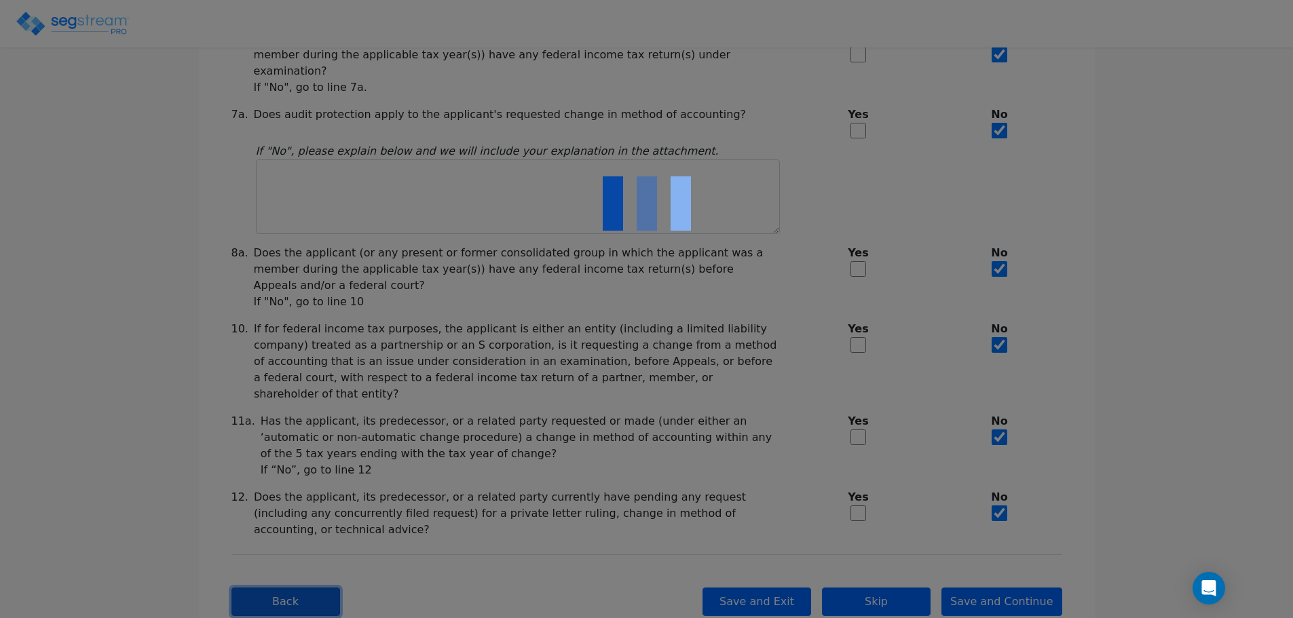
checkbox input "true"
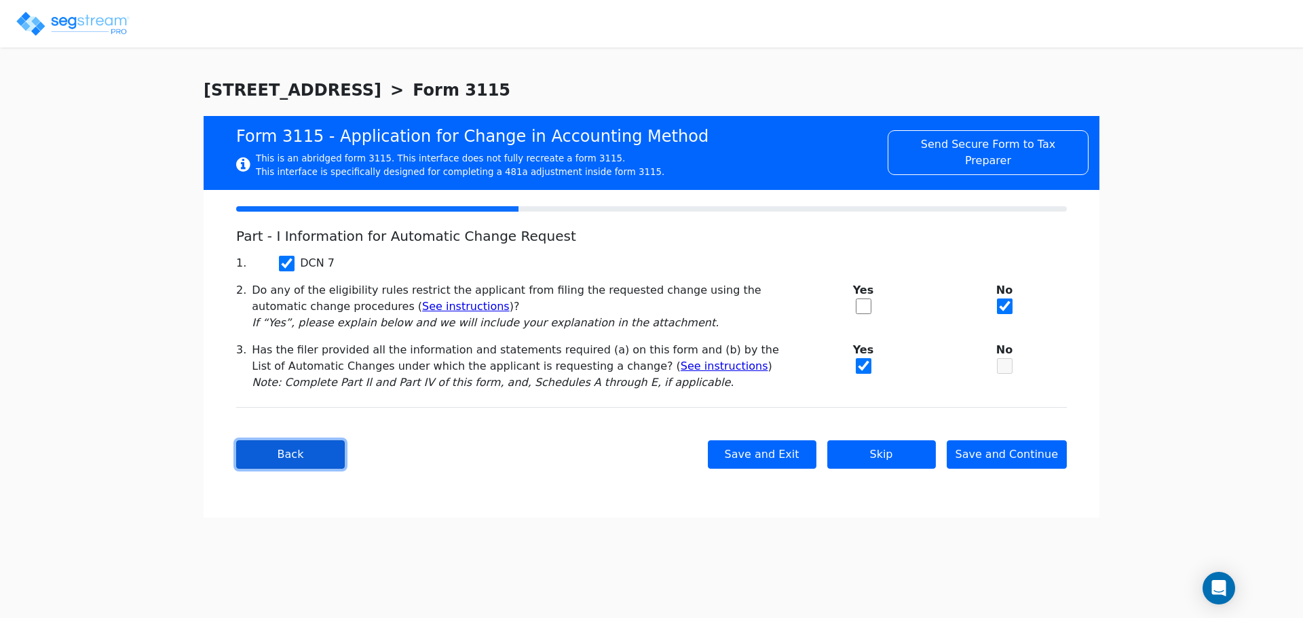
click at [287, 459] on button "Back" at bounding box center [290, 454] width 109 height 28
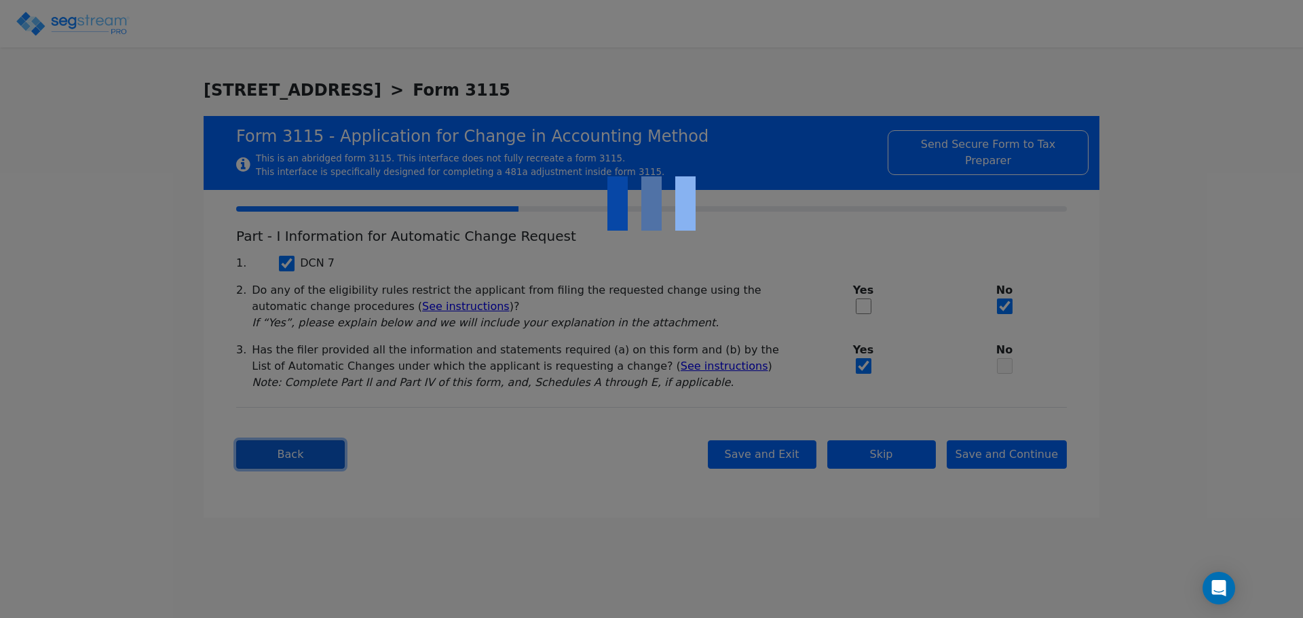
type input "[PERSON_NAME]"
type input "537157248"
type input "[STREET_ADDRESS][PERSON_NAME]"
type input "[DATE]"
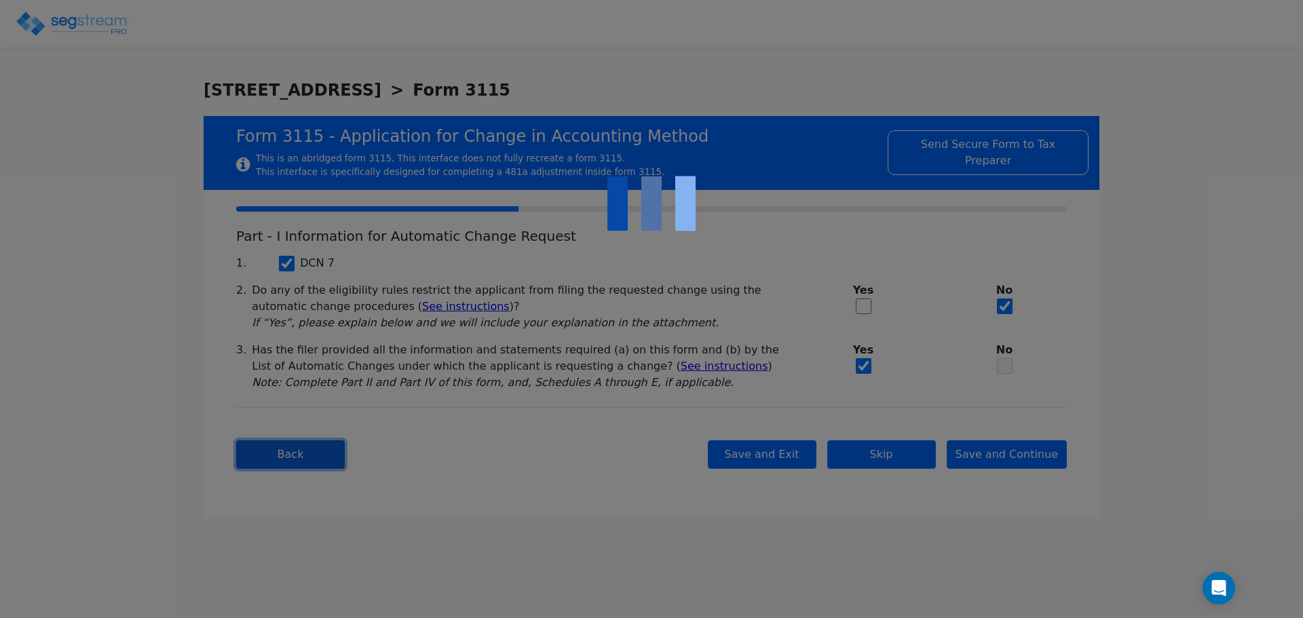
type input "78717"
select select "Residential"
select select "Individual"
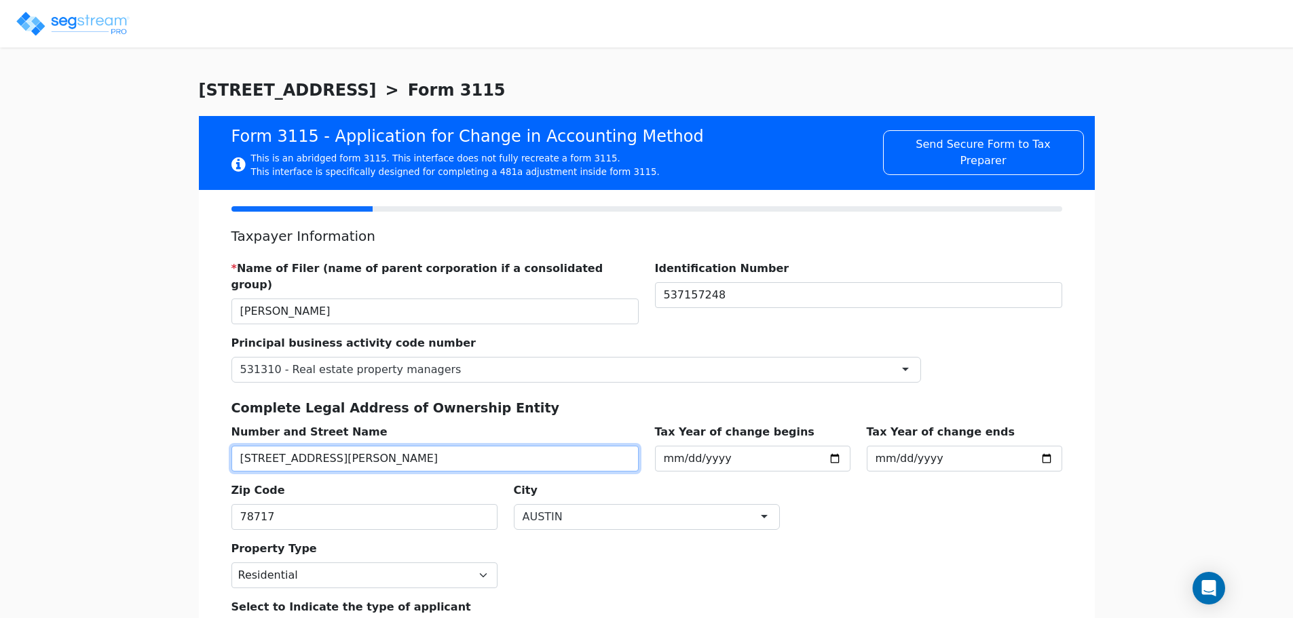
drag, startPoint x: 392, startPoint y: 438, endPoint x: 135, endPoint y: 438, distance: 256.5
click at [113, 432] on div "We are Building your Study. So please grab a coffee and let us do the heavy lif…" at bounding box center [646, 455] width 1293 height 754
type input "[STREET_ADDRESS][PERSON_NAME]"
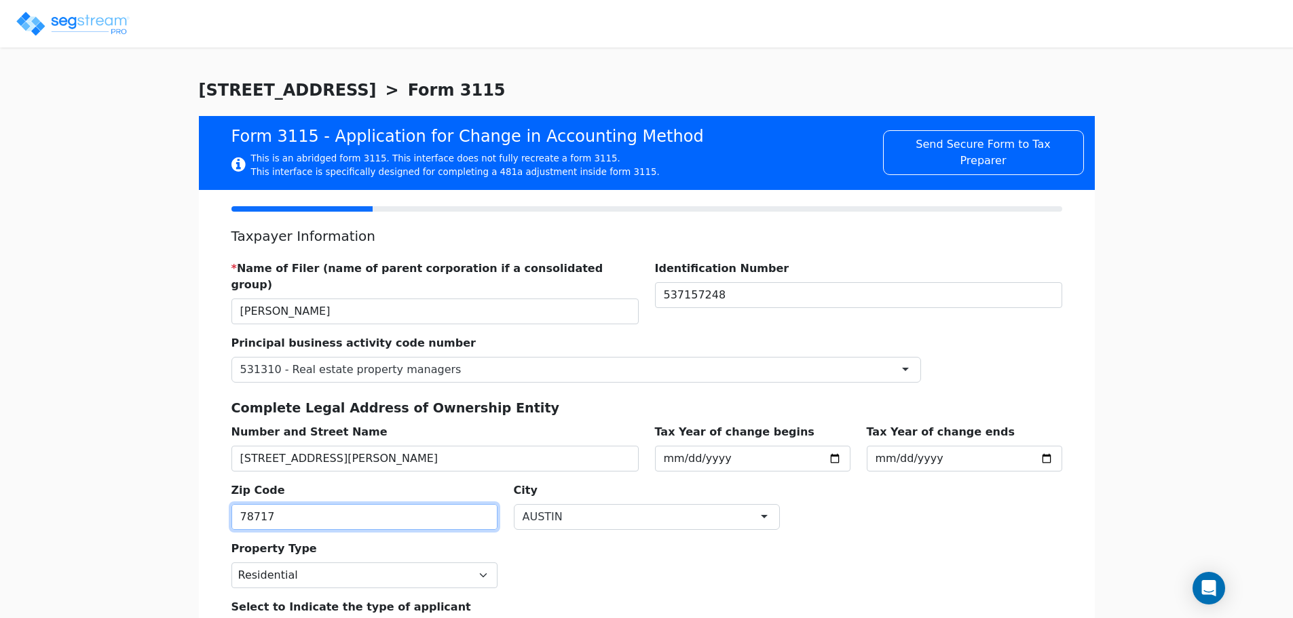
click at [378, 504] on input "78717" at bounding box center [364, 517] width 266 height 26
type input "78731"
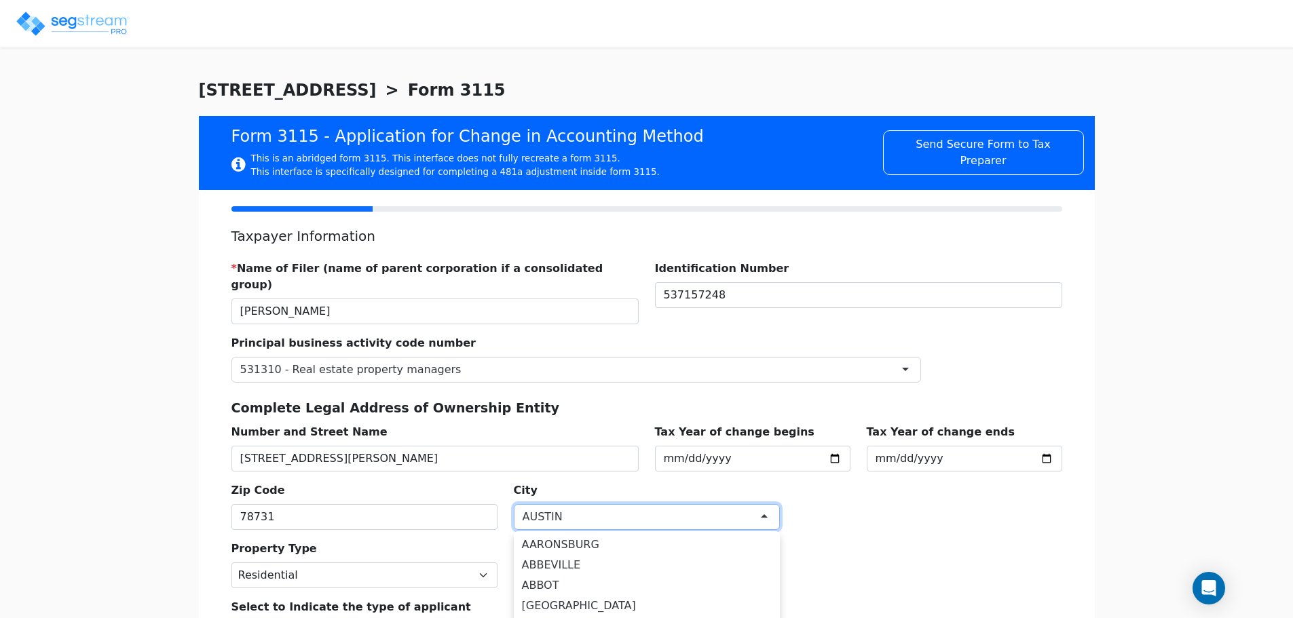
scroll to position [13778, 0]
drag, startPoint x: 1209, startPoint y: 310, endPoint x: 1202, endPoint y: 313, distance: 7.3
click at [1206, 314] on div "We are Building your Study. So please grab a coffee and let us do the heavy lif…" at bounding box center [646, 455] width 1293 height 754
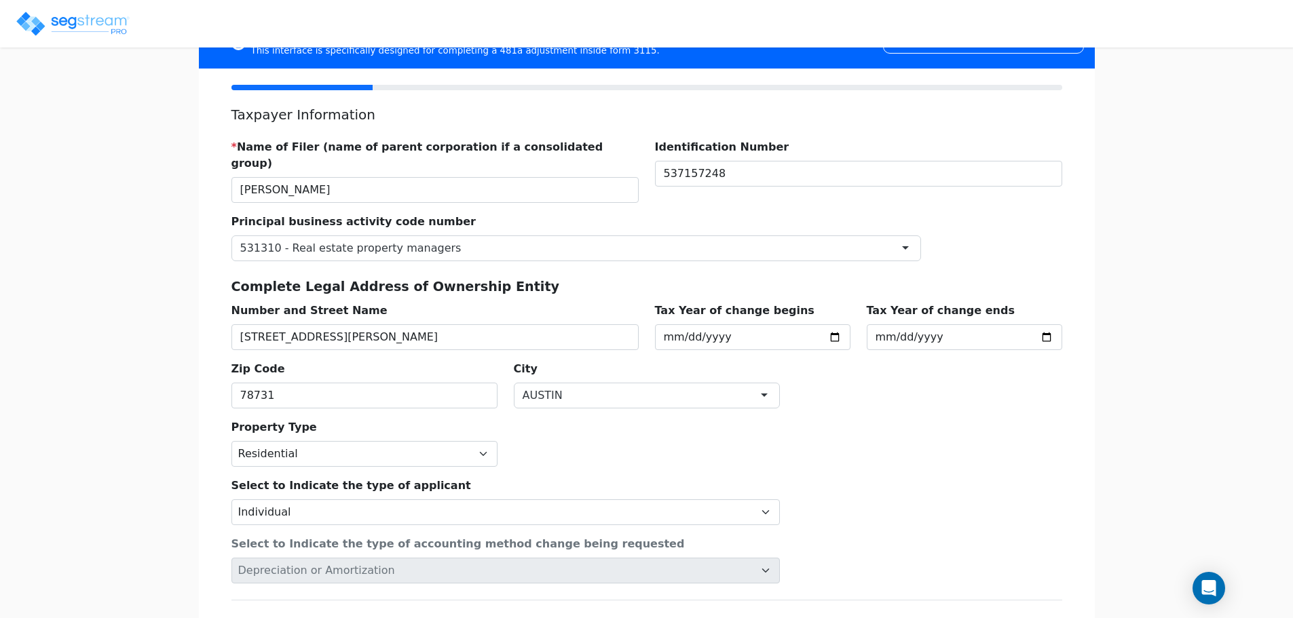
scroll to position [197, 0]
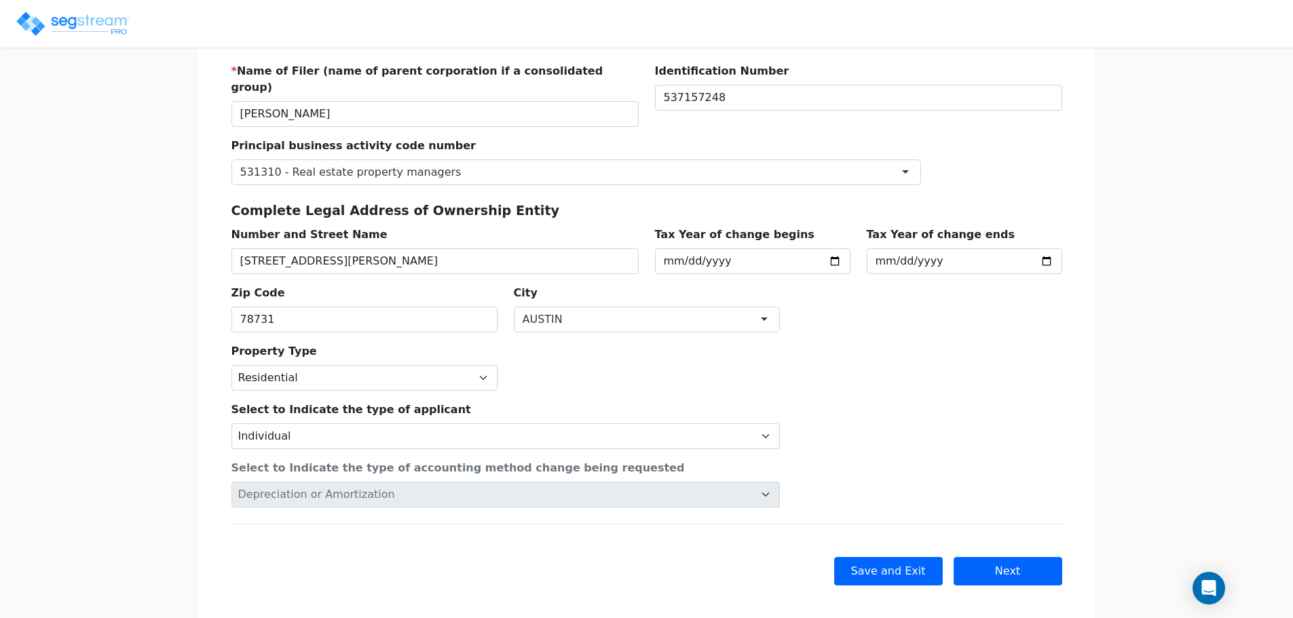
drag, startPoint x: 1235, startPoint y: 290, endPoint x: 1169, endPoint y: 430, distance: 154.5
click at [1041, 561] on button "Next" at bounding box center [1007, 571] width 109 height 28
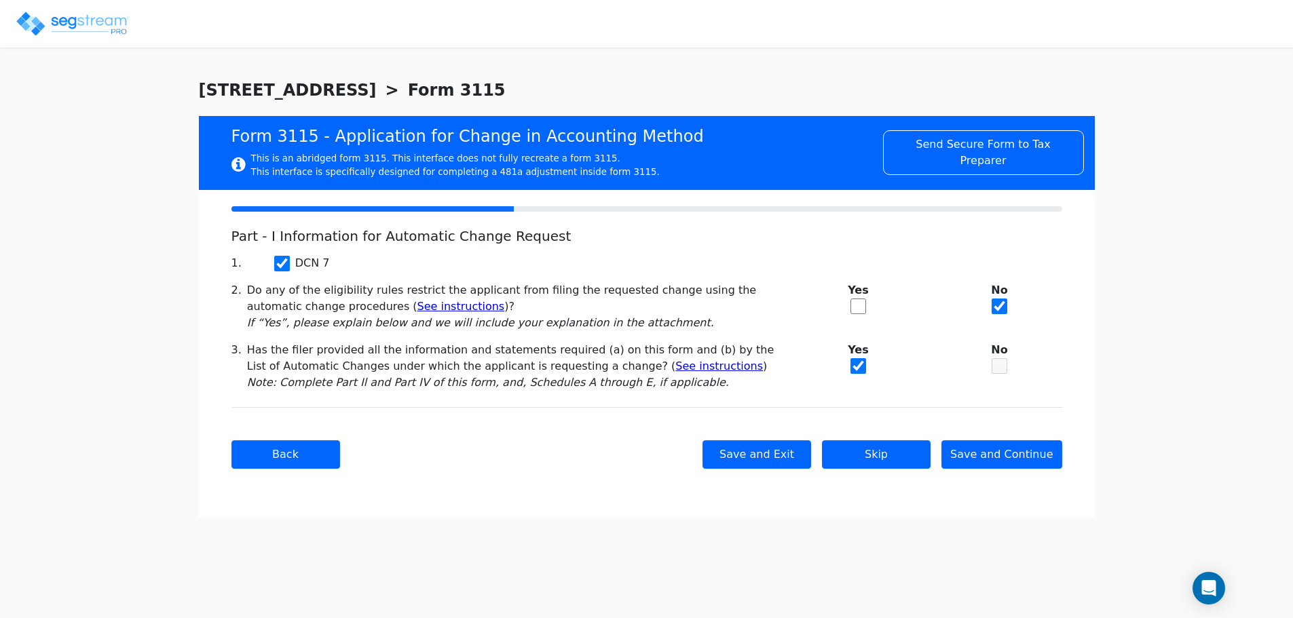
scroll to position [0, 0]
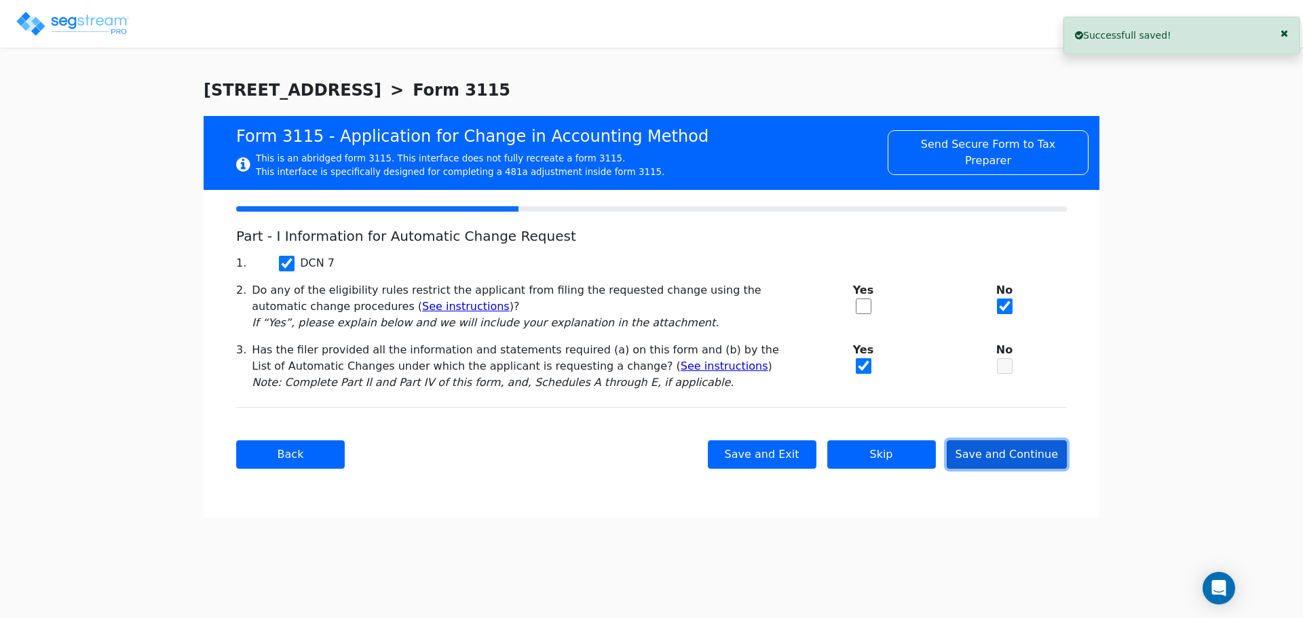
click at [1004, 452] on button "Save and Continue" at bounding box center [1007, 454] width 121 height 28
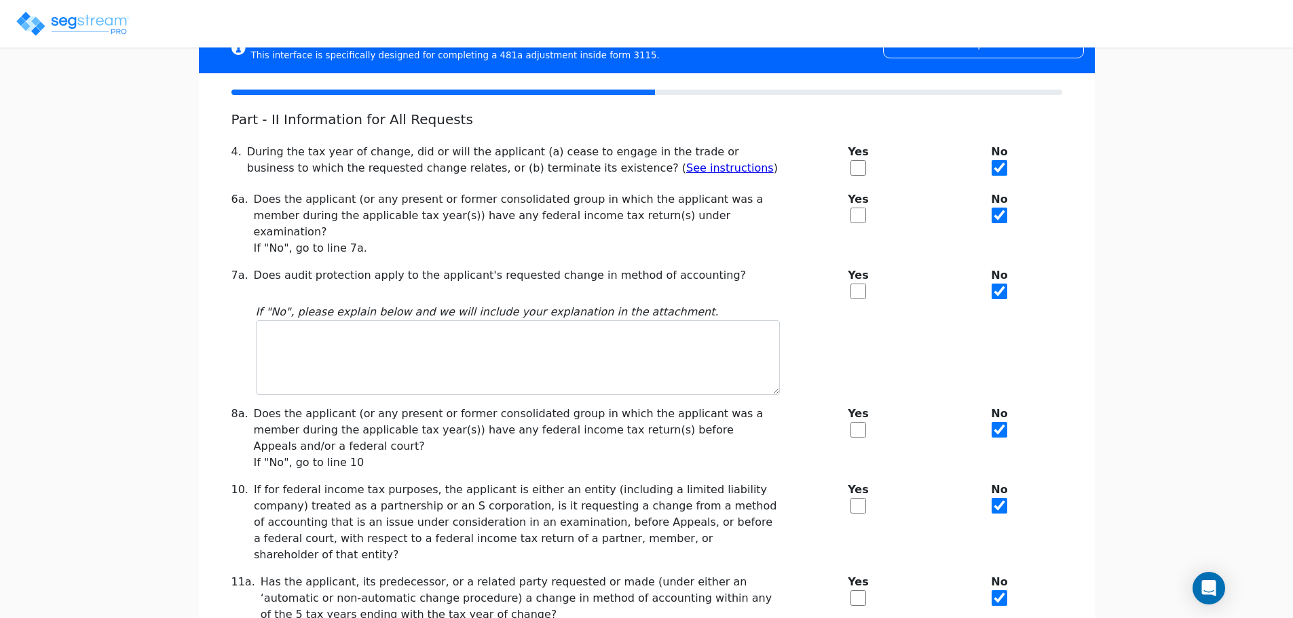
scroll to position [278, 0]
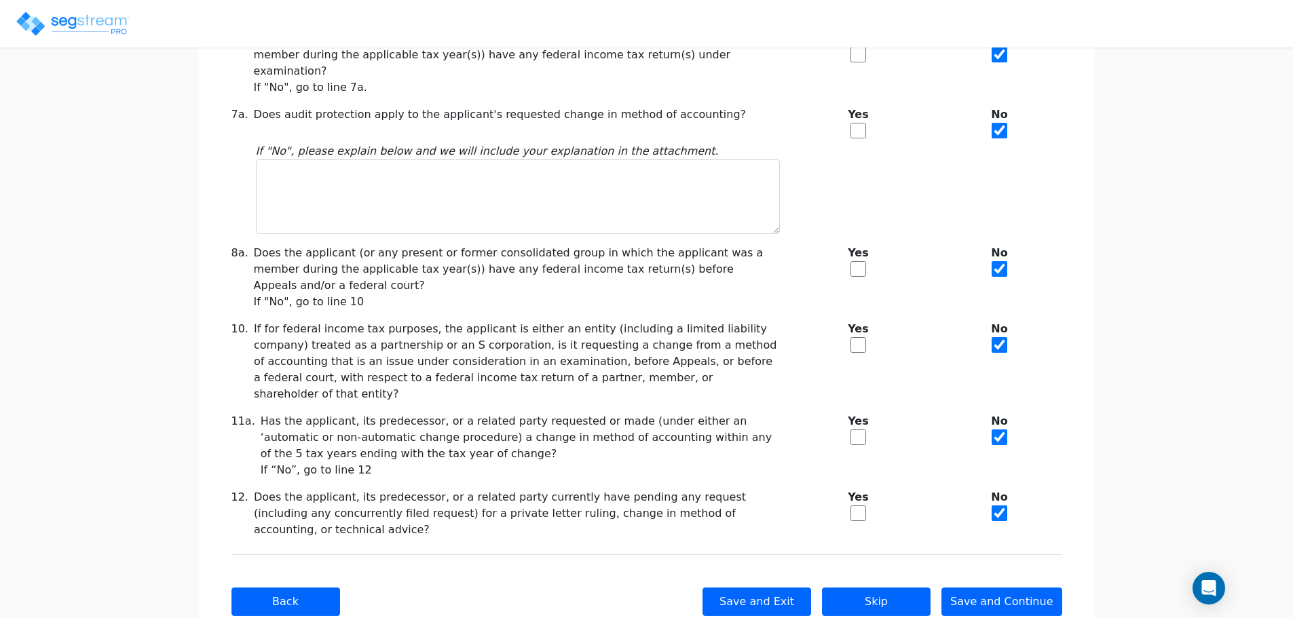
drag, startPoint x: 1154, startPoint y: 493, endPoint x: 1112, endPoint y: 631, distance: 144.7
click at [1055, 588] on button "Save and Continue" at bounding box center [1001, 602] width 121 height 28
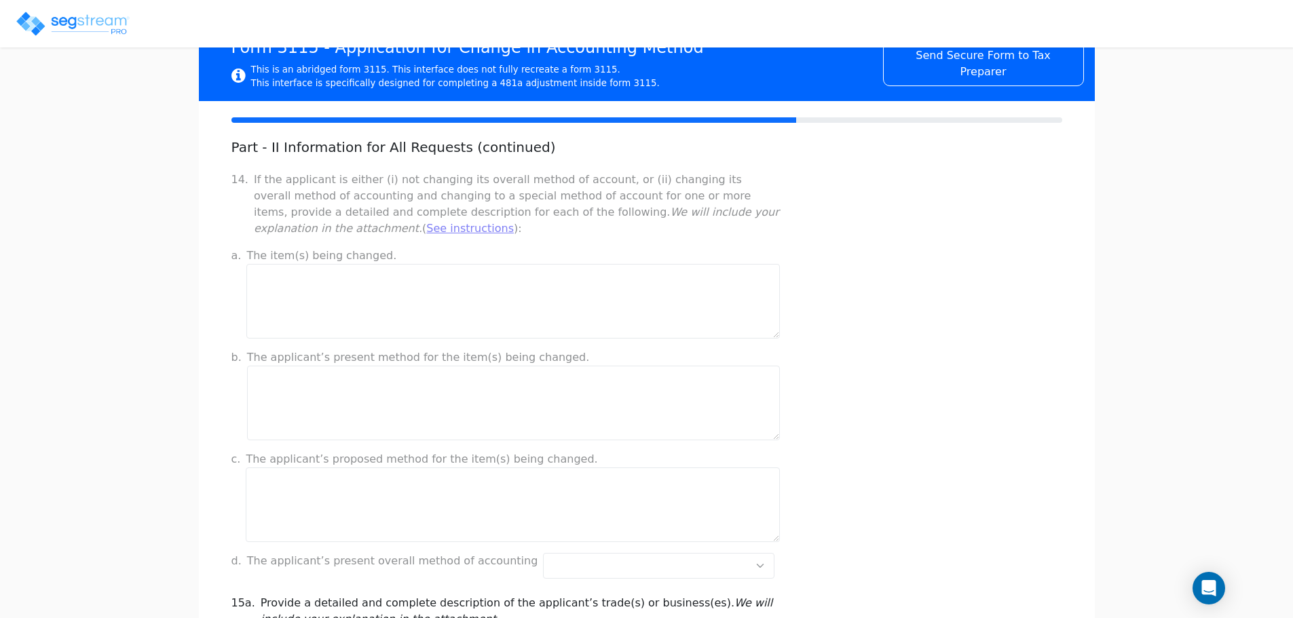
scroll to position [1084, 0]
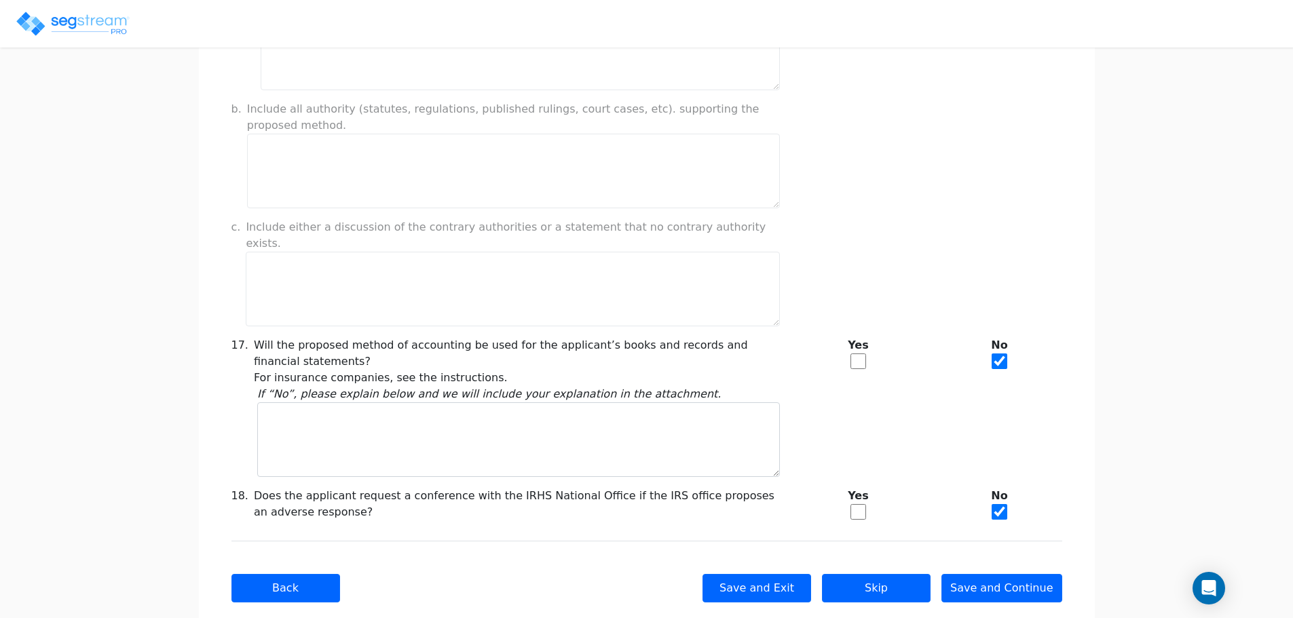
drag, startPoint x: 1115, startPoint y: 503, endPoint x: 1061, endPoint y: 650, distance: 156.9
click at [996, 574] on button "Save and Continue" at bounding box center [1001, 588] width 121 height 28
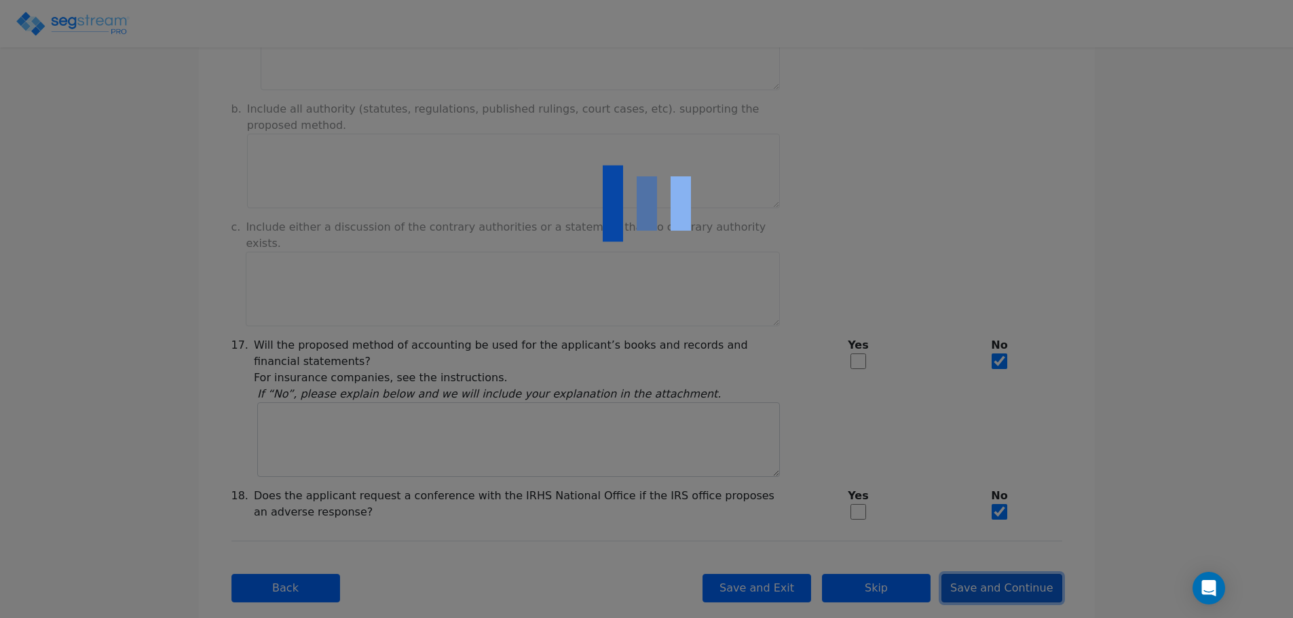
scroll to position [0, 0]
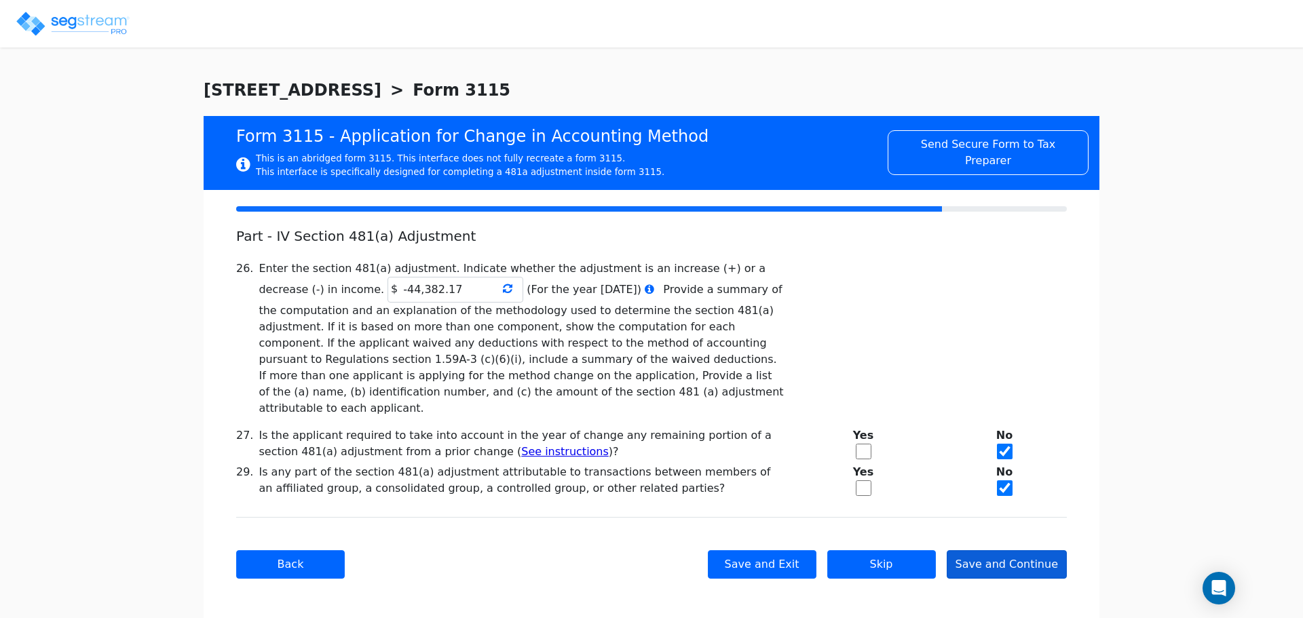
drag, startPoint x: 1140, startPoint y: 470, endPoint x: 1039, endPoint y: 544, distance: 125.7
click at [1025, 550] on button "Save and Continue" at bounding box center [1007, 564] width 121 height 28
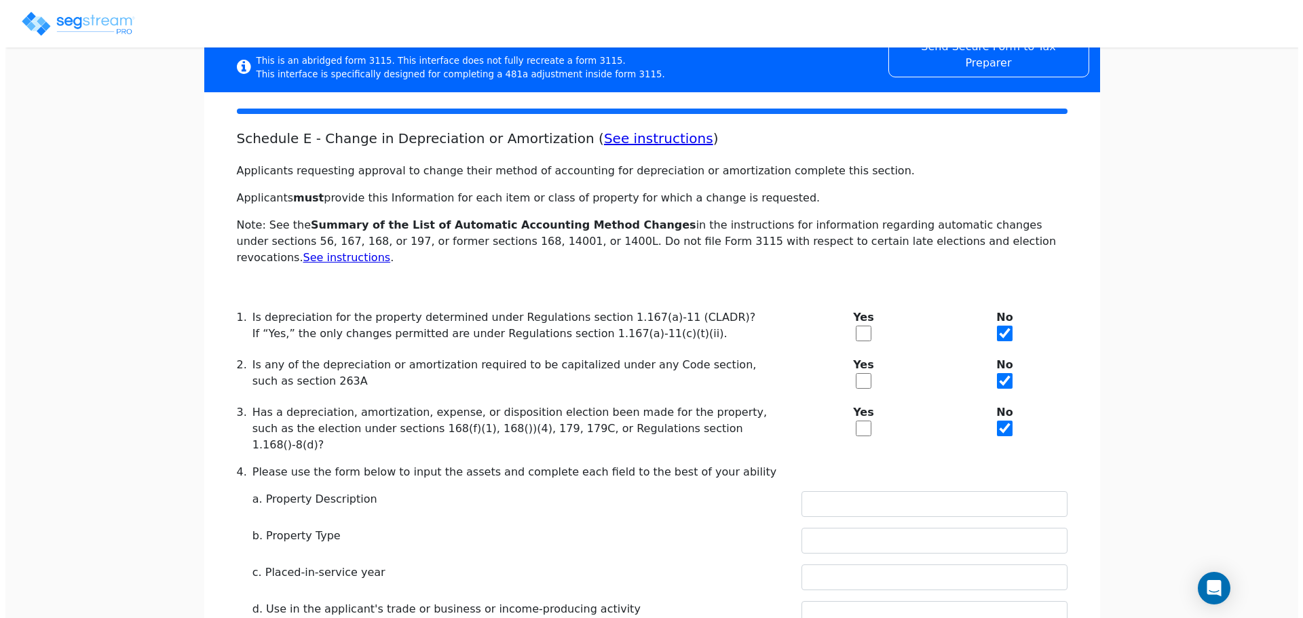
scroll to position [563, 0]
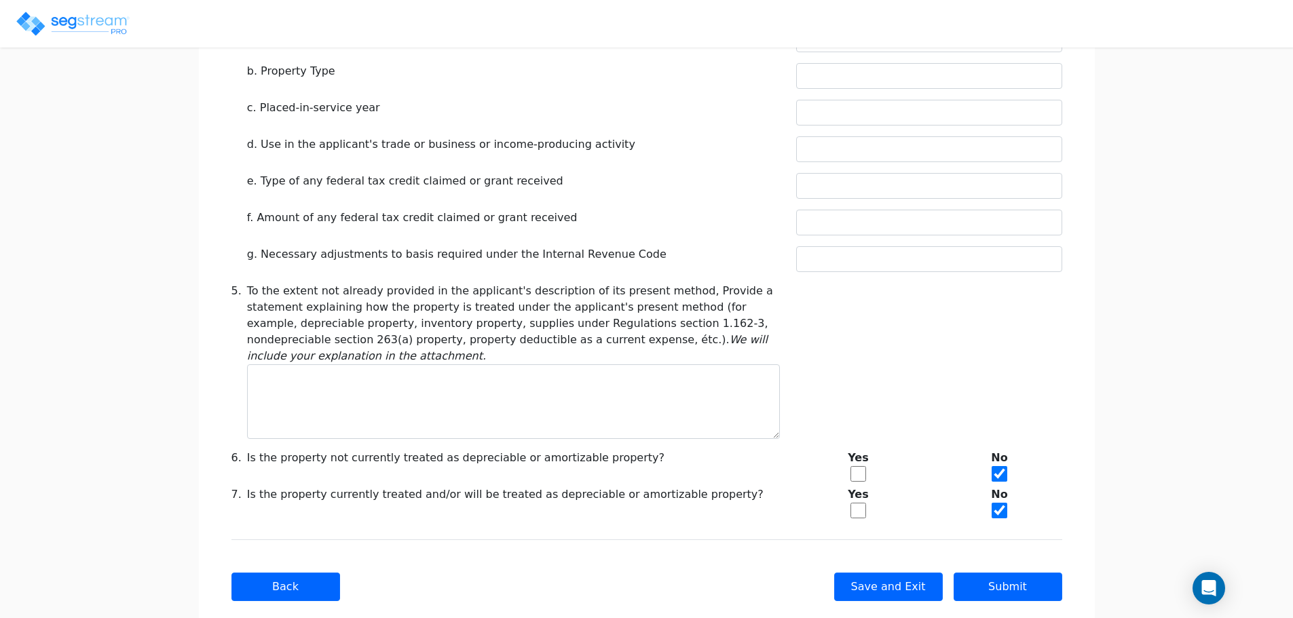
drag, startPoint x: 1128, startPoint y: 396, endPoint x: 1068, endPoint y: 575, distance: 189.0
click at [1040, 573] on button "Submit" at bounding box center [1007, 587] width 109 height 28
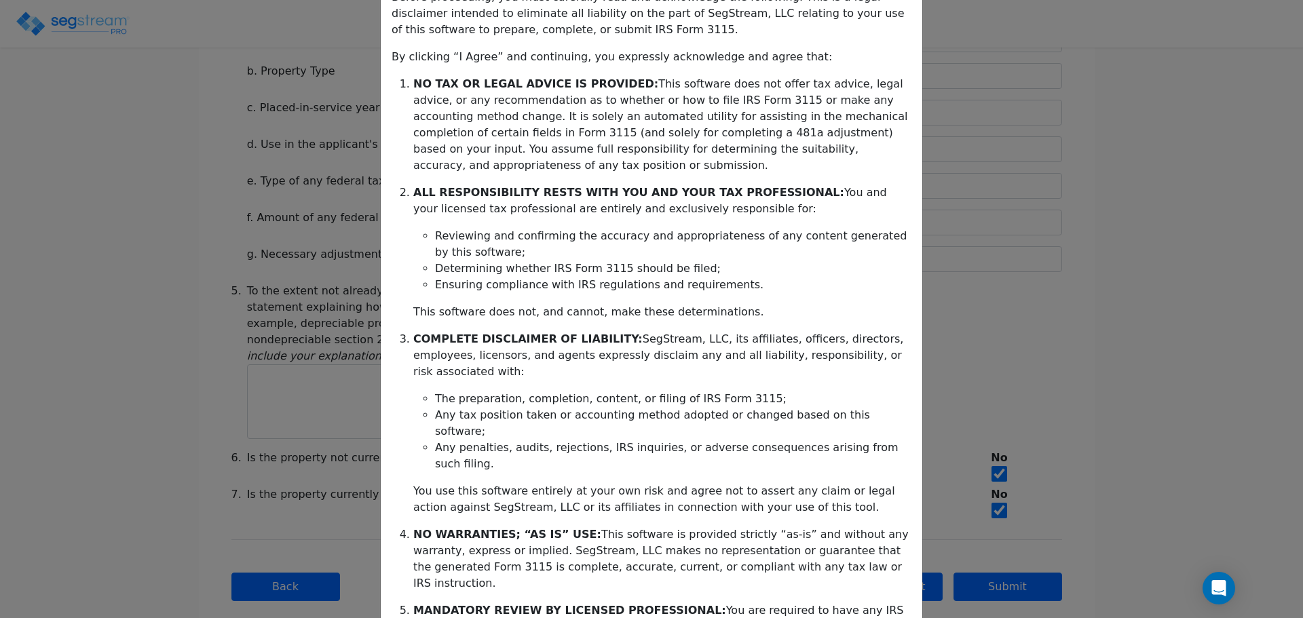
scroll to position [220, 0]
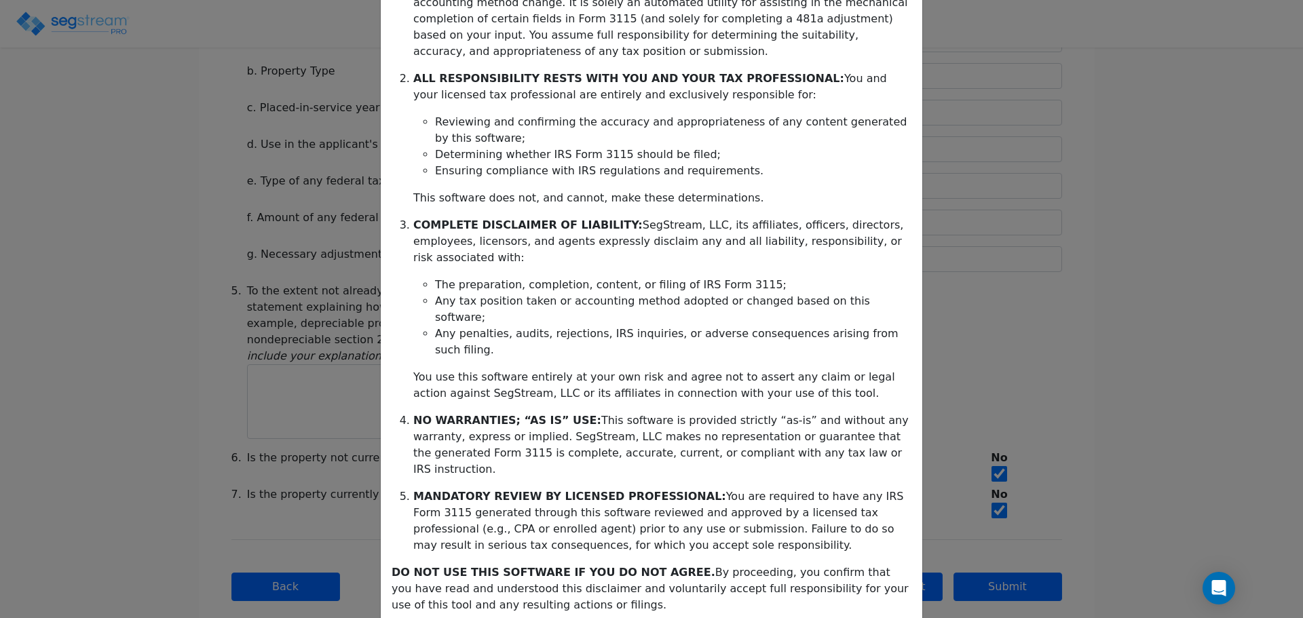
drag, startPoint x: 781, startPoint y: 368, endPoint x: 752, endPoint y: 584, distance: 217.1
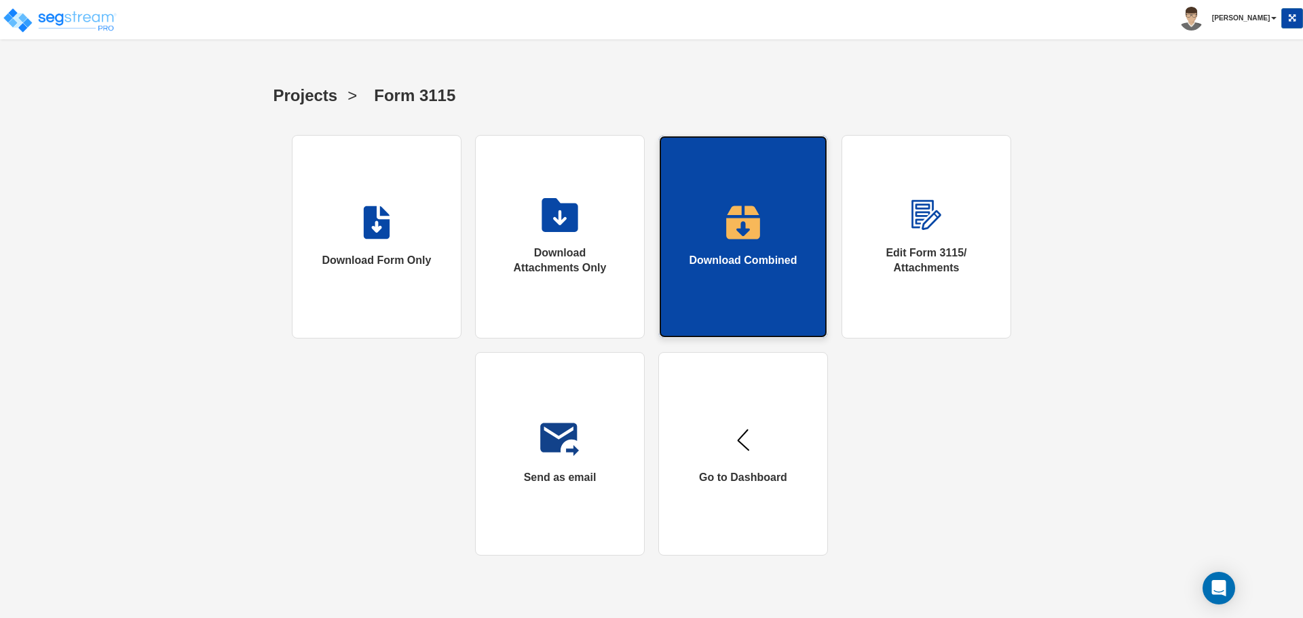
click at [722, 245] on link "Download Combined" at bounding box center [743, 237] width 170 height 204
